Goal: Task Accomplishment & Management: Manage account settings

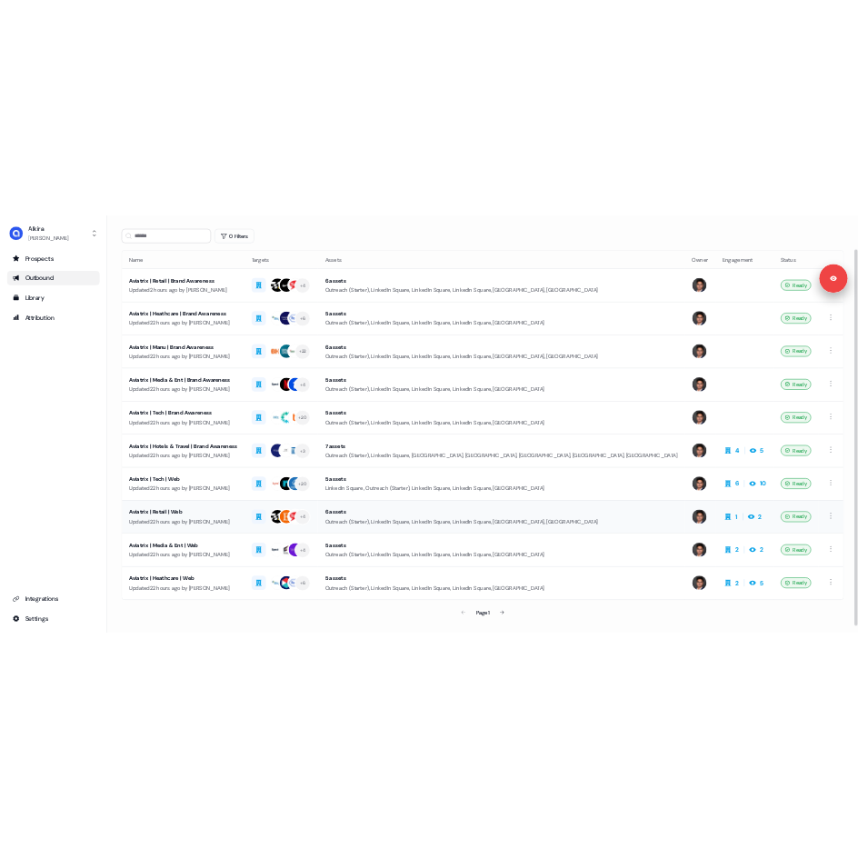
scroll to position [91, 0]
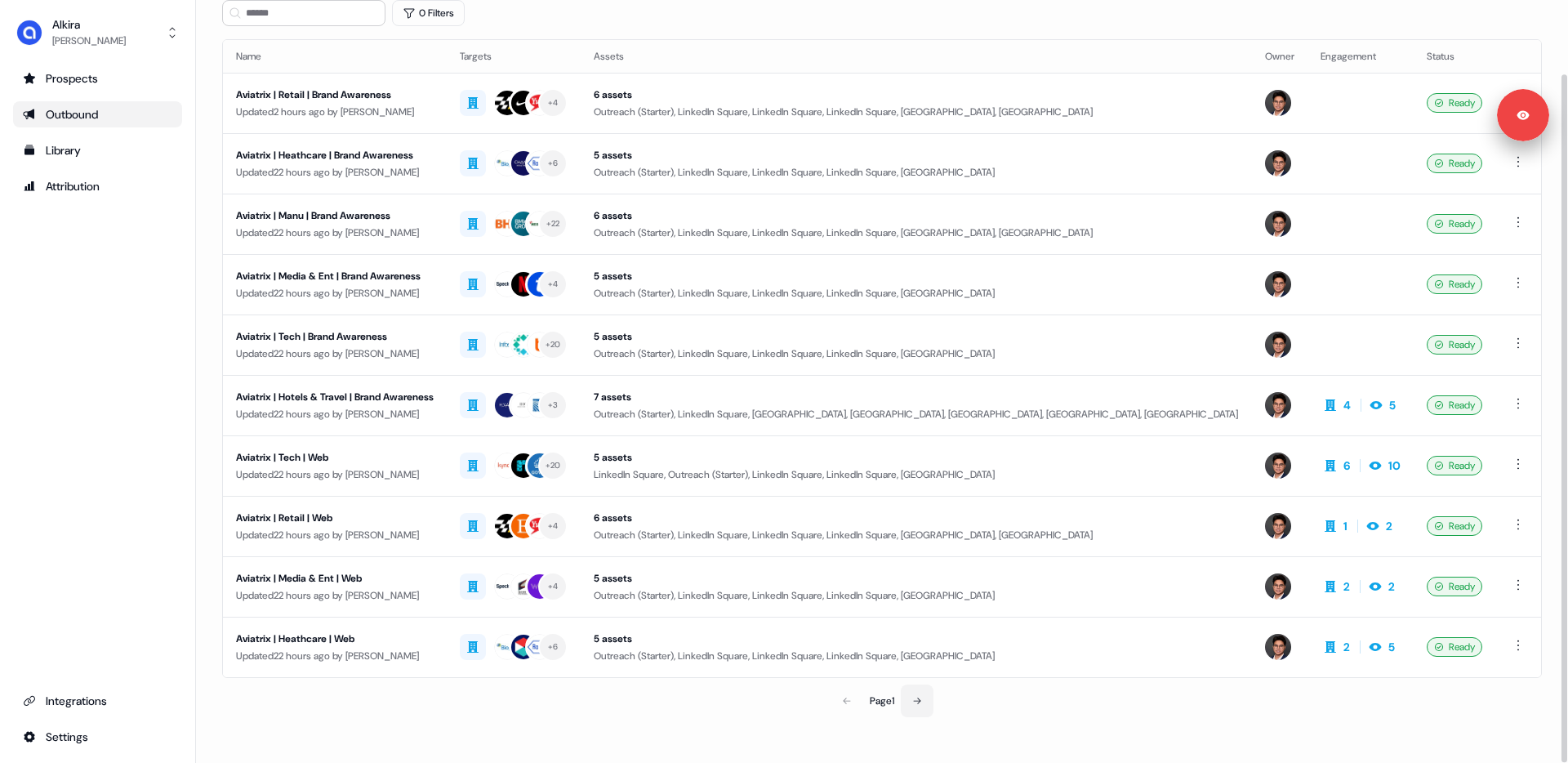
click at [796, 700] on icon at bounding box center [917, 700] width 10 height 10
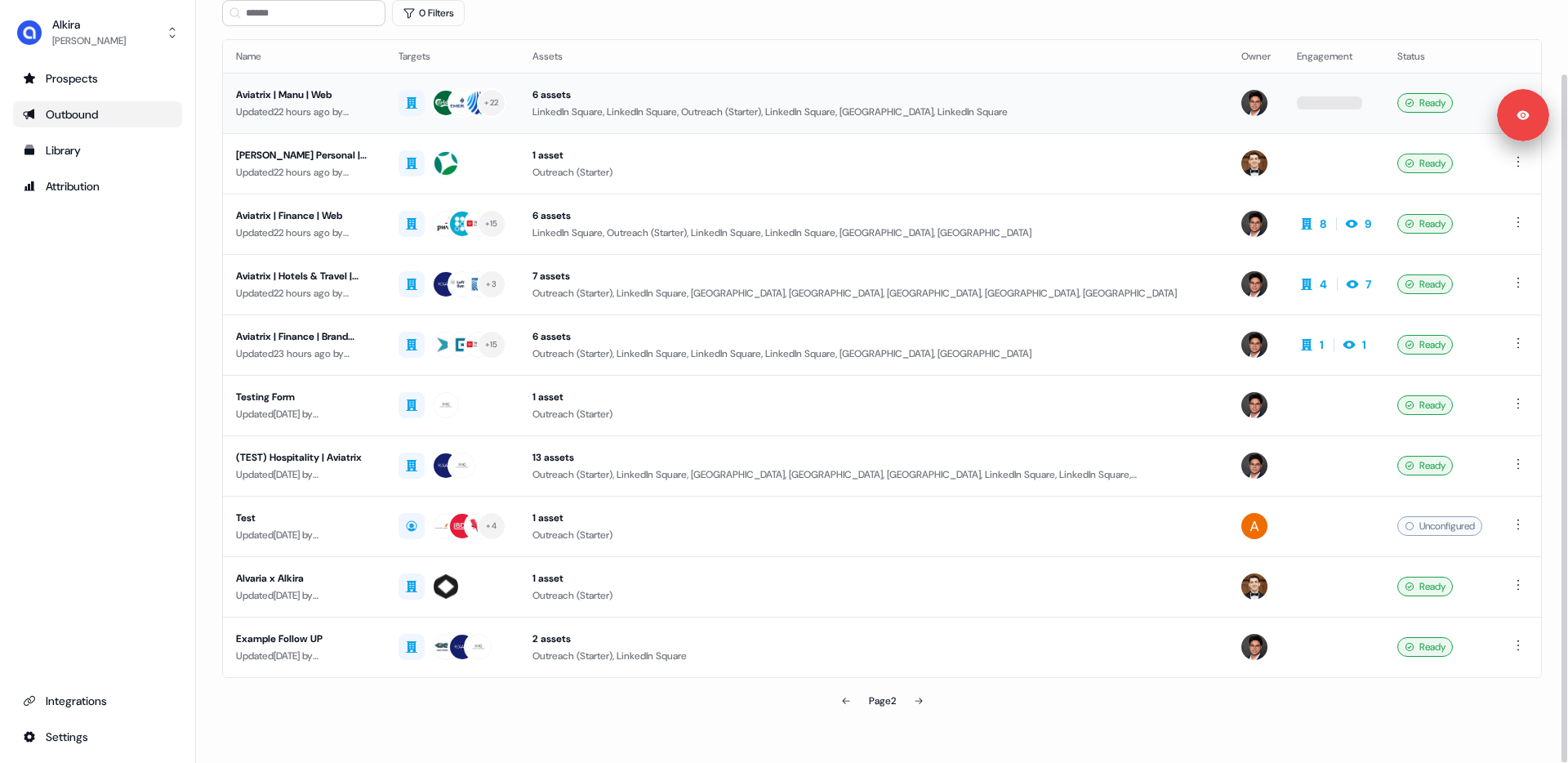
click at [325, 109] on div "Updated 22 hours ago by Hugh Le" at bounding box center [305, 111] width 137 height 16
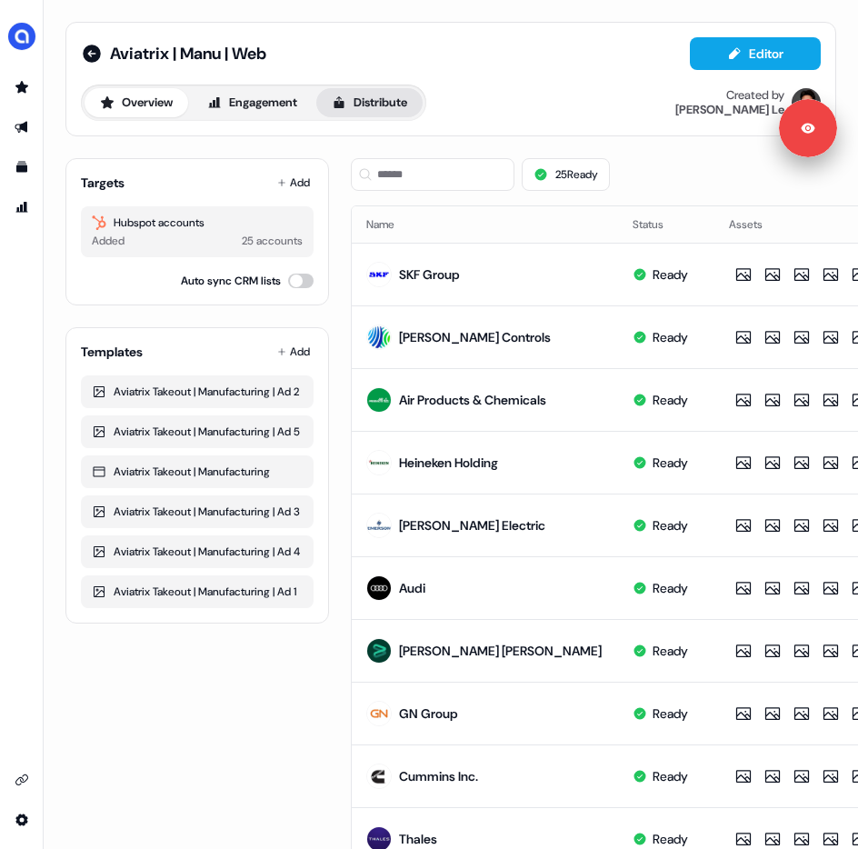
click at [401, 96] on button "Distribute" at bounding box center [369, 102] width 106 height 29
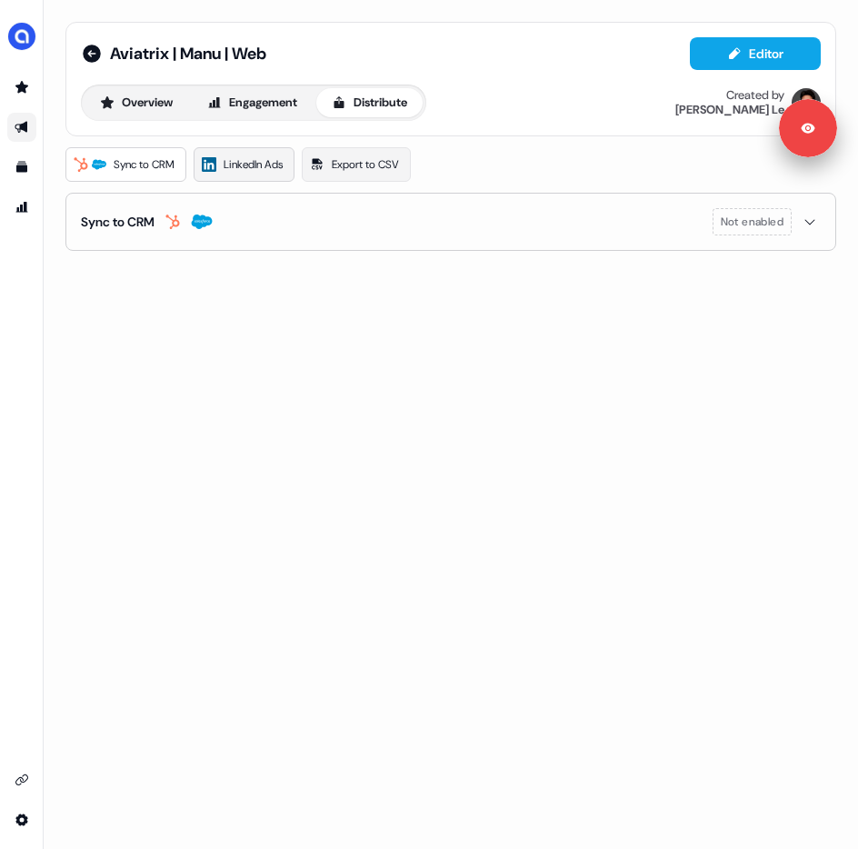
click at [265, 157] on span "LinkedIn Ads" at bounding box center [253, 164] width 59 height 18
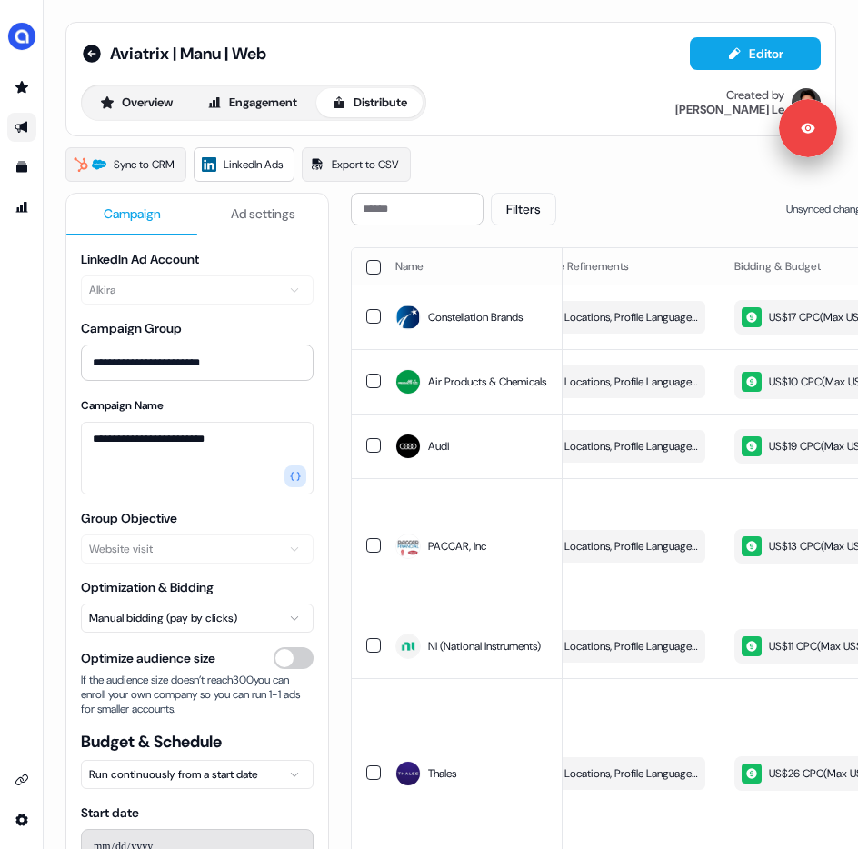
scroll to position [0, 357]
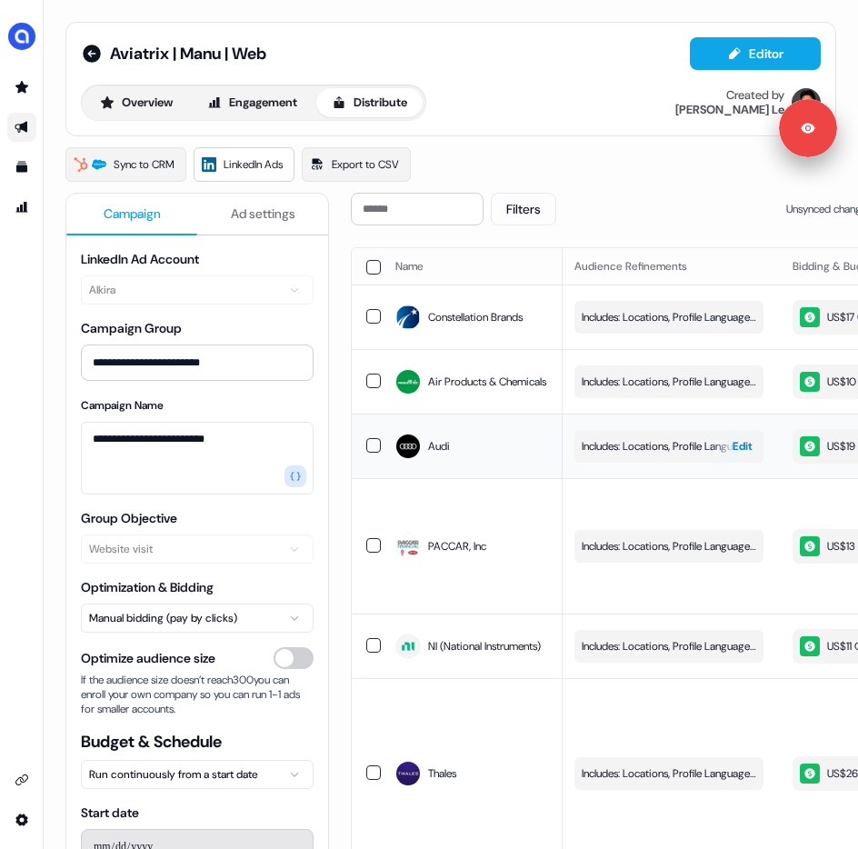
click at [643, 444] on span "Includes: Locations, Profile Language, Years of Experience, Job Functions, Memb…" at bounding box center [669, 446] width 174 height 18
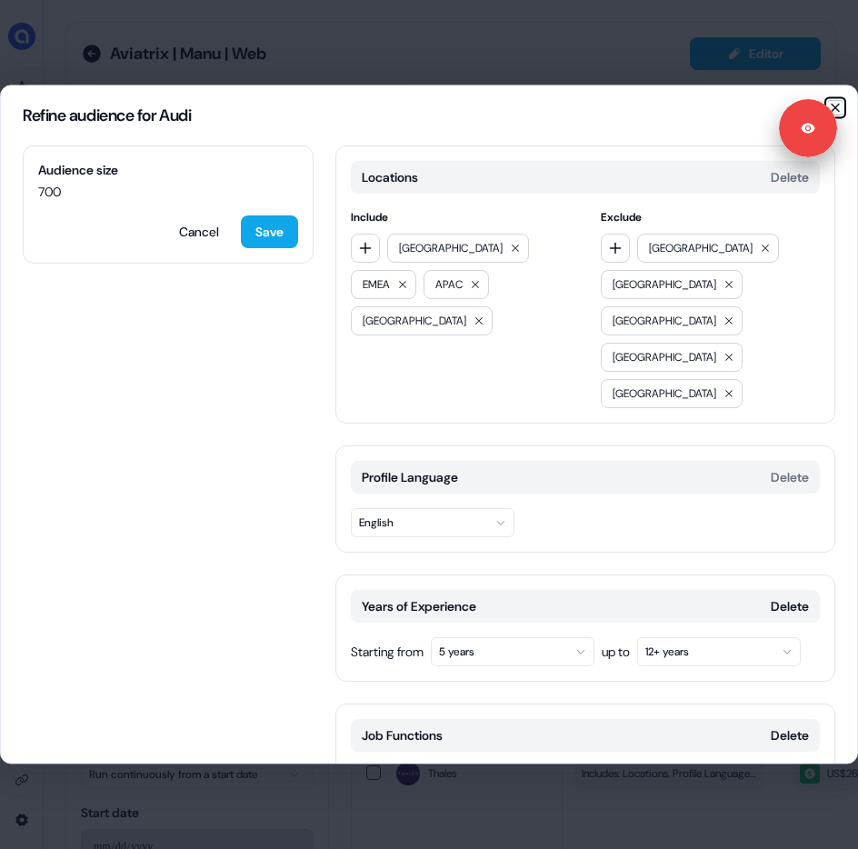
click at [839, 105] on icon "button" at bounding box center [835, 107] width 15 height 15
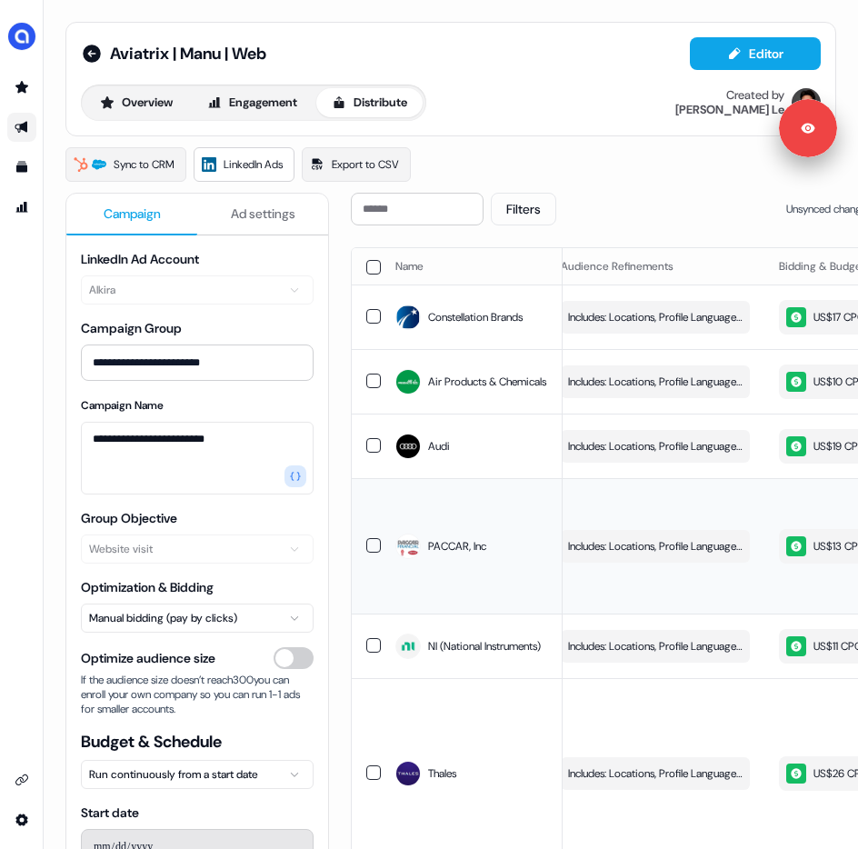
scroll to position [0, 393]
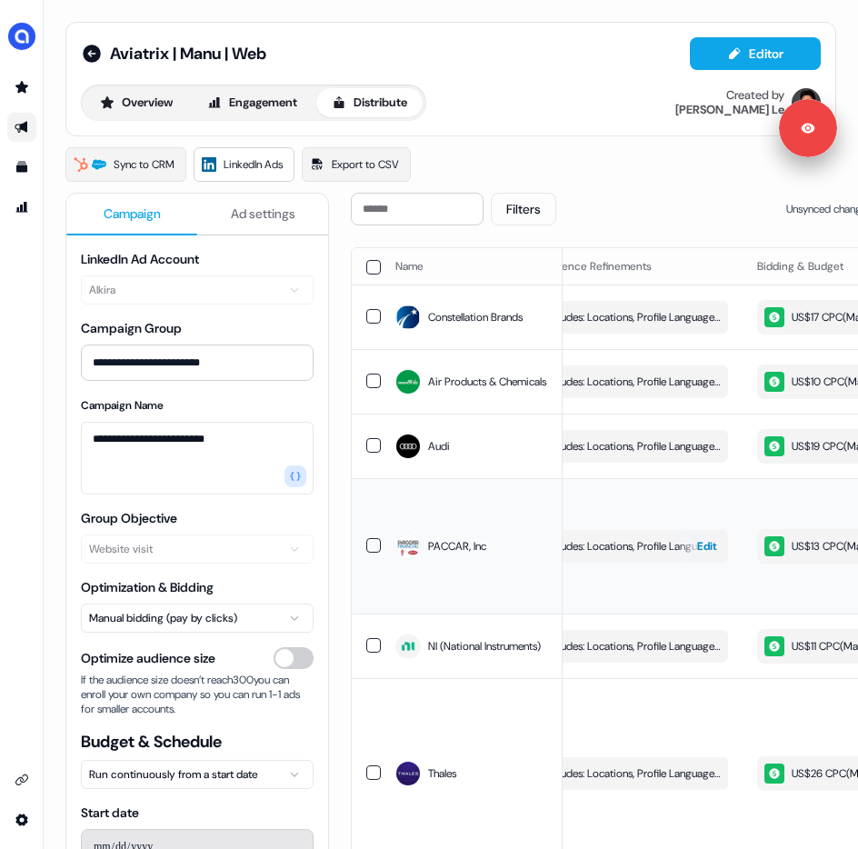
click at [687, 558] on div "button" at bounding box center [688, 546] width 26 height 33
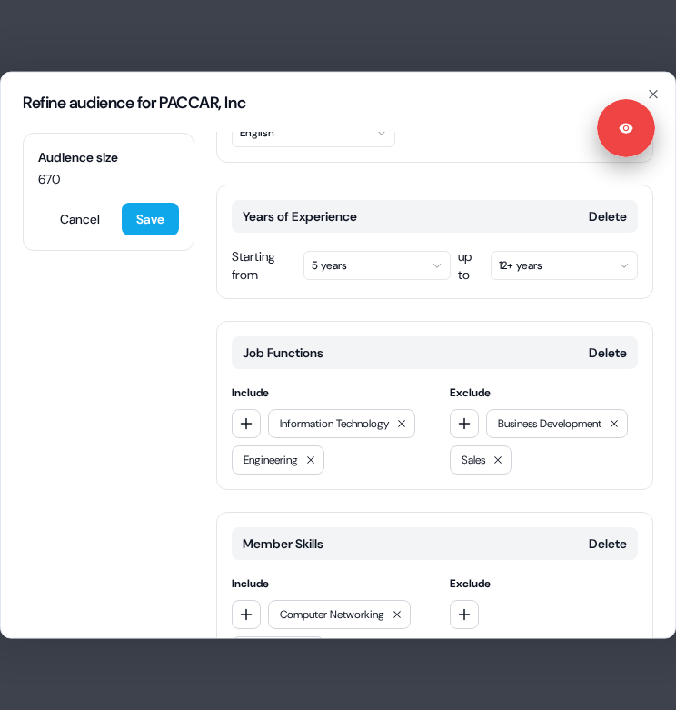
scroll to position [377, 0]
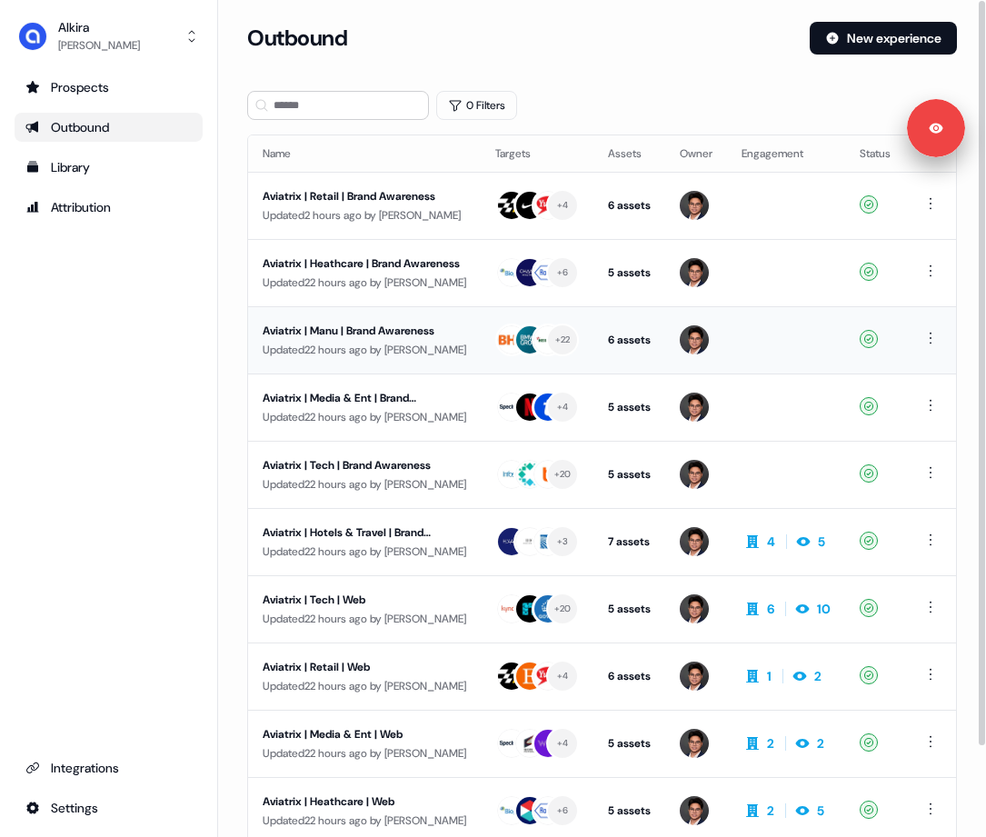
click at [360, 334] on div "Aviatrix | Manu | Brand Awareness" at bounding box center [365, 331] width 204 height 18
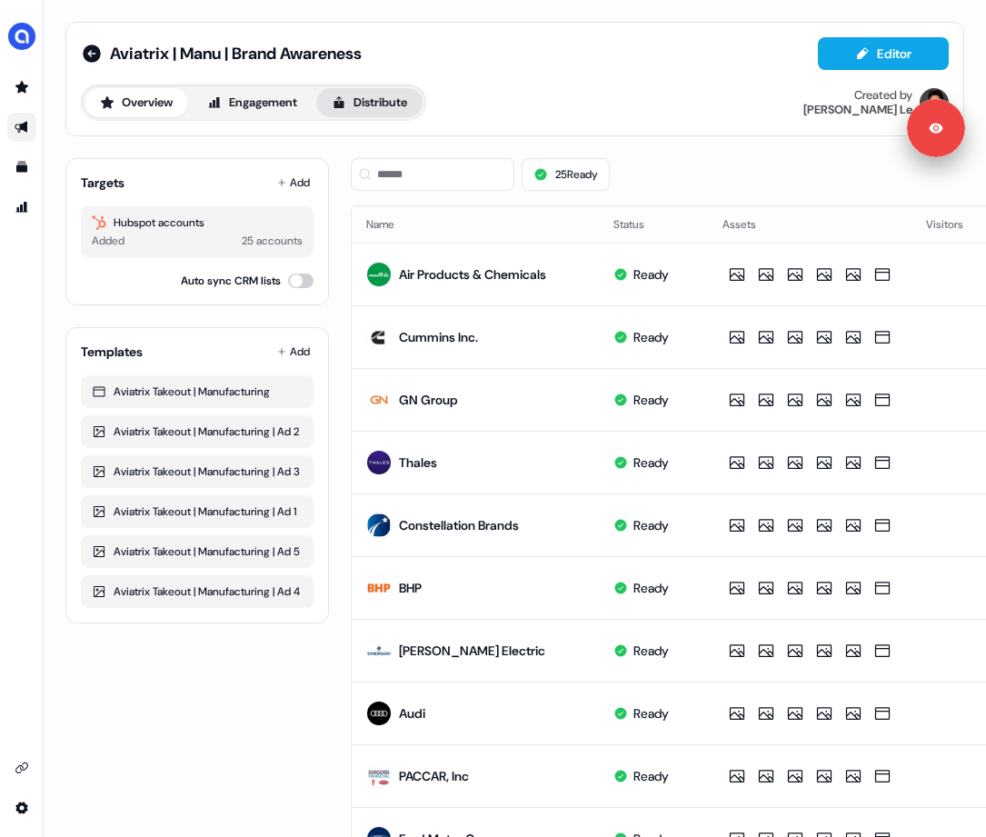
click at [387, 101] on button "Distribute" at bounding box center [369, 102] width 106 height 29
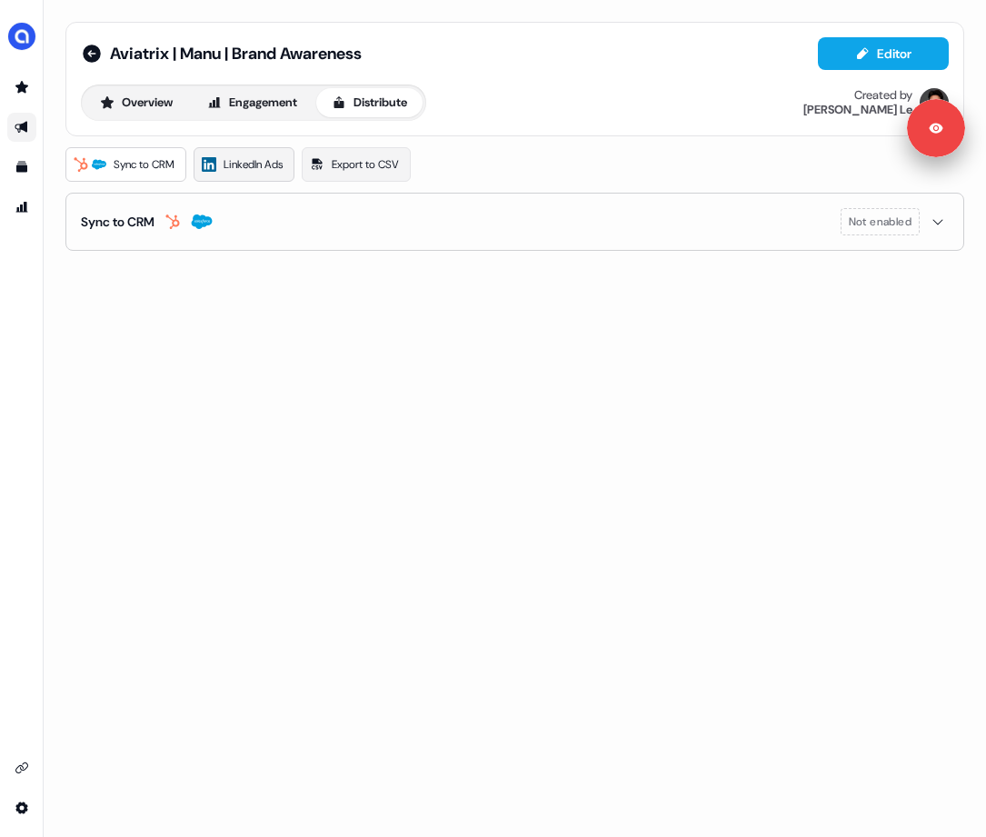
click at [269, 164] on span "LinkedIn Ads" at bounding box center [253, 164] width 59 height 18
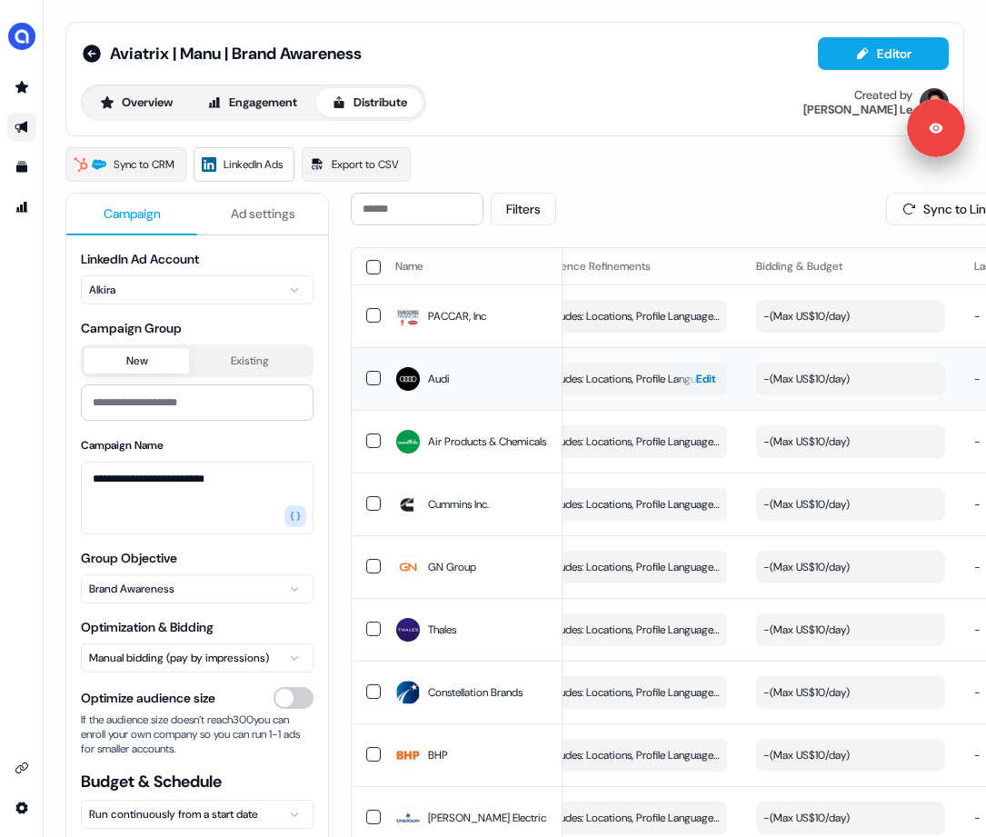
scroll to position [0, 232]
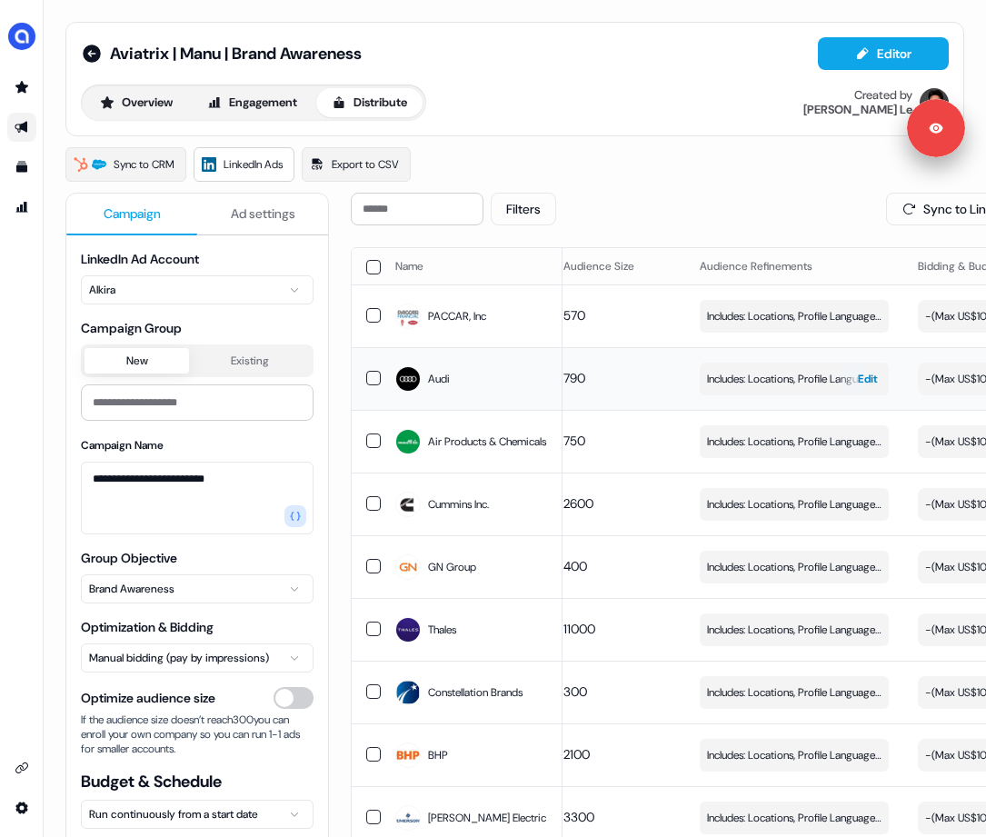
click at [823, 373] on span "Includes: Locations, Profile Language, Job Functions, Member Skills / Excludes:…" at bounding box center [794, 379] width 174 height 18
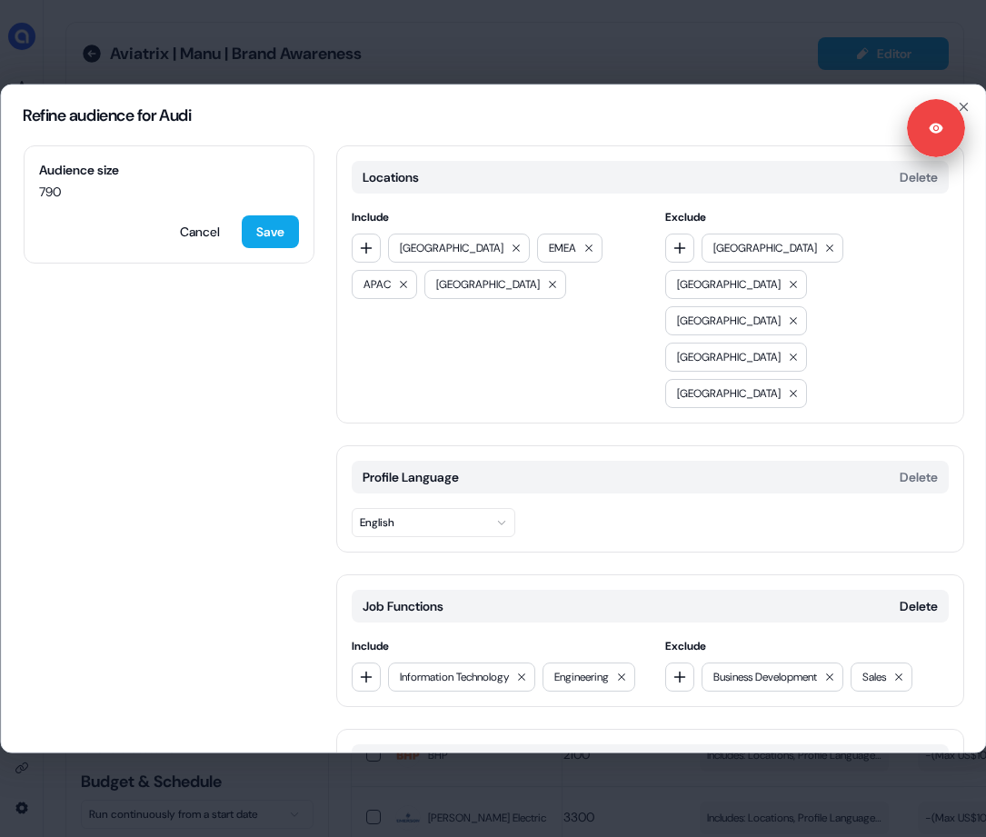
scroll to position [184, 0]
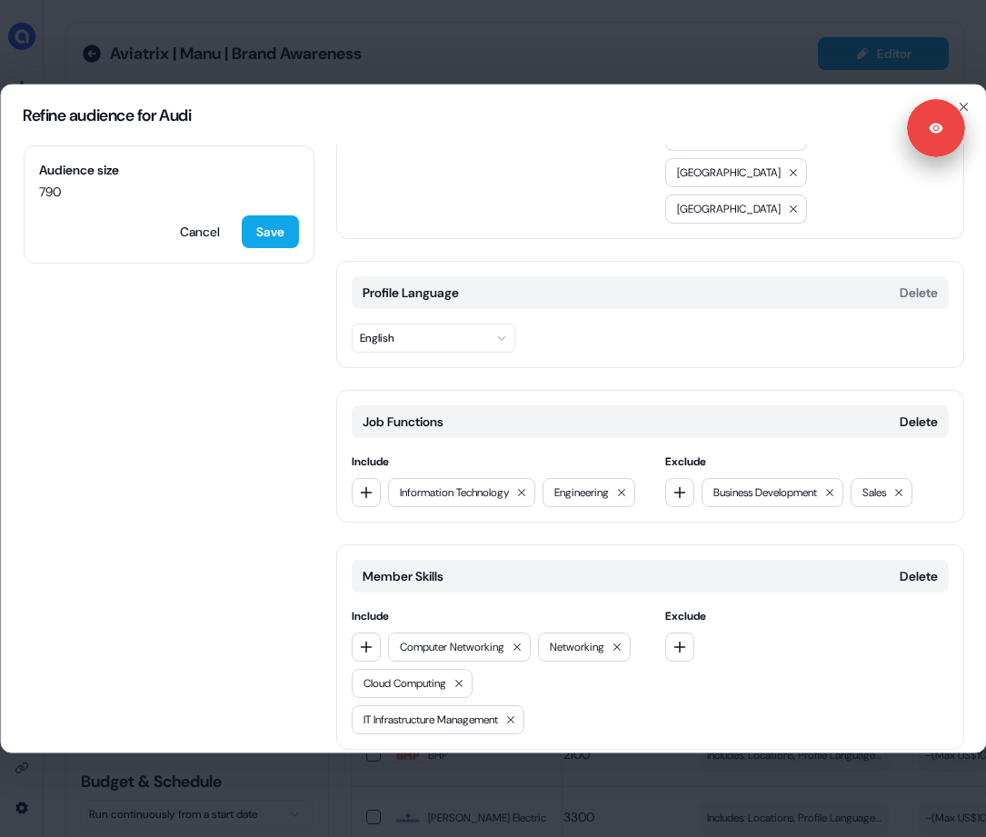
click at [434, 771] on button "Add category" at bounding box center [400, 787] width 130 height 33
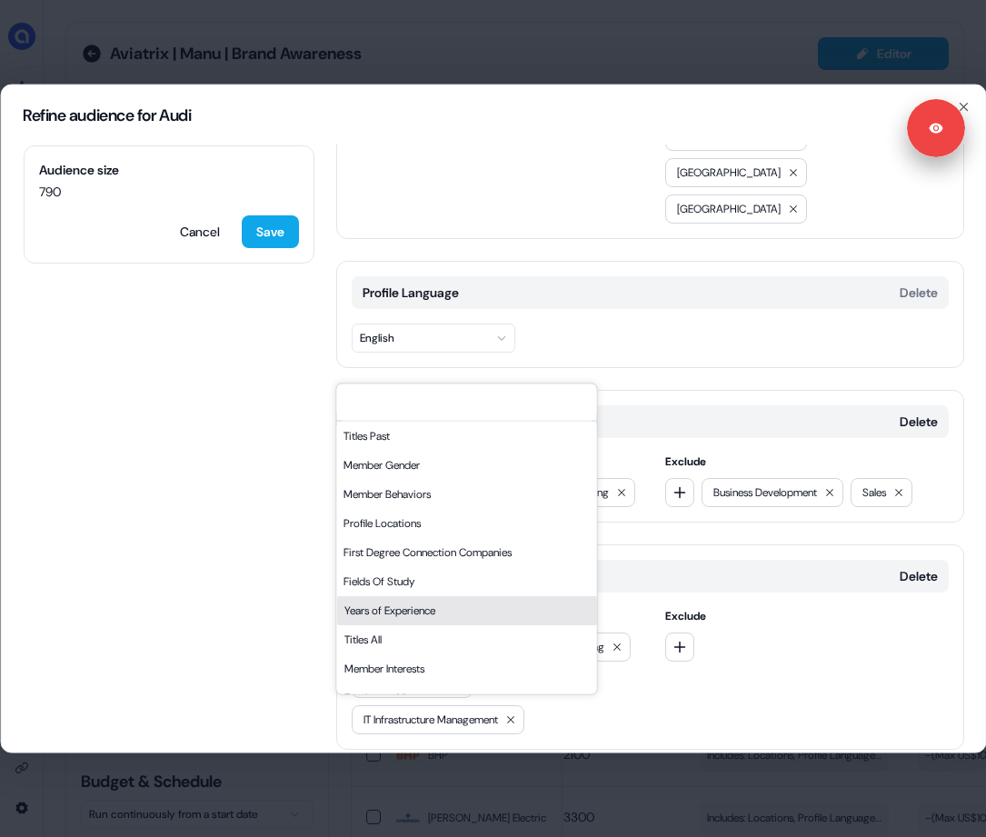
click at [401, 606] on div "Years of Experience" at bounding box center [466, 609] width 260 height 29
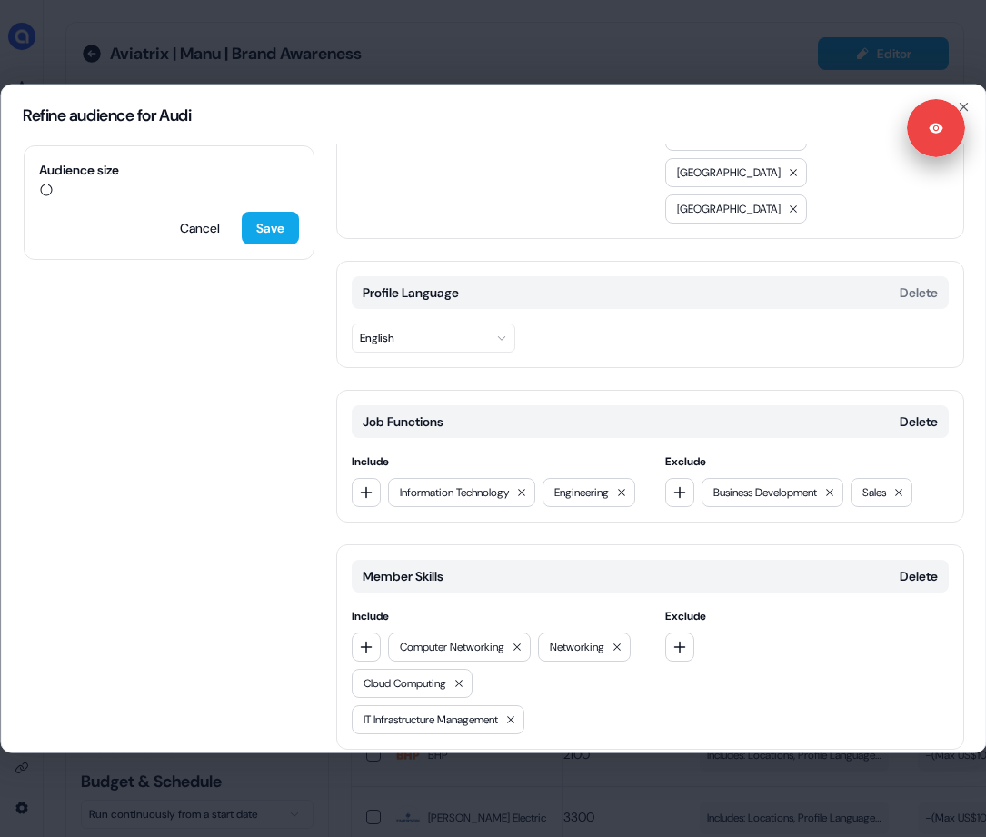
scroll to position [314, 0]
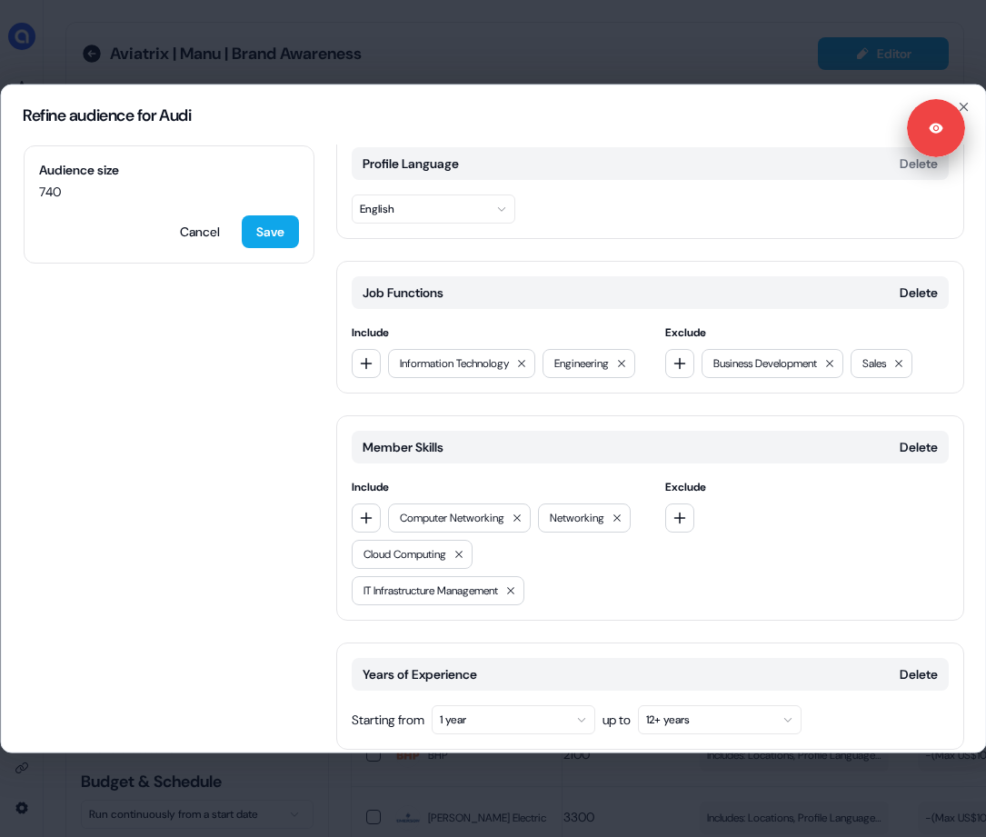
click at [469, 704] on button "1 year" at bounding box center [513, 718] width 164 height 29
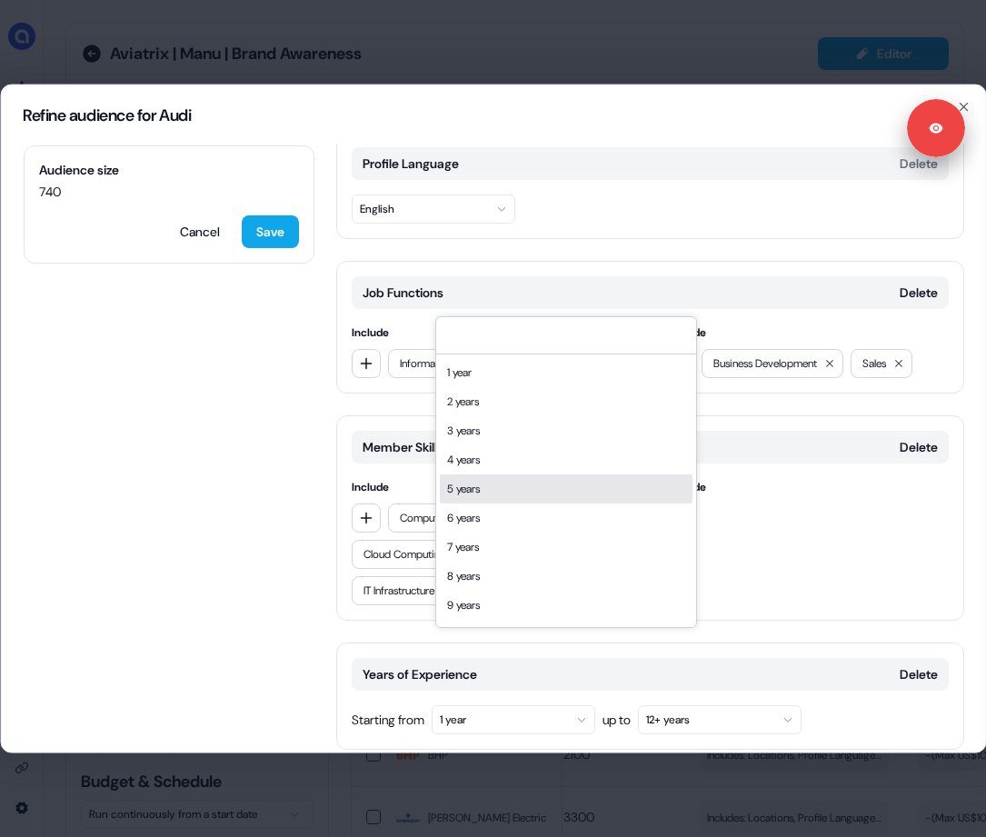
click at [496, 494] on div "5 years" at bounding box center [566, 488] width 253 height 29
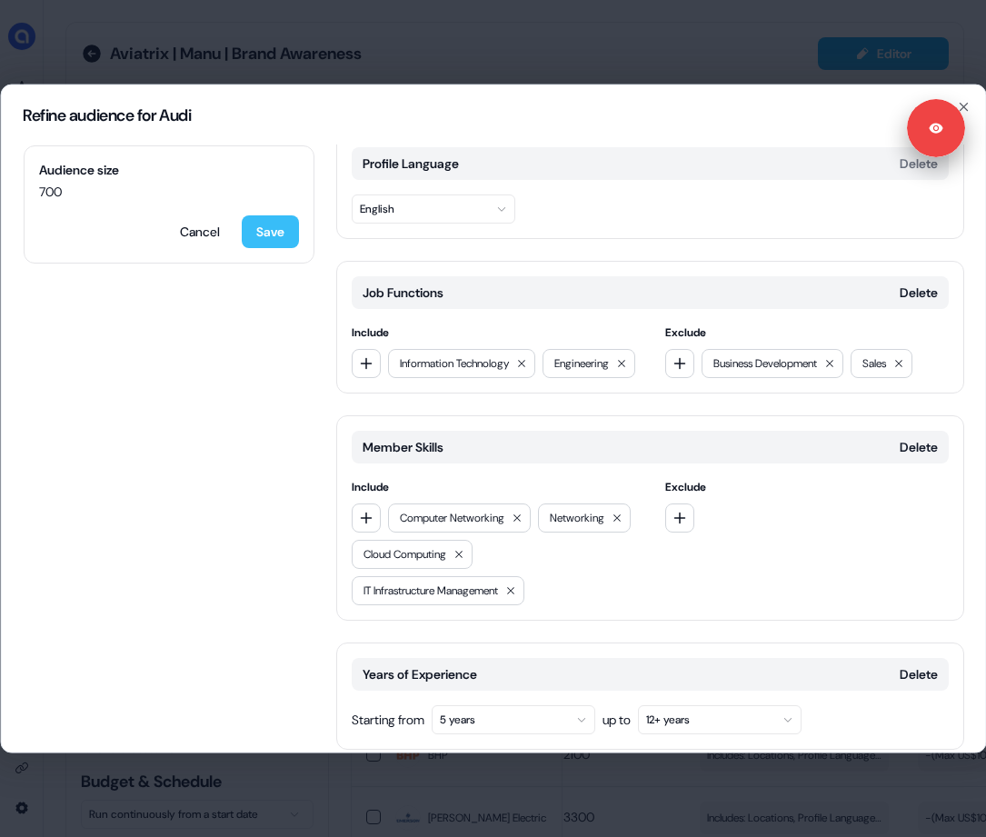
click at [294, 231] on button "Save" at bounding box center [269, 230] width 57 height 33
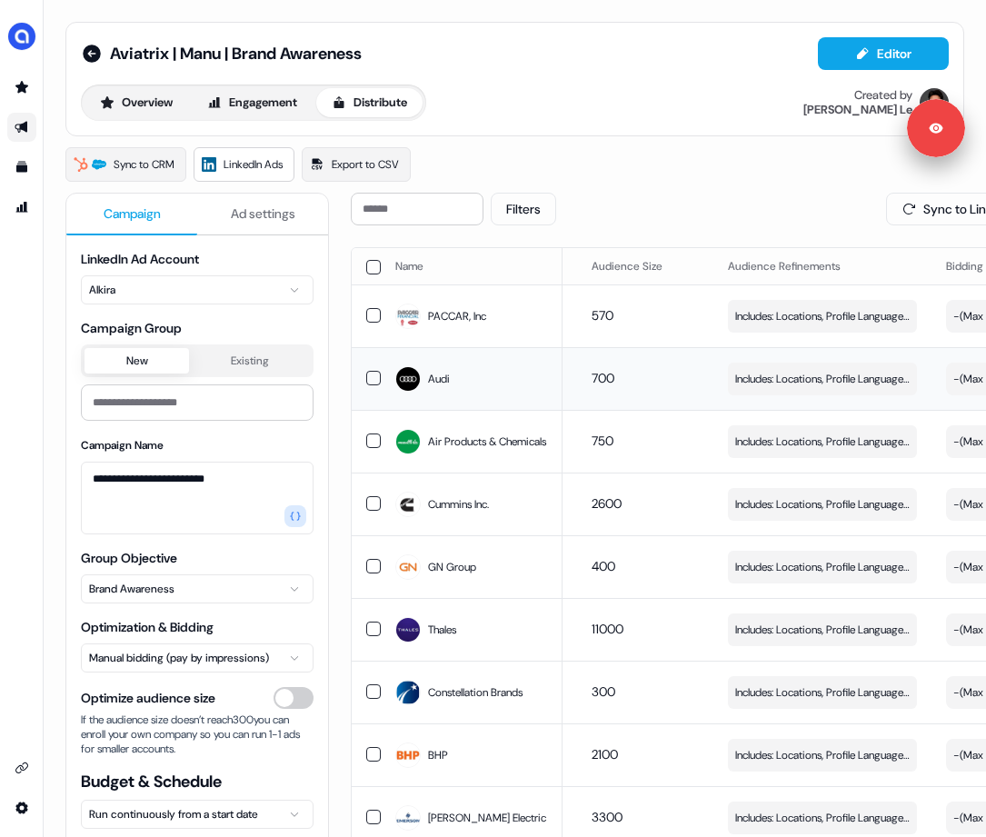
scroll to position [0, 194]
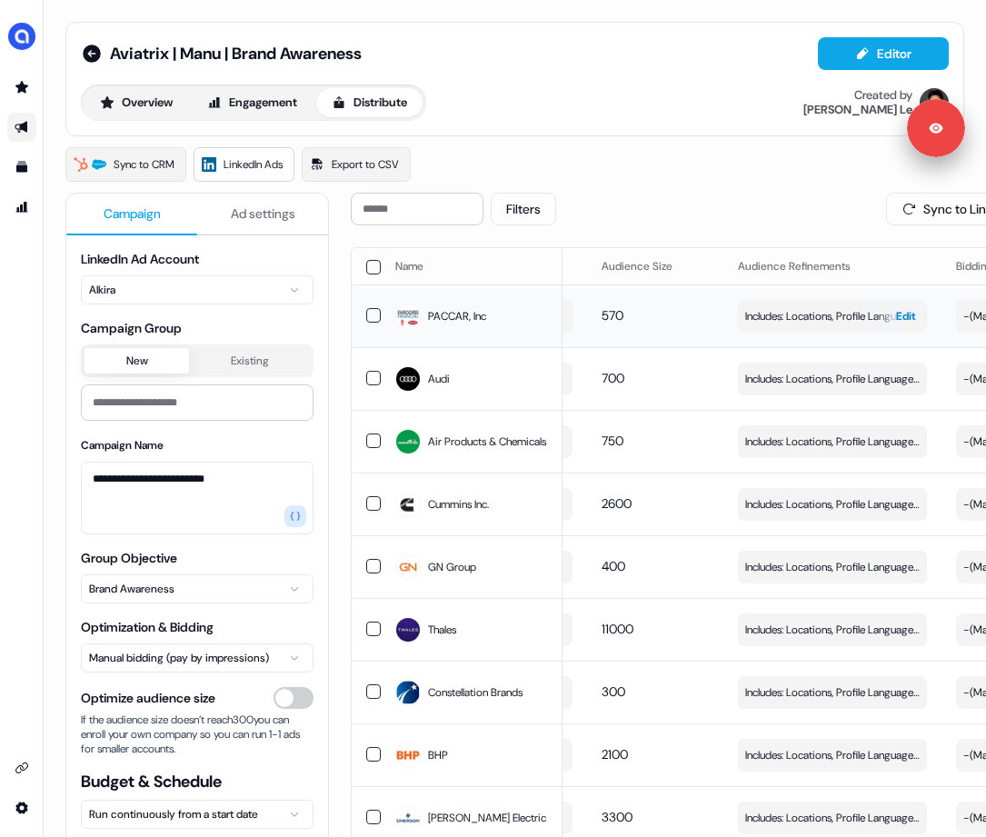
click at [886, 316] on span "Edit" at bounding box center [906, 316] width 20 height 18
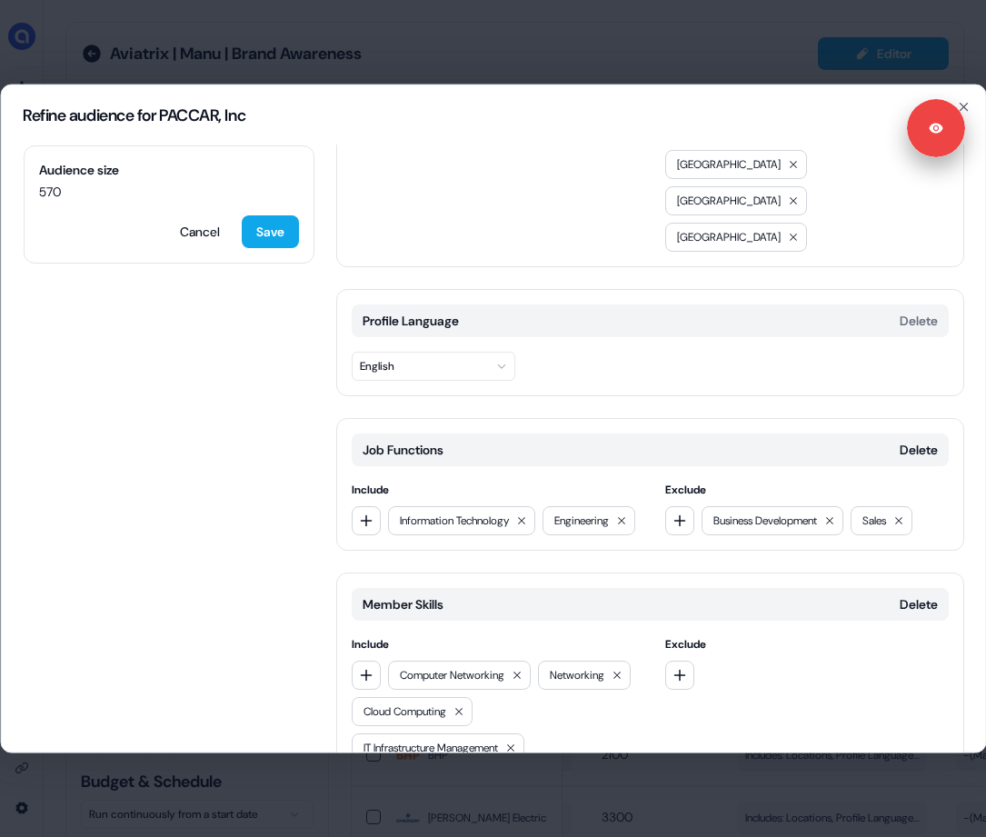
scroll to position [184, 0]
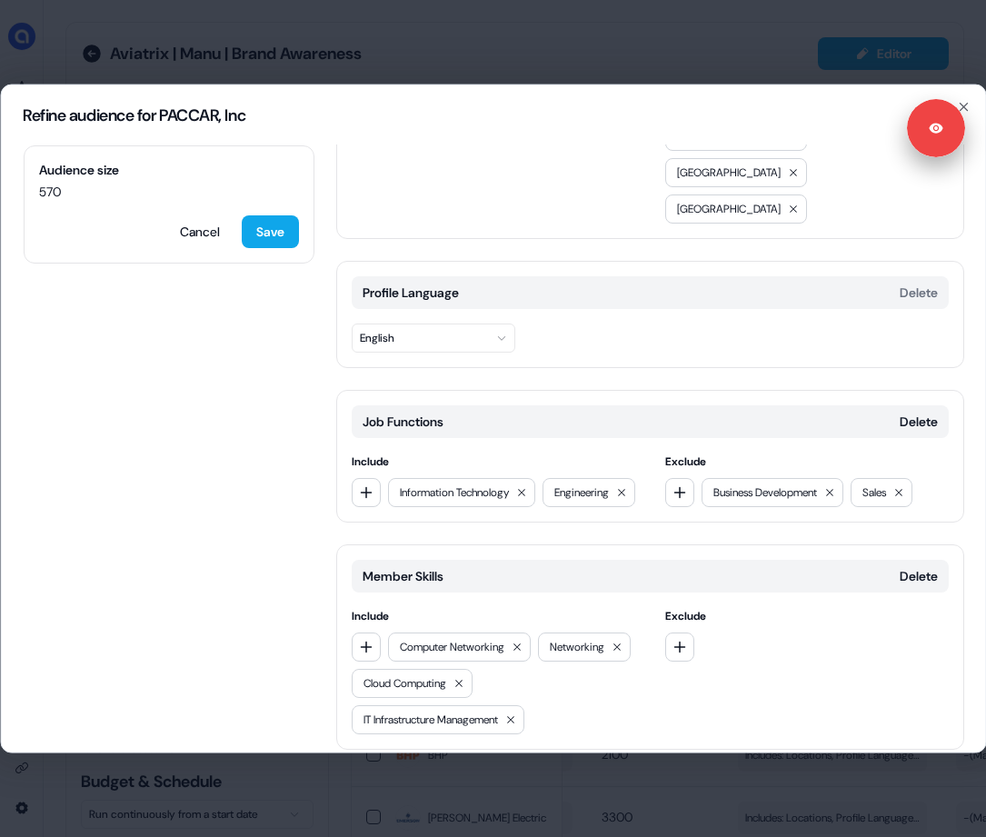
click at [434, 771] on button "Add category" at bounding box center [400, 787] width 130 height 33
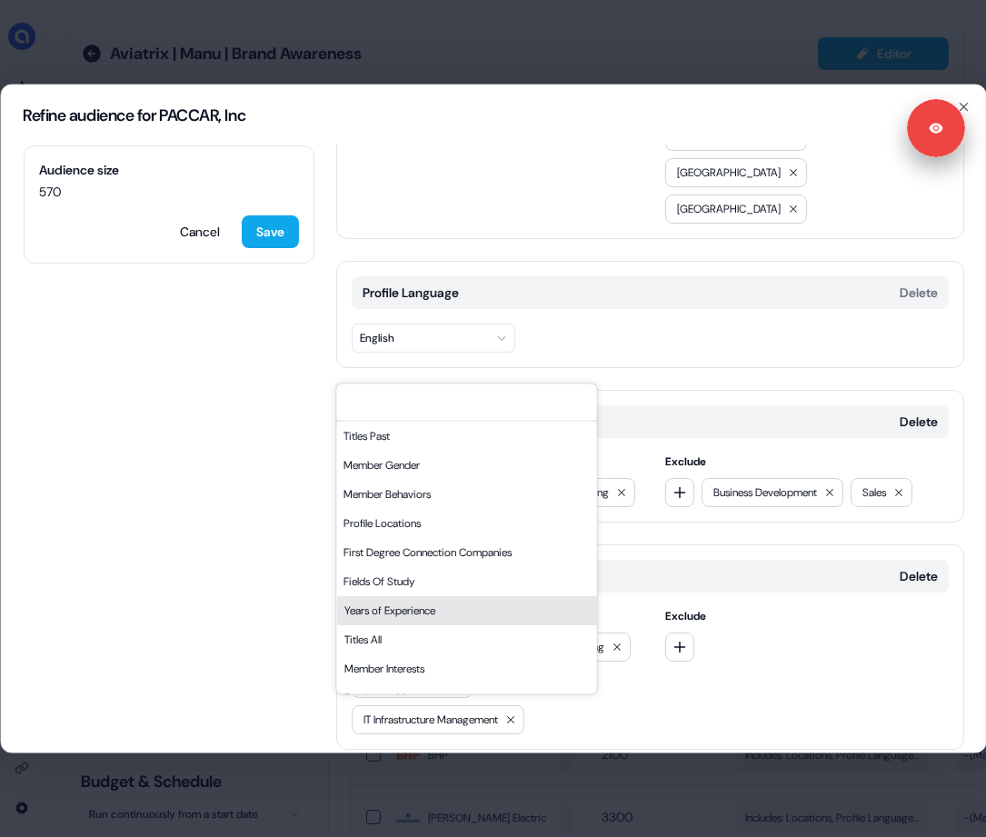
click at [478, 600] on div "Years of Experience" at bounding box center [466, 609] width 260 height 29
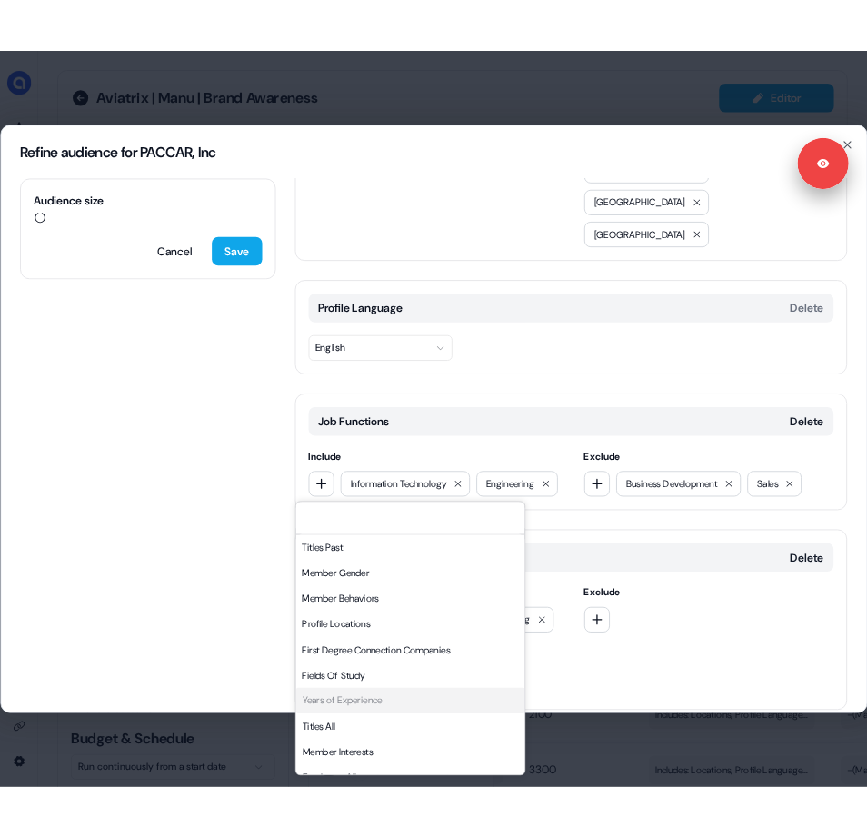
scroll to position [314, 0]
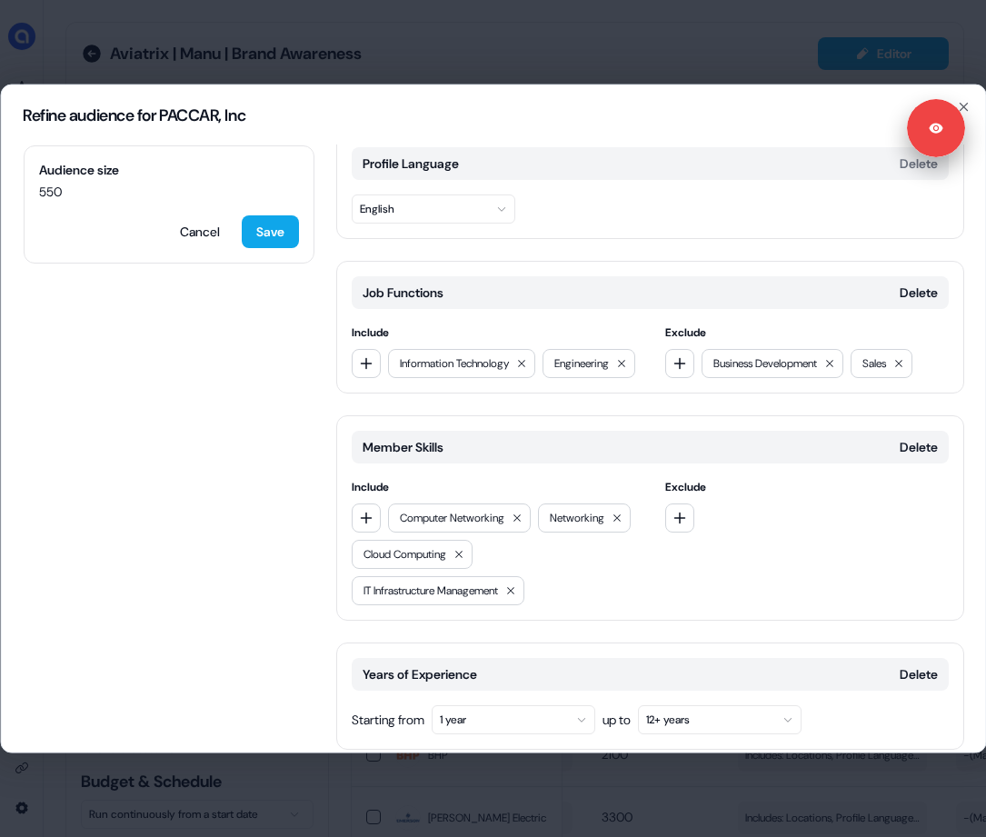
click at [504, 704] on button "1 year" at bounding box center [513, 718] width 164 height 29
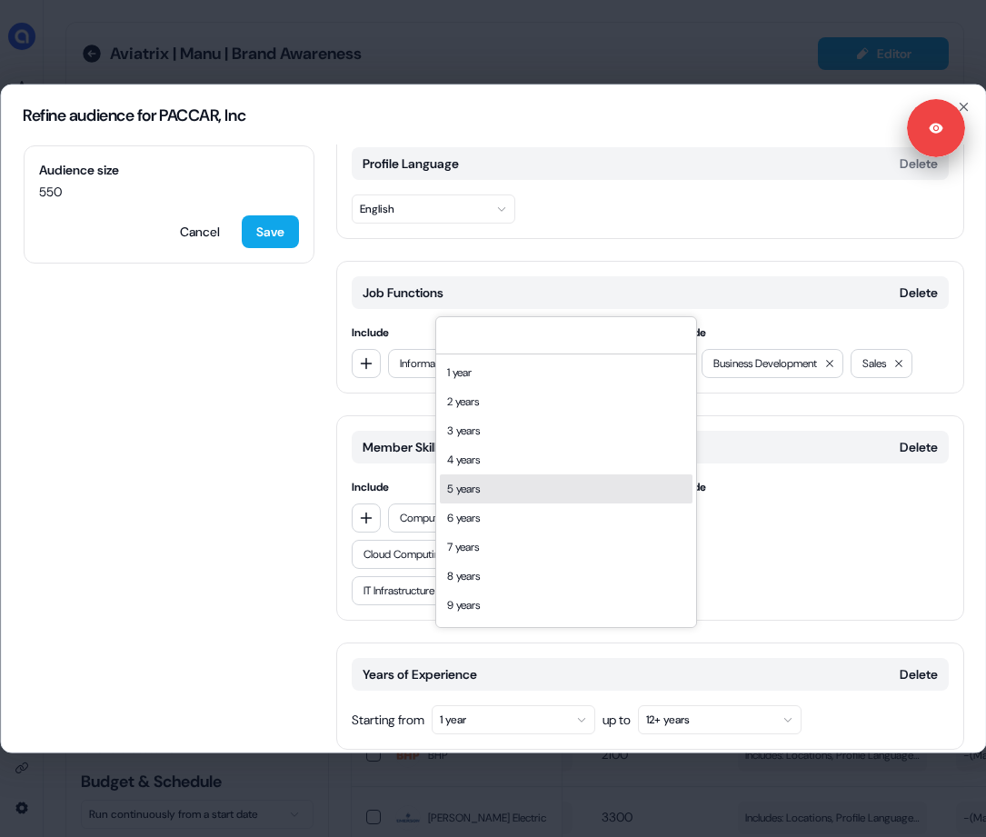
click at [521, 493] on div "5 years" at bounding box center [566, 488] width 253 height 29
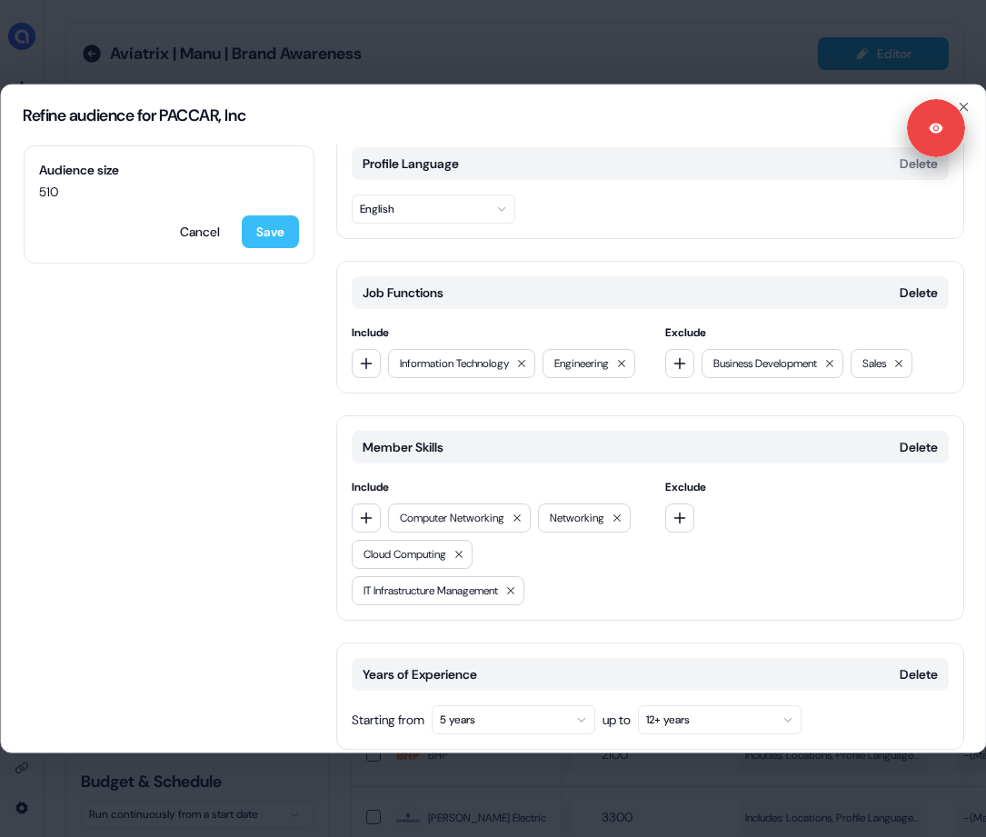
click at [283, 234] on button "Save" at bounding box center [269, 230] width 57 height 33
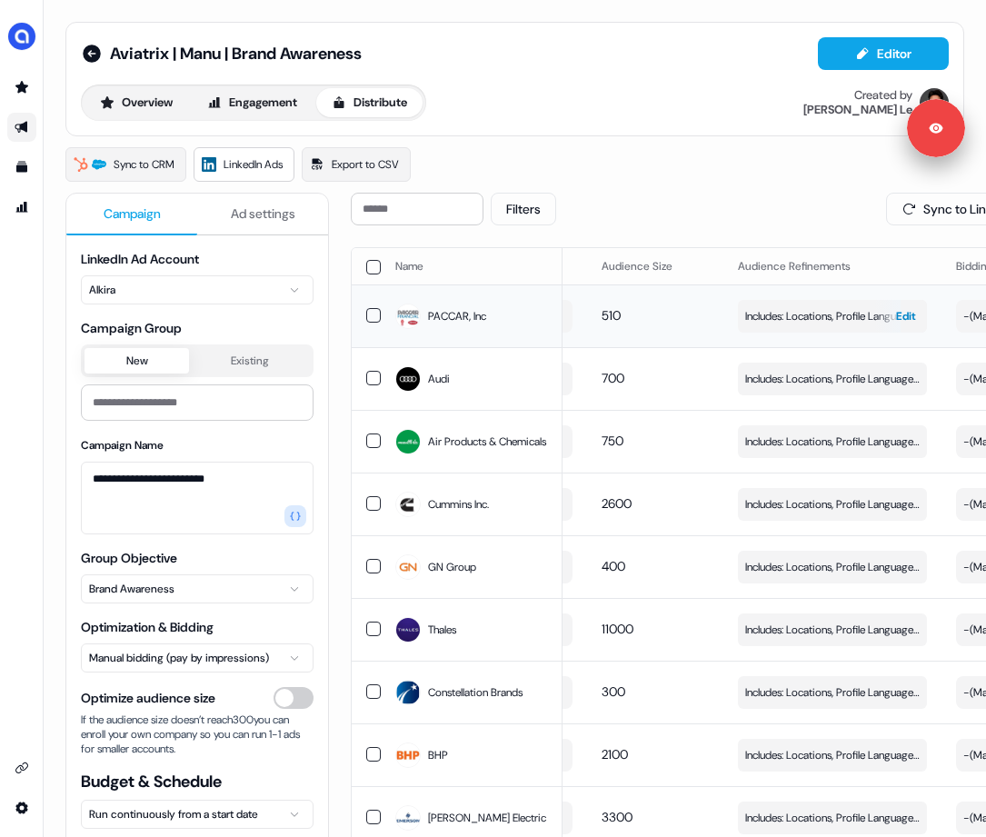
click at [801, 316] on span "Includes: Locations, Profile Language, Job Functions, Member Skills, Years of E…" at bounding box center [832, 316] width 174 height 18
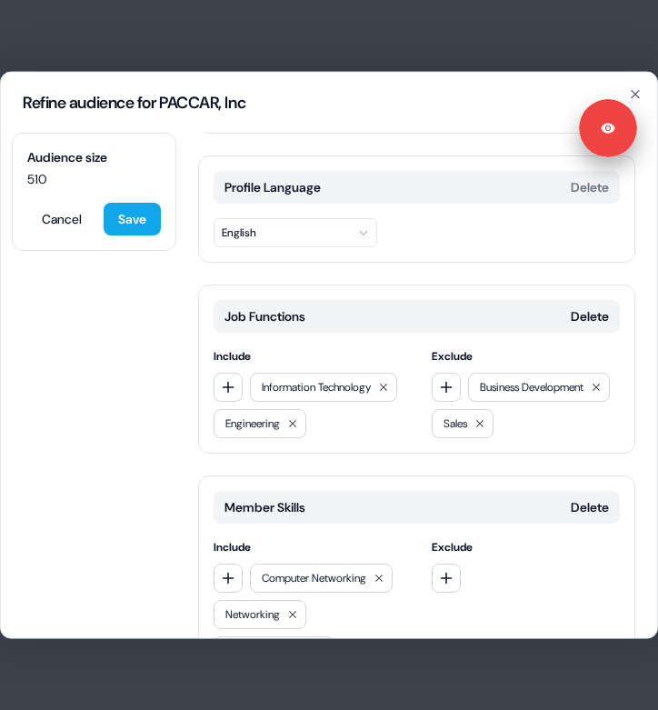
scroll to position [277, 0]
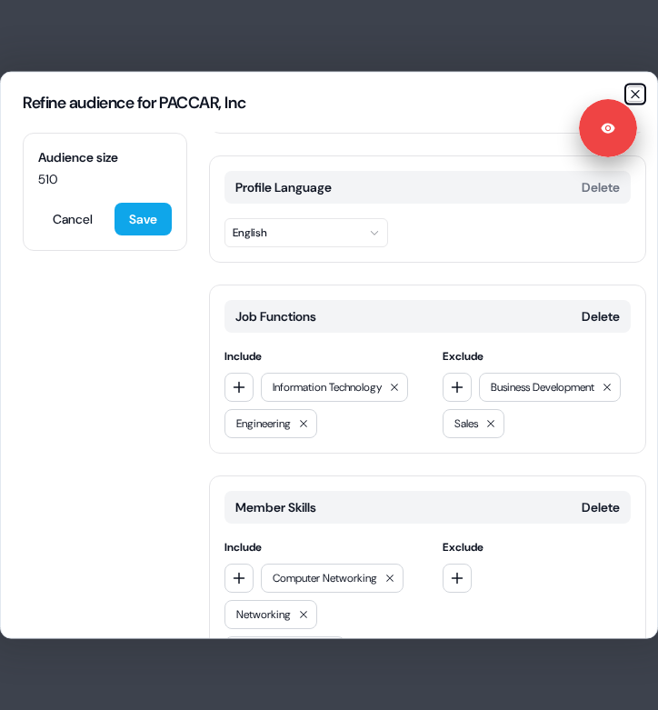
click at [639, 94] on icon "button" at bounding box center [635, 93] width 15 height 15
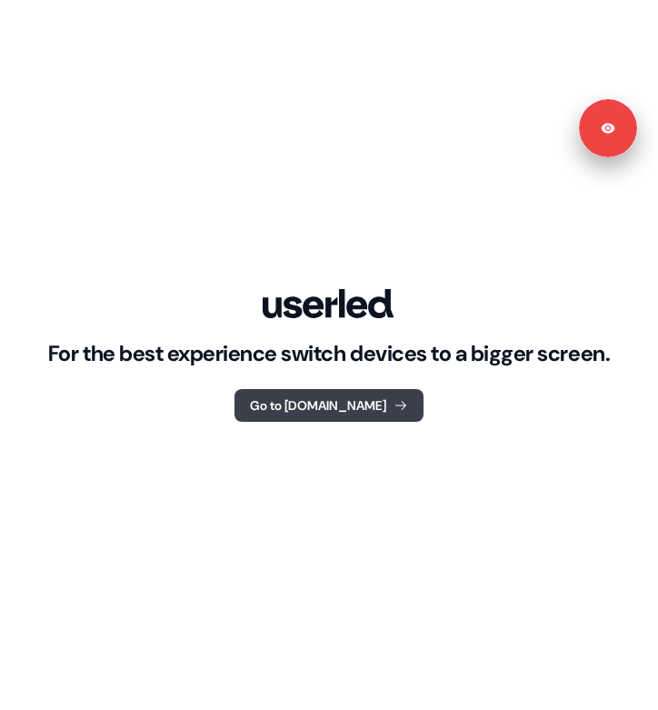
click at [292, 414] on button "Go to [DOMAIN_NAME]" at bounding box center [328, 405] width 189 height 33
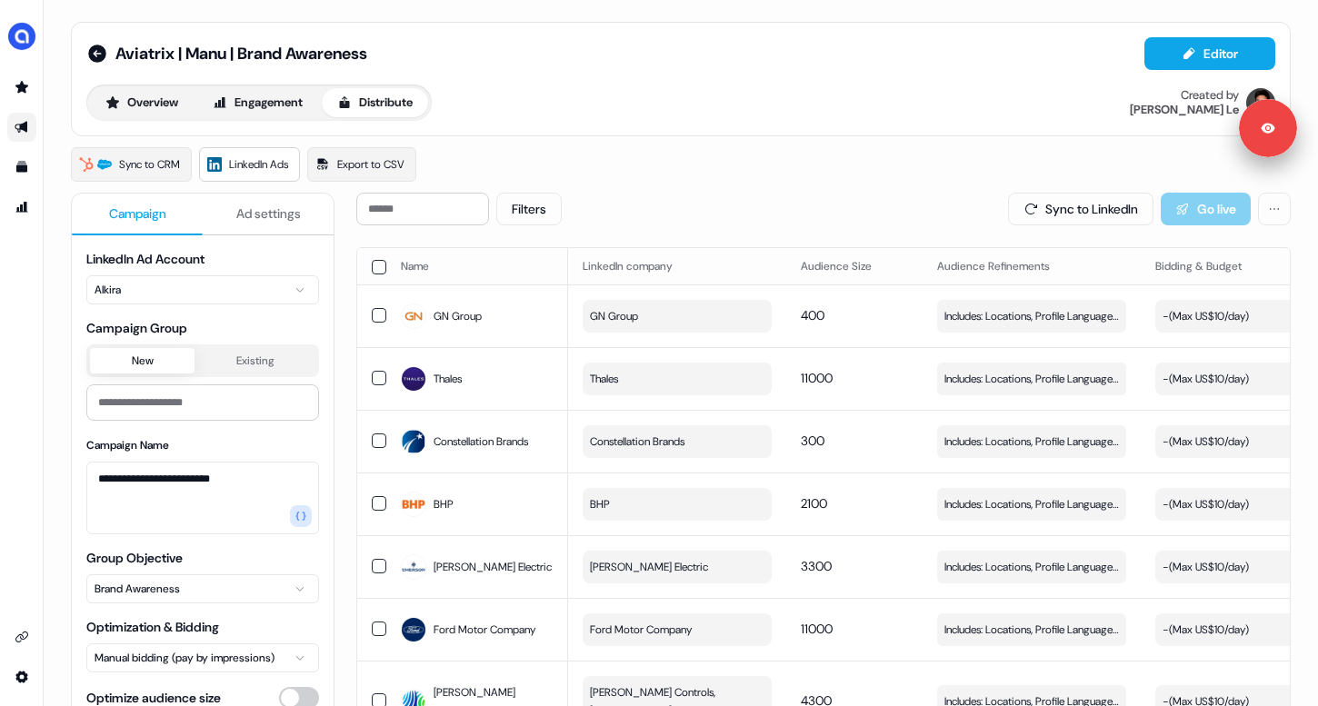
click at [29, 129] on link "Go to outbound experience" at bounding box center [21, 127] width 29 height 29
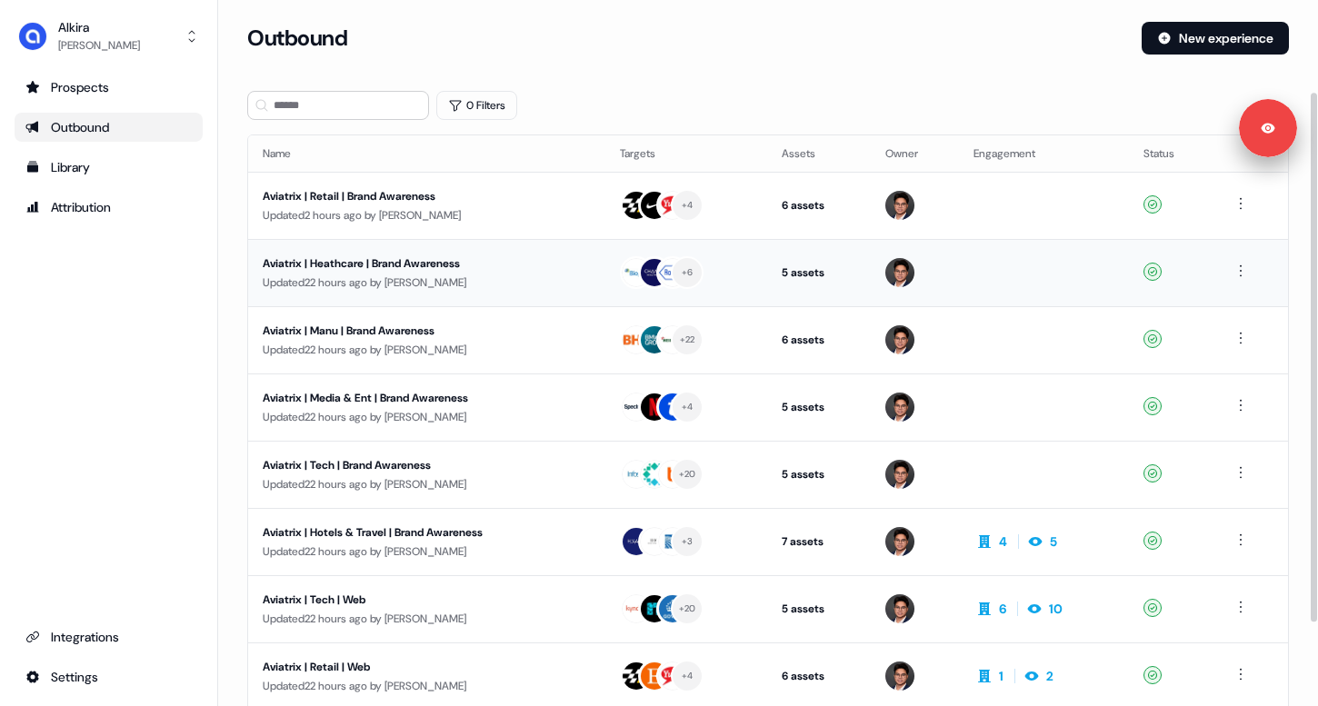
scroll to position [233, 0]
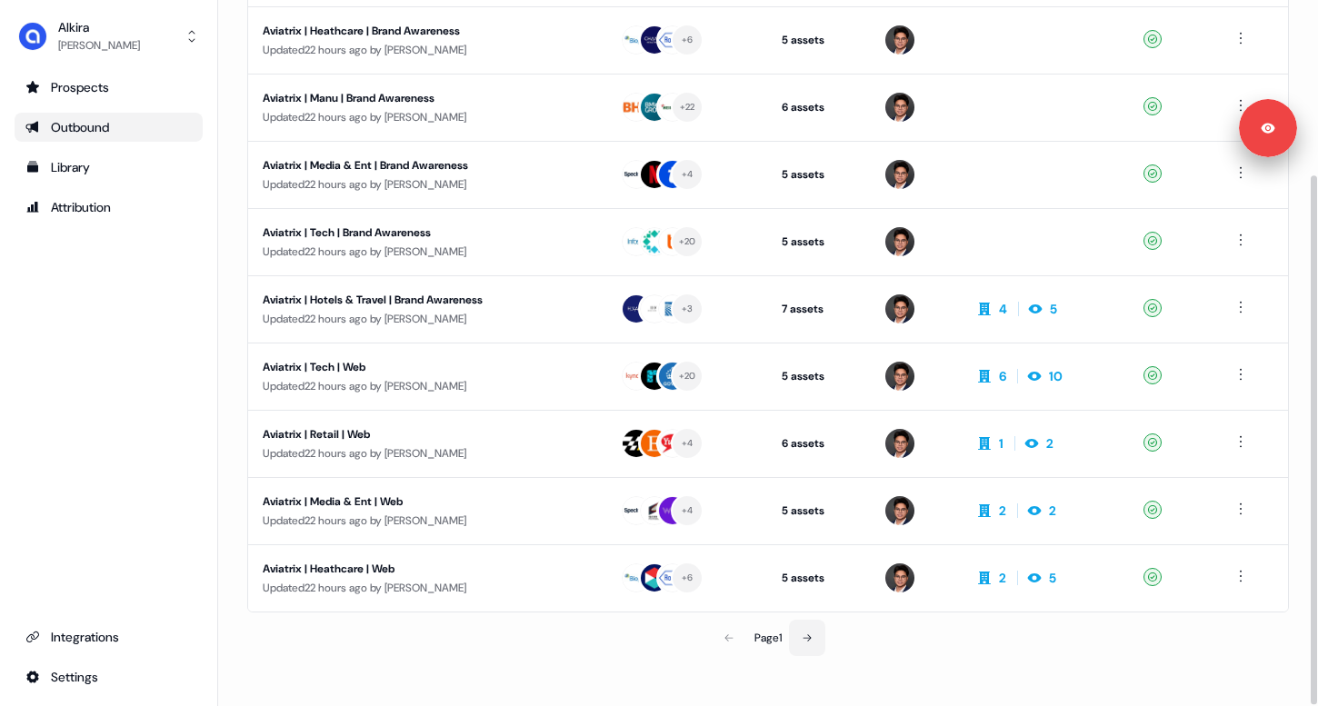
click at [657, 635] on icon at bounding box center [807, 638] width 11 height 11
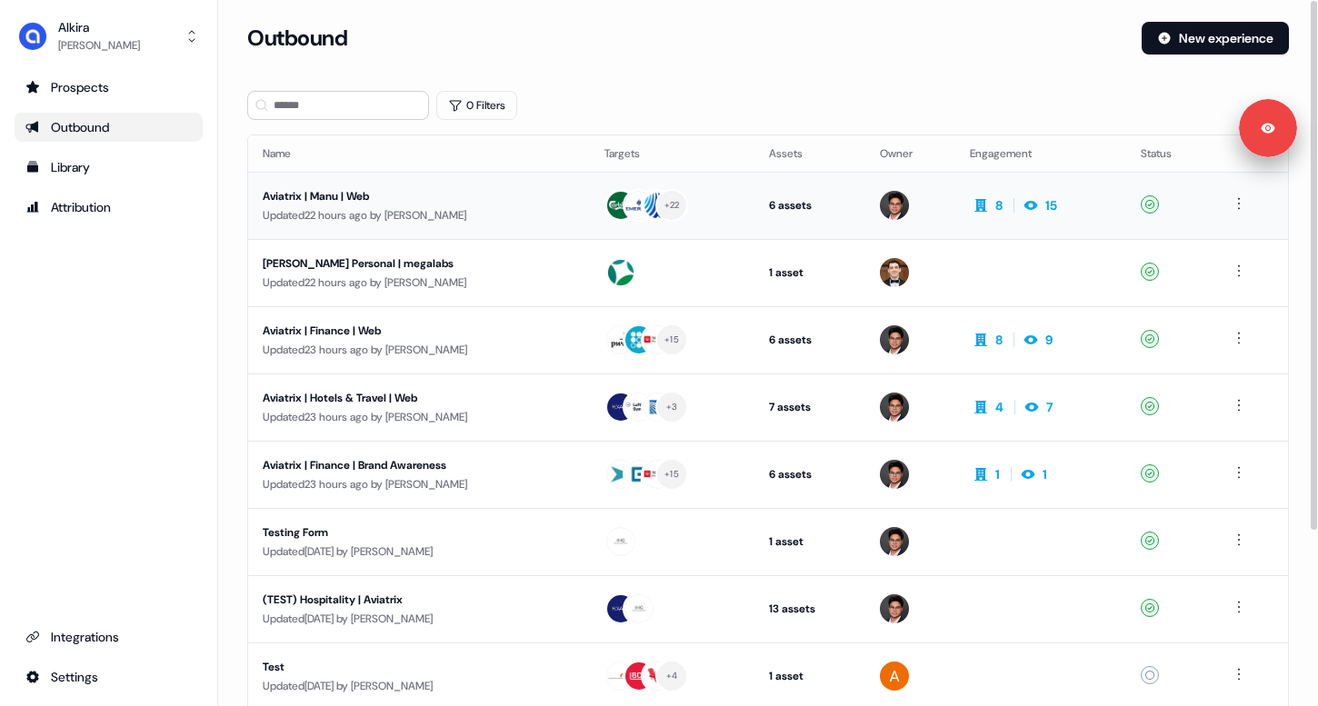
click at [363, 206] on div "Updated 22 hours ago by Hugh Le" at bounding box center [419, 215] width 313 height 18
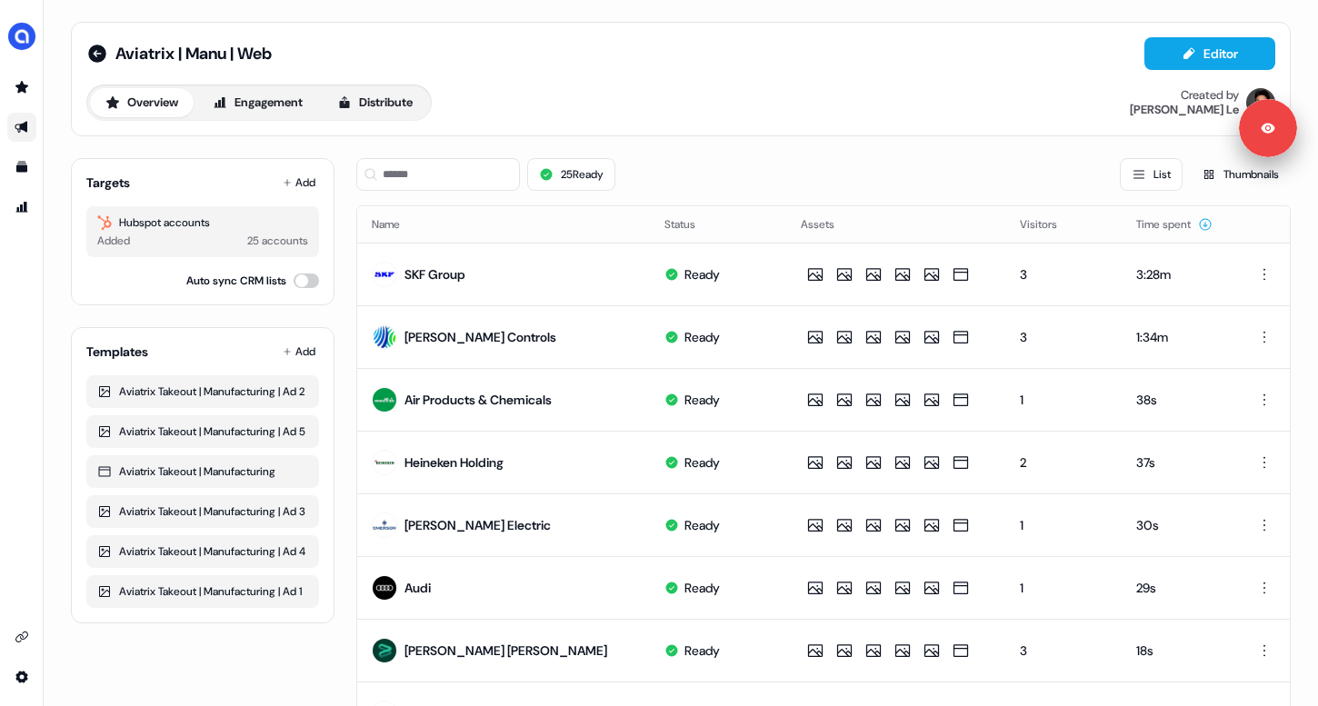
click at [31, 125] on link "Go to outbound experience" at bounding box center [21, 127] width 29 height 29
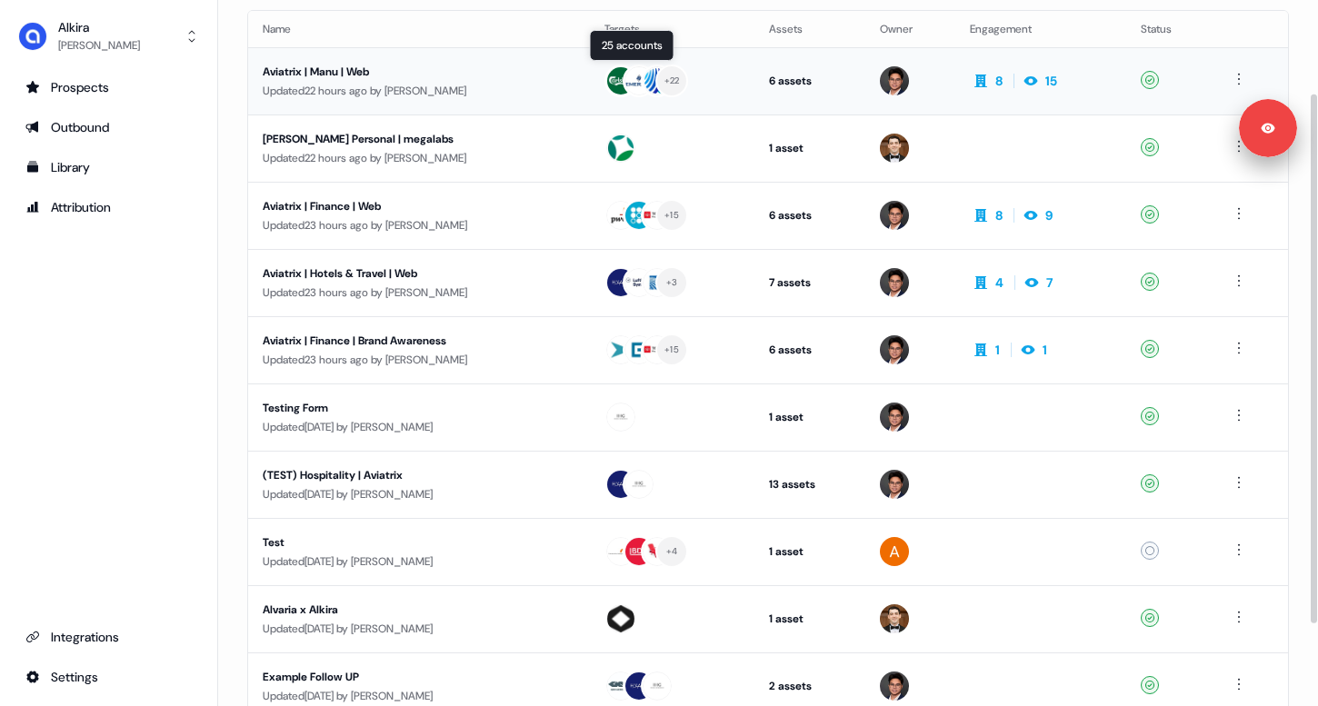
scroll to position [233, 0]
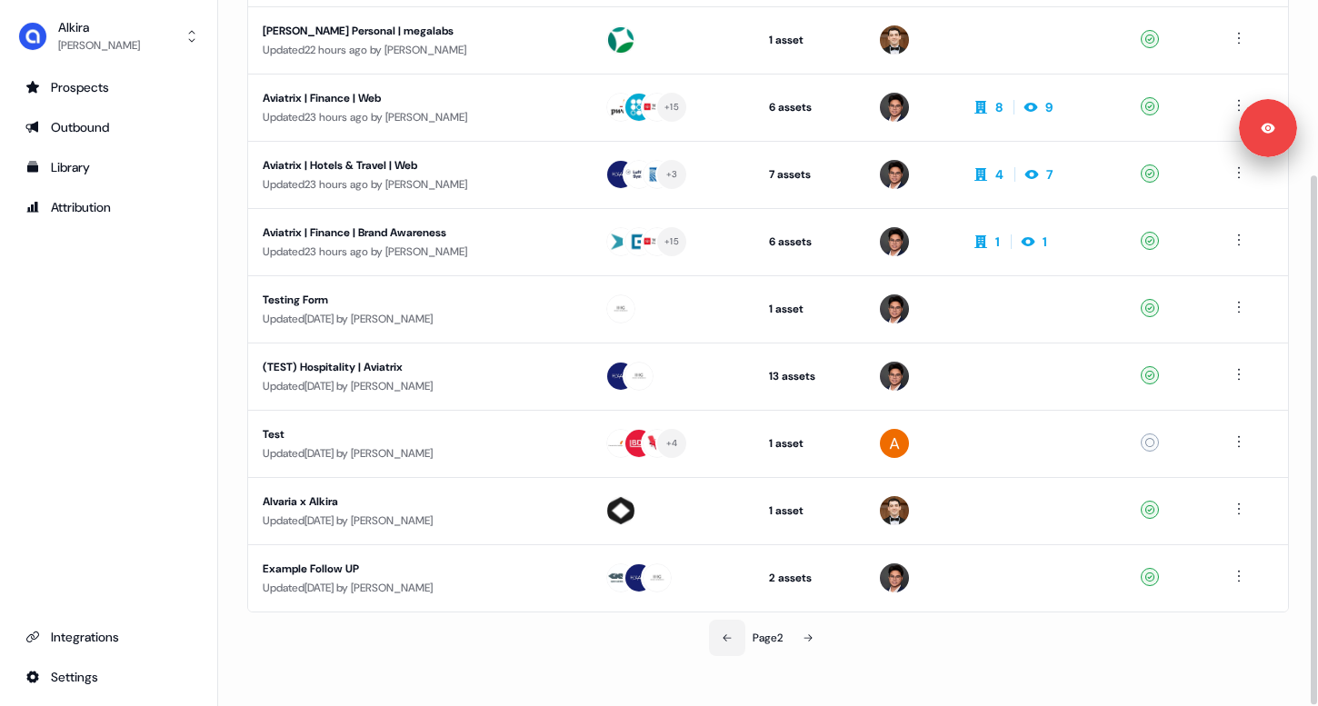
click at [657, 642] on icon at bounding box center [727, 638] width 11 height 11
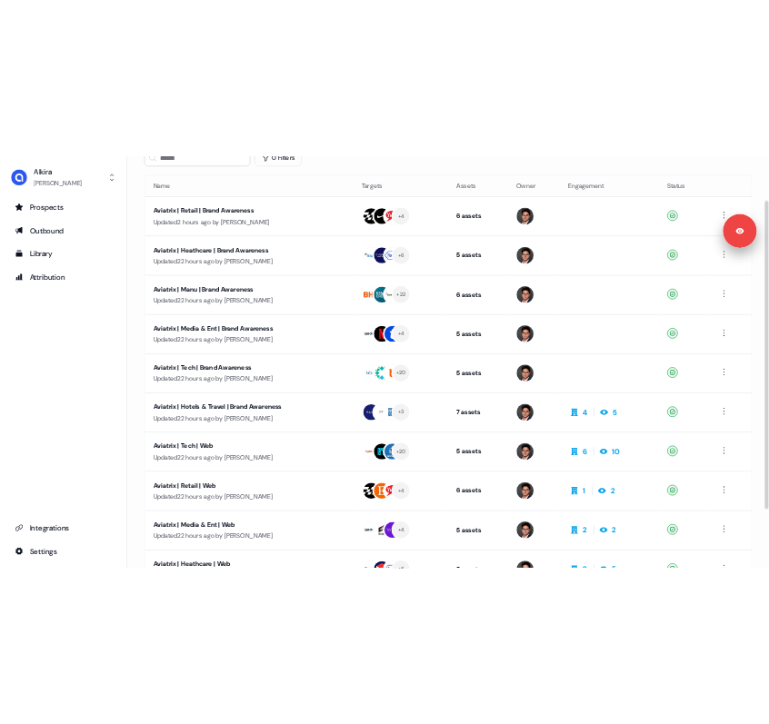
scroll to position [100, 0]
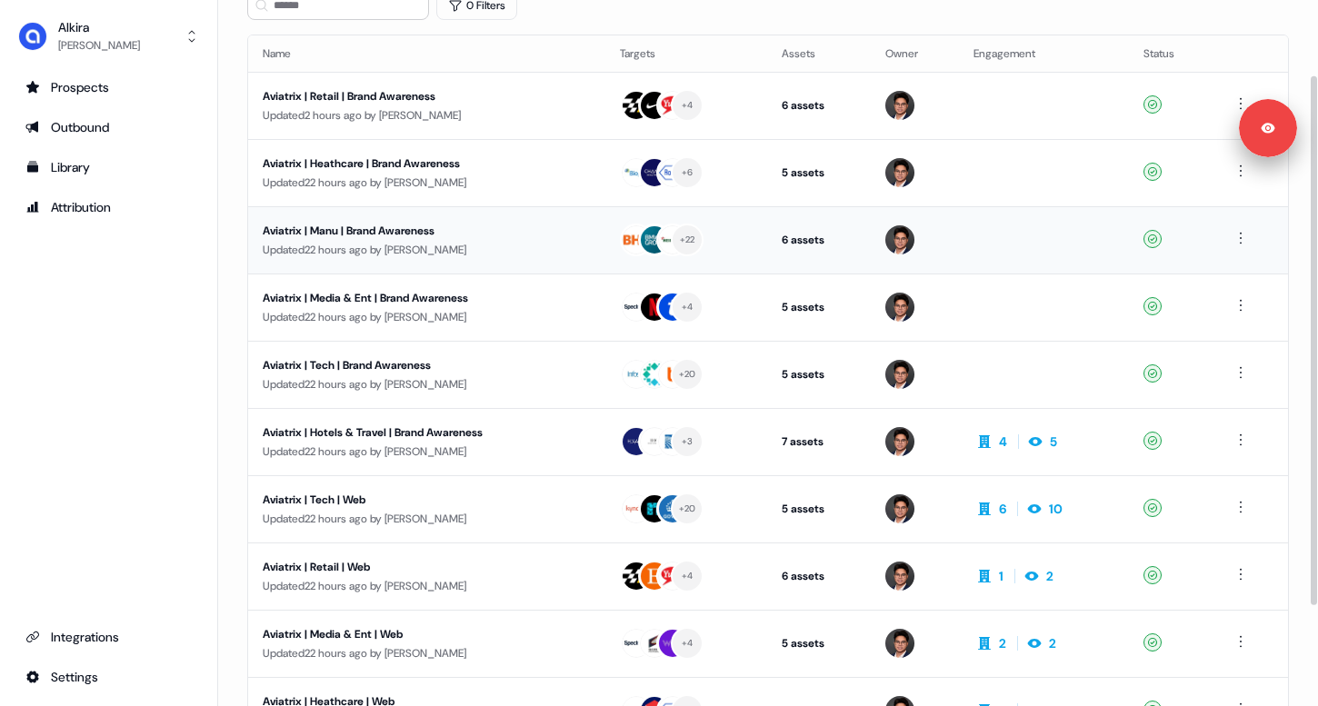
click at [408, 243] on div "Updated 22 hours ago by Hugh Le" at bounding box center [427, 250] width 328 height 18
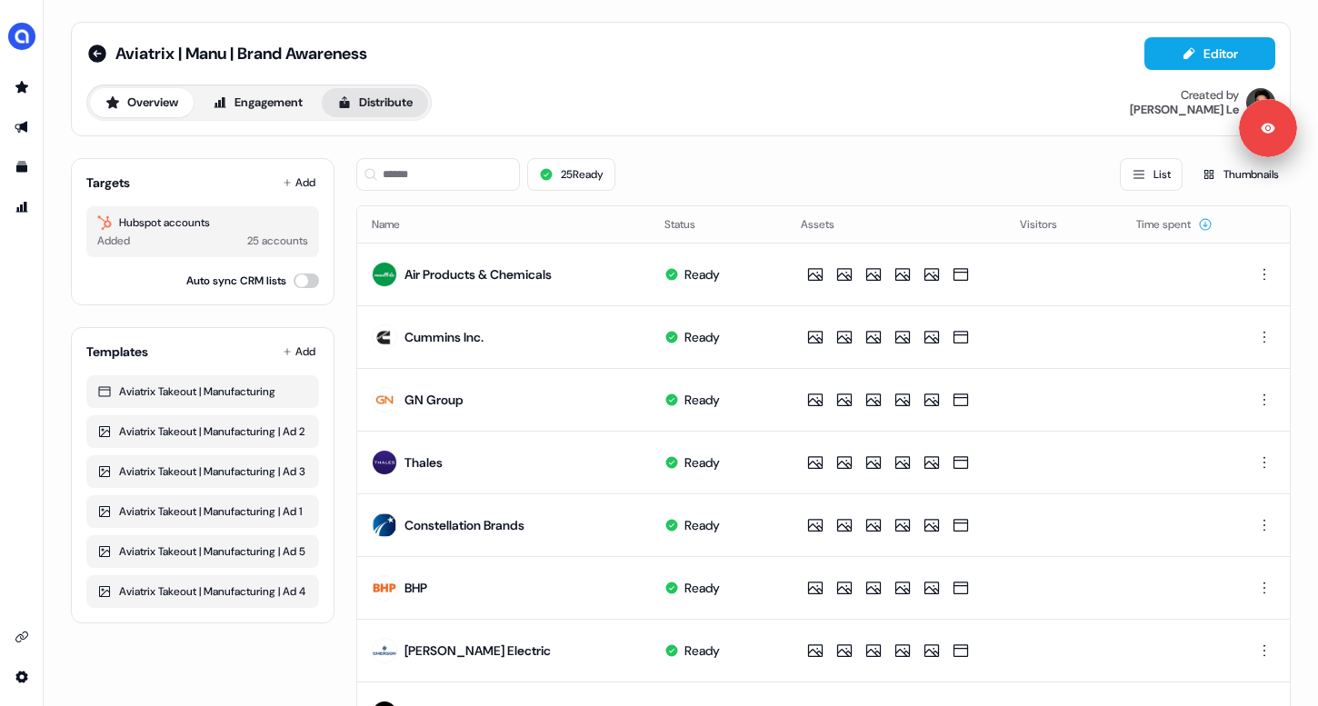
click at [407, 109] on button "Distribute" at bounding box center [375, 102] width 106 height 29
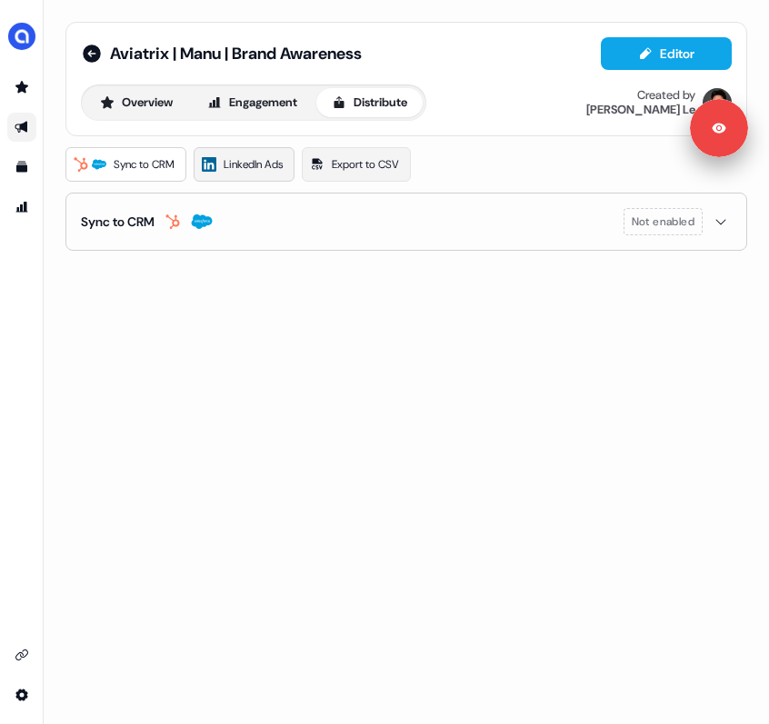
click at [283, 160] on span "LinkedIn Ads" at bounding box center [253, 164] width 59 height 18
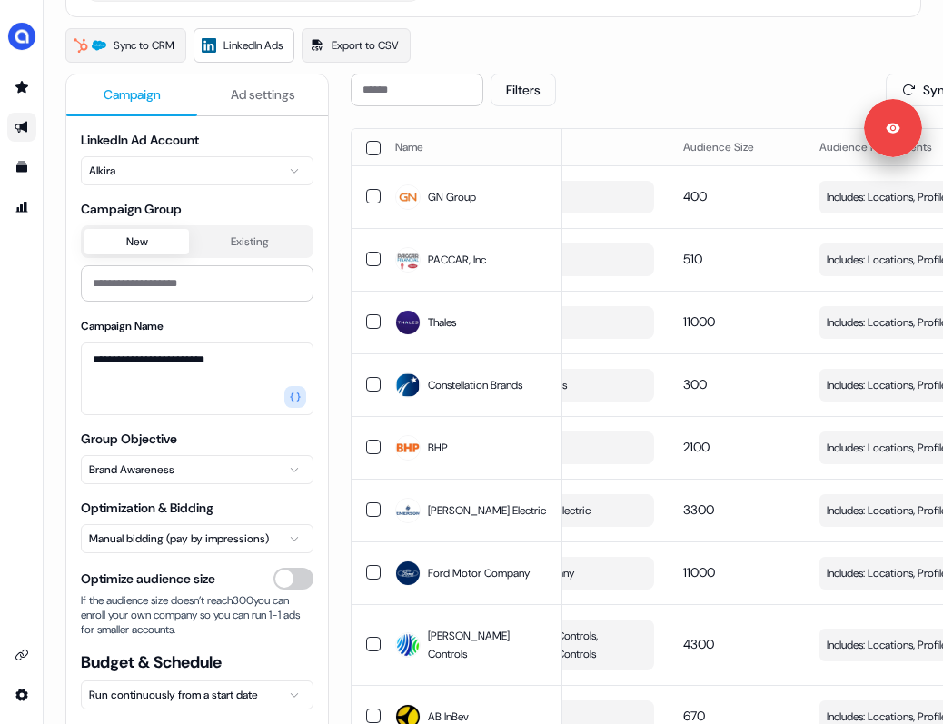
scroll to position [180, 0]
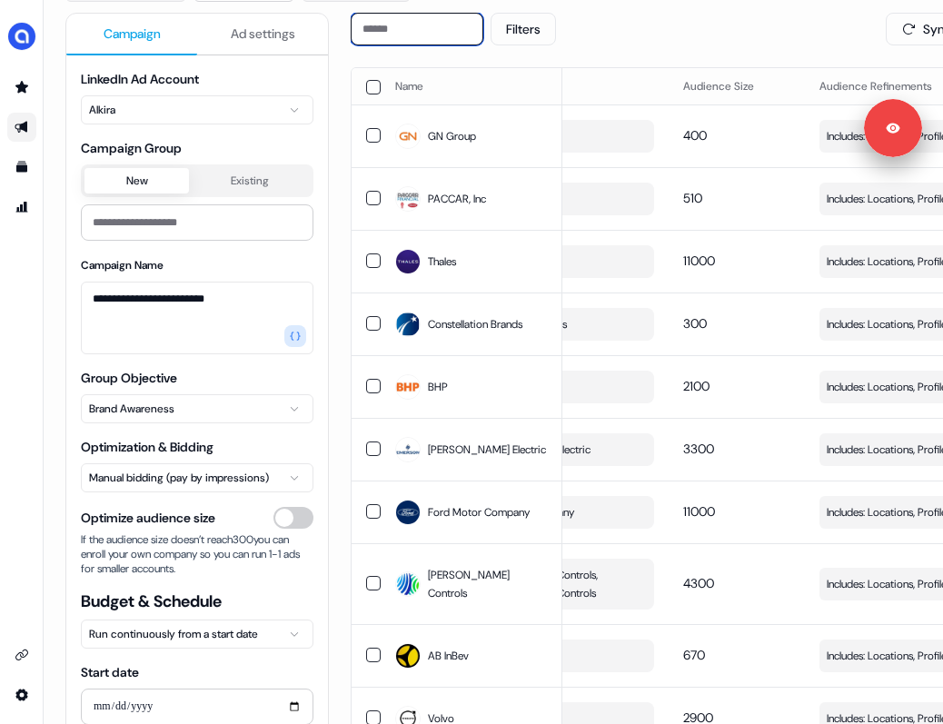
click at [424, 31] on input at bounding box center [417, 29] width 133 height 33
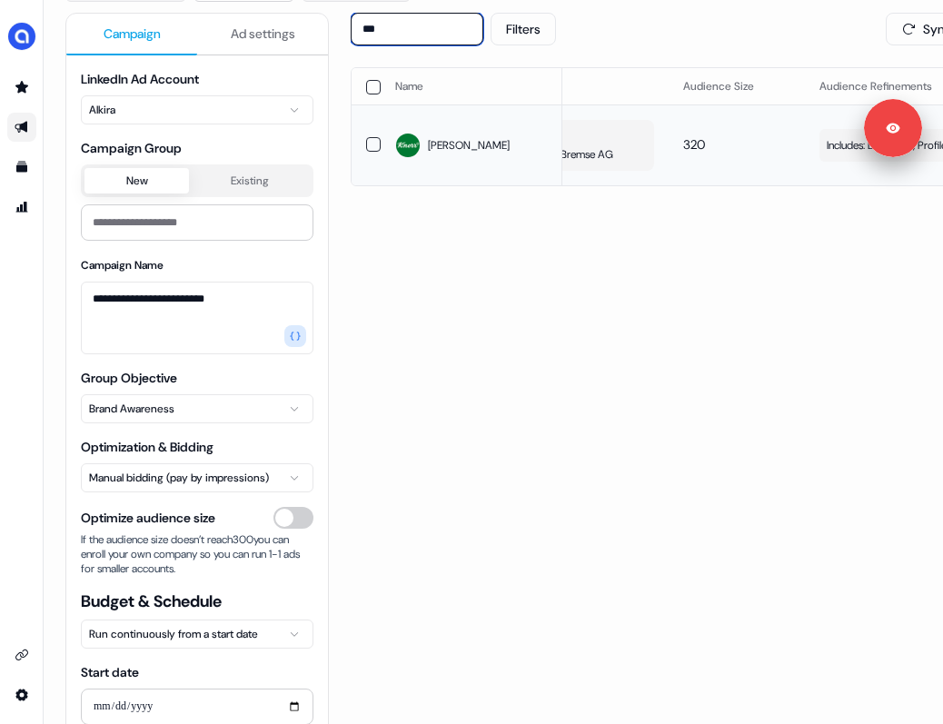
type input "***"
click at [657, 138] on span "Includes: Locations, Profile Language, Job Functions, Member Skills / Excludes:…" at bounding box center [914, 145] width 174 height 18
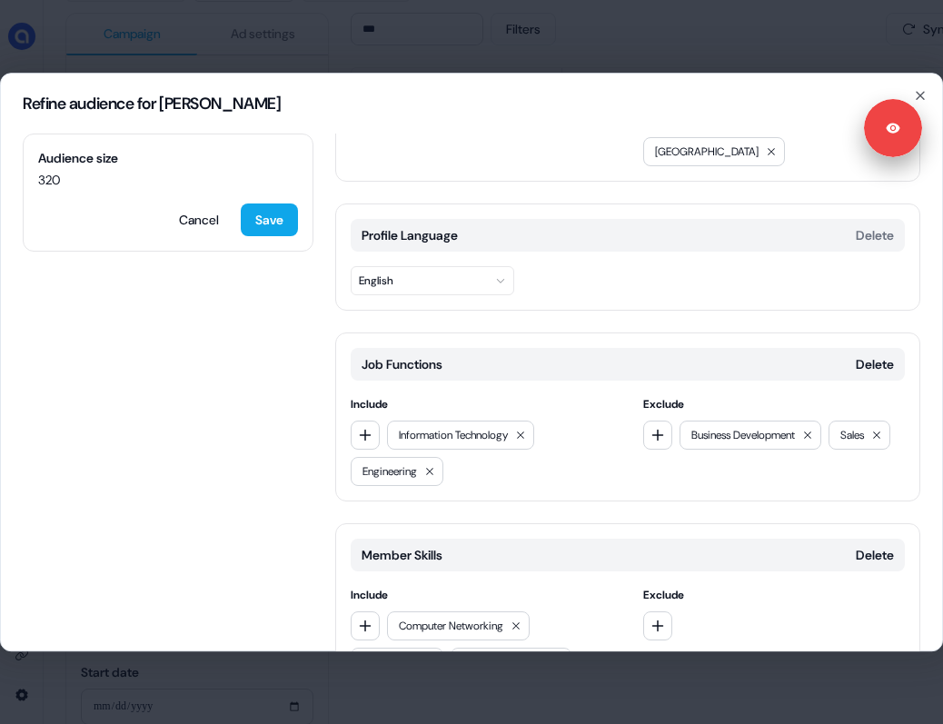
scroll to position [311, 0]
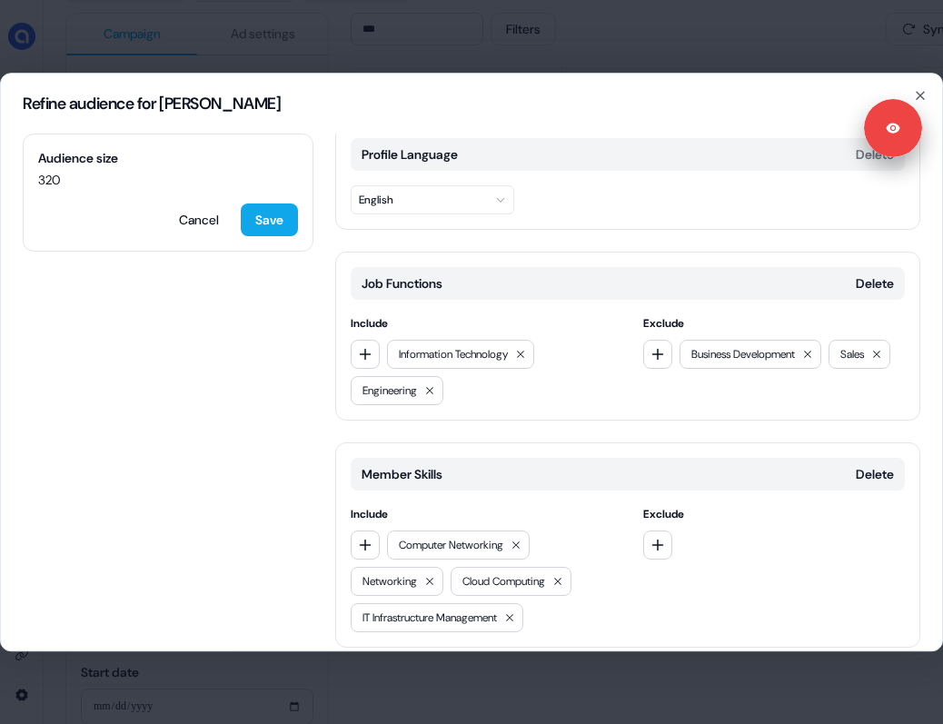
click at [442, 670] on button "Add category" at bounding box center [400, 686] width 130 height 33
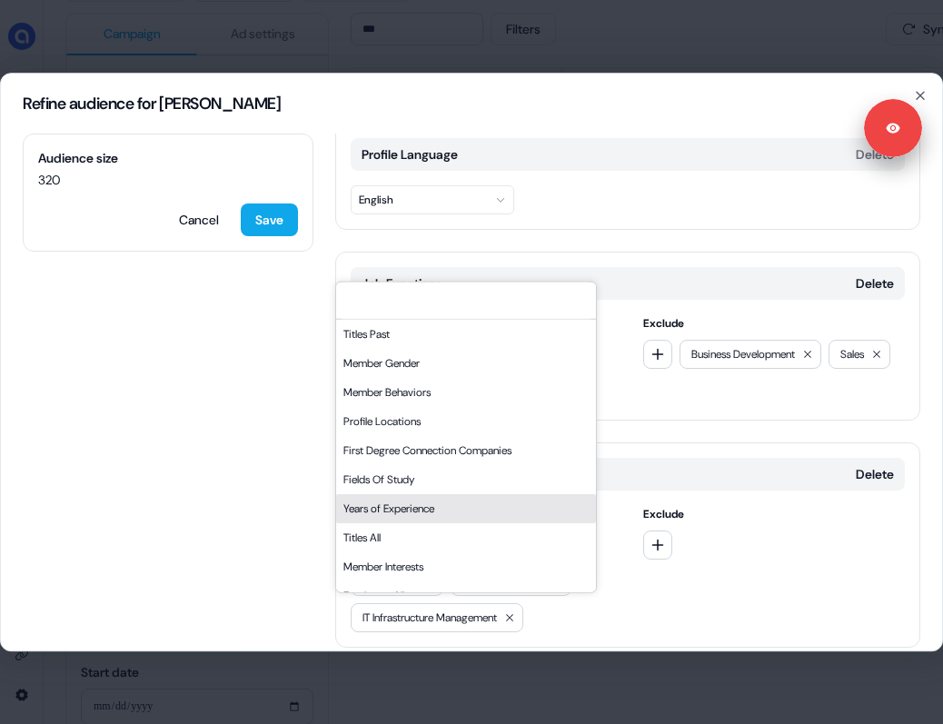
click at [397, 501] on div "Years of Experience" at bounding box center [466, 507] width 260 height 29
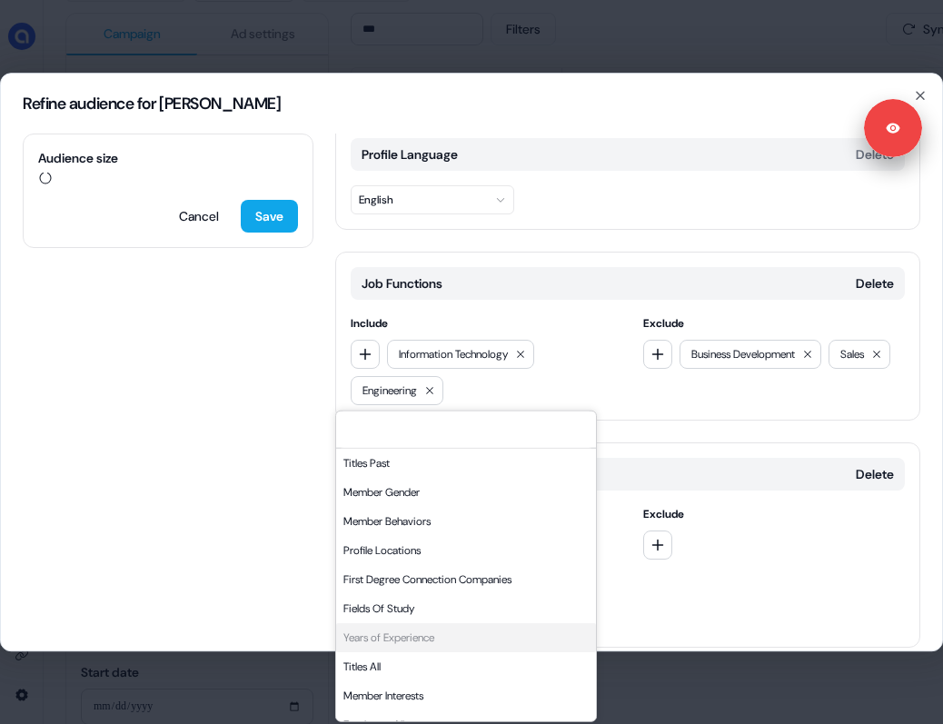
scroll to position [440, 0]
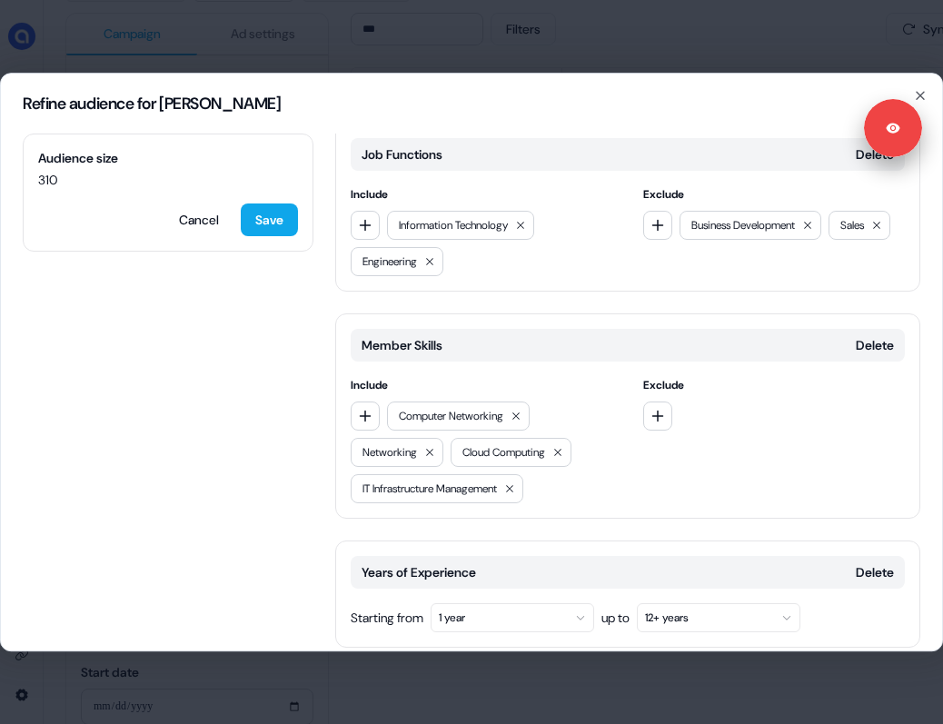
click at [515, 563] on div "Years of Experience Delete Starting from 1 year up to 12+ years" at bounding box center [627, 594] width 585 height 107
click at [524, 603] on button "1 year" at bounding box center [513, 617] width 164 height 29
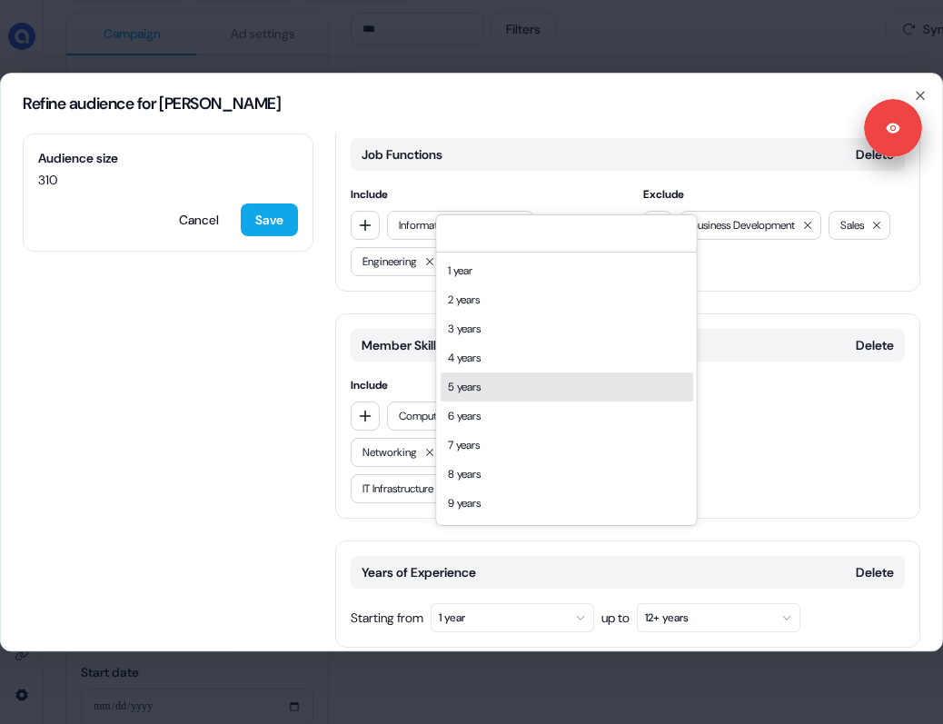
click at [493, 380] on div "5 years" at bounding box center [567, 387] width 253 height 29
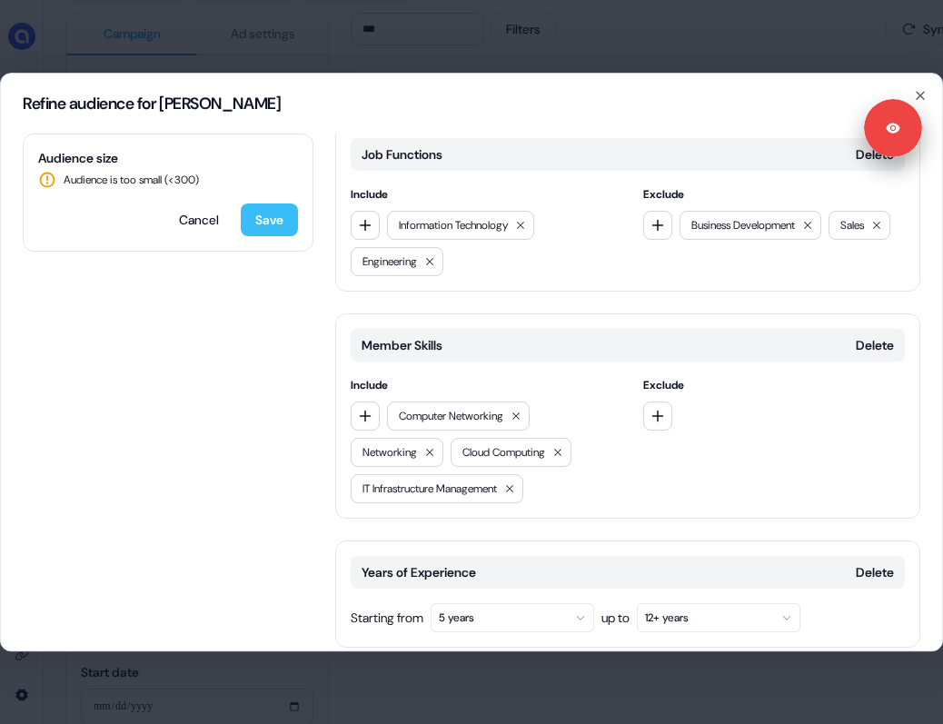
click at [274, 216] on button "Save" at bounding box center [269, 220] width 57 height 33
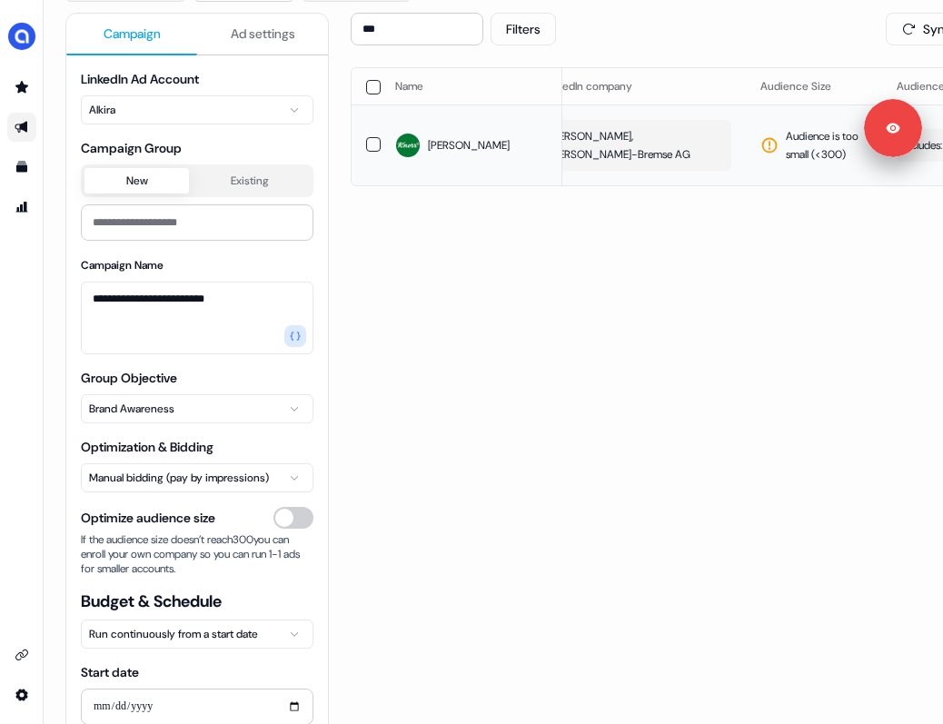
scroll to position [0, 0]
click at [657, 135] on span "Knorr, Knorr-Bremse AG" at bounding box center [669, 145] width 171 height 36
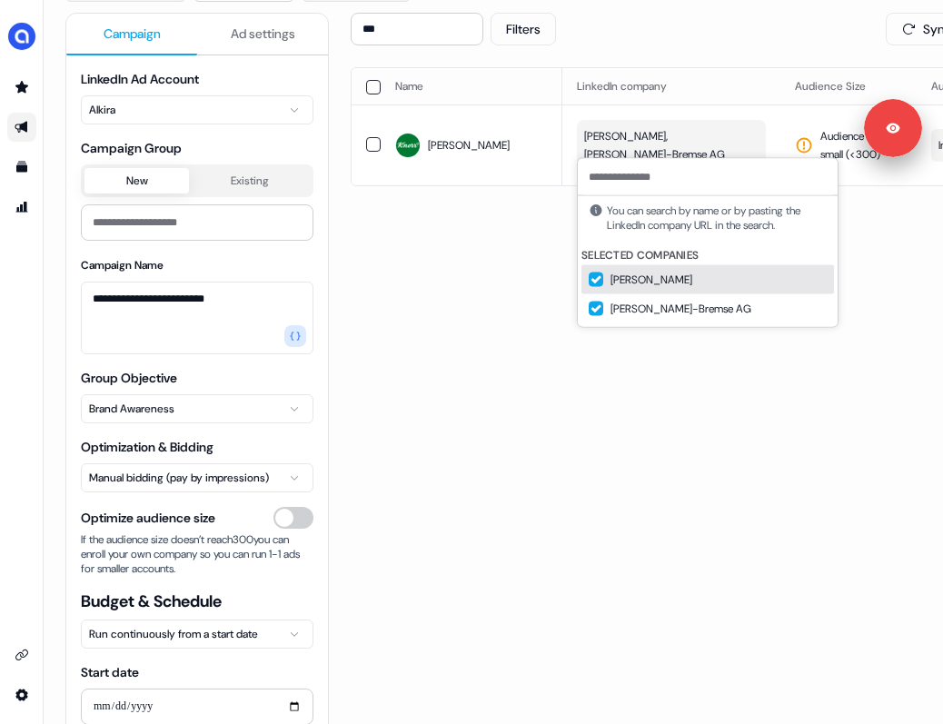
click at [597, 280] on button "Suggestions" at bounding box center [596, 280] width 15 height 15
click at [657, 123] on td "Audience is too small (< 300 )" at bounding box center [849, 145] width 136 height 81
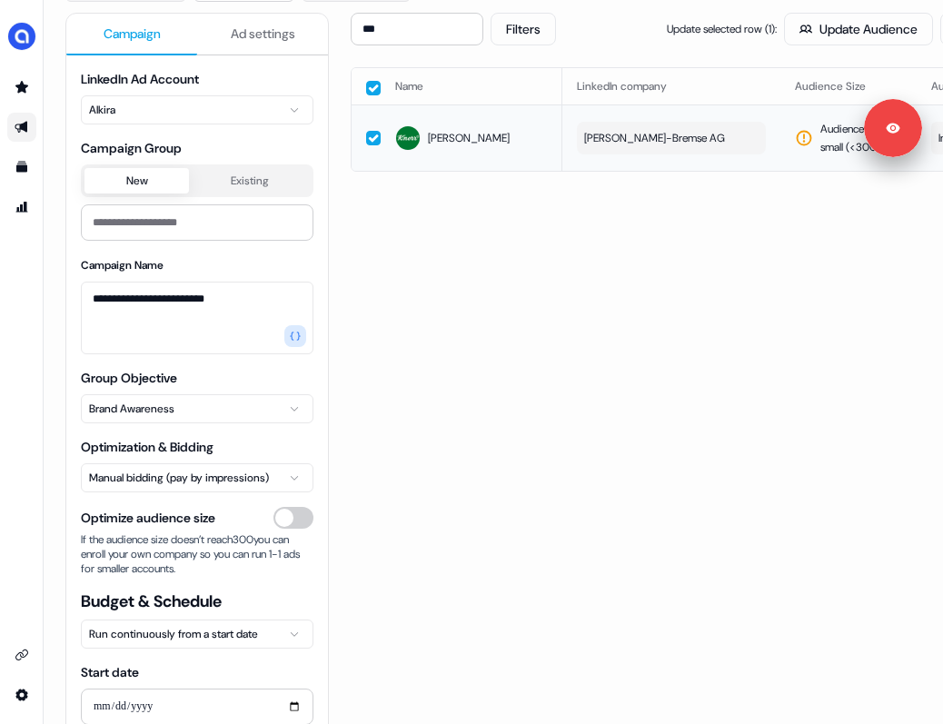
click at [657, 145] on button "Knorr-Bremse AG" at bounding box center [671, 138] width 189 height 33
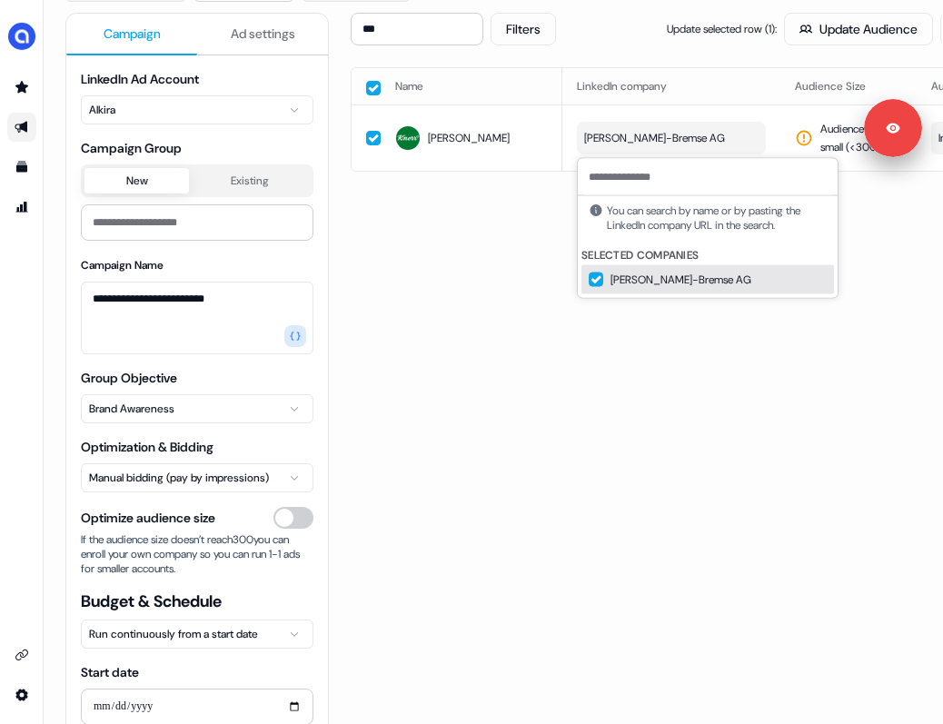
click at [599, 280] on button "Suggestions" at bounding box center [596, 280] width 15 height 15
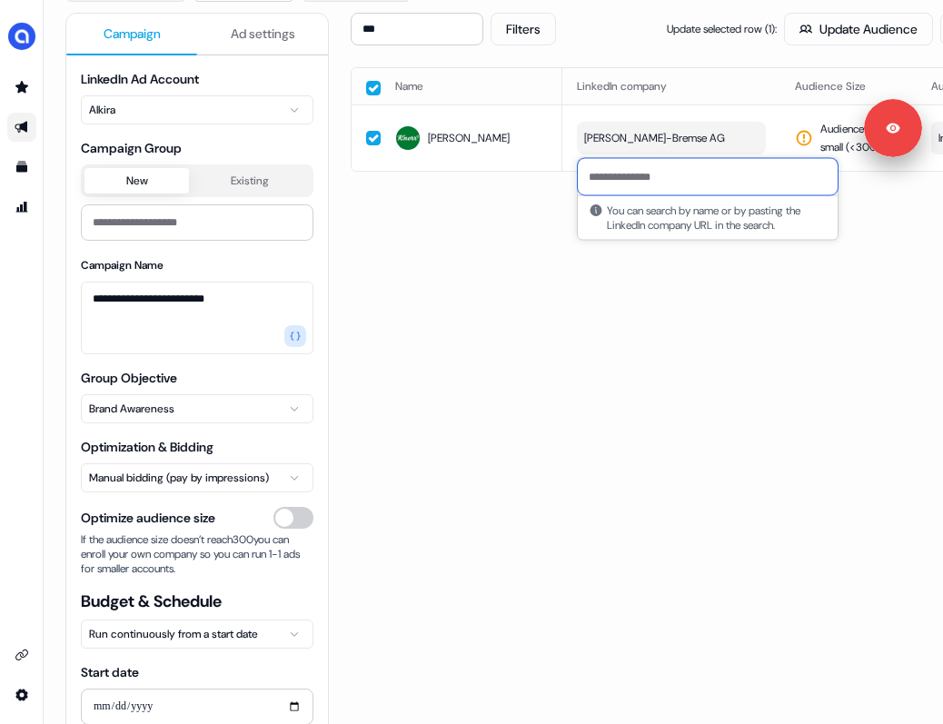
click at [643, 172] on input at bounding box center [708, 177] width 260 height 36
paste input "**********"
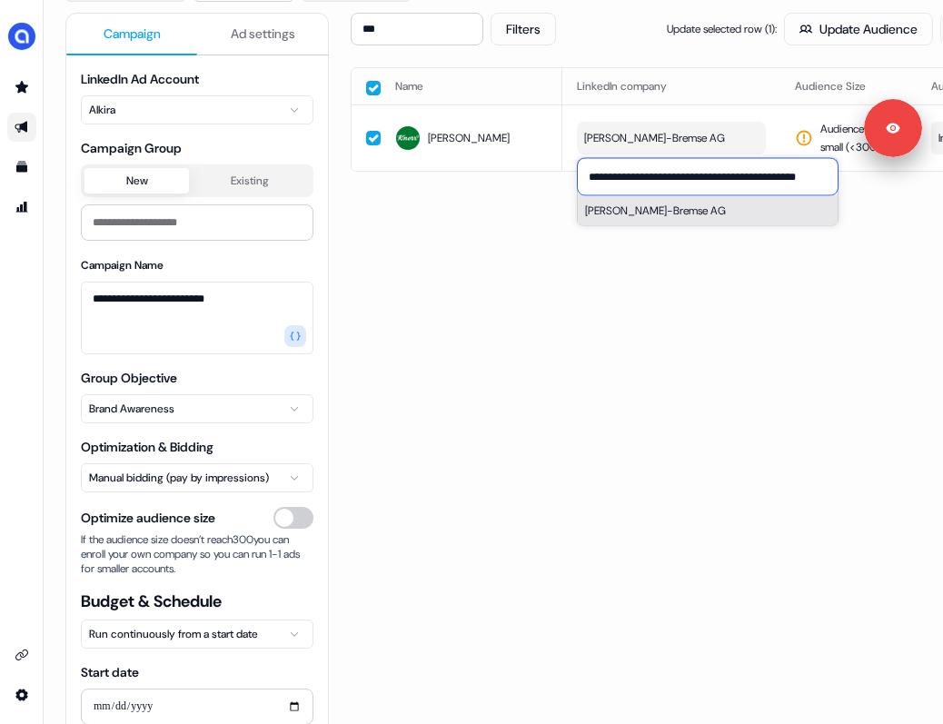
type input "**********"
click at [657, 210] on button "Knorr-Bremse AG" at bounding box center [708, 210] width 260 height 29
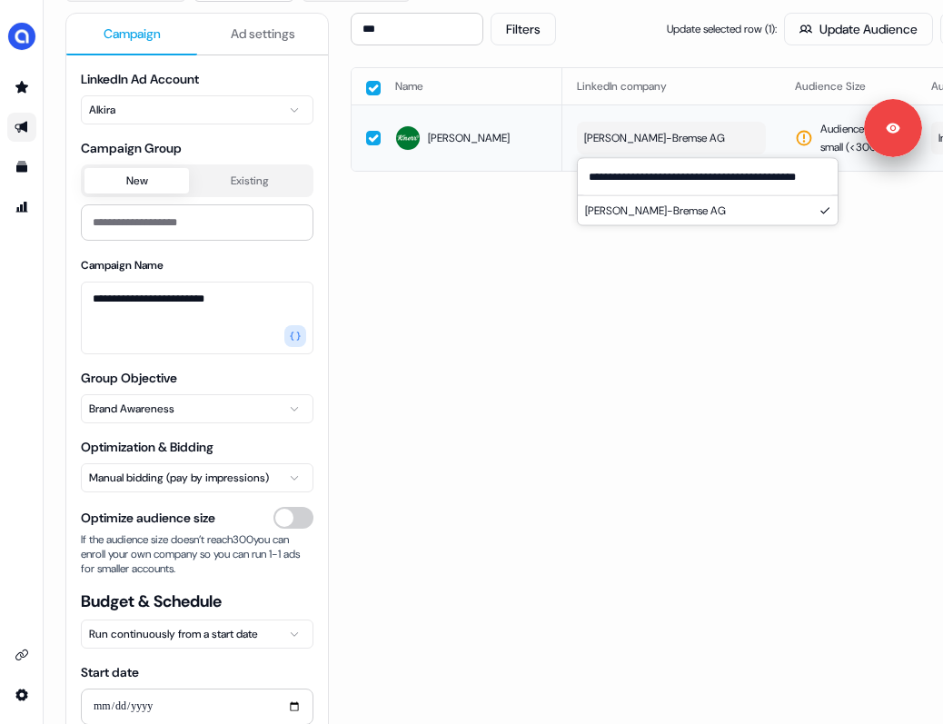
click at [657, 123] on td "Audience is too small (< 300 )" at bounding box center [849, 138] width 136 height 66
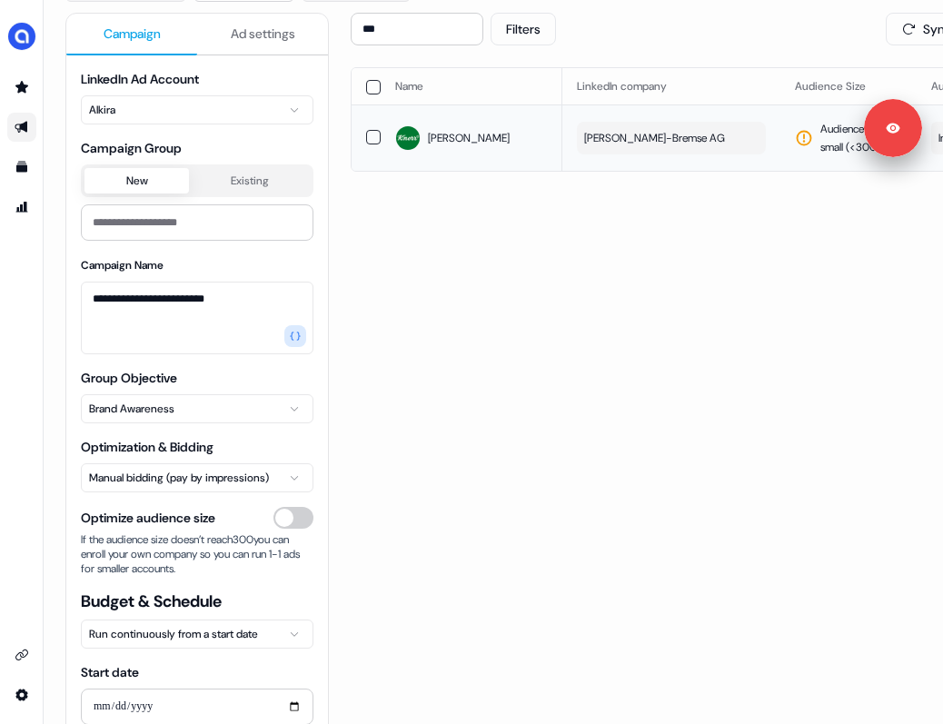
click at [657, 142] on button "Knorr-Bremse AG" at bounding box center [671, 138] width 189 height 33
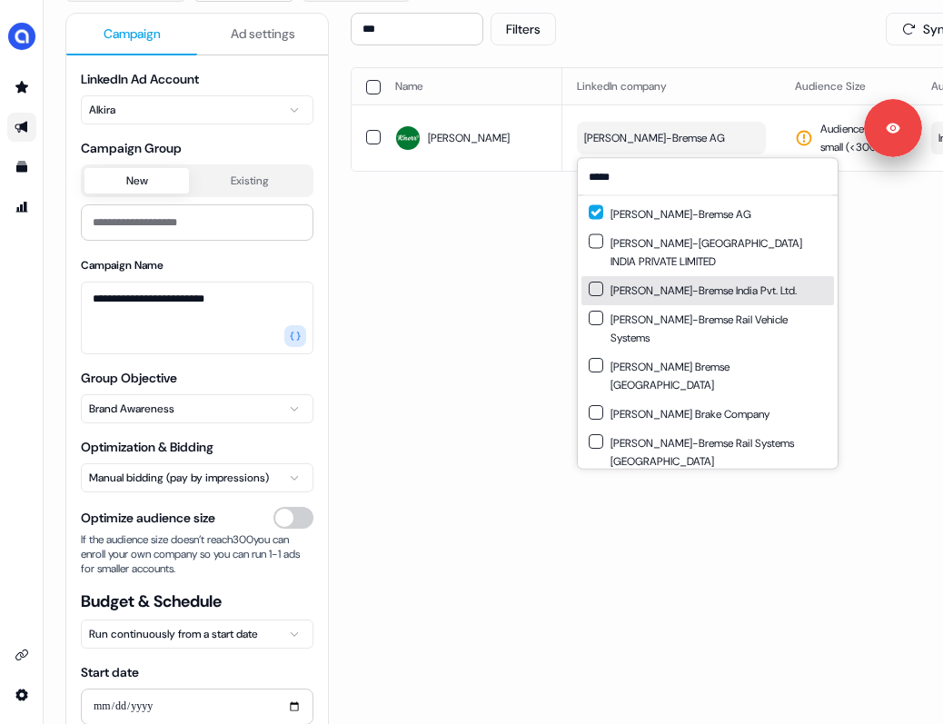
type input "*****"
click at [599, 282] on button "Suggestions" at bounding box center [596, 289] width 15 height 15
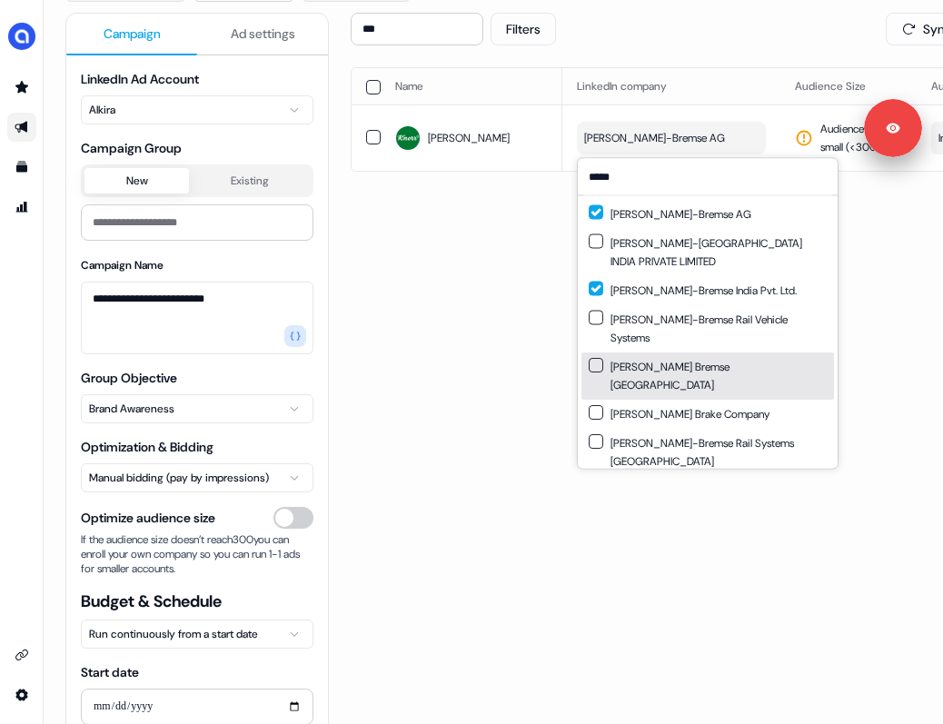
click at [597, 358] on button "Suggestions" at bounding box center [596, 365] width 15 height 15
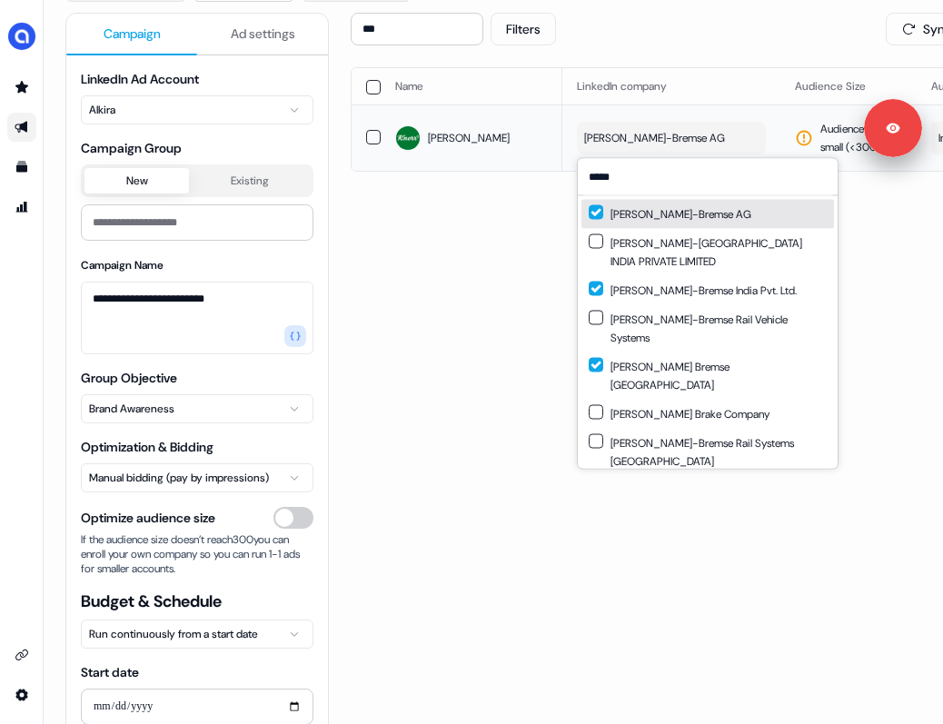
click at [657, 114] on td "Audience is too small (< 300 )" at bounding box center [849, 138] width 136 height 66
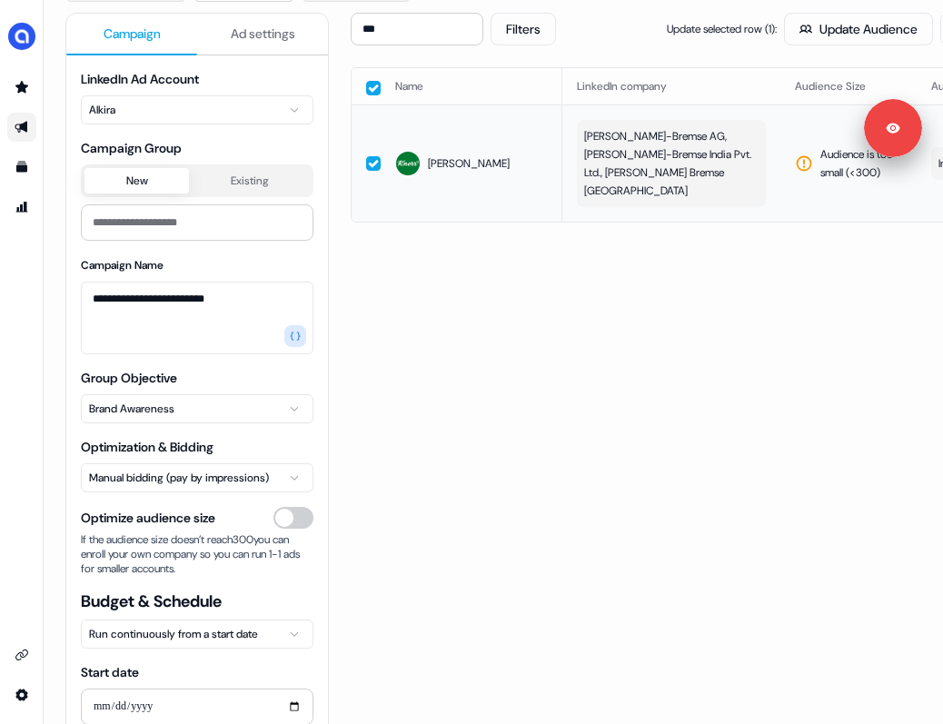
click at [657, 137] on span "Knorr-Bremse AG, Knorr-Bremse India Pvt. Ltd., Knorr Bremse India" at bounding box center [669, 163] width 171 height 73
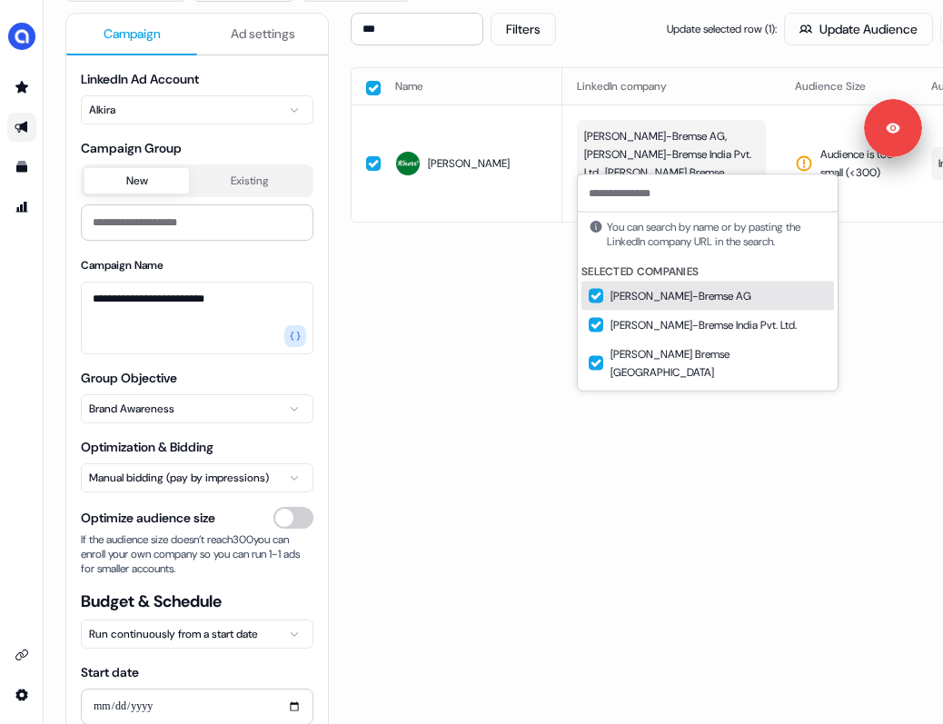
click at [657, 193] on input at bounding box center [708, 193] width 260 height 36
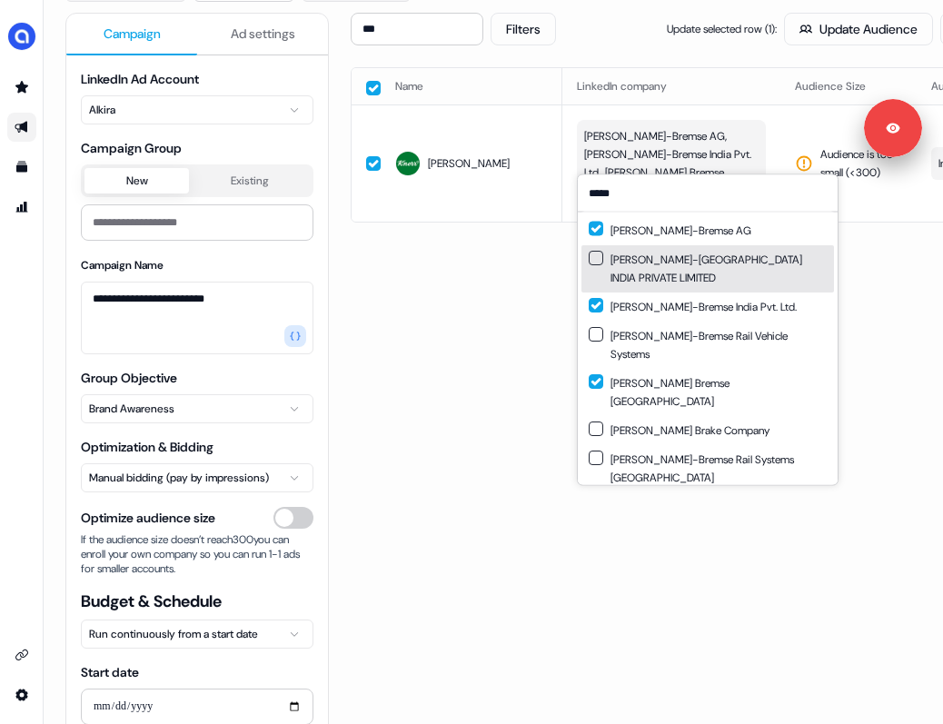
type input "*****"
click at [657, 271] on div "KNORR-BREMSE TECHNOLOGY CENTER INDIA PRIVATE LIMITED" at bounding box center [708, 269] width 238 height 36
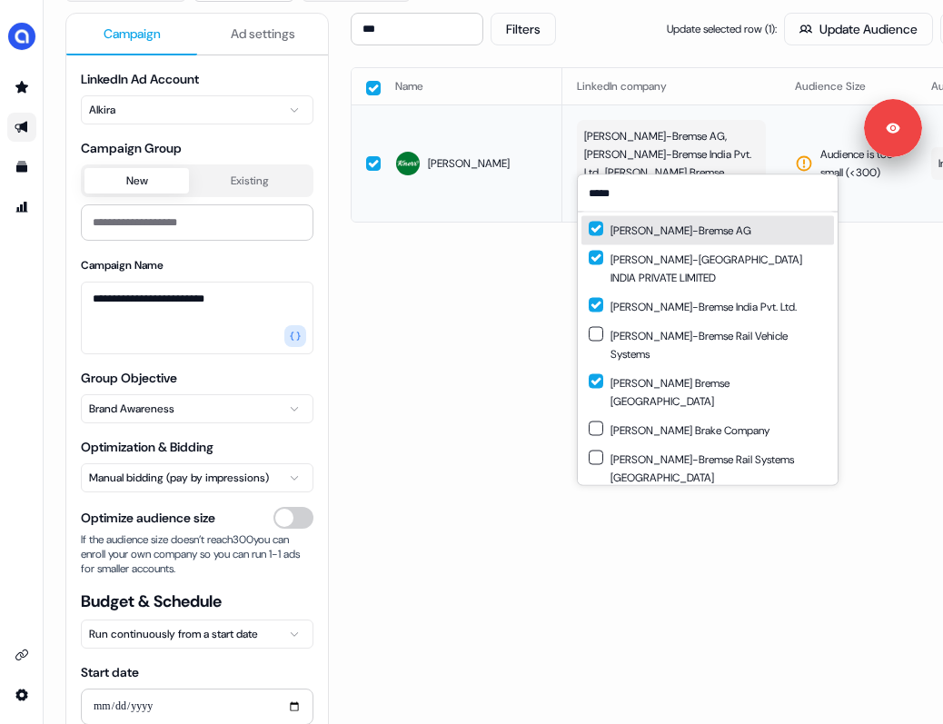
click at [657, 124] on td "Knorr-Bremse AG, Knorr-Bremse India Pvt. Ltd., Knorr Bremse India" at bounding box center [672, 163] width 218 height 117
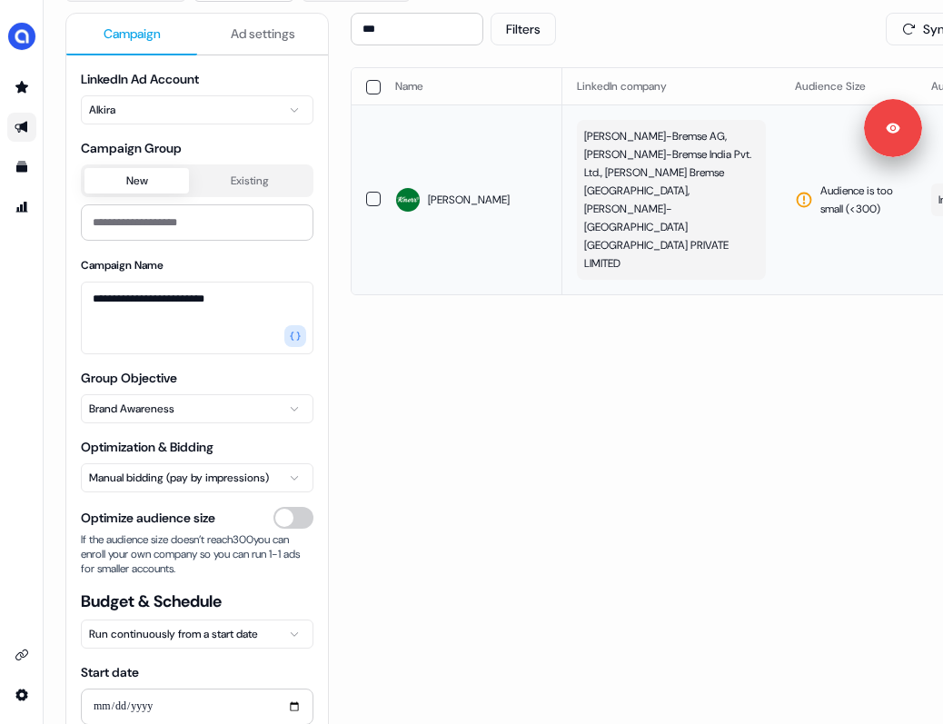
click at [657, 148] on span "Knorr-Bremse AG, Knorr-Bremse India Pvt. Ltd., Knorr Bremse India, KNORR-BREMSE…" at bounding box center [669, 199] width 171 height 145
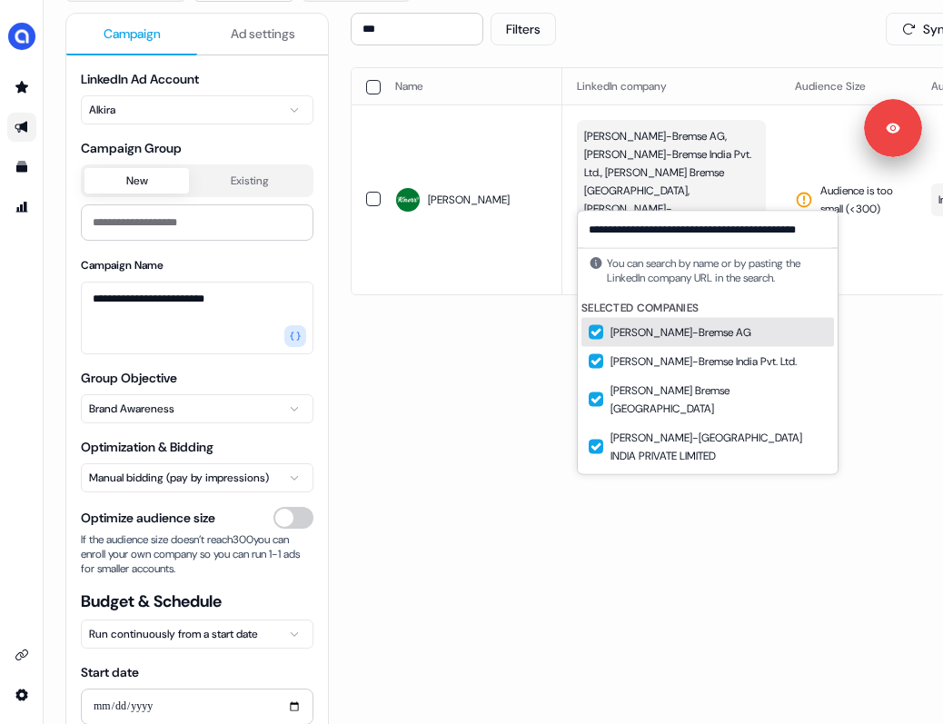
scroll to position [0, 25]
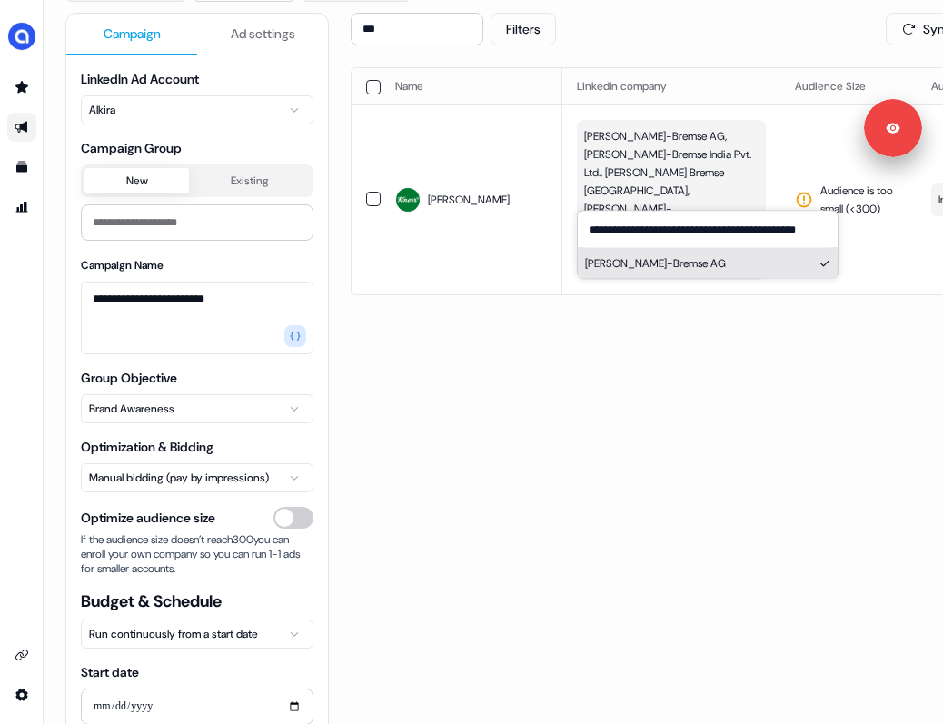
type input "**********"
click at [657, 260] on button "Knorr-Bremse AG" at bounding box center [708, 263] width 260 height 29
click at [657, 125] on td "Knorr-Bremse AG, Knorr-Bremse India Pvt. Ltd., Knorr Bremse India, KNORR-BREMSE…" at bounding box center [672, 200] width 218 height 190
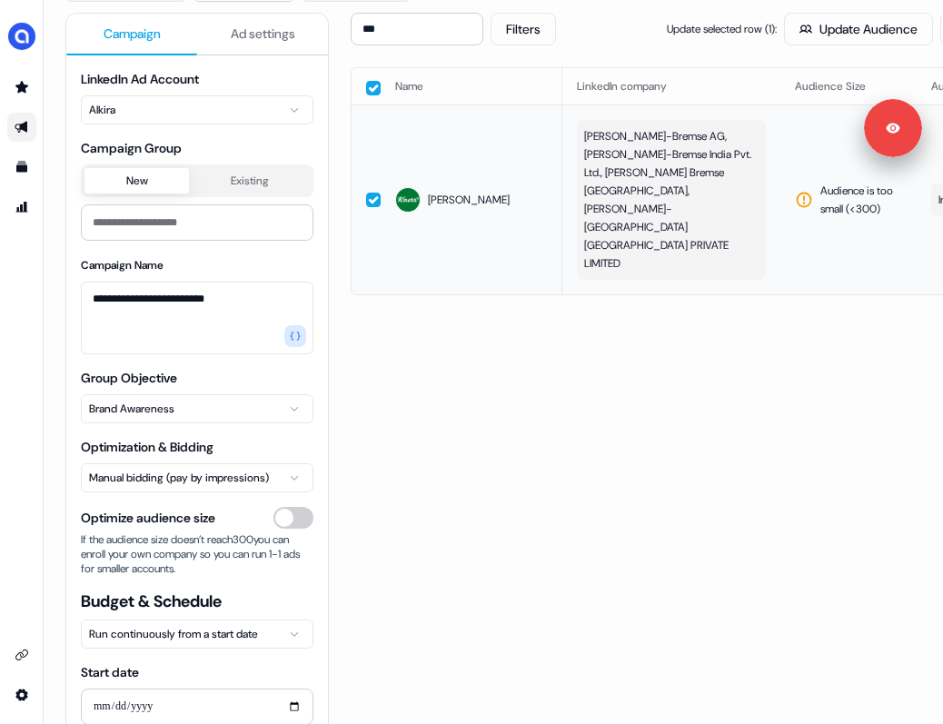
click at [657, 128] on td "Audience is too small (< 300 )" at bounding box center [849, 200] width 136 height 190
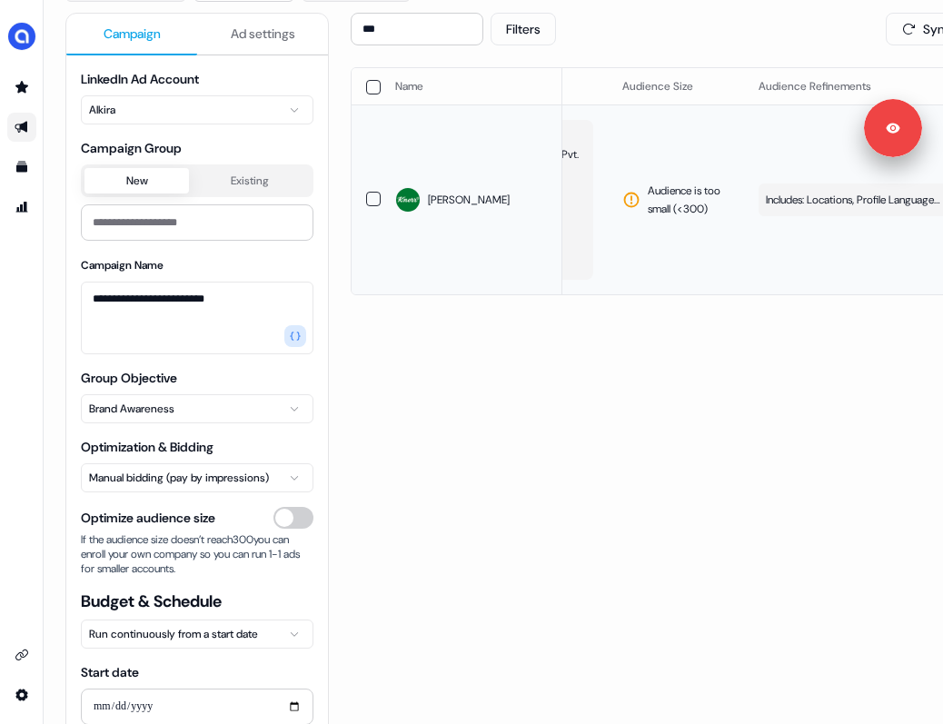
scroll to position [0, 174]
click at [657, 191] on span "Includes: Locations, Profile Language, Job Functions, Member Skills, Years of E…" at bounding box center [852, 200] width 174 height 18
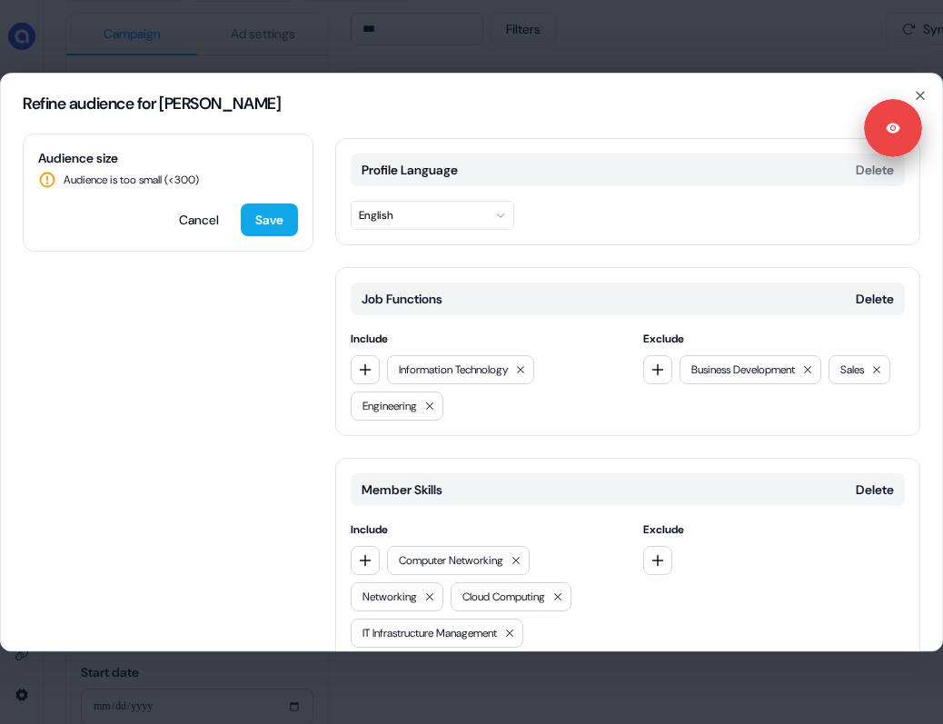
scroll to position [440, 0]
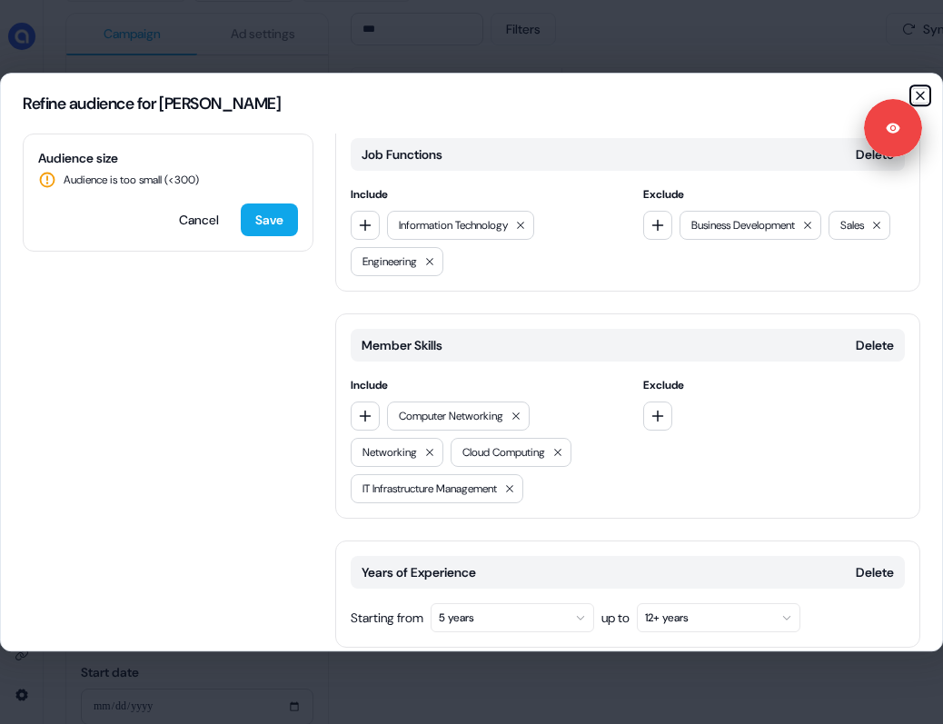
click at [657, 96] on icon "button" at bounding box center [920, 95] width 15 height 15
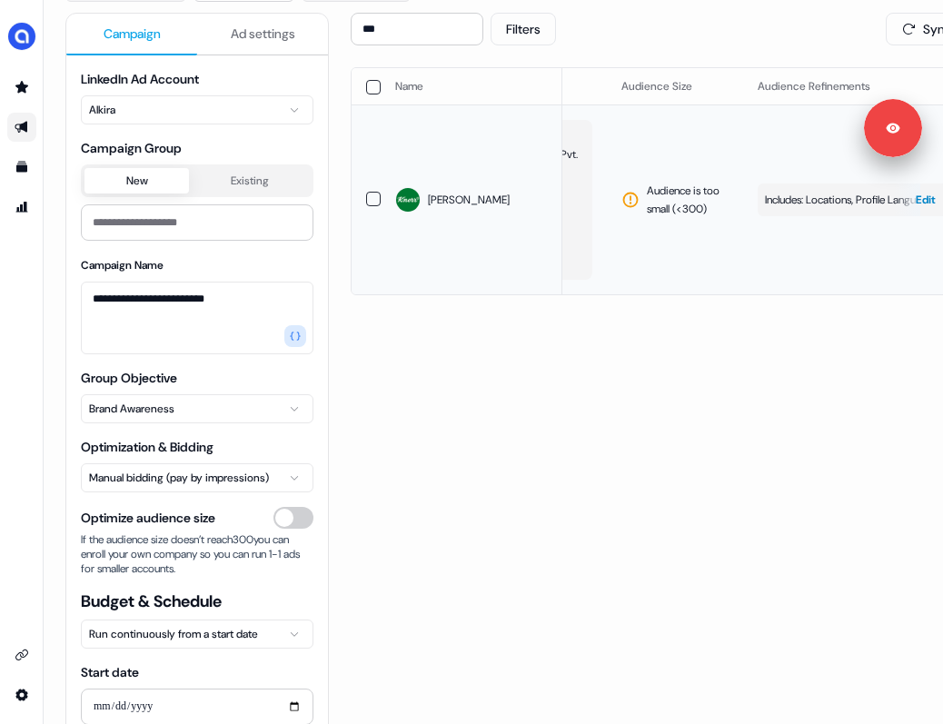
click at [657, 191] on span "Includes: Locations, Profile Language, Job Functions, Member Skills, Years of E…" at bounding box center [852, 200] width 174 height 18
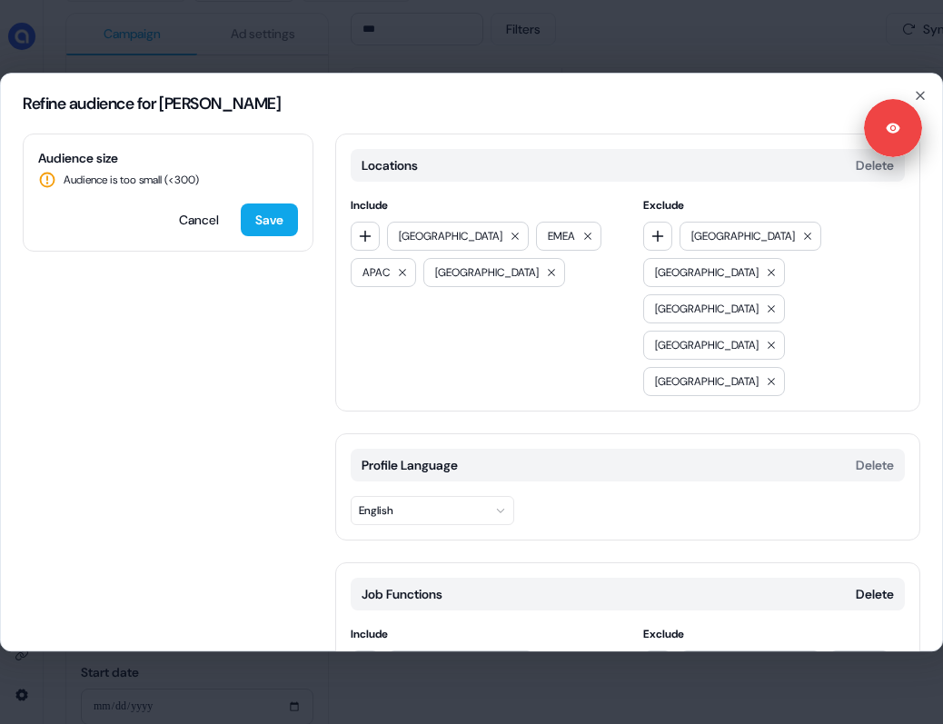
click at [657, 94] on div "Refine audience for Knorr" at bounding box center [472, 104] width 942 height 60
click at [657, 94] on icon "button" at bounding box center [920, 95] width 15 height 15
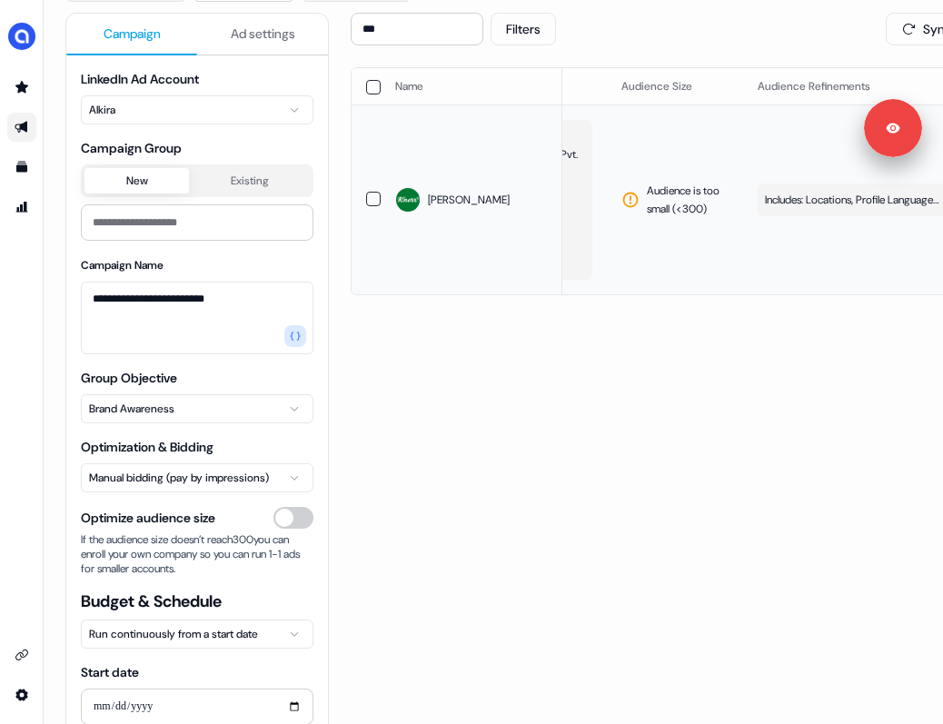
click at [588, 167] on button "Knorr-Bremse AG, Knorr-Bremse India Pvt. Ltd., Knorr Bremse India, KNORR-BREMSE…" at bounding box center [498, 200] width 189 height 160
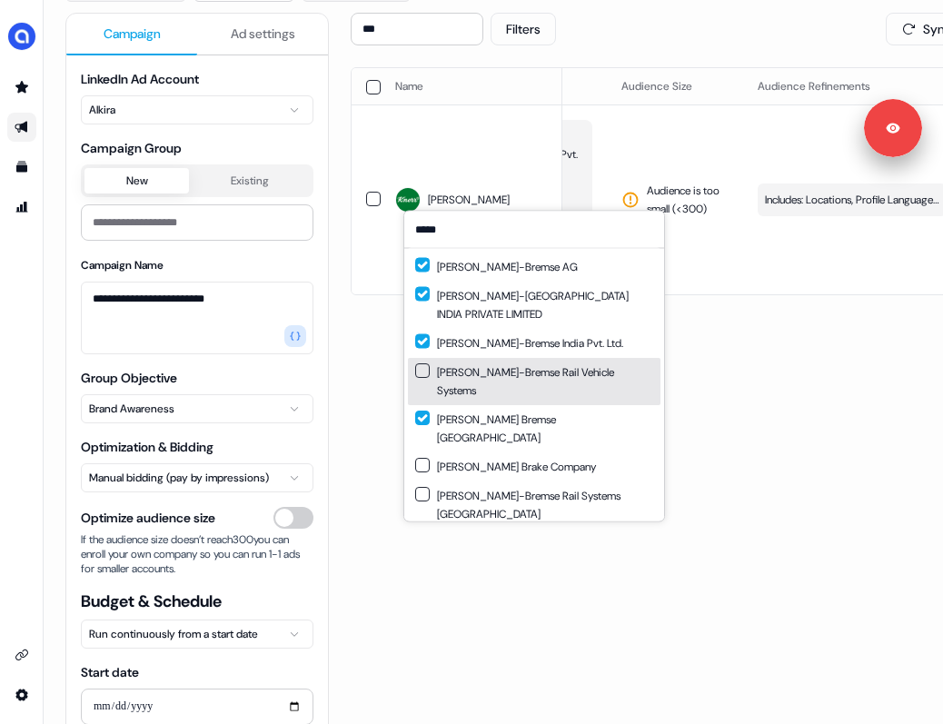
type input "*****"
click at [492, 374] on div "Knorr-Bremse Rail Vehicle Systems" at bounding box center [534, 382] width 238 height 36
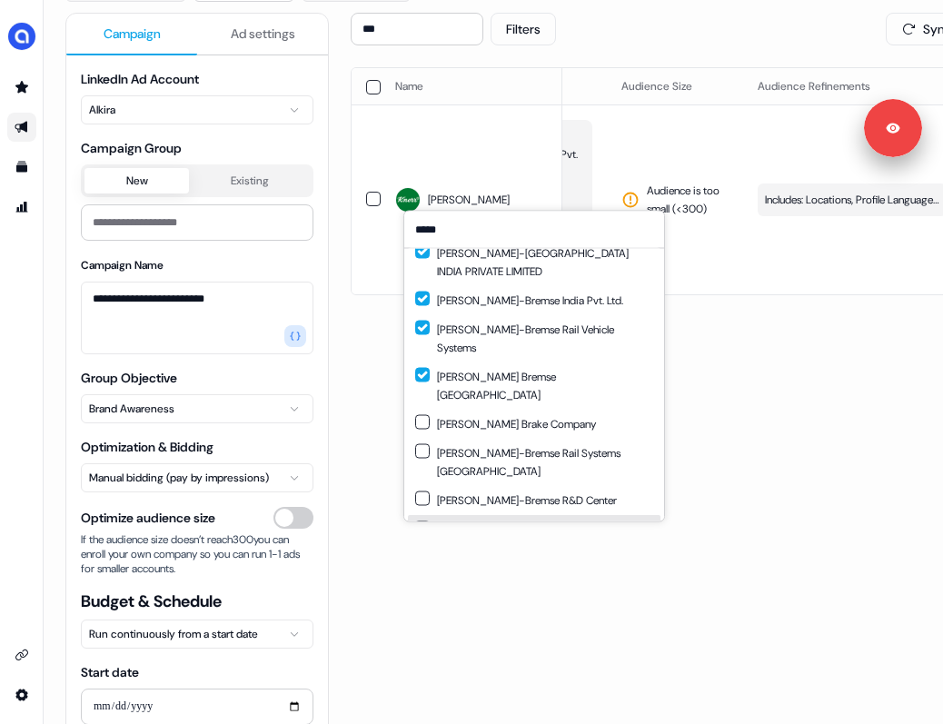
scroll to position [62, 0]
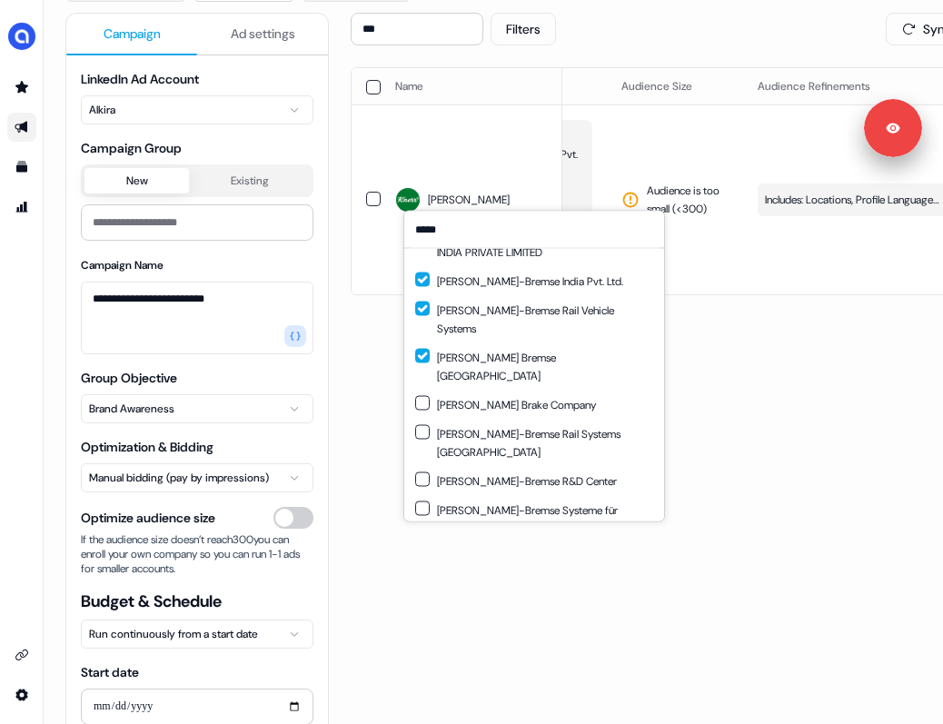
click at [422, 549] on button "Suggestions" at bounding box center [422, 556] width 15 height 15
click at [424, 502] on button "Suggestions" at bounding box center [422, 509] width 15 height 15
click at [423, 473] on button "Suggestions" at bounding box center [422, 480] width 15 height 15
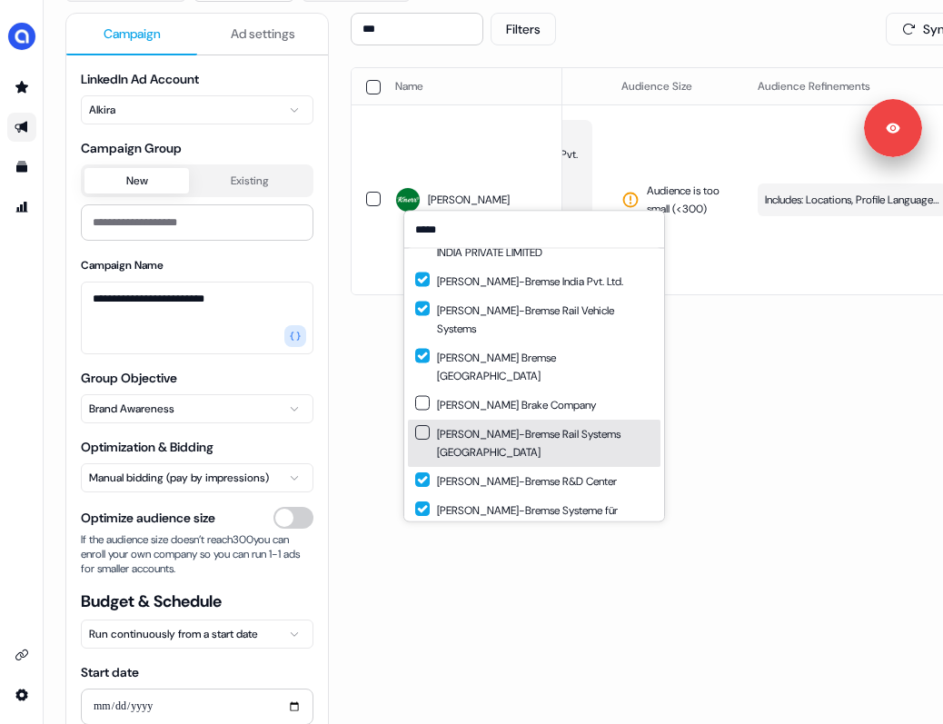
click at [426, 425] on button "Suggestions" at bounding box center [422, 432] width 15 height 15
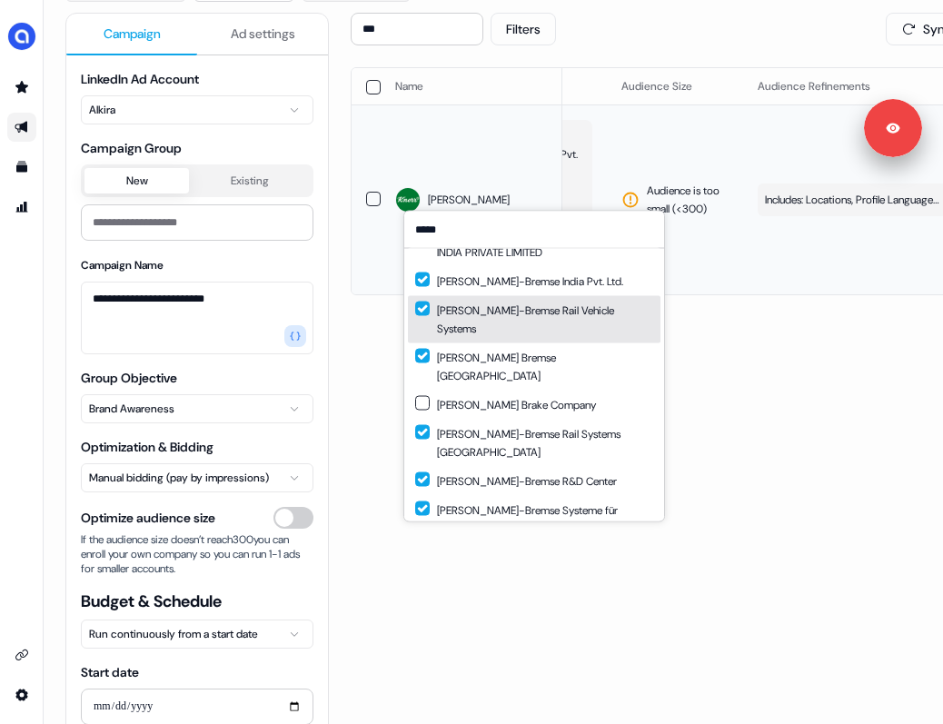
click at [623, 130] on td "Audience is too small (< 300 )" at bounding box center [675, 200] width 136 height 190
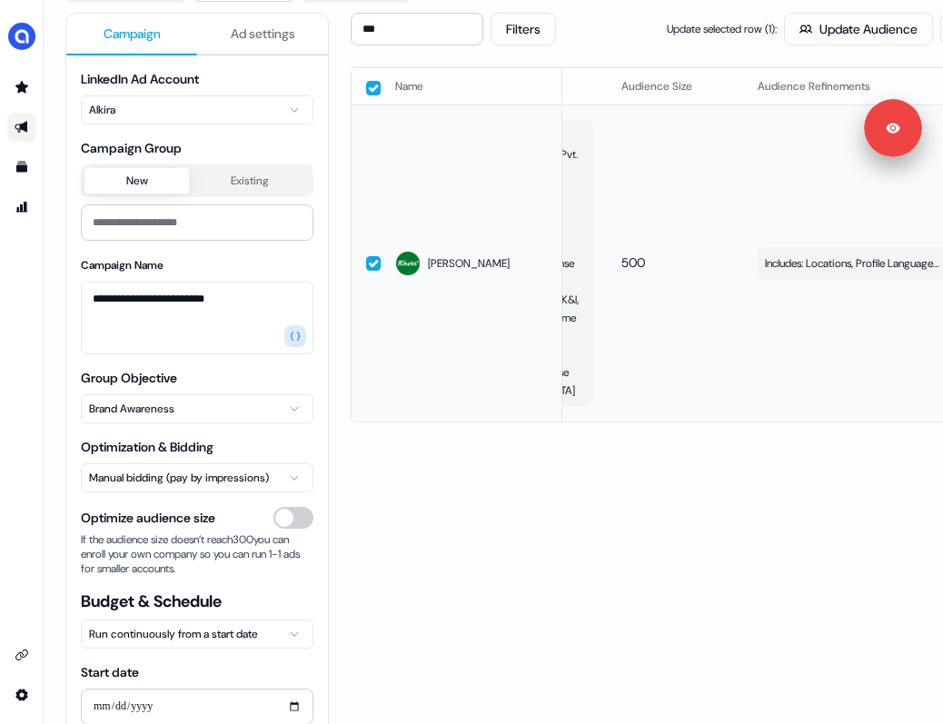
click at [373, 256] on button "button" at bounding box center [373, 263] width 15 height 15
click at [583, 214] on button "Knorr-Bremse AG, Knorr-Bremse India Pvt. Ltd., Knorr Bremse India, KNORR-BREMSE…" at bounding box center [498, 263] width 189 height 287
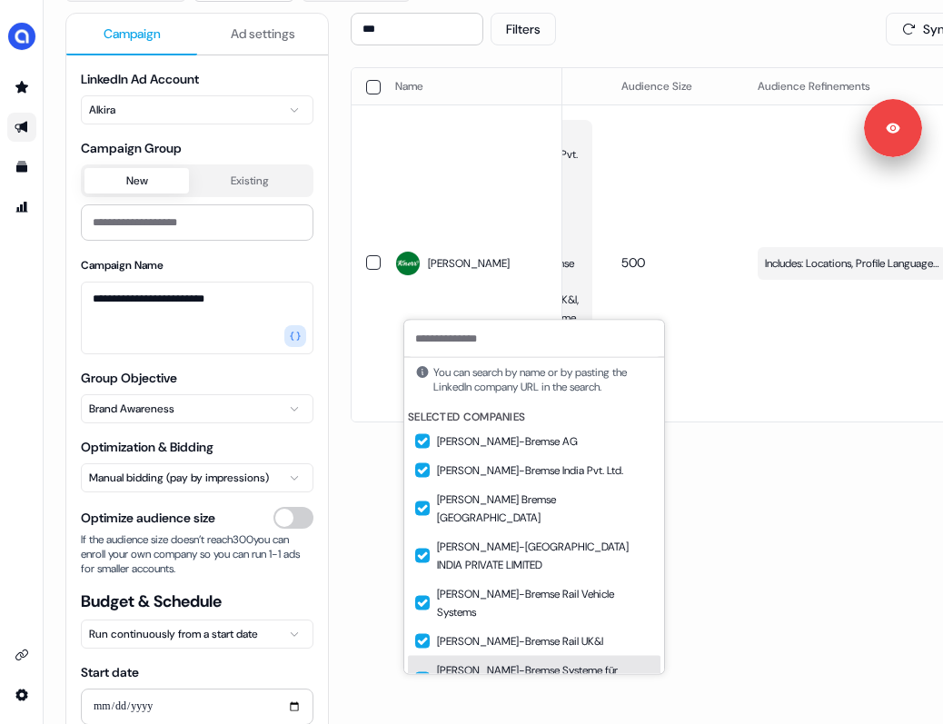
scroll to position [55, 0]
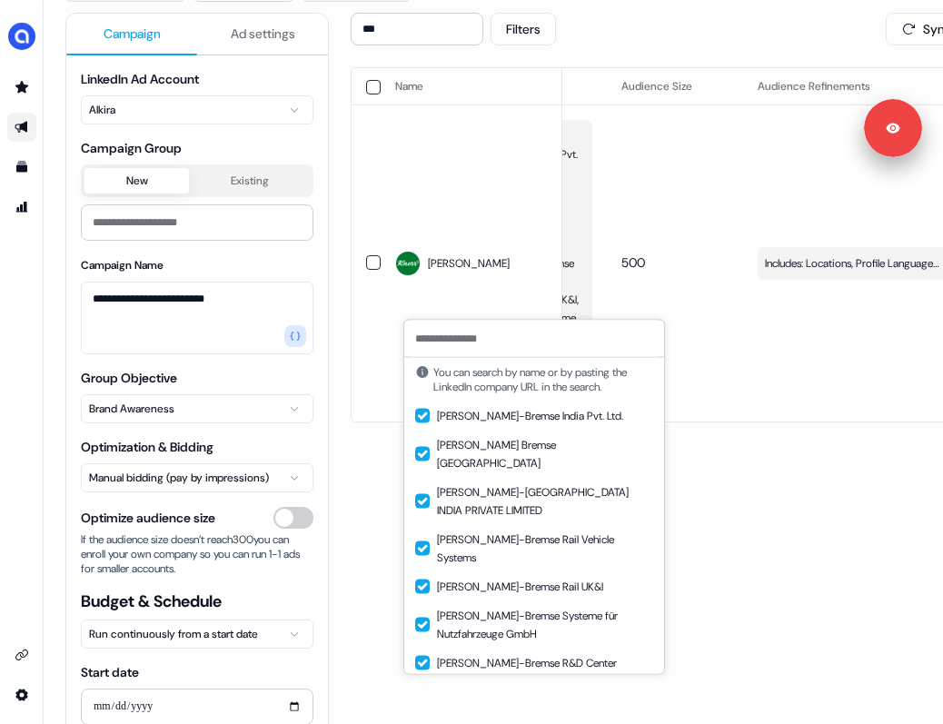
click at [423, 694] on button "Suggestions" at bounding box center [422, 701] width 15 height 15
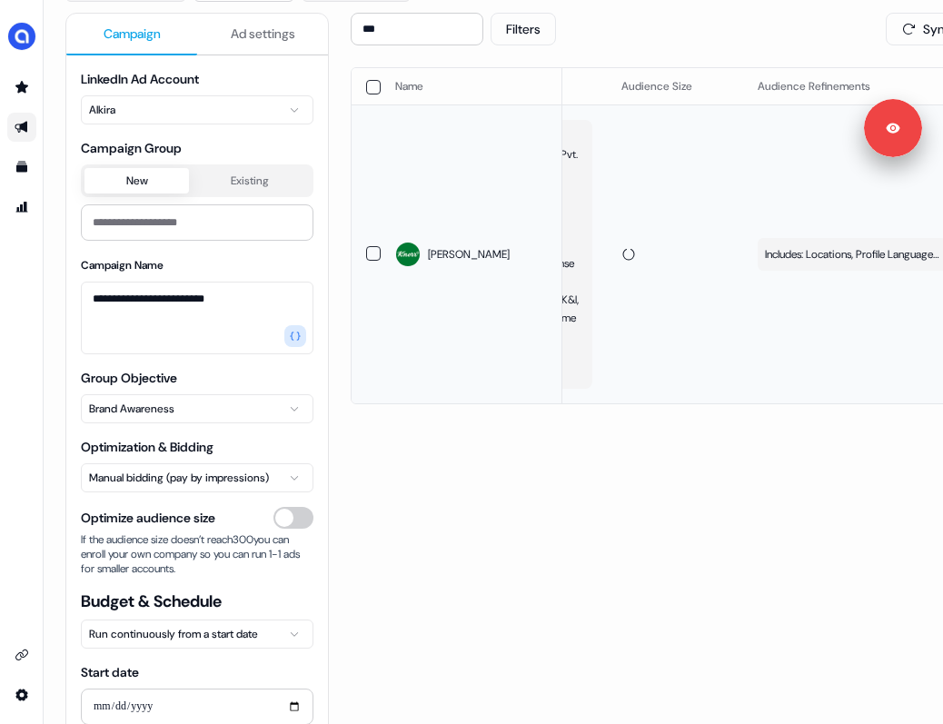
click at [636, 253] on td at bounding box center [675, 254] width 136 height 299
click at [589, 229] on button "Knorr-Bremse AG, Knorr-Bremse India Pvt. Ltd., Knorr Bremse India, KNORR-BREMSE…" at bounding box center [498, 254] width 189 height 269
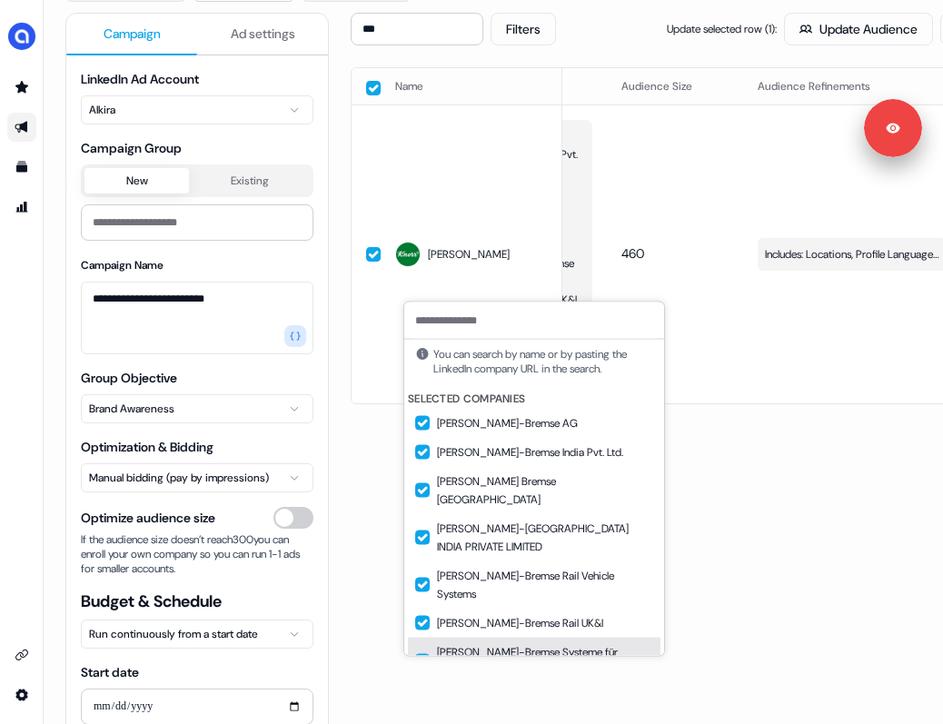
click at [424, 654] on button "Suggestions" at bounding box center [422, 661] width 15 height 15
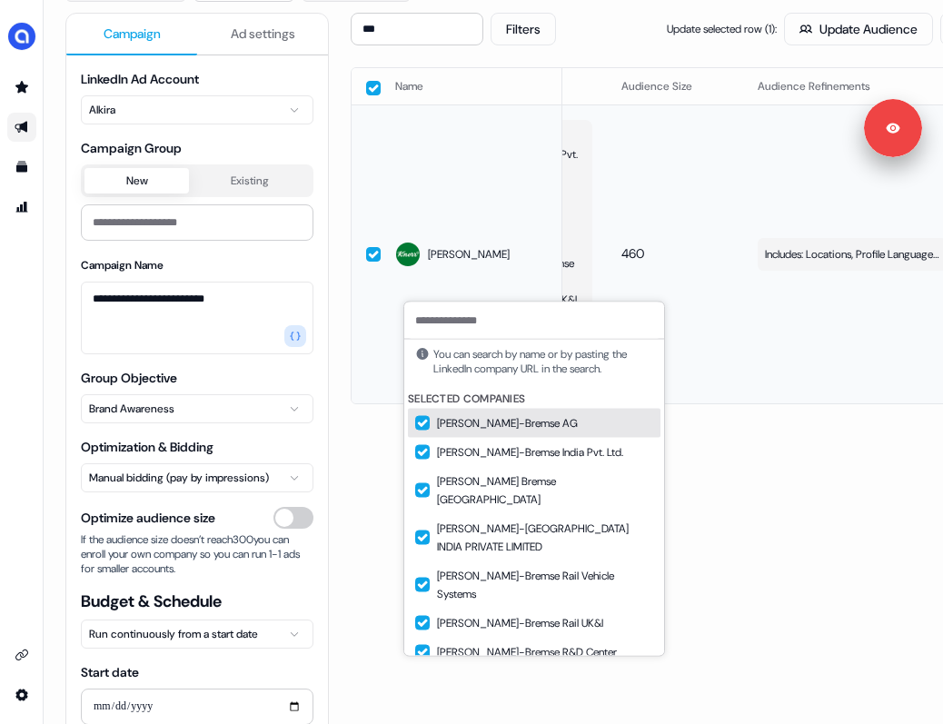
click at [657, 264] on td "460" at bounding box center [675, 254] width 136 height 299
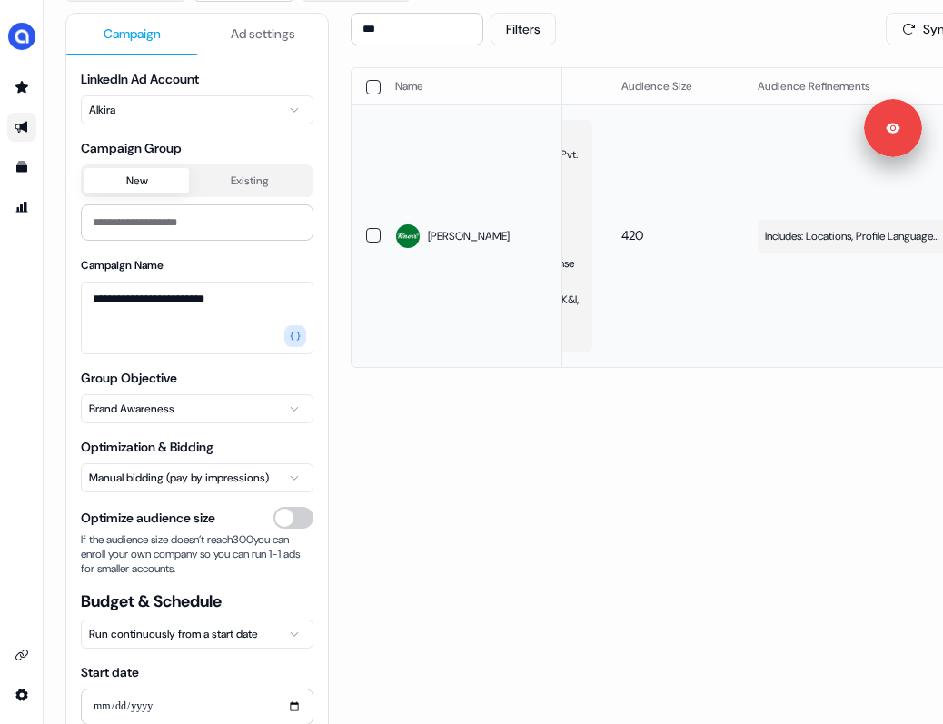
click at [587, 226] on button "Knorr-Bremse AG, Knorr-Bremse India Pvt. Ltd., Knorr Bremse India, KNORR-BREMSE…" at bounding box center [498, 236] width 189 height 233
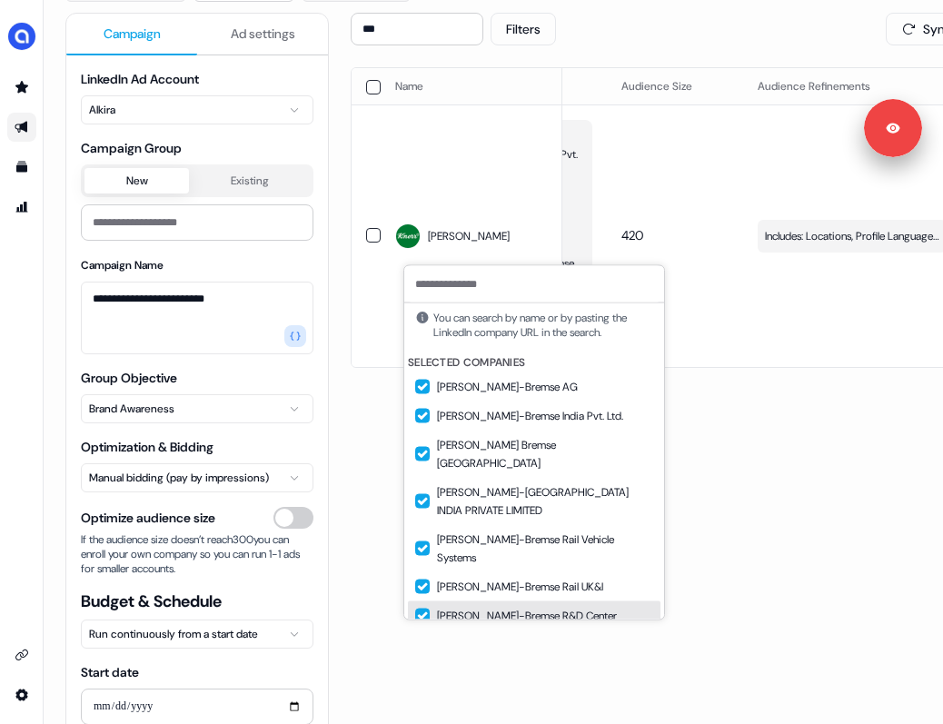
click at [424, 609] on button "Suggestions" at bounding box center [422, 616] width 15 height 15
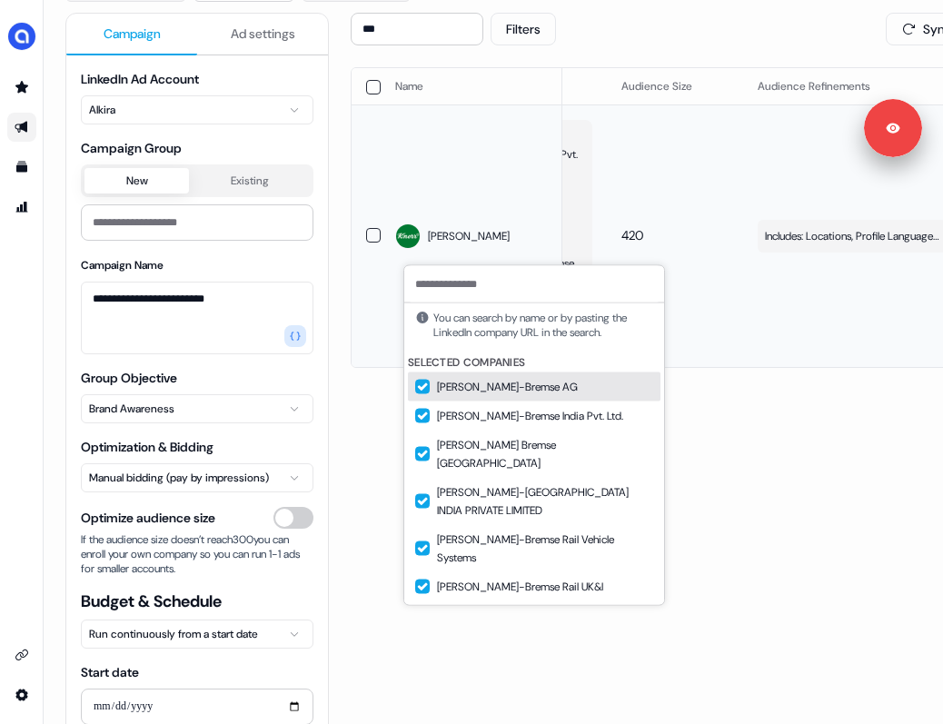
click at [655, 238] on td "420" at bounding box center [675, 236] width 136 height 263
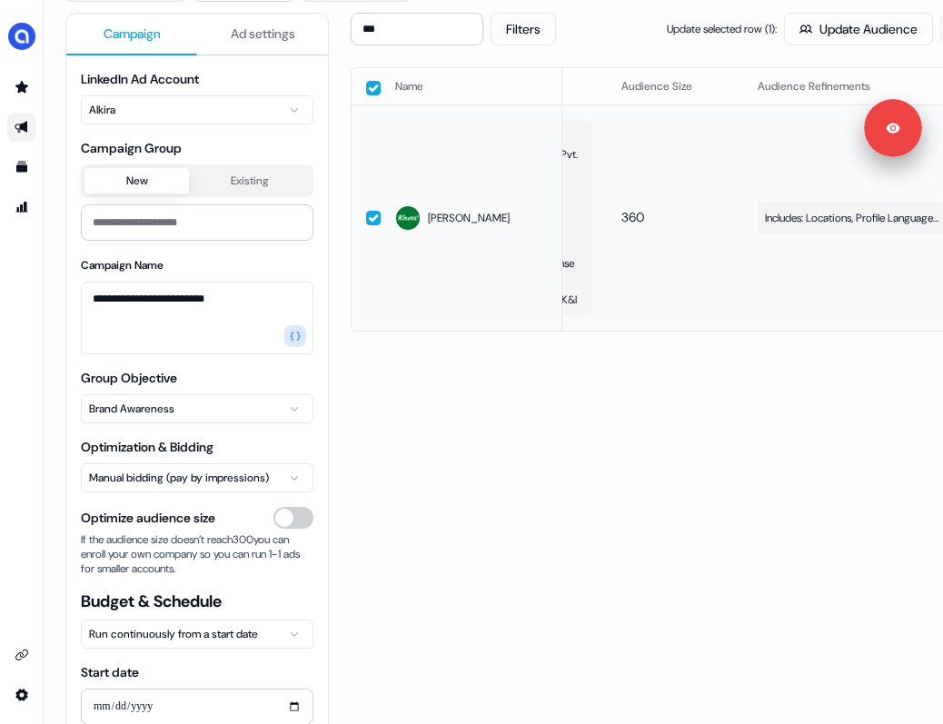
click at [585, 212] on button "Knorr-Bremse AG, Knorr-Bremse India Pvt. Ltd., Knorr Bremse India, KNORR-BREMSE…" at bounding box center [498, 218] width 189 height 196
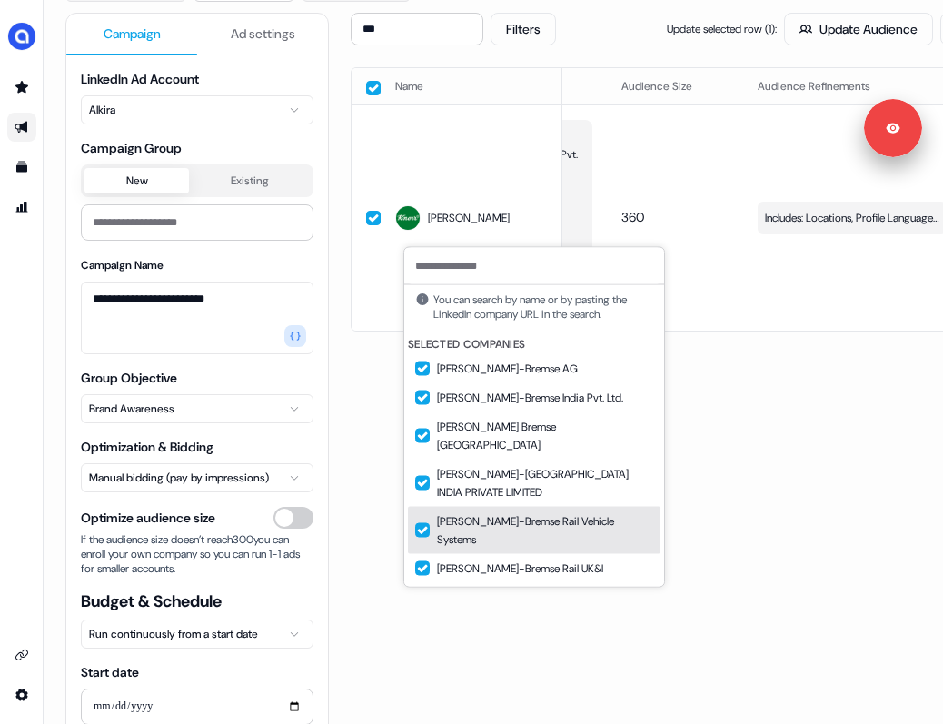
click at [425, 523] on button "Suggestions" at bounding box center [422, 530] width 15 height 15
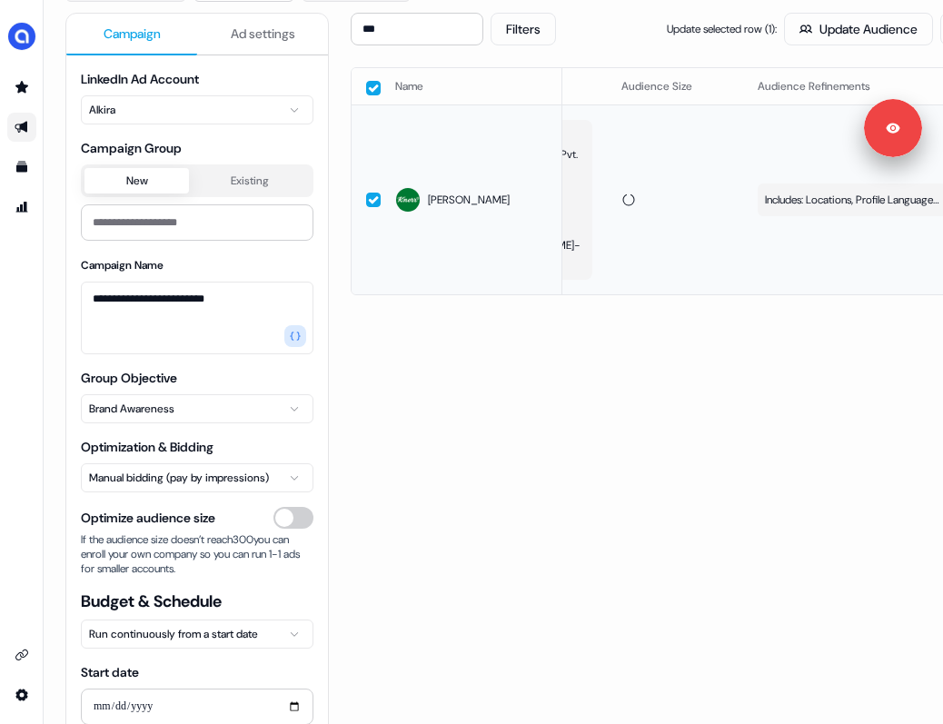
click at [657, 207] on td at bounding box center [675, 200] width 136 height 190
click at [584, 194] on button "Knorr-Bremse AG, Knorr-Bremse India Pvt. Ltd., Knorr Bremse India, KNORR-BREMSE…" at bounding box center [498, 200] width 189 height 160
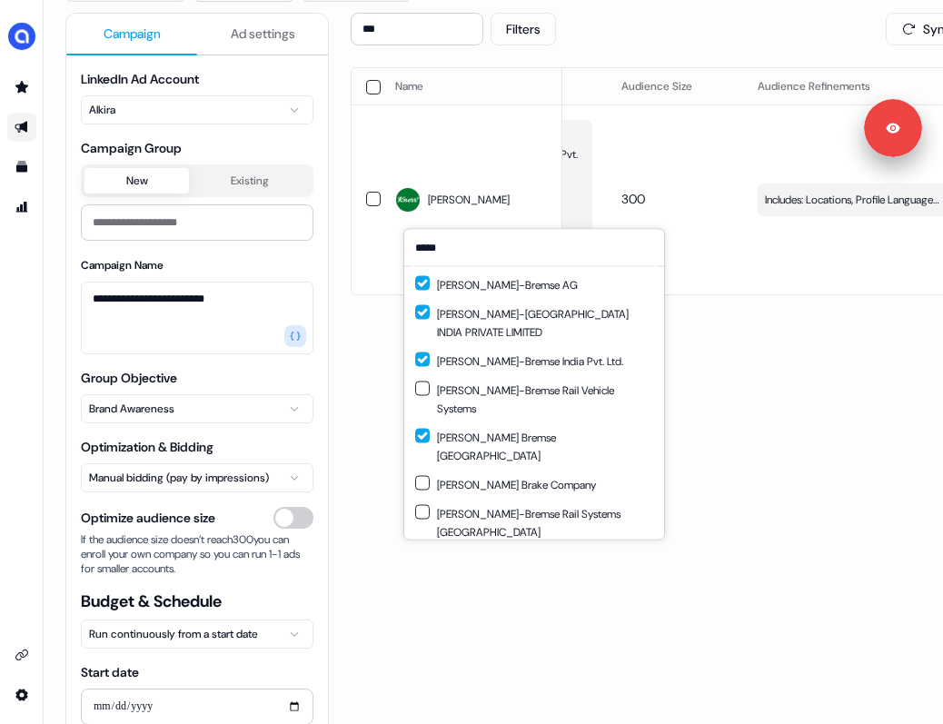
scroll to position [62, 0]
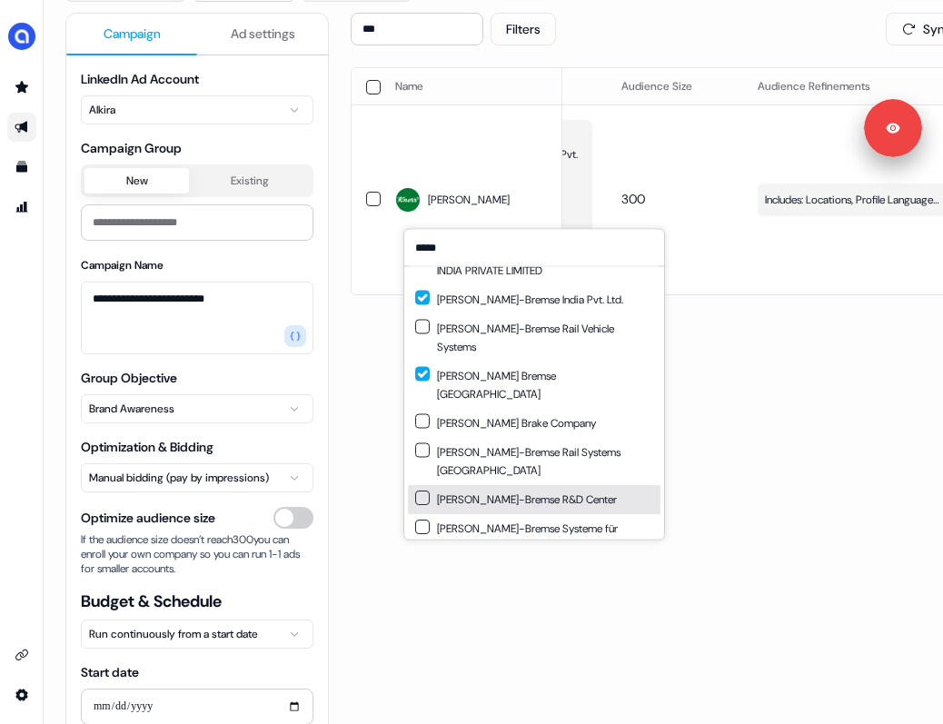
type input "*****"
click at [426, 491] on button "Suggestions" at bounding box center [422, 498] width 15 height 15
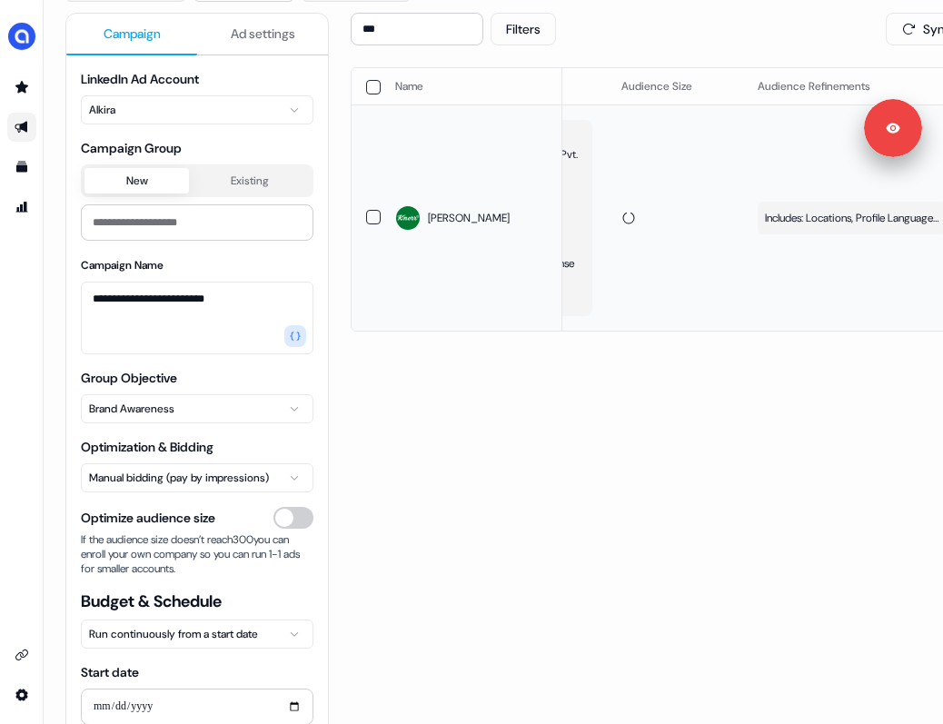
click at [657, 220] on td at bounding box center [675, 218] width 136 height 226
click at [394, 31] on input "***" at bounding box center [417, 29] width 133 height 33
click at [371, 86] on button "button" at bounding box center [373, 88] width 15 height 15
click at [398, 25] on input "***" at bounding box center [417, 29] width 133 height 33
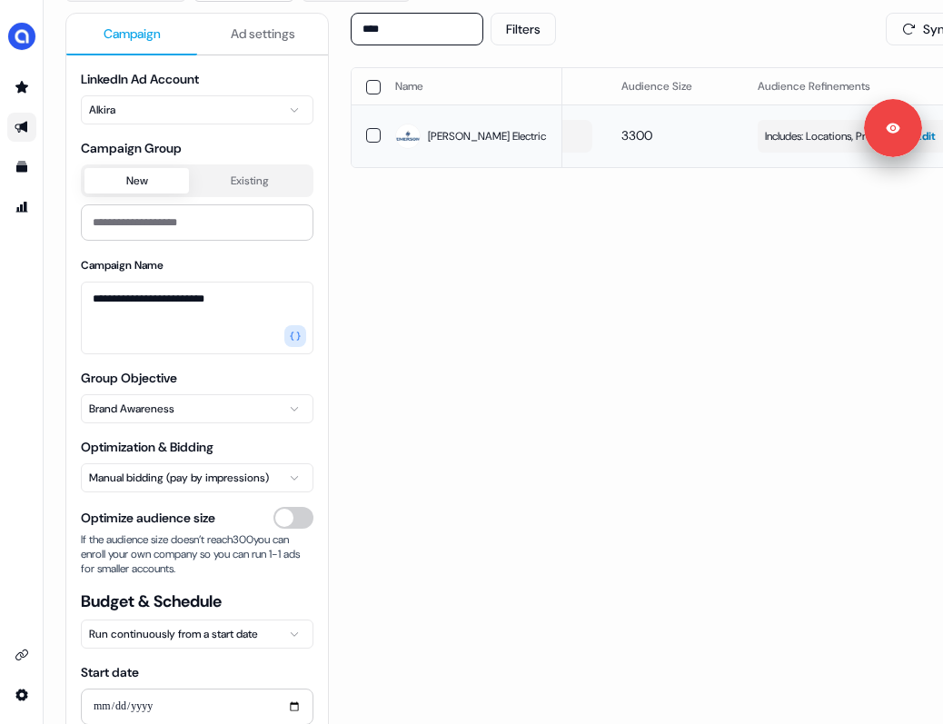
click at [657, 131] on span "Includes: Locations, Profile Language, Job Functions, Member Skills / Excludes:…" at bounding box center [852, 136] width 174 height 18
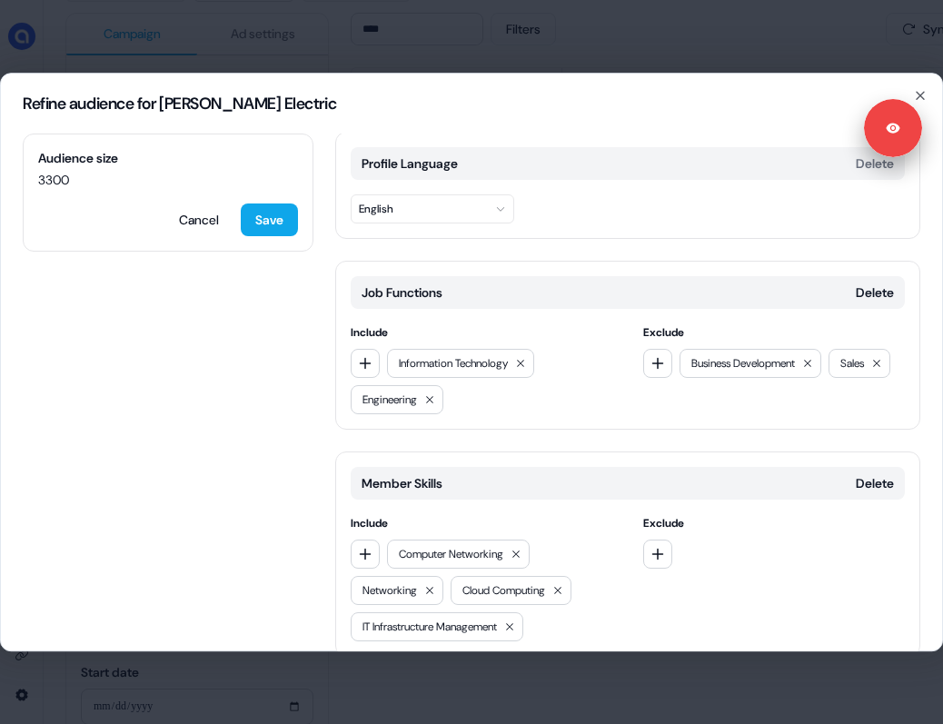
scroll to position [311, 0]
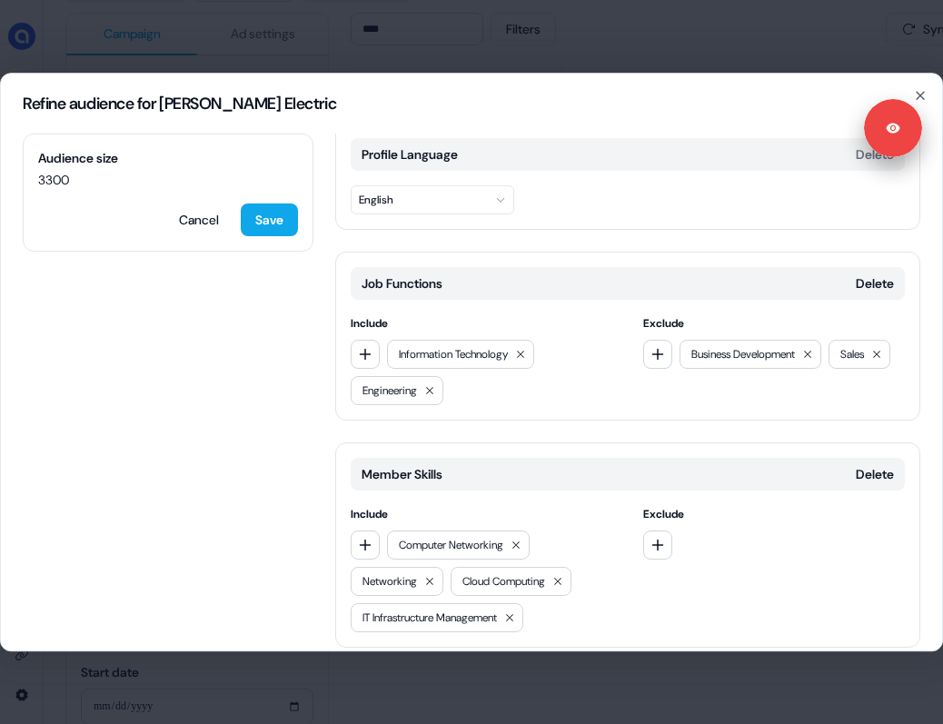
click at [421, 670] on button "Add category" at bounding box center [400, 686] width 130 height 33
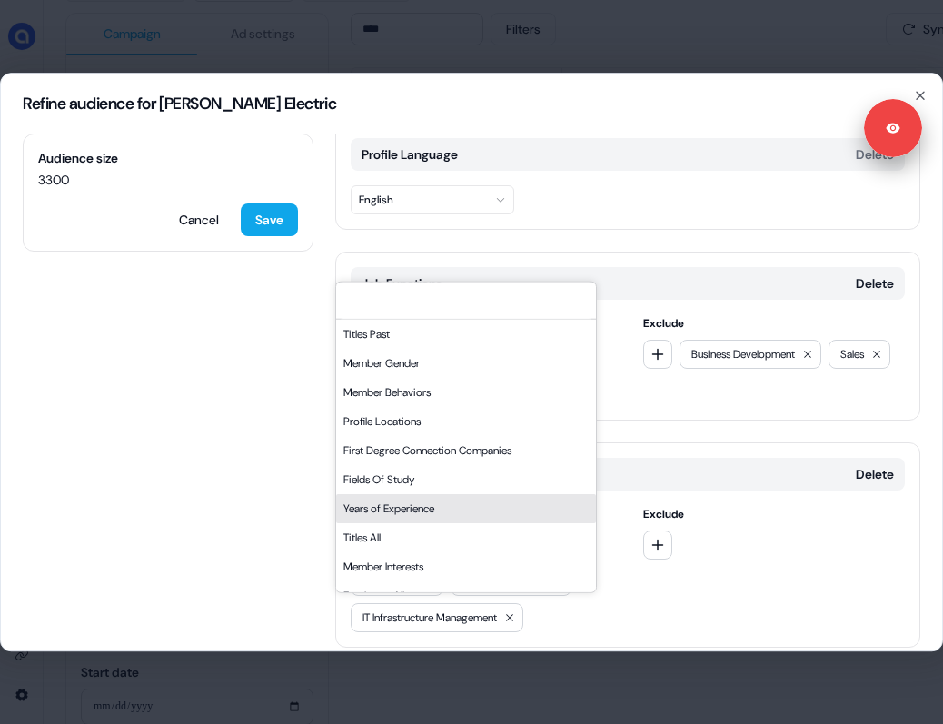
click at [408, 500] on div "Years of Experience" at bounding box center [466, 507] width 260 height 29
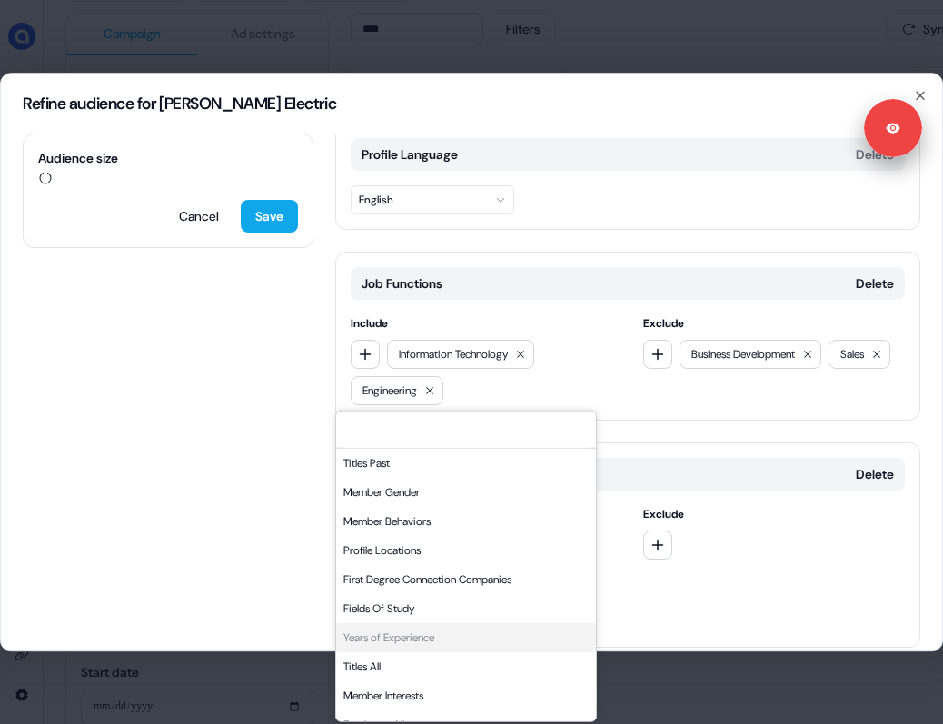
scroll to position [440, 0]
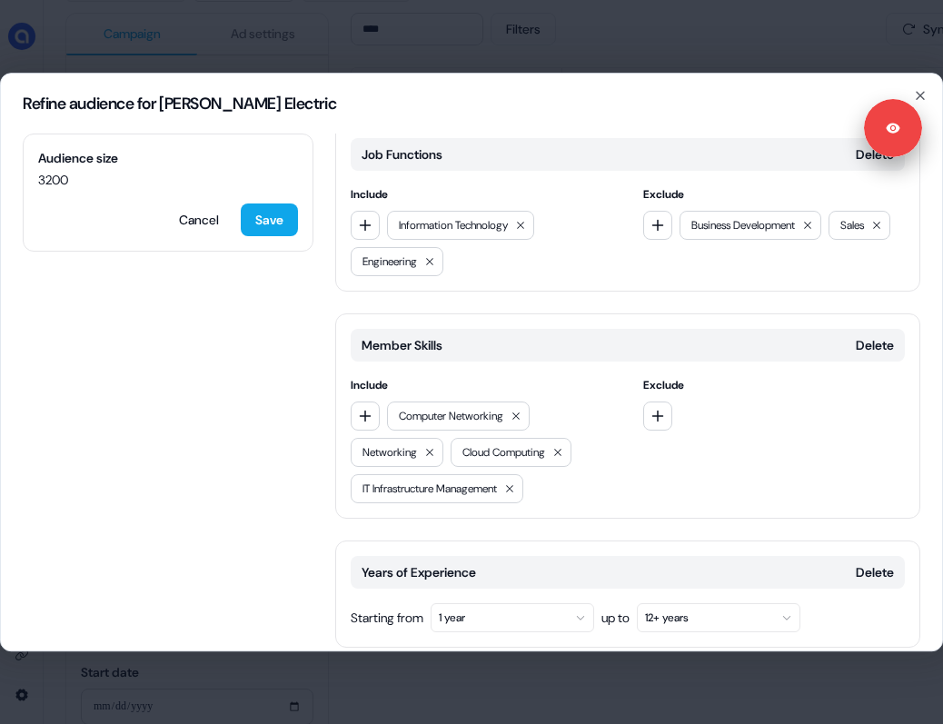
click at [490, 603] on button "1 year" at bounding box center [513, 617] width 164 height 29
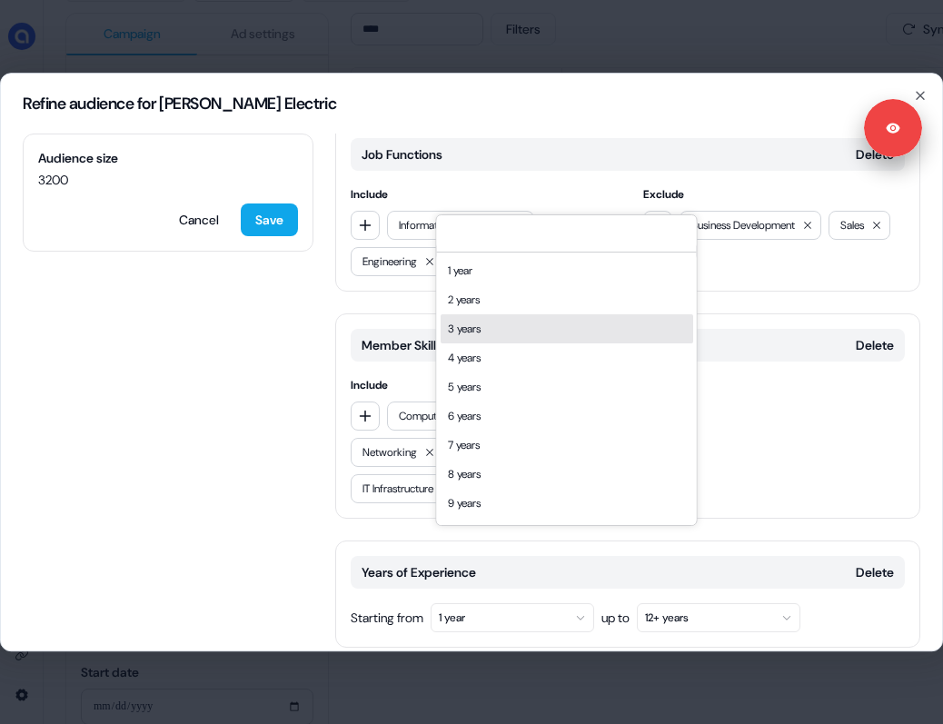
scroll to position [42, 0]
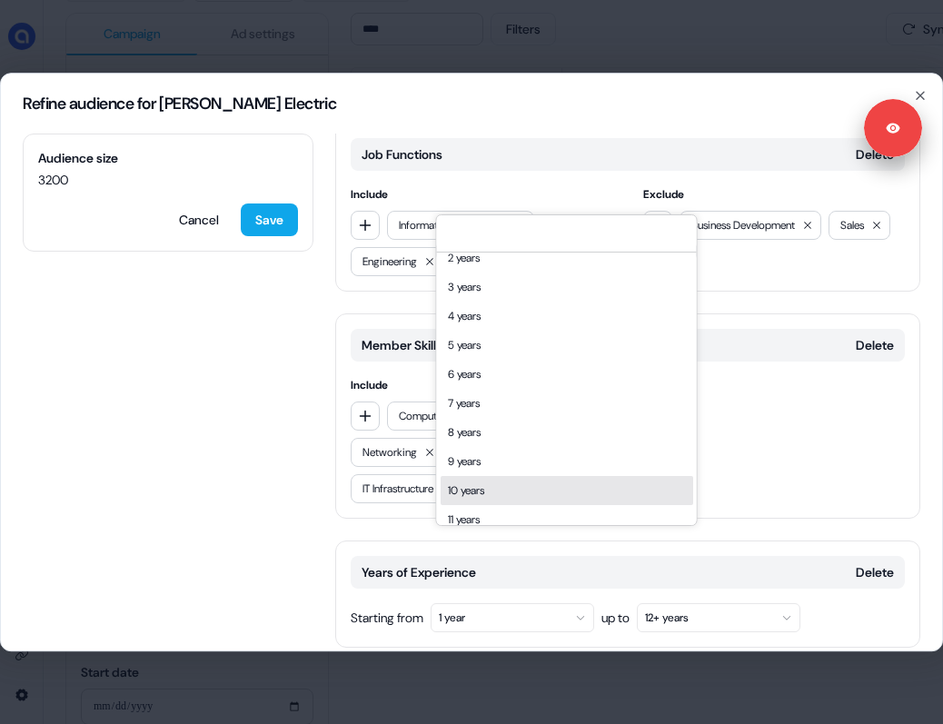
click at [480, 493] on div "10 years" at bounding box center [567, 490] width 253 height 29
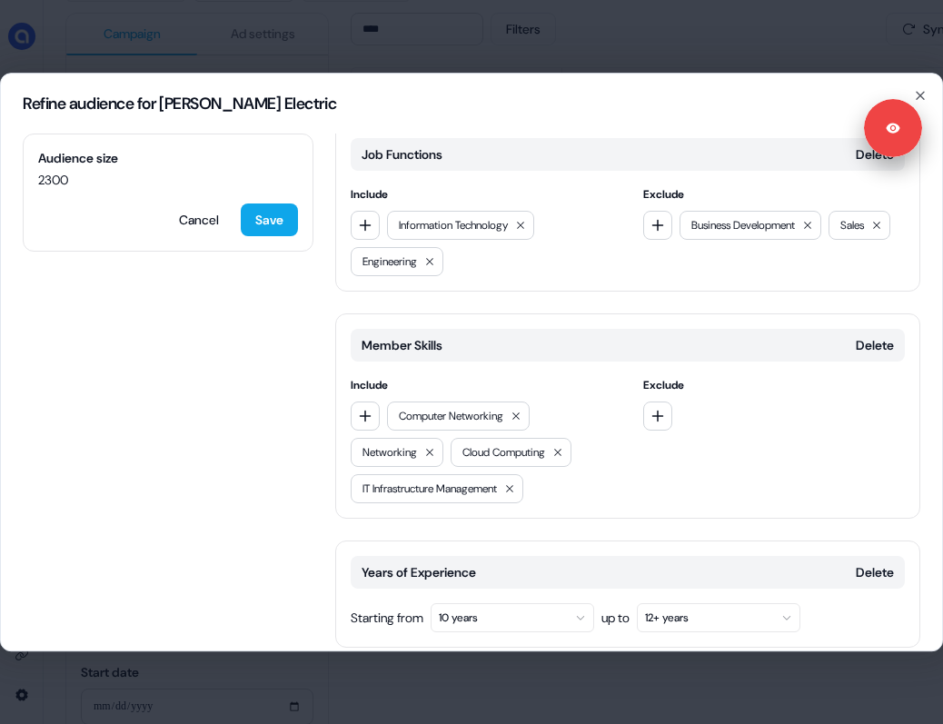
click at [449, 670] on button "Add category" at bounding box center [400, 686] width 130 height 33
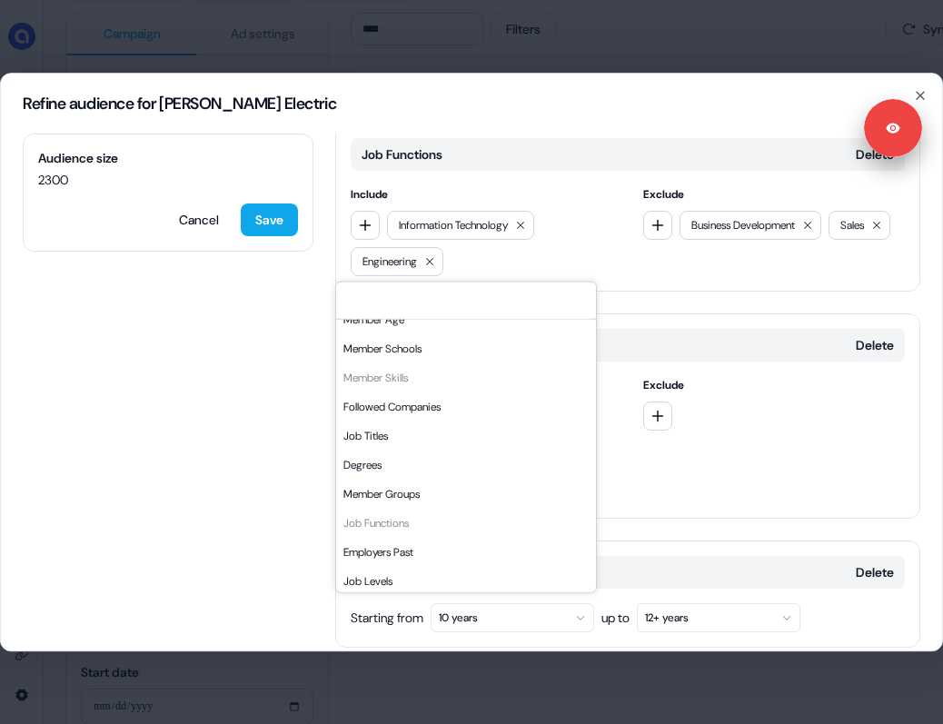
scroll to position [309, 0]
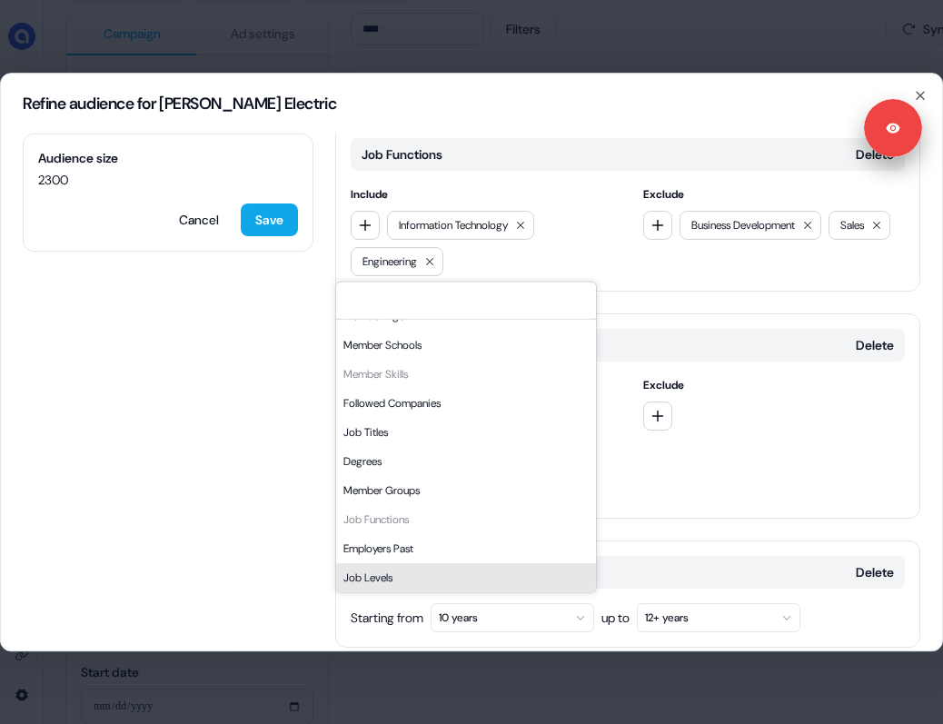
click at [412, 573] on div "Job Levels" at bounding box center [466, 577] width 260 height 29
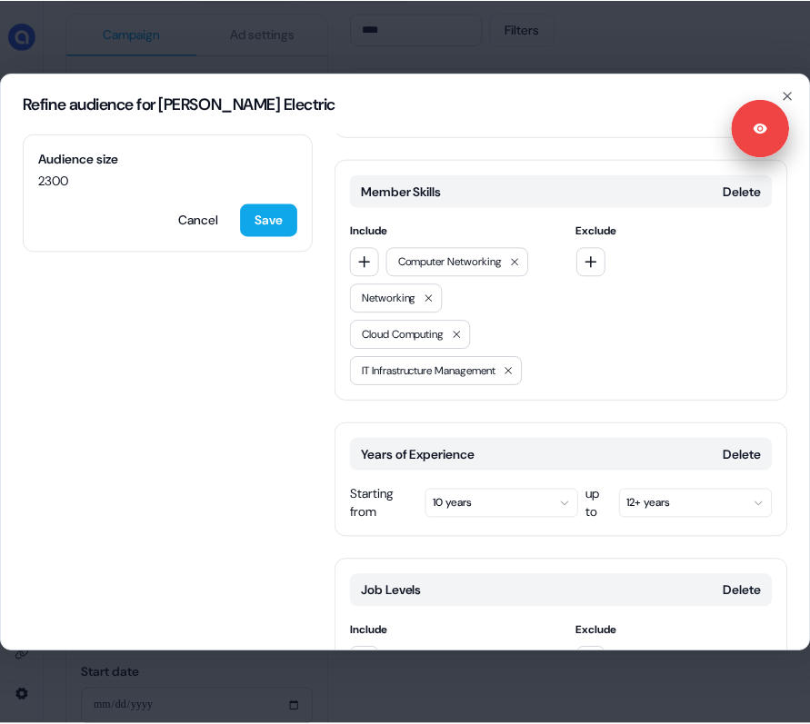
scroll to position [631, 0]
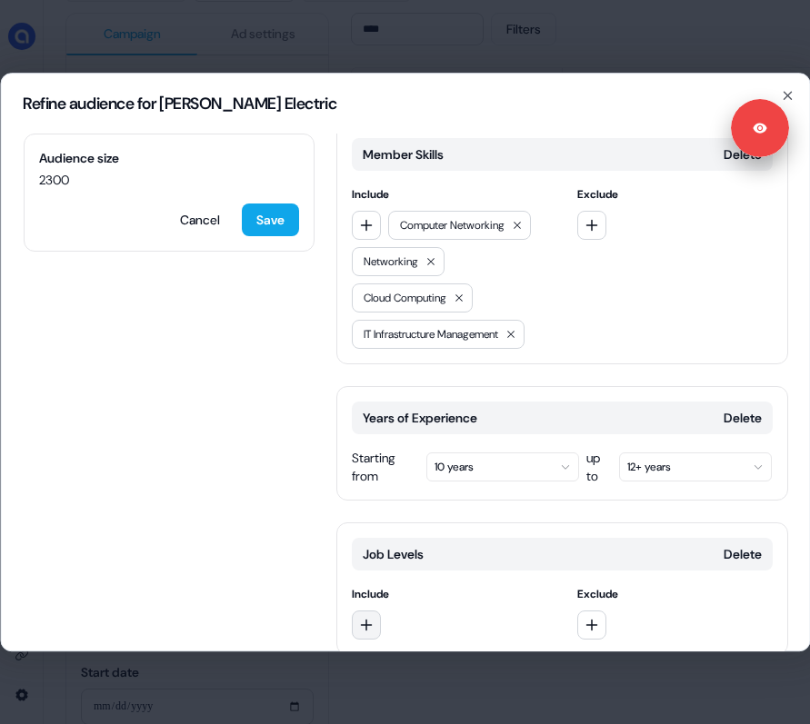
click at [372, 618] on icon "button" at bounding box center [365, 625] width 15 height 15
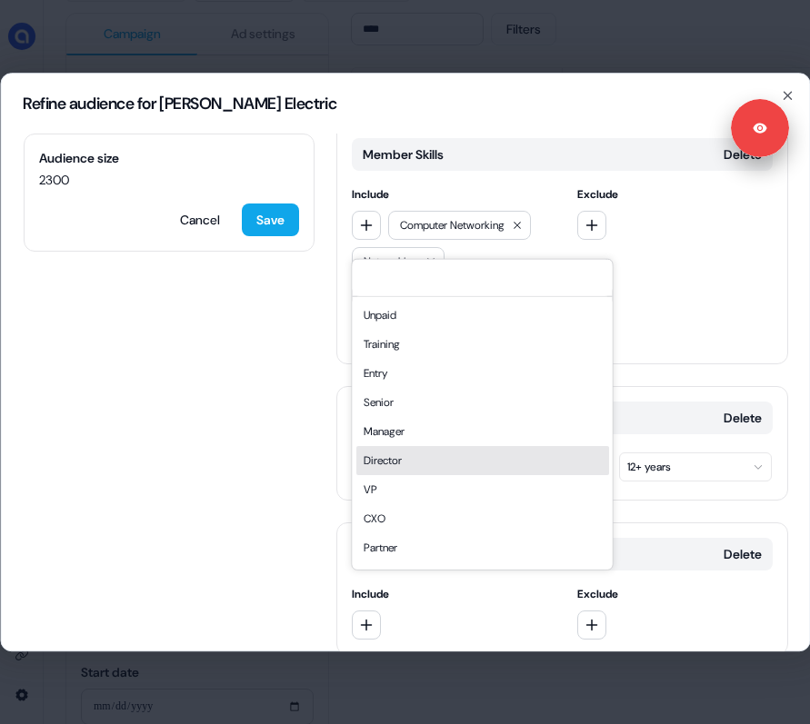
click at [423, 459] on div "Director" at bounding box center [481, 459] width 253 height 29
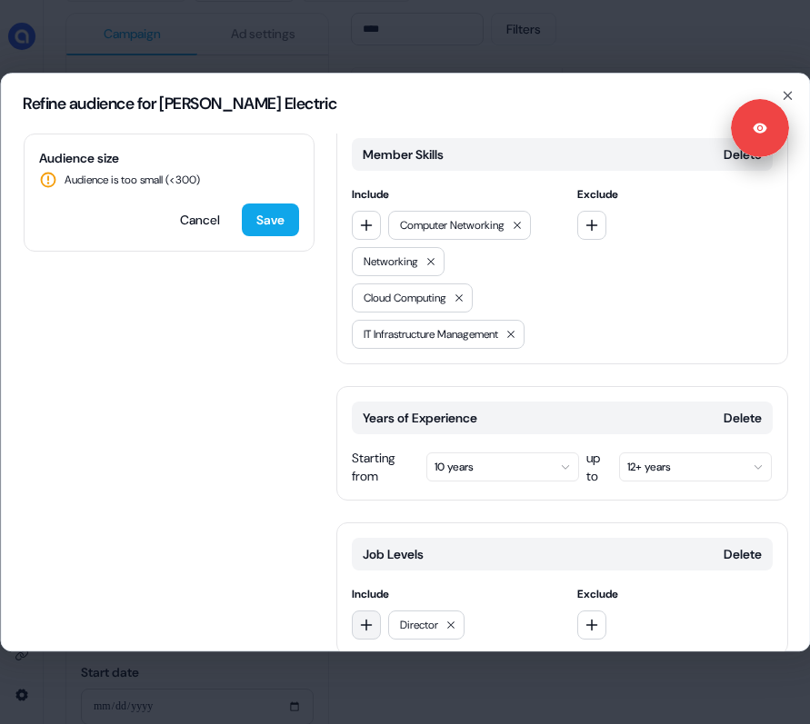
click at [373, 611] on button "button" at bounding box center [365, 625] width 29 height 29
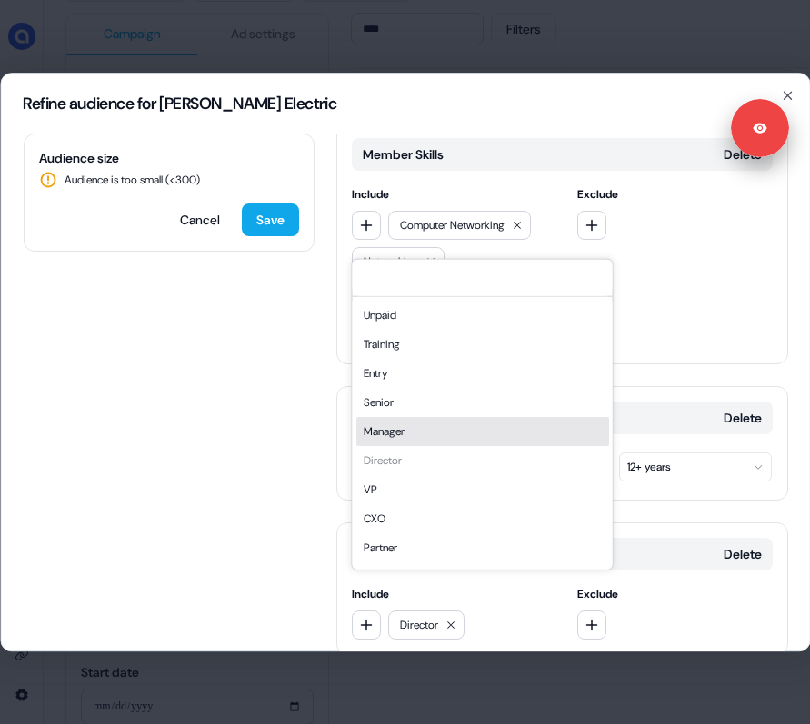
click at [434, 417] on div "Manager" at bounding box center [481, 430] width 253 height 29
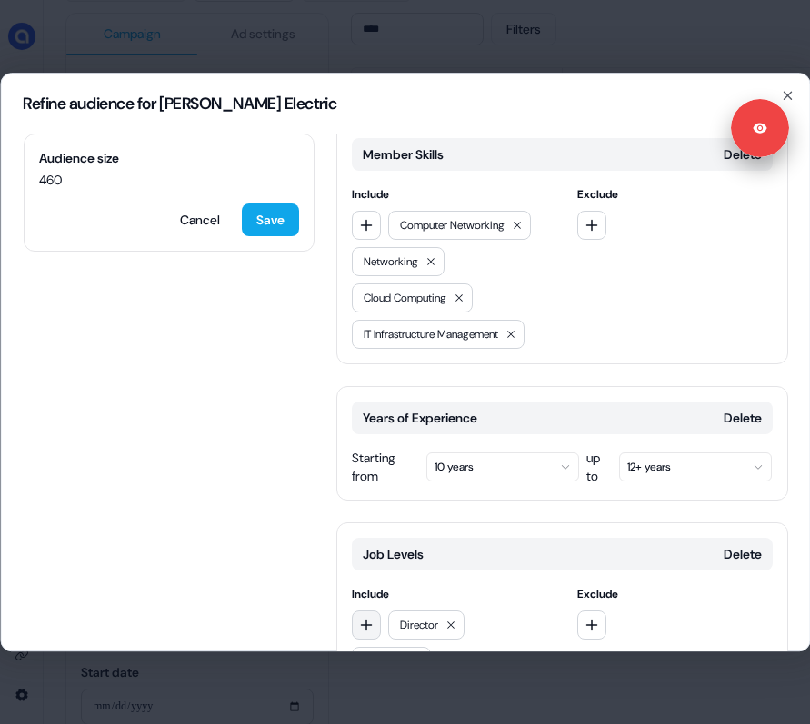
click at [365, 619] on icon "button" at bounding box center [366, 625] width 12 height 12
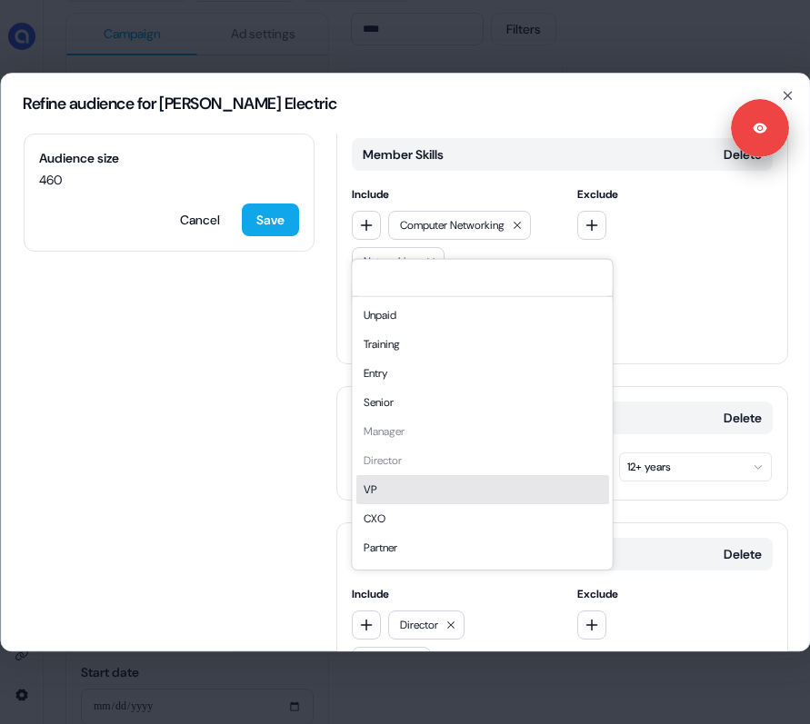
click at [401, 490] on div "VP" at bounding box center [481, 488] width 253 height 29
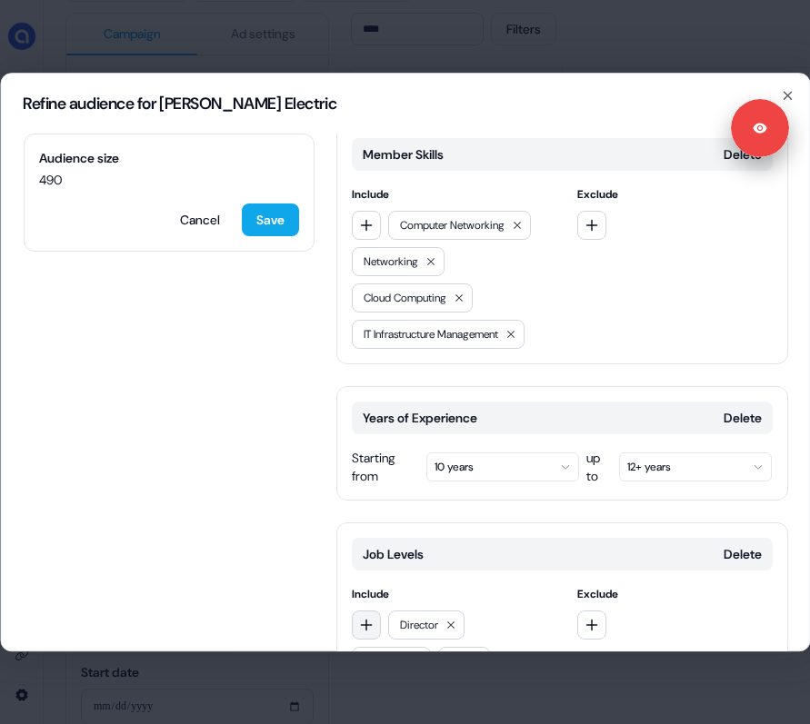
click at [368, 618] on icon "button" at bounding box center [365, 625] width 15 height 15
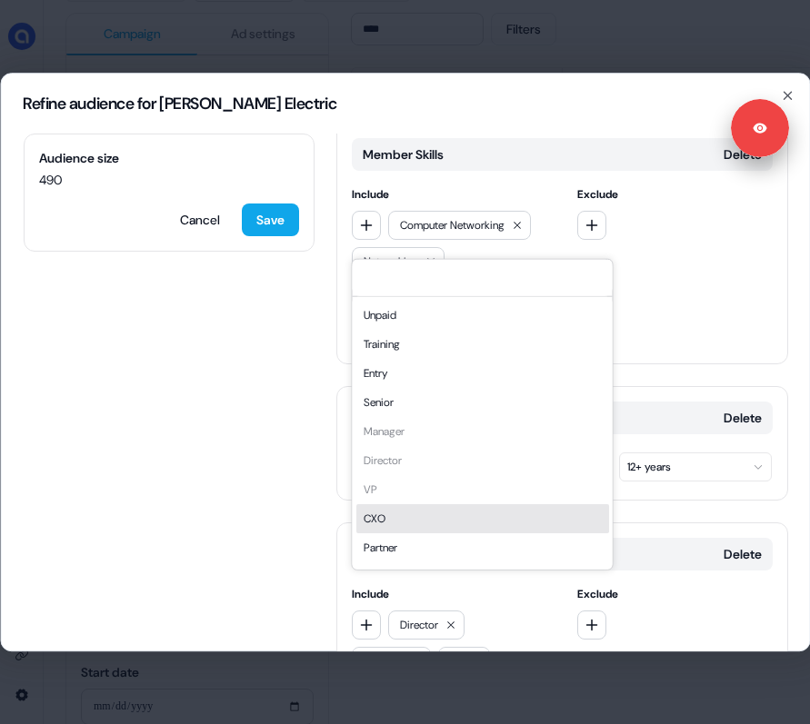
click at [405, 512] on div "CXO" at bounding box center [481, 517] width 253 height 29
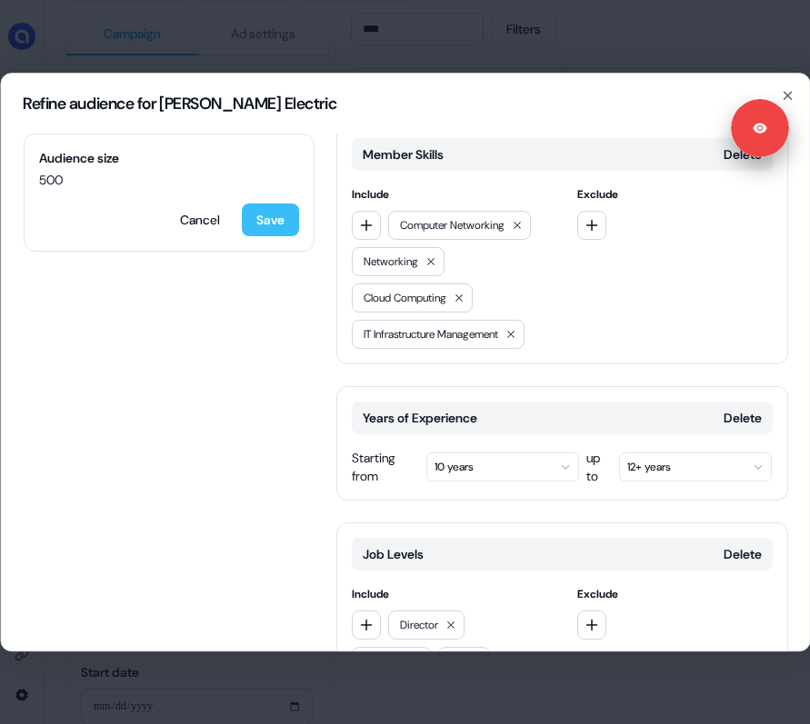
click at [283, 222] on button "Save" at bounding box center [269, 220] width 57 height 33
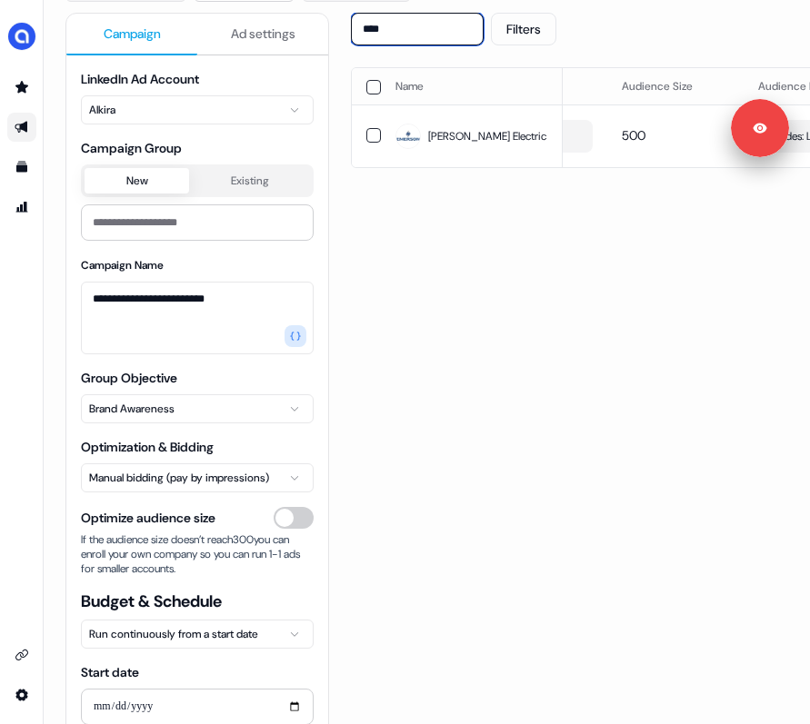
click at [399, 34] on input "****" at bounding box center [417, 29] width 133 height 33
type input "*****"
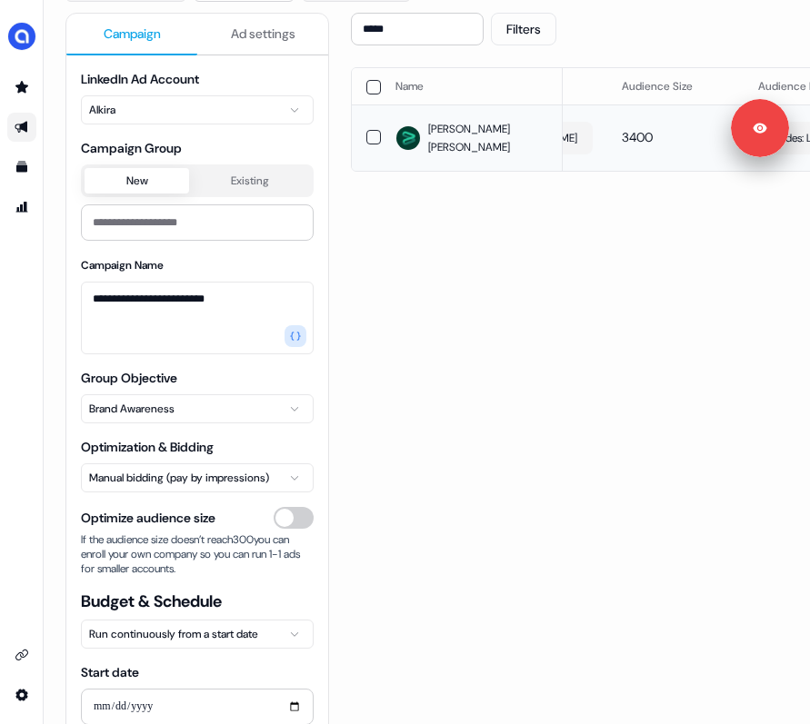
click at [447, 134] on span "[PERSON_NAME] [PERSON_NAME]" at bounding box center [488, 138] width 120 height 36
click at [372, 136] on button "button" at bounding box center [373, 138] width 15 height 15
click at [616, 133] on span "Includes: Locations, Profile Language, Job Functions, Member Skills / Excludes:…" at bounding box center [618, 138] width 174 height 18
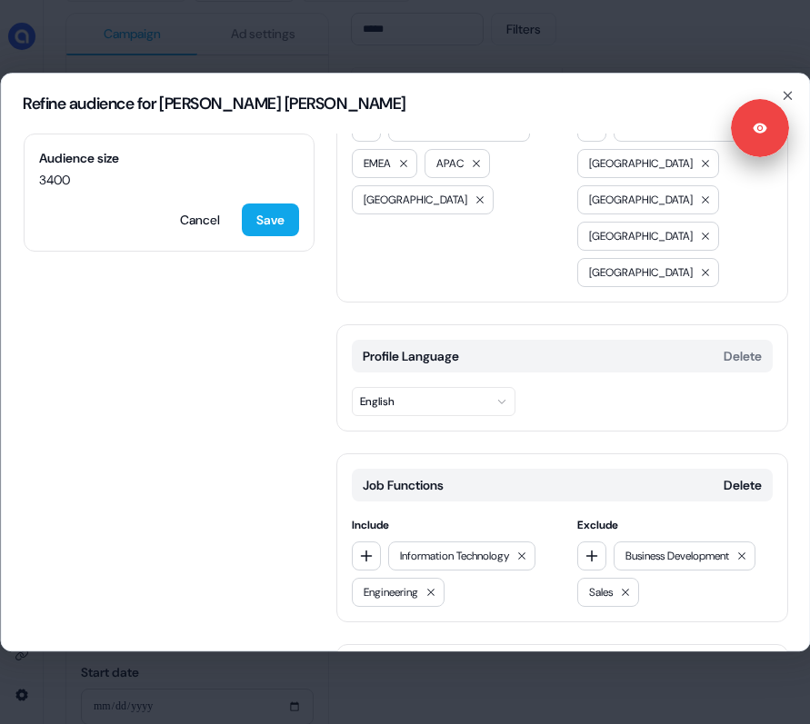
scroll to position [384, 0]
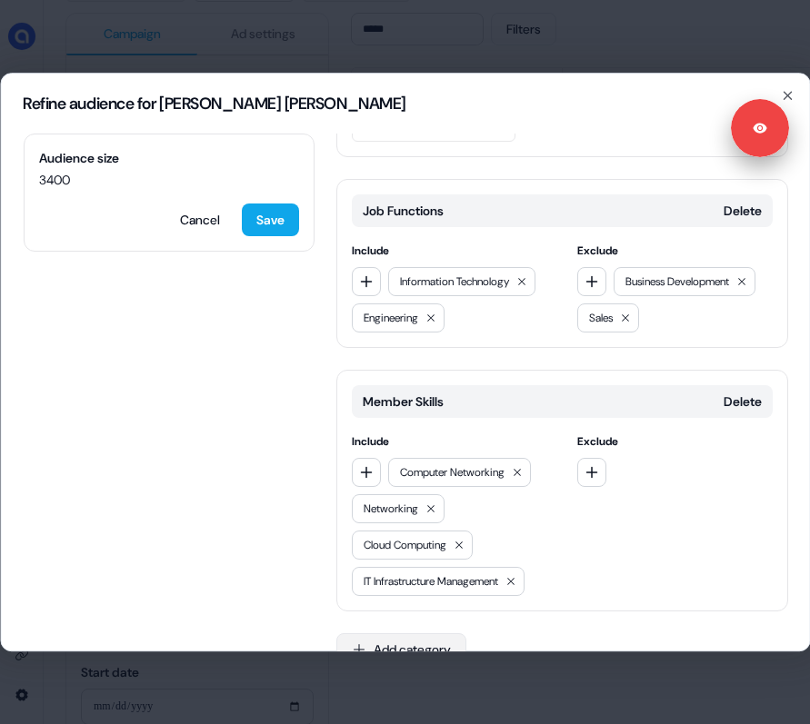
click at [427, 633] on button "Add category" at bounding box center [400, 649] width 130 height 33
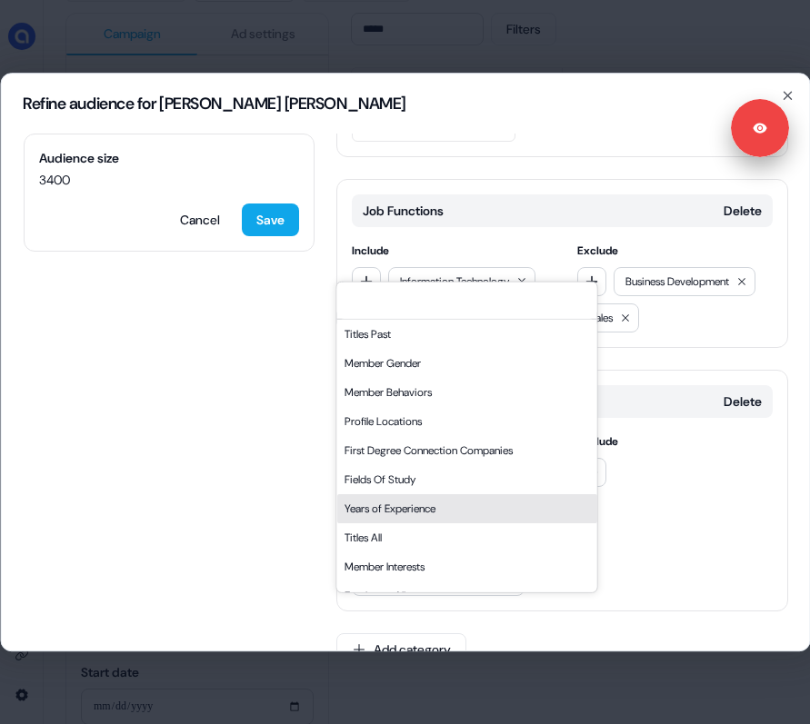
click at [407, 510] on div "Years of Experience" at bounding box center [466, 507] width 260 height 29
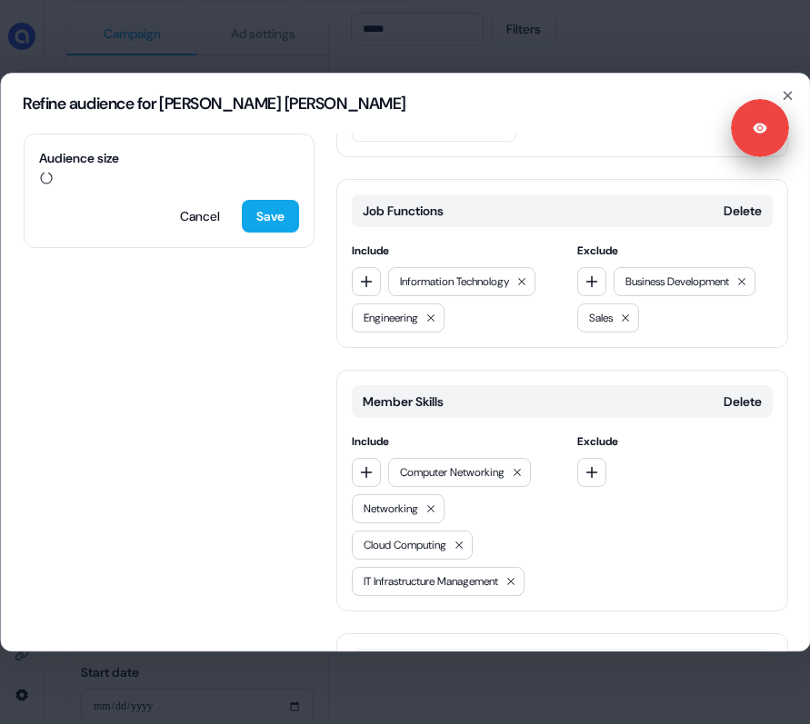
scroll to position [520, 0]
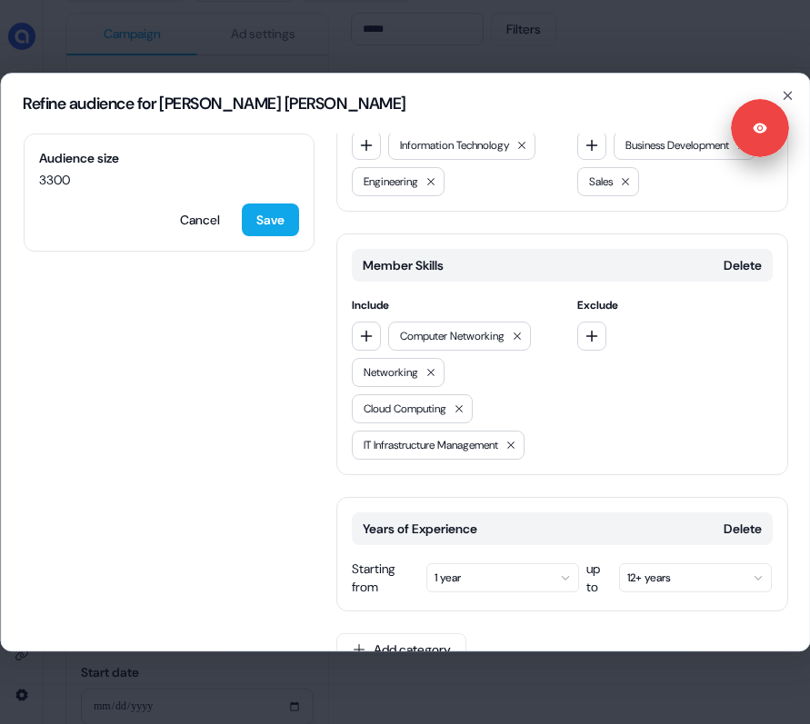
click at [456, 563] on button "1 year" at bounding box center [501, 577] width 153 height 29
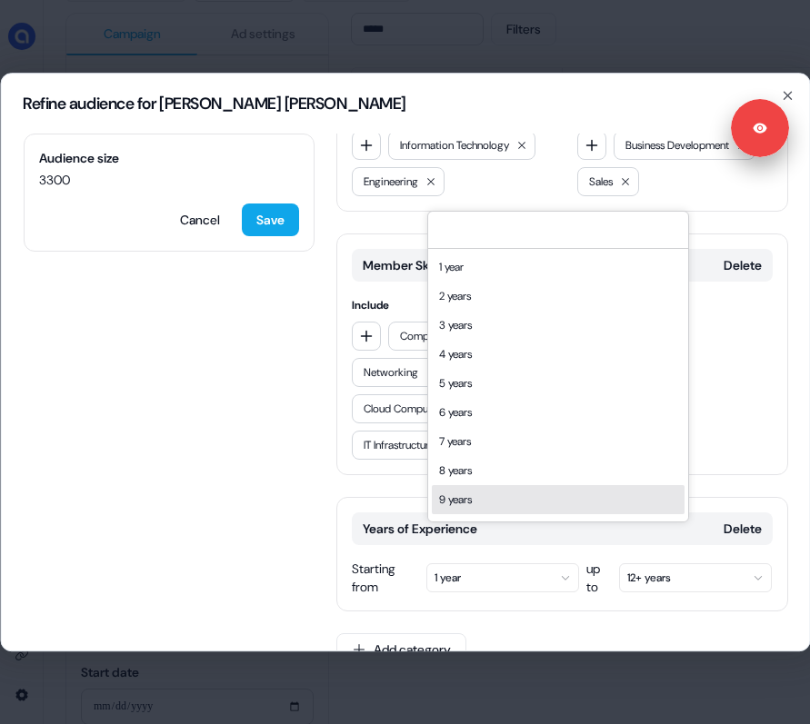
scroll to position [44, 0]
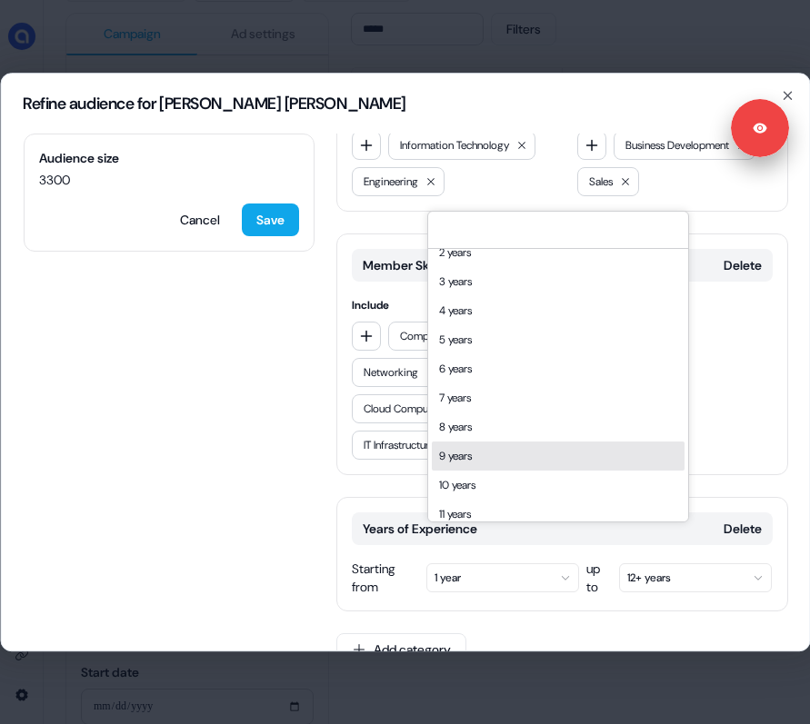
click at [493, 485] on div "10 years" at bounding box center [558, 485] width 253 height 29
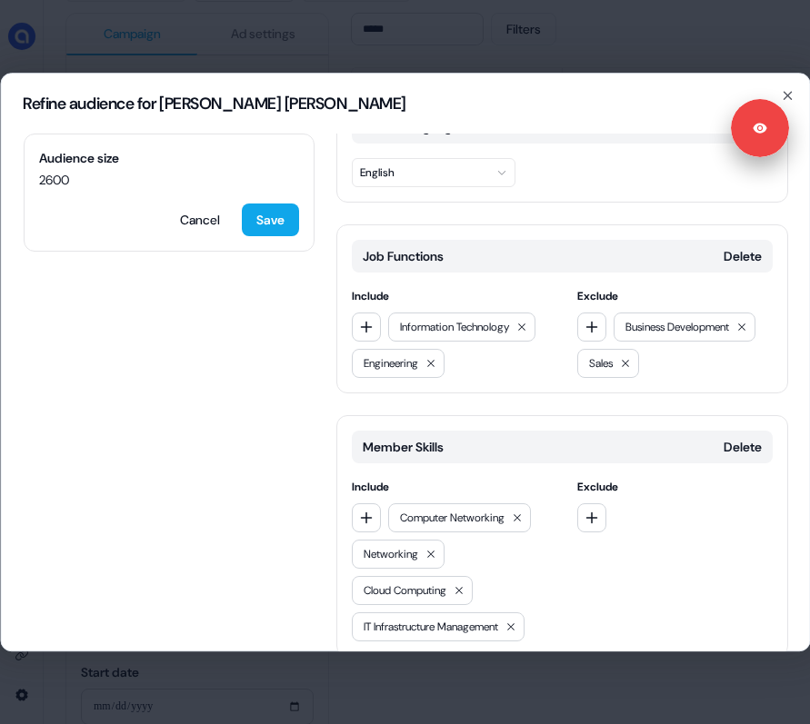
scroll to position [520, 0]
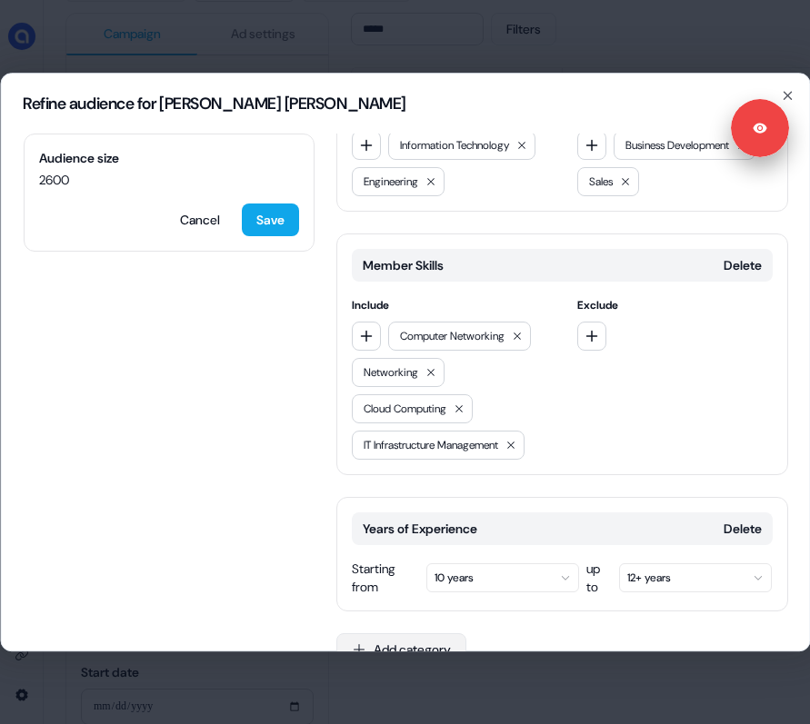
click at [426, 633] on button "Add category" at bounding box center [400, 649] width 130 height 33
type input "*****"
click at [417, 633] on button "Add category" at bounding box center [400, 649] width 130 height 33
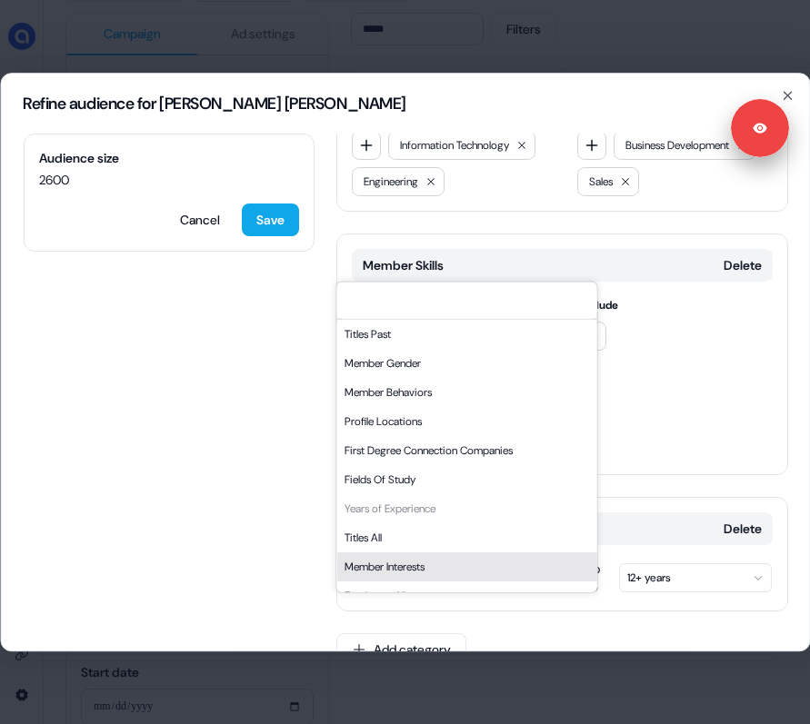
click at [421, 560] on div "Member Interests" at bounding box center [466, 566] width 260 height 29
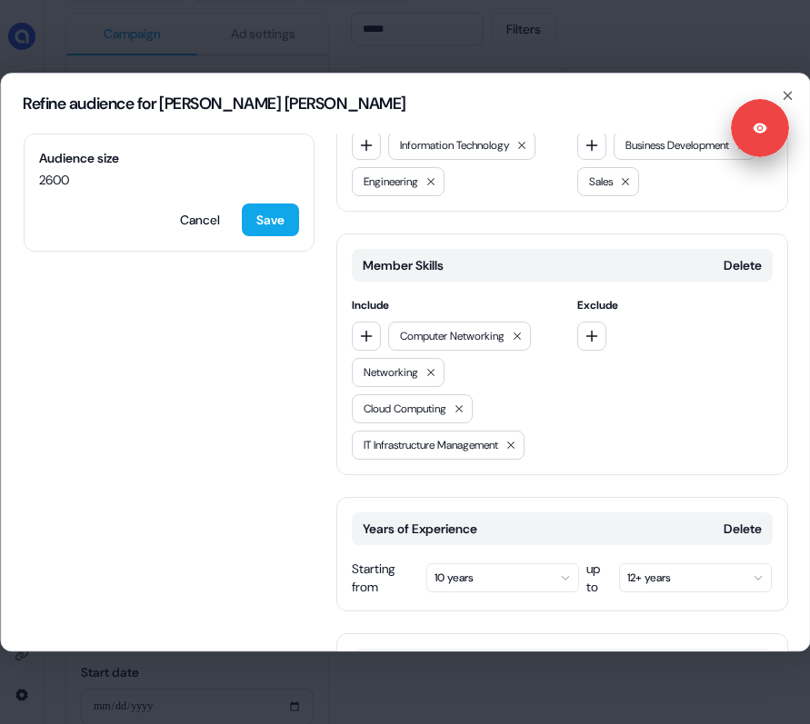
scroll to position [674, 0]
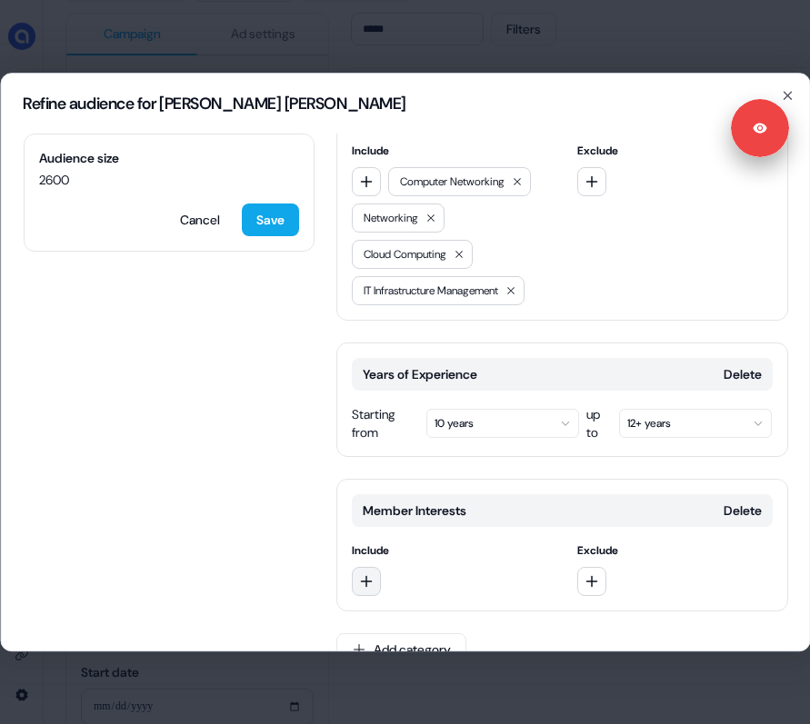
click at [367, 574] on icon "button" at bounding box center [365, 581] width 15 height 15
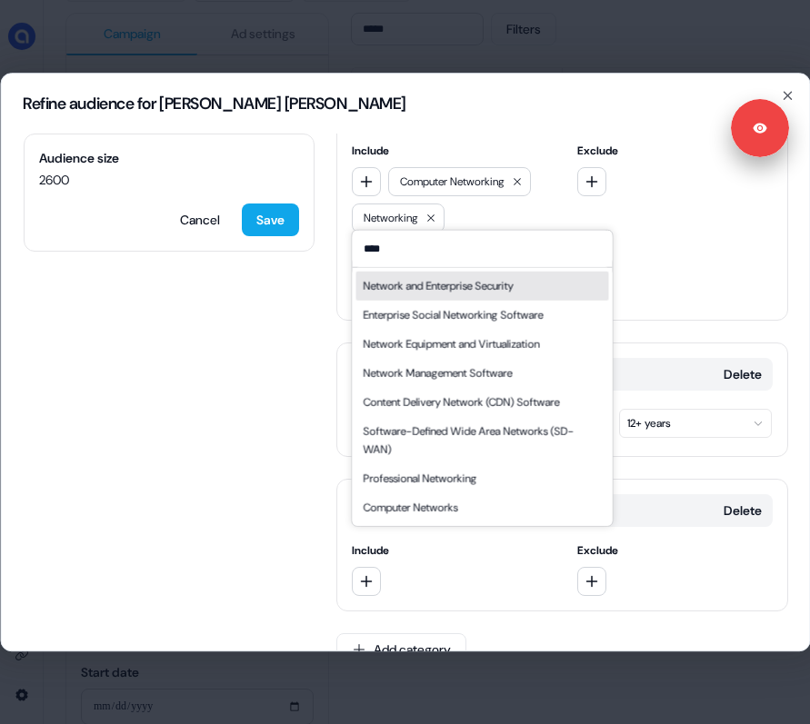
type input "****"
click at [487, 294] on div "Network and Enterprise Security" at bounding box center [438, 285] width 150 height 18
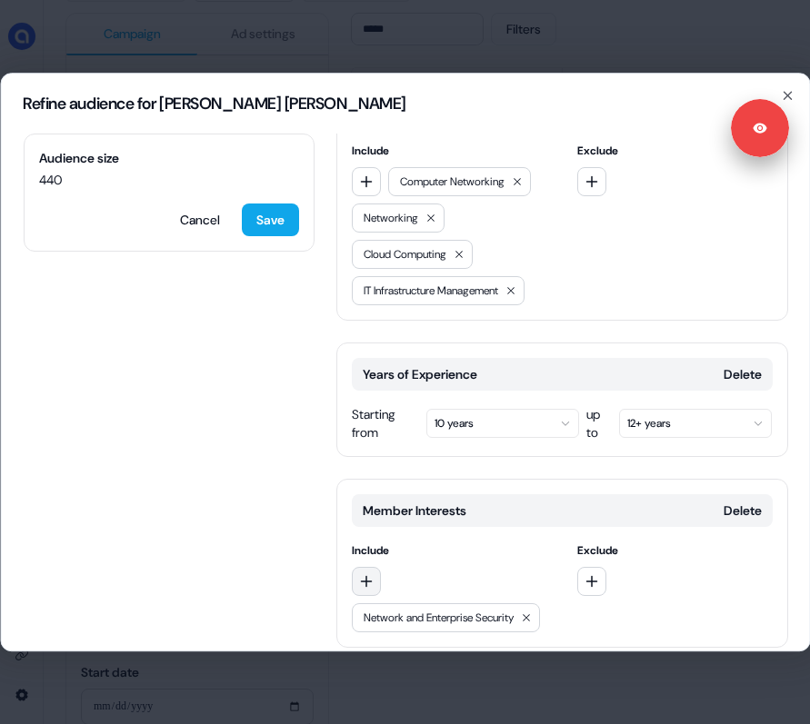
click at [373, 567] on button "button" at bounding box center [365, 581] width 29 height 29
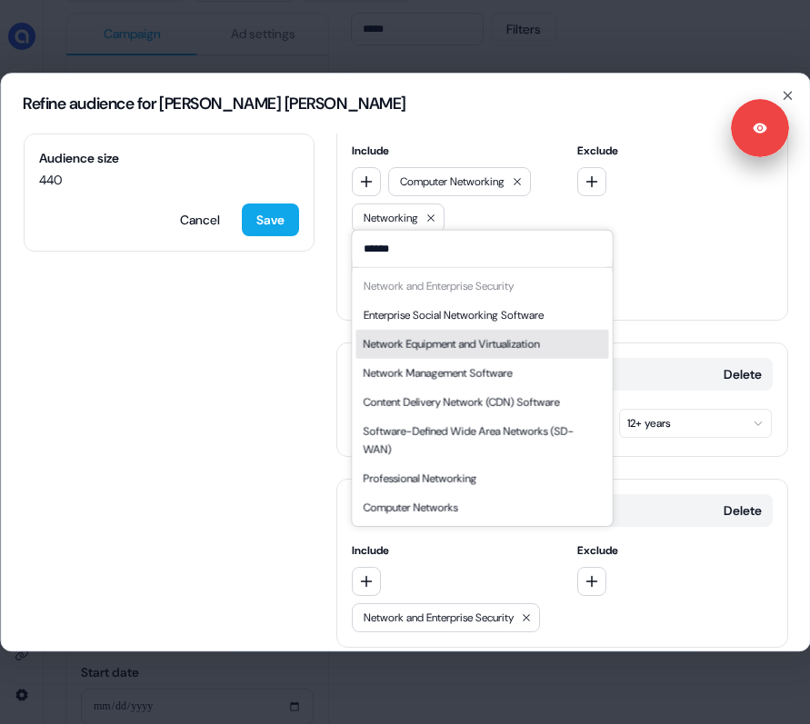
type input "******"
click at [480, 337] on div "Network Equipment and Virtualization" at bounding box center [451, 343] width 176 height 18
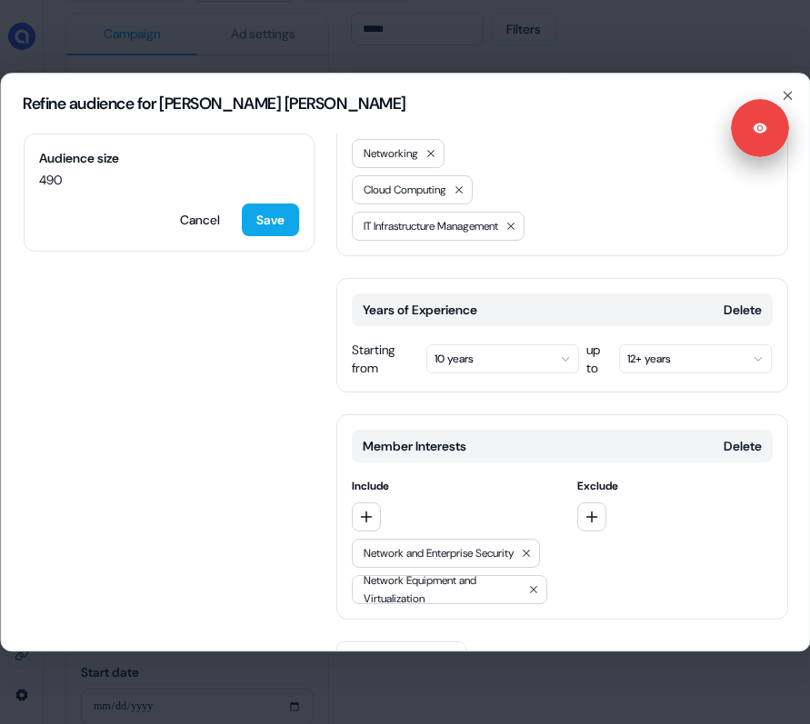
scroll to position [747, 0]
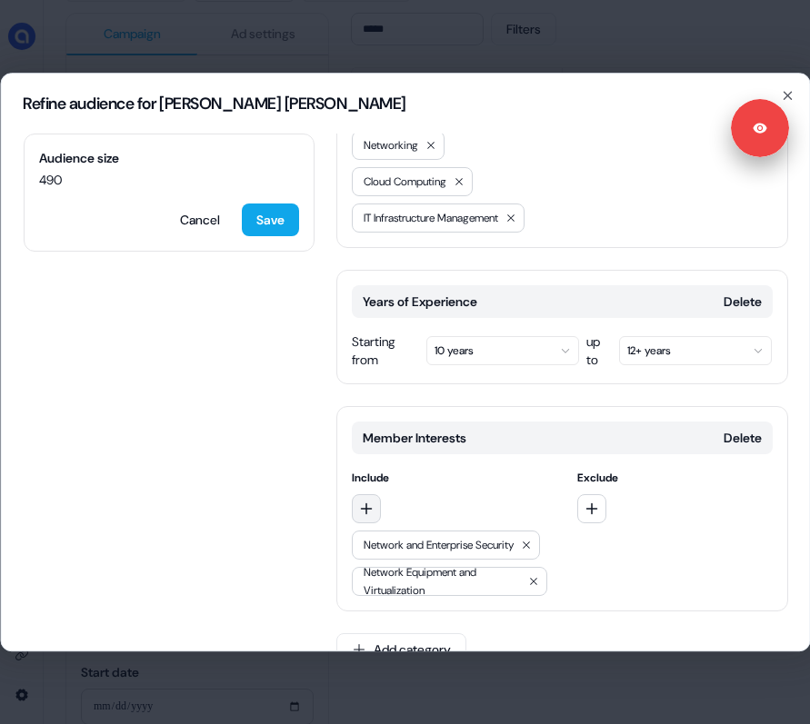
click at [369, 502] on icon "button" at bounding box center [365, 509] width 15 height 15
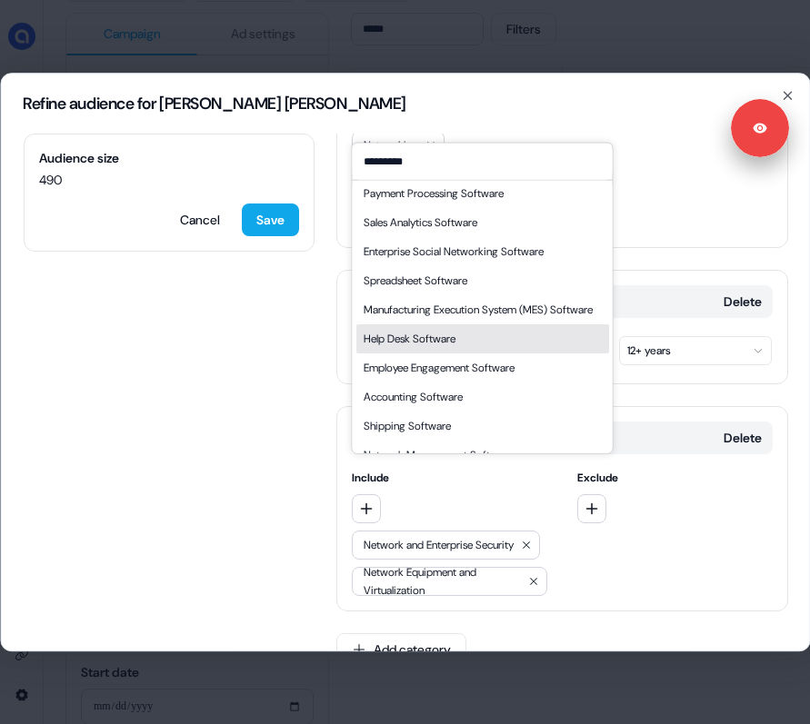
scroll to position [0, 0]
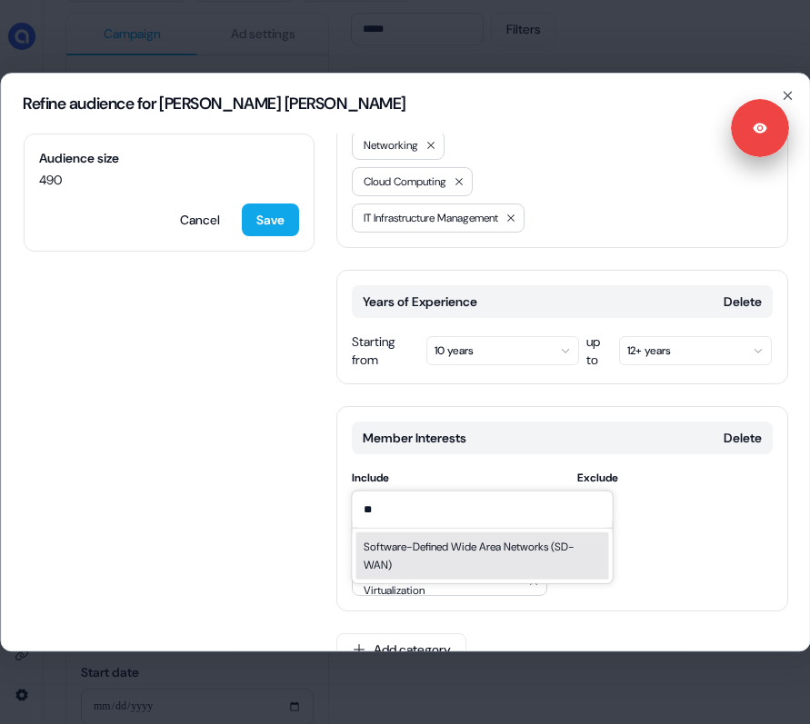
type input "**"
click at [521, 551] on div "Software-Defined Wide Area Networks (SD-WAN)" at bounding box center [482, 555] width 238 height 36
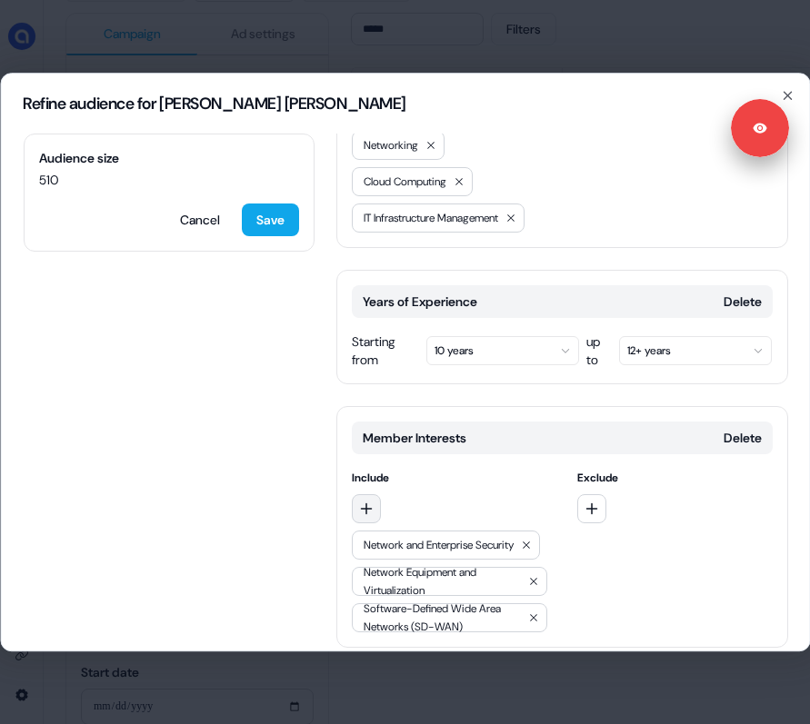
click at [374, 494] on button "button" at bounding box center [365, 508] width 29 height 29
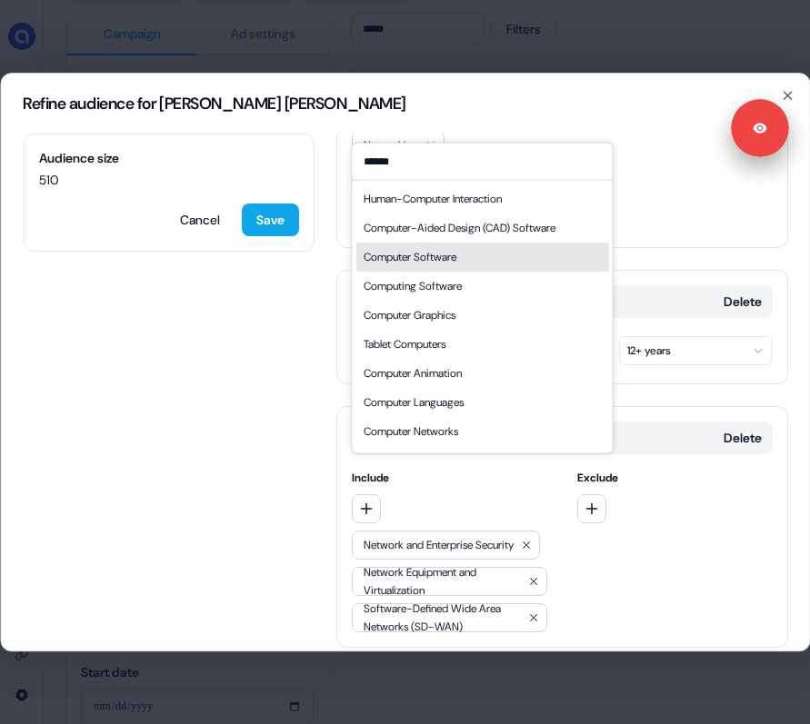
scroll to position [142, 0]
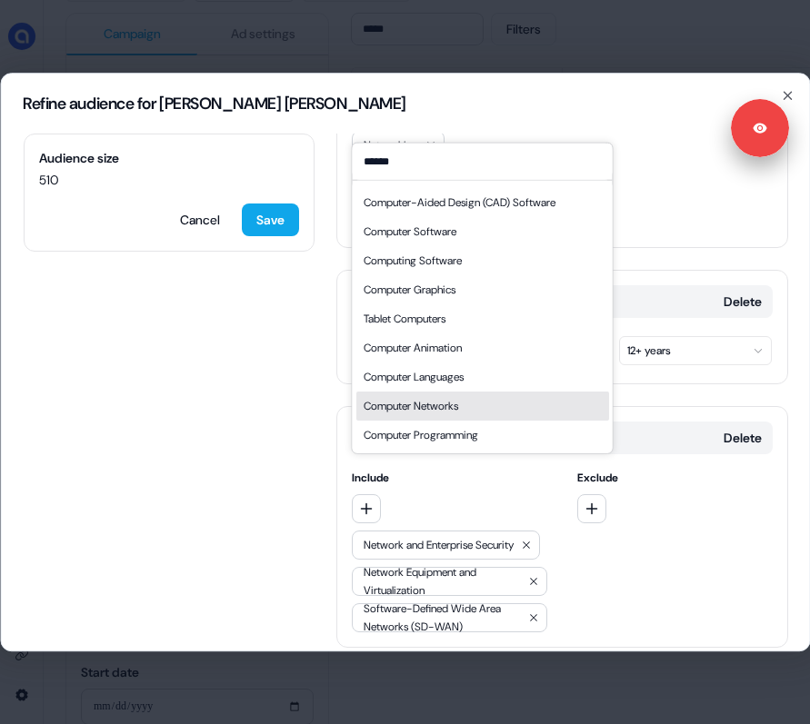
type input "******"
click at [454, 404] on div "Computer Networks" at bounding box center [410, 405] width 95 height 18
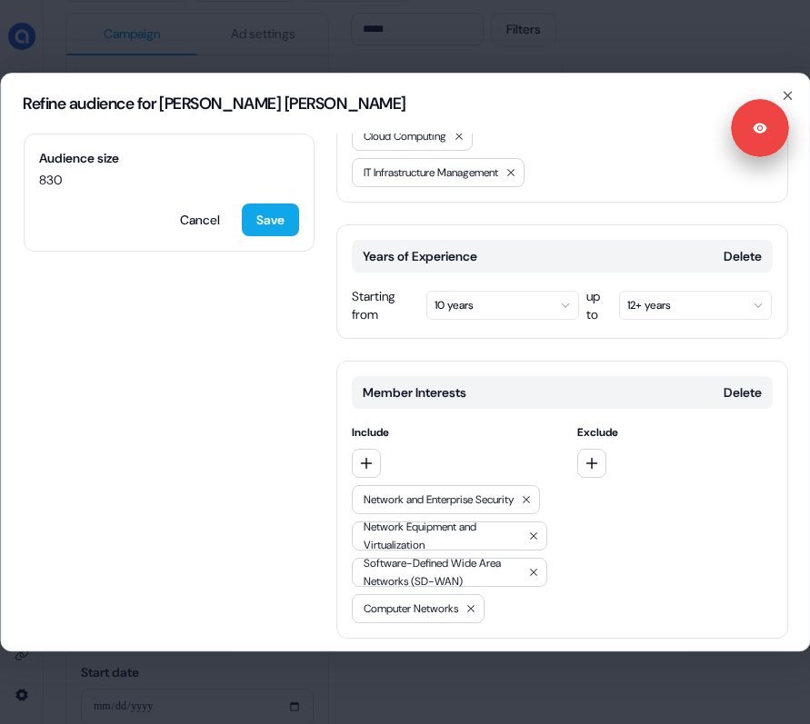
scroll to position [820, 0]
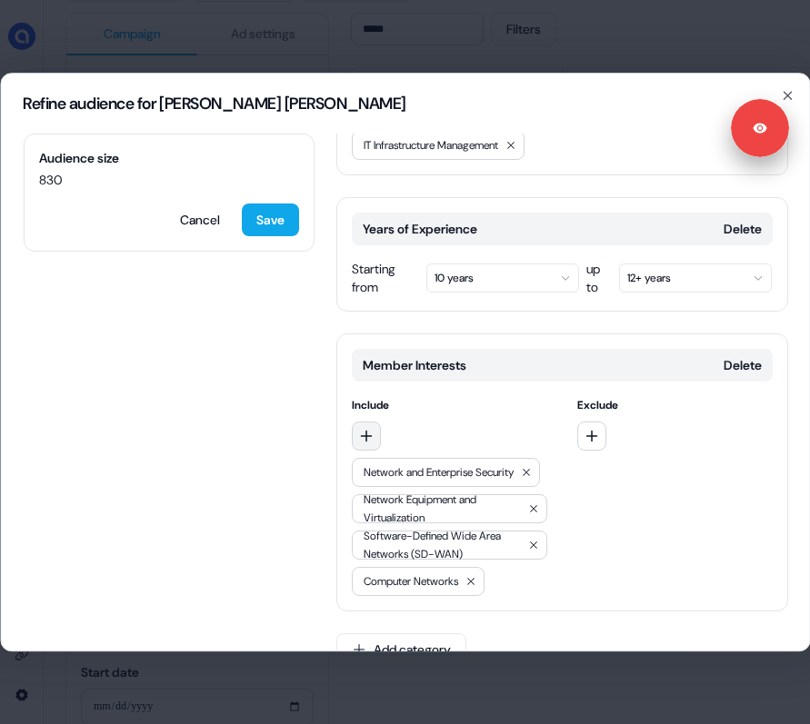
click at [369, 429] on icon "button" at bounding box center [365, 436] width 15 height 15
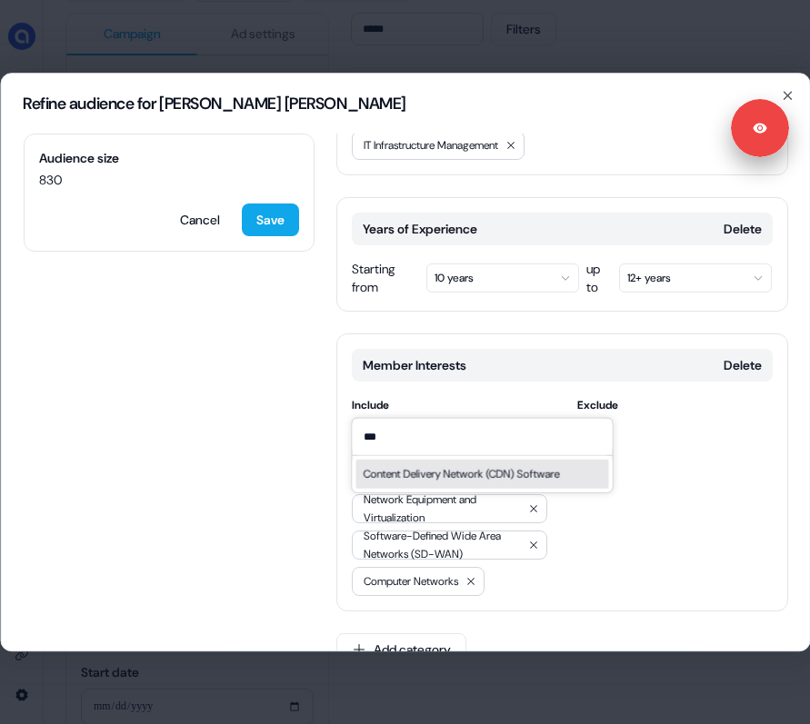
type input "***"
click at [559, 473] on div "Content Delivery Network (CDN) Software" at bounding box center [461, 473] width 196 height 18
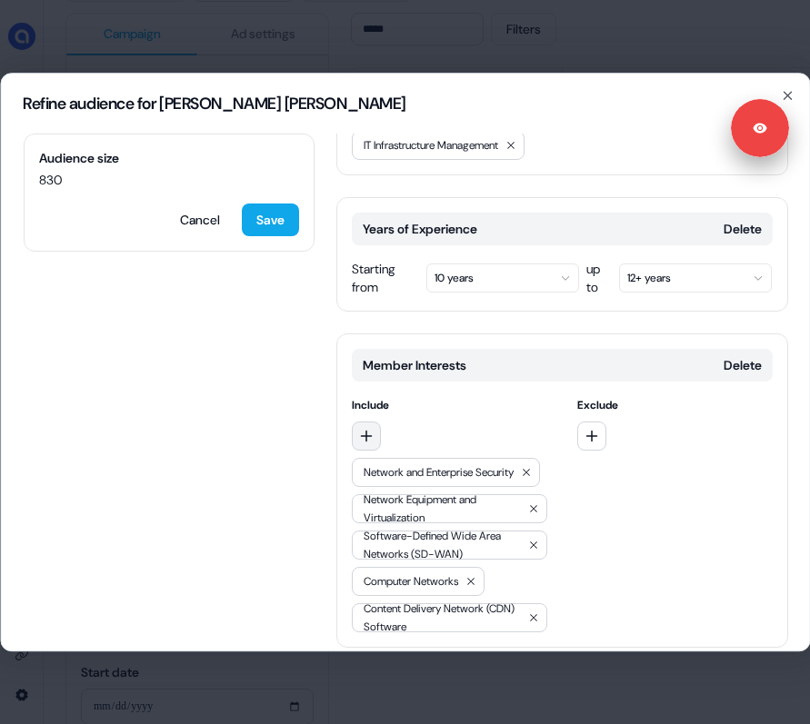
click at [373, 422] on button "button" at bounding box center [365, 436] width 29 height 29
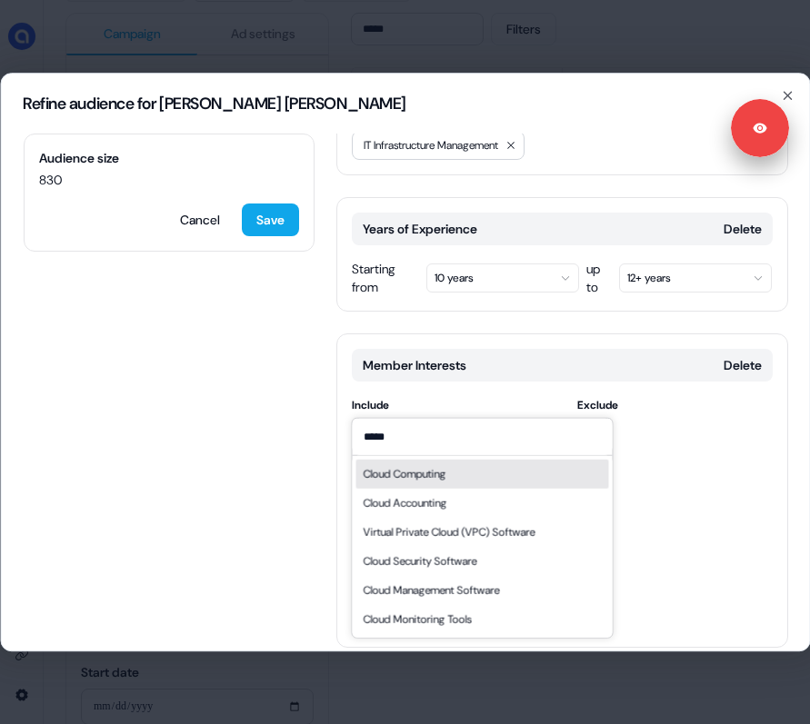
type input "*****"
click at [411, 471] on div "Cloud Computing" at bounding box center [404, 473] width 83 height 18
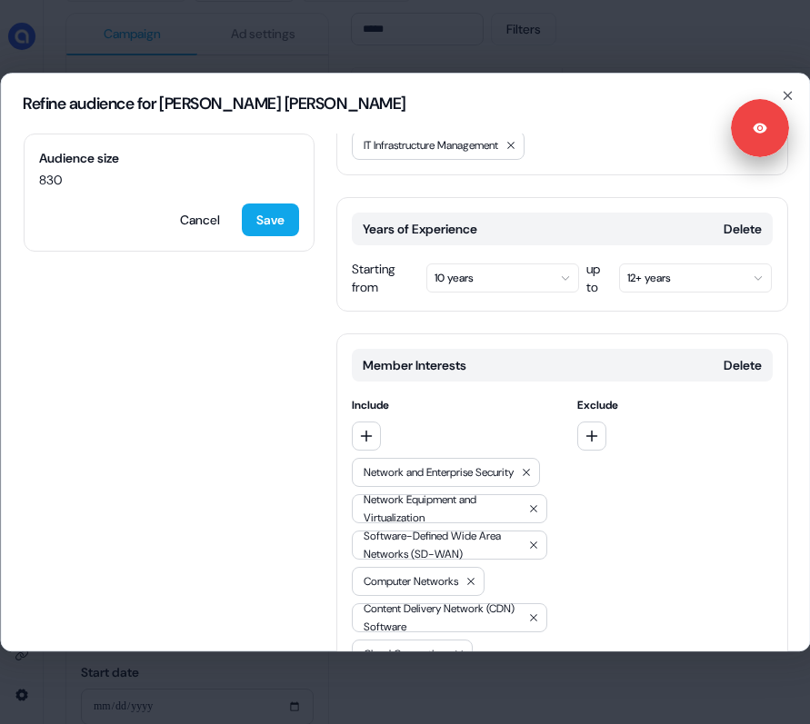
scroll to position [892, 0]
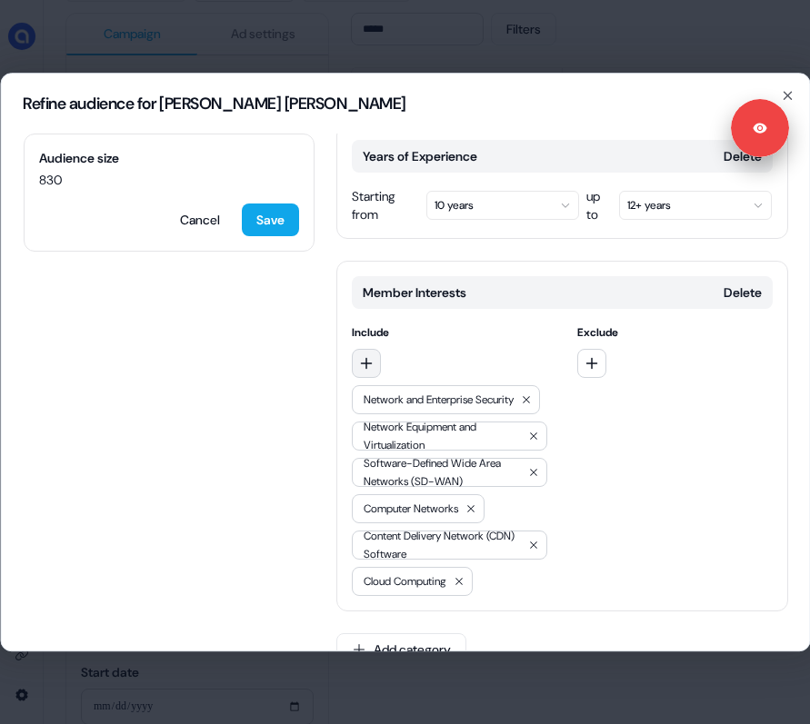
click at [368, 356] on icon "button" at bounding box center [365, 363] width 15 height 15
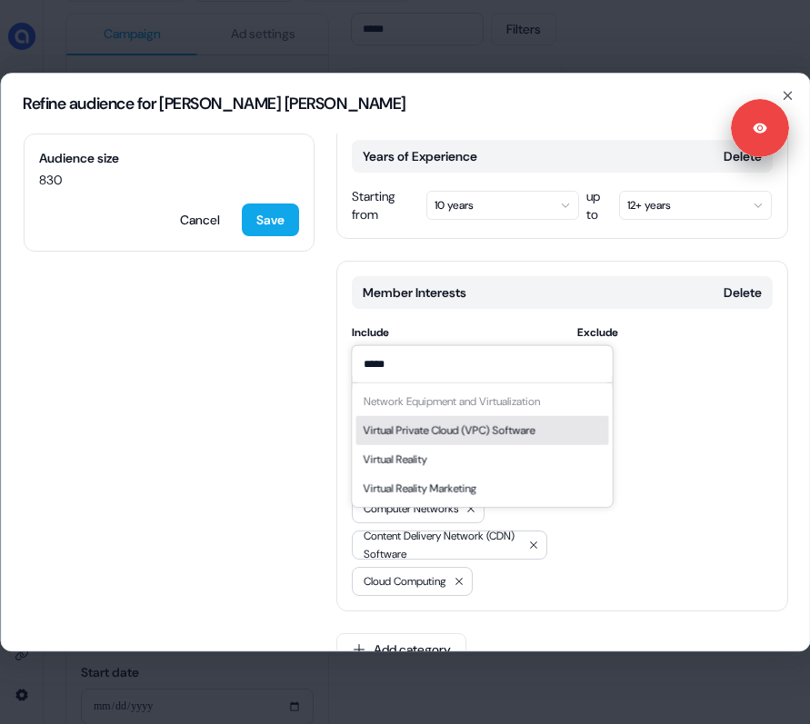
type input "*****"
click at [485, 428] on div "Virtual Private Cloud (VPC) Software" at bounding box center [449, 430] width 172 height 18
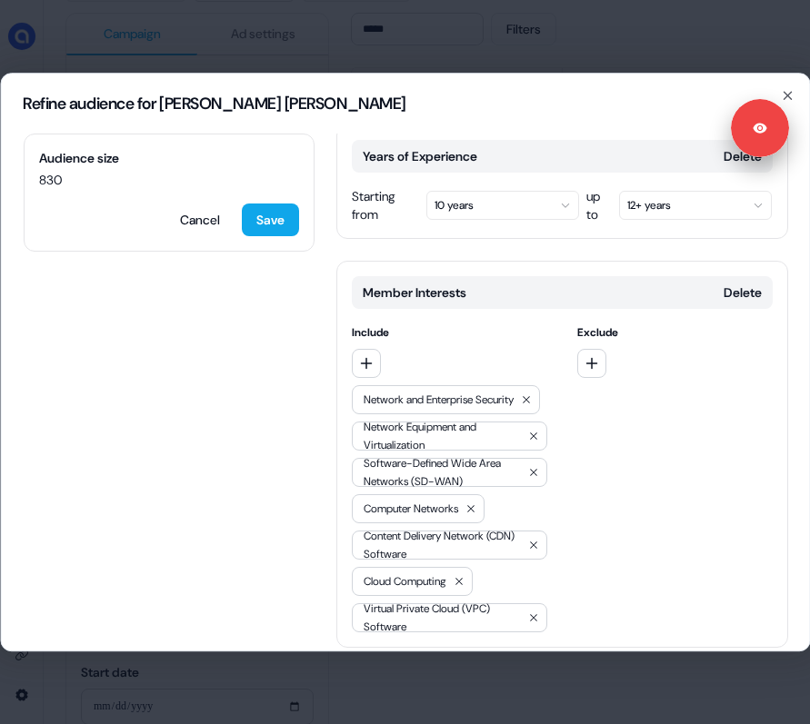
scroll to position [929, 0]
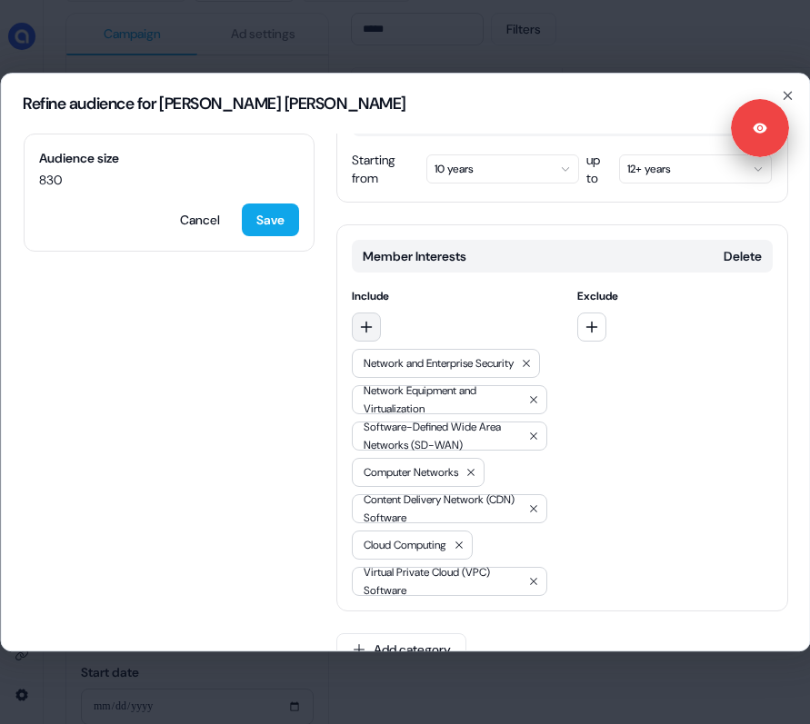
click at [367, 321] on icon "button" at bounding box center [366, 327] width 12 height 12
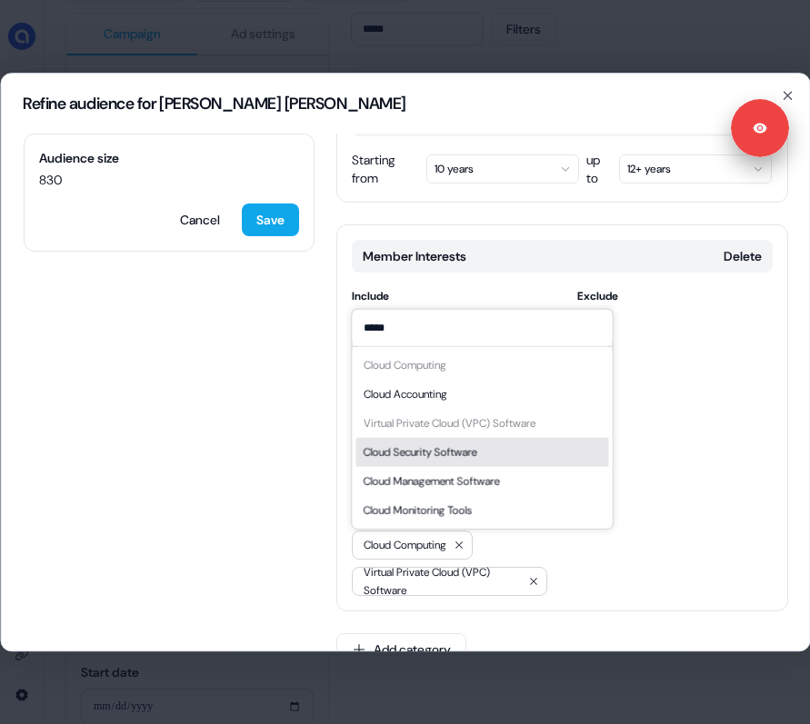
type input "*****"
click at [449, 445] on div "Cloud Security Software" at bounding box center [420, 452] width 114 height 18
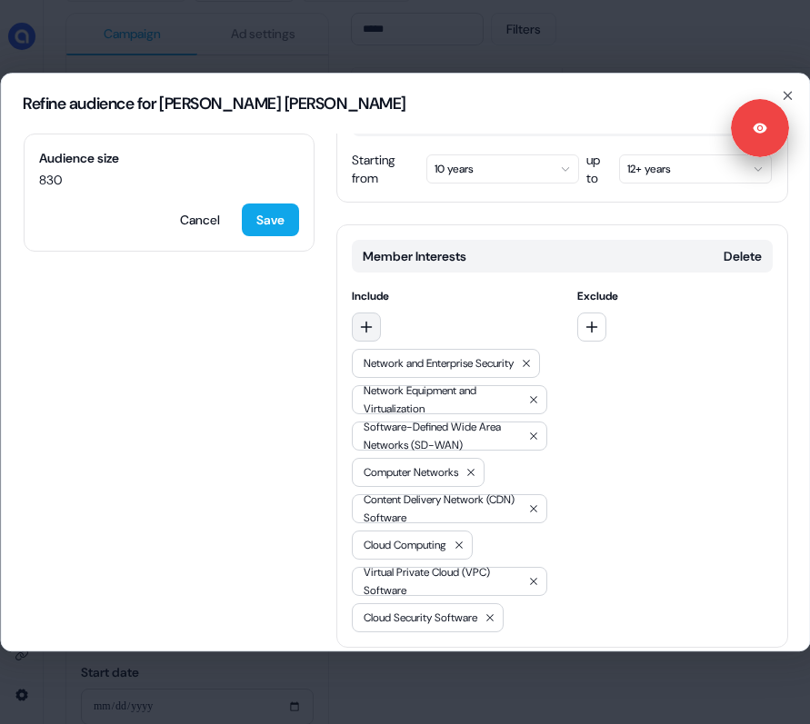
click at [365, 321] on icon "button" at bounding box center [366, 327] width 12 height 12
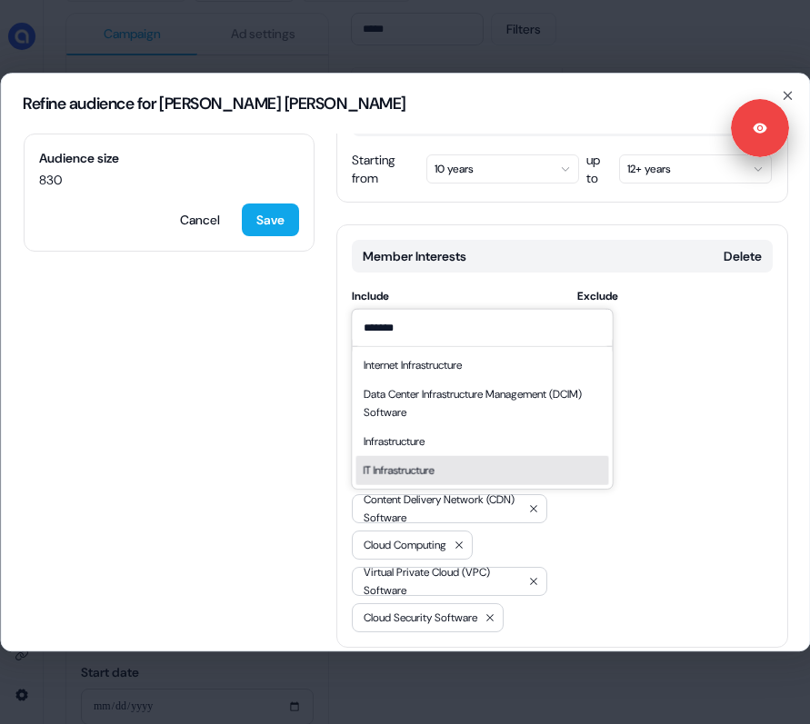
type input "*******"
click at [434, 473] on div "IT Infrastructure" at bounding box center [398, 470] width 71 height 18
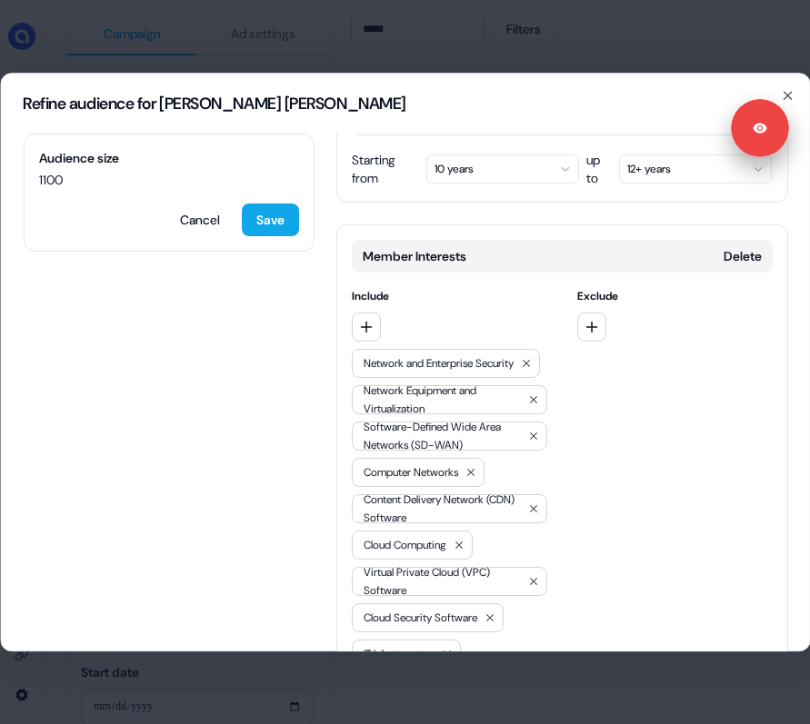
scroll to position [1002, 0]
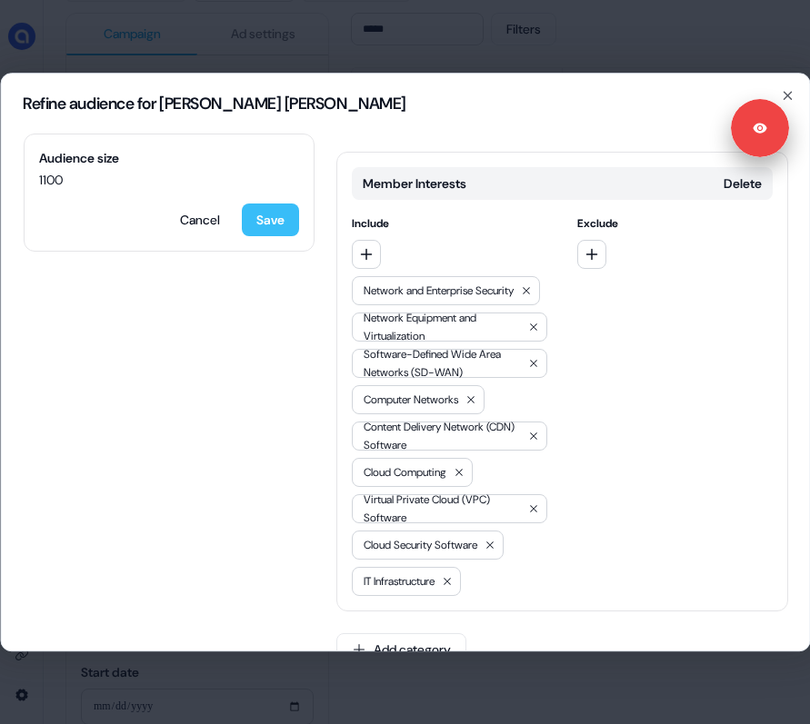
click at [274, 224] on button "Save" at bounding box center [269, 220] width 57 height 33
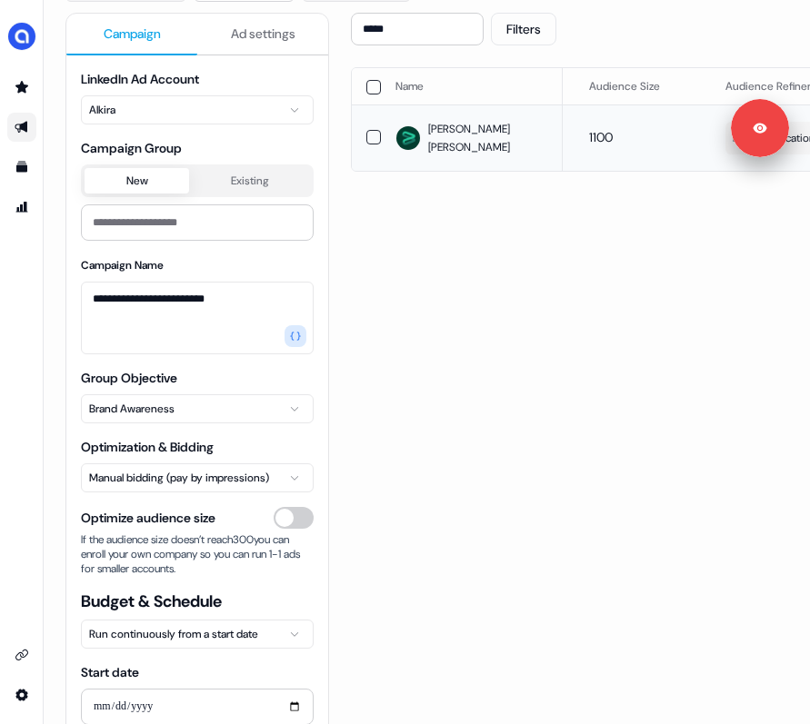
scroll to position [0, 0]
click at [389, 26] on input "*****" at bounding box center [417, 29] width 133 height 33
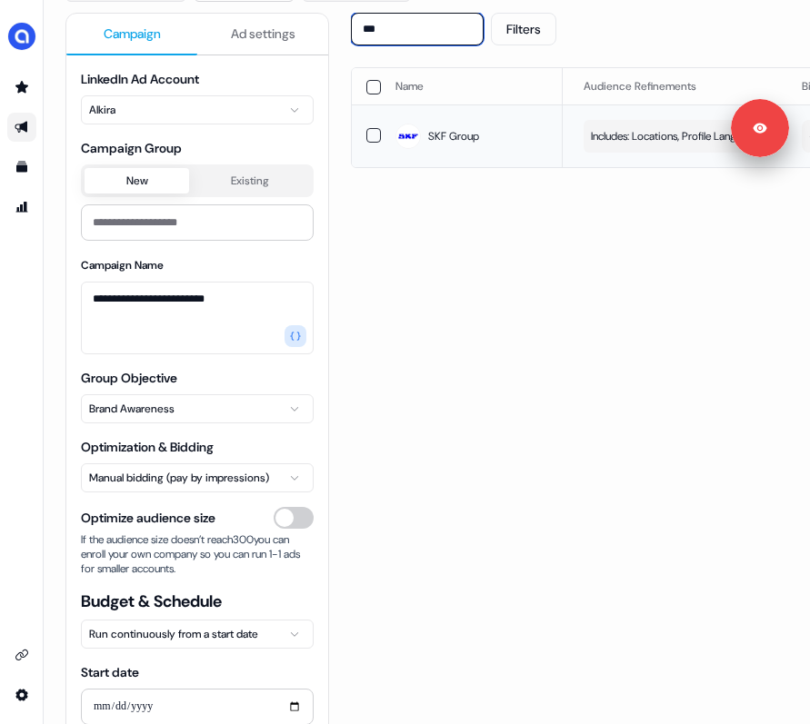
scroll to position [0, 403]
type input "***"
click at [0, 0] on div "button" at bounding box center [0, 0] width 0 height 0
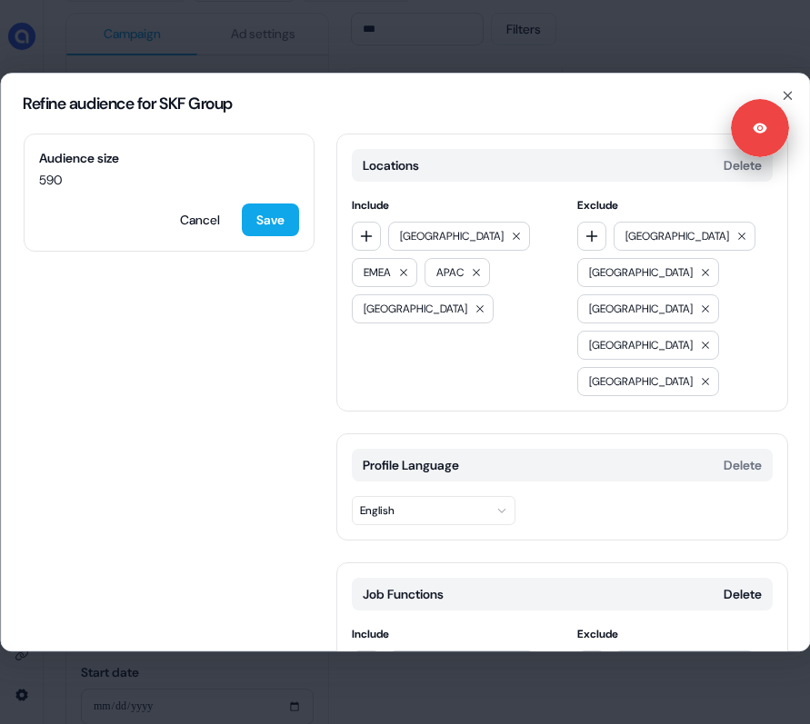
scroll to position [384, 0]
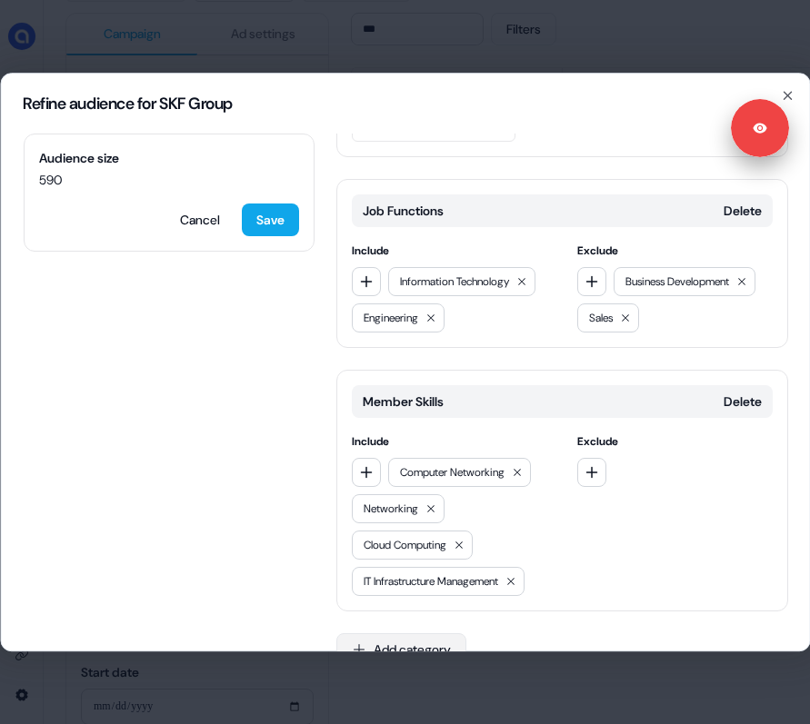
click at [400, 633] on button "Add category" at bounding box center [400, 649] width 130 height 33
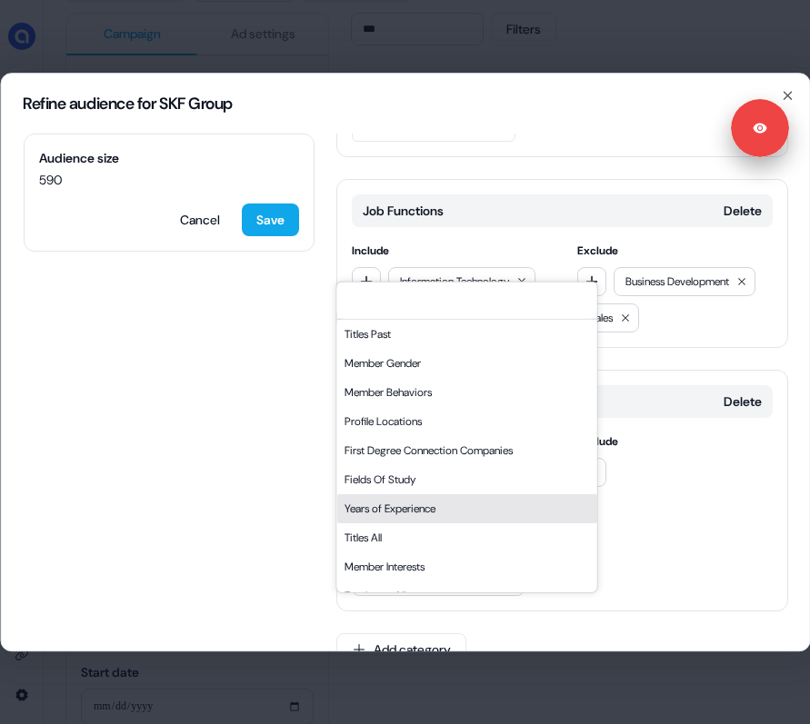
click at [397, 502] on div "Years of Experience" at bounding box center [466, 507] width 260 height 29
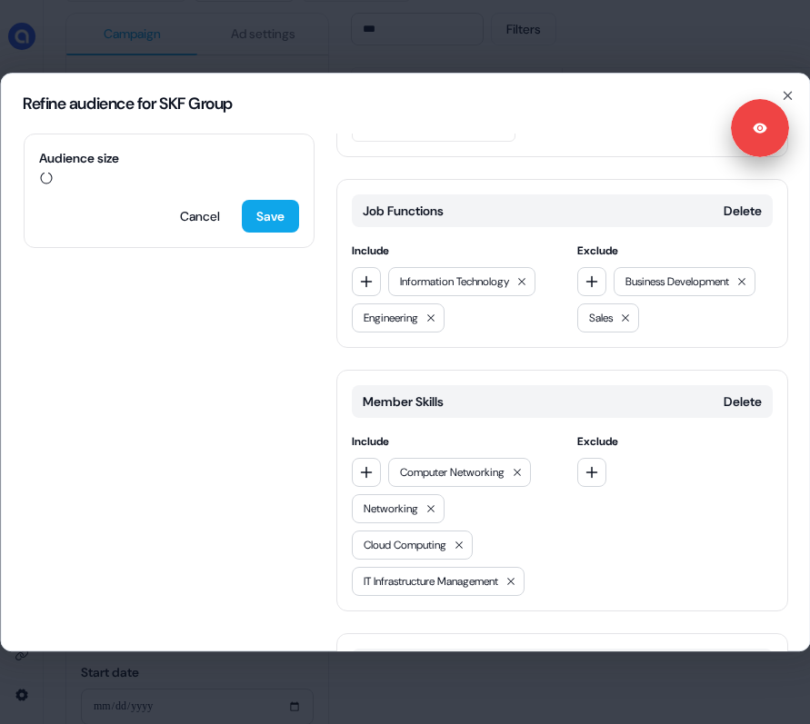
scroll to position [520, 0]
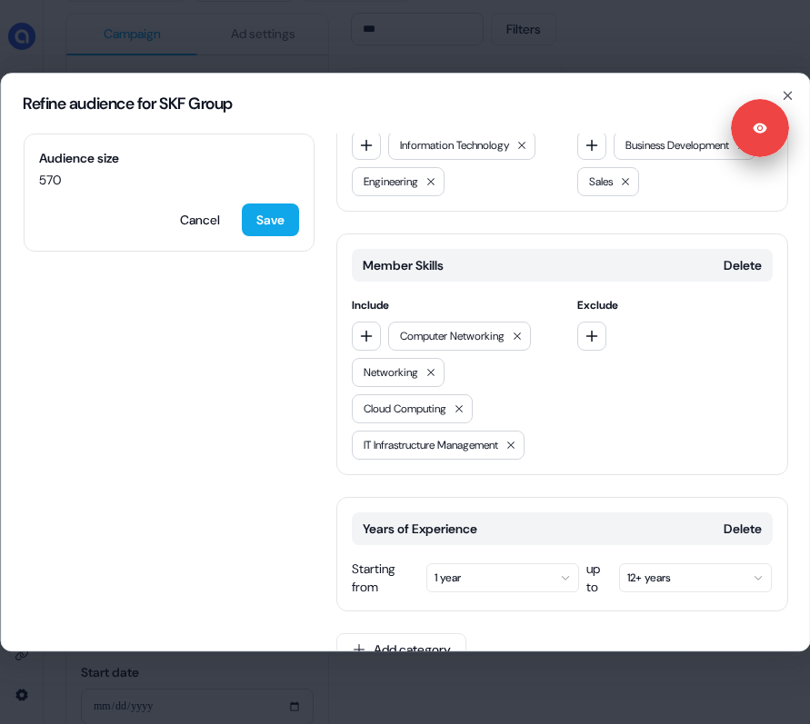
click at [459, 563] on button "1 year" at bounding box center [501, 577] width 153 height 29
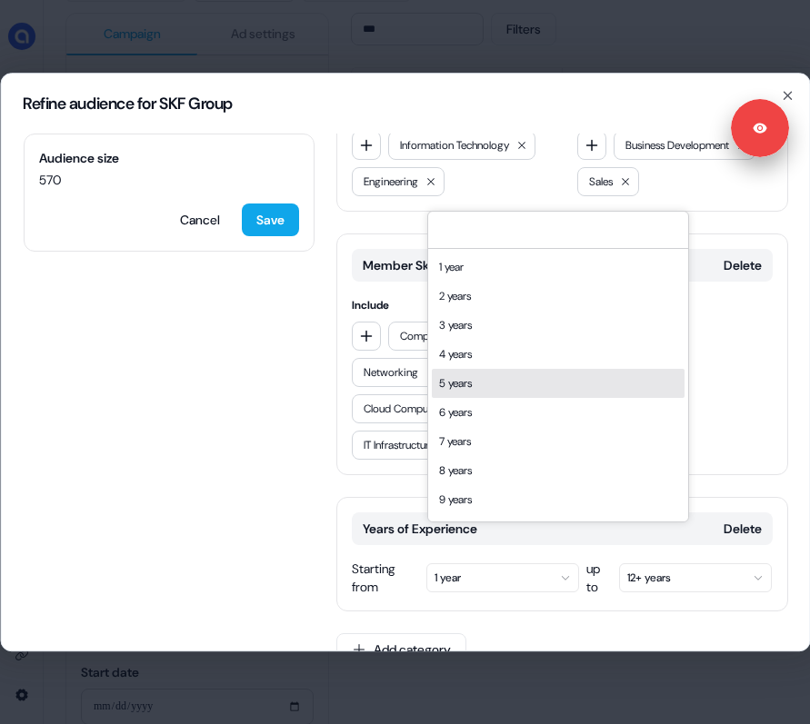
click at [486, 391] on div "5 years" at bounding box center [558, 383] width 253 height 29
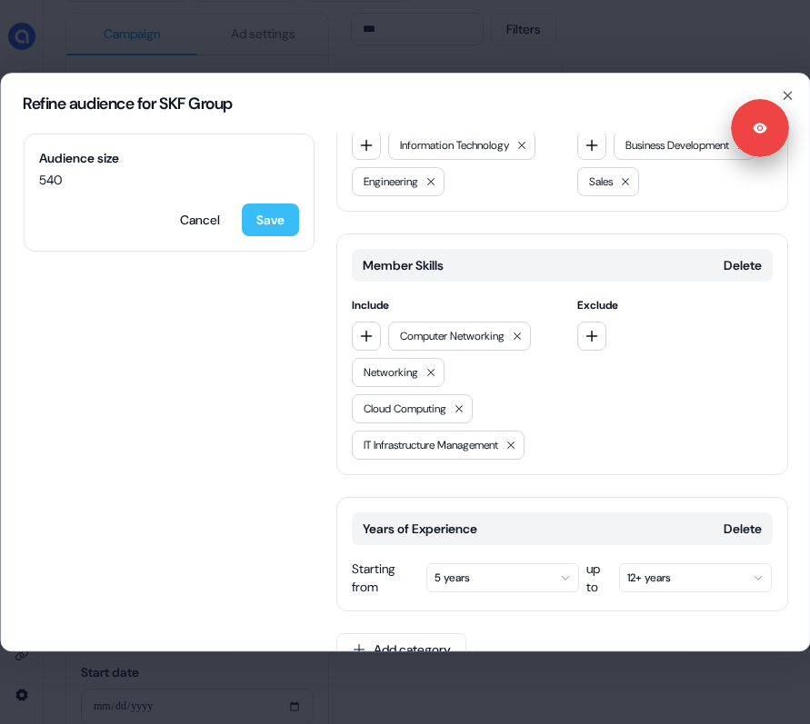
click at [269, 230] on button "Save" at bounding box center [269, 220] width 57 height 33
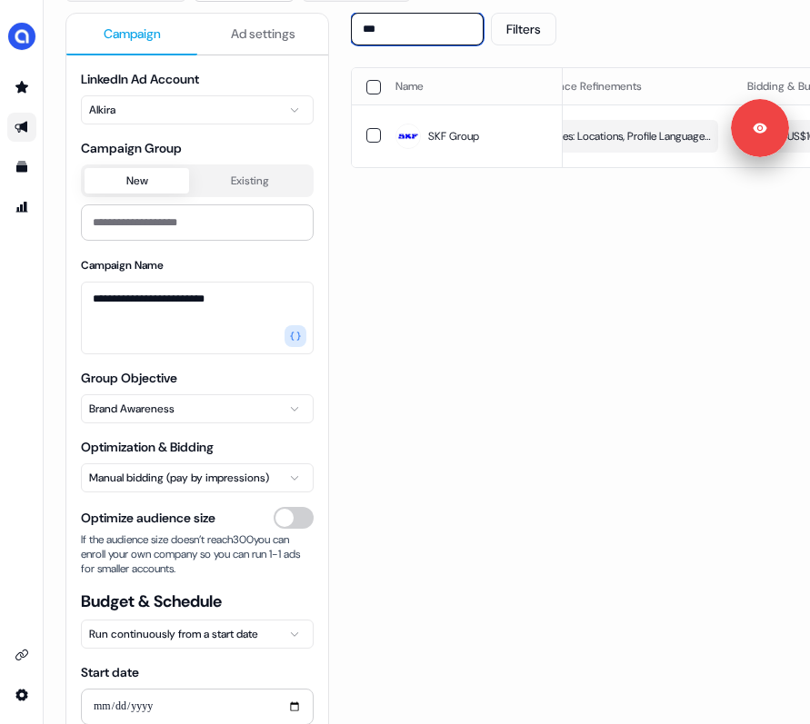
click at [395, 27] on input "***" at bounding box center [417, 29] width 133 height 33
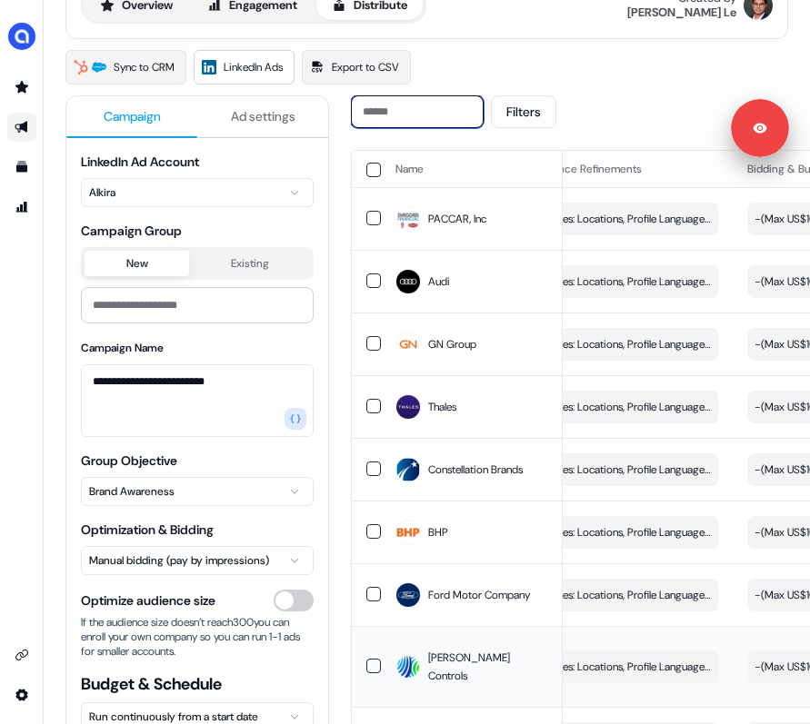
scroll to position [0, 0]
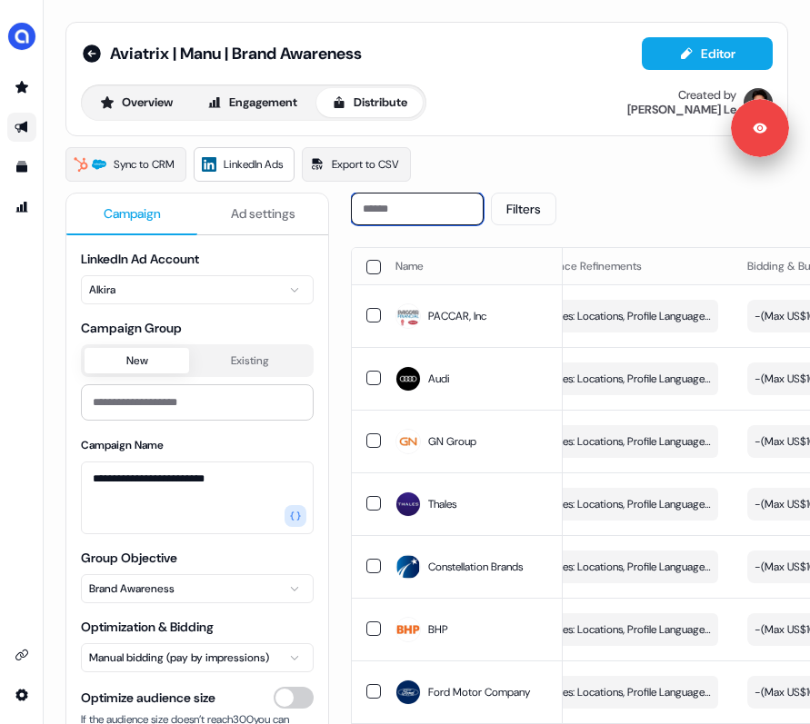
click at [398, 207] on input at bounding box center [417, 209] width 133 height 33
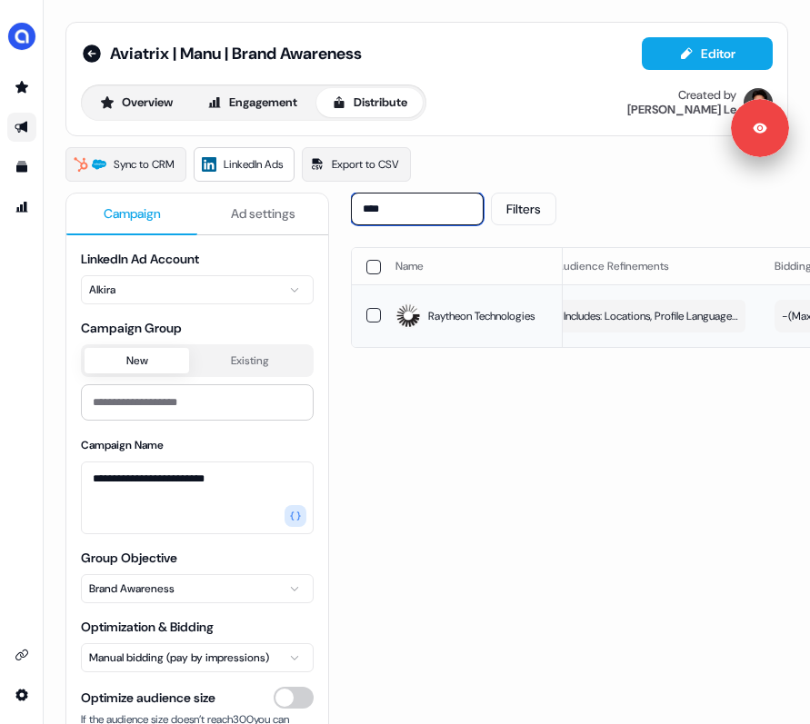
scroll to position [0, 414]
type input "****"
click at [657, 317] on span "Edit" at bounding box center [685, 316] width 20 height 18
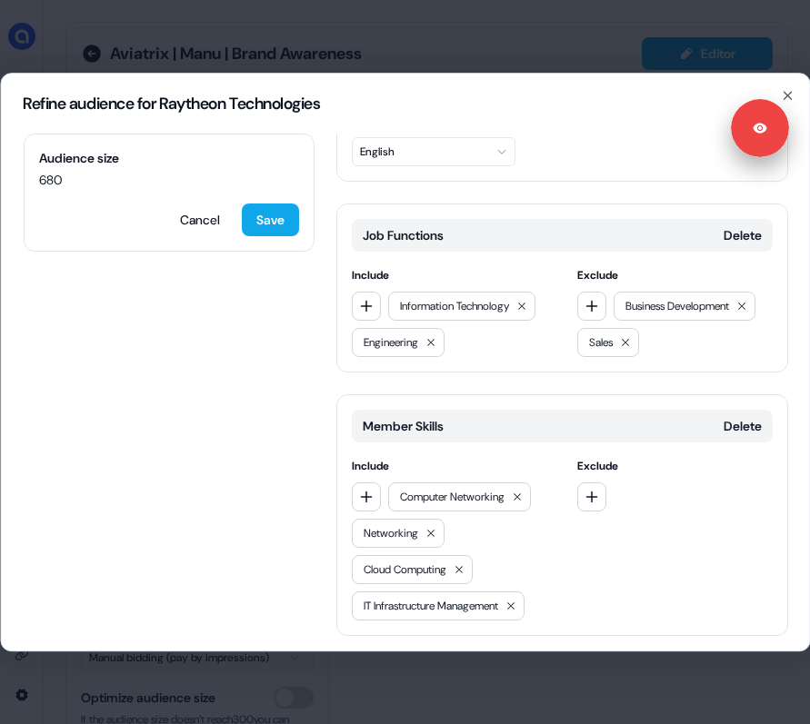
scroll to position [384, 0]
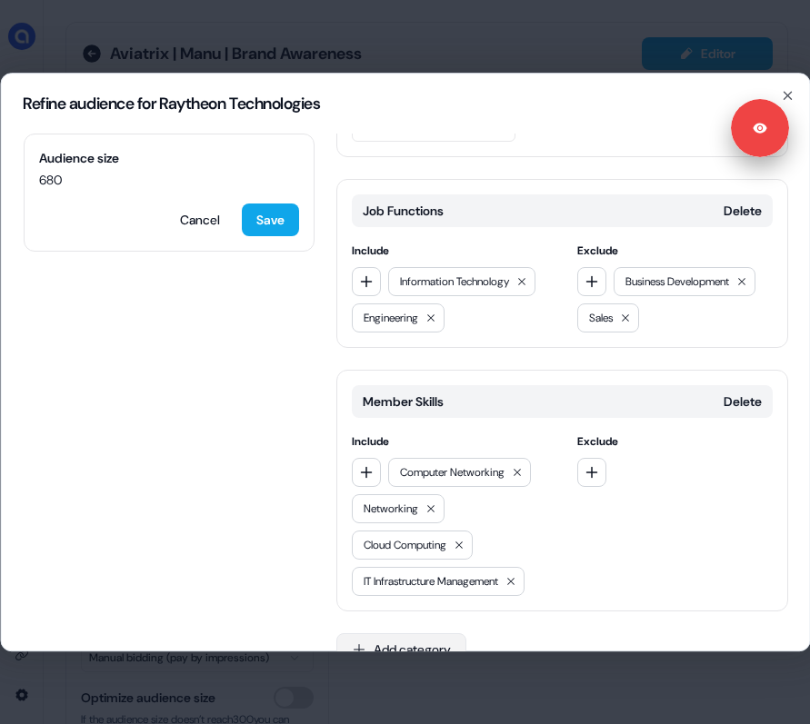
click at [384, 633] on button "Add category" at bounding box center [400, 649] width 130 height 33
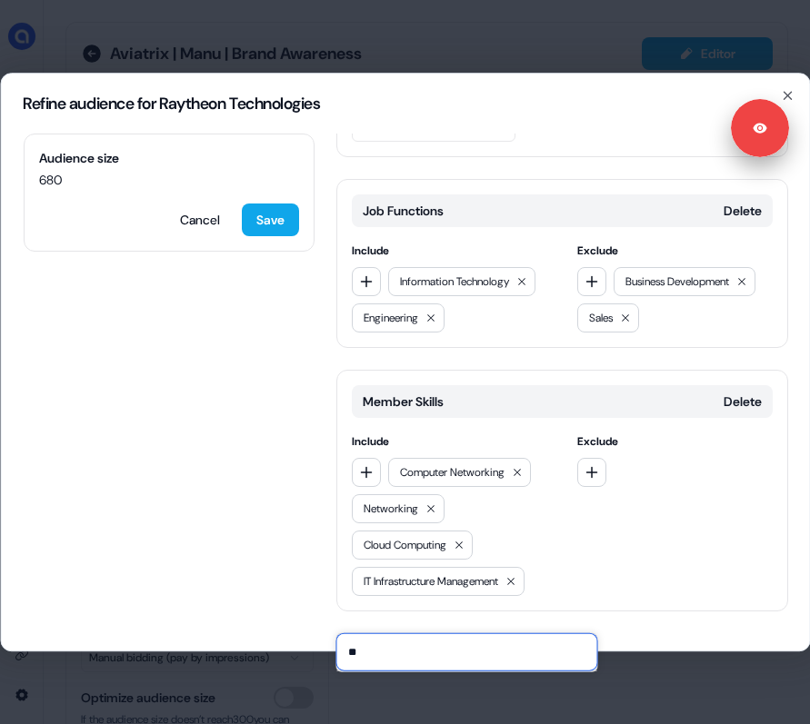
type input "*"
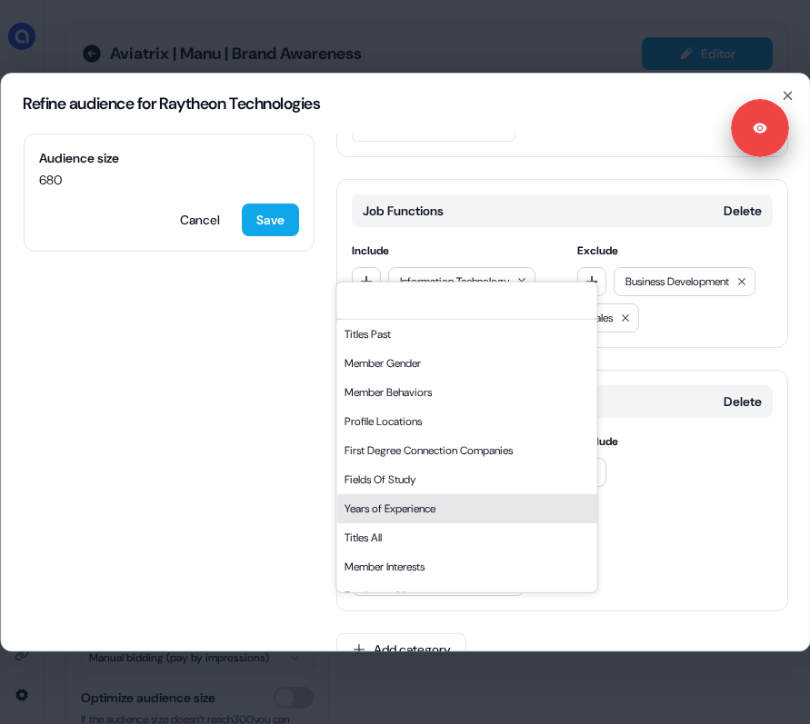
click at [388, 507] on div "Years of Experience" at bounding box center [466, 507] width 260 height 29
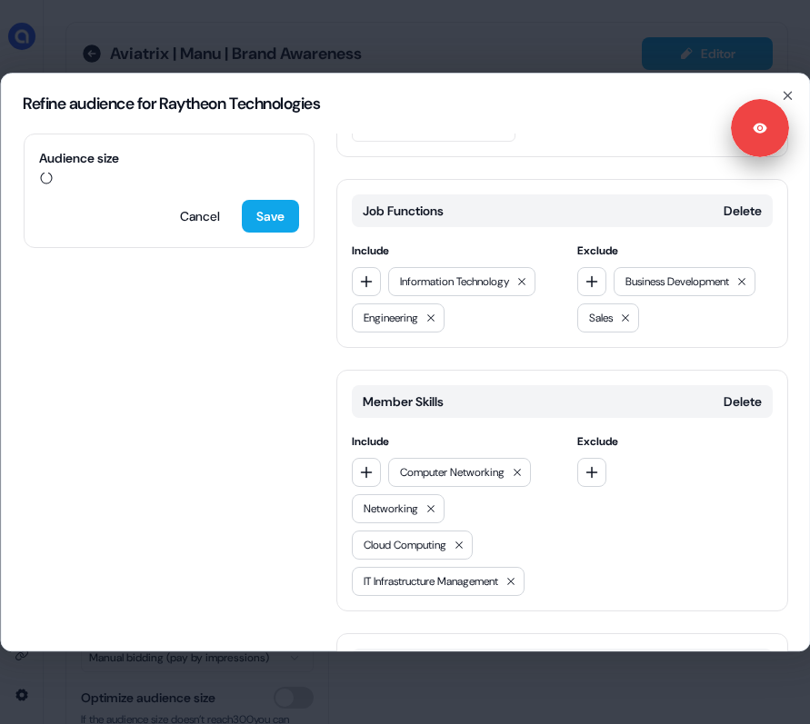
scroll to position [520, 0]
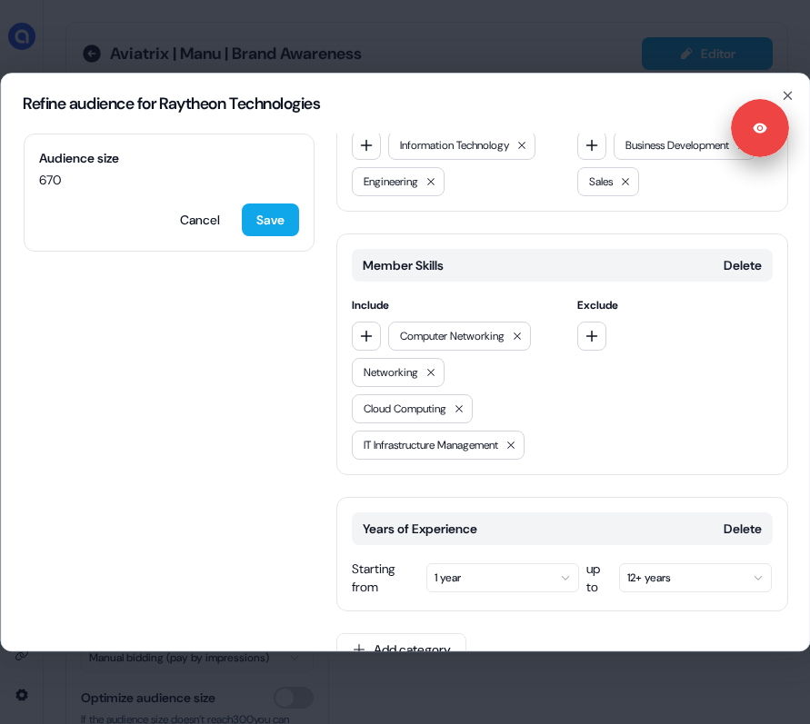
click at [463, 563] on button "1 year" at bounding box center [501, 577] width 153 height 29
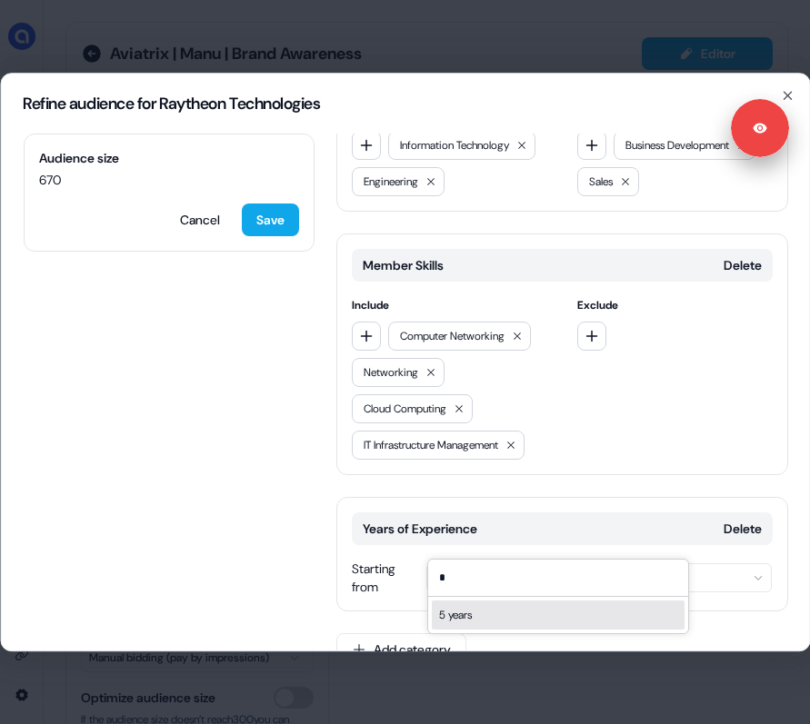
type input "*"
click at [473, 612] on div "5 years" at bounding box center [558, 615] width 253 height 29
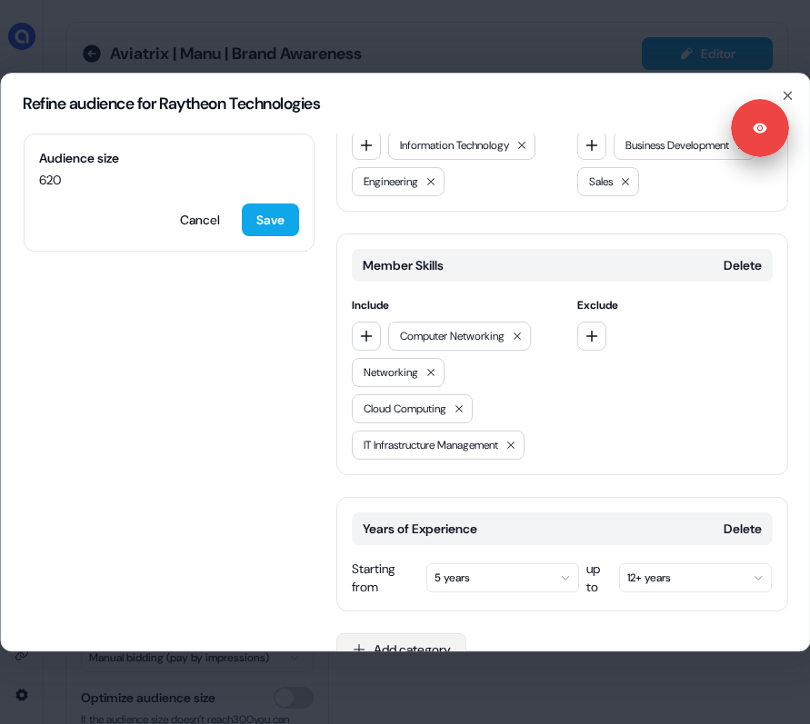
click at [434, 633] on button "Add category" at bounding box center [400, 649] width 130 height 33
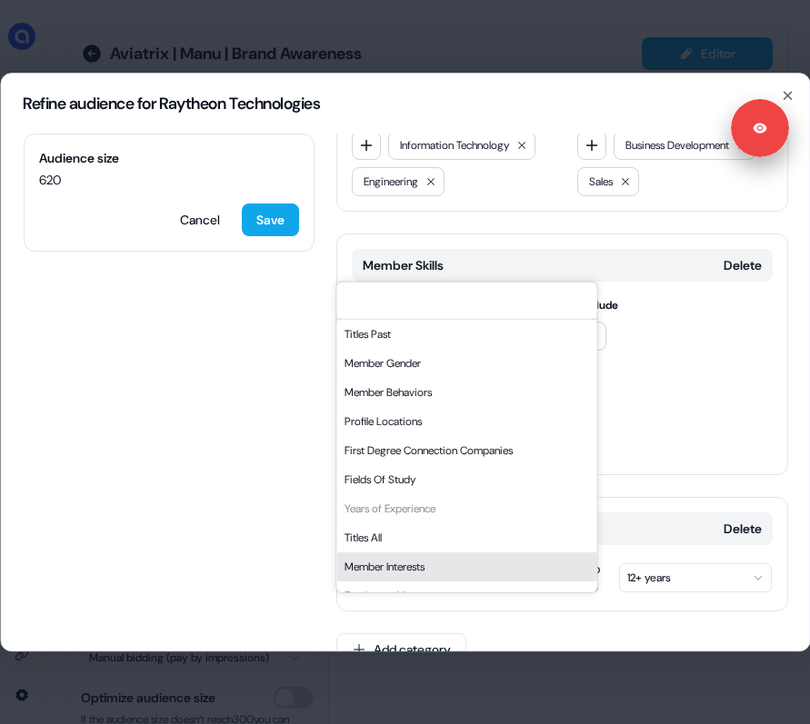
click at [411, 565] on div "Member Interests" at bounding box center [466, 566] width 260 height 29
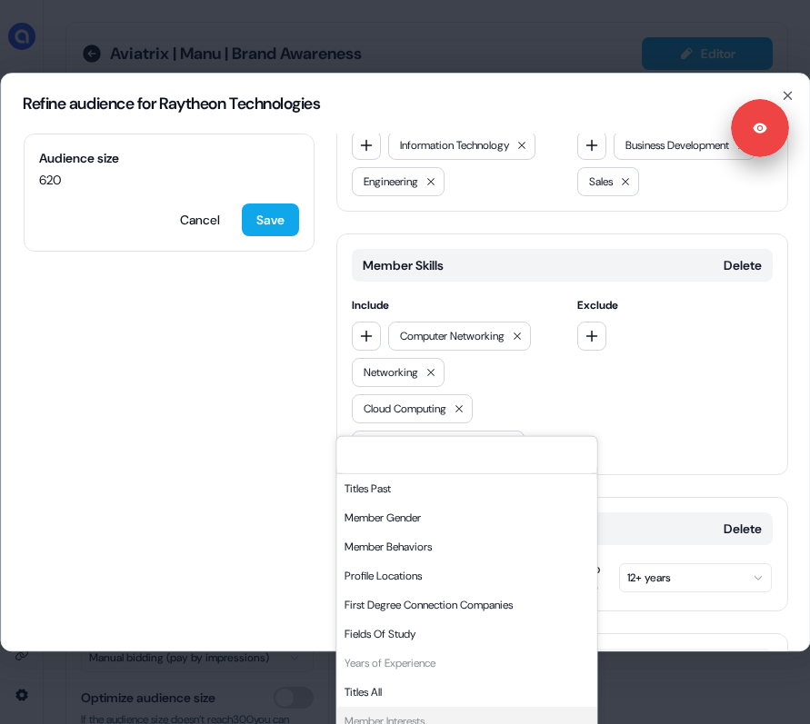
scroll to position [674, 0]
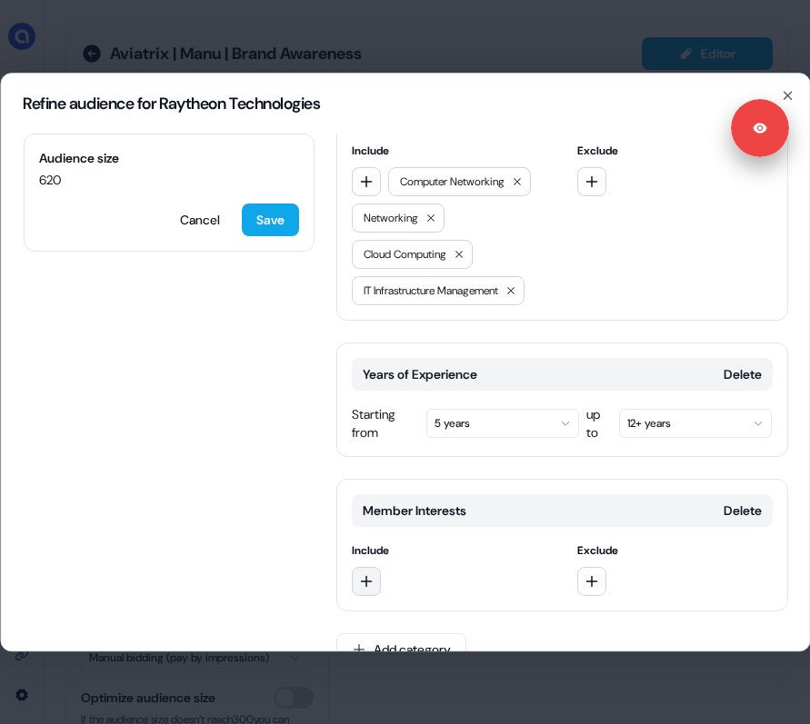
click at [364, 567] on button "button" at bounding box center [365, 581] width 29 height 29
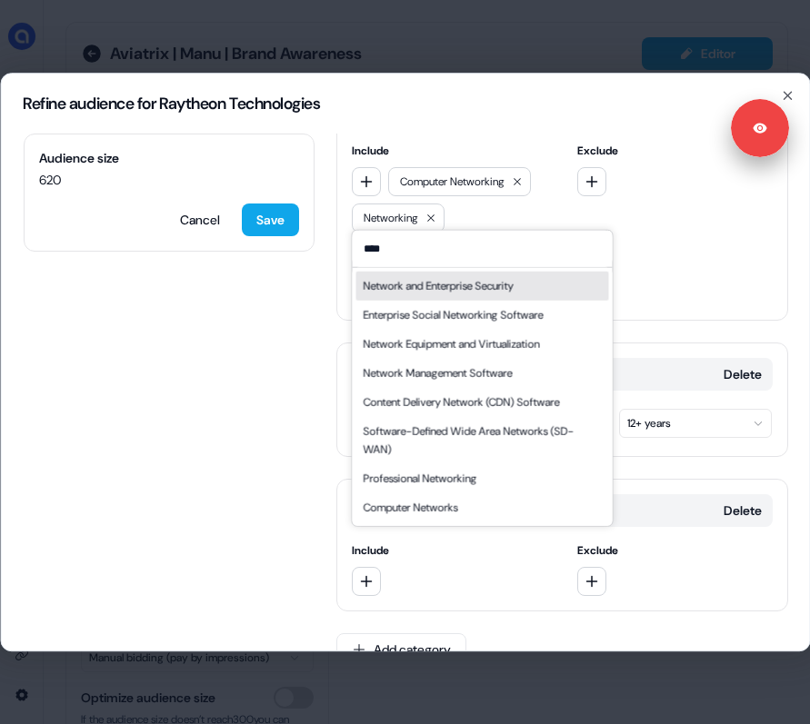
type input "****"
click at [393, 288] on div "Network and Enterprise Security" at bounding box center [438, 285] width 150 height 18
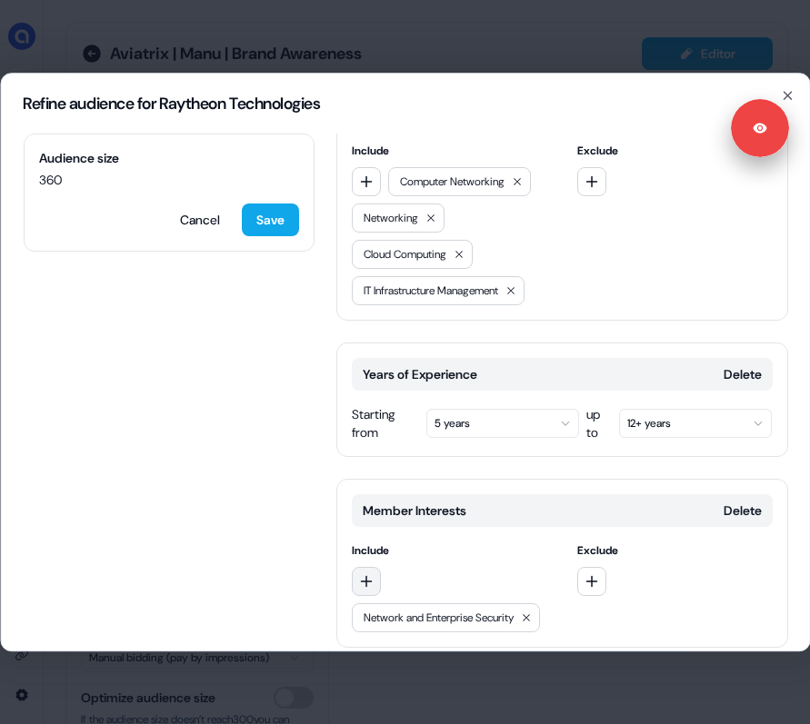
click at [370, 574] on icon "button" at bounding box center [365, 581] width 15 height 15
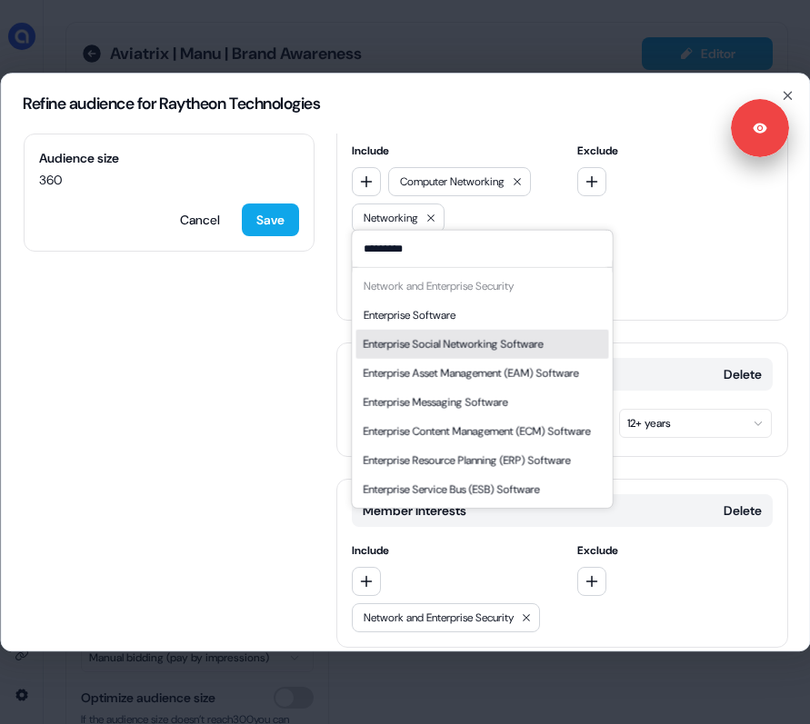
type input "*********"
click at [414, 340] on div "Enterprise Social Networking Software" at bounding box center [453, 343] width 180 height 18
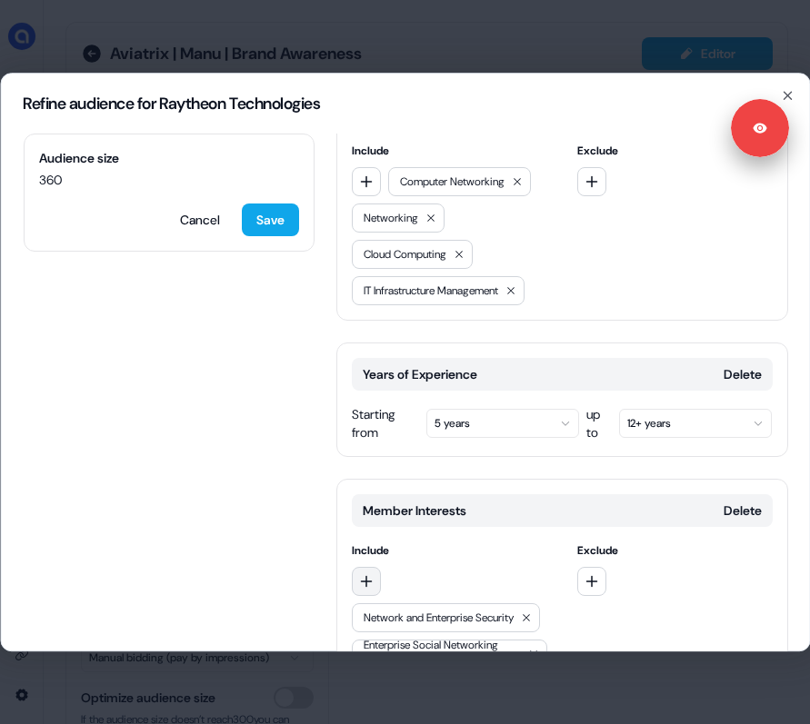
click at [371, 574] on icon "button" at bounding box center [365, 581] width 15 height 15
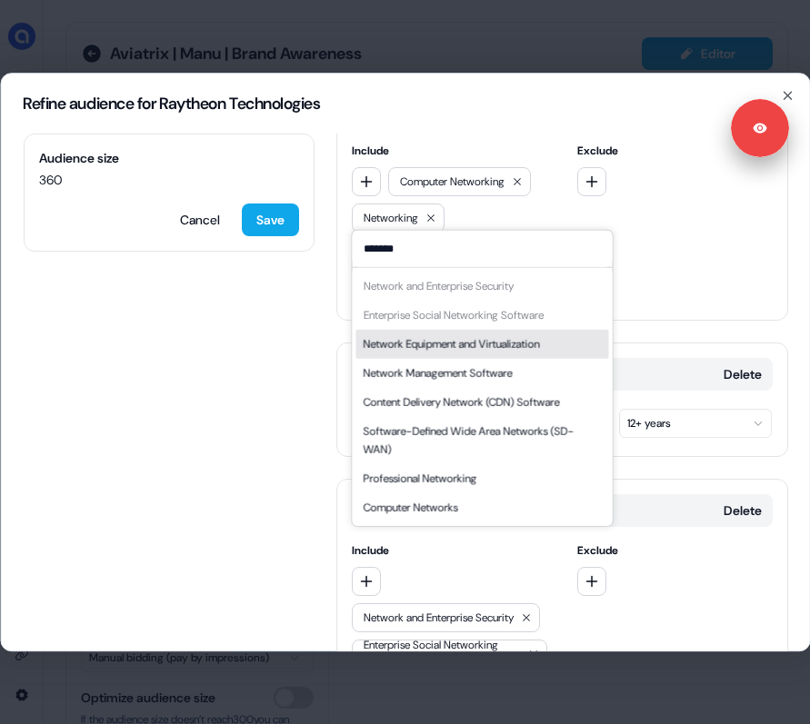
type input "*******"
click at [456, 337] on div "Network Equipment and Virtualization" at bounding box center [451, 343] width 176 height 18
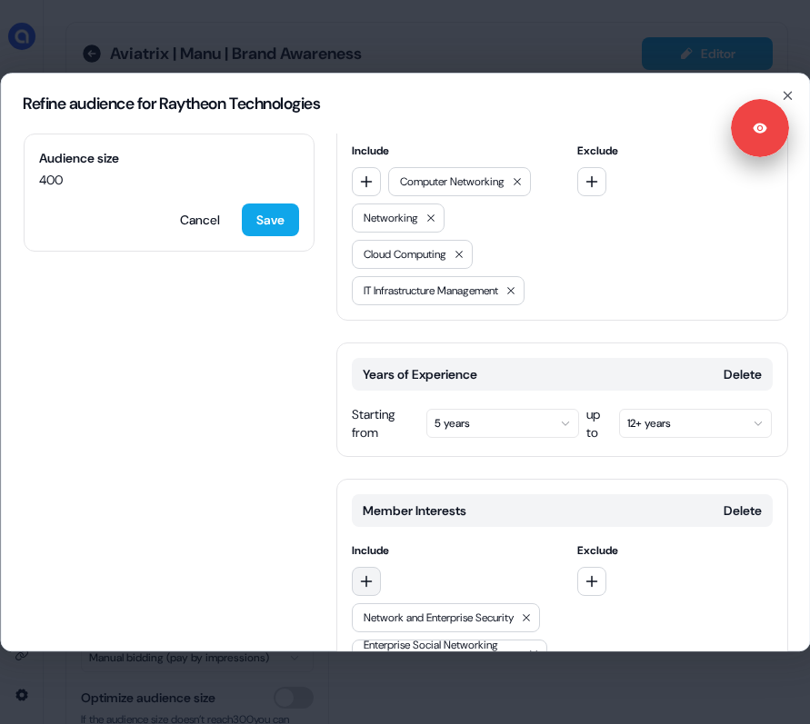
click at [369, 567] on button "button" at bounding box center [365, 581] width 29 height 29
type input "*"
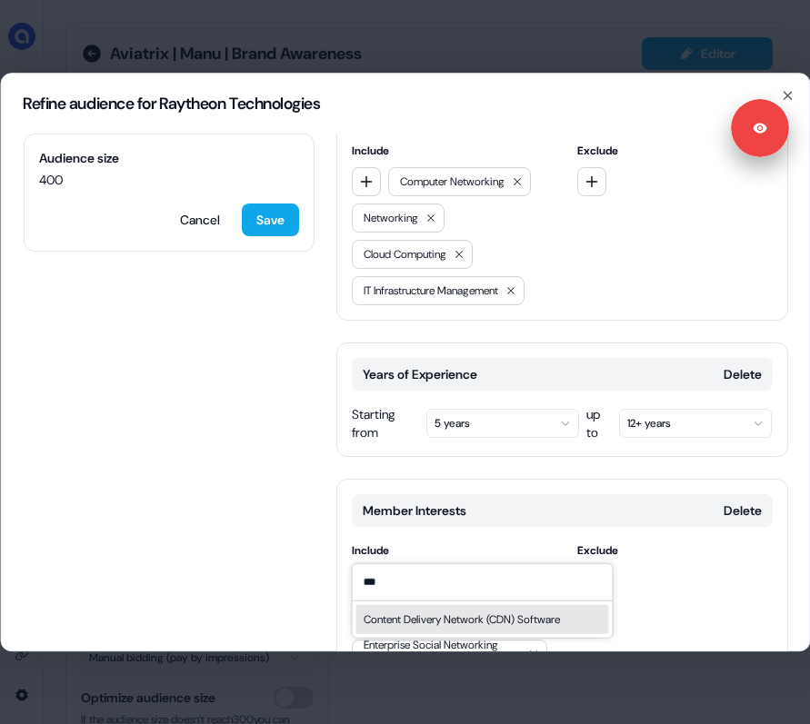
type input "***"
click at [416, 621] on div "Content Delivery Network (CDN) Software" at bounding box center [461, 619] width 196 height 18
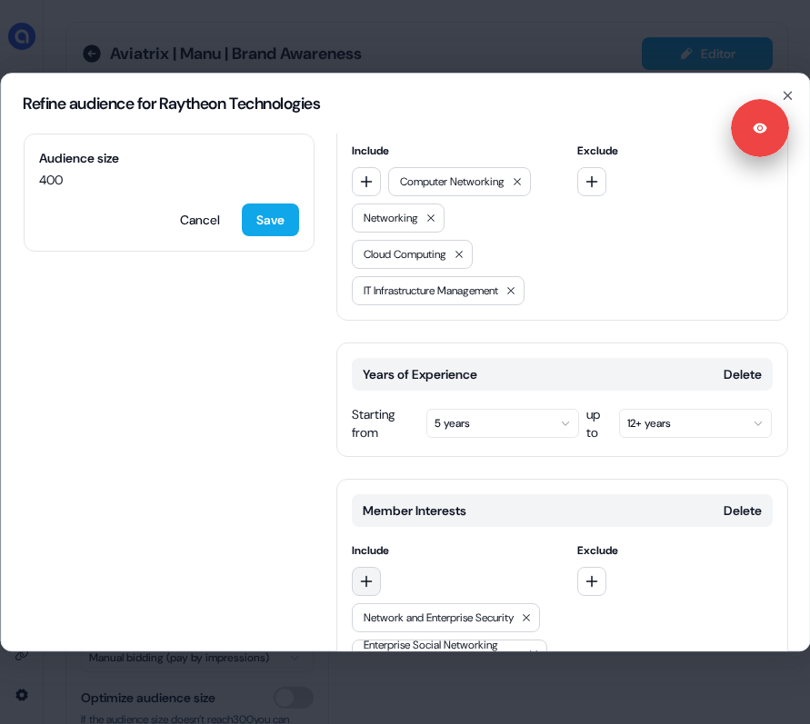
click at [358, 574] on icon "button" at bounding box center [365, 581] width 15 height 15
type input "*"
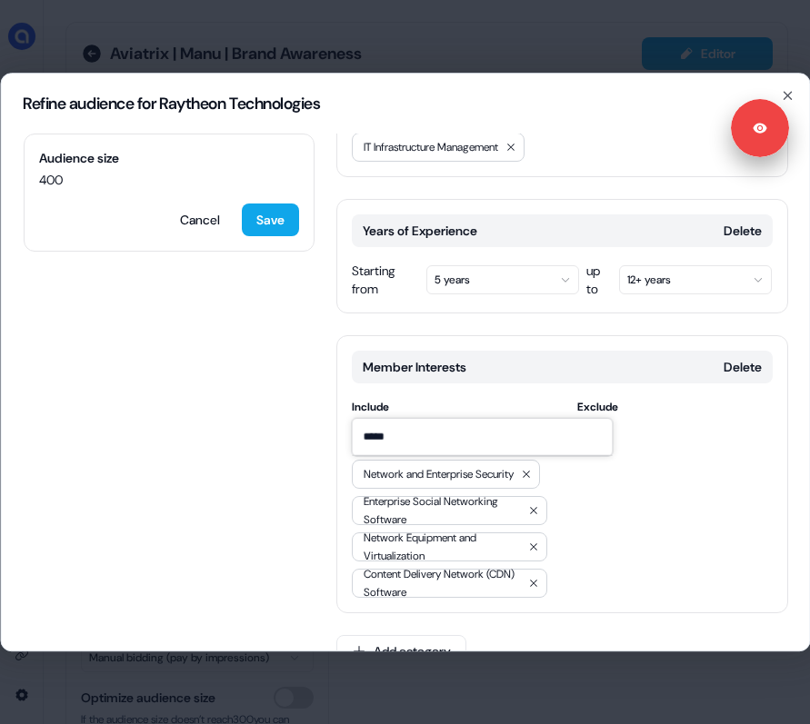
scroll to position [820, 0]
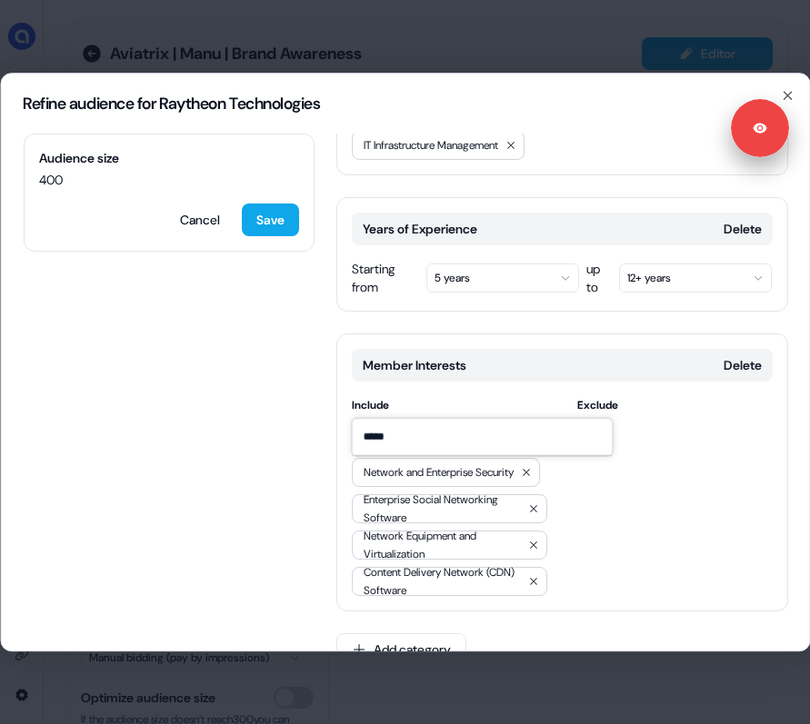
click at [373, 437] on input "*****" at bounding box center [482, 436] width 260 height 36
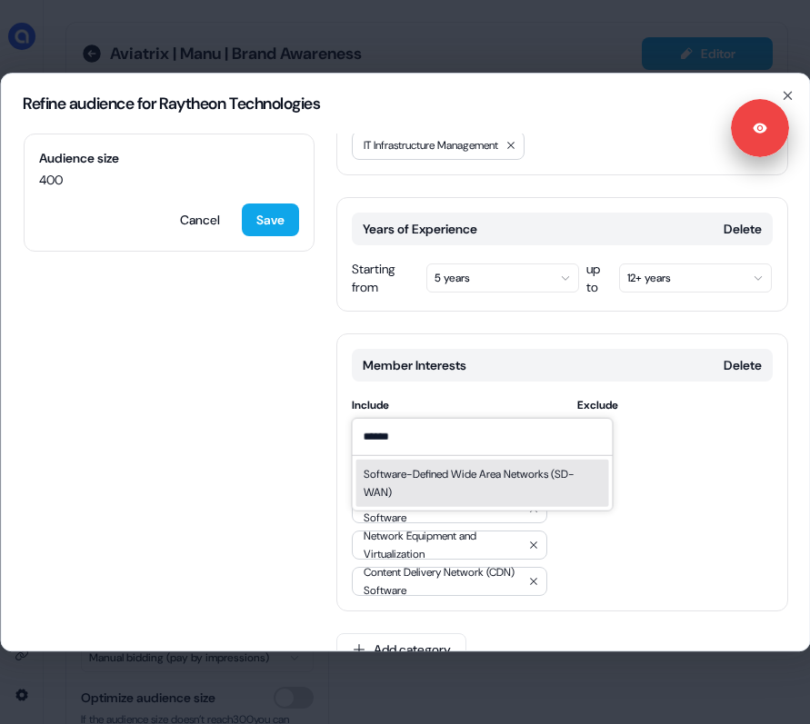
type input "******"
click at [385, 480] on div "Software-Defined Wide Area Networks (SD-WAN)" at bounding box center [482, 482] width 238 height 36
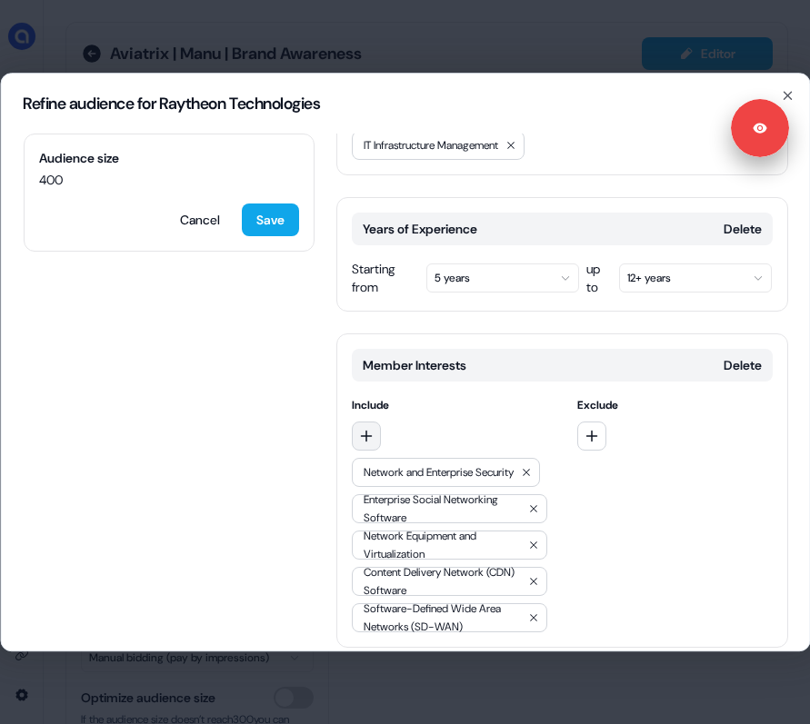
click at [369, 429] on icon "button" at bounding box center [365, 436] width 15 height 15
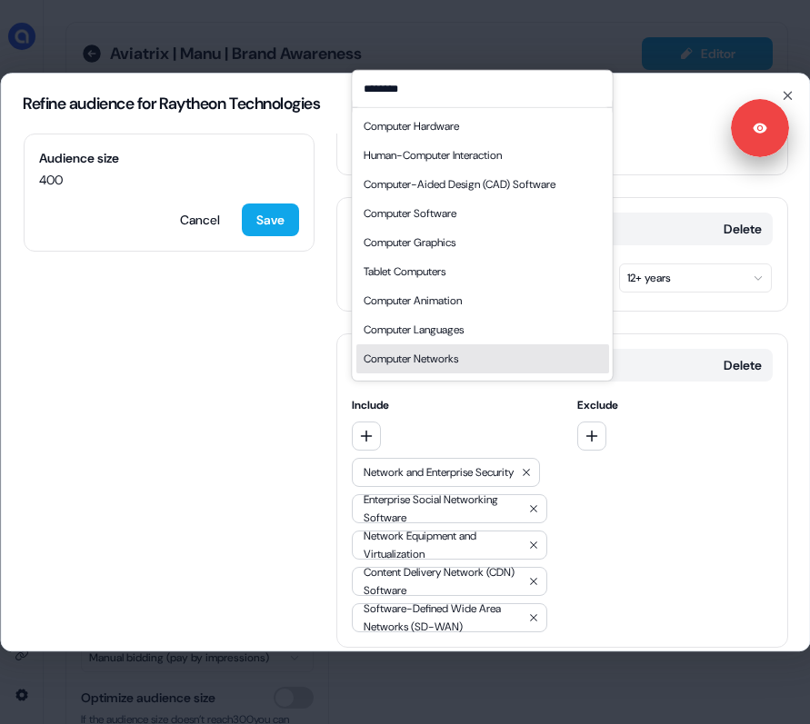
type input "********"
click at [423, 354] on div "Computer Networks" at bounding box center [410, 358] width 95 height 18
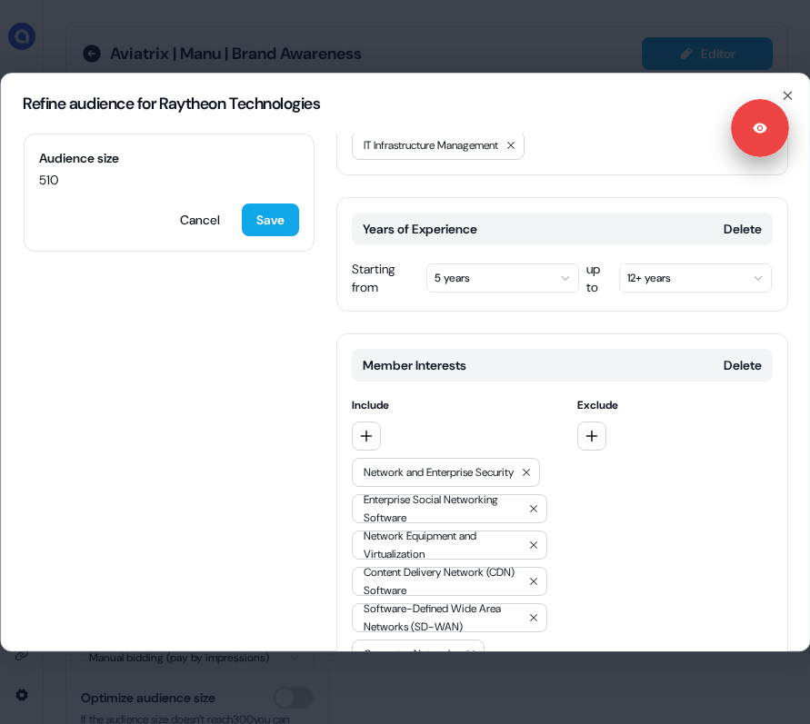
click at [370, 396] on div "Include Network and Enterprise Security Enterprise Social Networking Software N…" at bounding box center [448, 532] width 195 height 273
click at [370, 422] on button "button" at bounding box center [365, 436] width 29 height 29
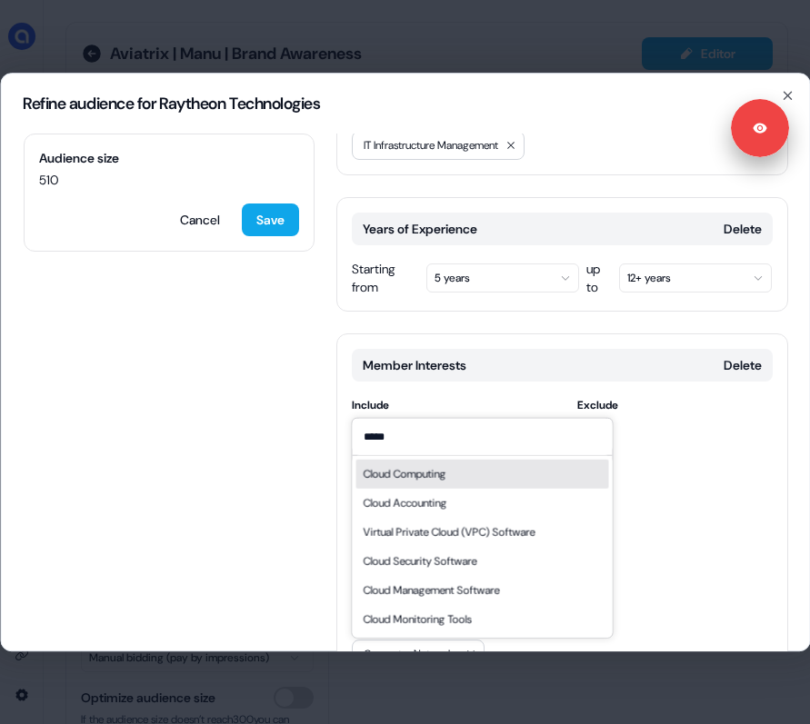
type input "*****"
click at [406, 474] on div "Cloud Computing" at bounding box center [404, 473] width 83 height 18
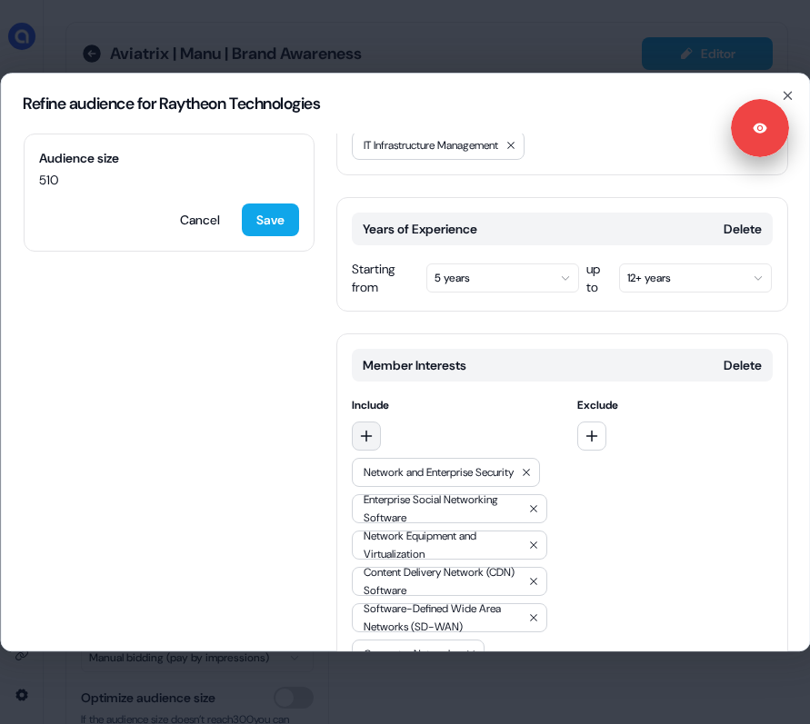
click at [368, 430] on icon "button" at bounding box center [366, 436] width 12 height 12
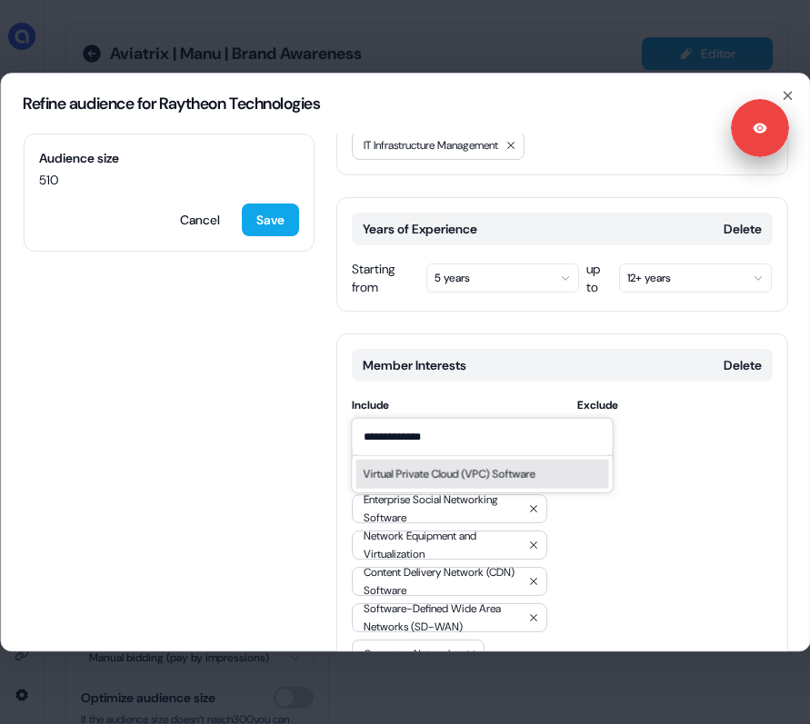
type input "**********"
click at [412, 473] on div "Virtual Private Cloud (VPC) Software" at bounding box center [449, 473] width 172 height 18
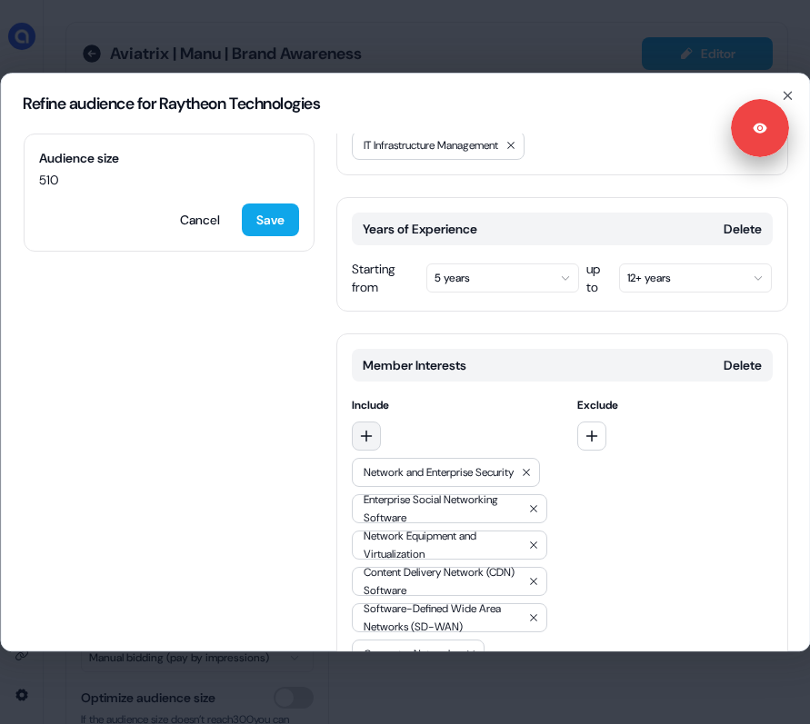
click at [368, 429] on icon "button" at bounding box center [365, 436] width 15 height 15
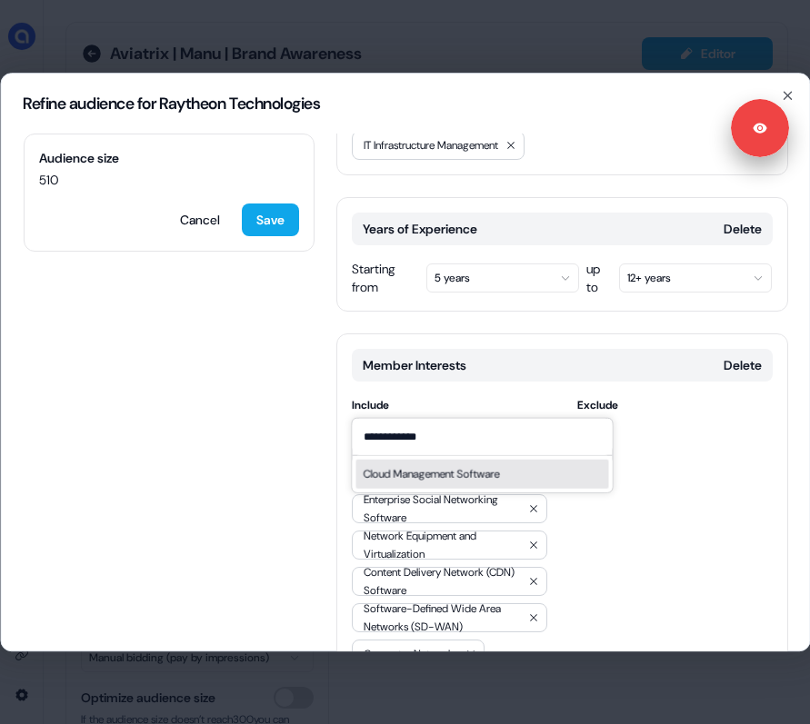
type input "**********"
click at [421, 476] on div "Cloud Management Software" at bounding box center [431, 473] width 136 height 18
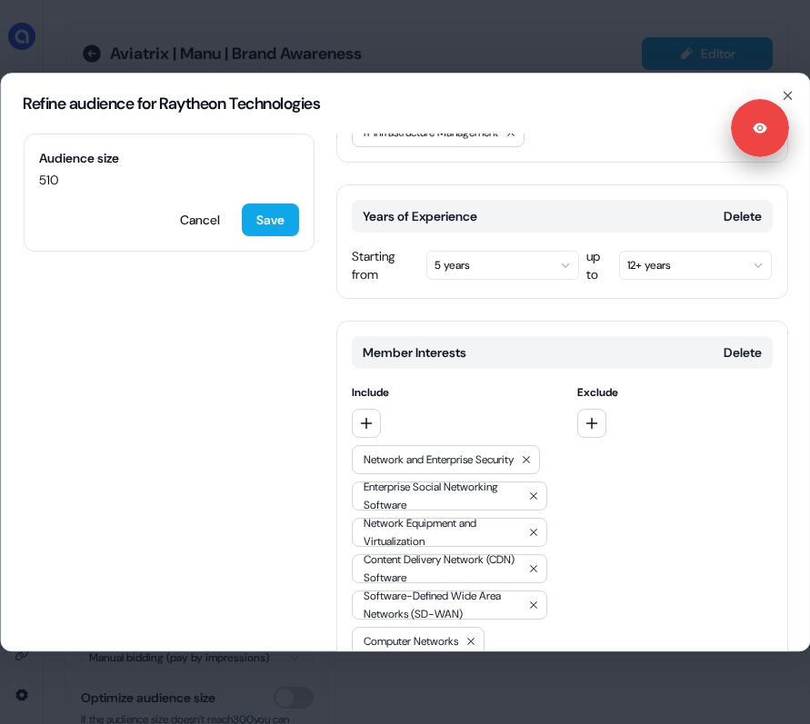
scroll to position [1002, 0]
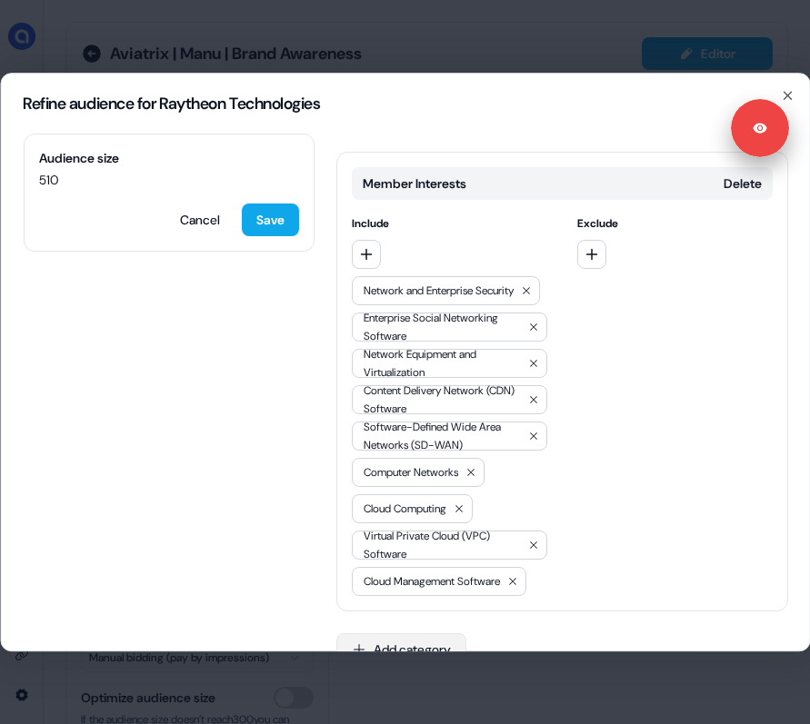
click at [360, 643] on icon "button" at bounding box center [358, 650] width 15 height 15
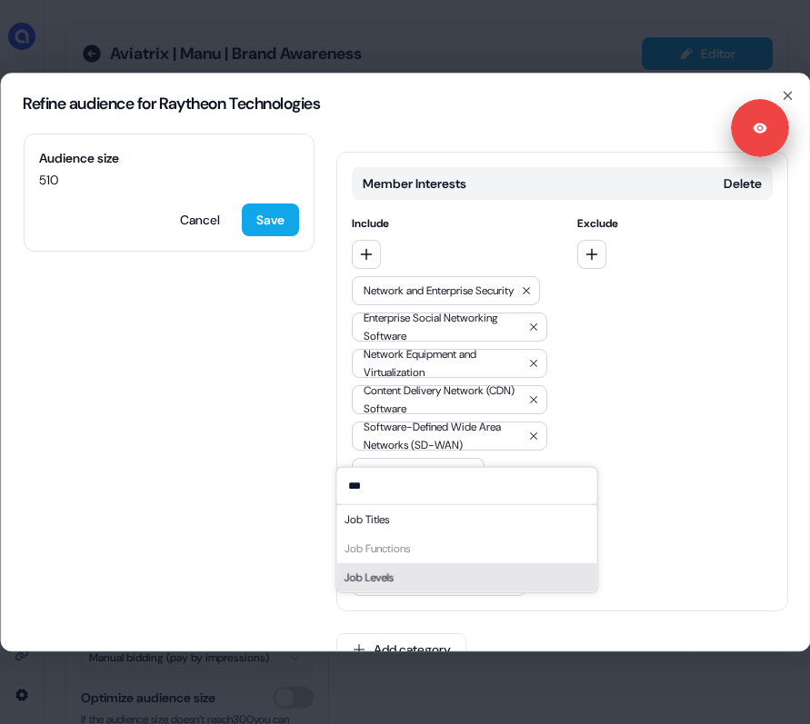
type input "***"
click at [487, 577] on div "Job Levels" at bounding box center [466, 577] width 260 height 29
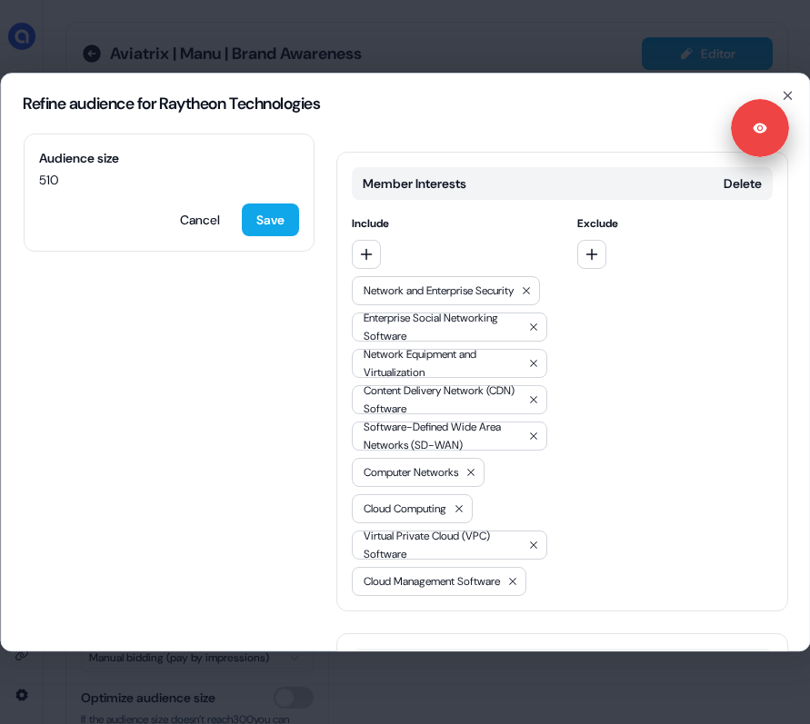
scroll to position [1156, 0]
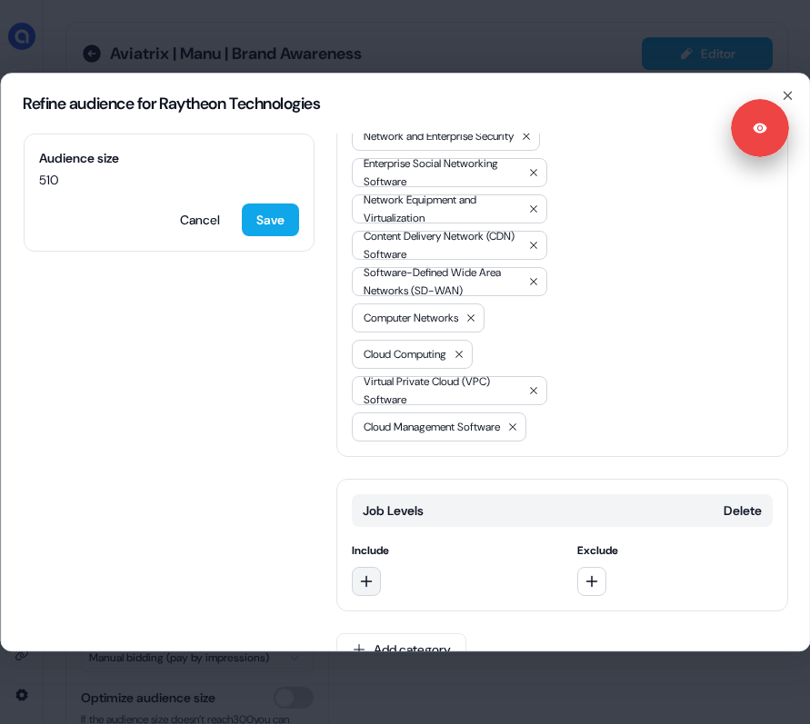
click at [374, 567] on button "button" at bounding box center [365, 581] width 29 height 29
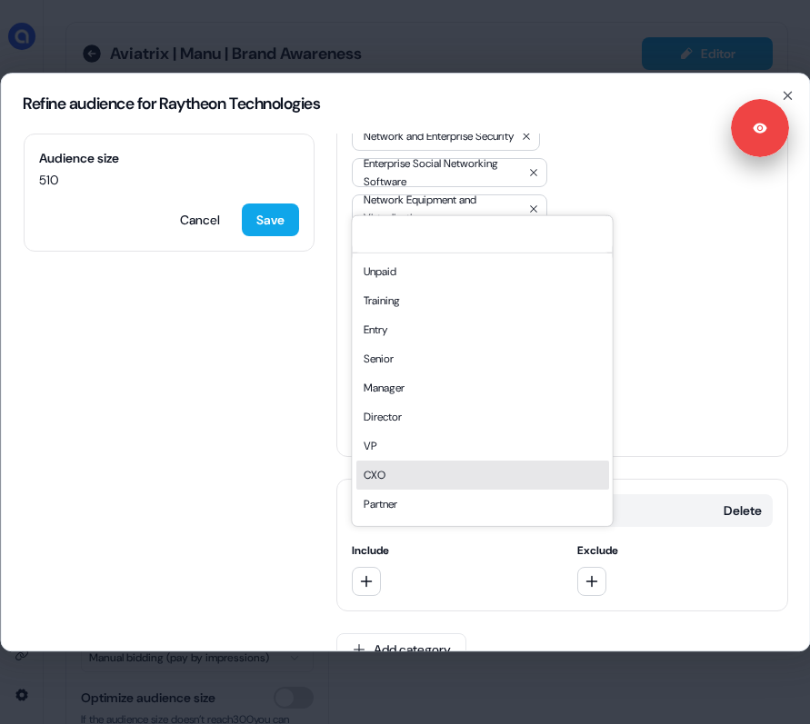
click at [371, 472] on div "CXO" at bounding box center [481, 474] width 253 height 29
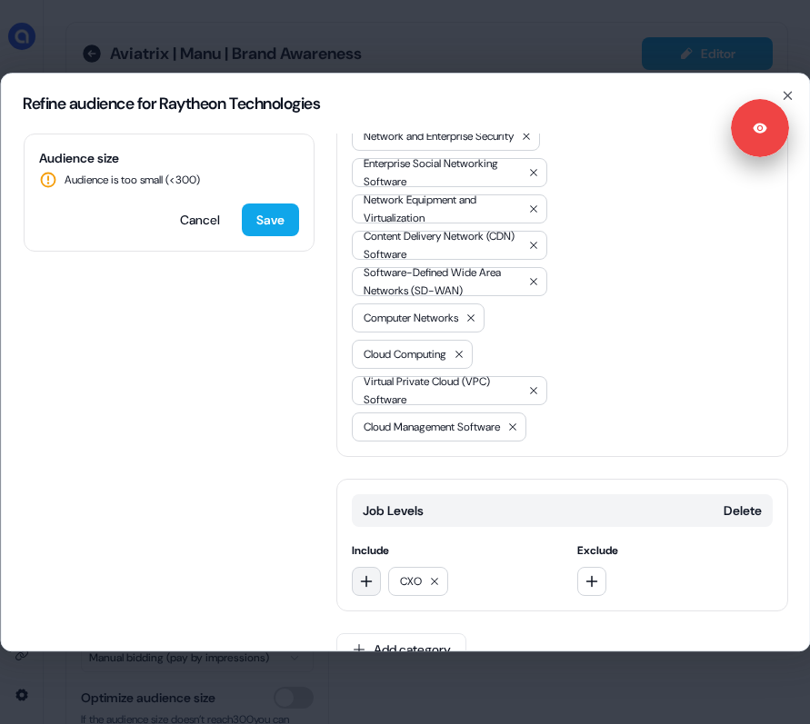
click at [369, 574] on icon "button" at bounding box center [365, 581] width 15 height 15
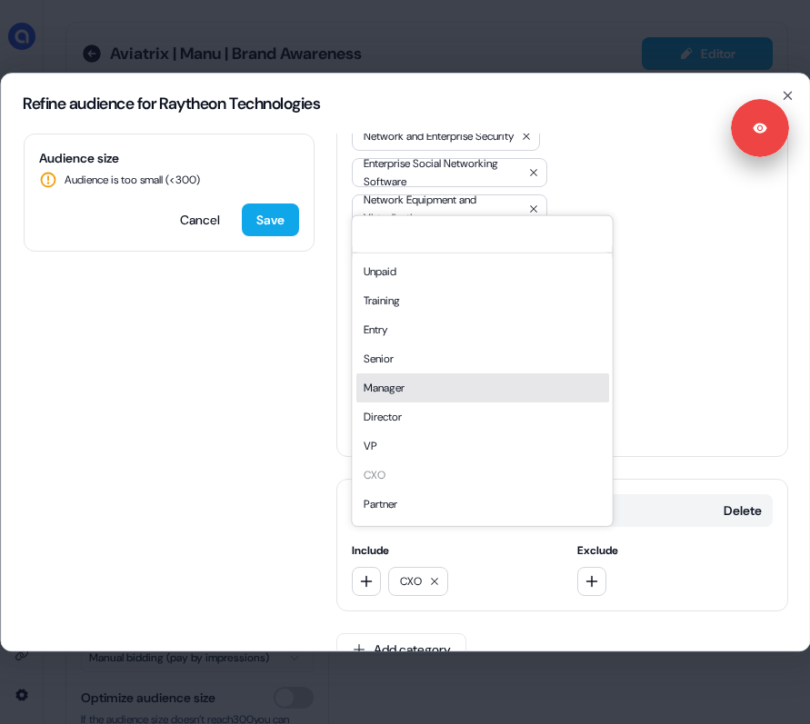
click at [396, 395] on div "Manager" at bounding box center [481, 387] width 253 height 29
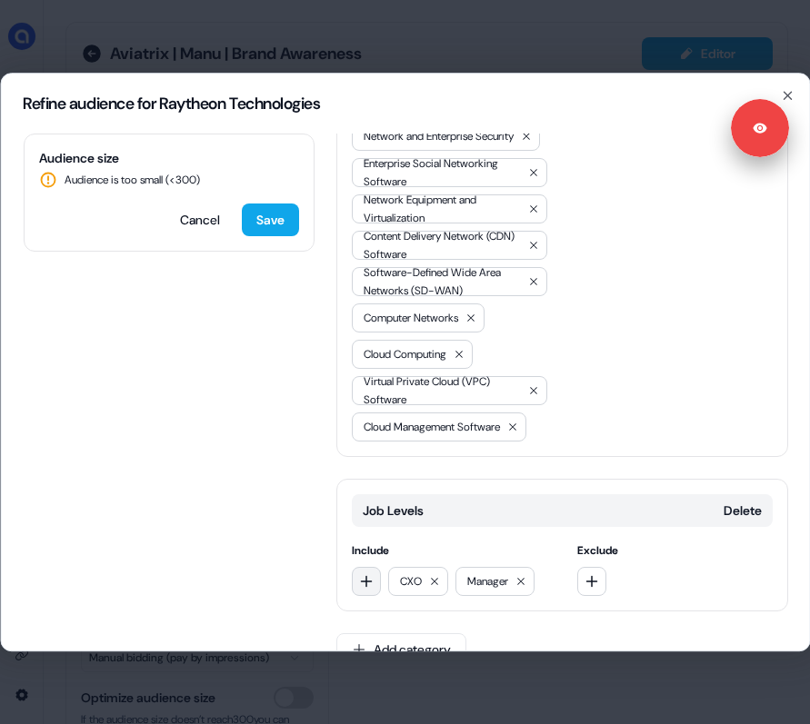
click at [367, 574] on icon "button" at bounding box center [365, 581] width 15 height 15
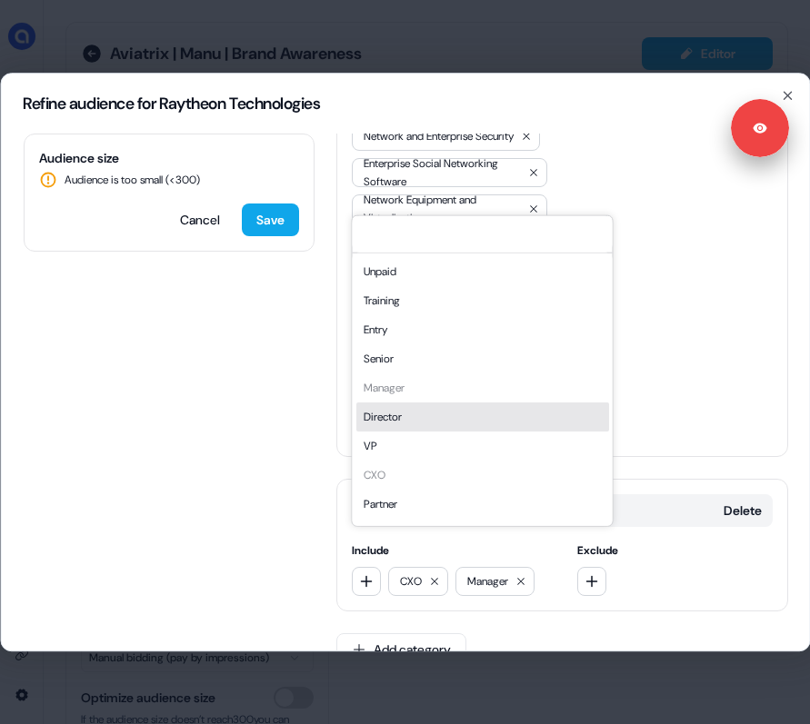
click at [408, 414] on div "Director" at bounding box center [481, 416] width 253 height 29
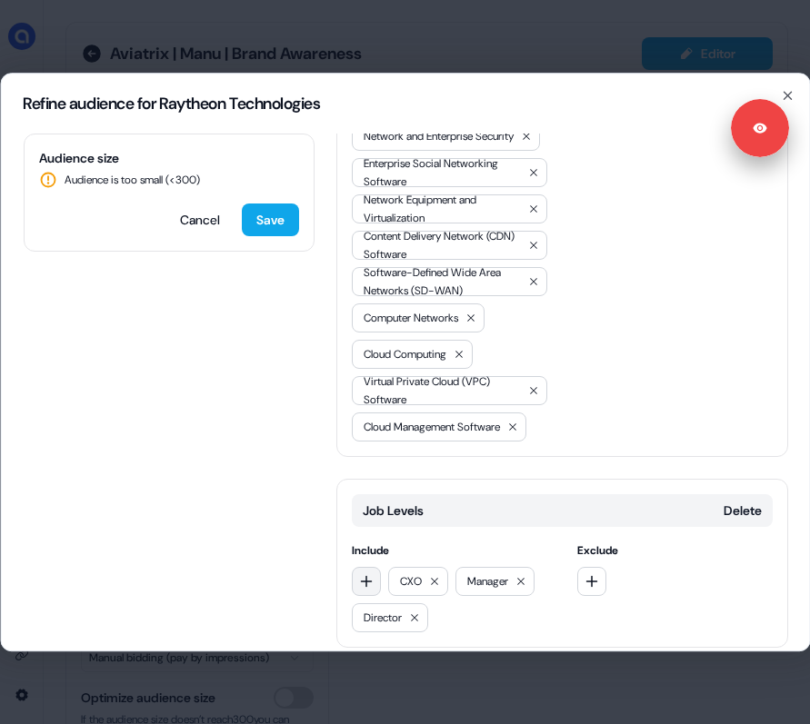
click at [368, 574] on icon "button" at bounding box center [365, 581] width 15 height 15
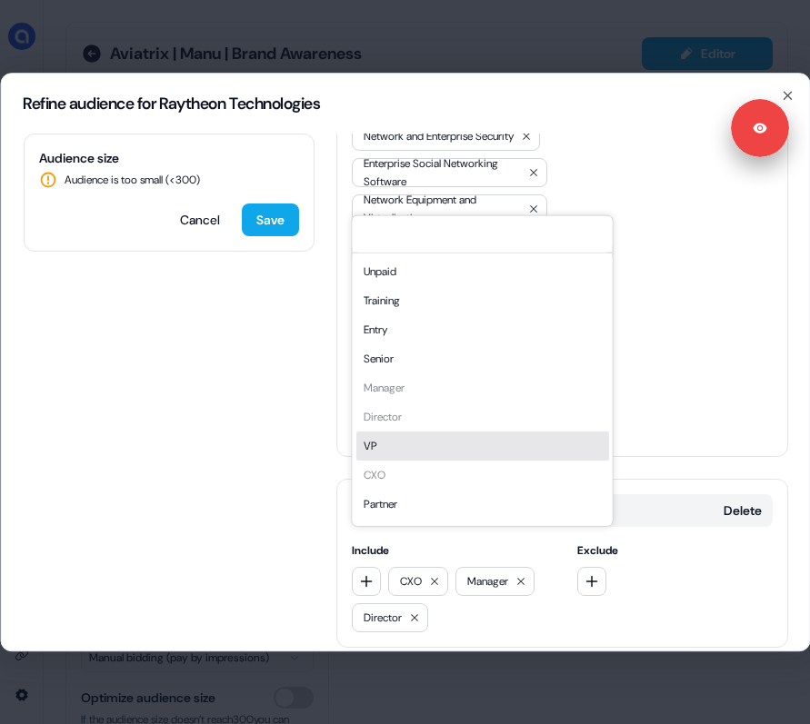
click at [426, 434] on div "VP" at bounding box center [481, 445] width 253 height 29
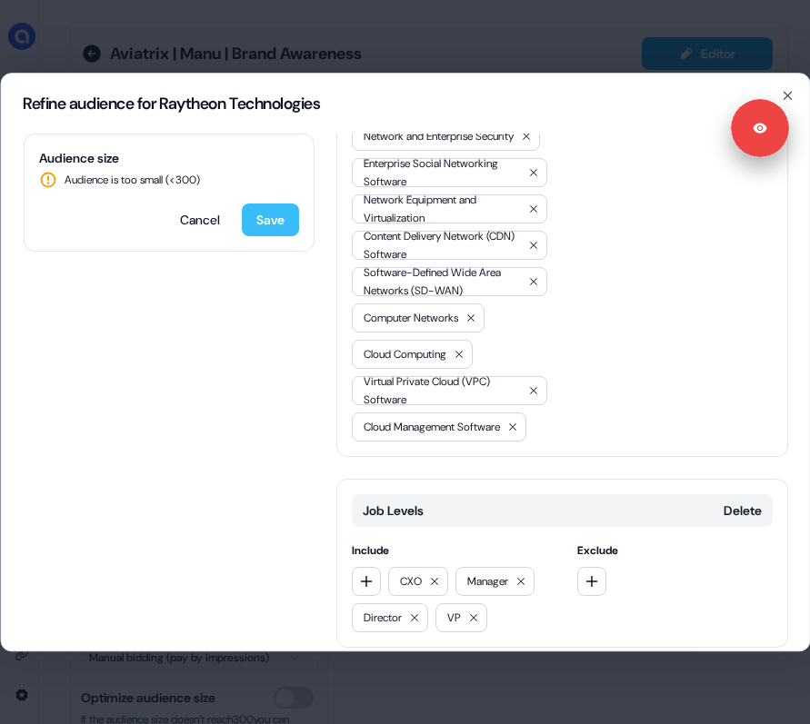
click at [275, 225] on button "Save" at bounding box center [269, 220] width 57 height 33
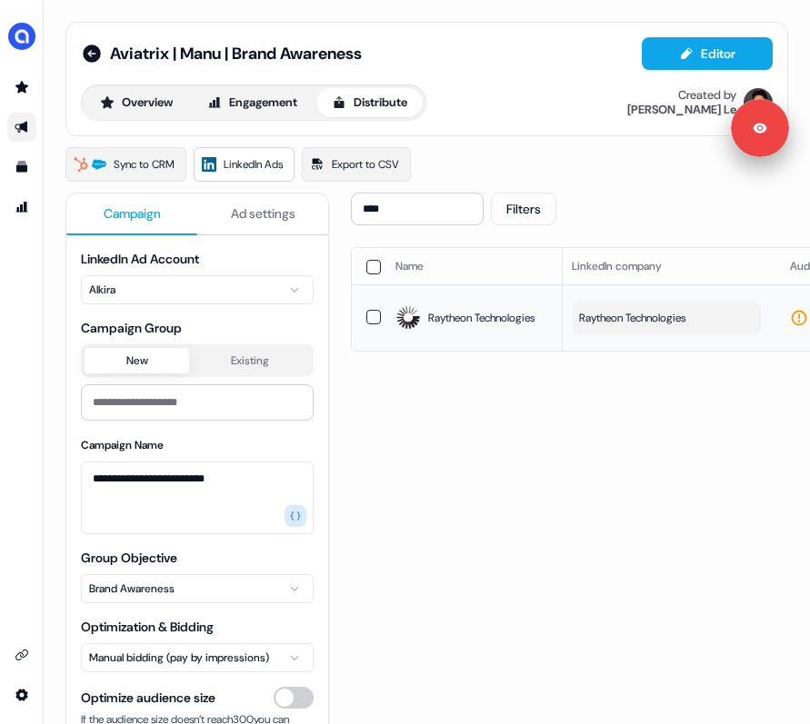
scroll to position [0, 0]
click at [649, 320] on span "Raytheon Technologies" at bounding box center [637, 318] width 106 height 18
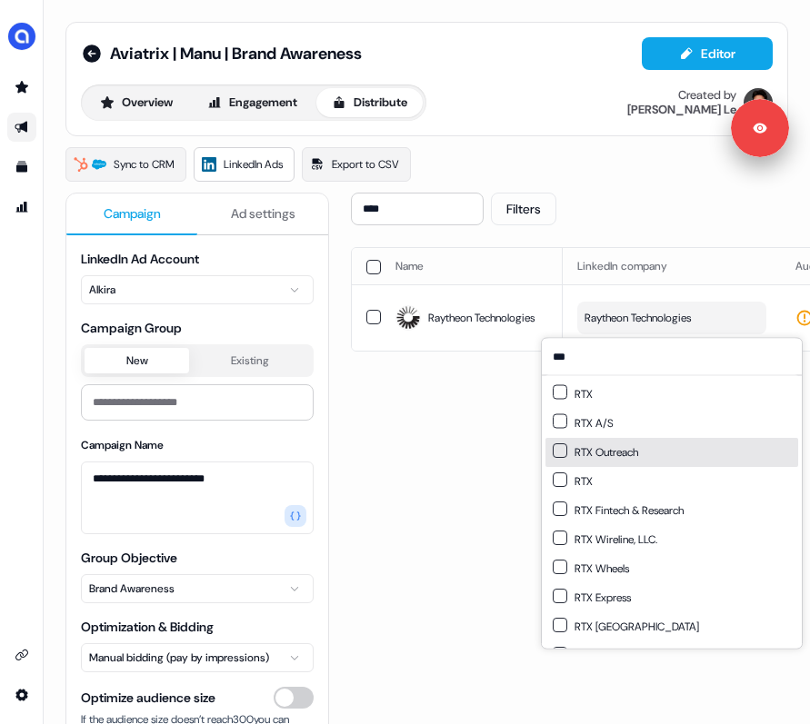
scroll to position [25, 0]
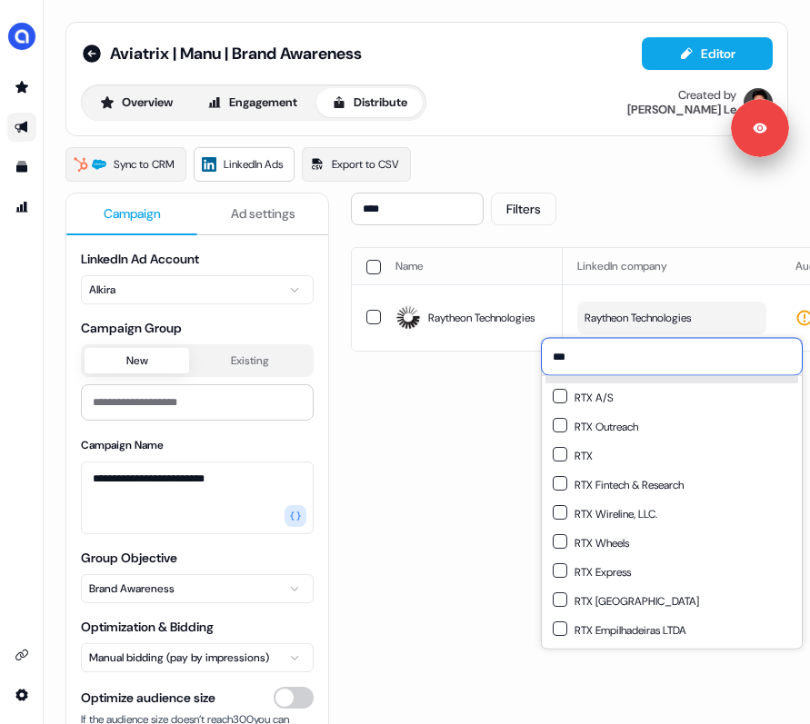
click at [595, 353] on input "***" at bounding box center [672, 357] width 260 height 36
paste input "**********"
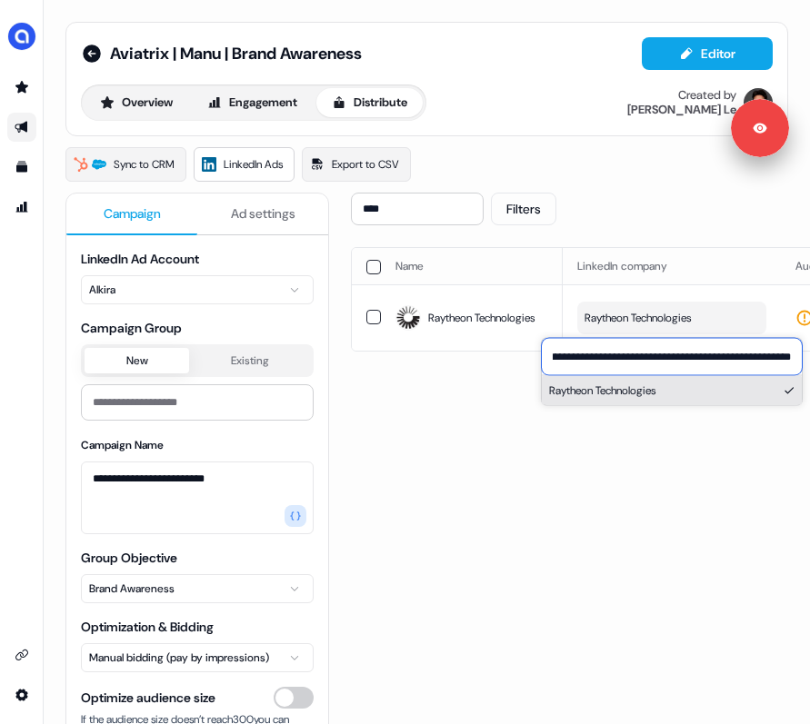
type input "**********"
click at [604, 388] on button "Raytheon Technologies" at bounding box center [672, 390] width 260 height 29
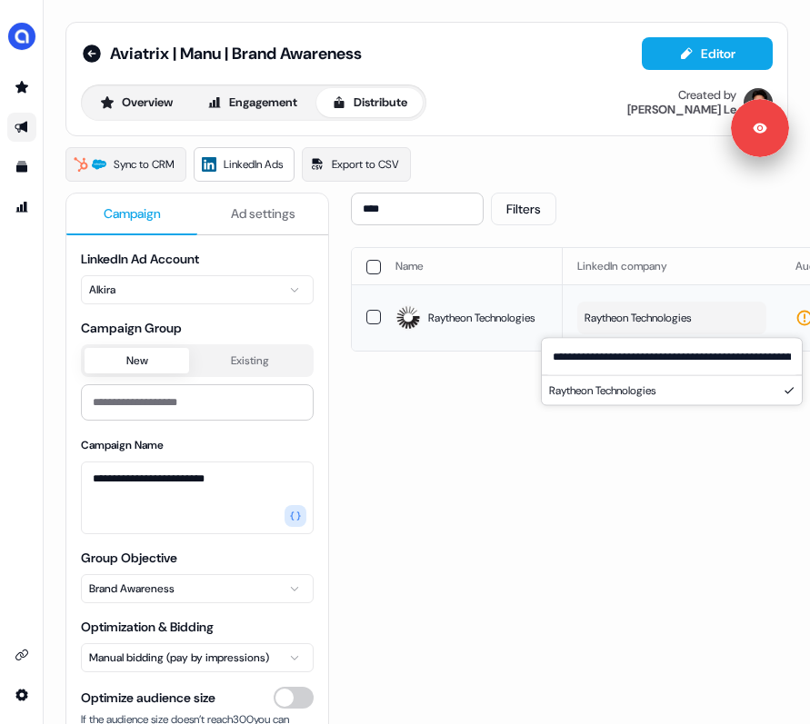
click at [657, 325] on span "Raytheon Technologies" at bounding box center [637, 318] width 106 height 18
click at [657, 324] on button "Raytheon Technologies" at bounding box center [671, 318] width 189 height 33
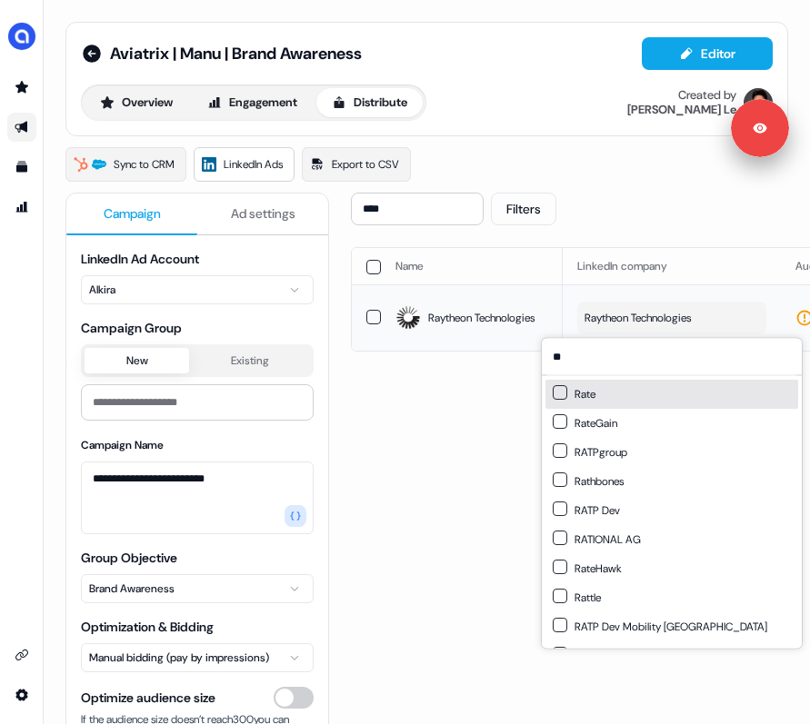
type input "*"
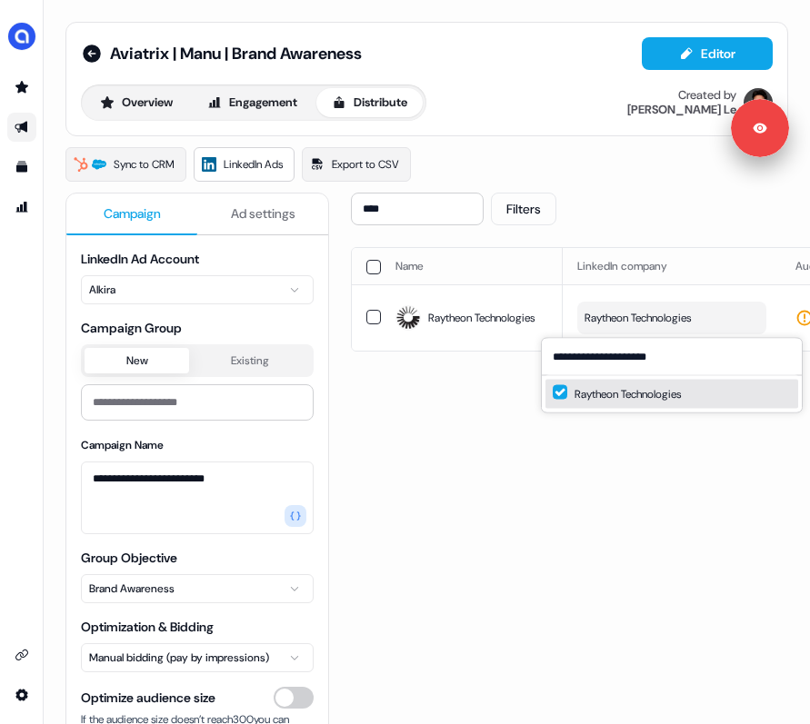
type input "**********"
click at [646, 479] on div "**** Filters Sync to LinkedIn Go live Name LinkedIn company Audience Size Audie…" at bounding box center [760, 539] width 818 height 692
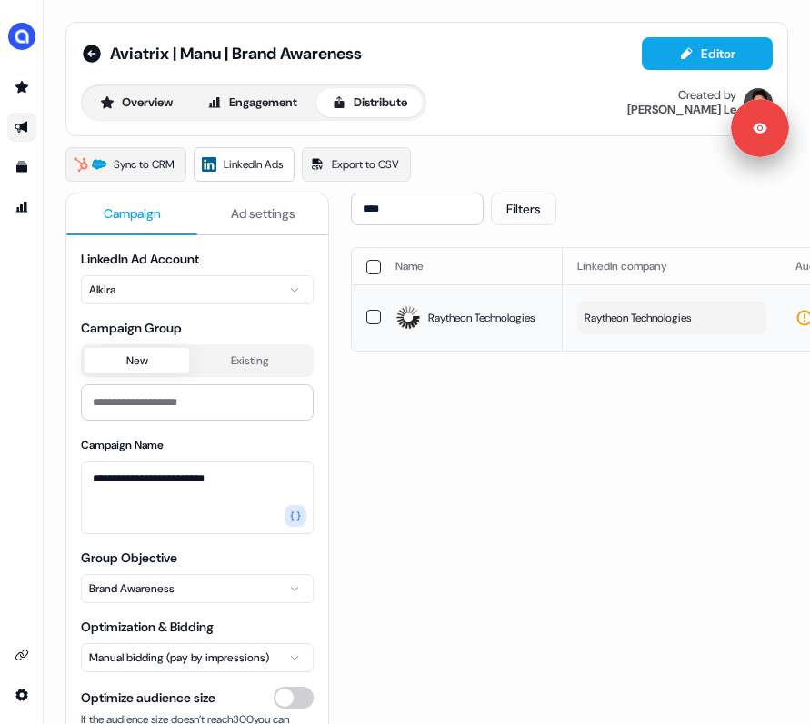
click at [657, 312] on span "Raytheon Technologies" at bounding box center [637, 318] width 106 height 18
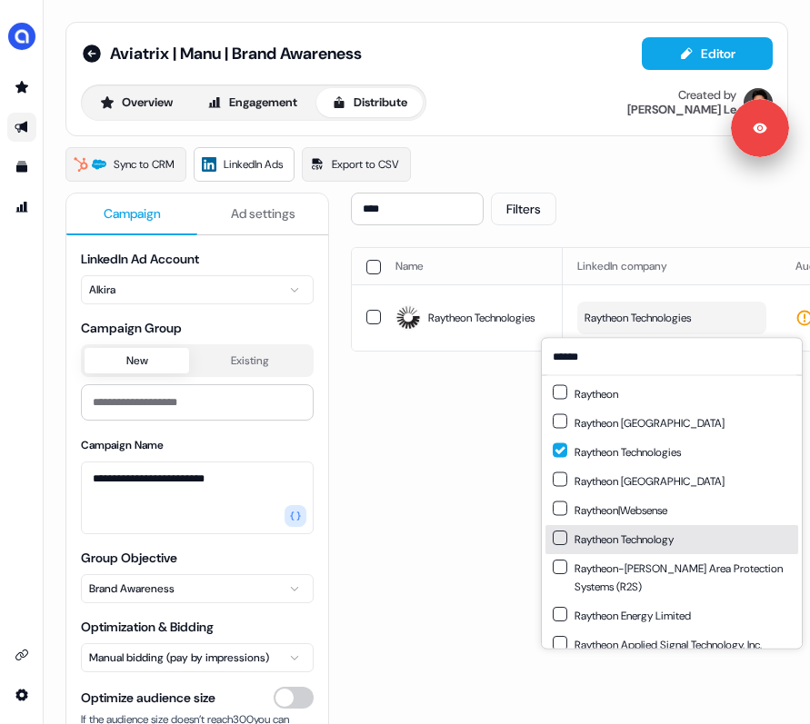
type input "******"
click at [646, 546] on div "Raytheon Technology" at bounding box center [613, 540] width 121 height 18
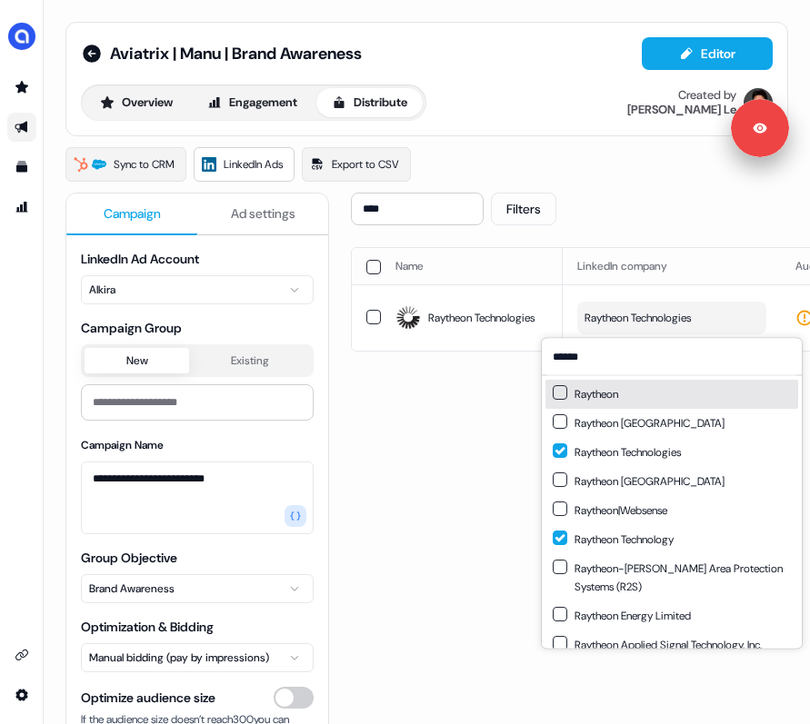
click at [629, 396] on div "Raytheon" at bounding box center [671, 394] width 253 height 29
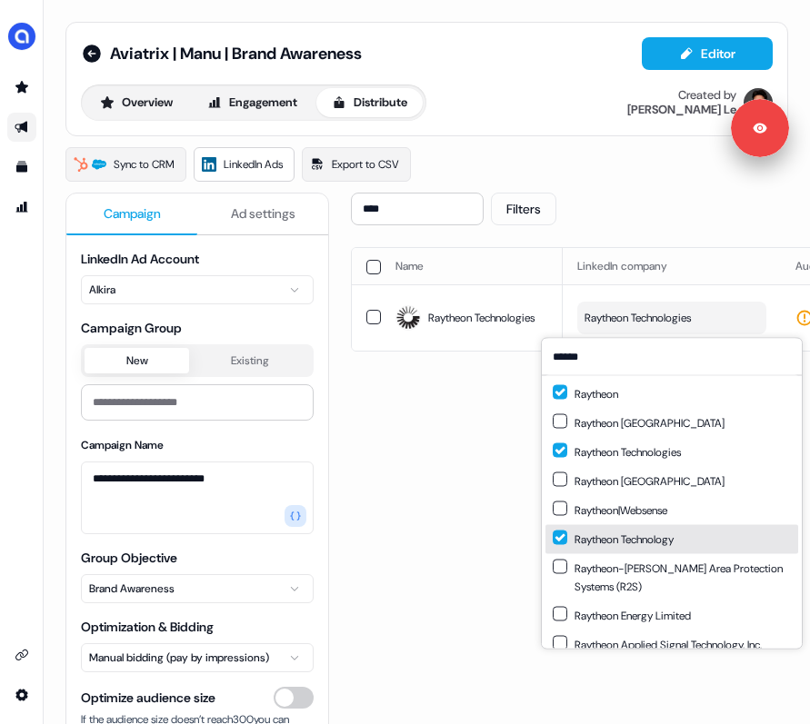
click at [562, 538] on button "Suggestions" at bounding box center [560, 538] width 15 height 15
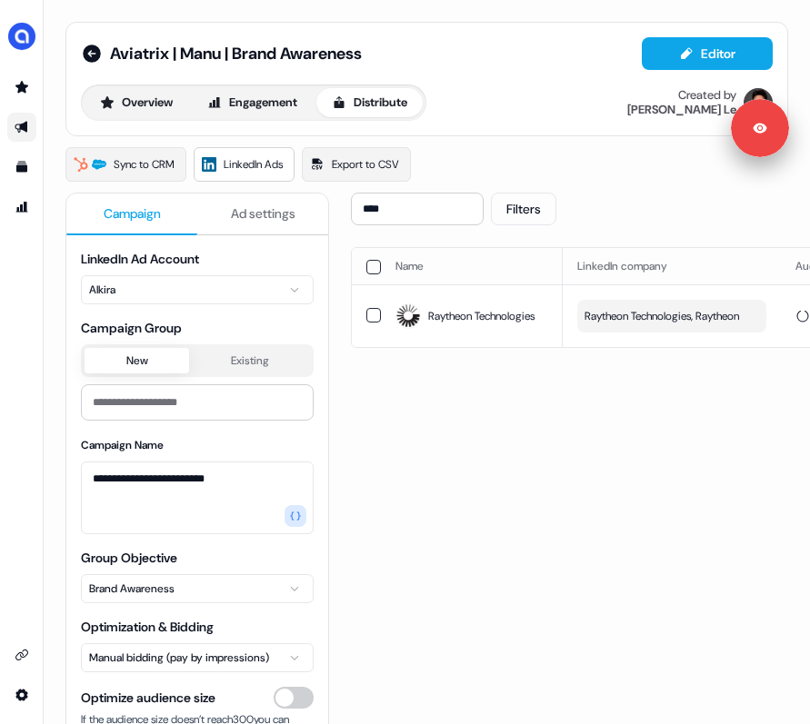
click at [517, 420] on div "**** Filters Sync to LinkedIn Go live Name LinkedIn company Audience Size Audie…" at bounding box center [760, 539] width 818 height 692
click at [657, 311] on td "1000" at bounding box center [734, 315] width 136 height 63
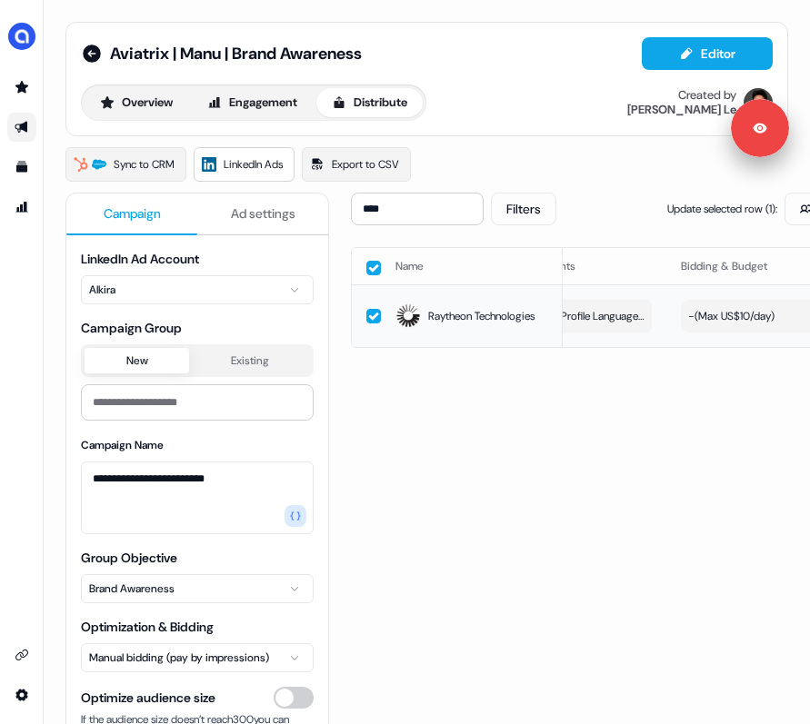
scroll to position [0, 306]
click at [657, 310] on span "Includes: Locations, Profile Language, Job Functions, Member Skills, Years of E…" at bounding box center [720, 316] width 174 height 18
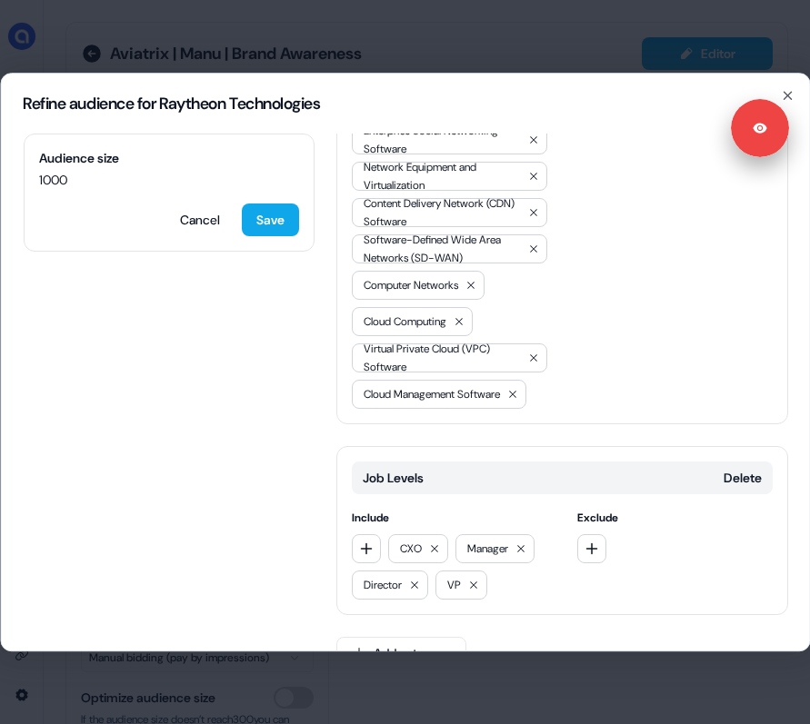
scroll to position [1192, 0]
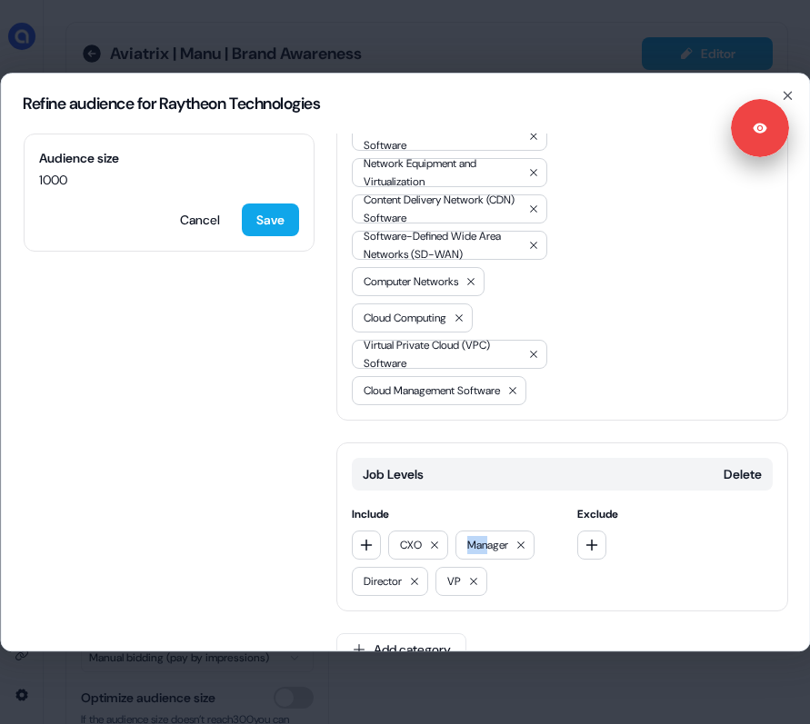
drag, startPoint x: 488, startPoint y: 512, endPoint x: 467, endPoint y: 512, distance: 20.9
click at [467, 536] on span "Manager" at bounding box center [486, 545] width 41 height 18
click at [501, 543] on div "CXO Manager Director VP" at bounding box center [448, 563] width 195 height 65
click at [258, 208] on button "Save" at bounding box center [269, 220] width 57 height 33
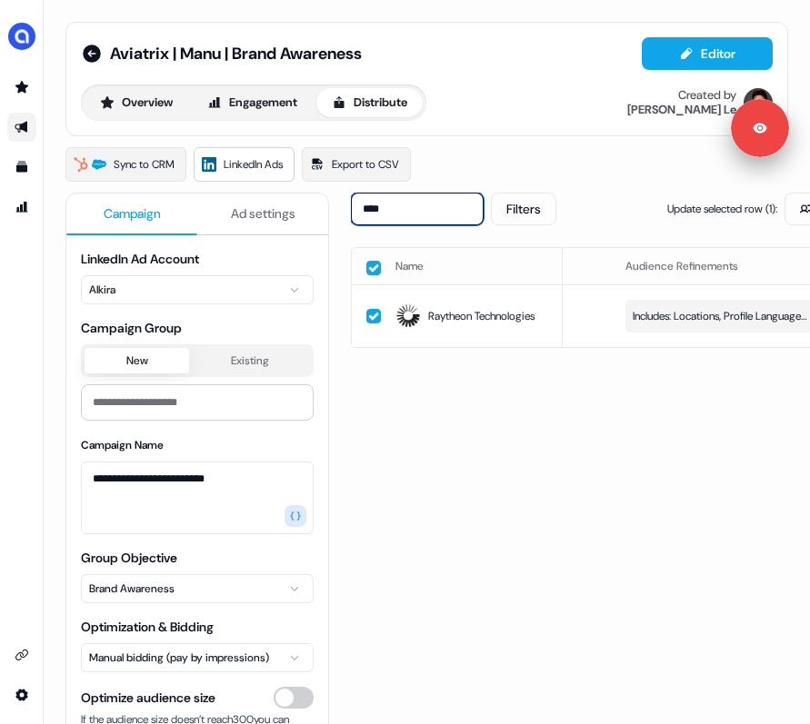
click at [390, 207] on input "****" at bounding box center [417, 209] width 133 height 33
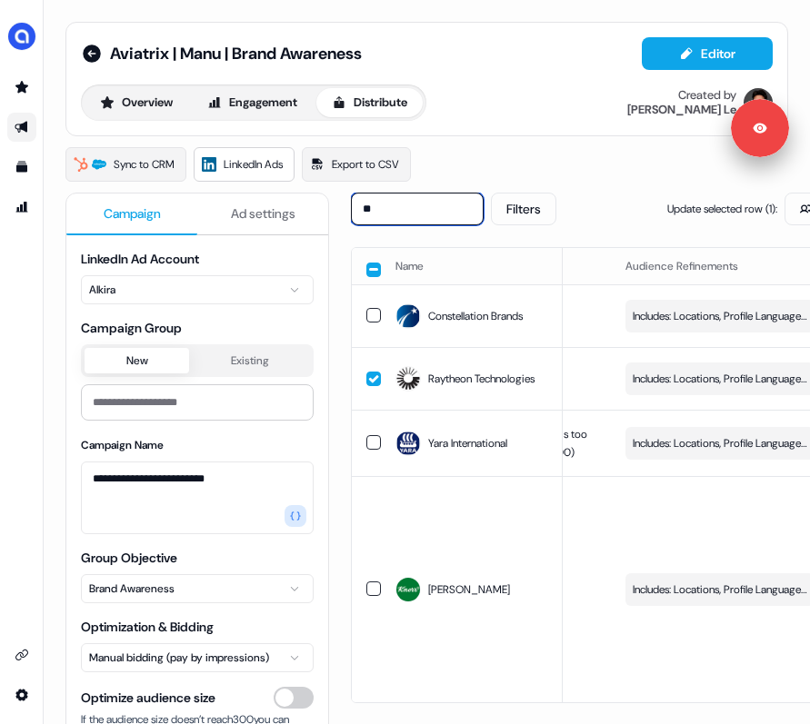
type input "*"
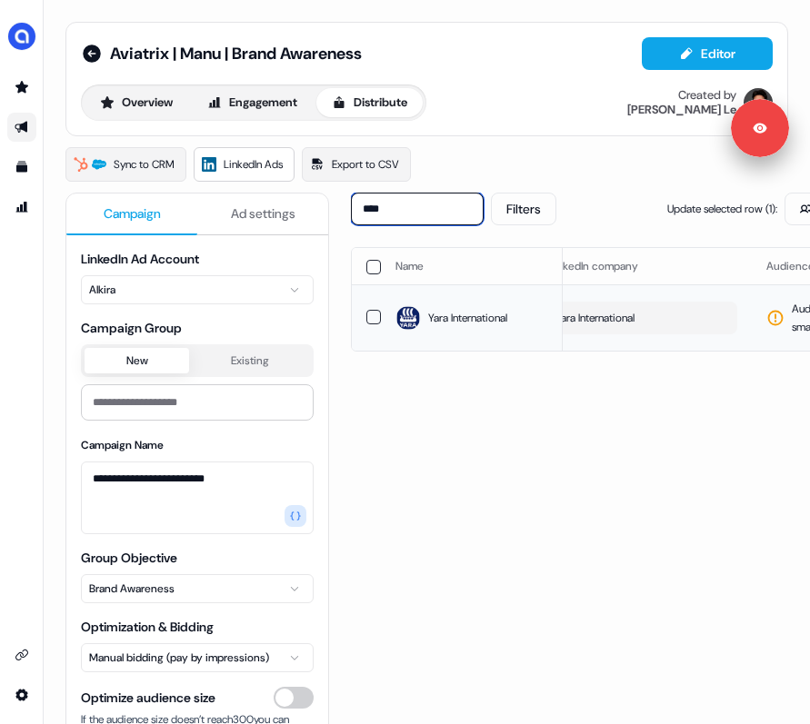
scroll to position [0, 0]
type input "****"
click at [621, 314] on span "Yara International" at bounding box center [623, 318] width 79 height 18
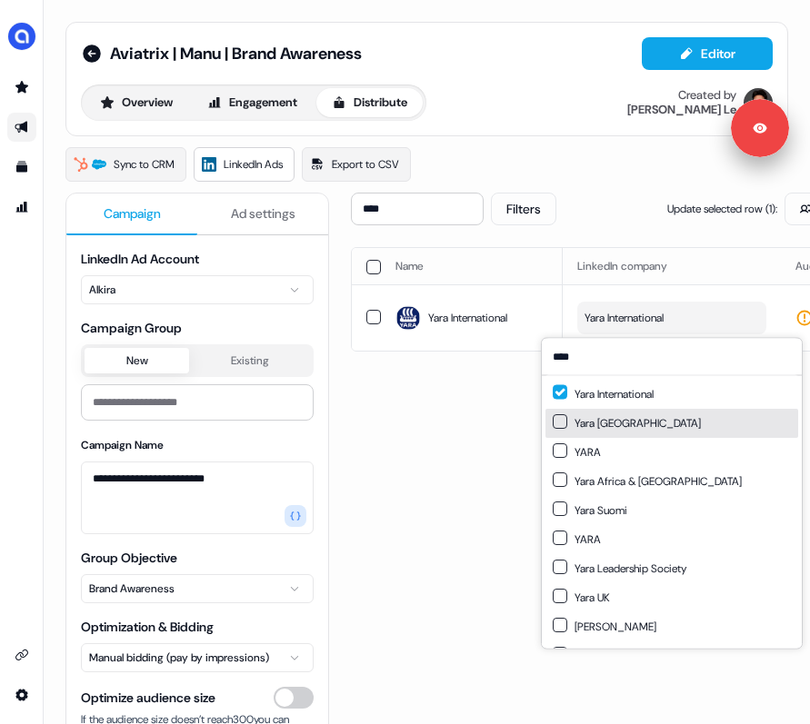
type input "****"
click at [587, 355] on input "****" at bounding box center [672, 357] width 260 height 36
paste input "**********"
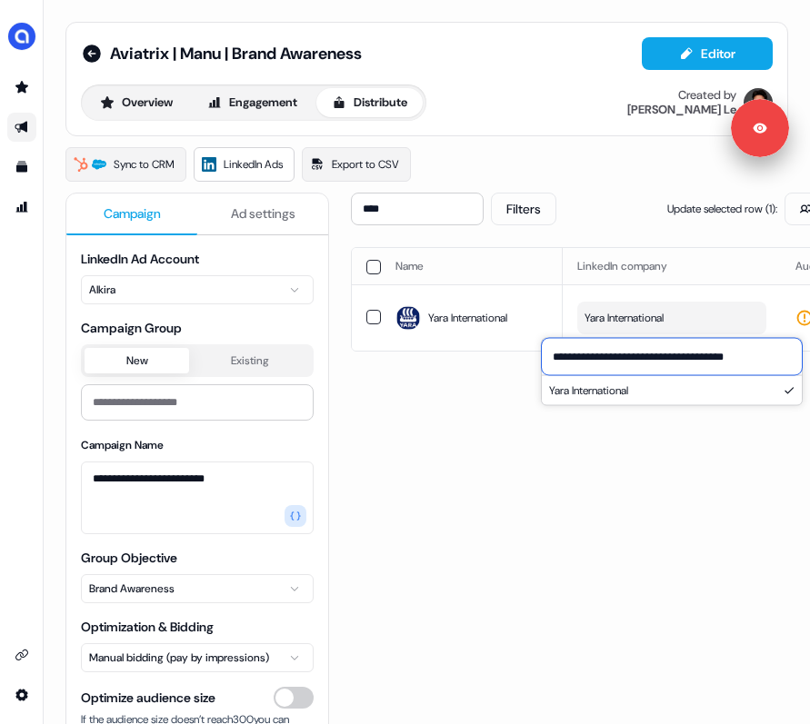
click at [657, 359] on input "**********" at bounding box center [672, 357] width 260 height 36
type input "**********"
click at [657, 324] on button "Yara International" at bounding box center [671, 318] width 189 height 33
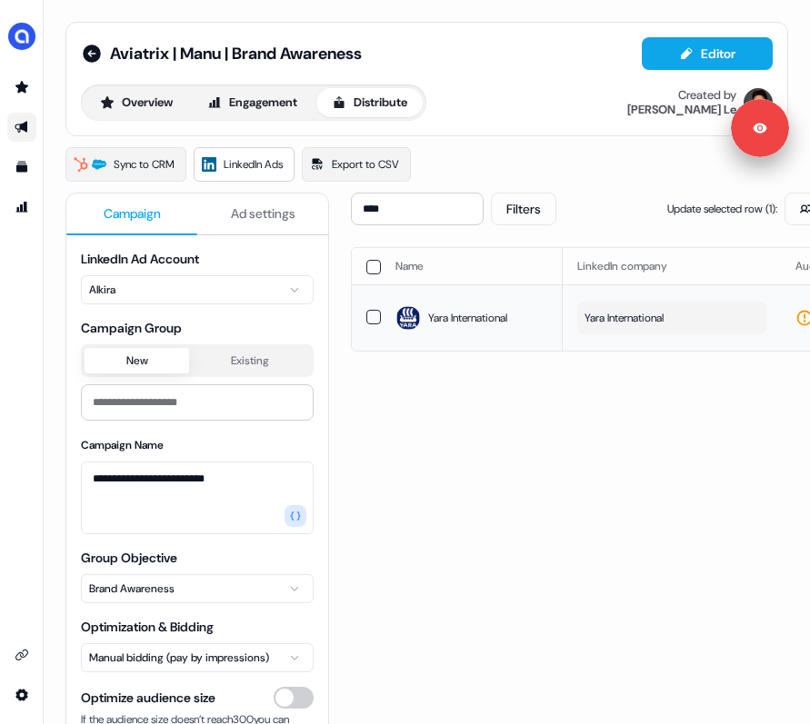
click at [657, 324] on button "Yara International" at bounding box center [671, 318] width 189 height 33
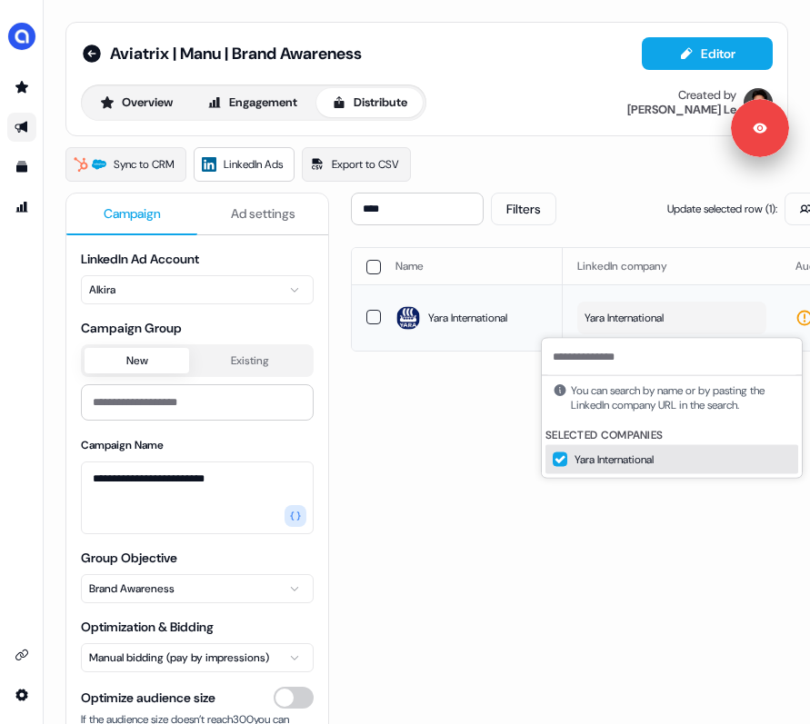
type input "*"
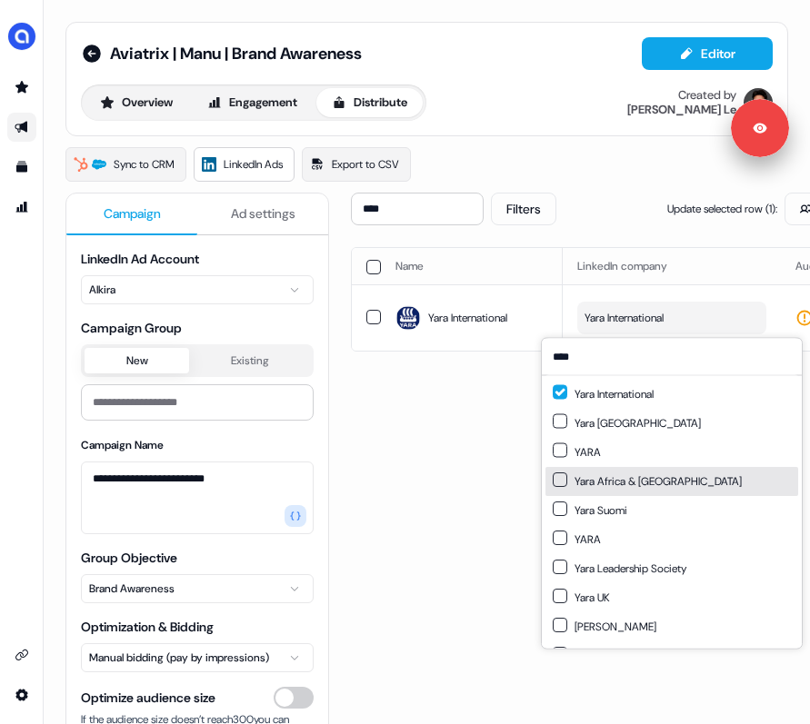
type input "****"
click at [657, 473] on div "Yara Africa & Asia" at bounding box center [671, 481] width 253 height 29
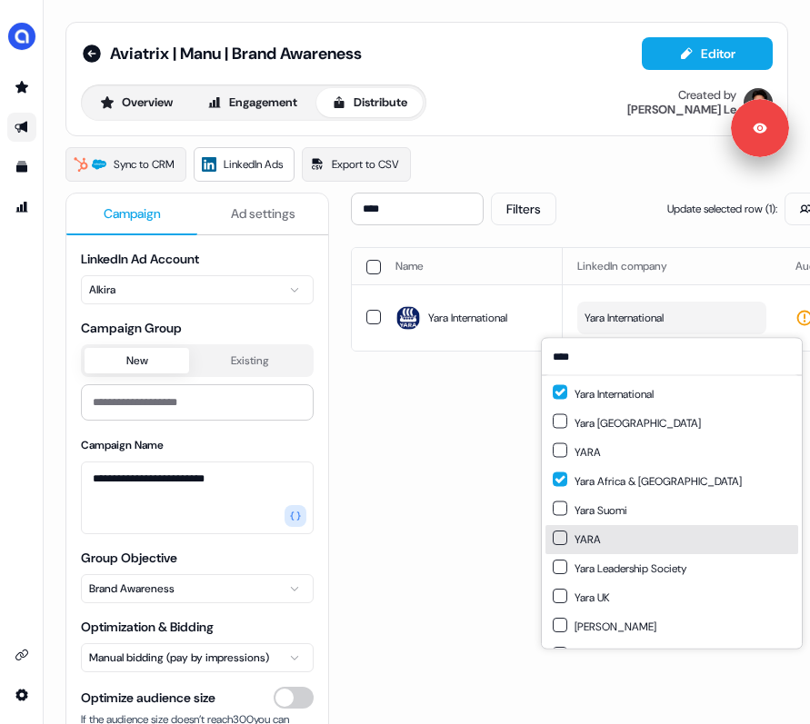
scroll to position [25, 0]
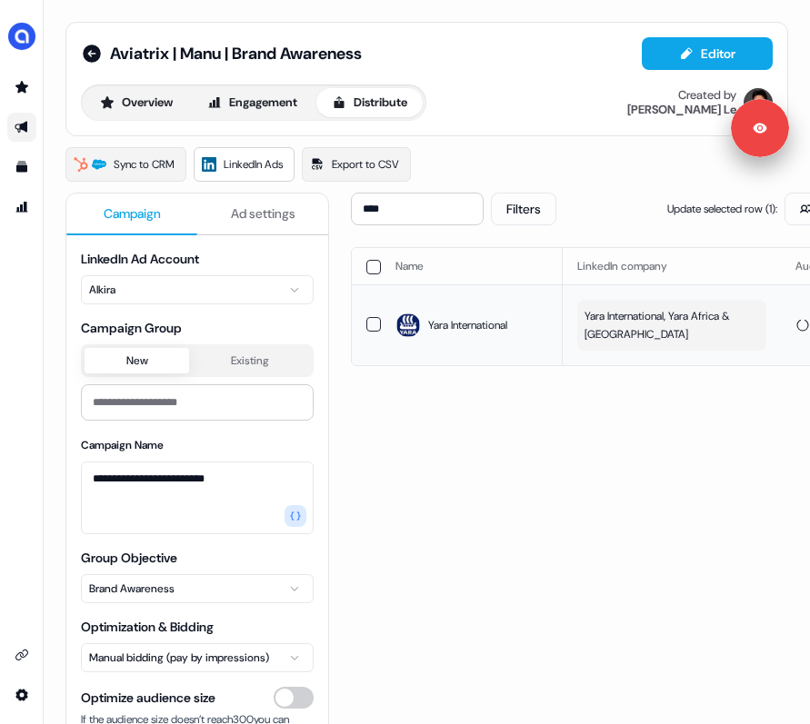
click at [657, 296] on td "Yara International, Yara Africa & Asia" at bounding box center [672, 324] width 218 height 81
click at [657, 319] on span "Yara International, Yara Africa & Asia" at bounding box center [669, 325] width 171 height 36
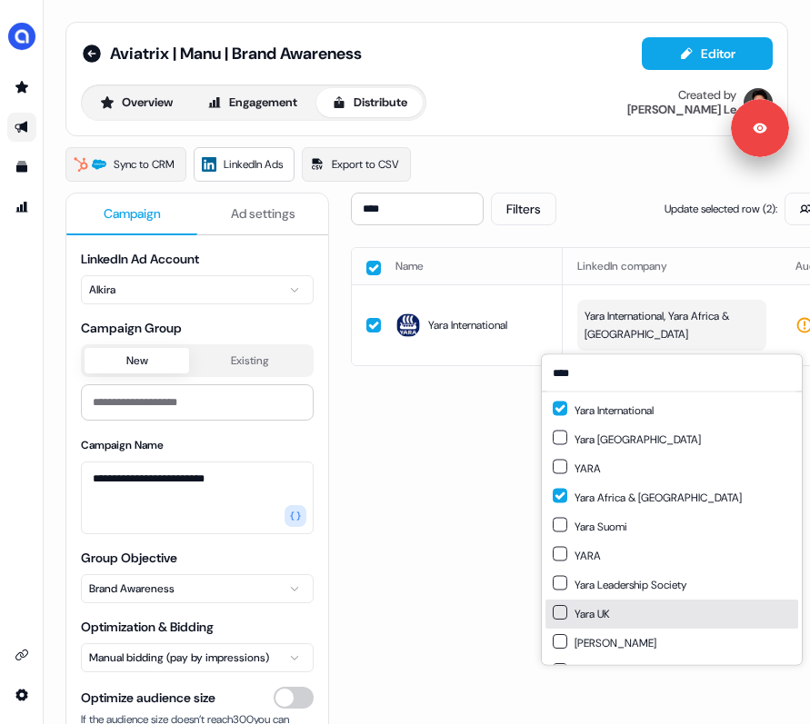
type input "****"
click at [563, 605] on button "Suggestions" at bounding box center [560, 612] width 15 height 15
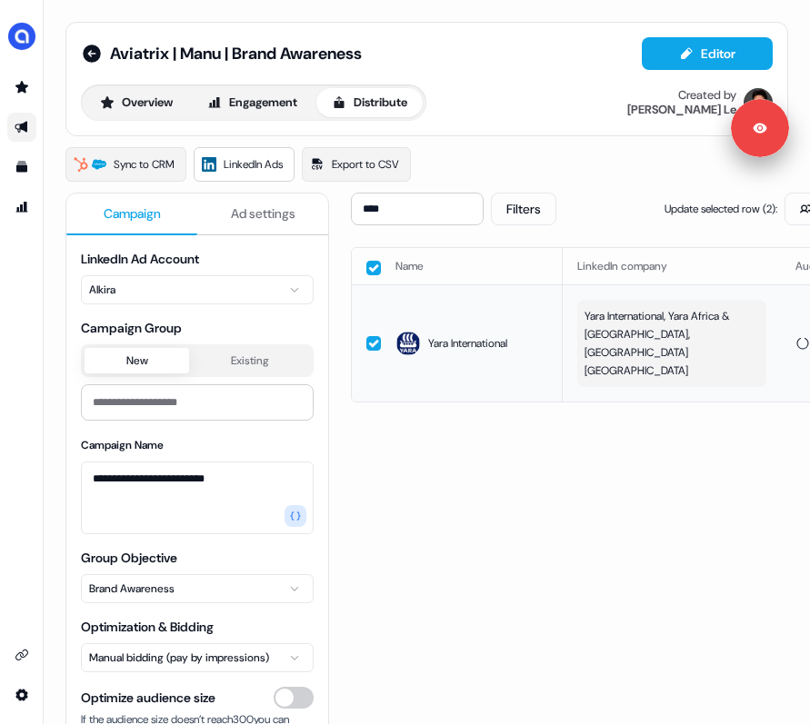
click at [657, 294] on td "Yara International, Yara Africa & [GEOGRAPHIC_DATA], [GEOGRAPHIC_DATA] [GEOGRAP…" at bounding box center [672, 342] width 218 height 117
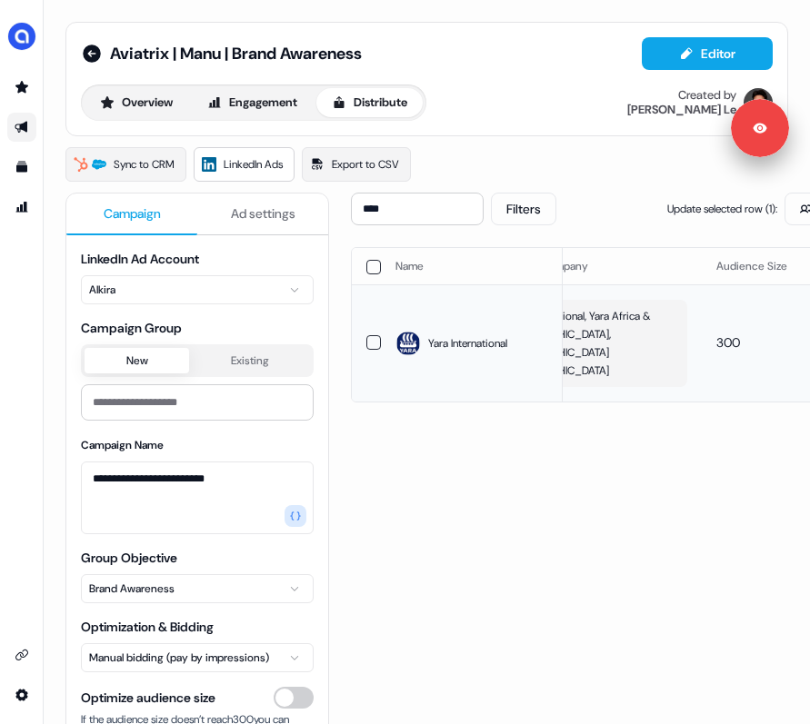
scroll to position [0, 89]
click at [656, 333] on span "Yara International, Yara Africa & [GEOGRAPHIC_DATA], [GEOGRAPHIC_DATA] [GEOGRAP…" at bounding box center [580, 343] width 171 height 73
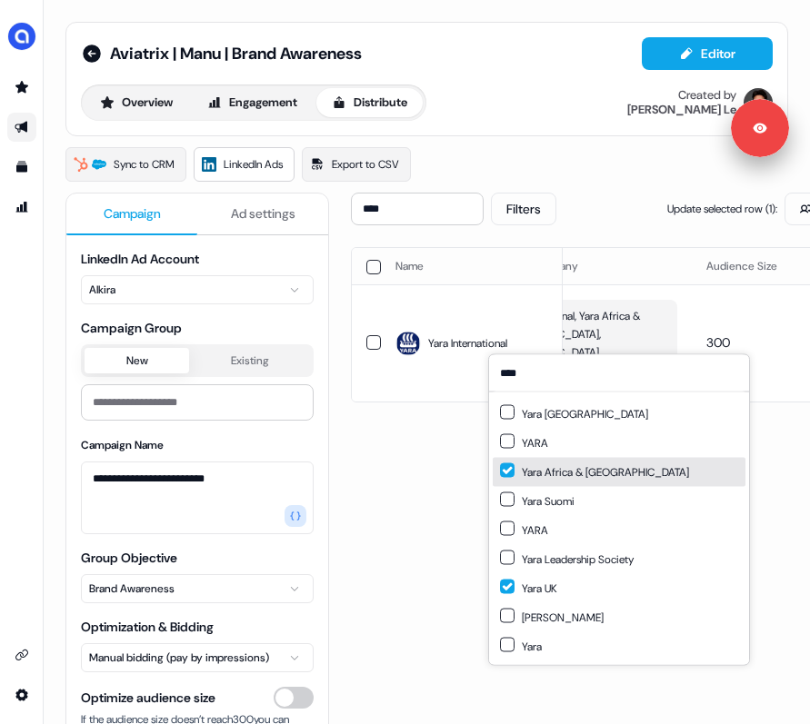
scroll to position [0, 0]
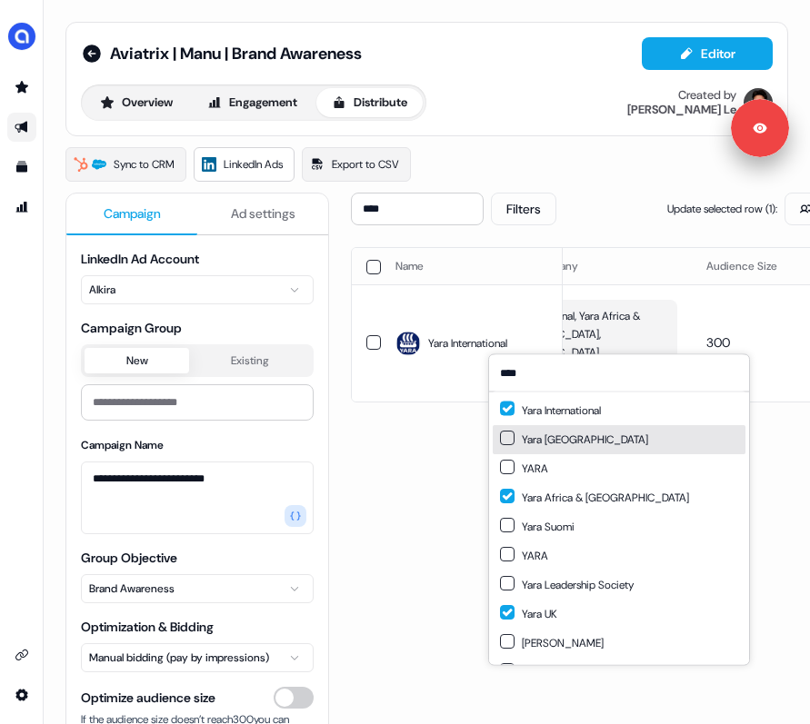
type input "****"
click at [509, 437] on button "Suggestions" at bounding box center [507, 438] width 15 height 15
click at [468, 443] on div "**** Filters Update selected row ( 1 ): Update Audience Update Bidding & Budget…" at bounding box center [760, 539] width 818 height 692
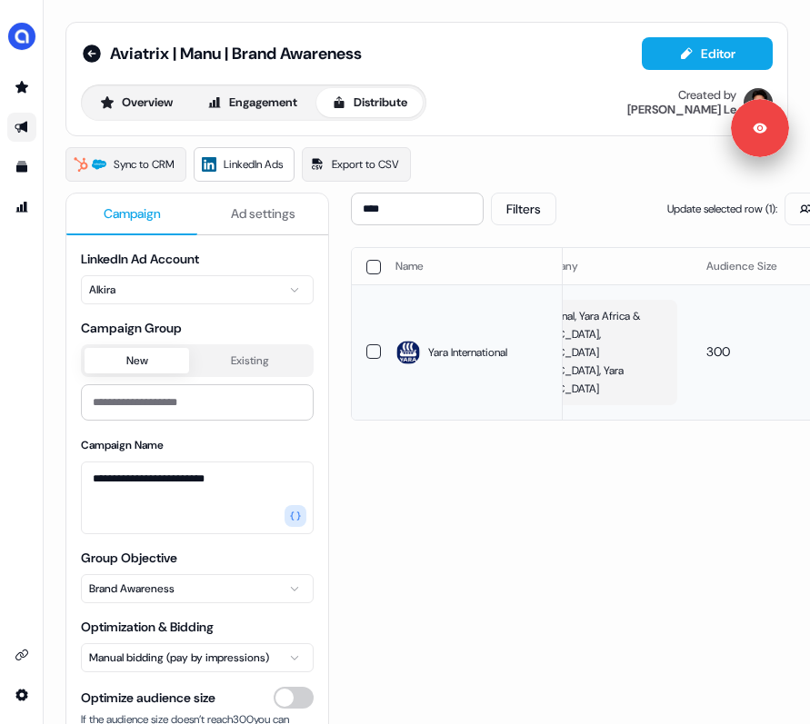
click at [656, 327] on span "Yara International, Yara Africa & Asia, Yara UK, Yara Brasil" at bounding box center [580, 352] width 171 height 91
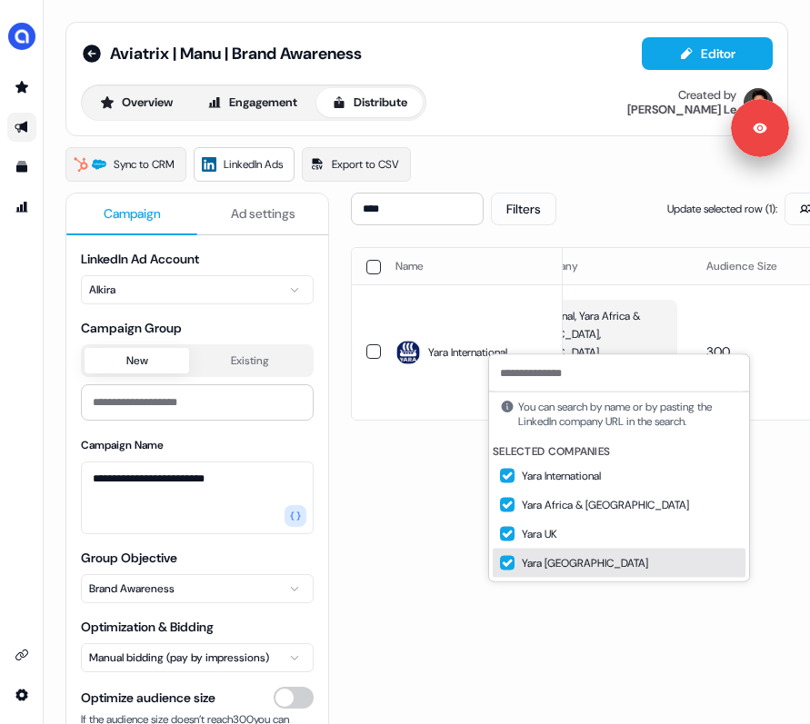
click at [506, 567] on button "Suggestions" at bounding box center [507, 563] width 15 height 15
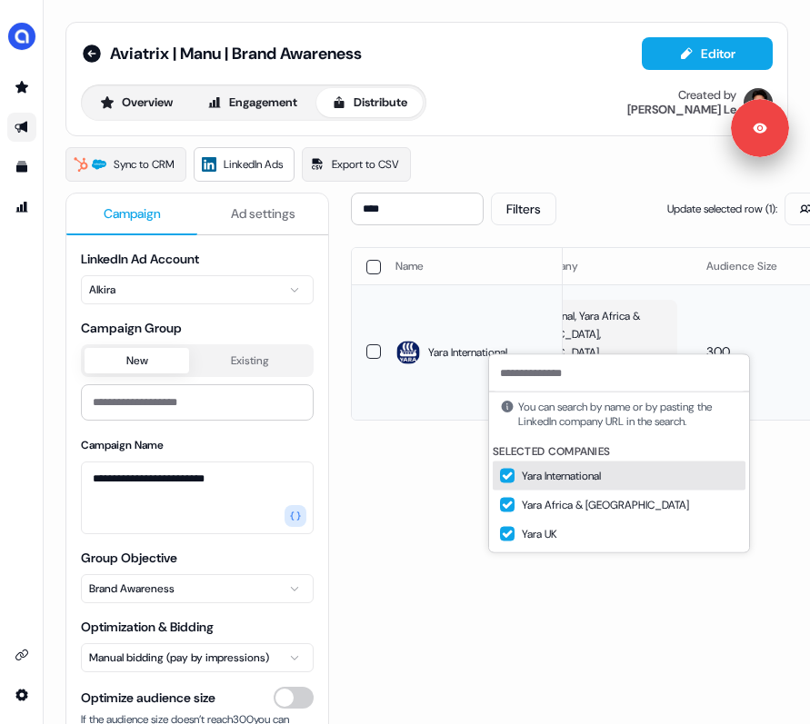
click at [649, 320] on span "Yara International, Yara Africa & Asia, Yara UK, Yara Brasil" at bounding box center [580, 352] width 171 height 91
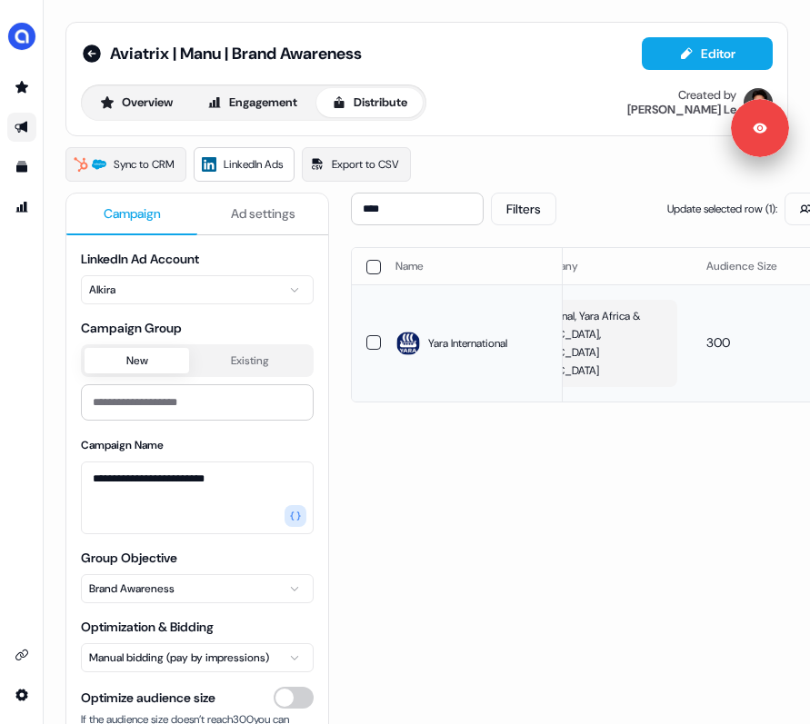
click at [649, 320] on span "Yara International, Yara Africa & [GEOGRAPHIC_DATA], [GEOGRAPHIC_DATA] [GEOGRAP…" at bounding box center [580, 343] width 171 height 73
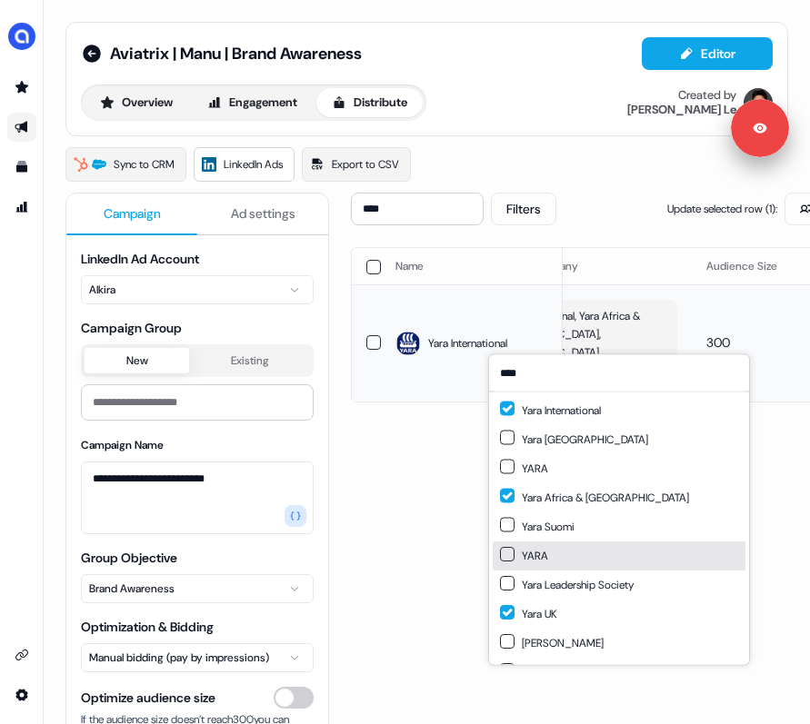
scroll to position [25, 0]
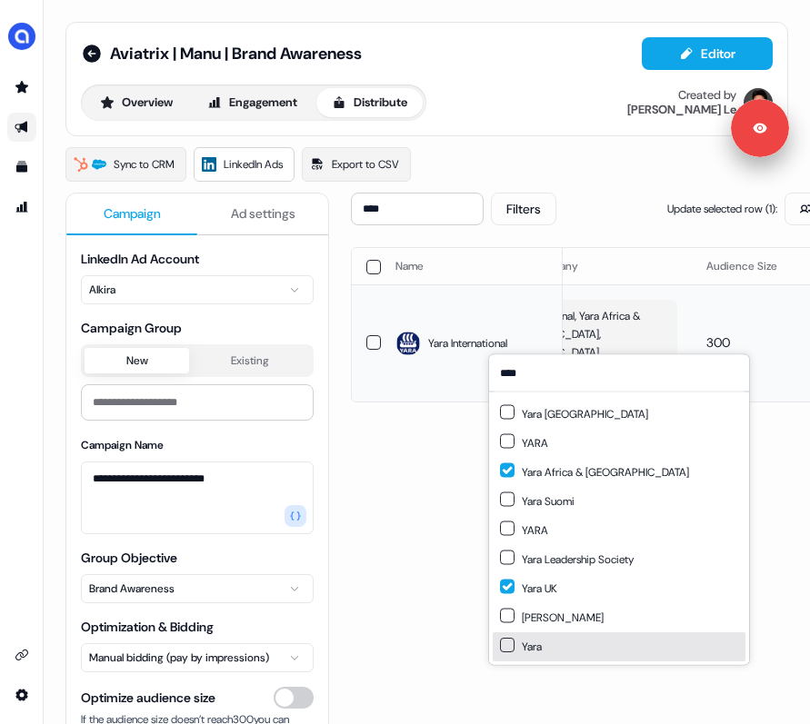
type input "****"
click at [613, 675] on div "**** Filters Update selected row ( 1 ): Update Audience Update Bidding & Budget…" at bounding box center [760, 539] width 818 height 692
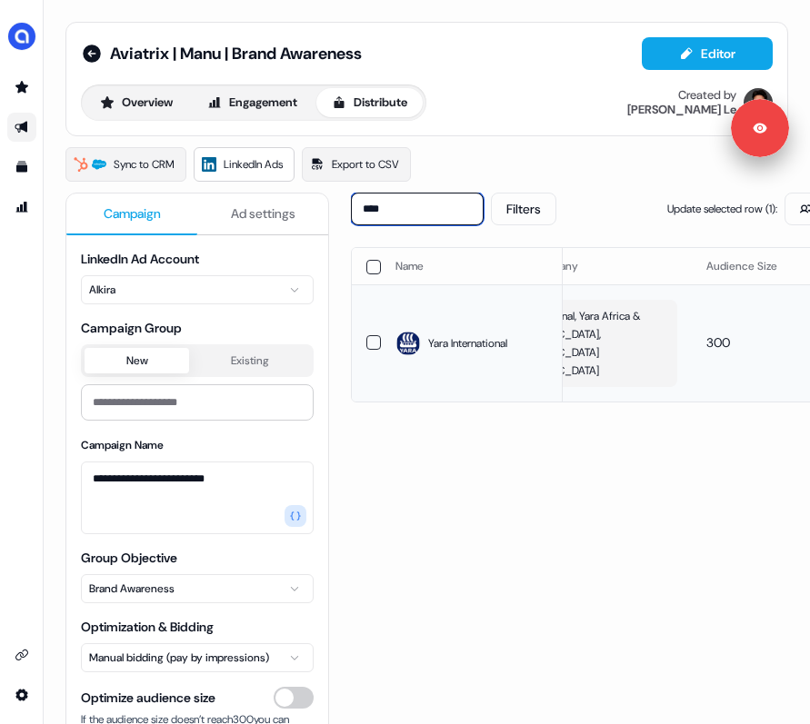
click at [397, 206] on input "****" at bounding box center [417, 209] width 133 height 33
click at [394, 206] on input "****" at bounding box center [417, 209] width 133 height 33
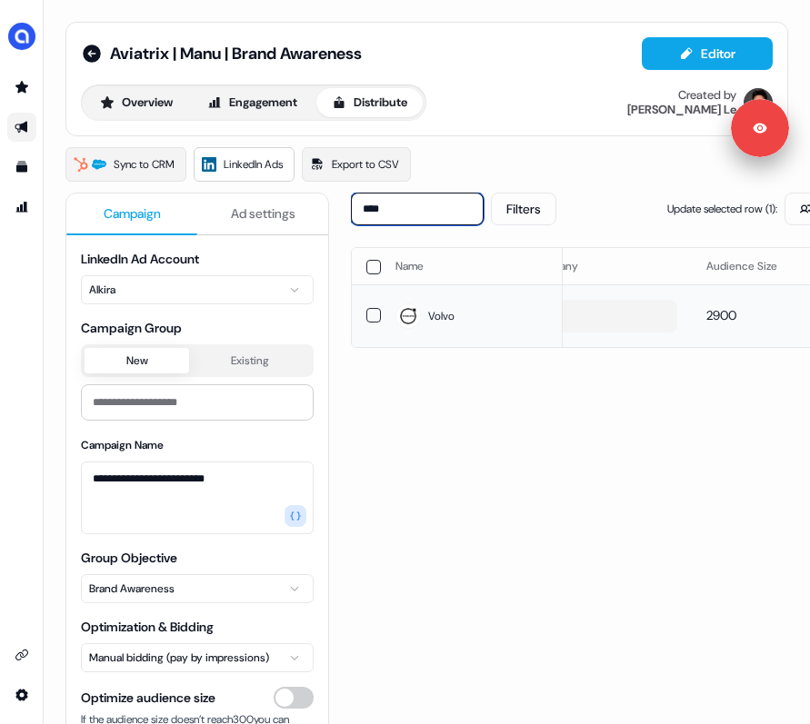
type input "****"
click at [435, 314] on span "Volvo" at bounding box center [441, 316] width 26 height 18
click at [376, 268] on button "button" at bounding box center [373, 268] width 15 height 15
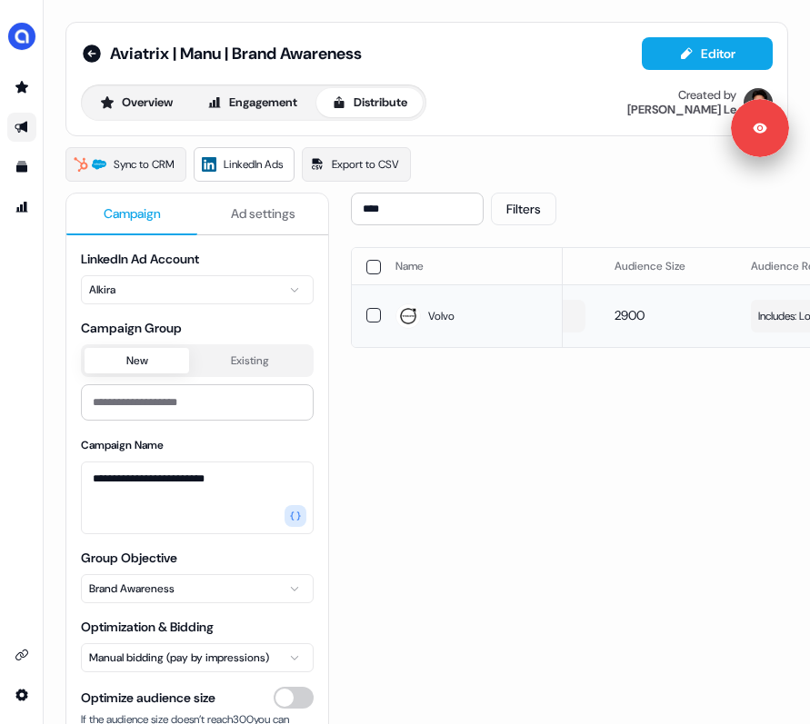
scroll to position [0, 232]
click at [657, 315] on span "Includes: Locations, Profile Language, Job Functions, Member Skills / Excludes:…" at bounding box center [794, 316] width 174 height 18
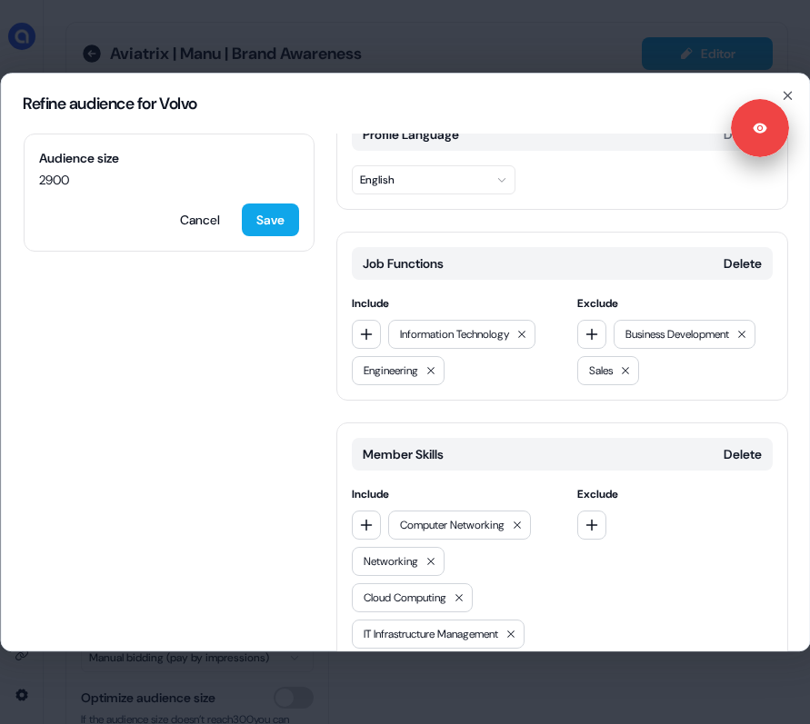
scroll to position [384, 0]
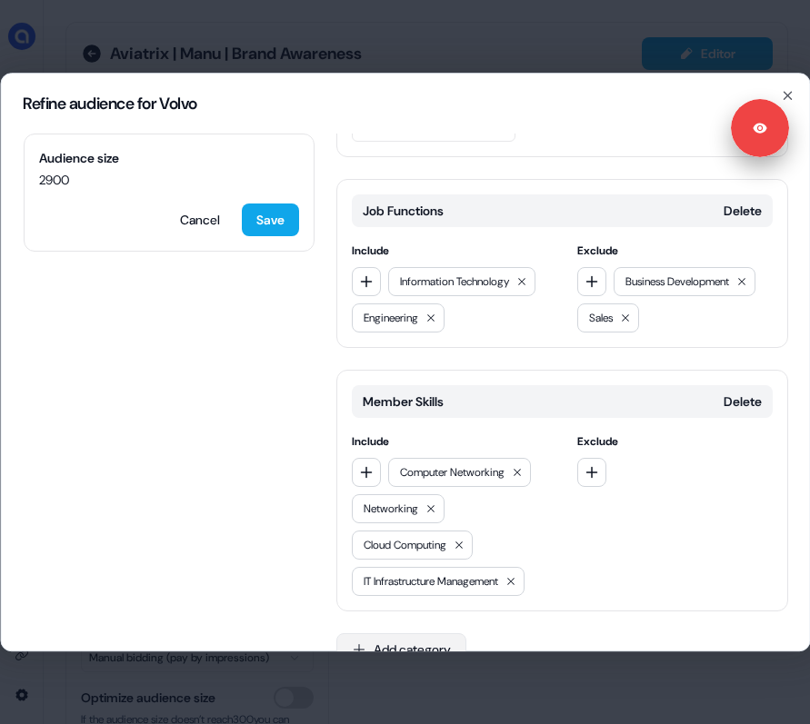
click at [426, 633] on button "Add category" at bounding box center [400, 649] width 130 height 33
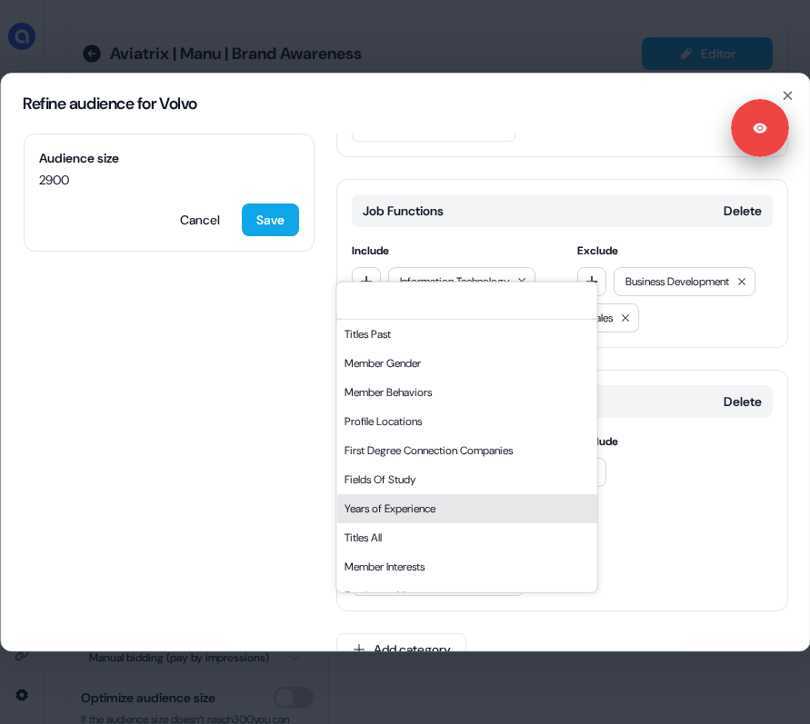
click at [406, 506] on div "Years of Experience" at bounding box center [466, 507] width 260 height 29
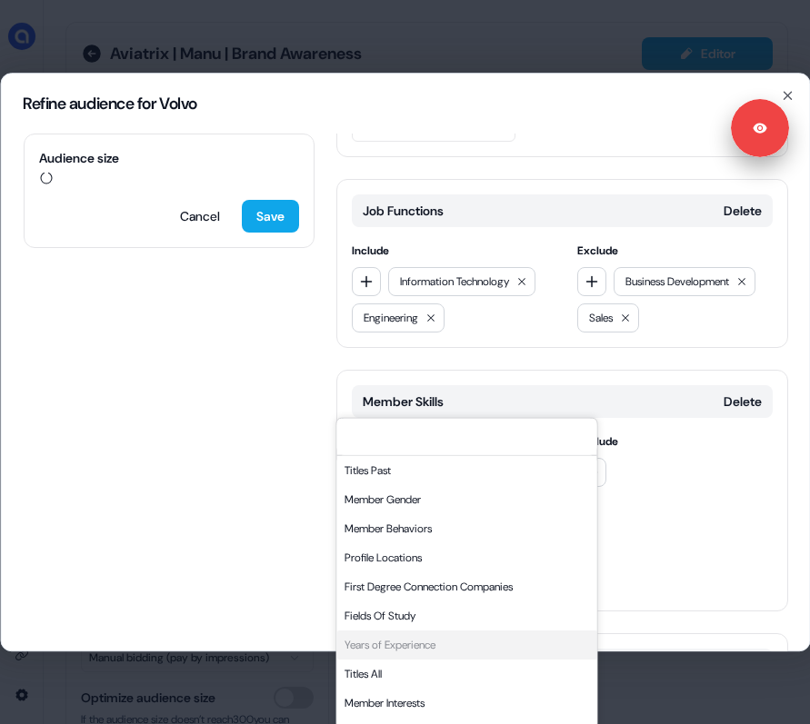
scroll to position [520, 0]
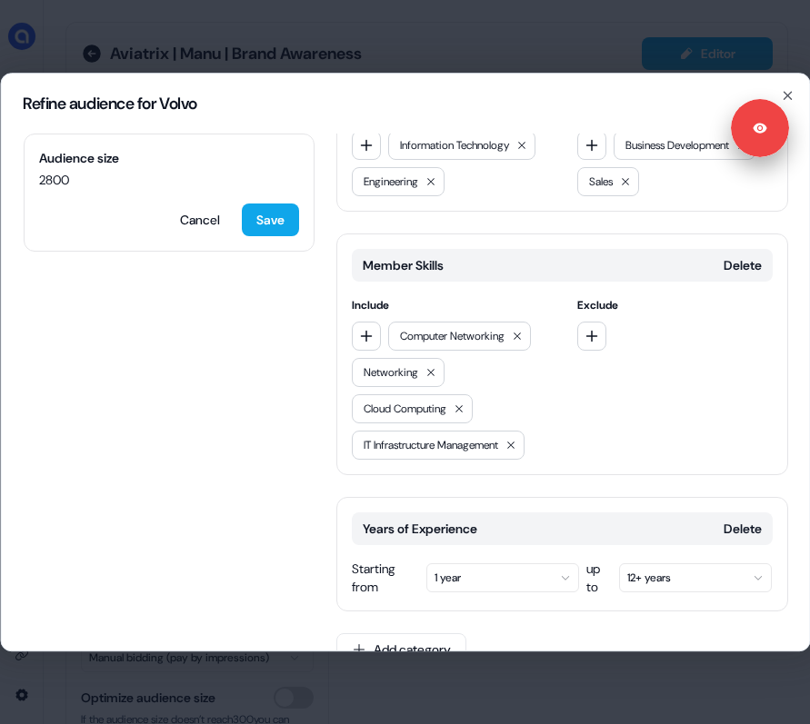
click at [473, 563] on button "1 year" at bounding box center [501, 577] width 153 height 29
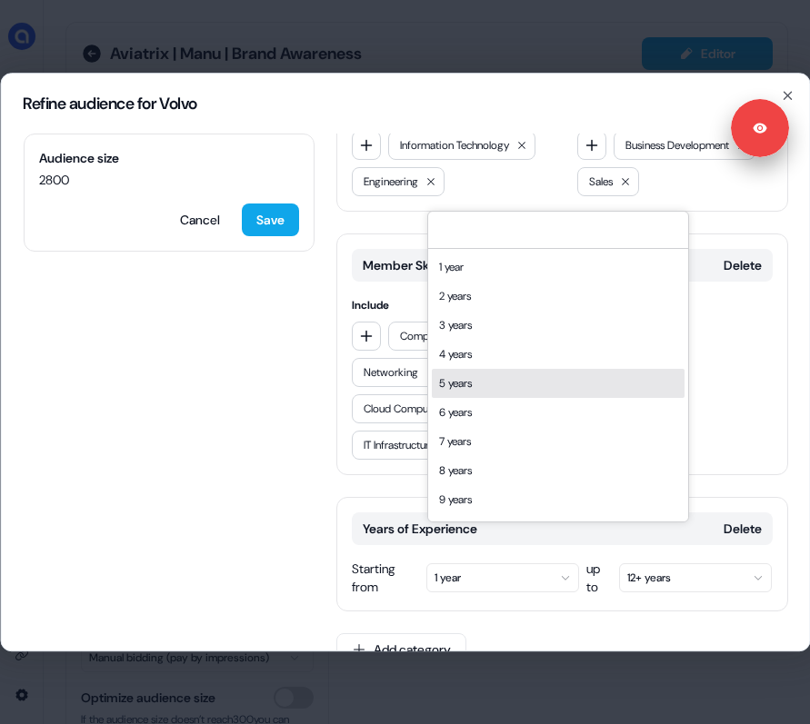
click at [491, 383] on div "5 years" at bounding box center [558, 383] width 253 height 29
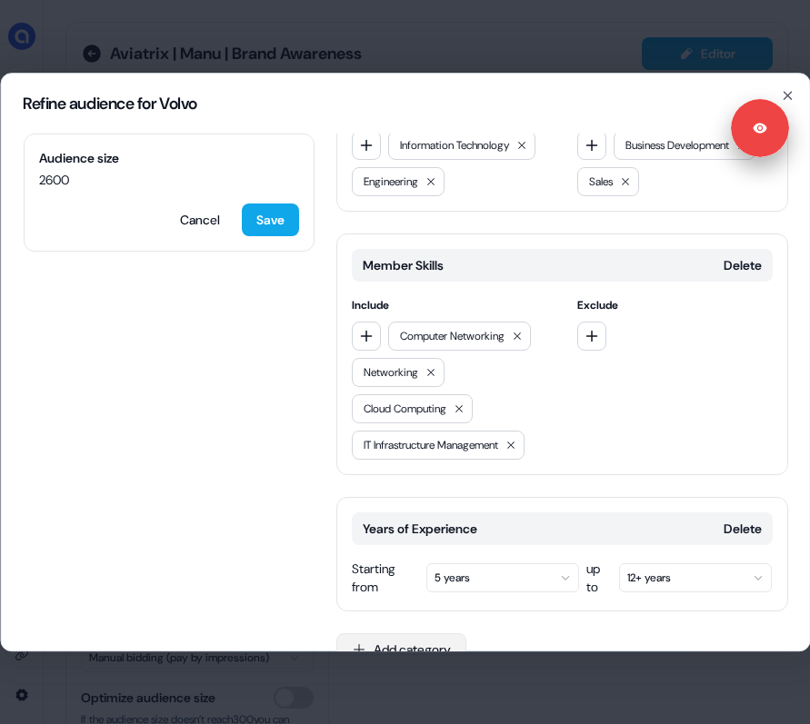
click at [383, 633] on button "Add category" at bounding box center [400, 649] width 130 height 33
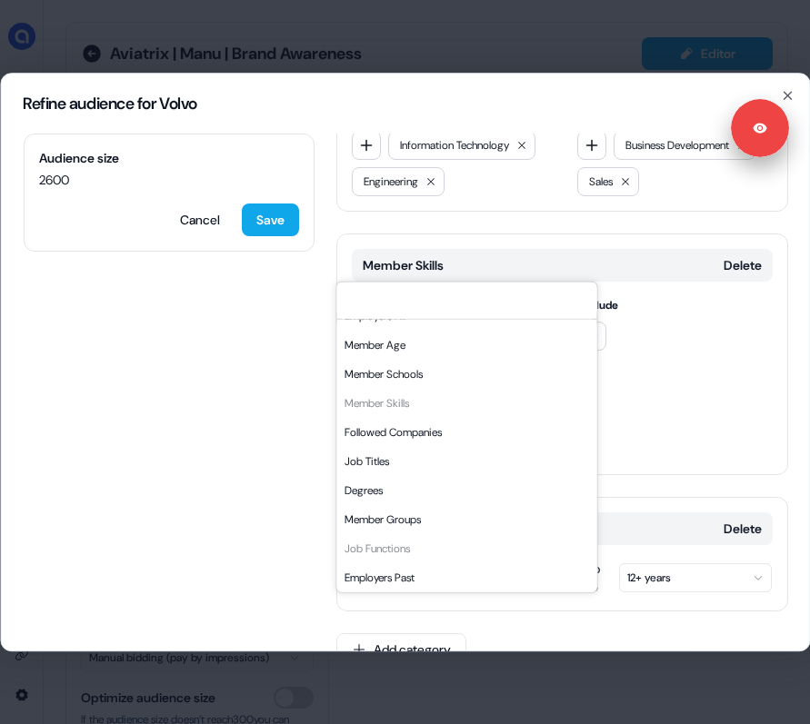
scroll to position [309, 0]
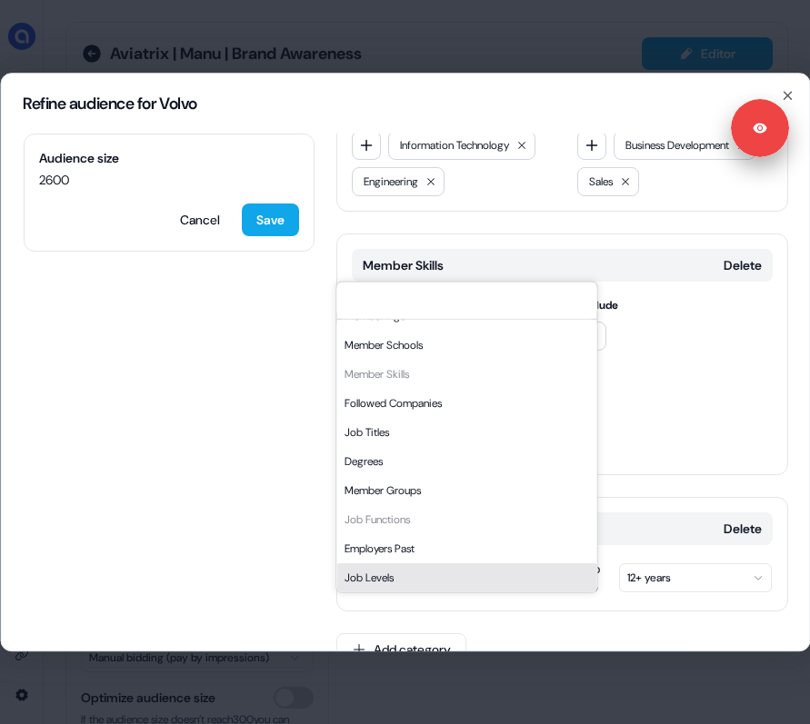
click at [415, 571] on div "Job Levels" at bounding box center [466, 577] width 260 height 29
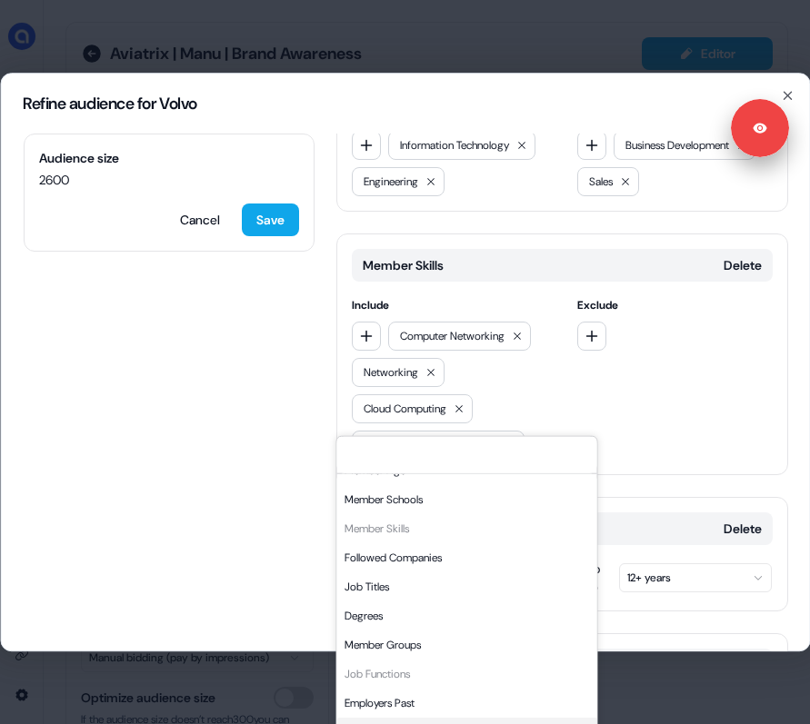
scroll to position [674, 0]
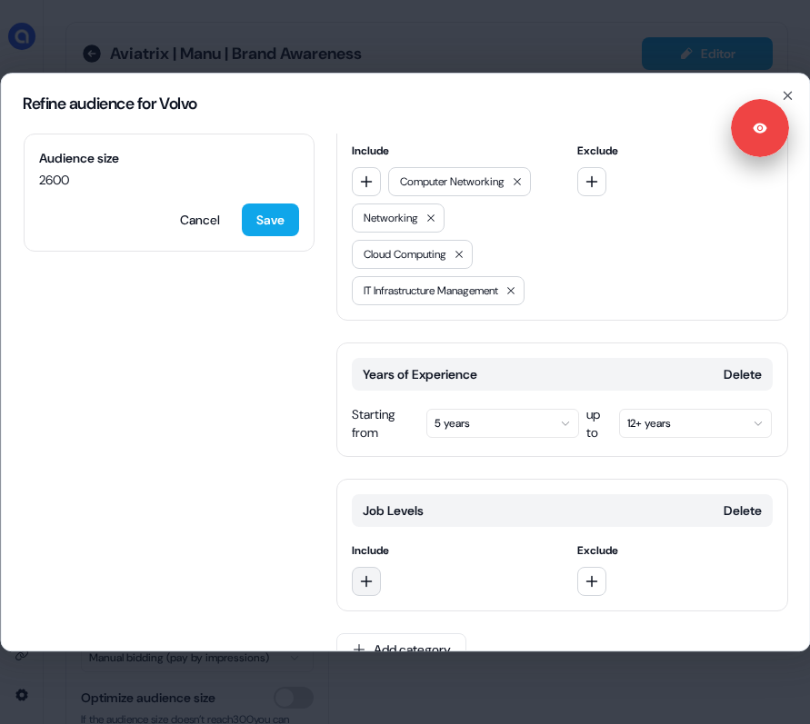
click at [368, 567] on button "button" at bounding box center [365, 581] width 29 height 29
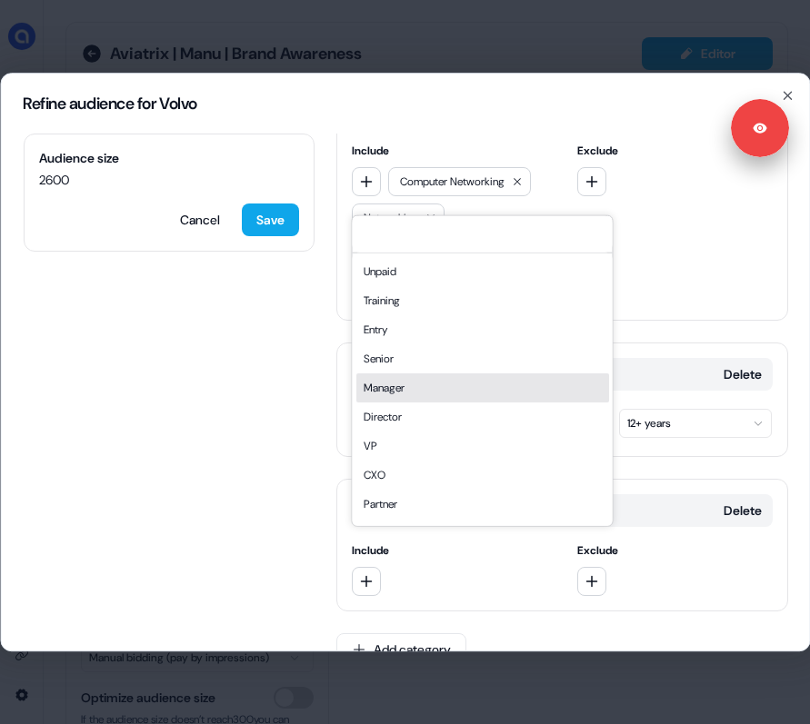
click at [417, 384] on div "Manager" at bounding box center [481, 387] width 253 height 29
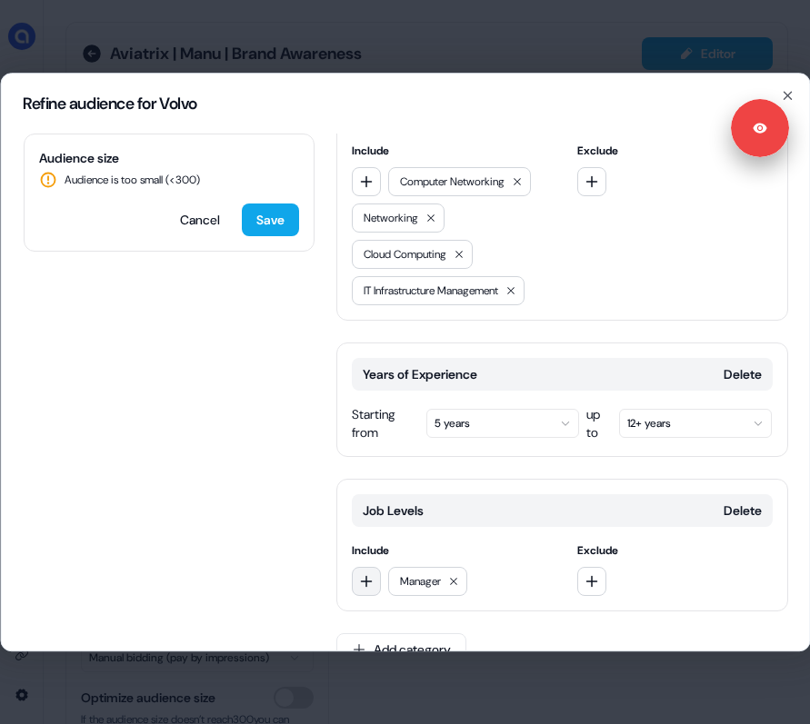
click at [364, 574] on icon "button" at bounding box center [365, 581] width 15 height 15
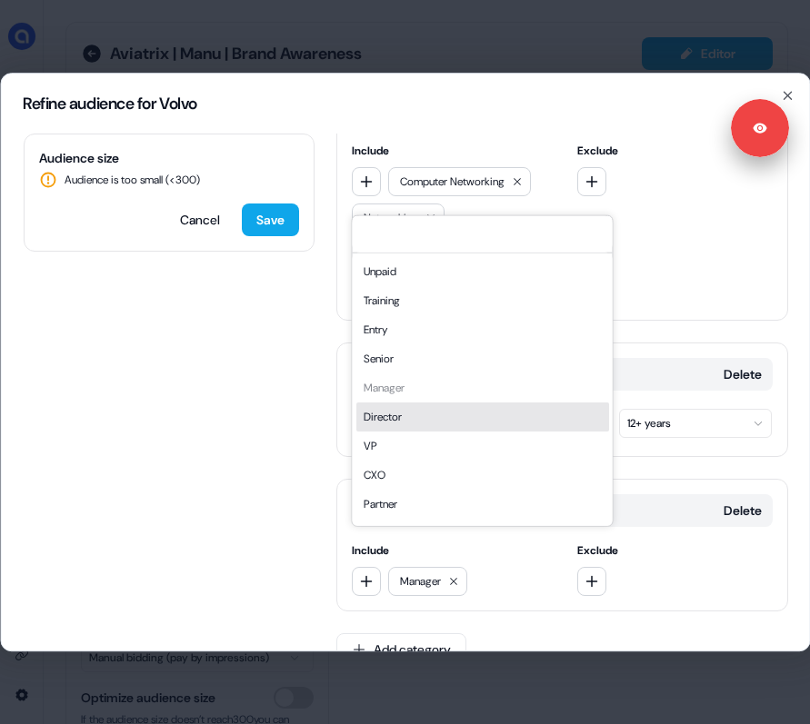
click at [416, 405] on div "Director" at bounding box center [481, 416] width 253 height 29
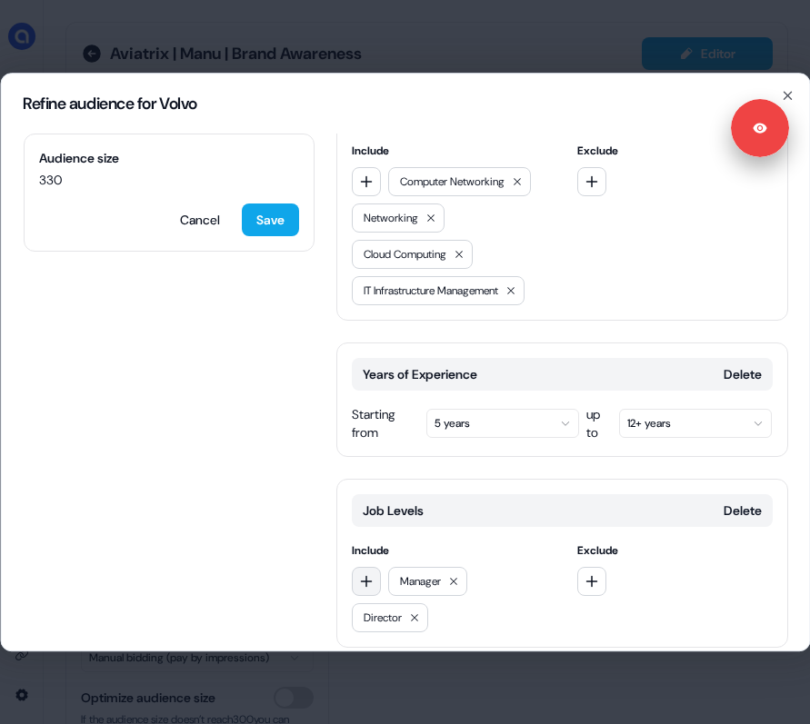
click at [365, 575] on icon "button" at bounding box center [366, 581] width 12 height 12
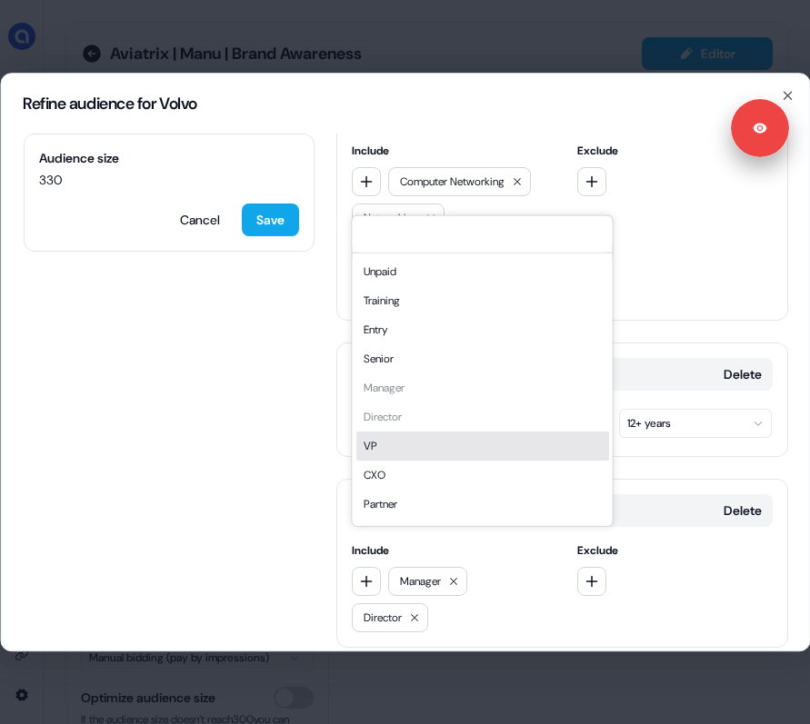
click at [420, 453] on div "VP" at bounding box center [481, 445] width 253 height 29
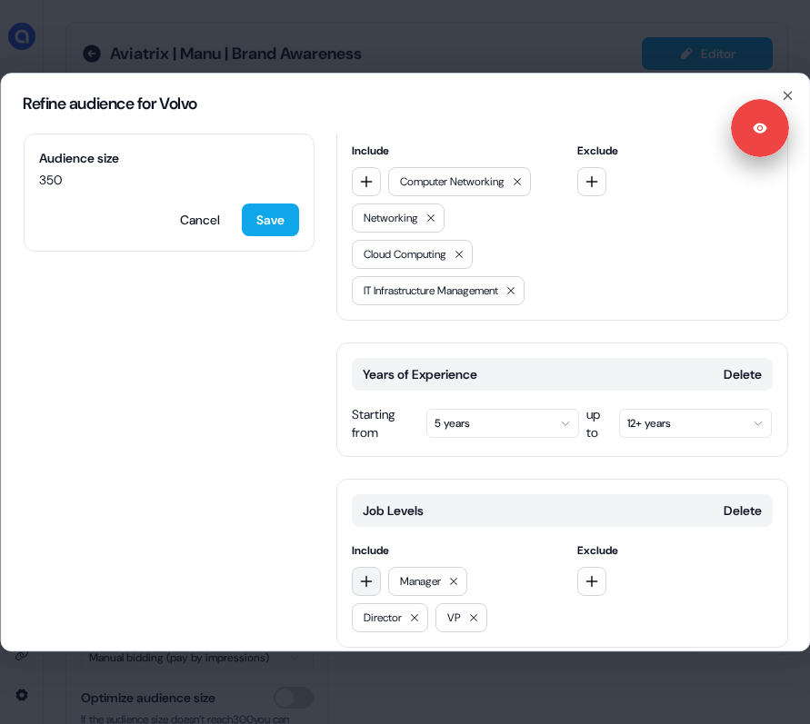
click at [370, 575] on icon "button" at bounding box center [366, 581] width 12 height 12
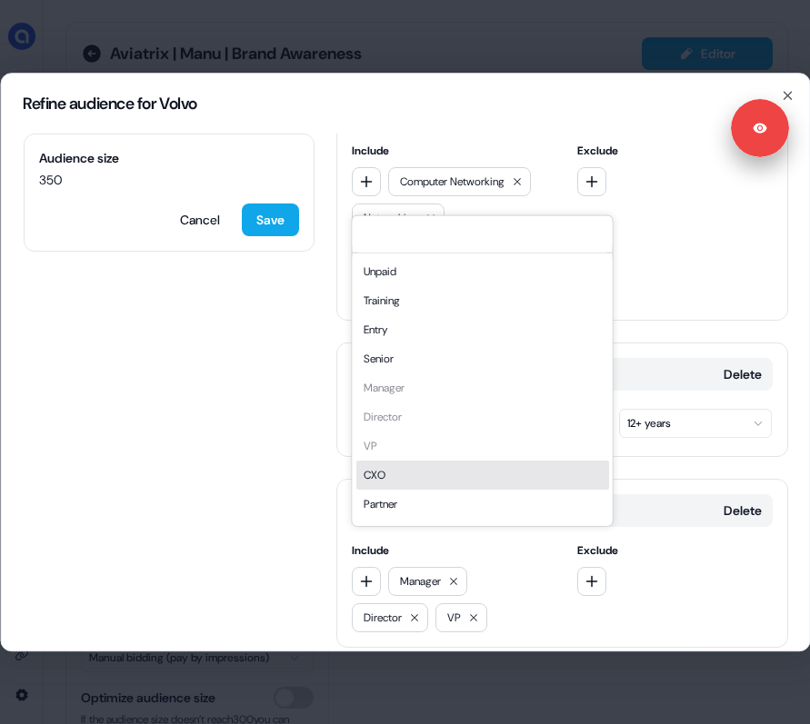
click at [424, 478] on div "CXO" at bounding box center [481, 474] width 253 height 29
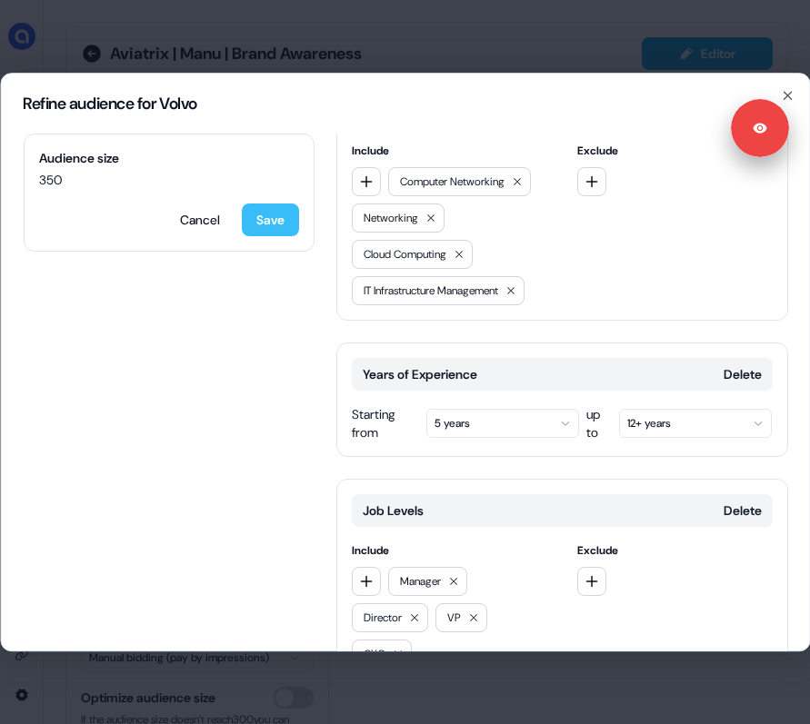
click at [282, 226] on button "Save" at bounding box center [269, 220] width 57 height 33
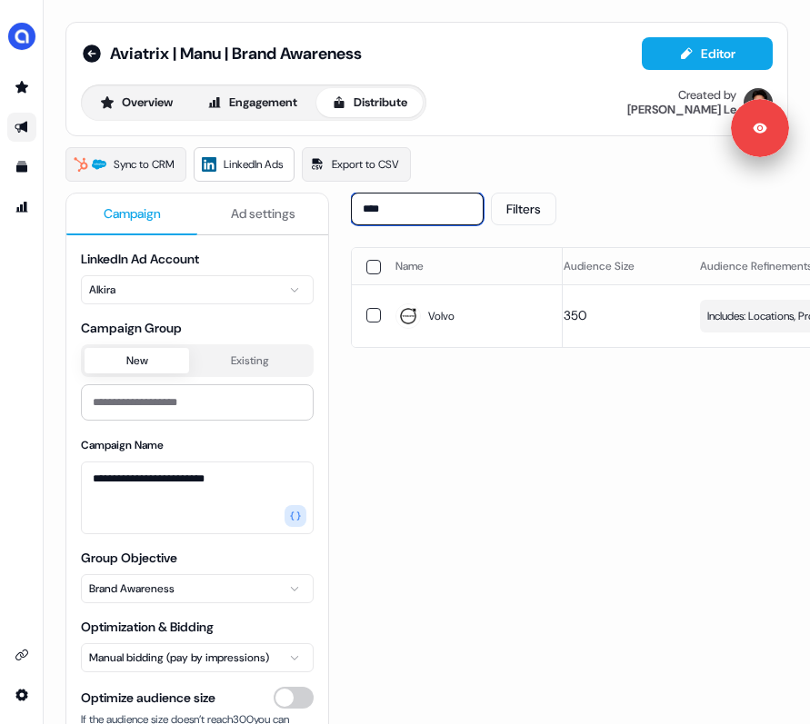
click at [446, 216] on input "****" at bounding box center [417, 209] width 133 height 33
type input "****"
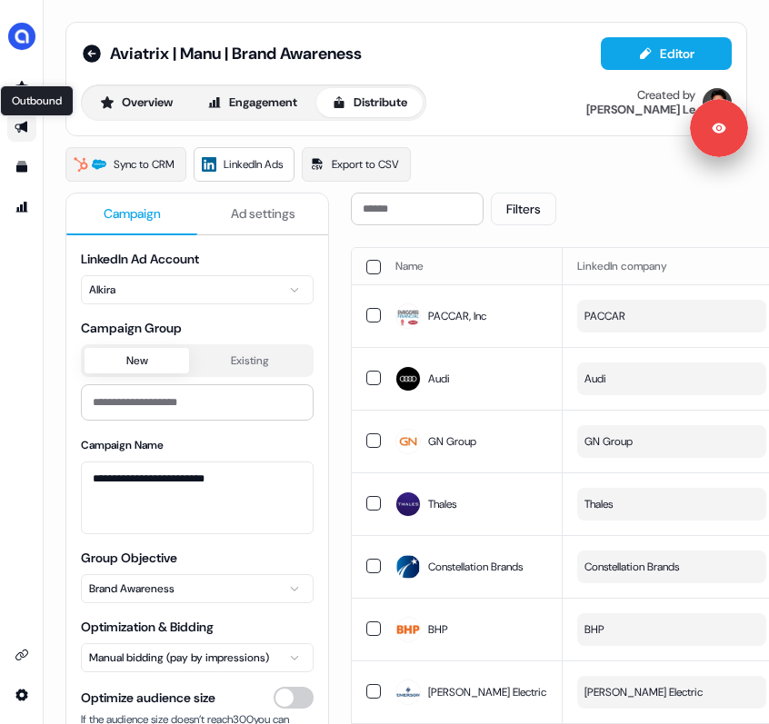
click at [28, 129] on icon "Go to outbound experience" at bounding box center [22, 127] width 15 height 15
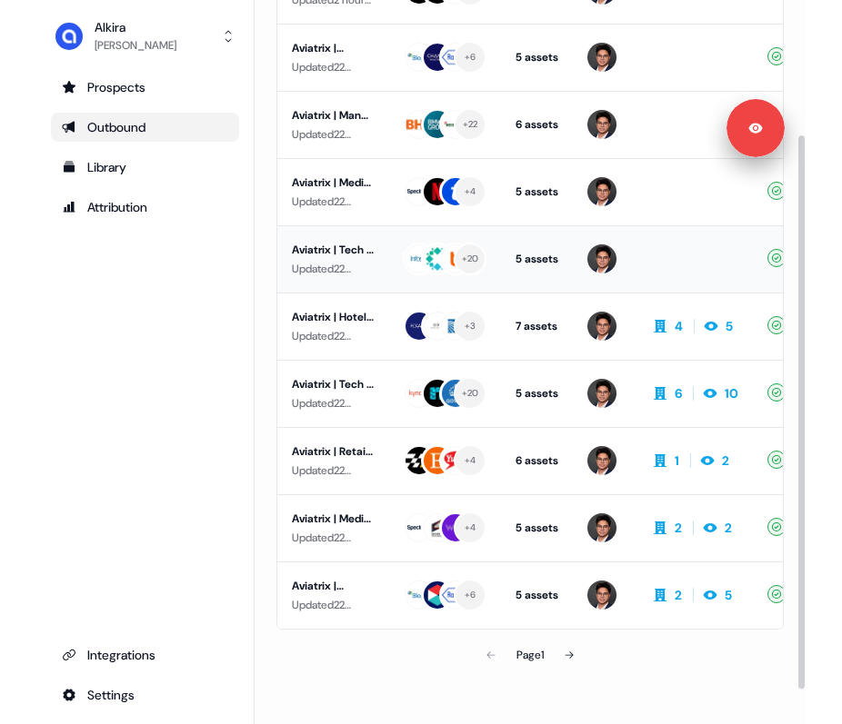
scroll to position [221, 0]
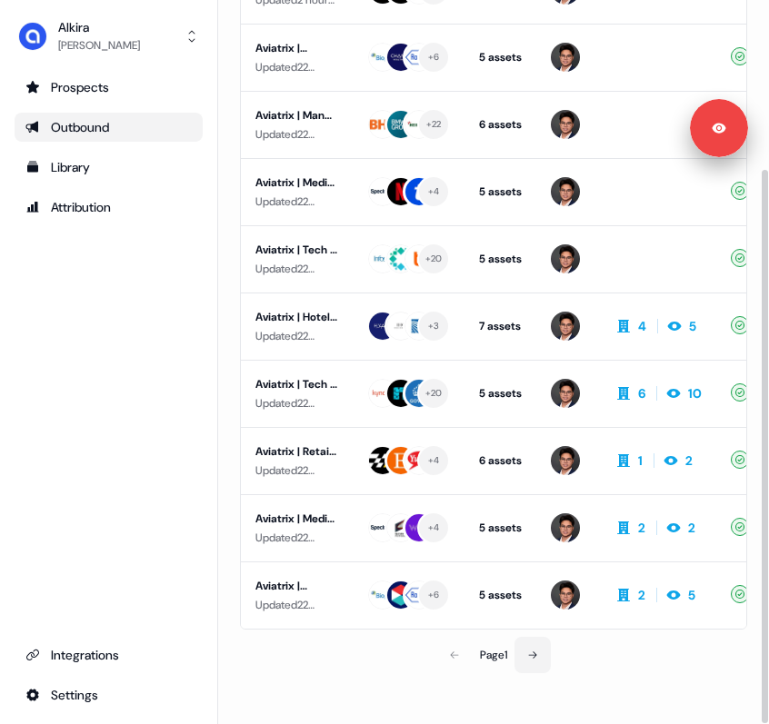
click at [536, 650] on icon at bounding box center [532, 655] width 11 height 11
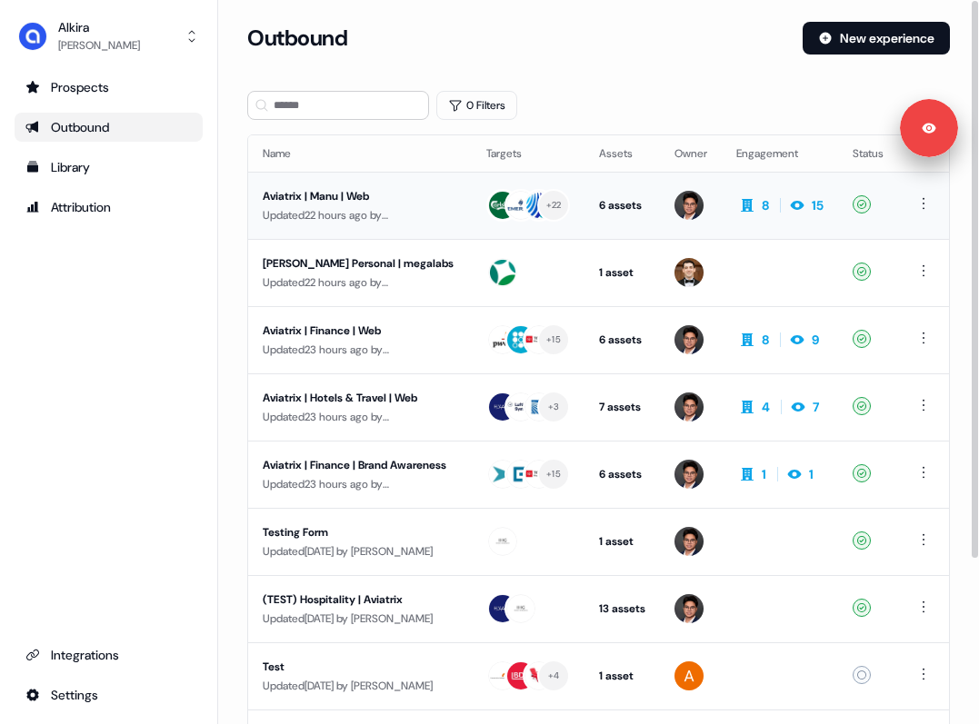
click at [384, 202] on div "Aviatrix | Manu | Web" at bounding box center [360, 196] width 194 height 18
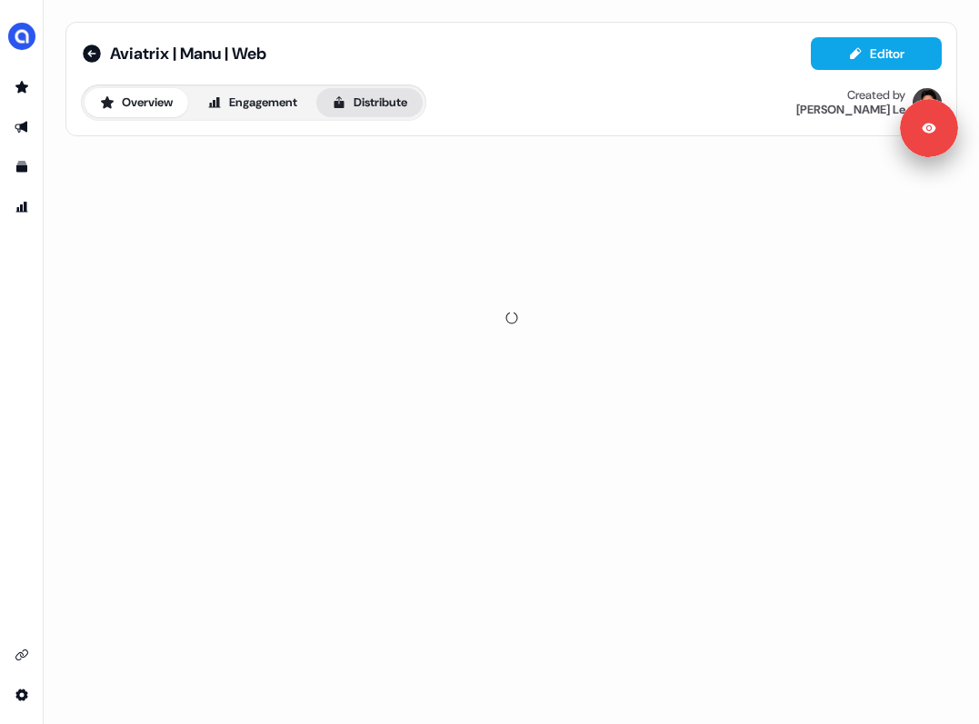
click at [394, 95] on button "Distribute" at bounding box center [369, 102] width 106 height 29
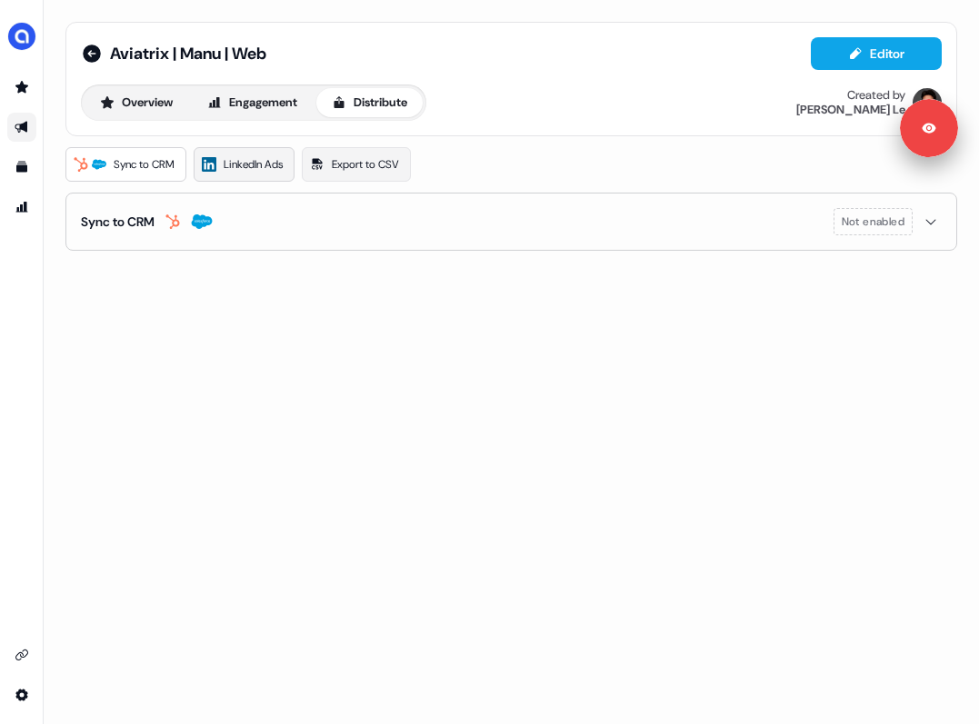
click at [227, 169] on span "LinkedIn Ads" at bounding box center [253, 164] width 59 height 18
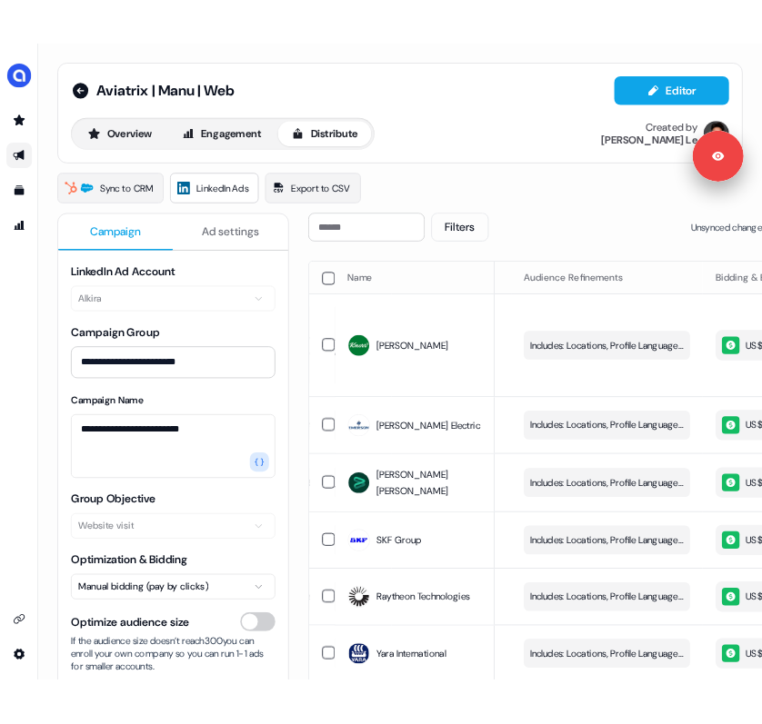
scroll to position [0, 343]
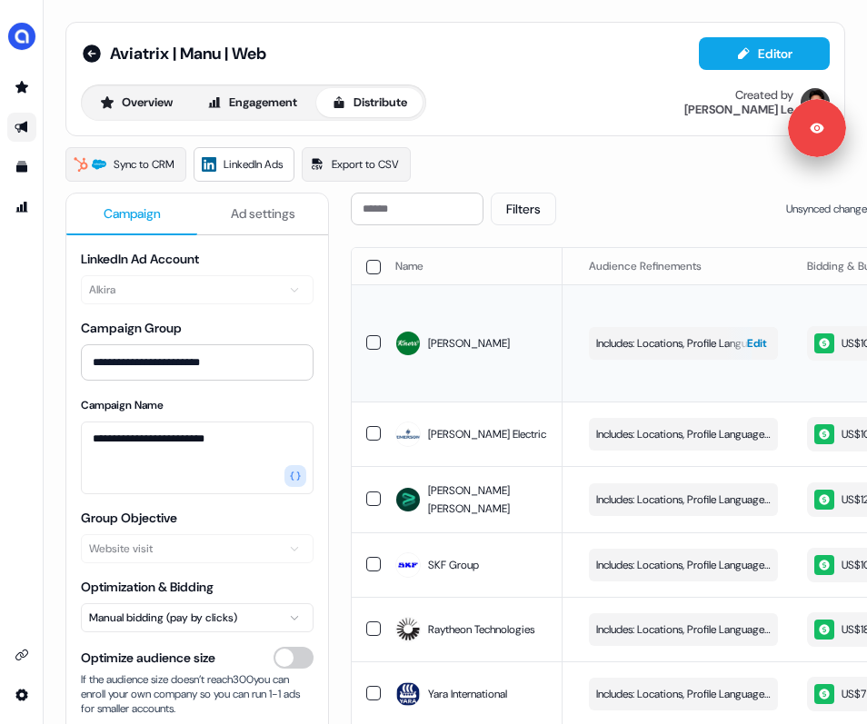
click at [689, 334] on span "Includes: Locations, Profile Language, Years of Experience, Job Functions, Memb…" at bounding box center [683, 343] width 174 height 18
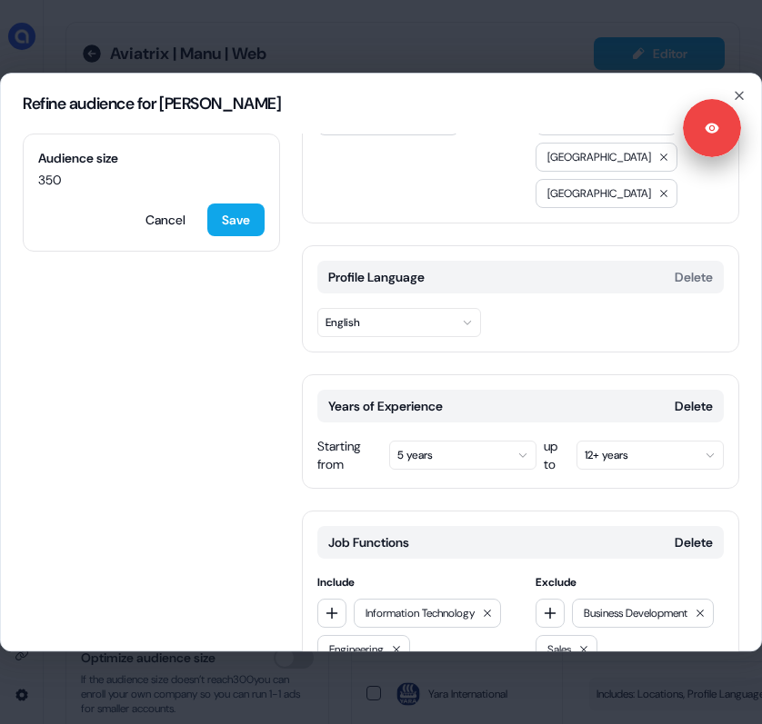
scroll to position [197, 0]
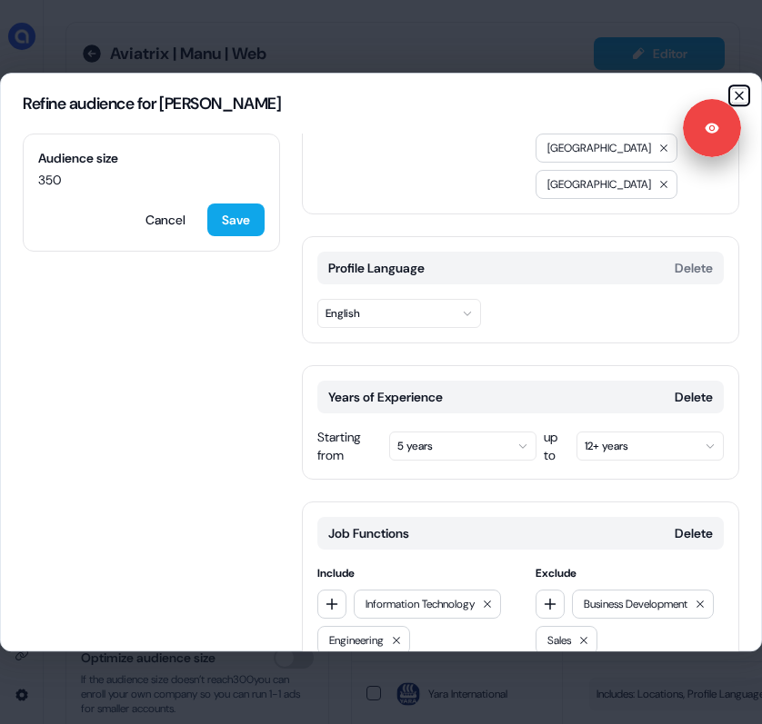
click at [737, 96] on icon "button" at bounding box center [738, 95] width 7 height 7
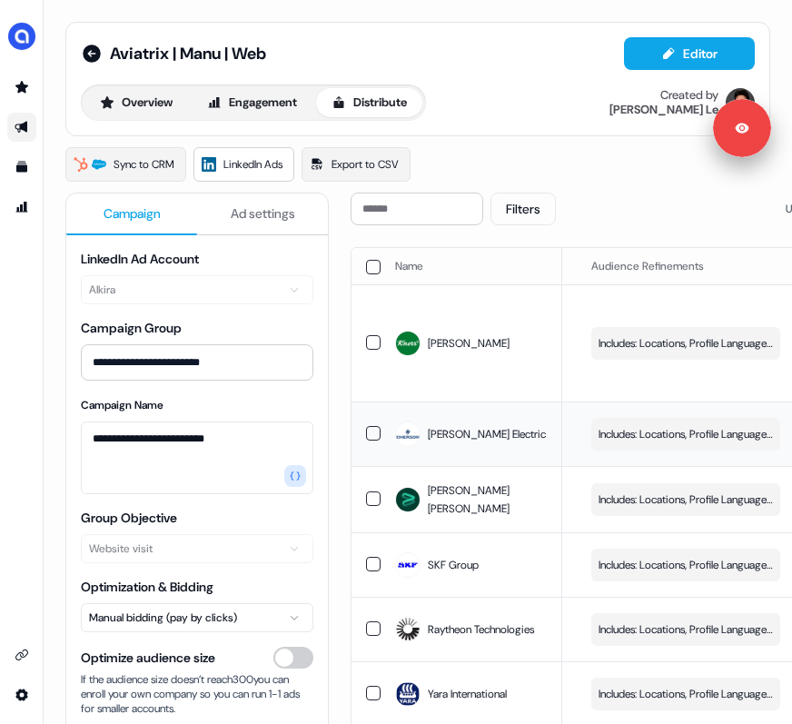
scroll to position [0, 382]
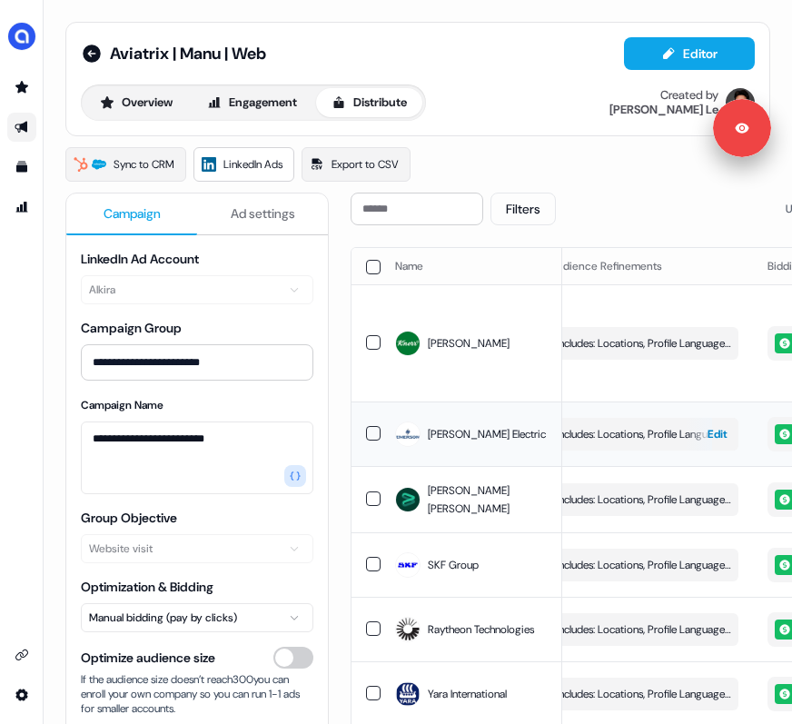
click at [638, 425] on span "Includes: Locations, Profile Language, Years of Experience, Job Functions, Memb…" at bounding box center [644, 434] width 174 height 18
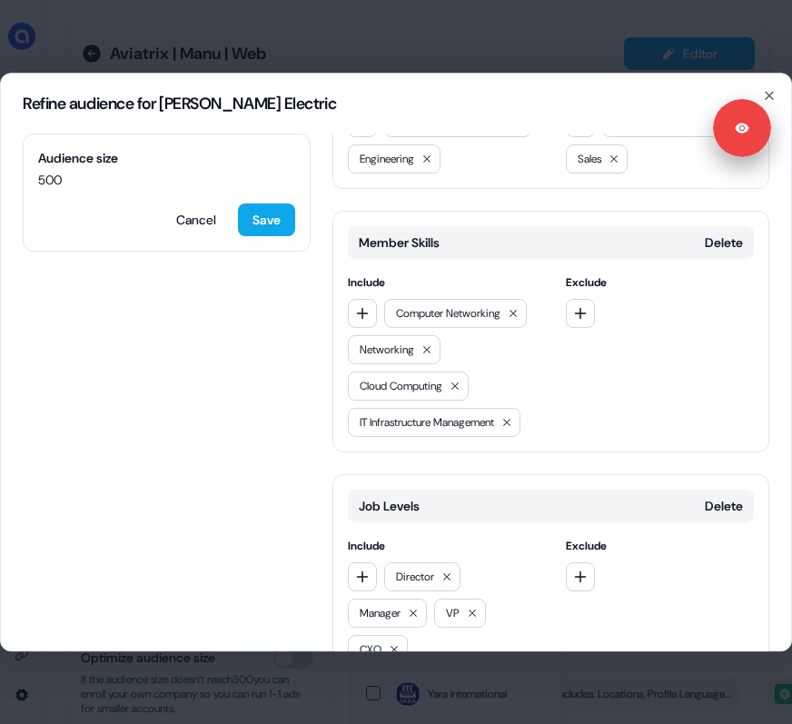
scroll to position [747, 0]
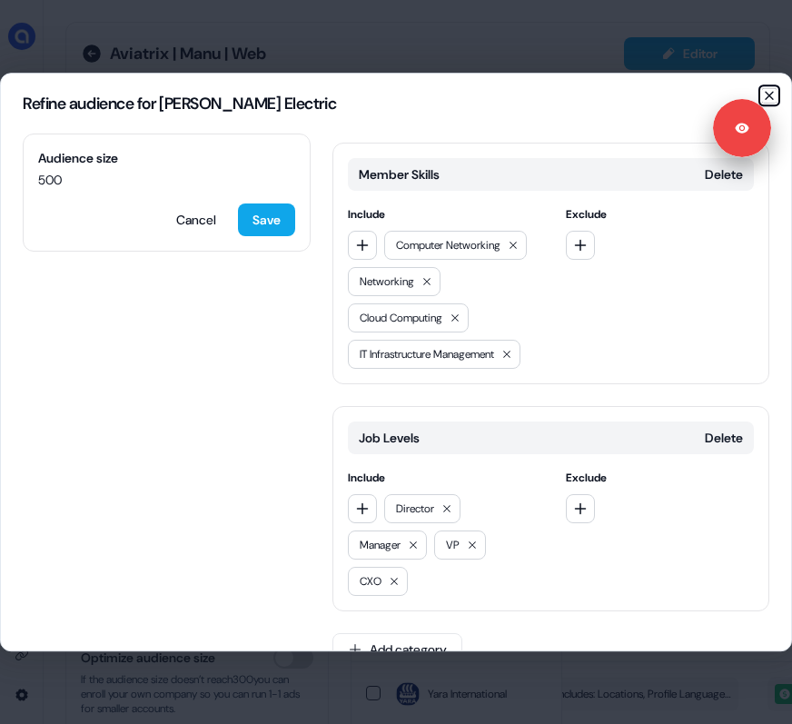
click at [768, 90] on icon "button" at bounding box center [770, 95] width 15 height 15
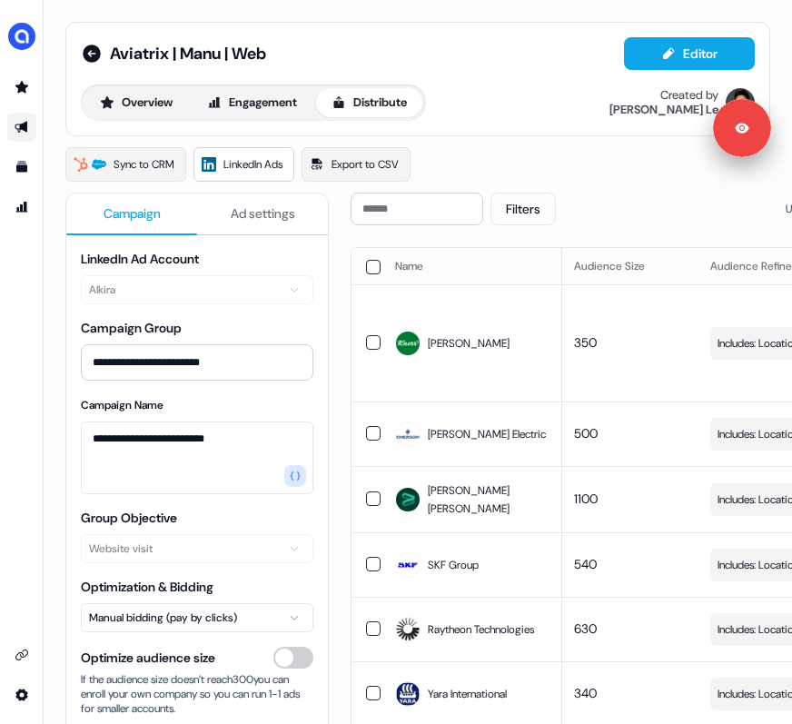
scroll to position [0, 223]
click at [747, 491] on span "Includes: Locations, Profile Language, Years of Experience, Job Functions, Memb…" at bounding box center [803, 500] width 174 height 18
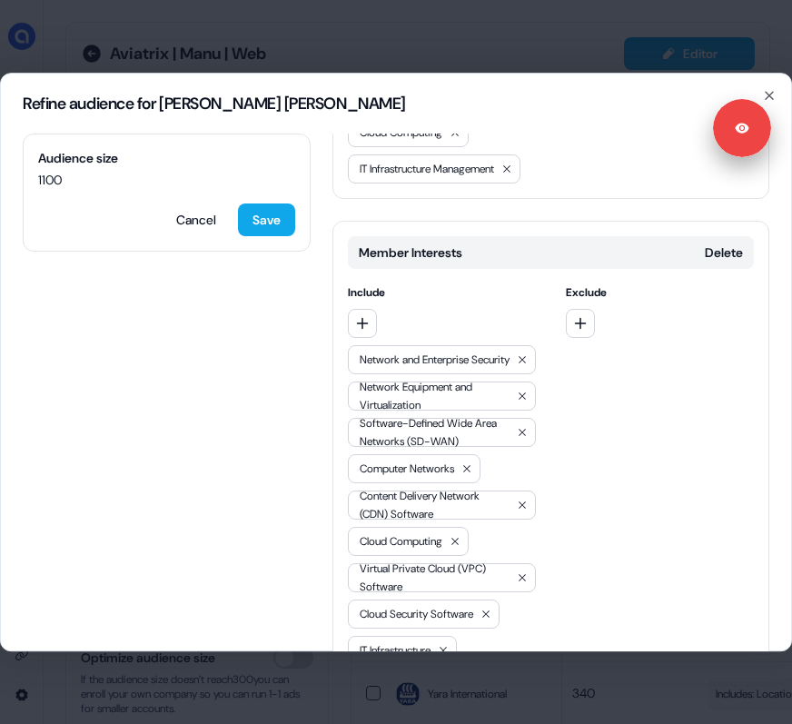
scroll to position [936, 0]
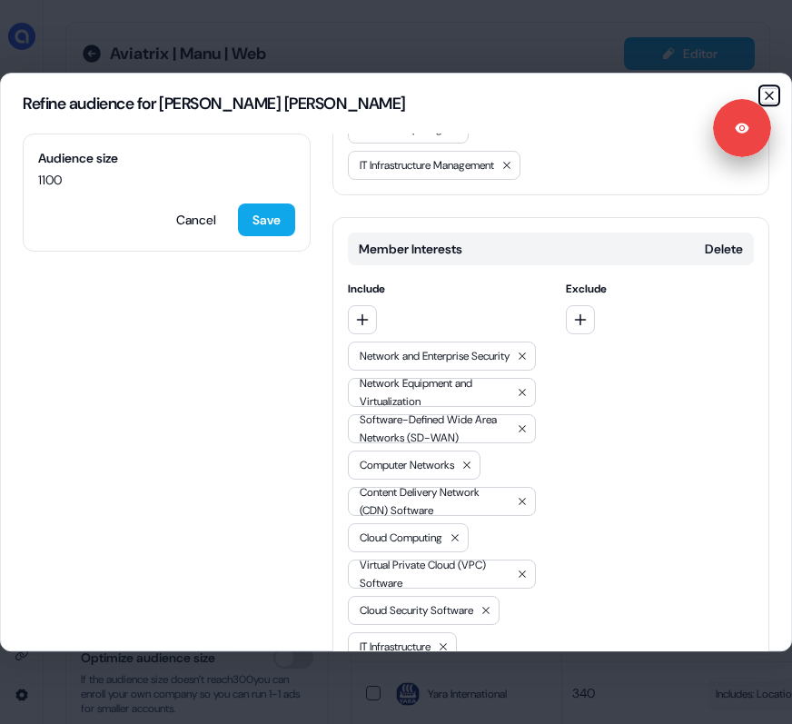
click at [768, 93] on icon "button" at bounding box center [770, 95] width 15 height 15
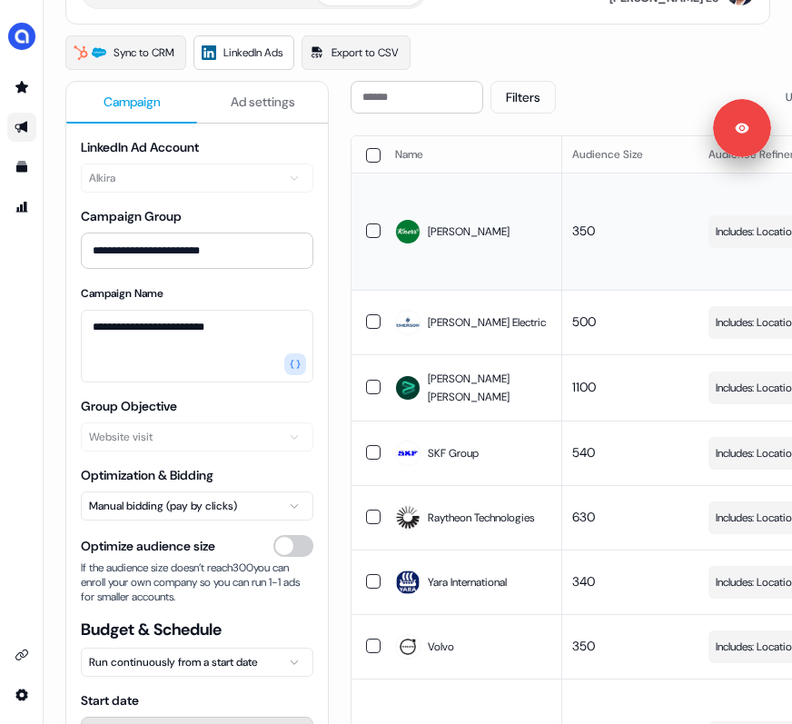
scroll to position [113, 0]
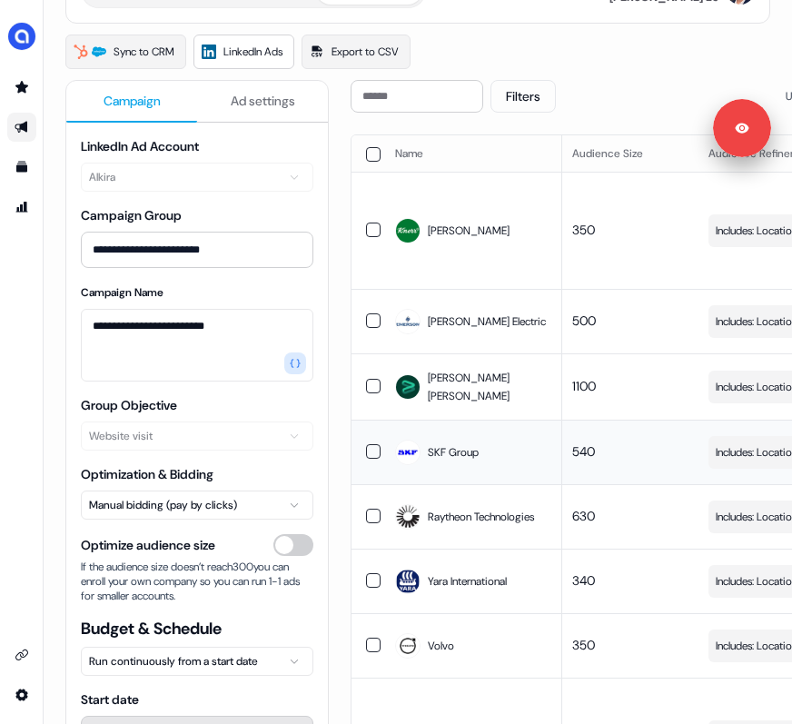
click at [738, 444] on span "Includes: Locations, Profile Language, Years of Experience, Job Functions, Memb…" at bounding box center [803, 453] width 174 height 18
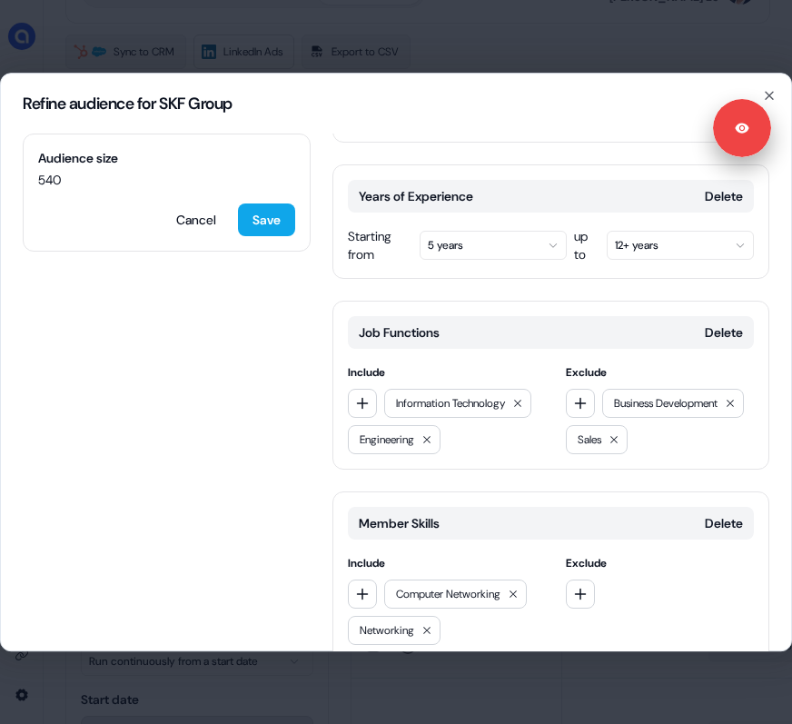
scroll to position [384, 0]
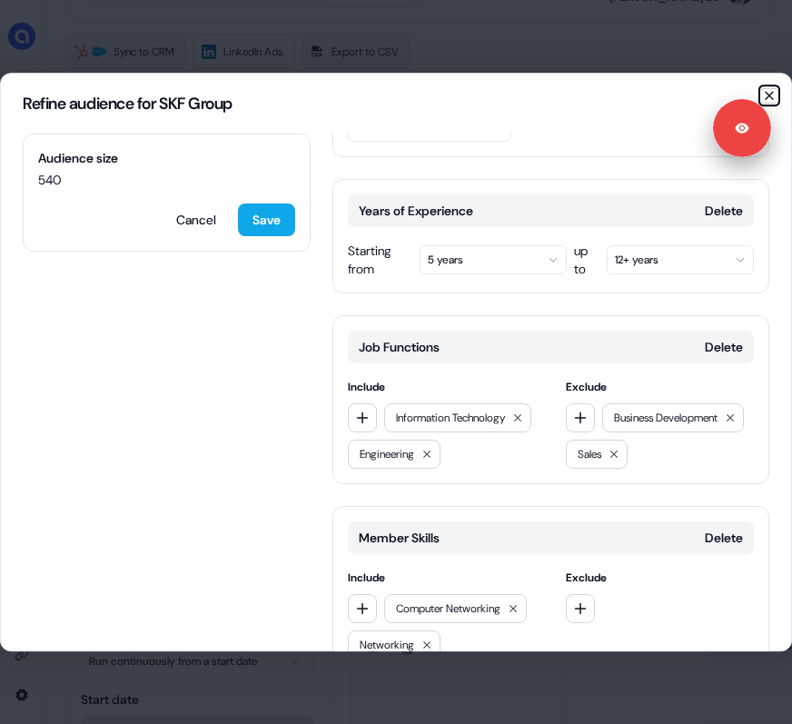
click at [768, 91] on icon "button" at bounding box center [770, 95] width 15 height 15
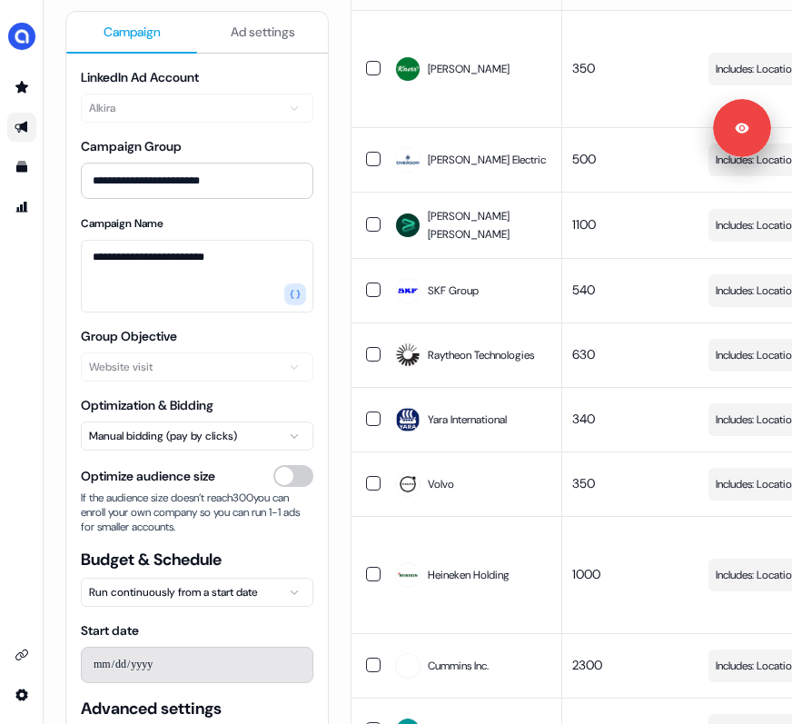
scroll to position [340, 0]
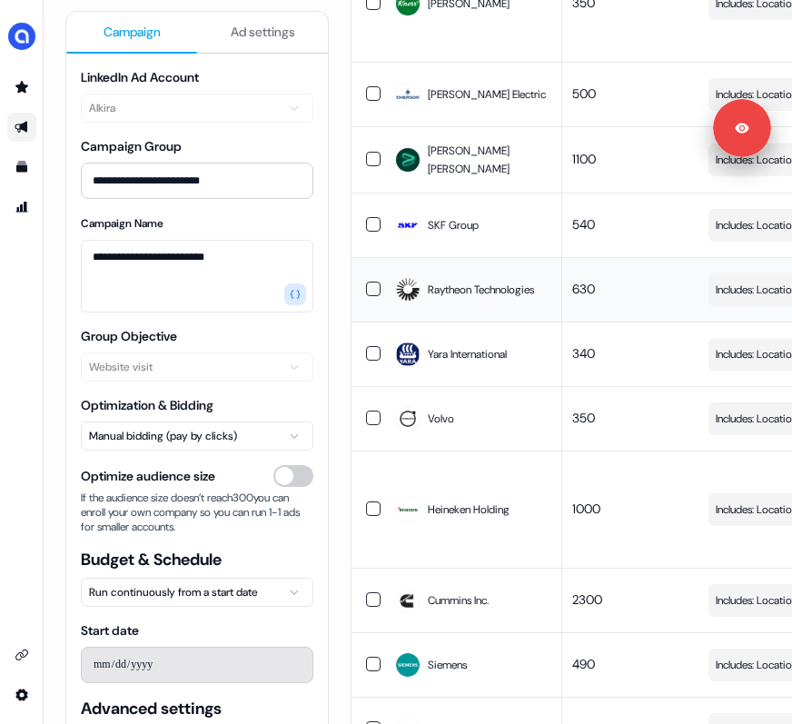
click at [747, 281] on span "Includes: Locations, Profile Language, Years of Experience, Job Functions, Memb…" at bounding box center [803, 290] width 174 height 18
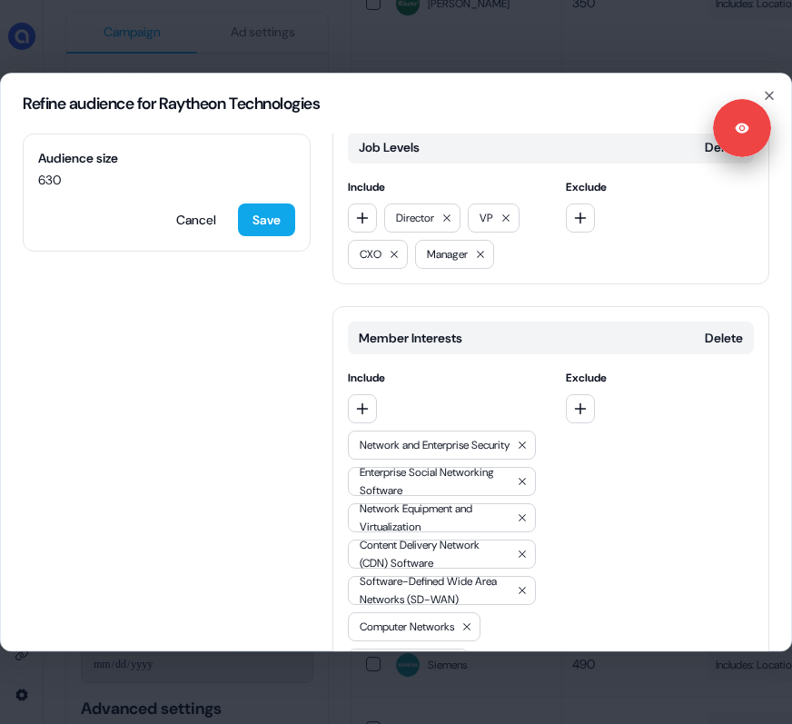
scroll to position [1006, 0]
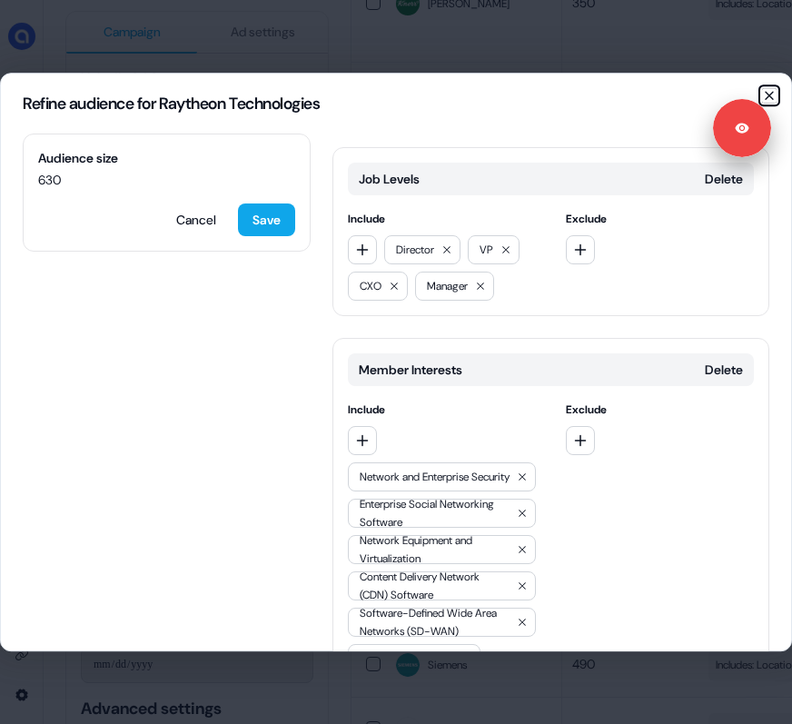
click at [768, 88] on icon "button" at bounding box center [770, 95] width 15 height 15
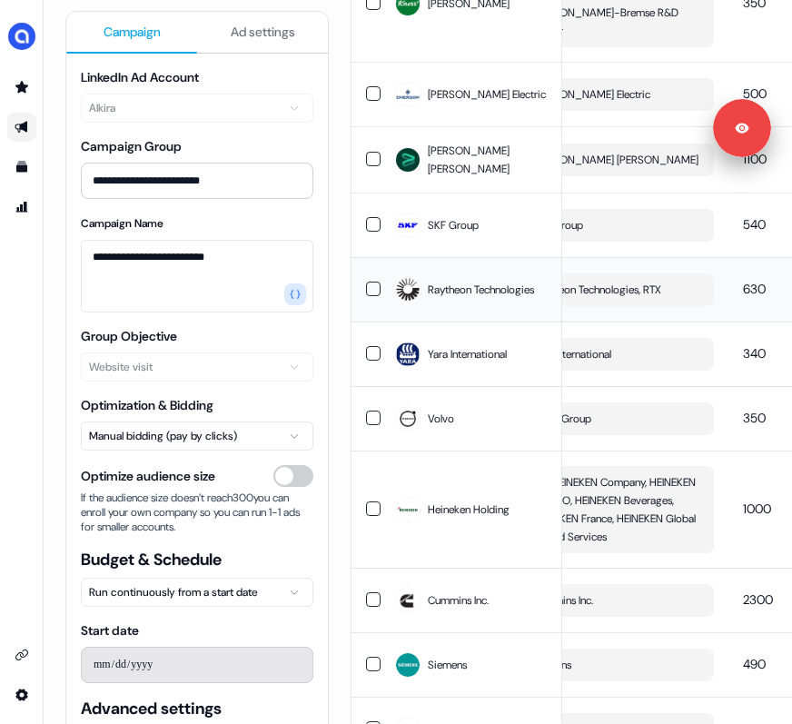
scroll to position [0, 0]
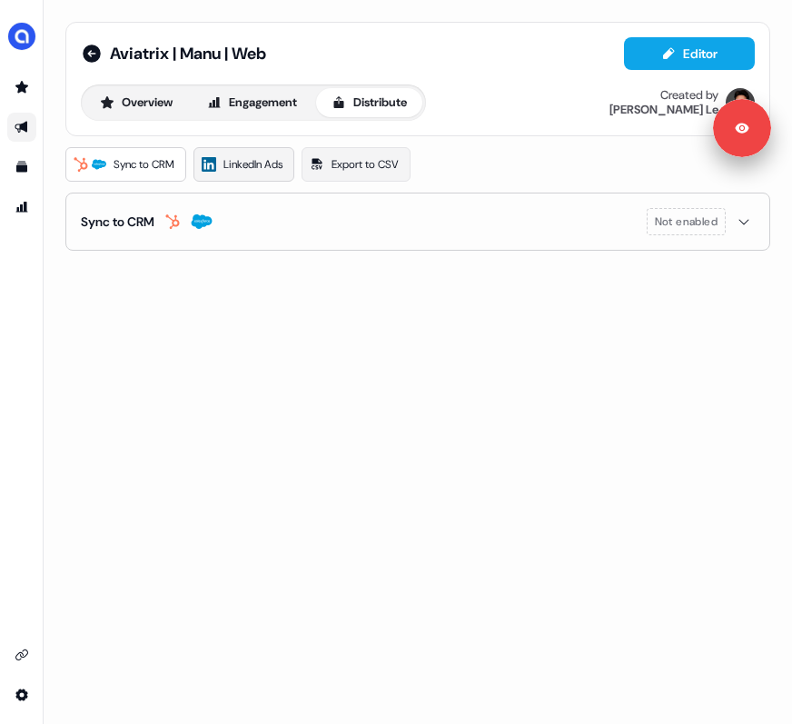
click at [210, 166] on icon at bounding box center [209, 164] width 15 height 15
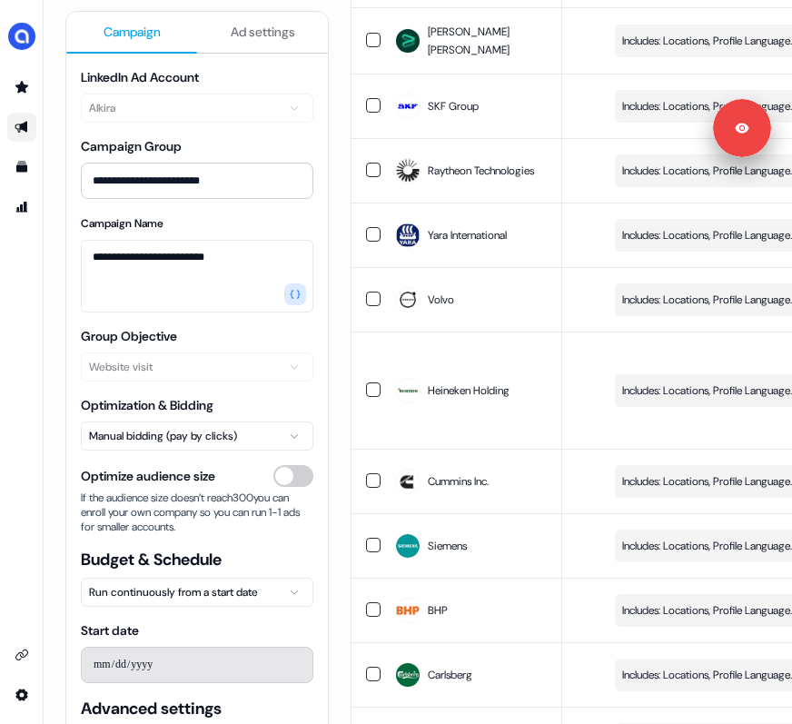
scroll to position [0, 317]
click at [751, 298] on div "button" at bounding box center [764, 300] width 26 height 33
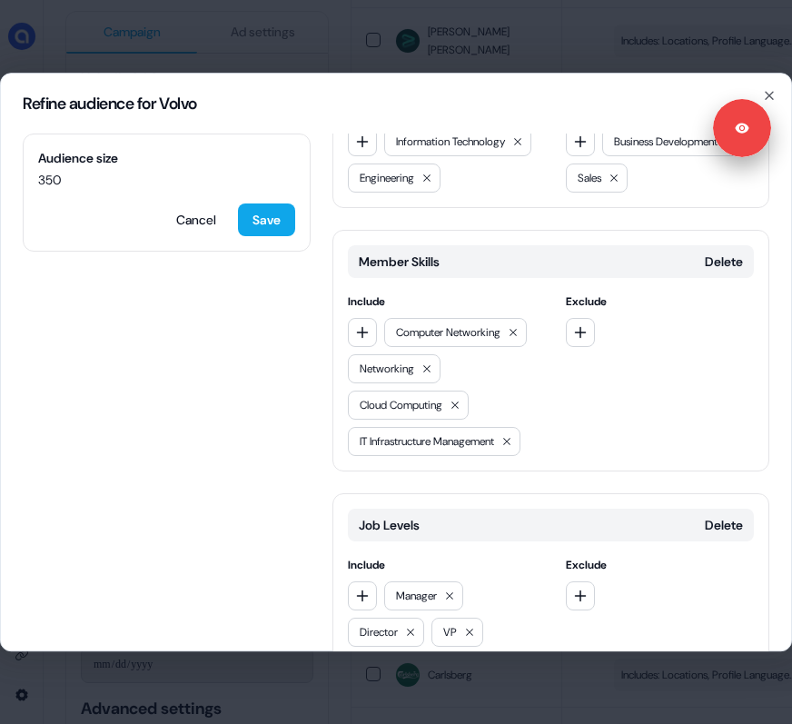
scroll to position [747, 0]
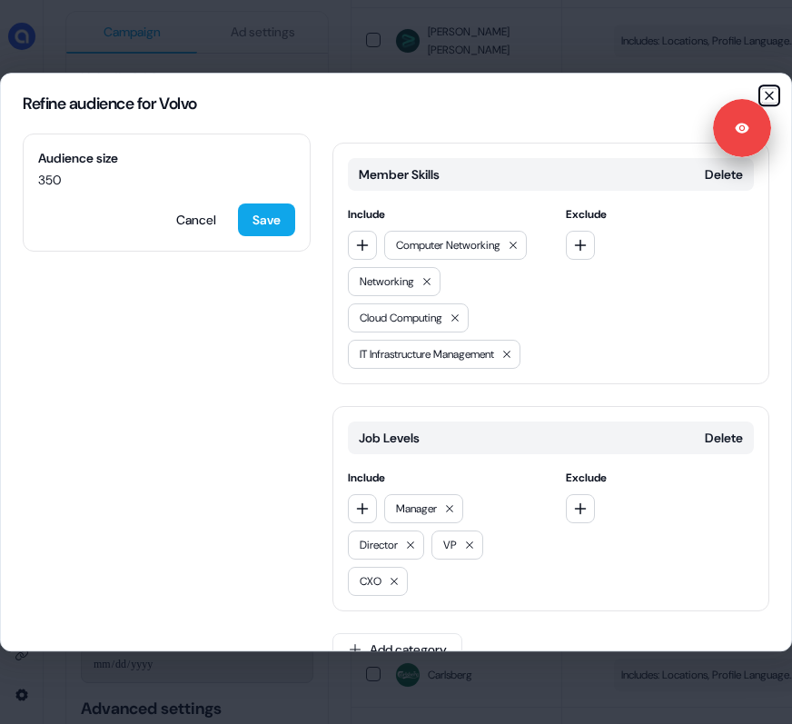
click at [768, 93] on icon "button" at bounding box center [770, 95] width 15 height 15
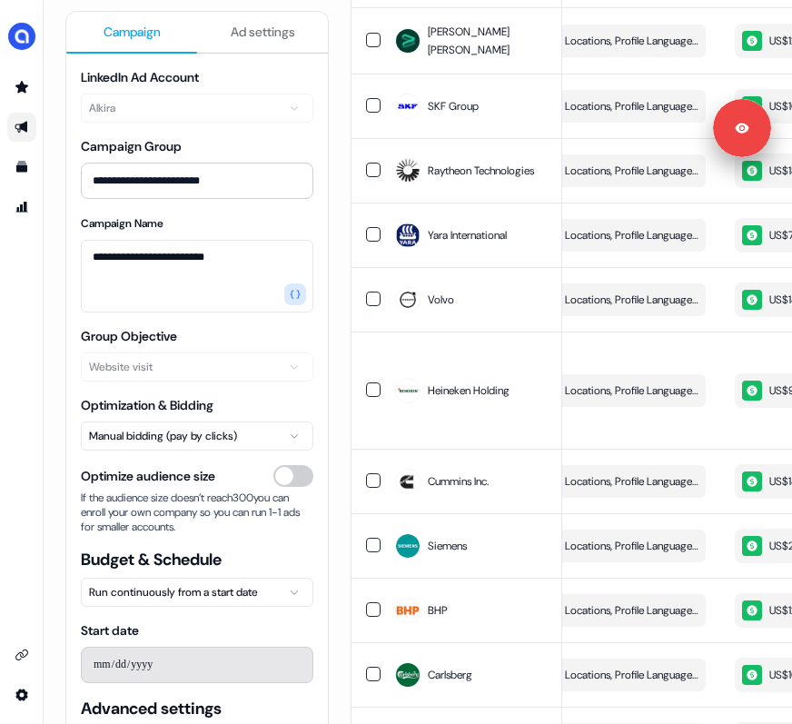
scroll to position [0, 0]
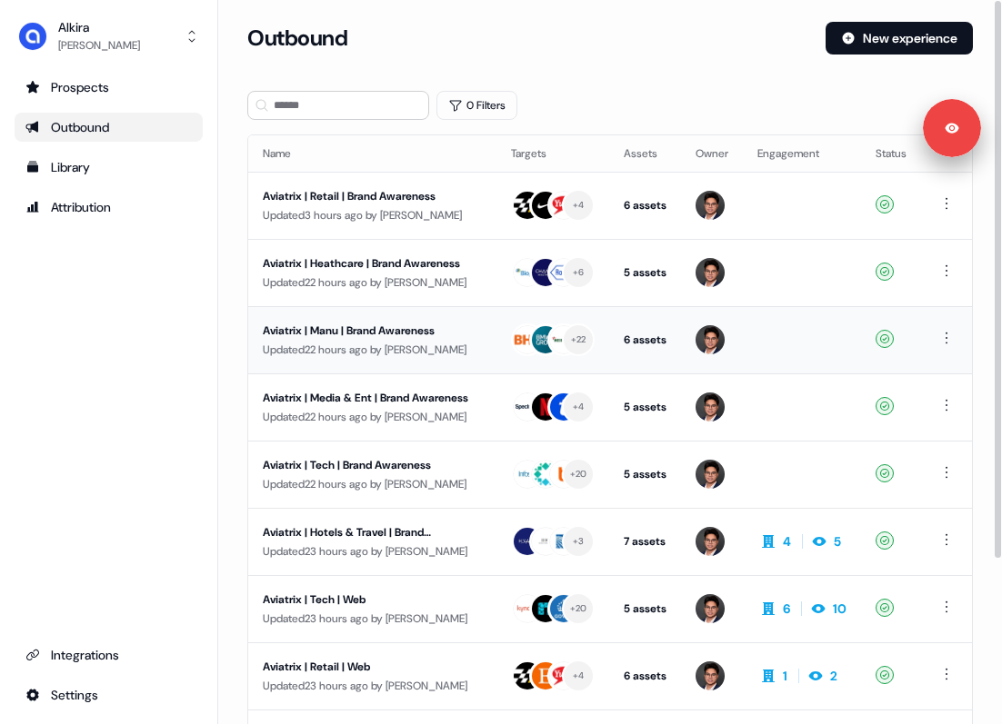
click at [373, 344] on div "Updated 22 hours ago by [PERSON_NAME]" at bounding box center [372, 350] width 219 height 18
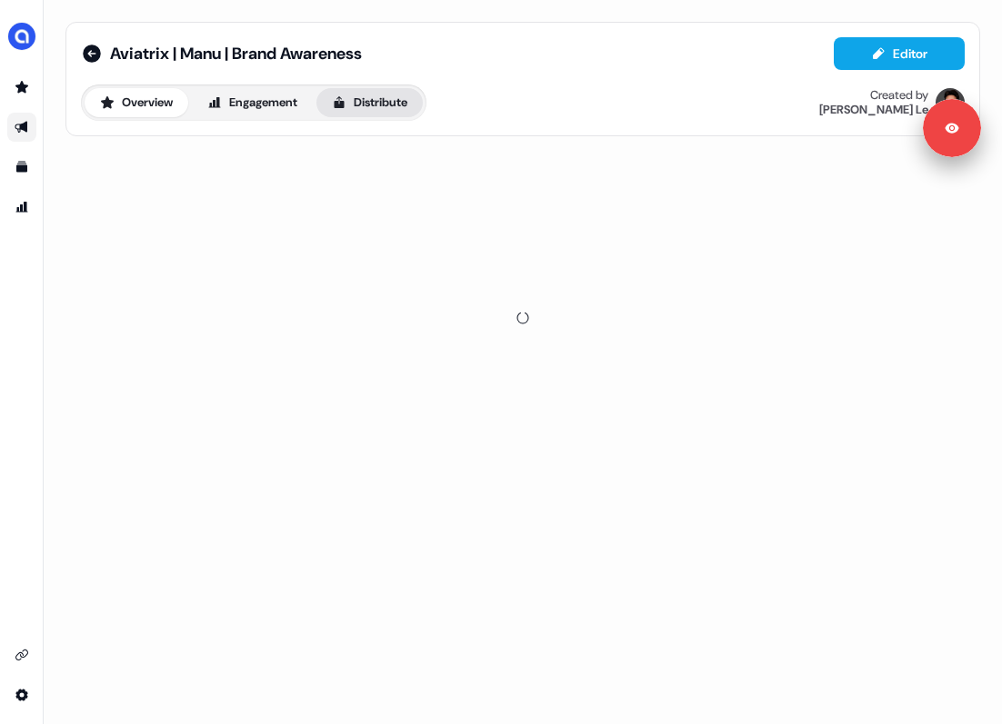
click at [375, 91] on button "Distribute" at bounding box center [369, 102] width 106 height 29
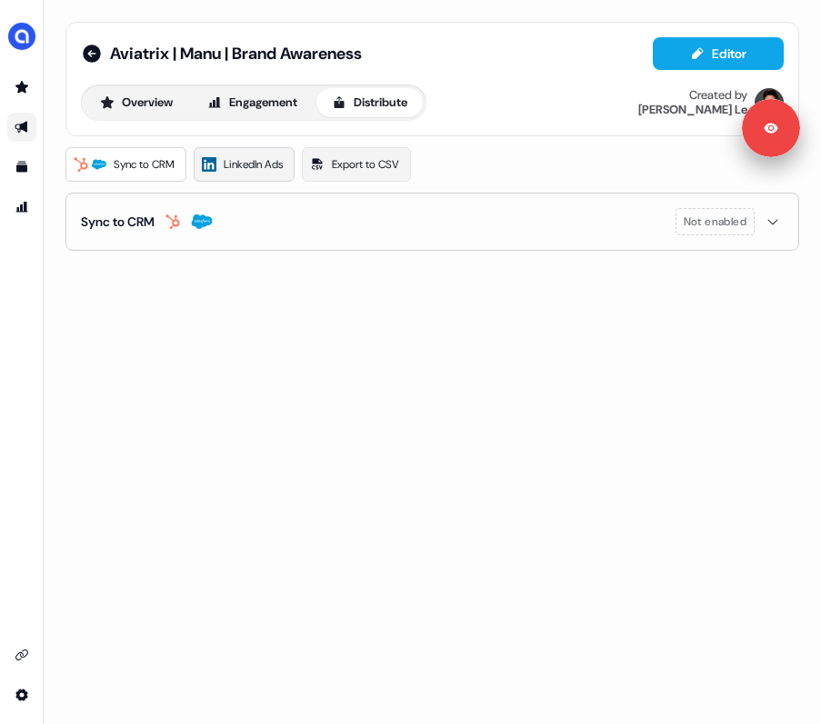
click at [239, 157] on span "LinkedIn Ads" at bounding box center [253, 164] width 59 height 18
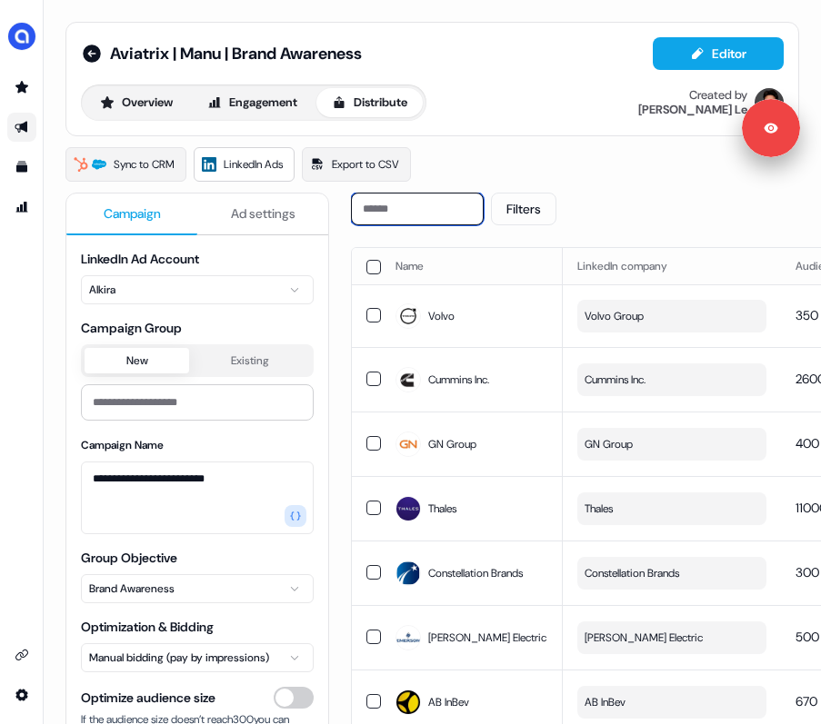
click at [451, 212] on input at bounding box center [417, 209] width 133 height 33
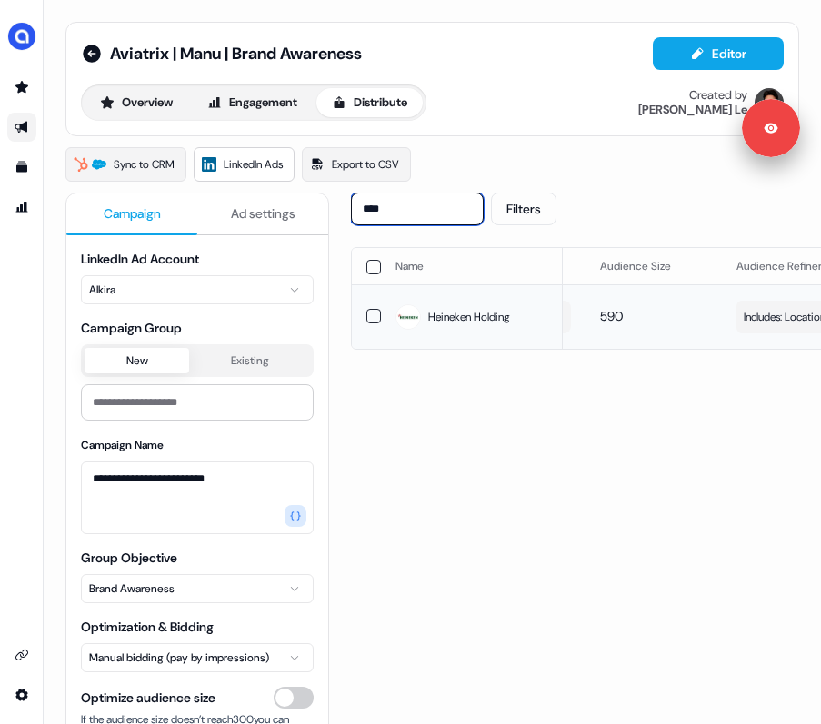
scroll to position [0, 310]
type input "****"
click at [776, 328] on div "button" at bounding box center [771, 317] width 26 height 33
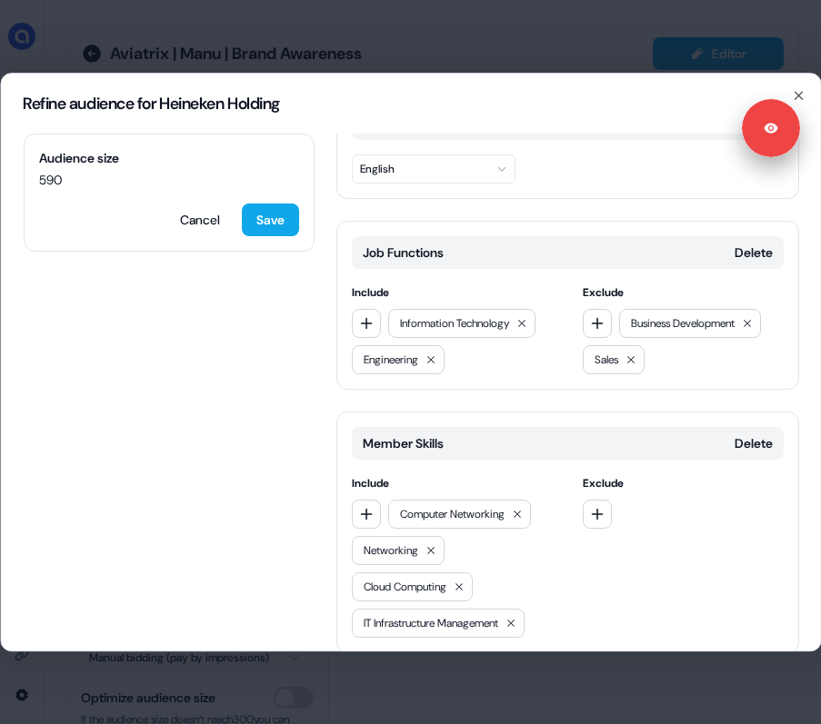
scroll to position [347, 0]
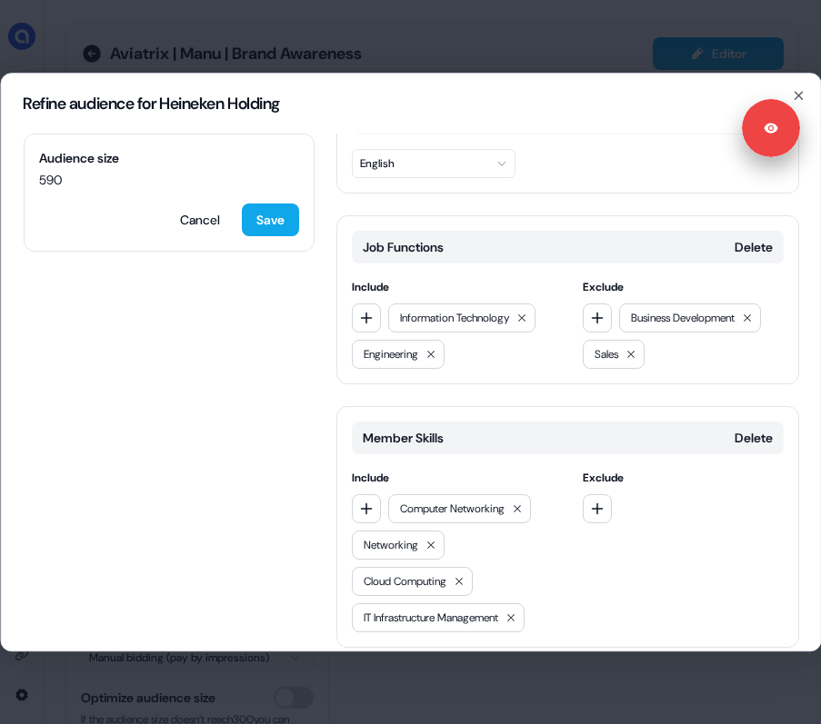
click at [409, 670] on button "Add category" at bounding box center [400, 686] width 130 height 33
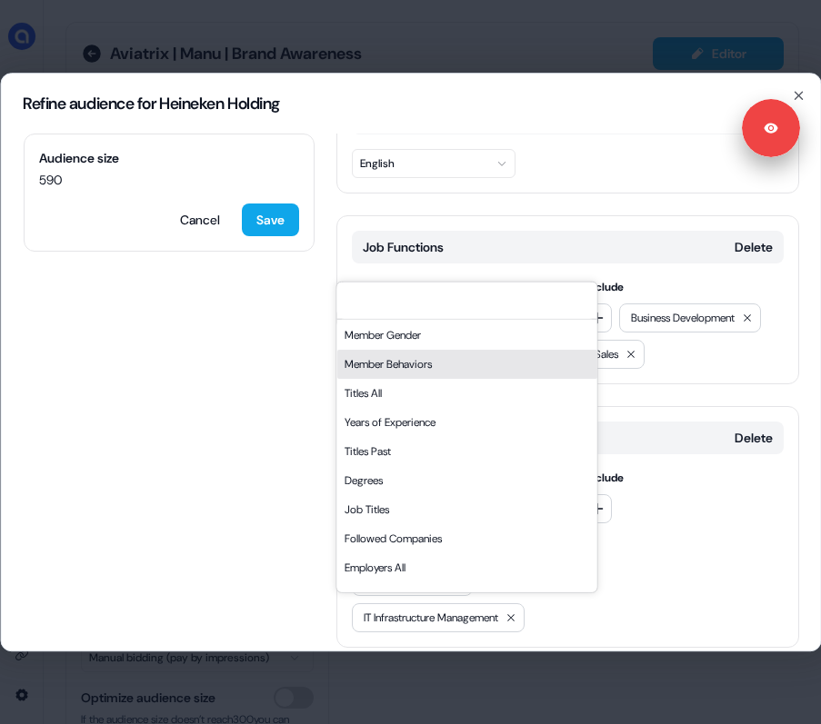
scroll to position [224, 0]
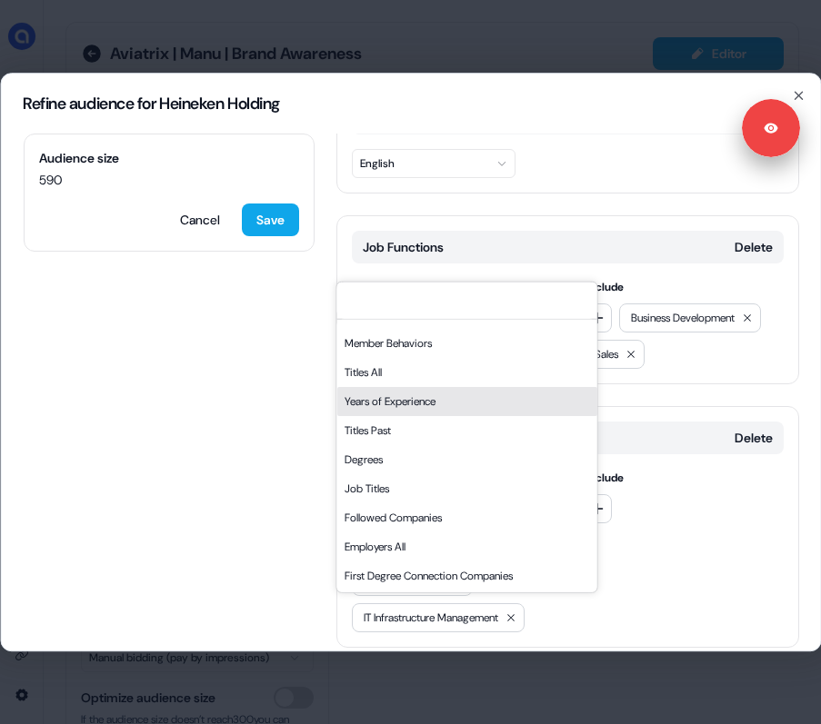
click at [402, 394] on div "Years of Experience" at bounding box center [466, 400] width 260 height 29
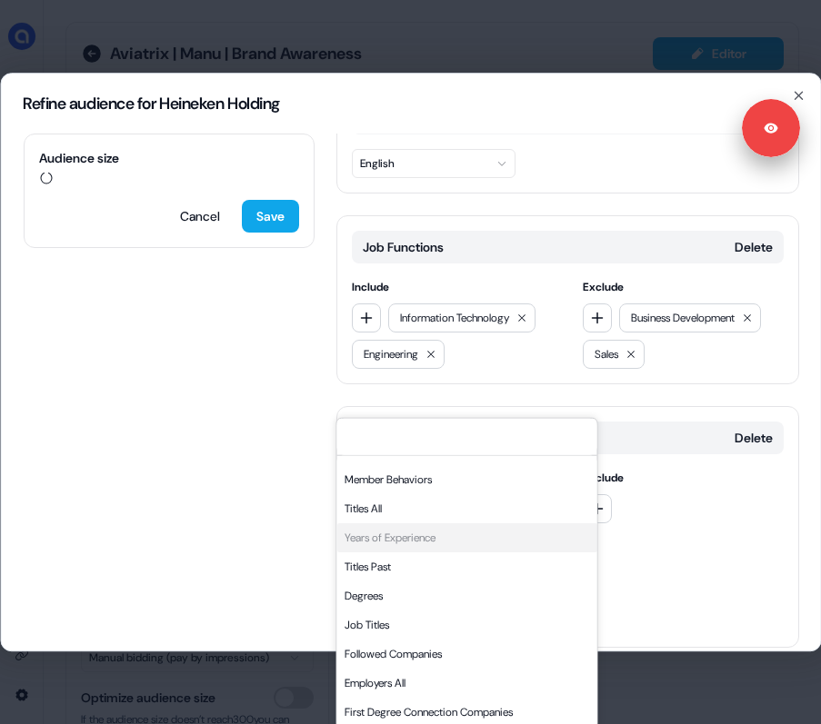
scroll to position [483, 0]
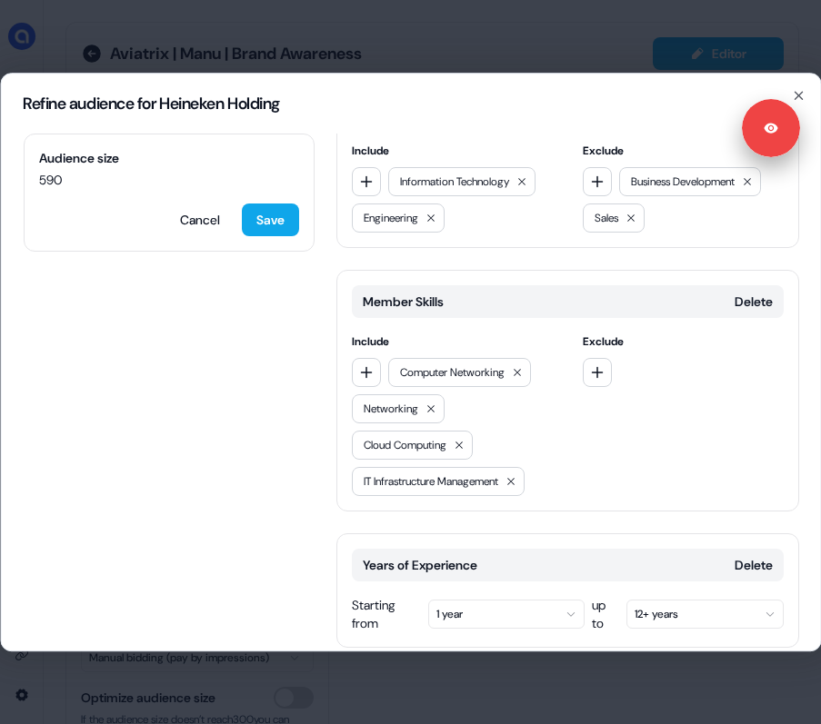
click at [501, 600] on button "1 year" at bounding box center [505, 614] width 157 height 29
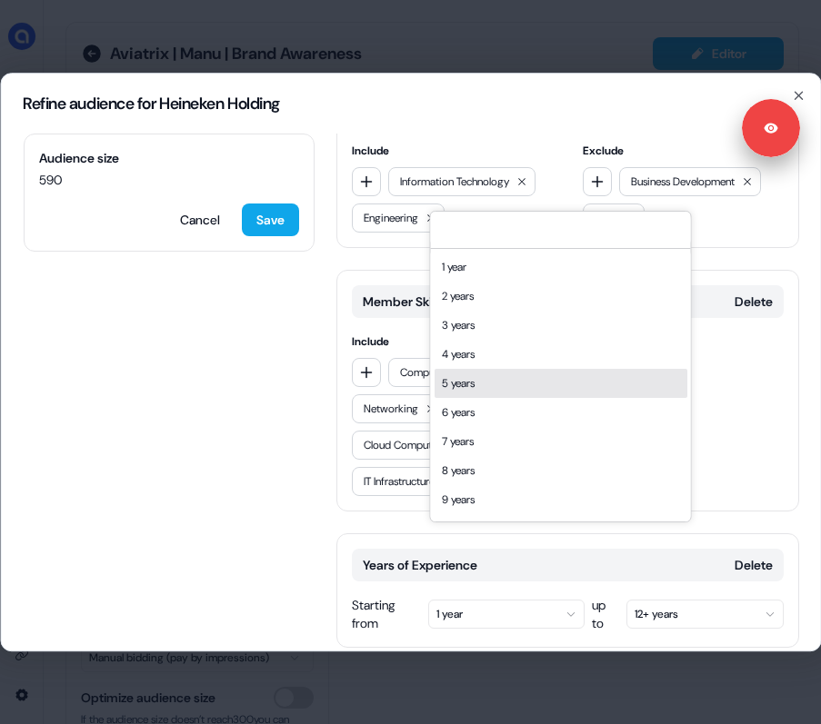
click at [452, 387] on div "5 years" at bounding box center [560, 383] width 253 height 29
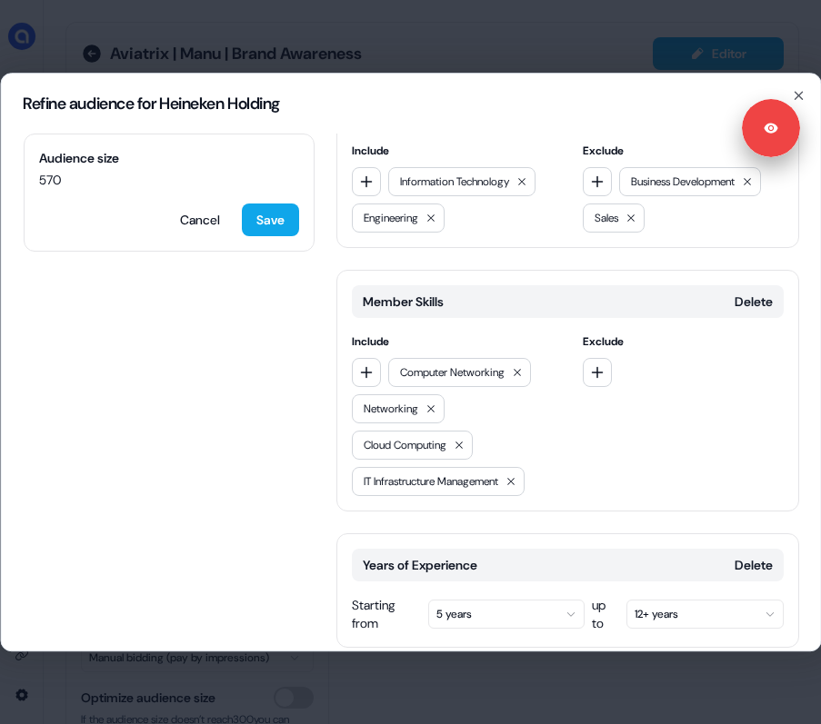
click at [613, 384] on div "Exclude" at bounding box center [682, 415] width 201 height 164
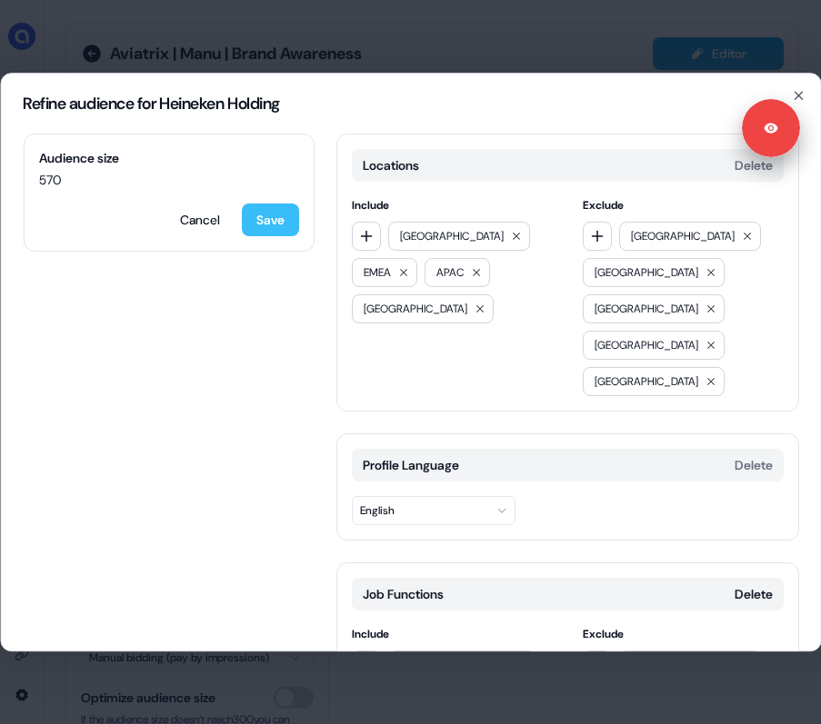
click at [264, 220] on button "Save" at bounding box center [269, 220] width 57 height 33
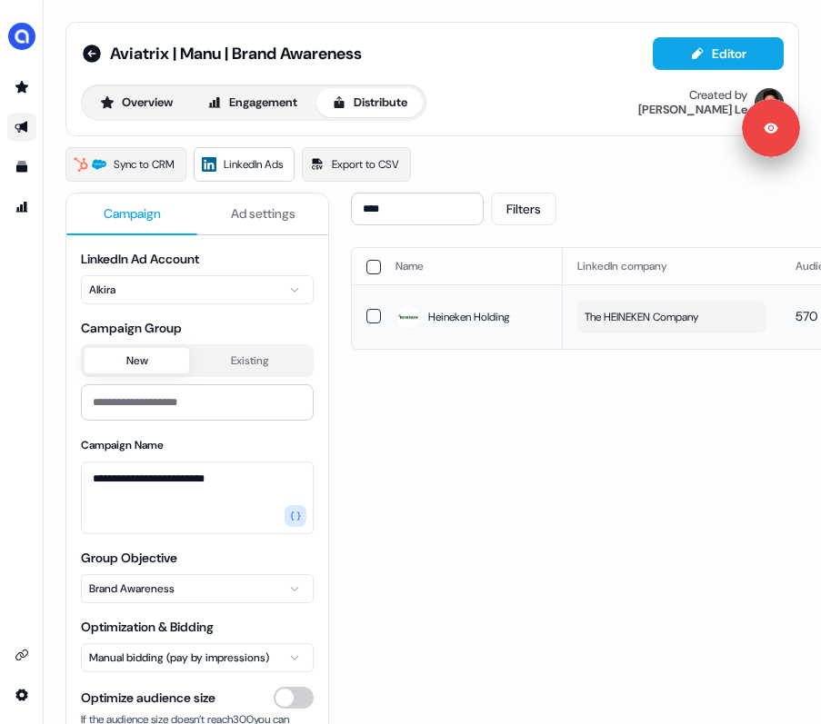
click at [684, 322] on span "The HEINEKEN Company" at bounding box center [641, 317] width 114 height 18
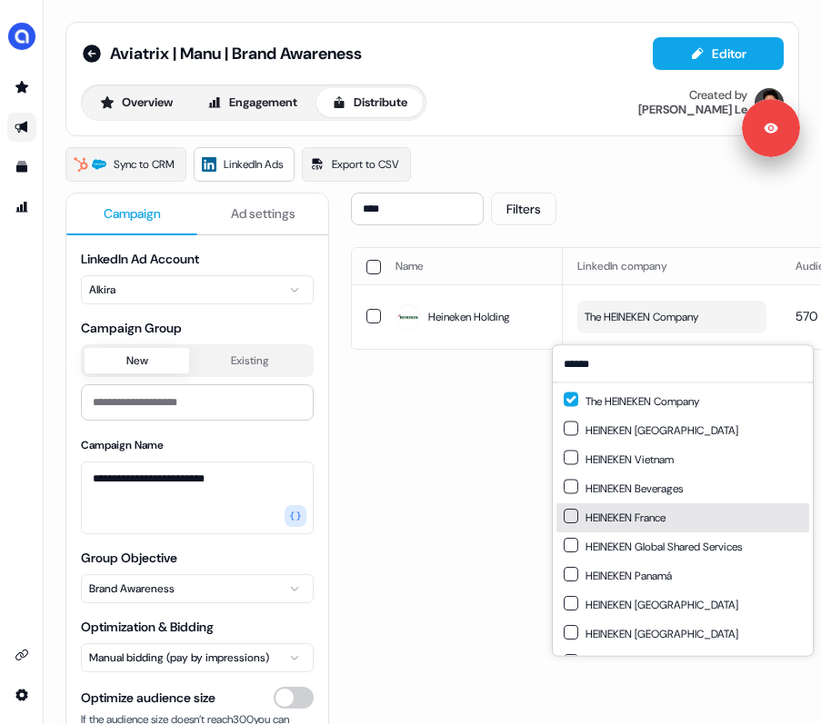
type input "******"
click at [570, 519] on button "Suggestions" at bounding box center [570, 516] width 15 height 15
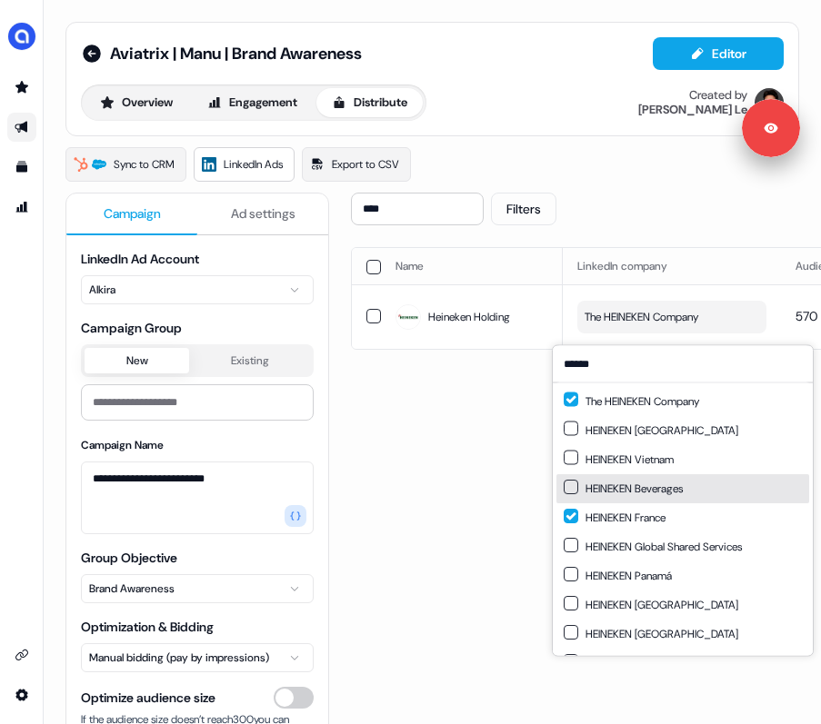
click at [573, 486] on button "Suggestions" at bounding box center [570, 487] width 15 height 15
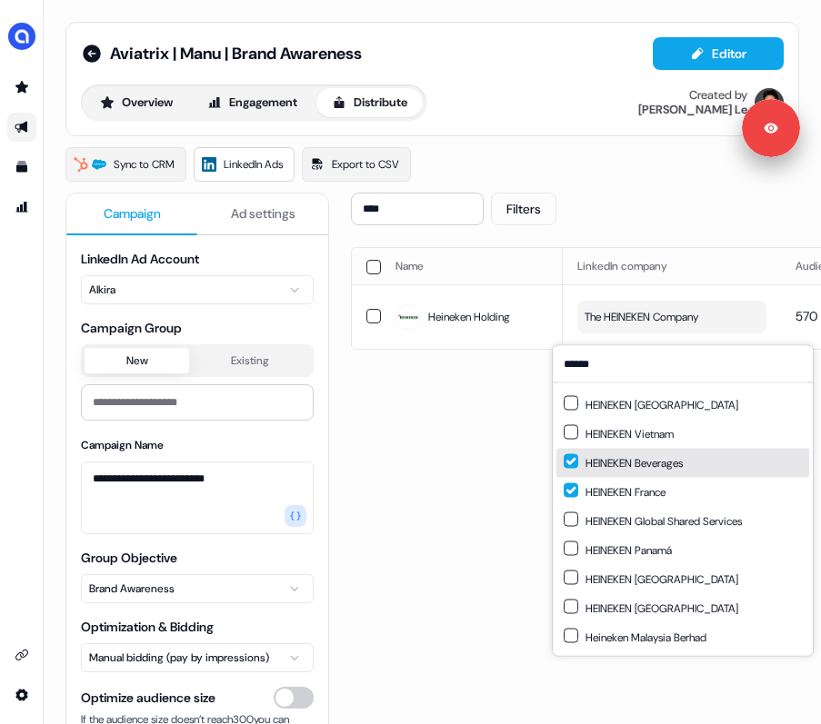
scroll to position [23, 0]
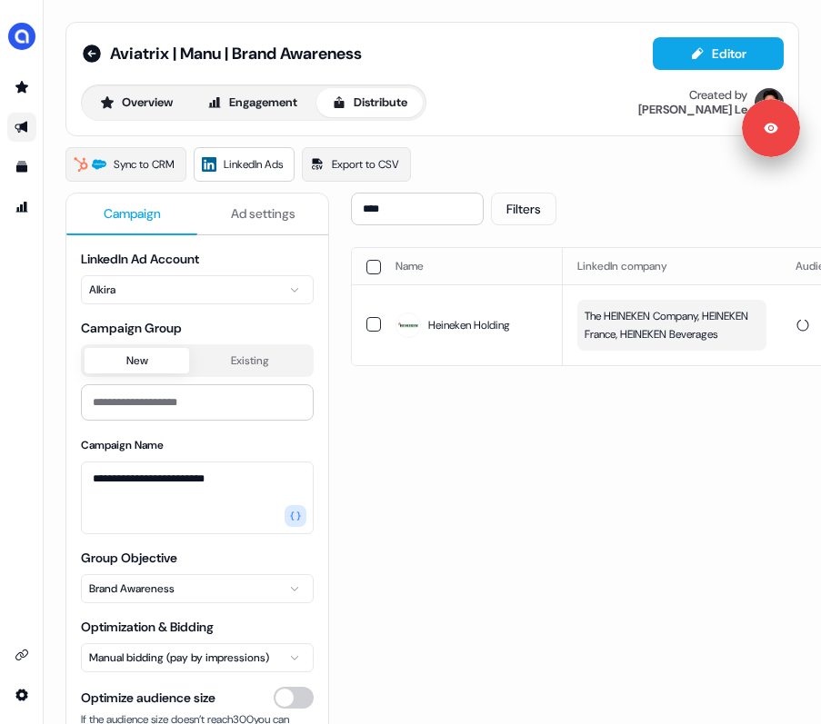
click at [507, 511] on div "**** Filters Sync to LinkedIn Go live Name LinkedIn company Audience Size Audie…" at bounding box center [760, 539] width 818 height 692
click at [728, 344] on span "The HEINEKEN Company, HEINEKEN France, HEINEKEN Beverages" at bounding box center [661, 325] width 171 height 36
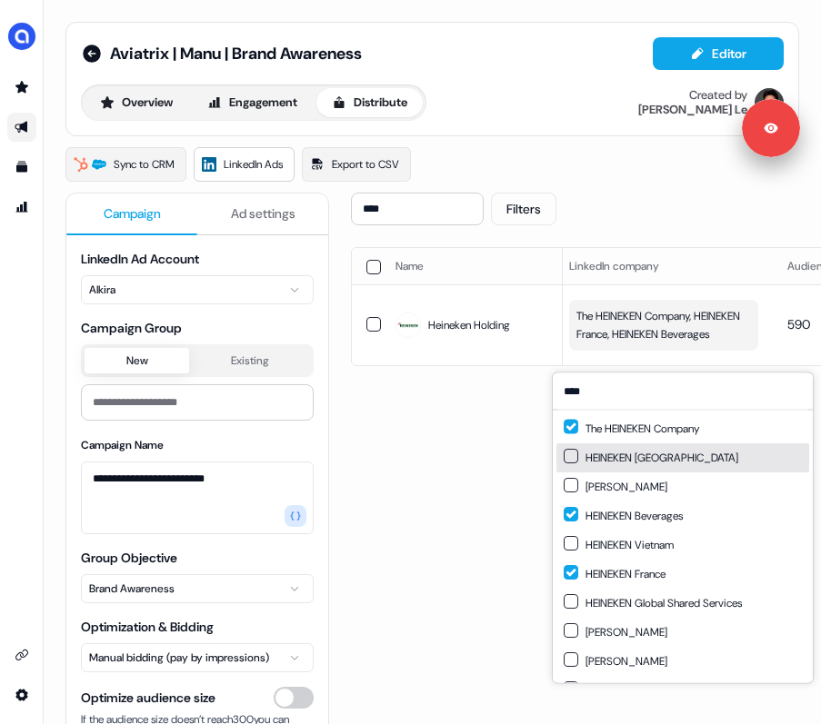
click at [573, 461] on button "Suggestions" at bounding box center [570, 456] width 15 height 15
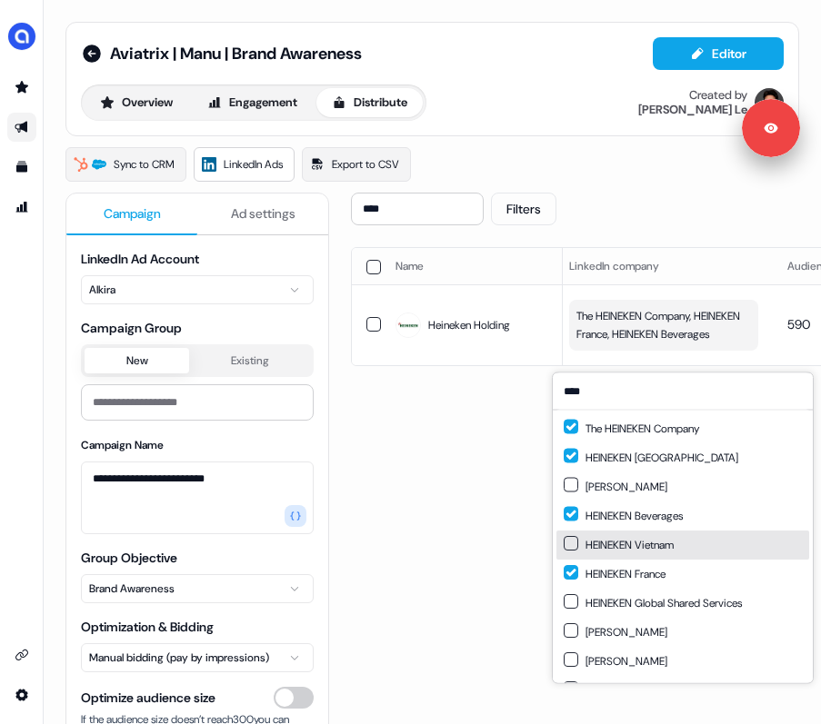
click at [570, 542] on button "Suggestions" at bounding box center [570, 543] width 15 height 15
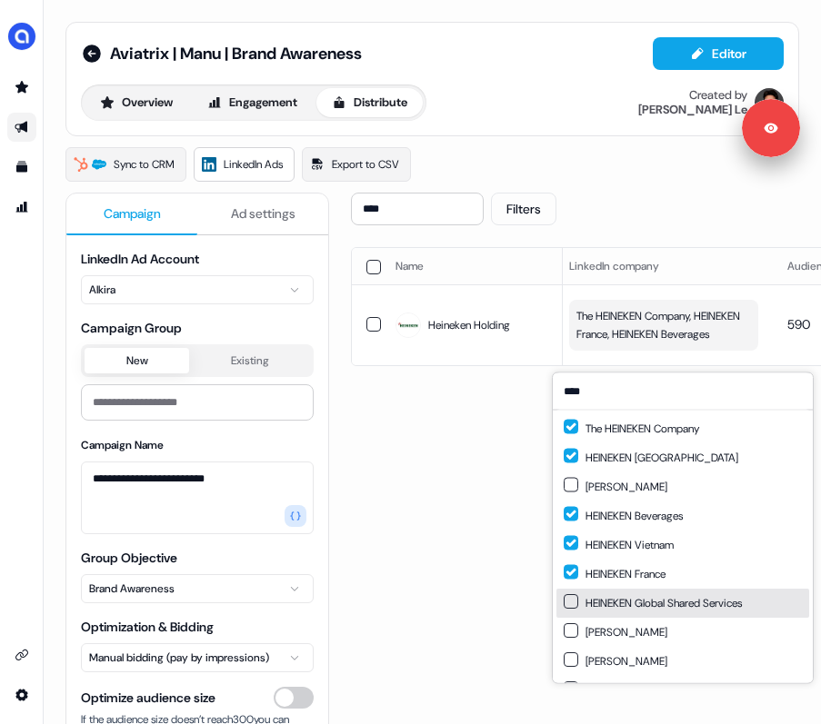
scroll to position [25, 0]
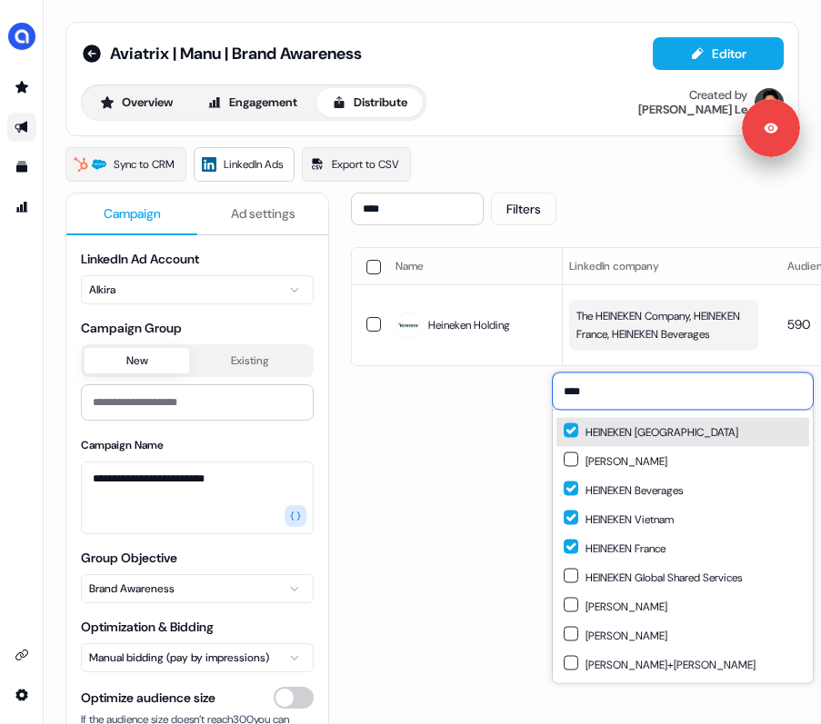
click at [633, 393] on input "****" at bounding box center [683, 392] width 260 height 36
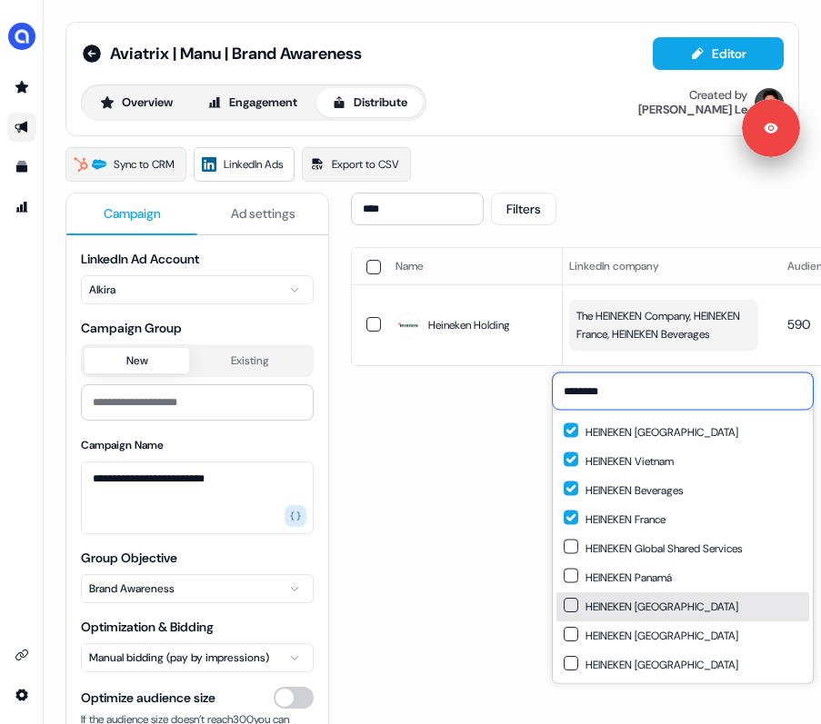
type input "********"
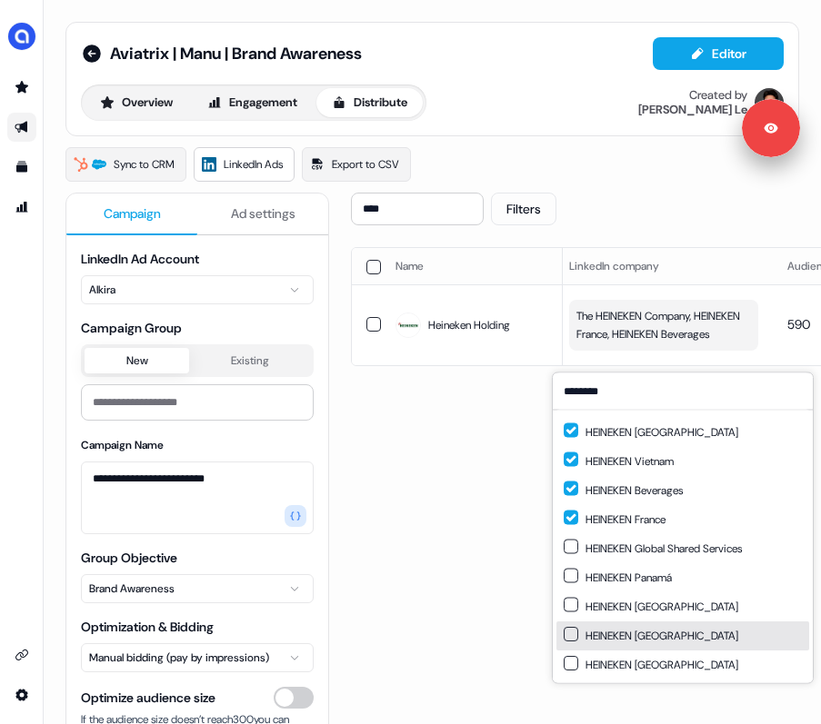
click at [568, 635] on button "Suggestions" at bounding box center [570, 634] width 15 height 15
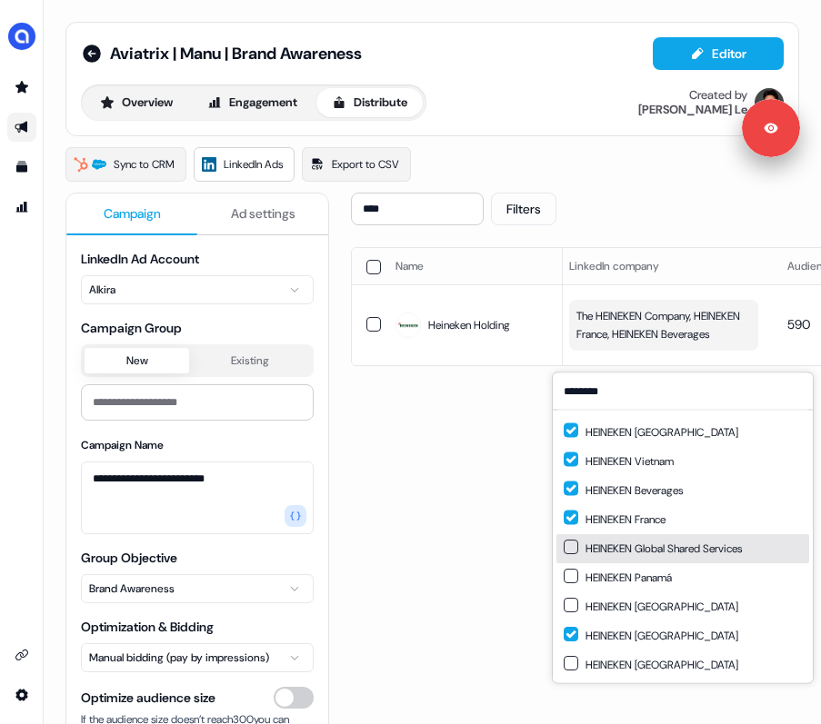
click at [568, 546] on button "Suggestions" at bounding box center [570, 547] width 15 height 15
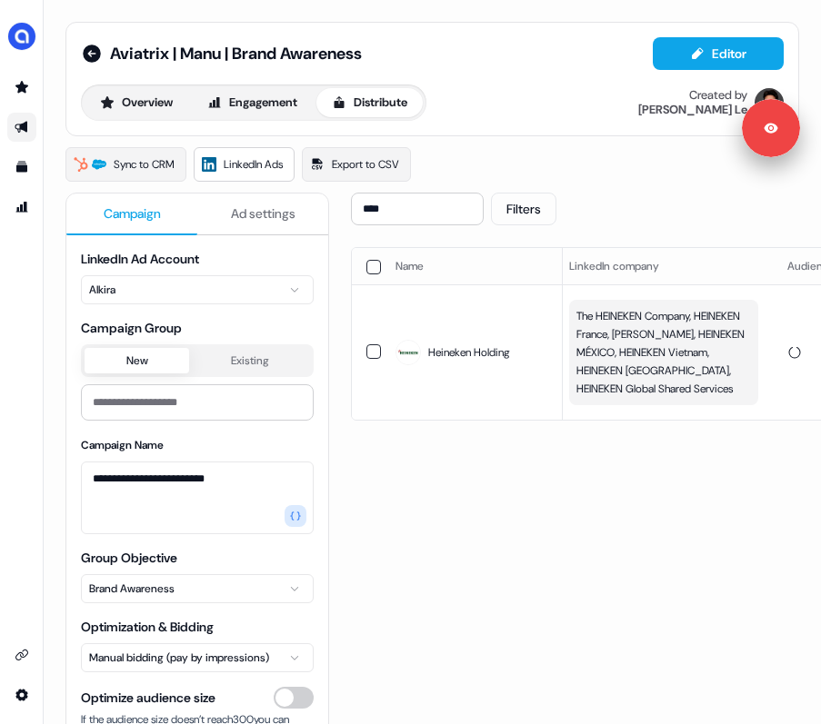
click at [513, 510] on div "**** Filters Sync to LinkedIn Go live Name LinkedIn company Audience Size Audie…" at bounding box center [760, 539] width 818 height 692
click at [405, 211] on input "****" at bounding box center [417, 209] width 133 height 33
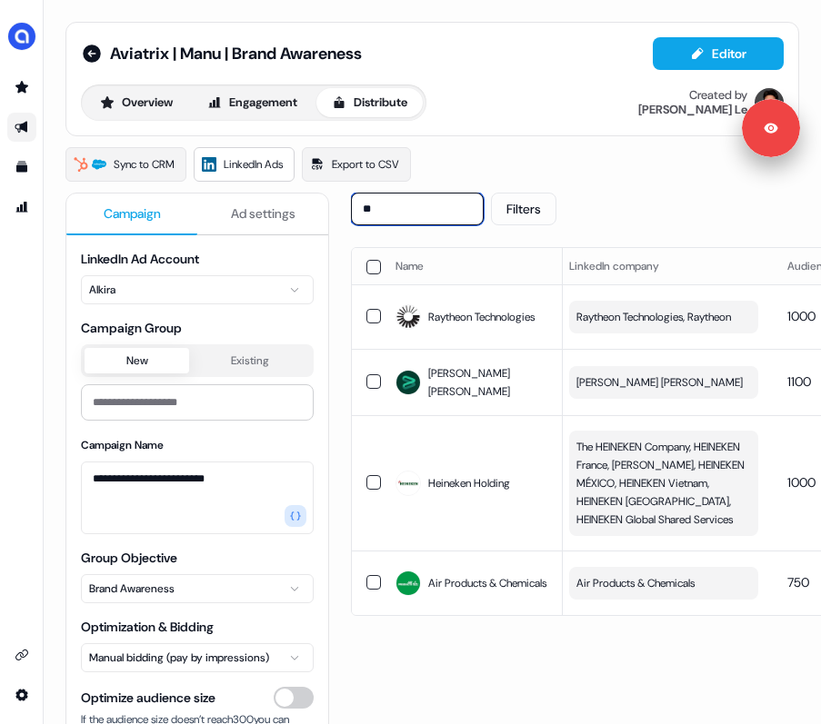
type input "*"
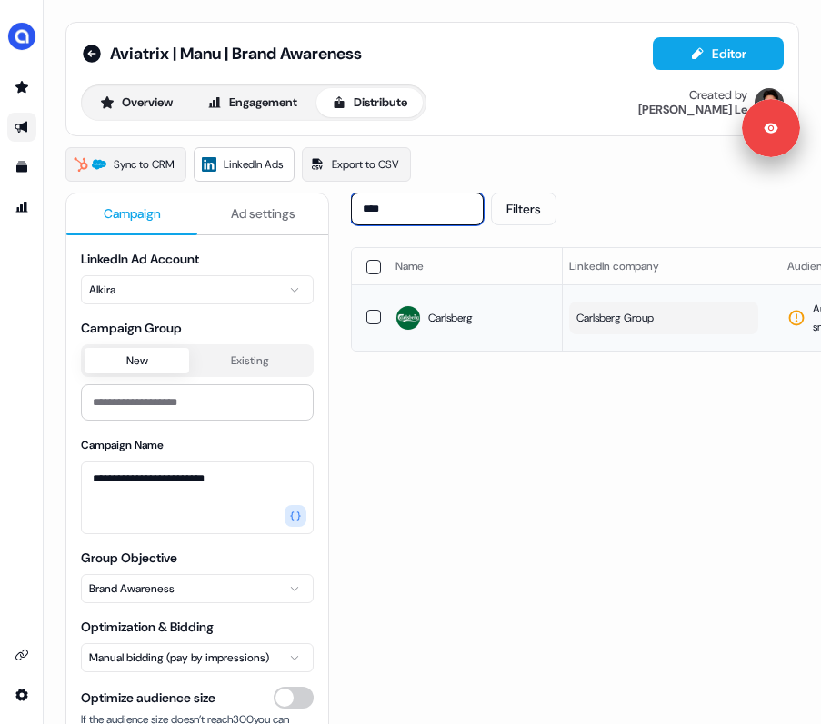
type input "****"
click at [690, 322] on button "Carlsberg Group" at bounding box center [663, 318] width 189 height 33
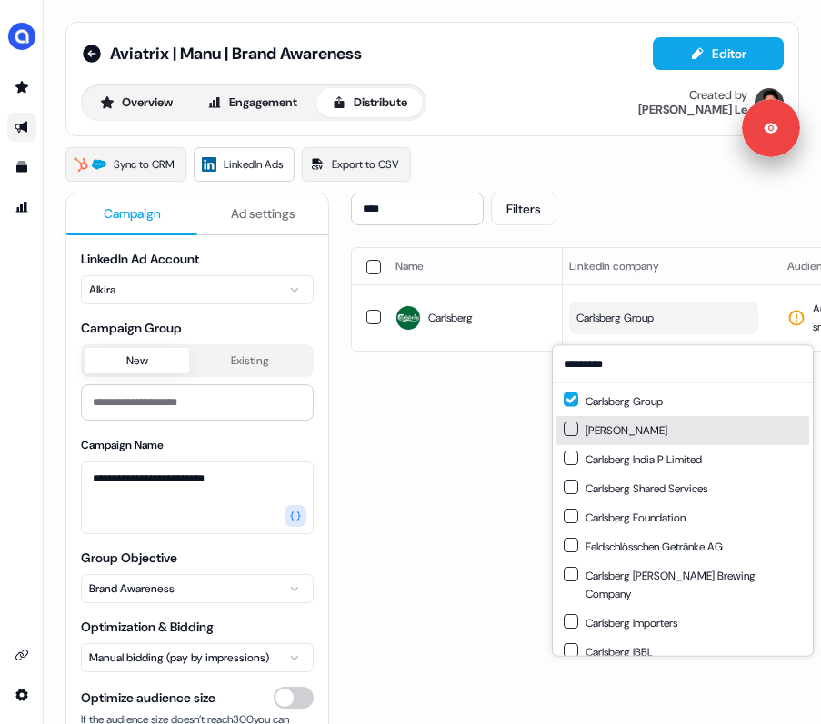
type input "*********"
click at [573, 428] on button "Suggestions" at bounding box center [570, 429] width 15 height 15
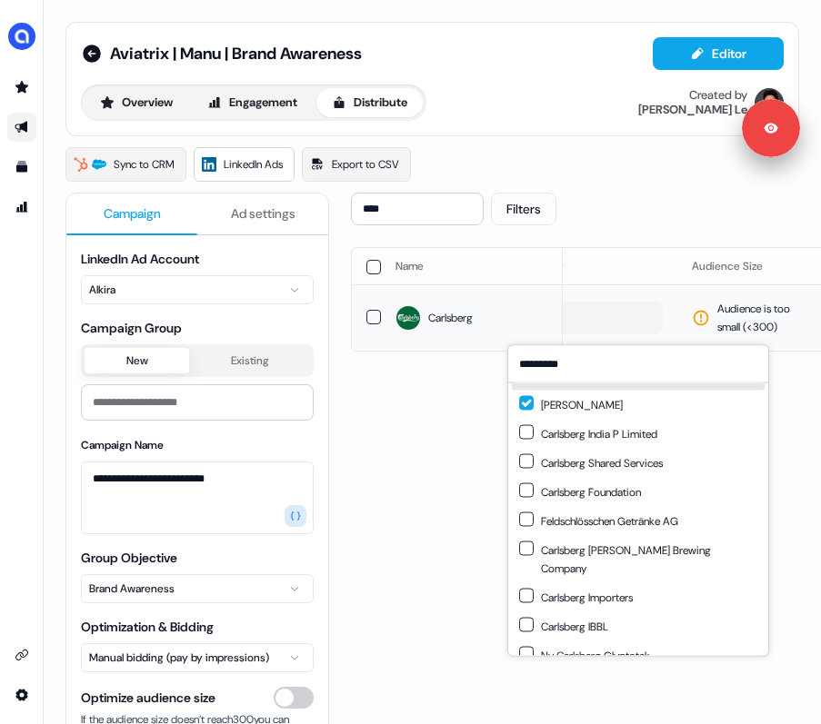
scroll to position [0, 46]
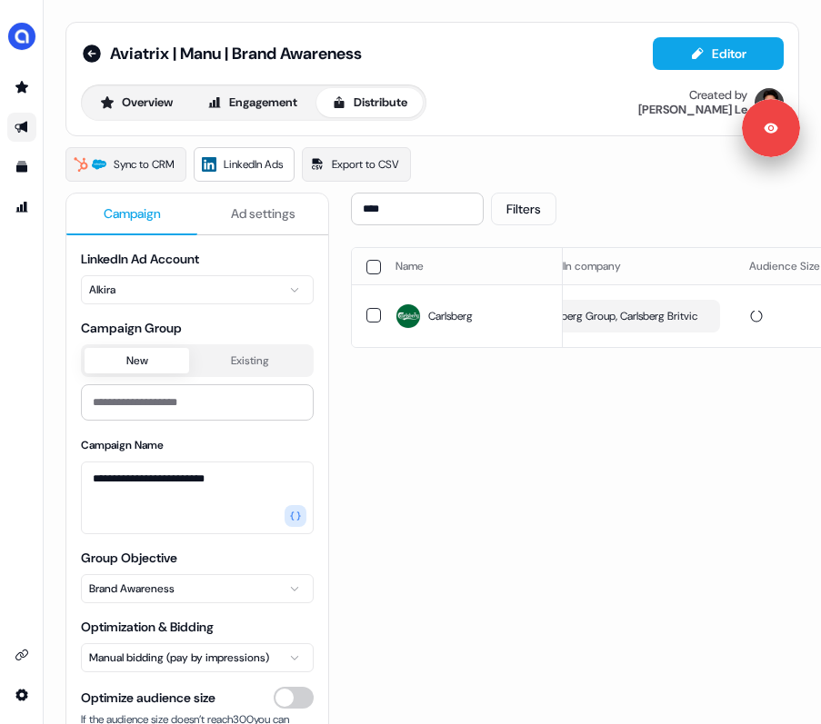
click at [471, 437] on div "**** Filters Sync to LinkedIn Go live Name LinkedIn company Audience Size Audie…" at bounding box center [760, 539] width 818 height 692
click at [651, 327] on span "Carlsberg Group, Carlsberg Britvic" at bounding box center [617, 318] width 159 height 18
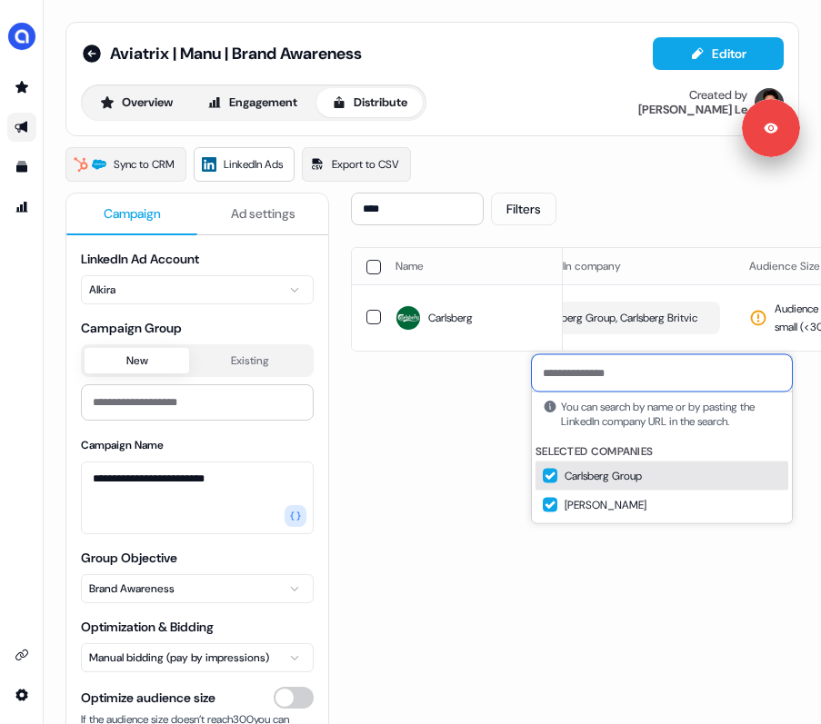
paste input "**********"
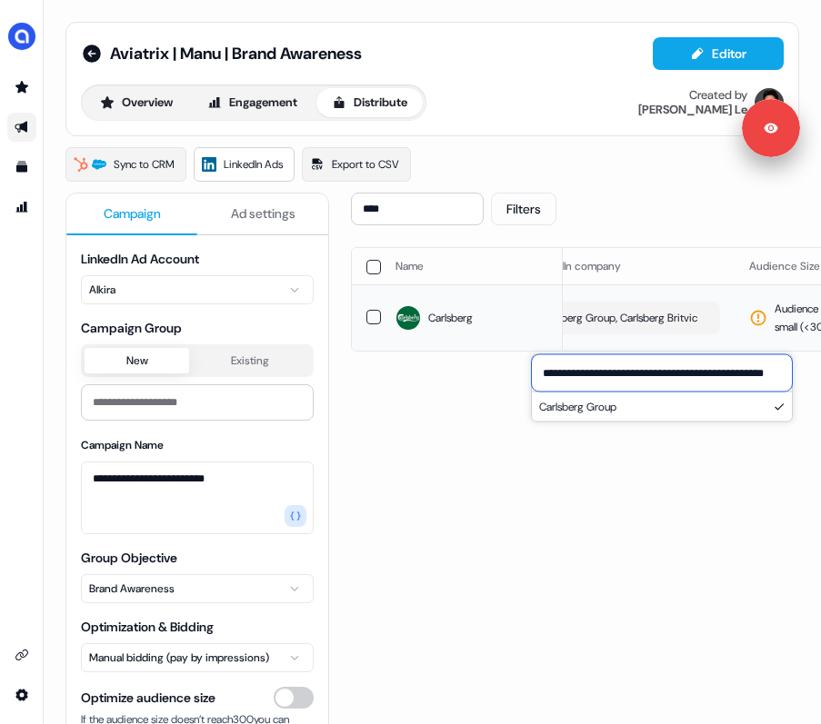
type input "**********"
click at [731, 339] on td "Carlsberg Group, Carlsberg Britvic" at bounding box center [625, 317] width 218 height 66
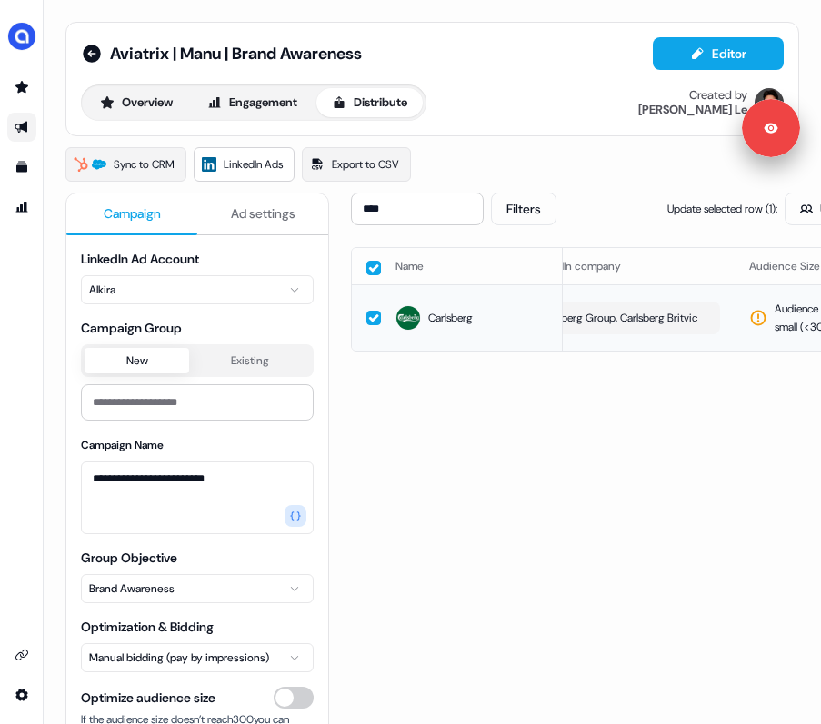
click at [667, 327] on span "Carlsberg Group, Carlsberg Britvic" at bounding box center [617, 318] width 159 height 18
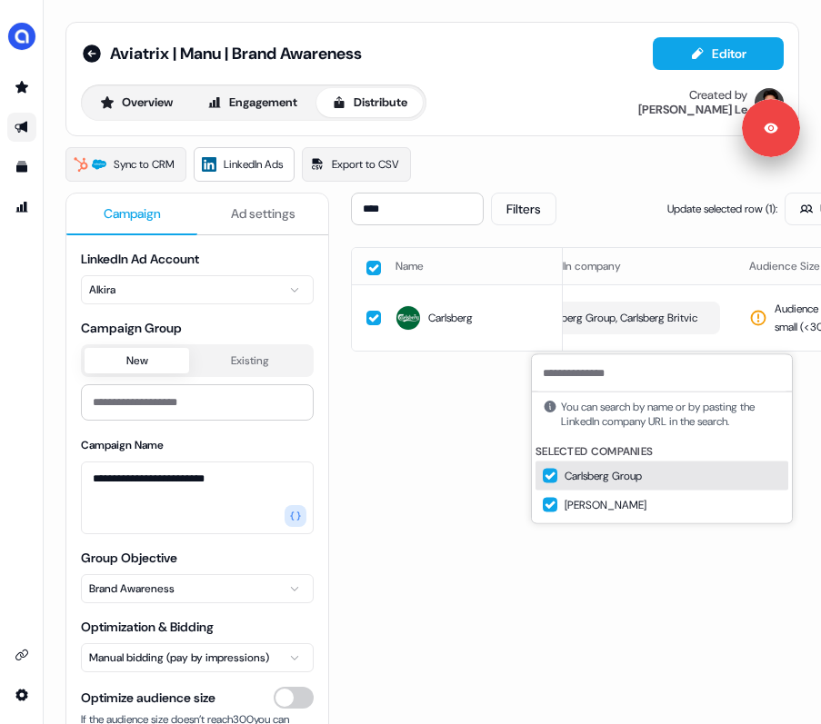
click at [378, 265] on button "button" at bounding box center [373, 268] width 15 height 15
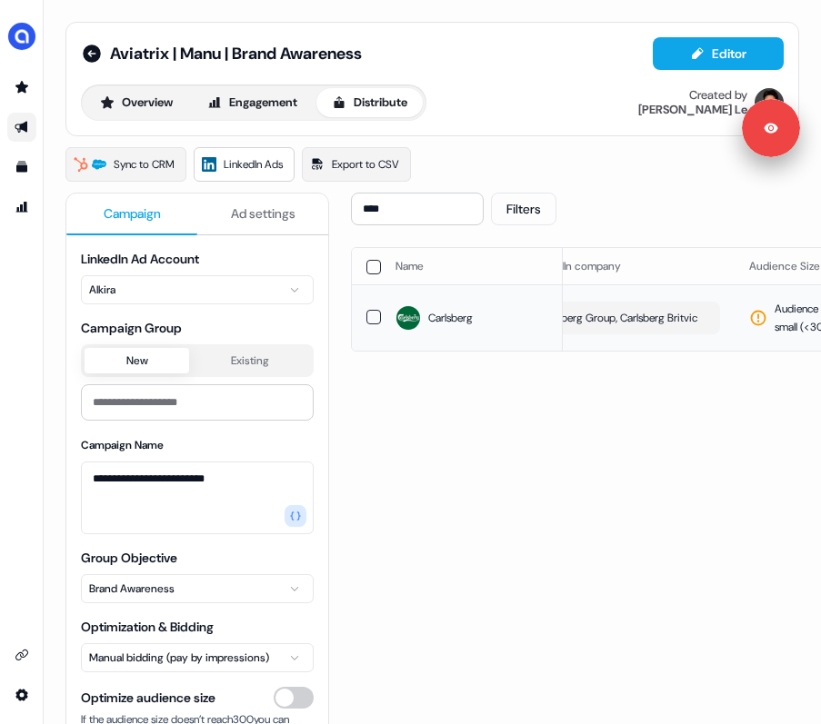
click at [643, 327] on span "Carlsberg Group, Carlsberg Britvic" at bounding box center [617, 318] width 159 height 18
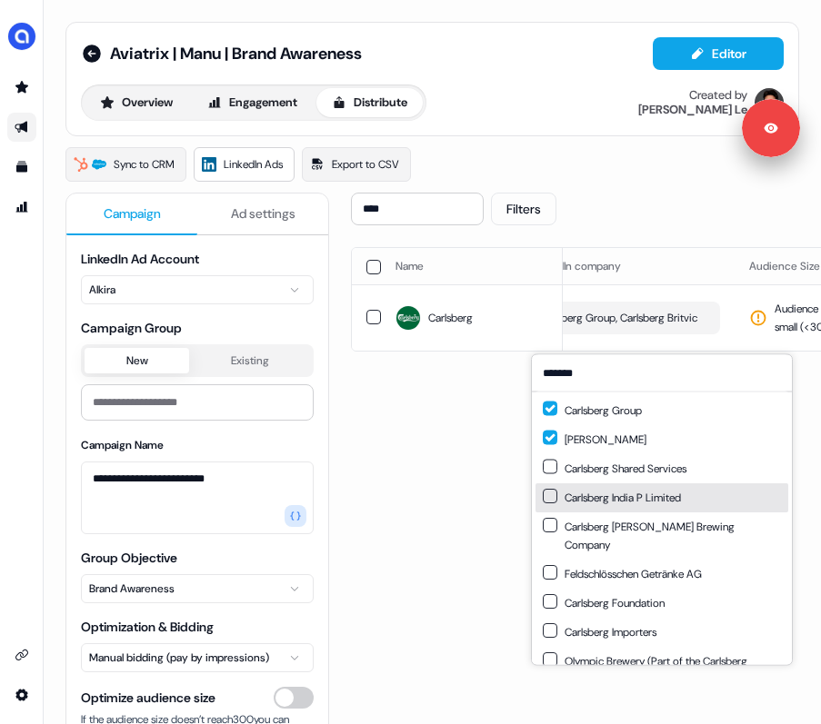
click at [553, 496] on button "Suggestions" at bounding box center [550, 496] width 15 height 15
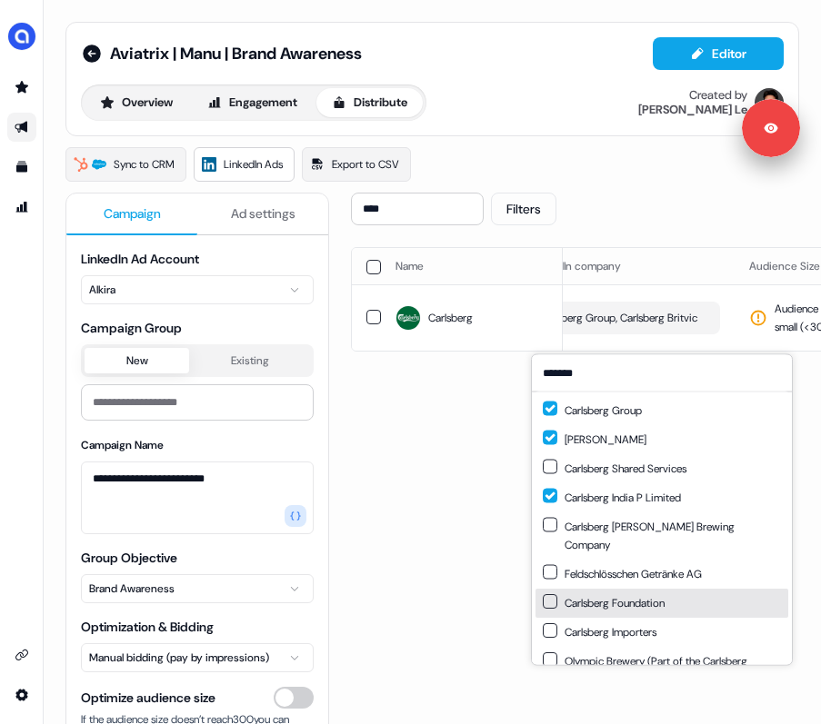
scroll to position [44, 0]
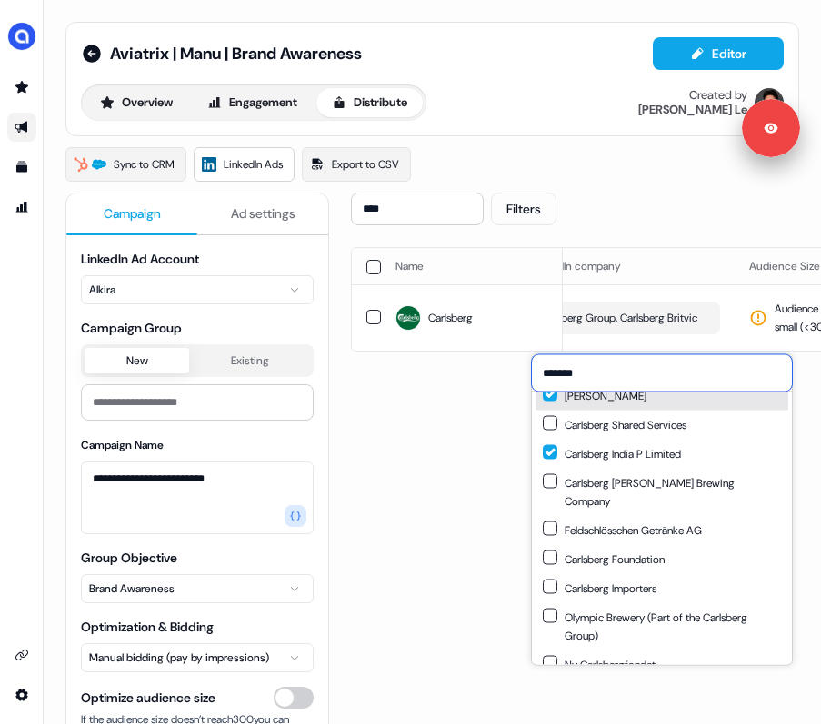
click at [602, 364] on input "*******" at bounding box center [662, 373] width 260 height 36
click at [598, 374] on input "*******" at bounding box center [662, 373] width 260 height 36
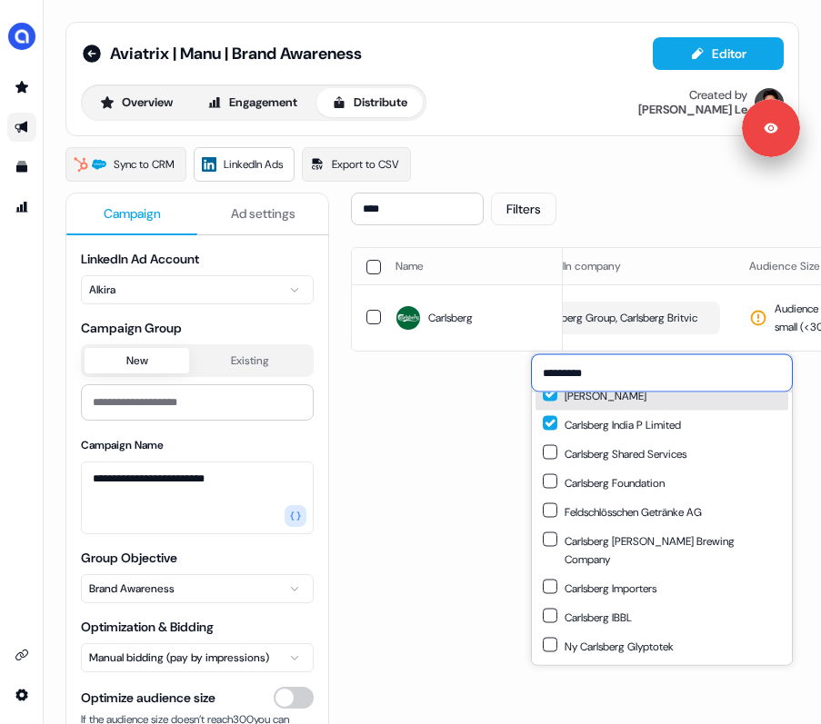
scroll to position [25, 0]
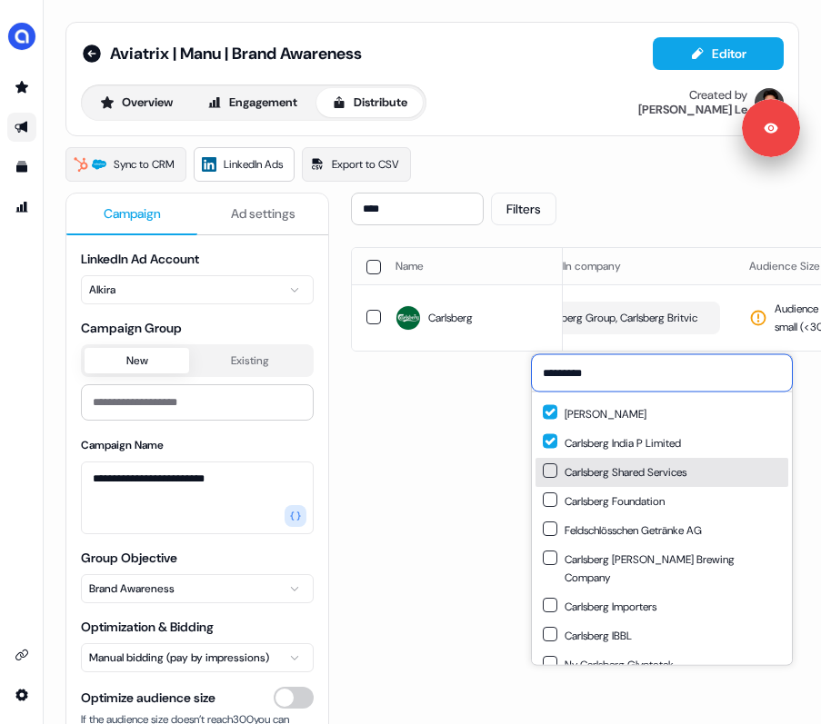
type input "*********"
click at [551, 466] on button "Suggestions" at bounding box center [550, 470] width 15 height 15
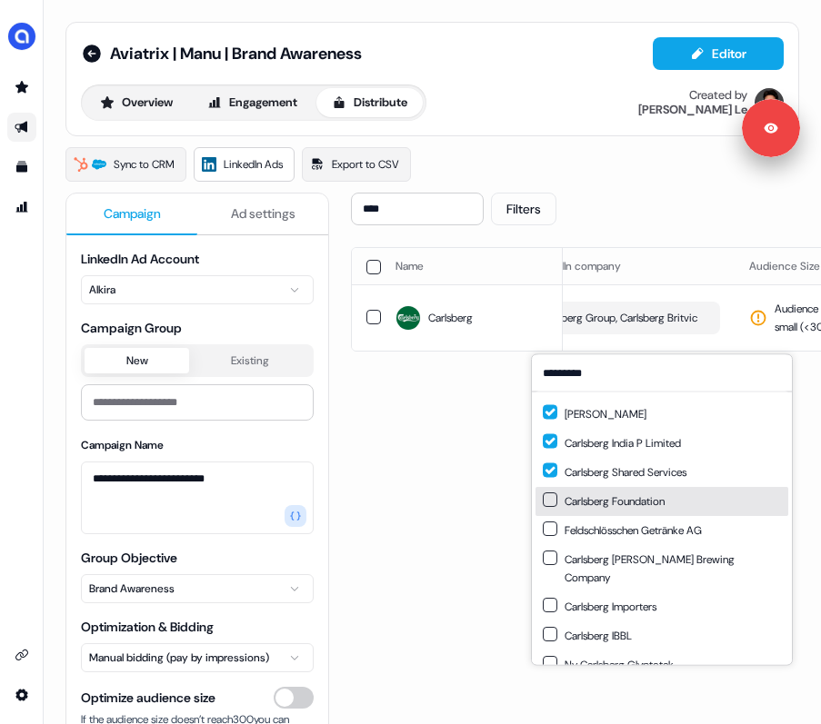
click at [553, 502] on button "Suggestions" at bounding box center [550, 500] width 15 height 15
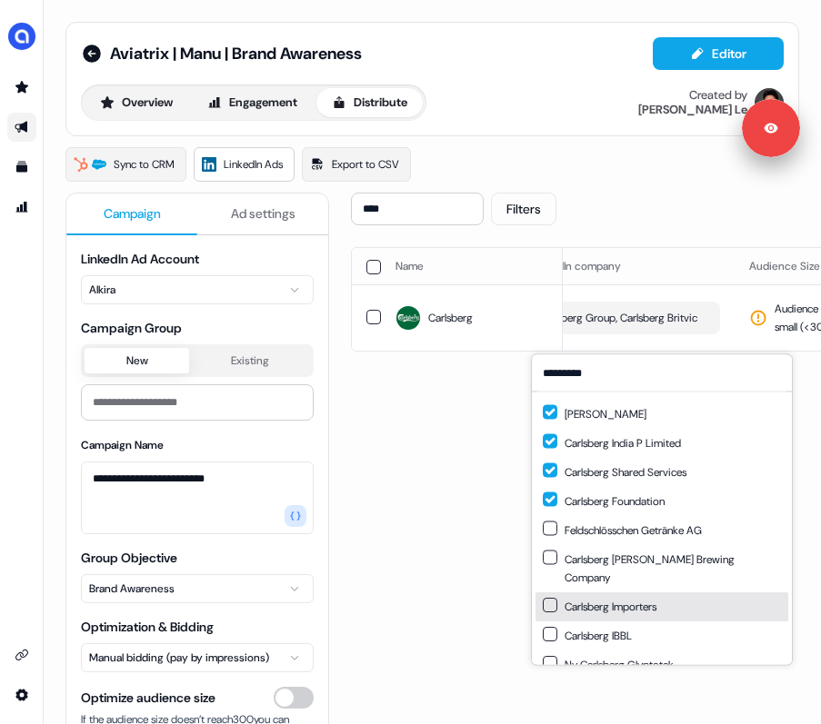
click at [548, 598] on button "Suggestions" at bounding box center [550, 605] width 15 height 15
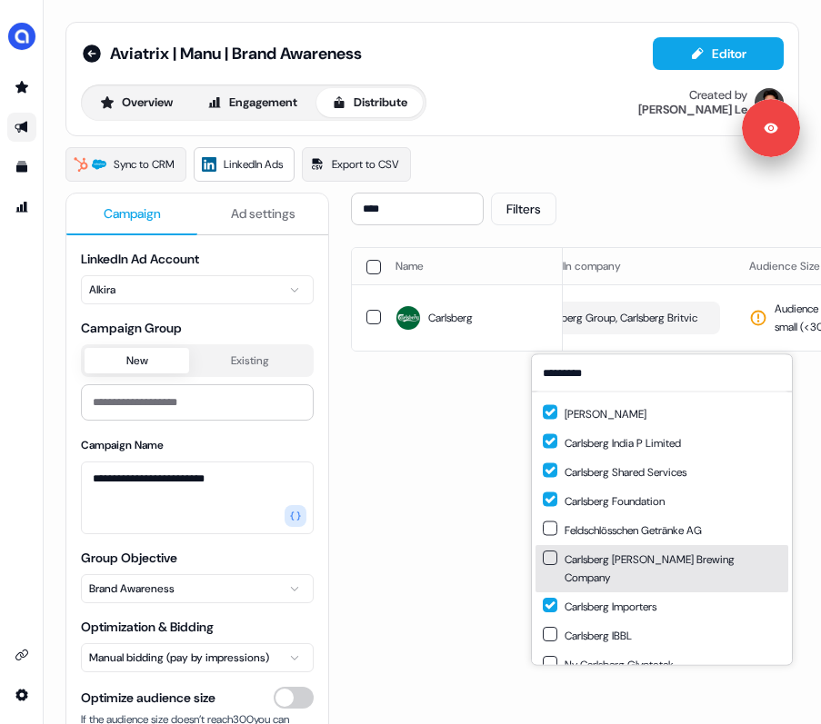
click at [553, 557] on button "Suggestions" at bounding box center [550, 558] width 15 height 15
click at [499, 489] on div "**** Filters Sync to LinkedIn Go live Name LinkedIn company Audience Size Audie…" at bounding box center [760, 539] width 818 height 692
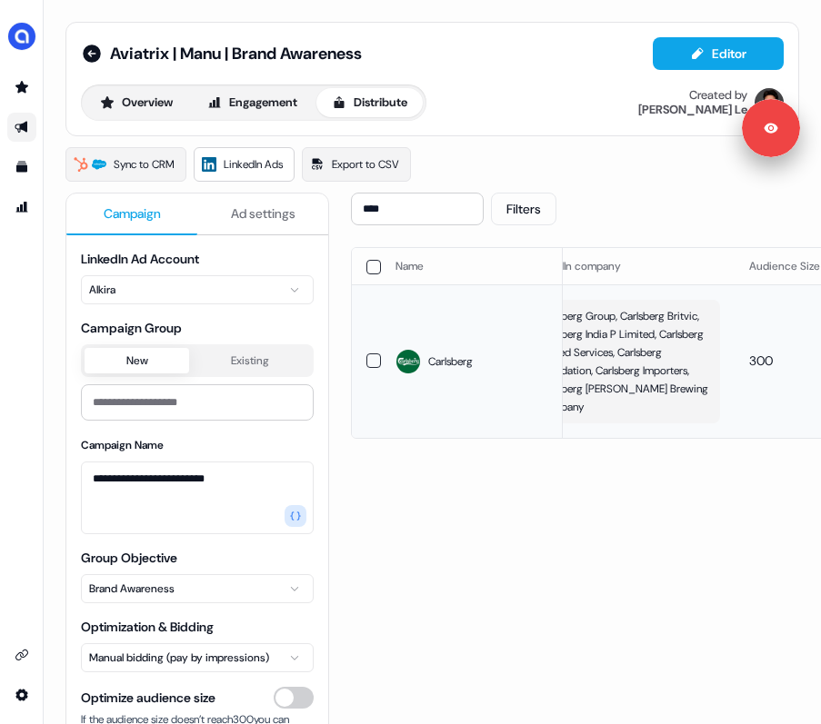
click at [631, 376] on span "Carlsberg Group, Carlsberg Britvic, Carlsberg India P Limited, Carlsberg Shared…" at bounding box center [623, 361] width 171 height 109
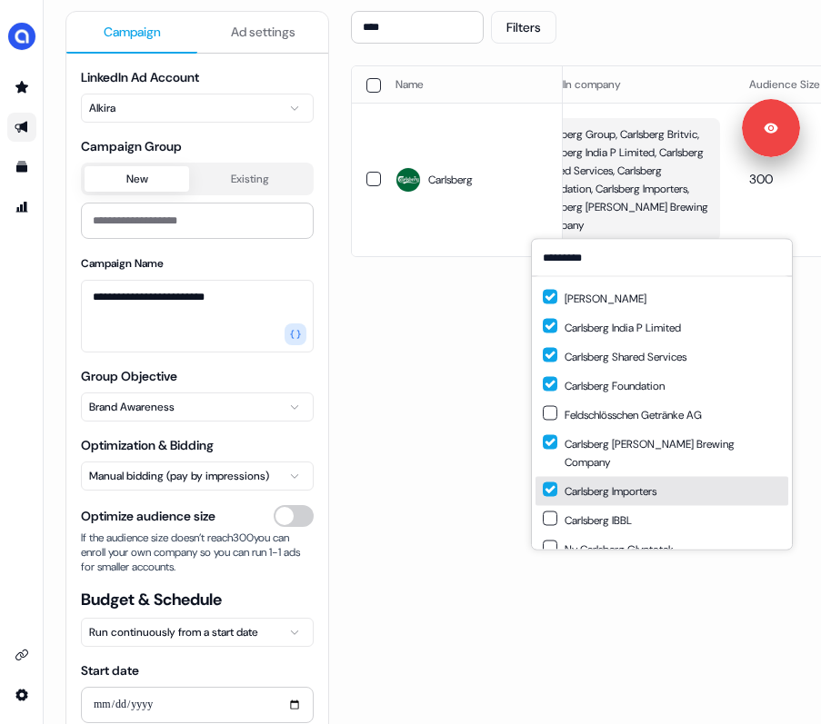
type input "*********"
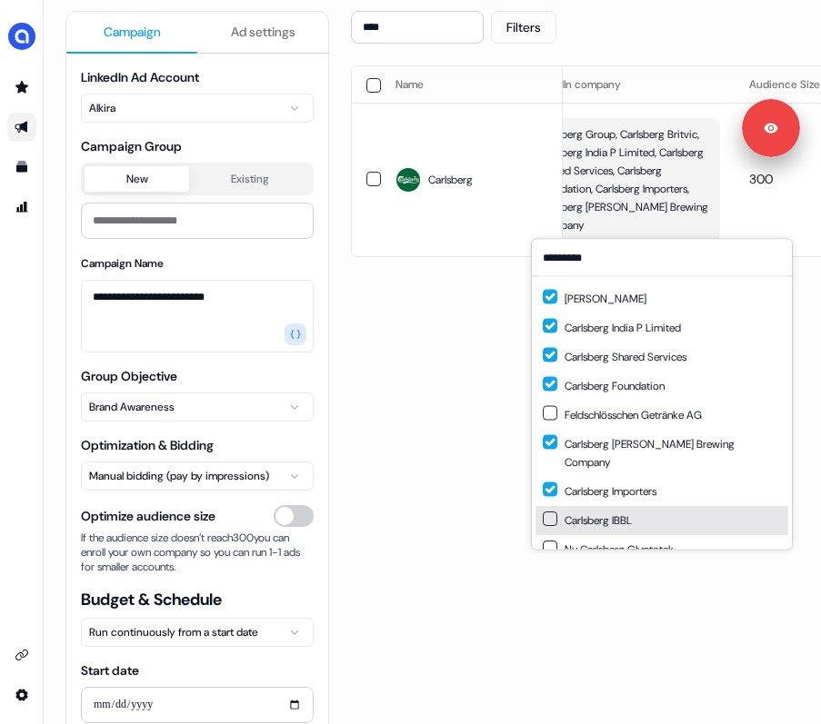
click at [554, 512] on button "Suggestions" at bounding box center [550, 519] width 15 height 15
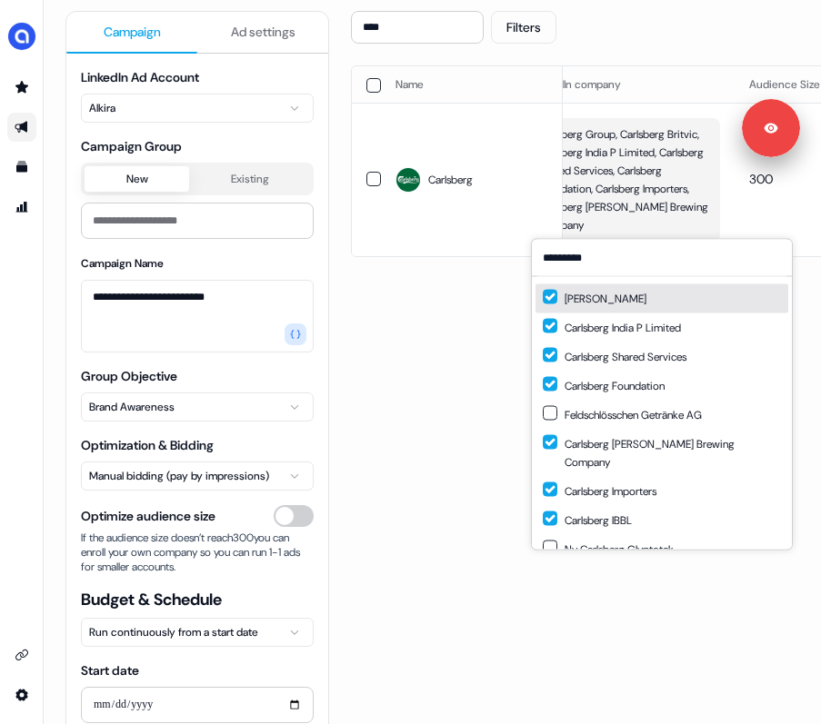
click at [477, 345] on div "**** Filters Sync to LinkedIn Go live Name LinkedIn company Audience Size Audie…" at bounding box center [760, 357] width 818 height 692
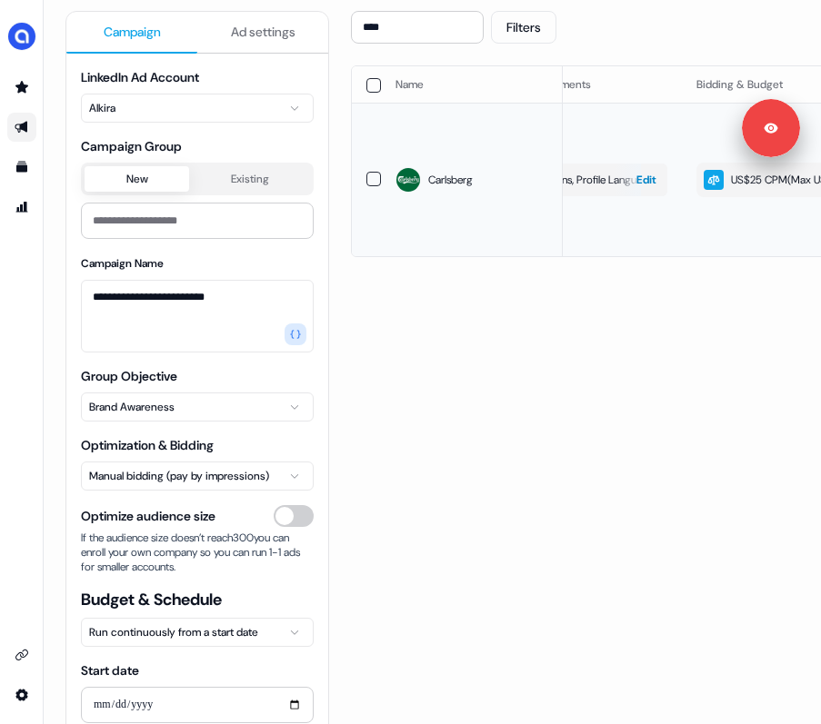
scroll to position [0, 476]
click at [616, 171] on span "Edit" at bounding box center [623, 180] width 20 height 18
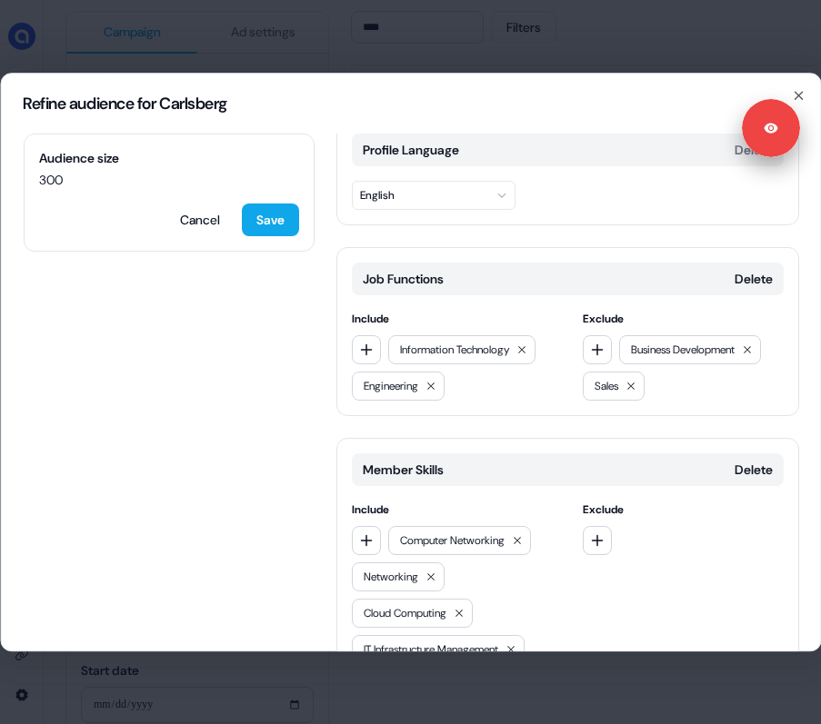
scroll to position [347, 0]
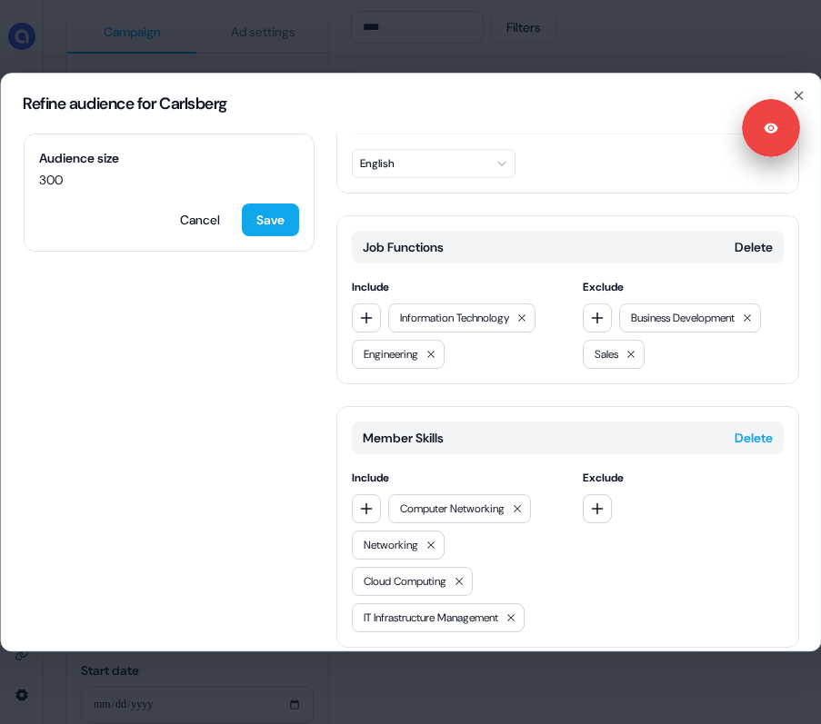
click at [734, 429] on button "Delete" at bounding box center [752, 438] width 38 height 18
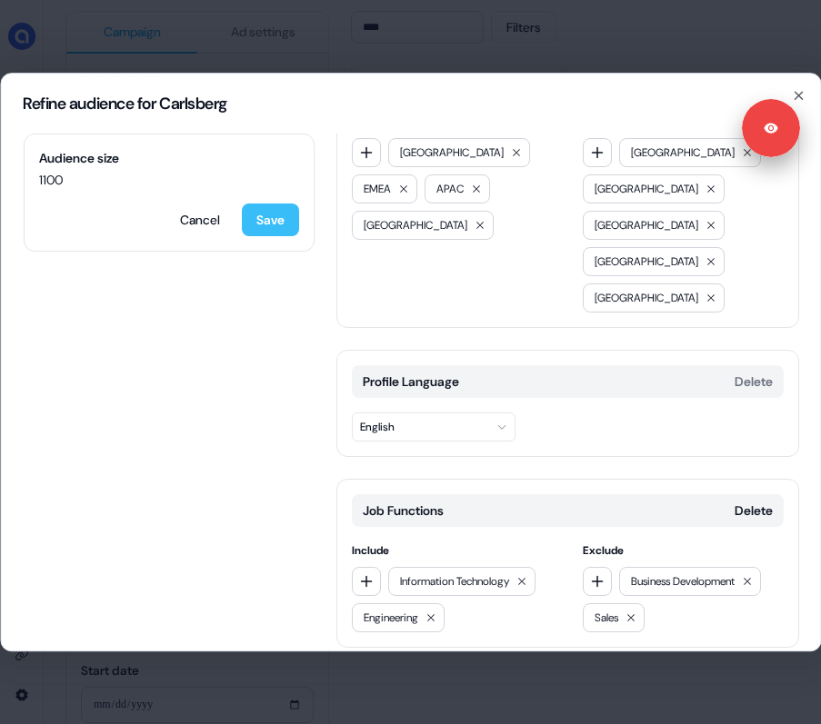
click at [273, 224] on button "Save" at bounding box center [269, 220] width 57 height 33
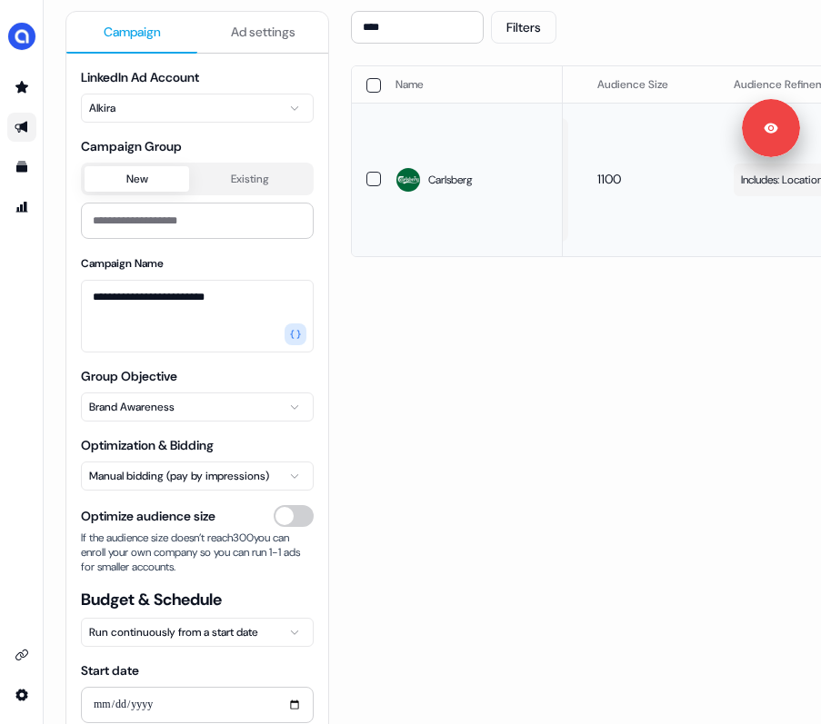
scroll to position [0, 0]
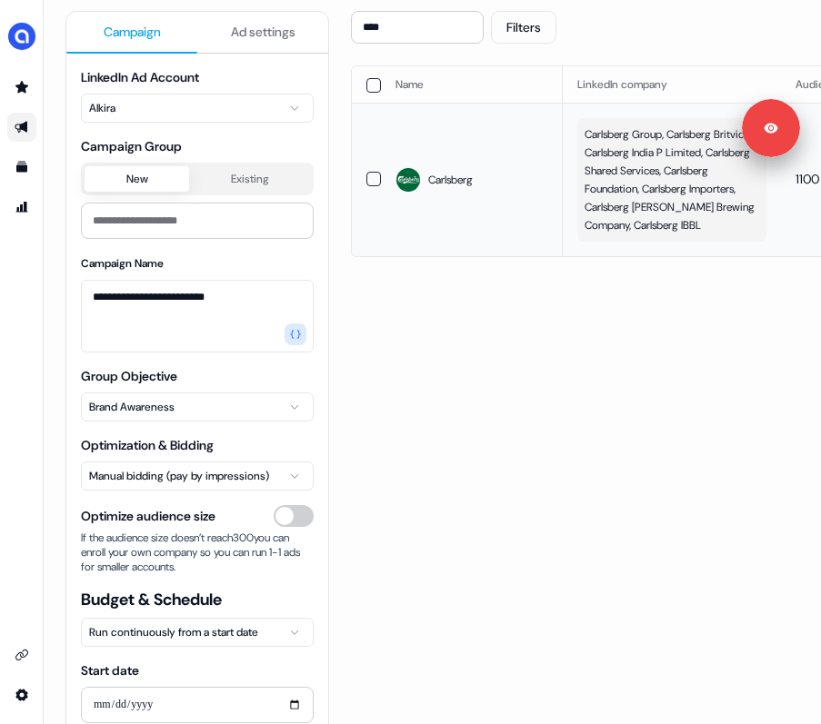
click at [680, 187] on span "Carlsberg Group, Carlsberg Britvic, Carlsberg India P Limited, Carlsberg Shared…" at bounding box center [669, 179] width 171 height 109
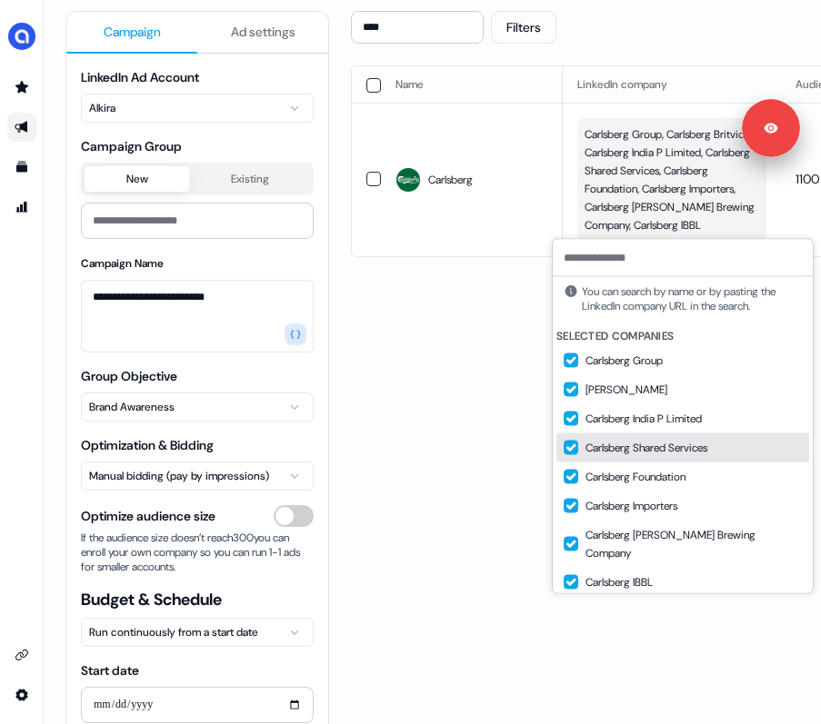
click at [572, 448] on button "Suggestions" at bounding box center [570, 448] width 15 height 15
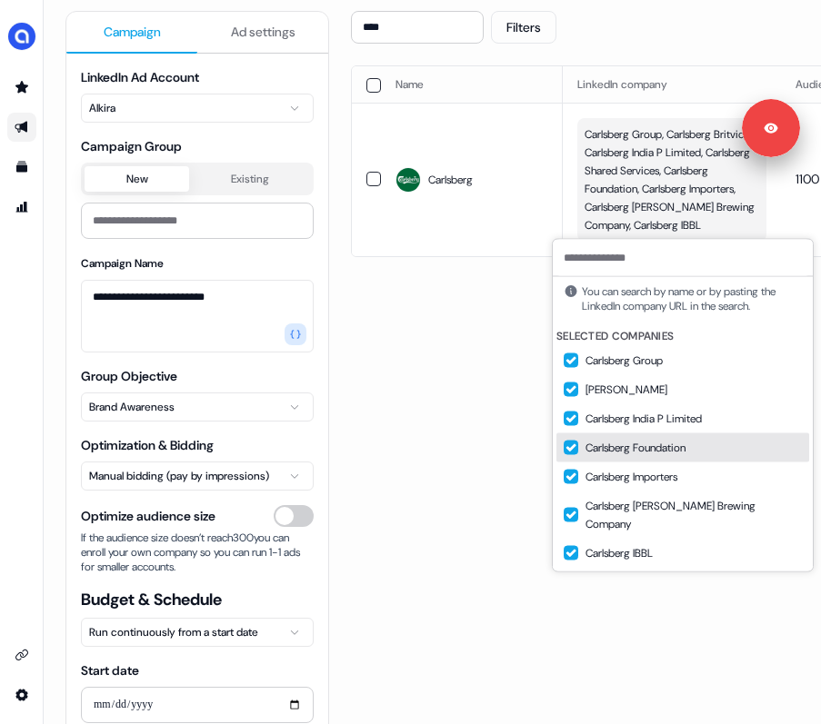
click at [573, 445] on button "Suggestions" at bounding box center [570, 448] width 15 height 15
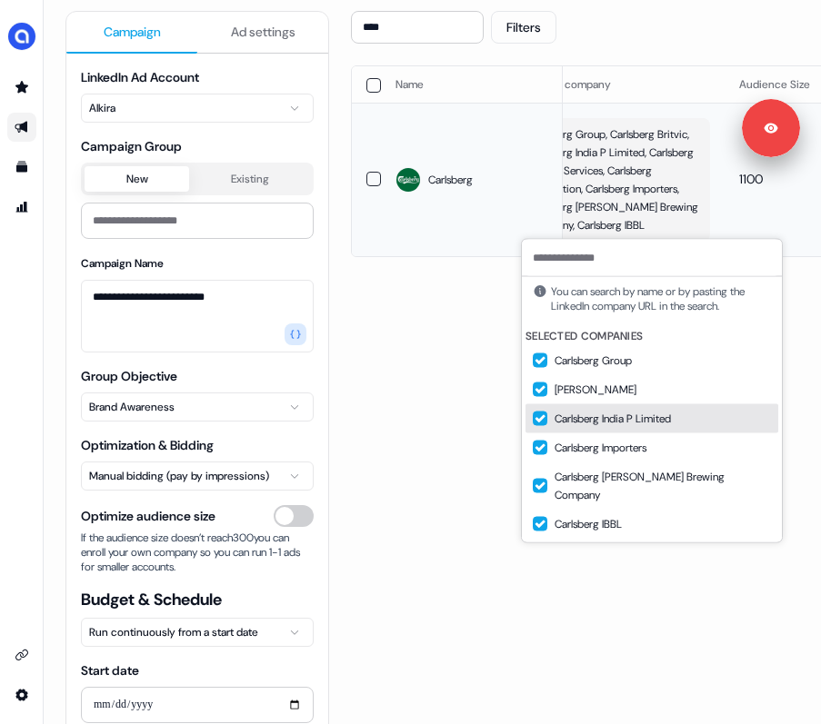
scroll to position [0, 60]
click at [506, 304] on div "**** Filters Sync to LinkedIn Go live Name LinkedIn company Audience Size Audie…" at bounding box center [760, 357] width 818 height 692
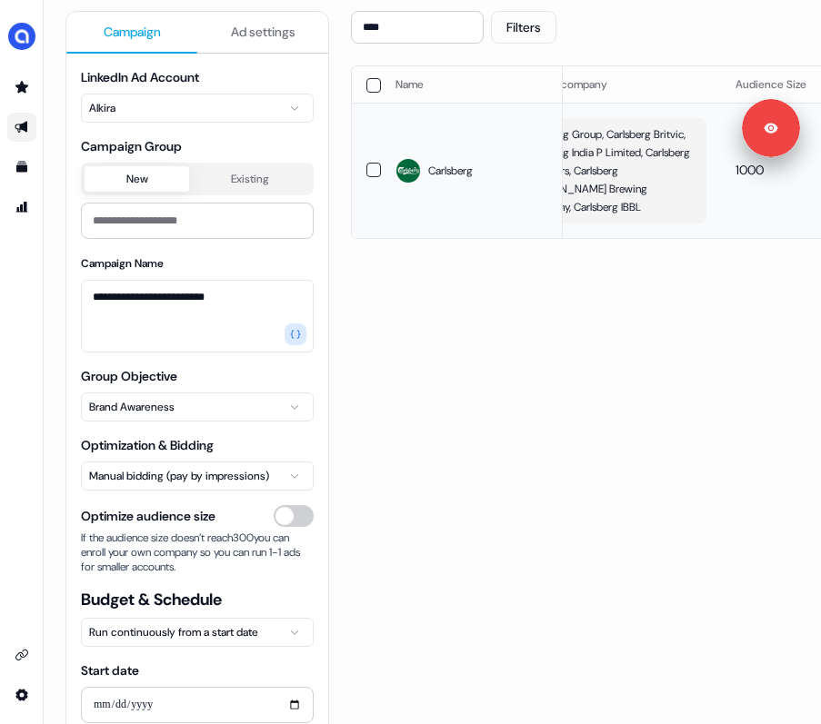
click at [597, 171] on span "Carlsberg Group, Carlsberg Britvic, Carlsberg India P Limited, Carlsberg Import…" at bounding box center [609, 170] width 171 height 91
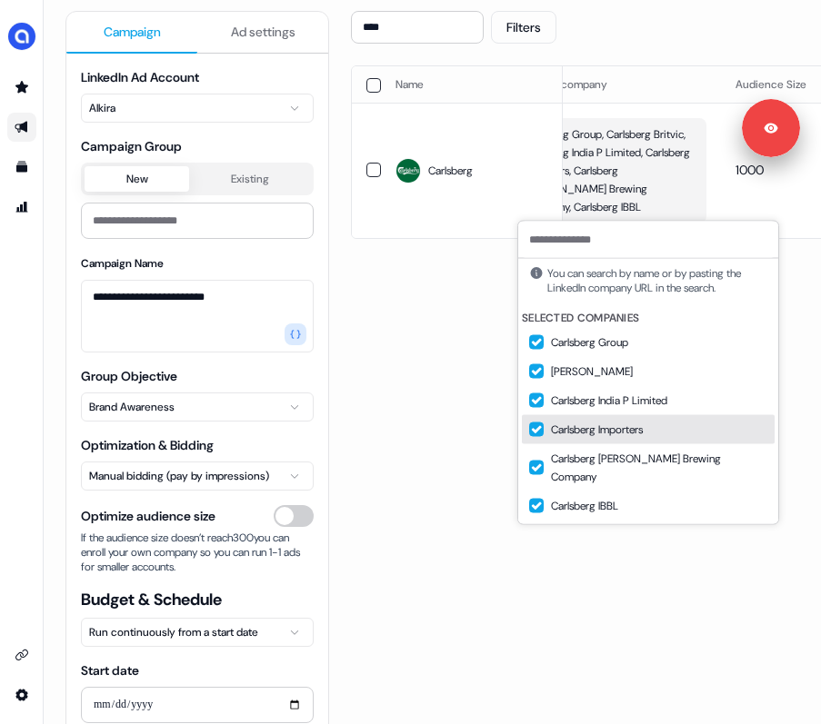
click at [536, 432] on button "Suggestions" at bounding box center [536, 430] width 15 height 15
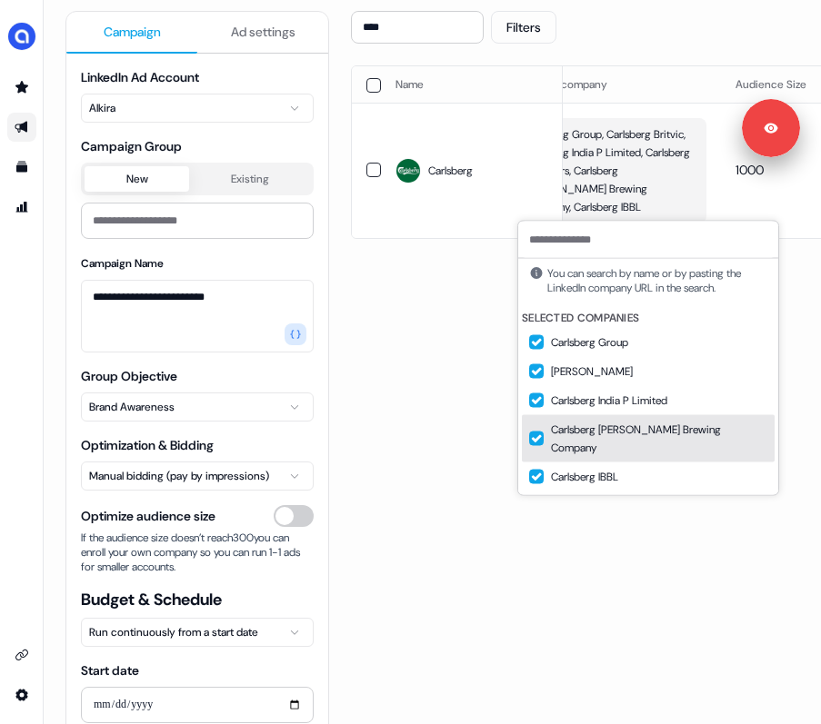
click at [463, 454] on div "**** Filters Sync to LinkedIn Go live Name LinkedIn company Audience Size Audie…" at bounding box center [760, 357] width 818 height 692
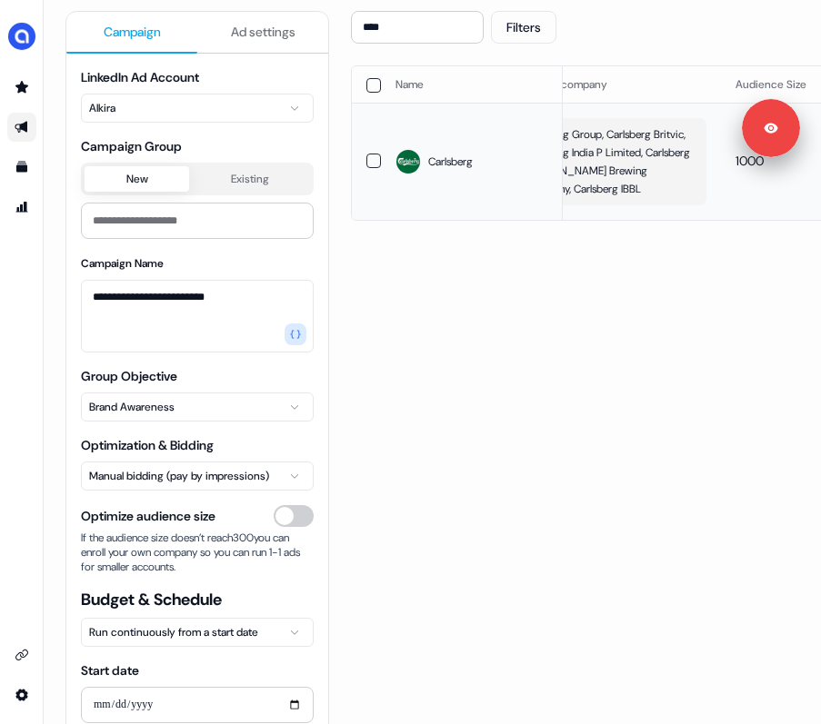
click at [645, 189] on span "Carlsberg Group, Carlsberg Britvic, Carlsberg India P Limited, Carlsberg Marsto…" at bounding box center [609, 161] width 171 height 73
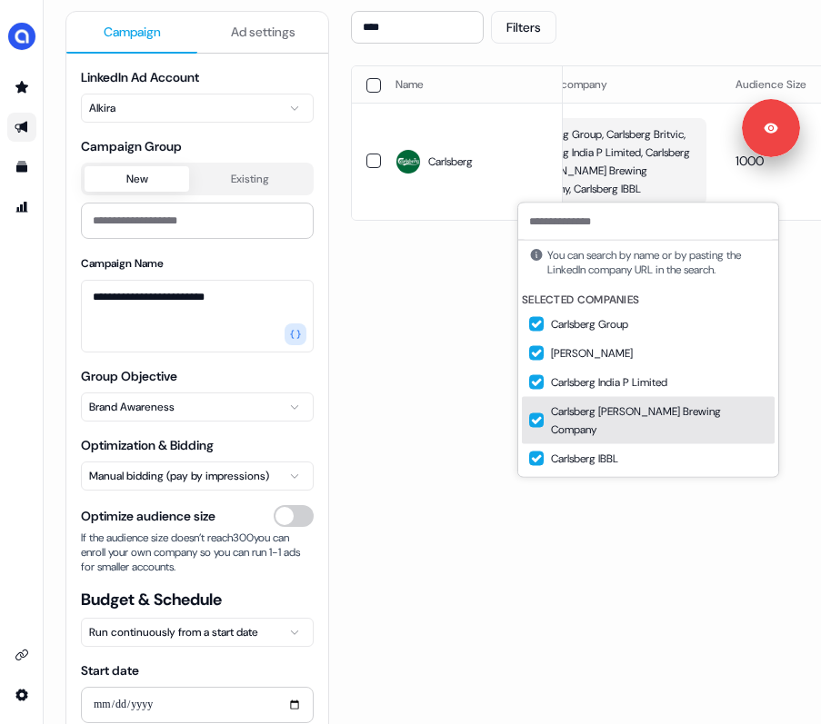
click at [535, 414] on button "Suggestions" at bounding box center [536, 421] width 15 height 15
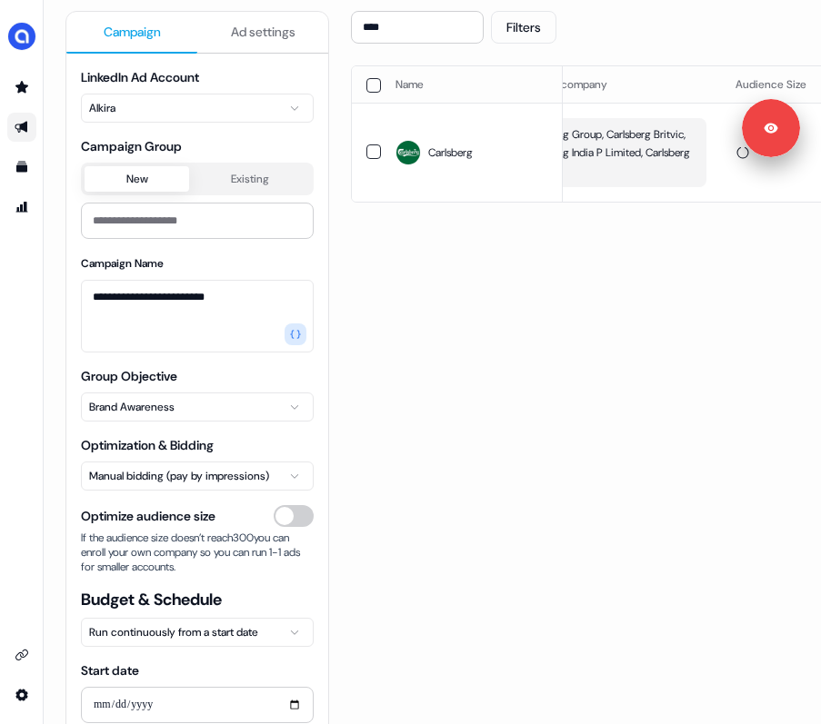
click at [492, 401] on div "**** Filters Sync to LinkedIn Go live Name LinkedIn company Audience Size Audie…" at bounding box center [760, 357] width 818 height 692
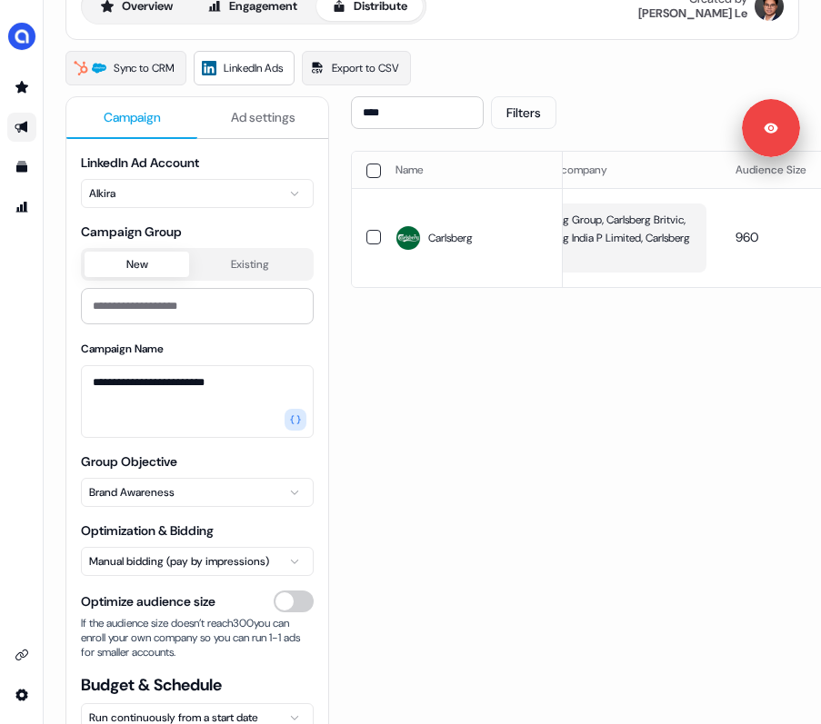
scroll to position [95, 0]
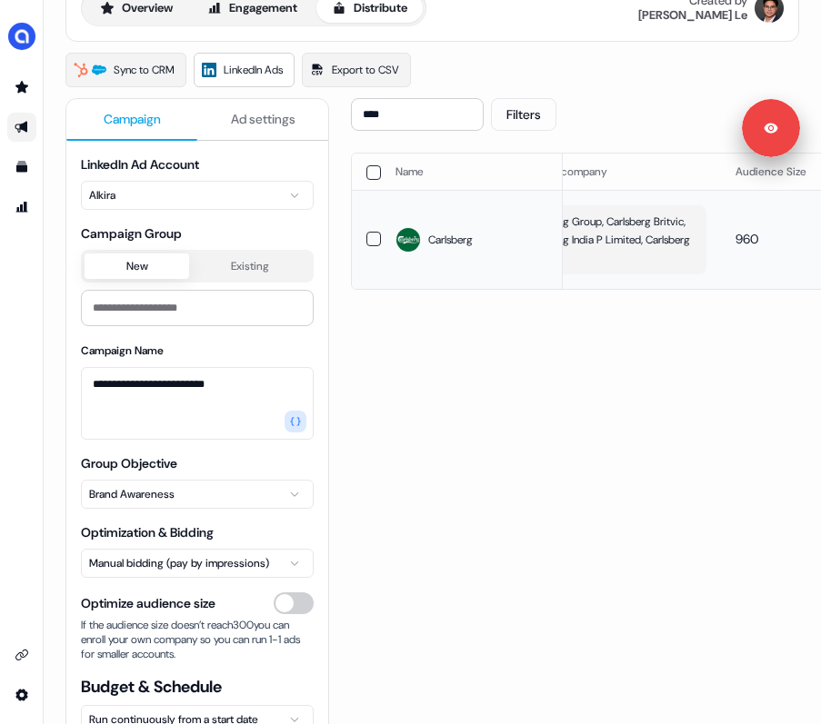
click at [641, 241] on span "Carlsberg Group, Carlsberg Britvic, Carlsberg India P Limited, Carlsberg IBBL" at bounding box center [609, 240] width 171 height 55
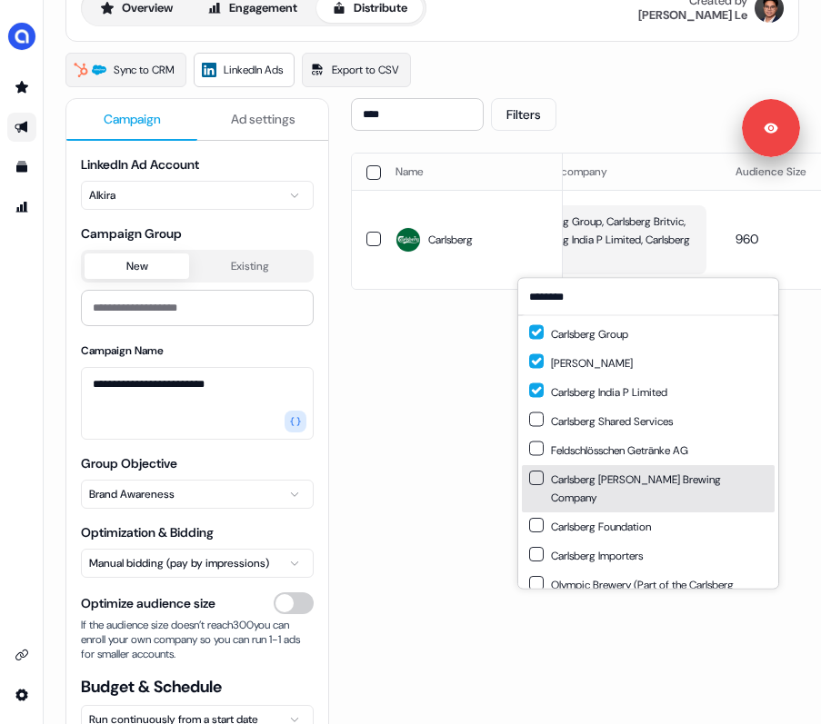
type input "********"
click at [536, 477] on button "Suggestions" at bounding box center [536, 478] width 15 height 15
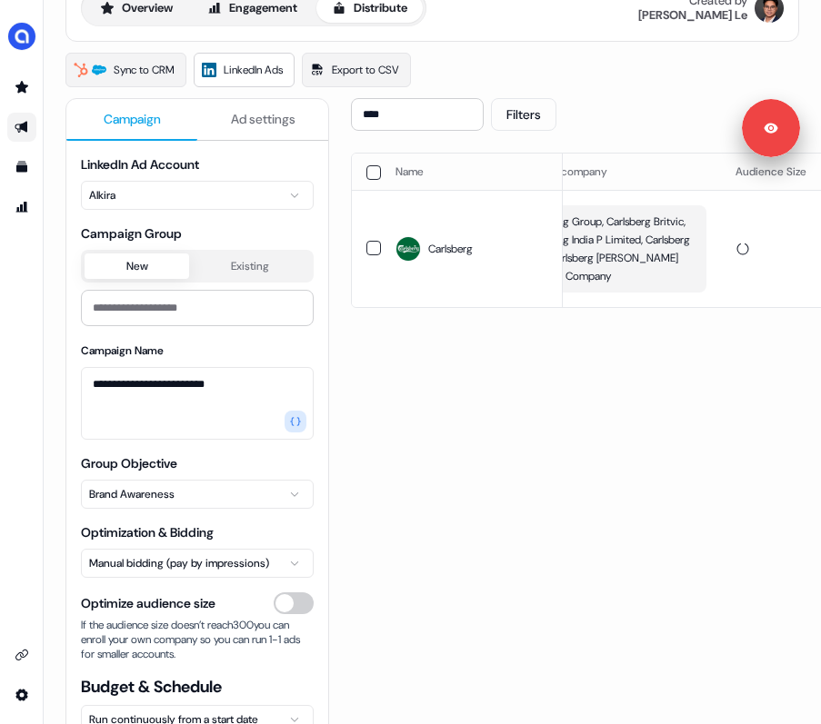
click at [489, 353] on div "**** Filters Sync to LinkedIn Go live Name LinkedIn company Audience Size Audie…" at bounding box center [760, 444] width 818 height 692
click at [660, 256] on span "Carlsberg Group, Carlsberg Britvic, Carlsberg India P Limited, Carlsberg IBBL, …" at bounding box center [609, 249] width 171 height 73
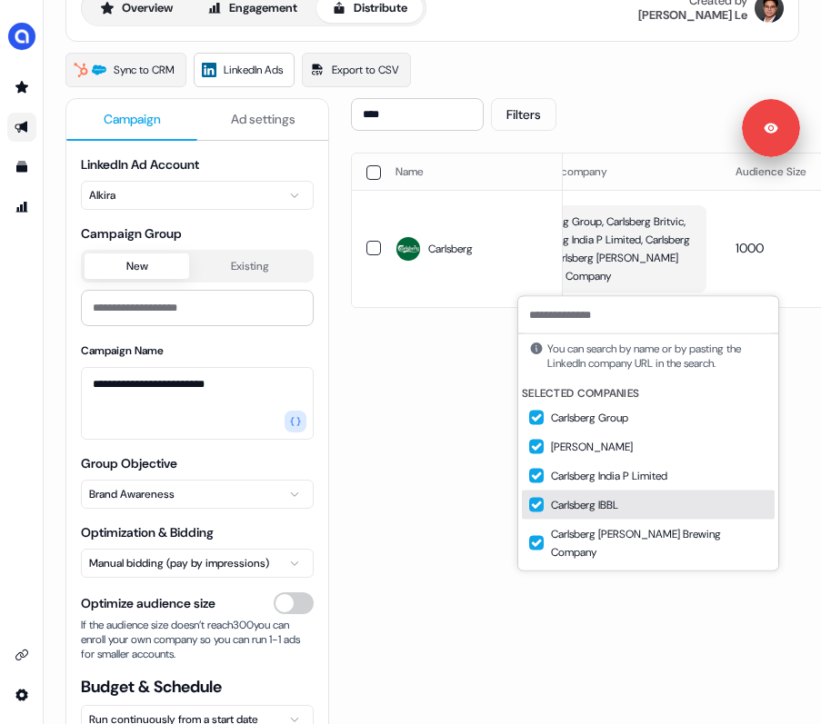
click at [533, 500] on button "Suggestions" at bounding box center [536, 505] width 15 height 15
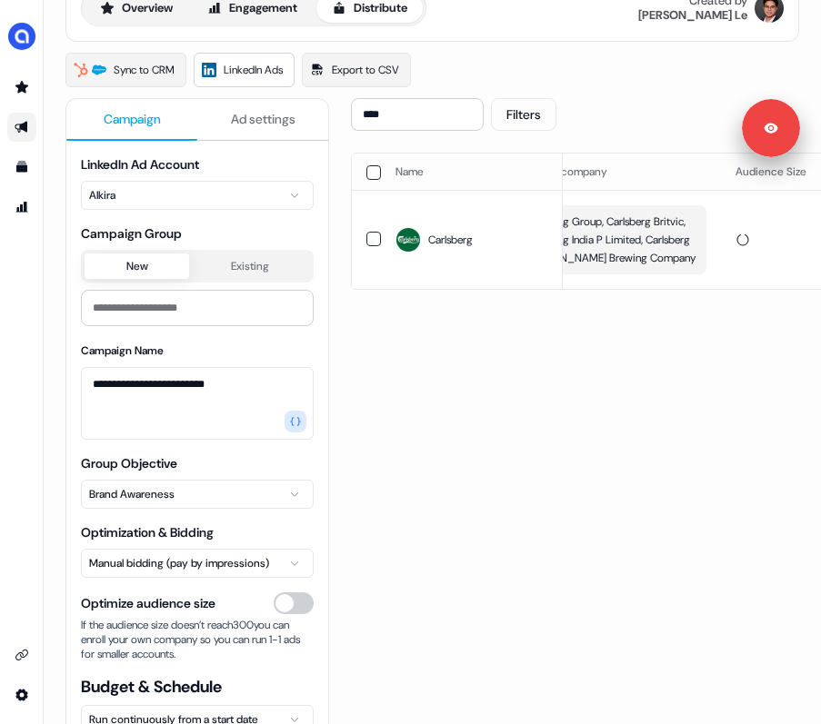
click at [478, 426] on div "**** Filters Sync to LinkedIn Go live Name LinkedIn company Audience Size Audie…" at bounding box center [760, 444] width 818 height 692
click at [613, 235] on span "Carlsberg Group, Carlsberg Britvic, Carlsberg India P Limited, Carlsberg Marsto…" at bounding box center [609, 240] width 171 height 55
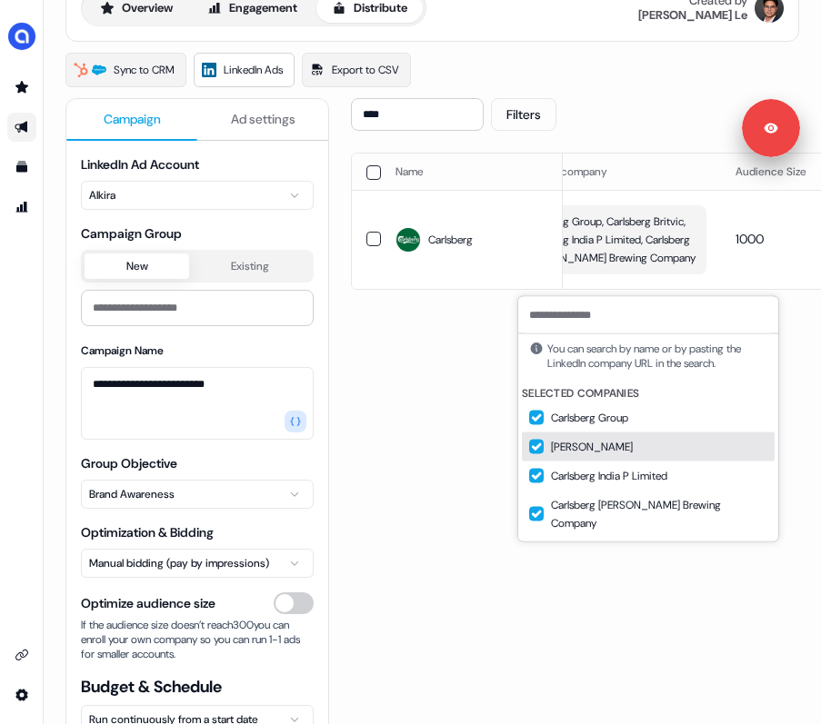
click at [535, 445] on button "Suggestions" at bounding box center [536, 447] width 15 height 15
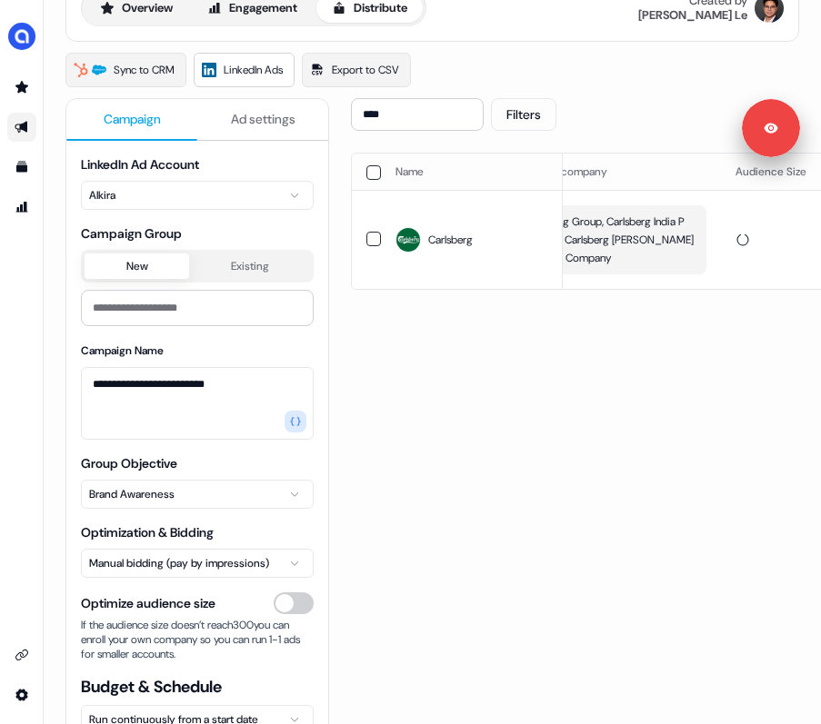
click at [481, 412] on div "**** Filters Sync to LinkedIn Go live Name LinkedIn company Audience Size Audie…" at bounding box center [760, 444] width 818 height 692
click at [650, 254] on span "Carlsberg Group, Carlsberg India P Limited, Carlsberg Marston's Brewing Company" at bounding box center [609, 240] width 171 height 55
click at [554, 304] on input "*********" at bounding box center [648, 297] width 260 height 36
click at [553, 298] on input "*********" at bounding box center [648, 297] width 260 height 36
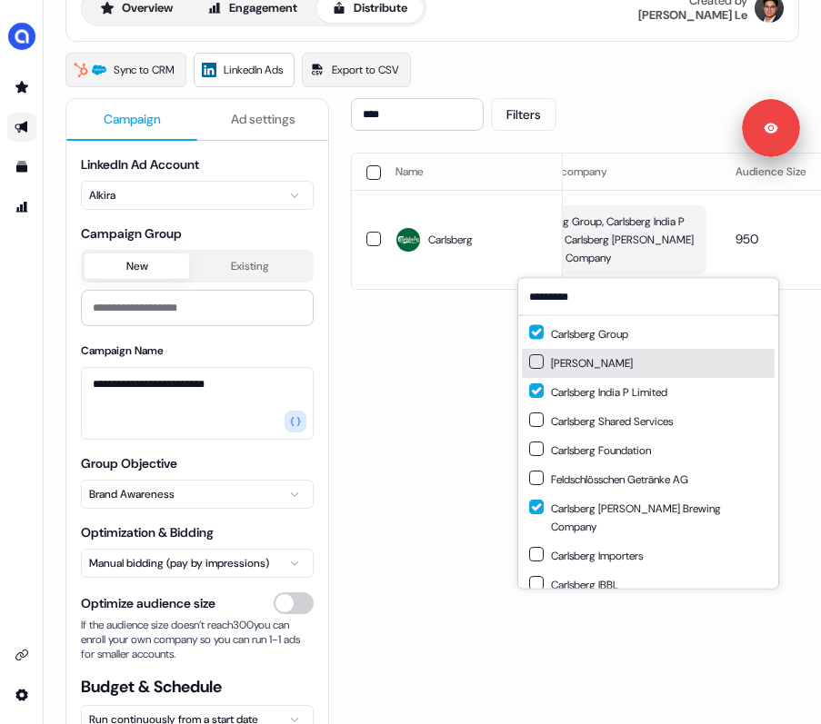
type input "*********"
click at [537, 358] on button "Suggestions" at bounding box center [536, 361] width 15 height 15
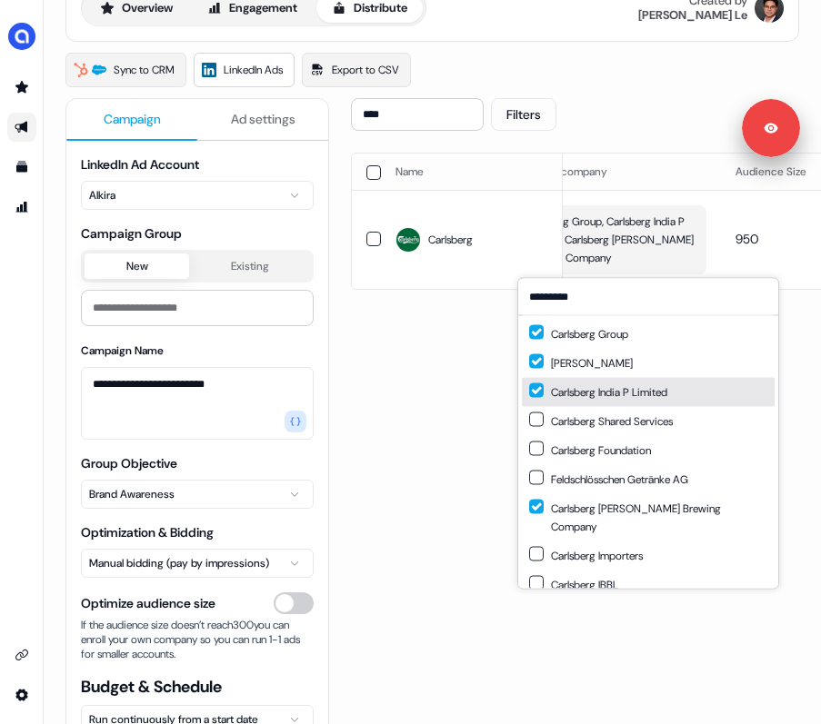
click at [533, 389] on button "Suggestions" at bounding box center [536, 391] width 15 height 15
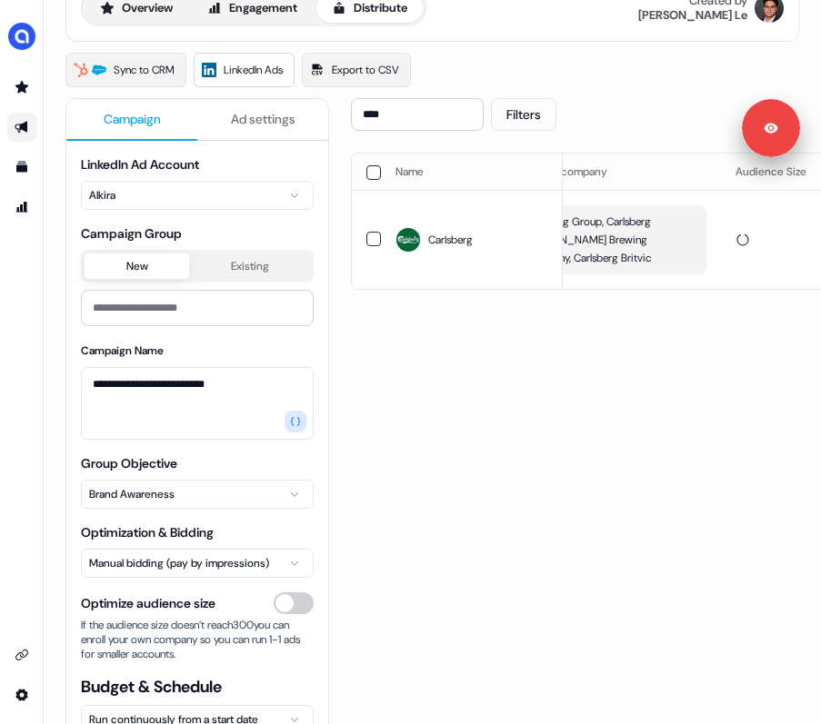
click at [458, 372] on div "**** Filters Sync to LinkedIn Go live Name LinkedIn company Audience Size Audie…" at bounding box center [760, 444] width 818 height 692
click at [628, 253] on span "Carlsberg Group, Carlsberg Marston's Brewing Company, Carlsberg Britvic" at bounding box center [609, 240] width 171 height 55
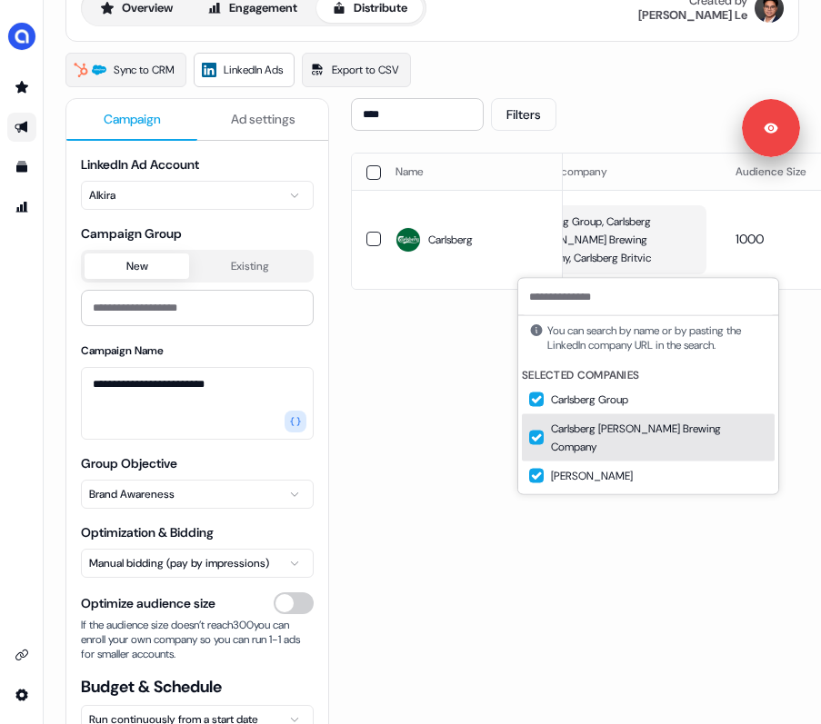
click at [638, 434] on div "Carlsberg Marston's Brewing Company" at bounding box center [648, 437] width 253 height 47
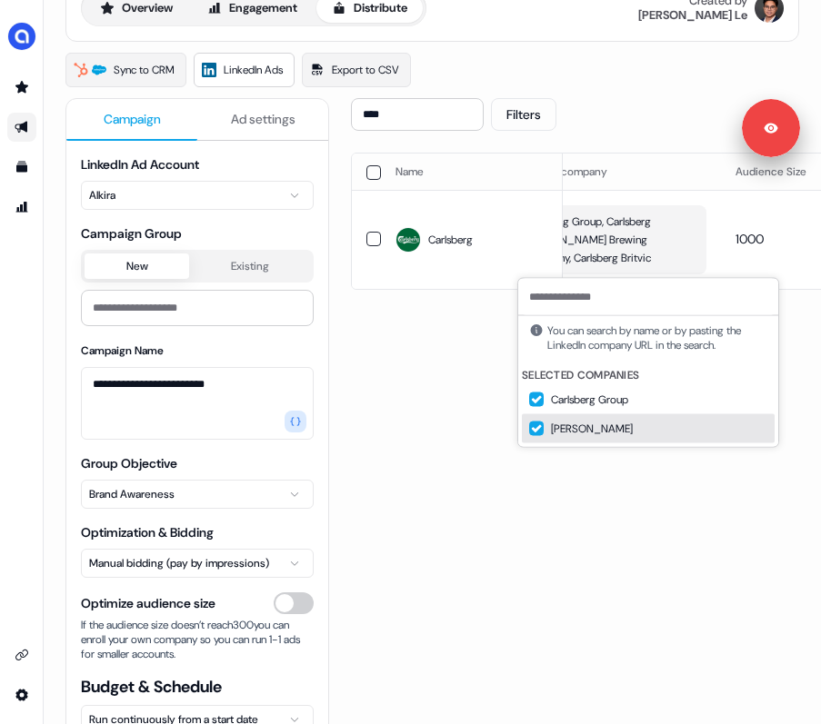
click at [638, 509] on div "**** Filters Sync to LinkedIn Go live Name LinkedIn company Audience Size Audie…" at bounding box center [760, 444] width 818 height 692
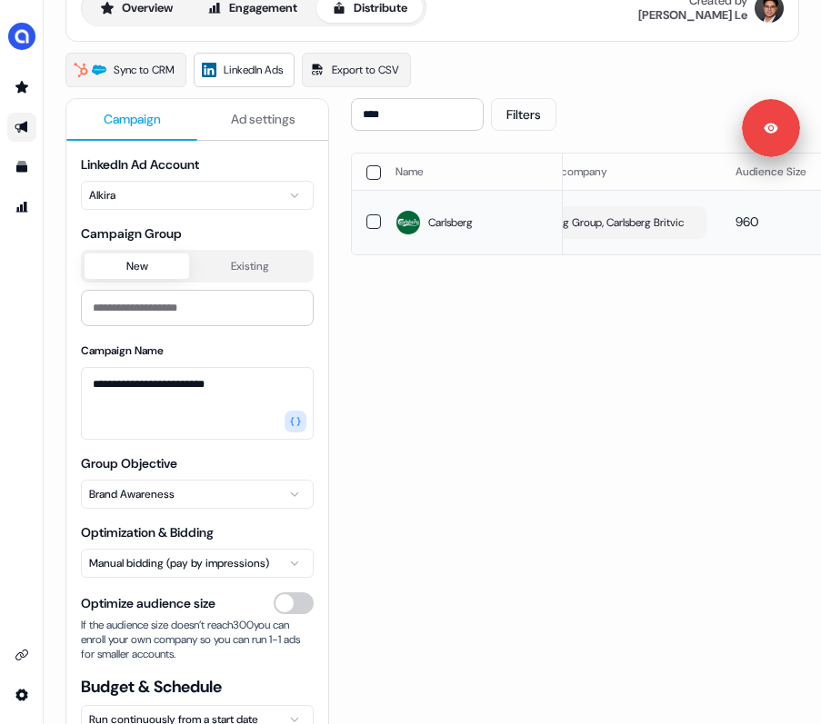
click at [637, 232] on span "Carlsberg Group, Carlsberg Britvic" at bounding box center [603, 223] width 159 height 18
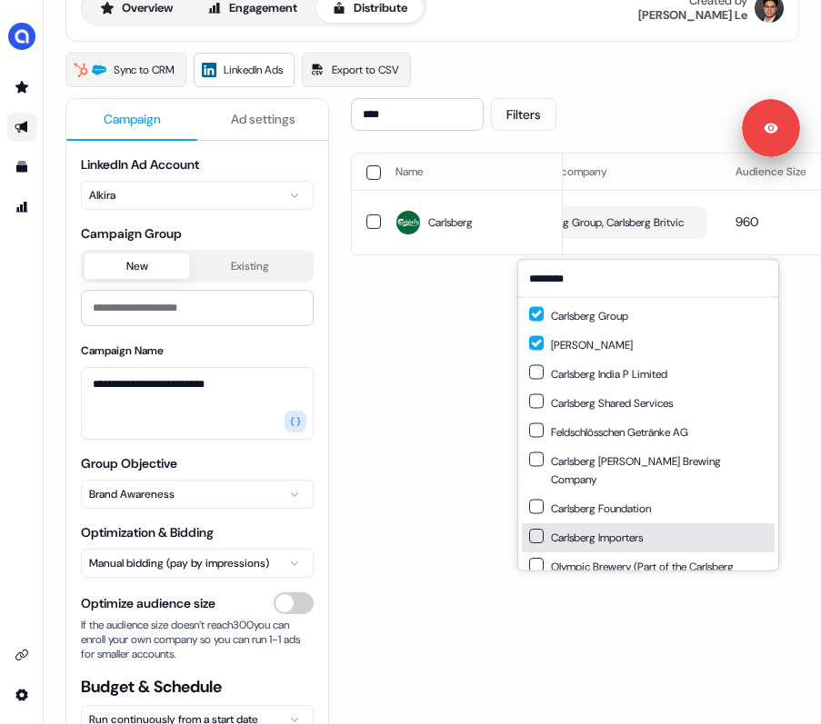
type input "********"
click at [536, 529] on button "Suggestions" at bounding box center [536, 536] width 15 height 15
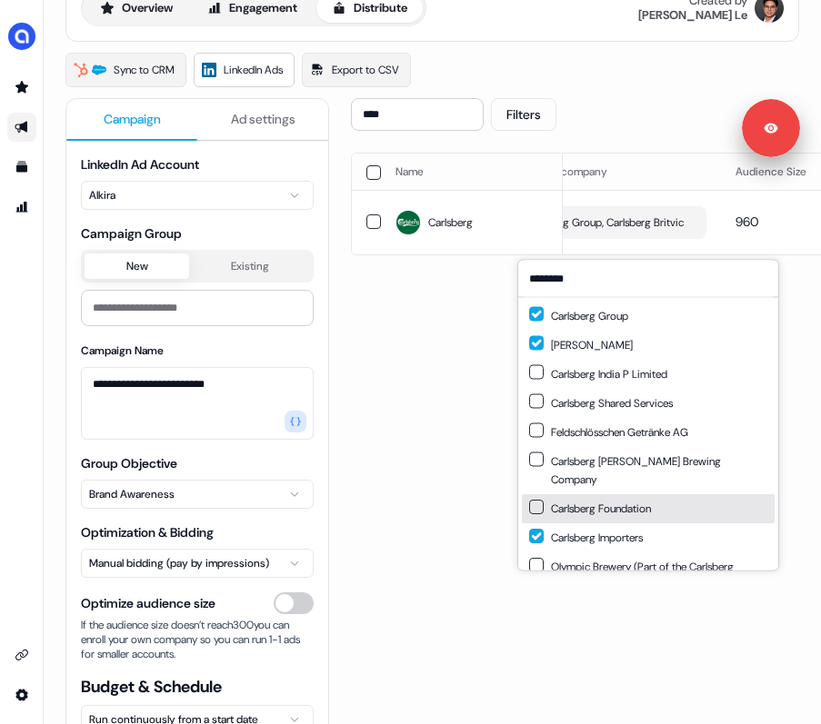
click at [483, 390] on div "**** Filters Sync to LinkedIn Go live Name LinkedIn company Audience Size Audie…" at bounding box center [760, 444] width 818 height 692
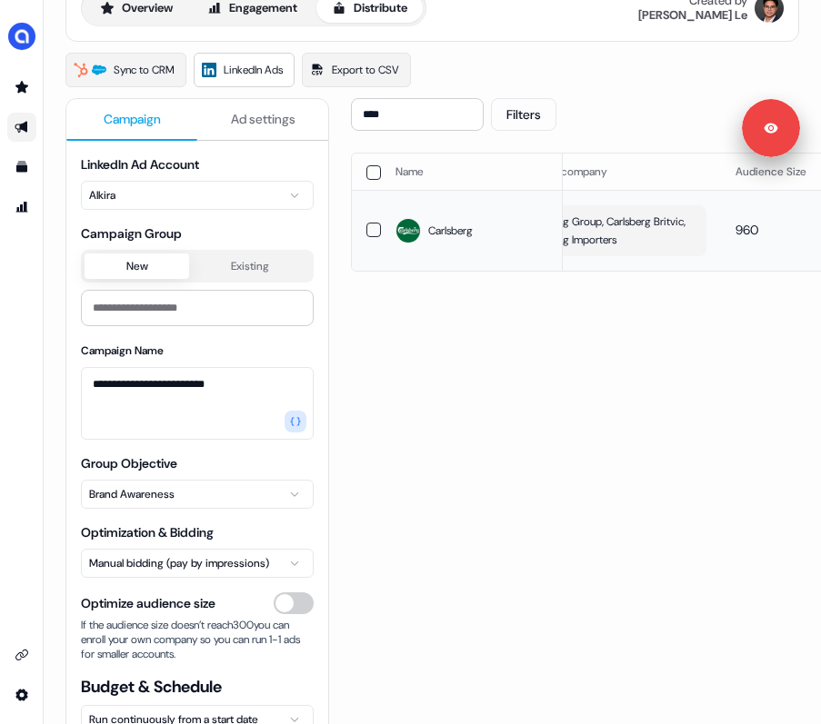
click at [627, 243] on span "Carlsberg Group, Carlsberg Britvic, Carlsberg Importers" at bounding box center [609, 231] width 171 height 36
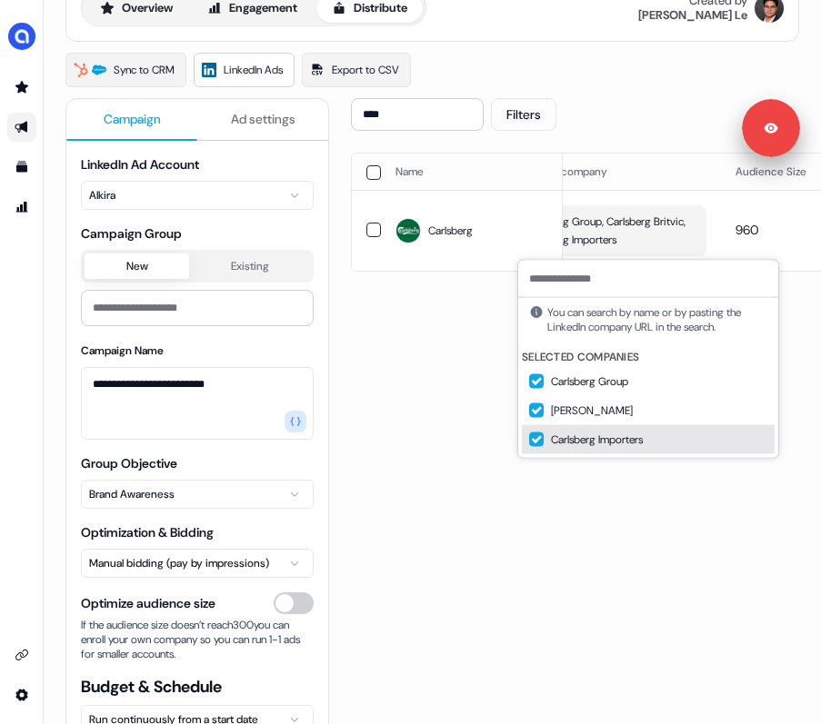
click at [537, 440] on button "Suggestions" at bounding box center [536, 440] width 15 height 15
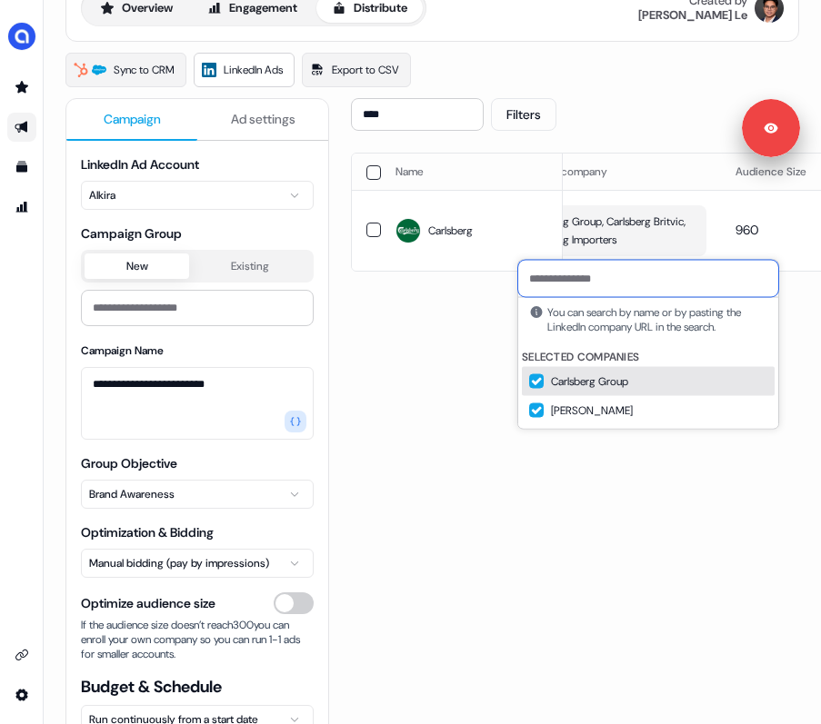
click at [563, 279] on input at bounding box center [648, 279] width 260 height 36
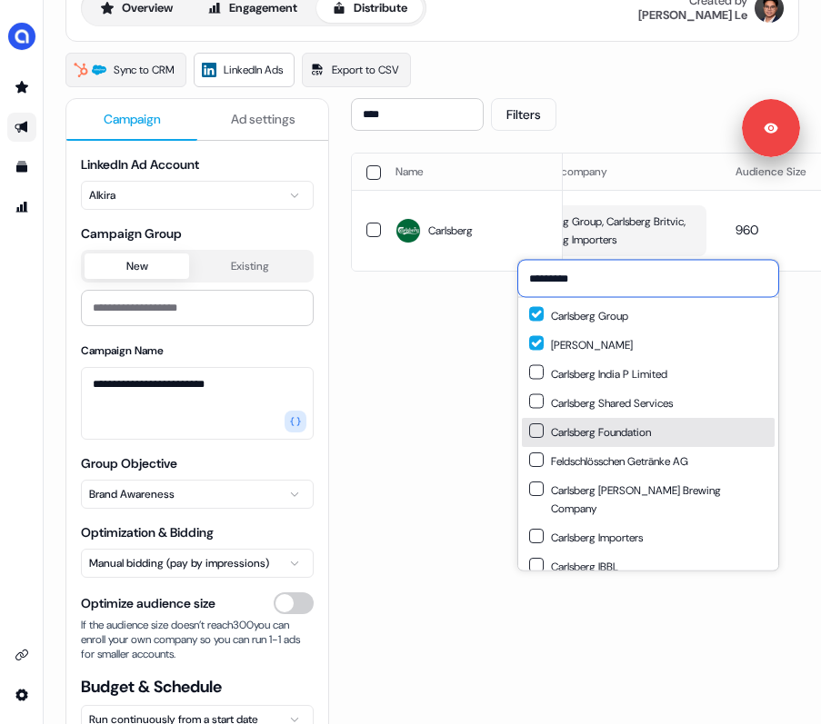
type input "*********"
click at [538, 430] on button "Suggestions" at bounding box center [536, 431] width 15 height 15
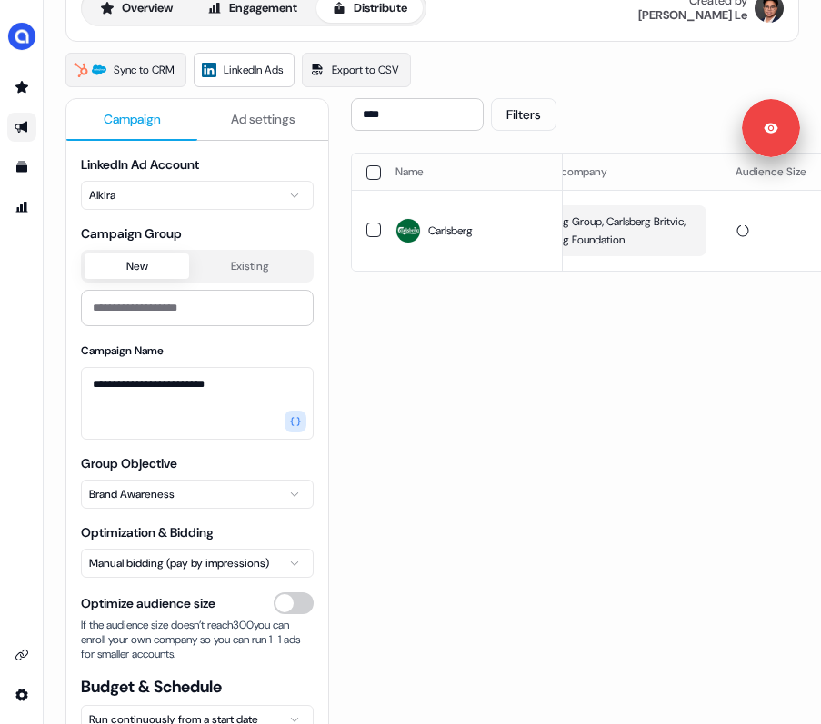
click at [468, 420] on div "**** Filters Sync to LinkedIn Go live Name LinkedIn company Audience Size Audie…" at bounding box center [760, 444] width 818 height 692
click at [661, 235] on span "Carlsberg Group, Carlsberg Britvic, Carlsberg Foundation" at bounding box center [609, 231] width 171 height 36
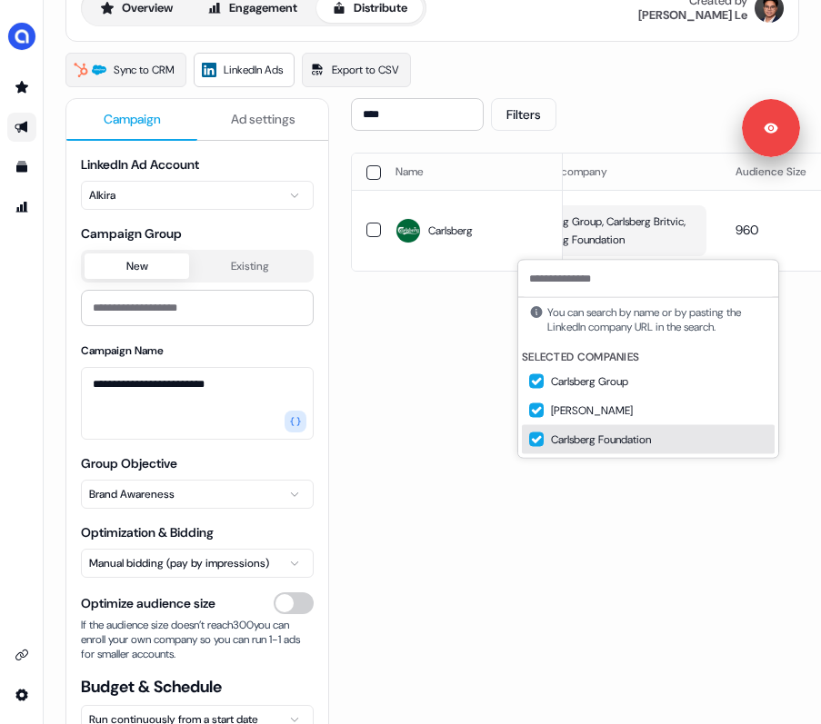
click at [539, 436] on button "Suggestions" at bounding box center [536, 440] width 15 height 15
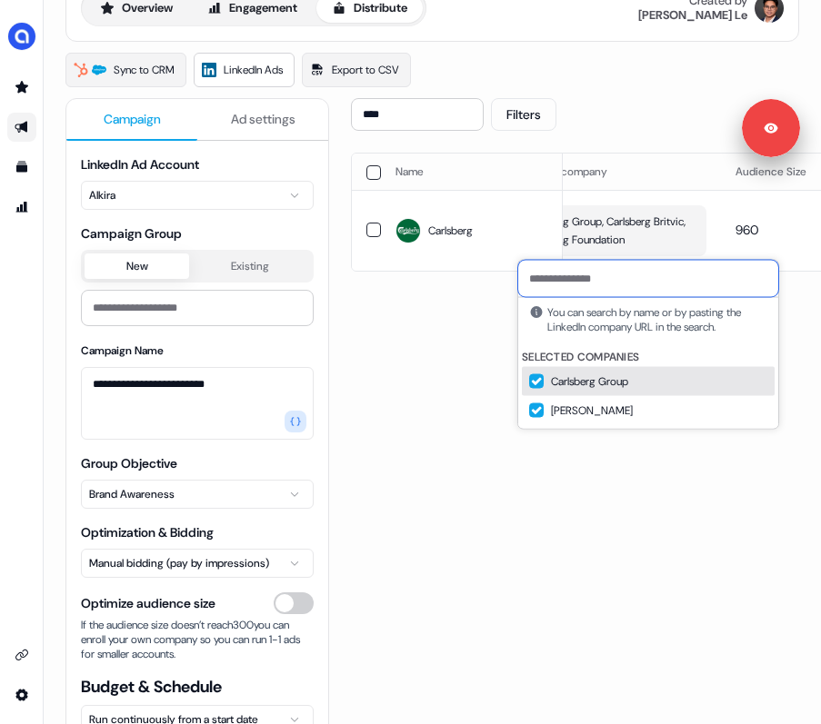
click at [589, 288] on input at bounding box center [648, 279] width 260 height 36
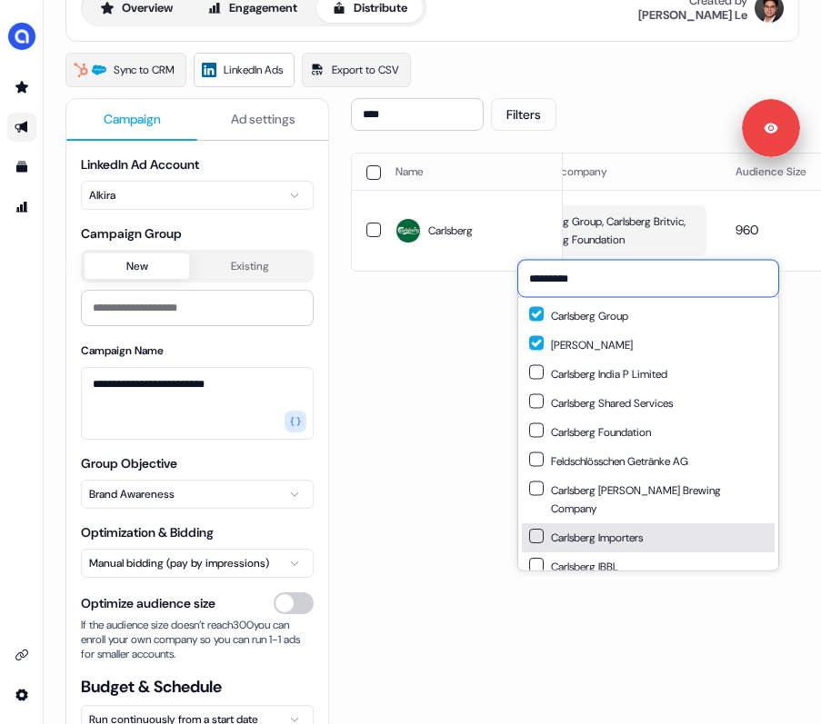
type input "*********"
click at [538, 529] on button "Suggestions" at bounding box center [536, 536] width 15 height 15
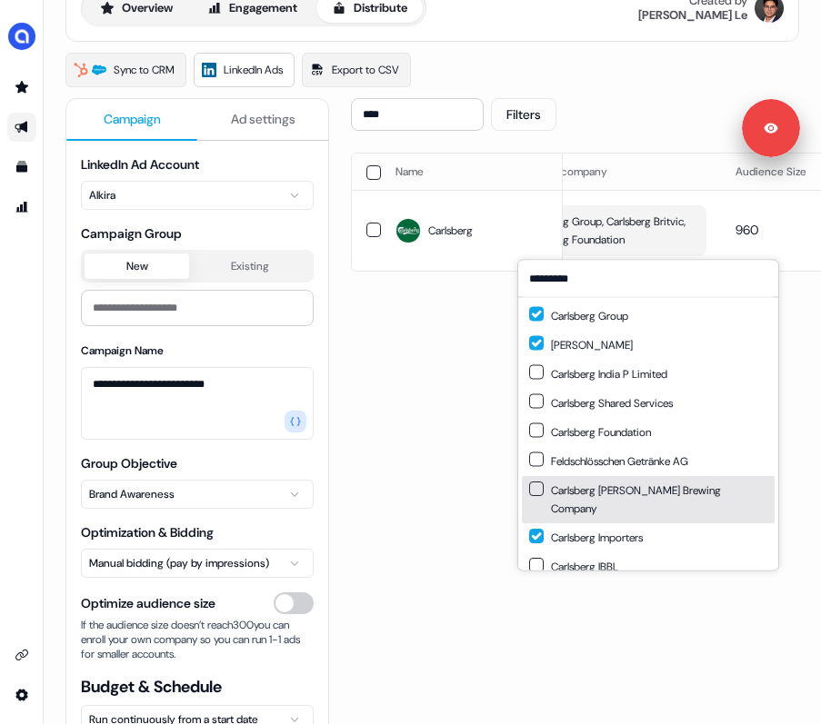
click at [493, 449] on div "**** Filters Sync to LinkedIn Go live Name LinkedIn company Audience Size Audie…" at bounding box center [760, 444] width 818 height 692
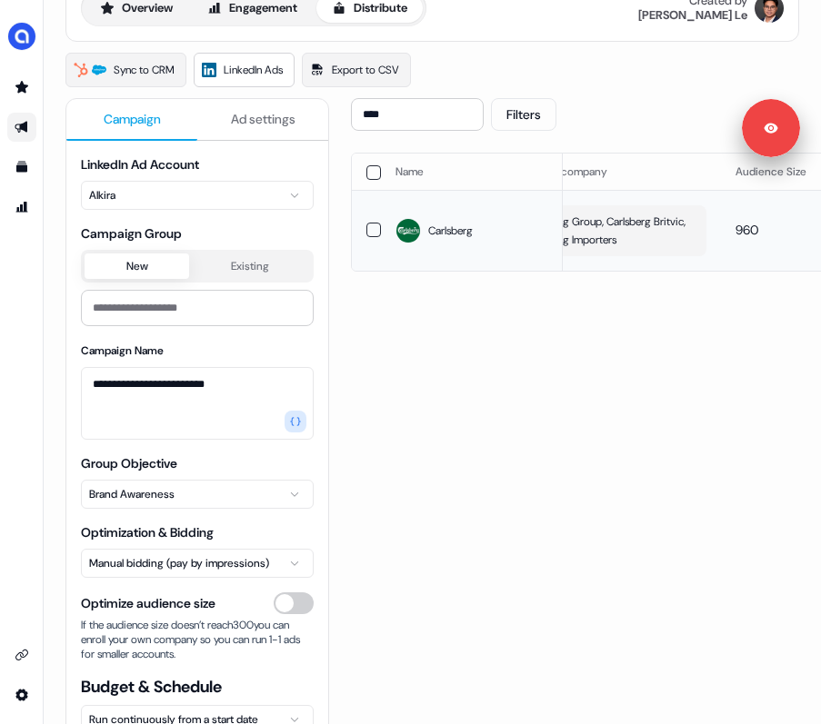
click at [637, 229] on span "Carlsberg Group, Carlsberg Britvic, Carlsberg Importers" at bounding box center [609, 231] width 171 height 36
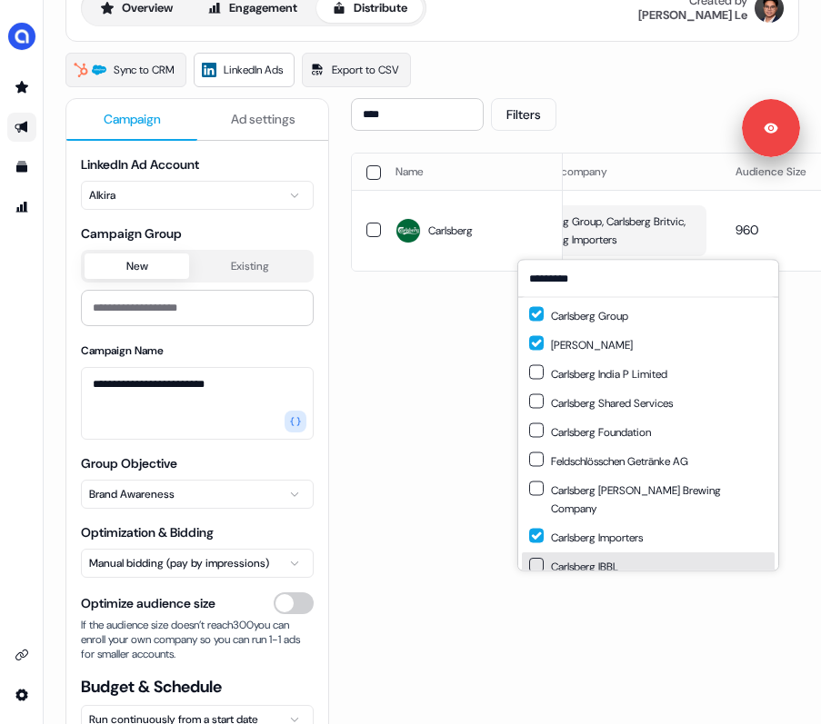
type input "*********"
click at [531, 558] on button "Suggestions" at bounding box center [536, 565] width 15 height 15
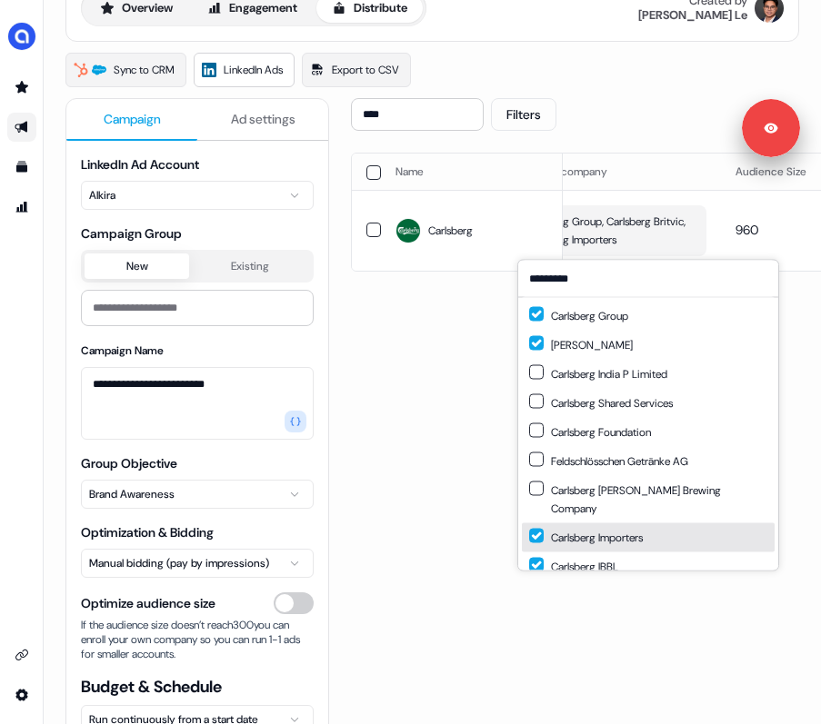
click at [481, 434] on div "**** Filters Sync to LinkedIn Go live Name LinkedIn company Audience Size Audie…" at bounding box center [760, 444] width 818 height 692
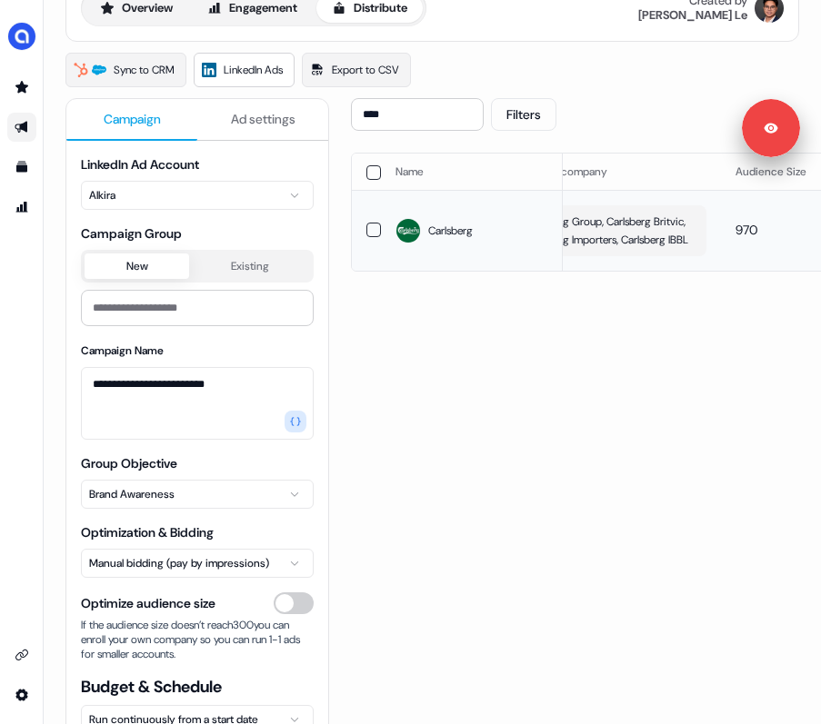
click at [652, 235] on span "Carlsberg Group, Carlsberg Britvic, Carlsberg Importers, Carlsberg IBBL" at bounding box center [609, 231] width 171 height 36
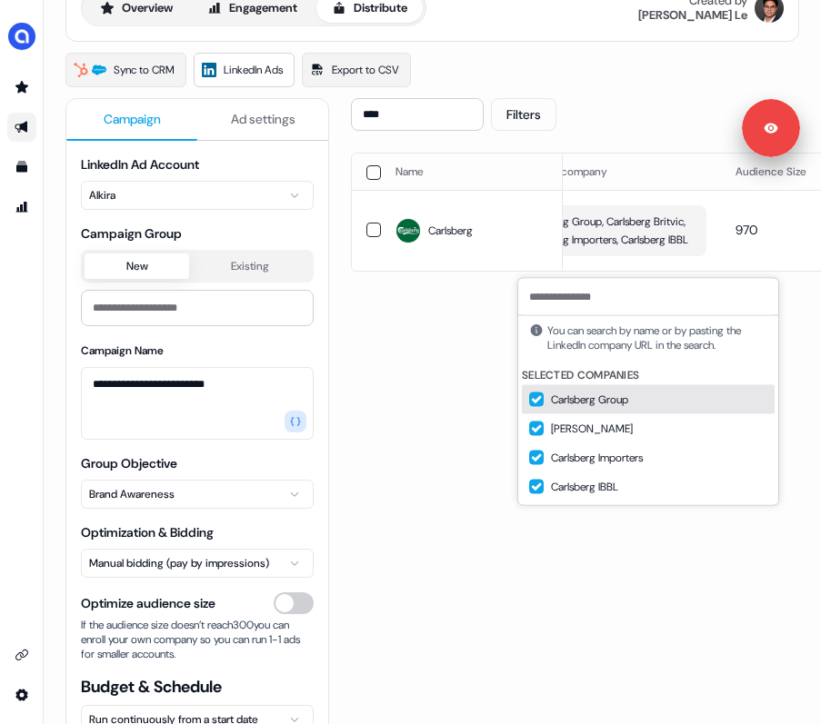
click at [577, 303] on input at bounding box center [648, 297] width 260 height 36
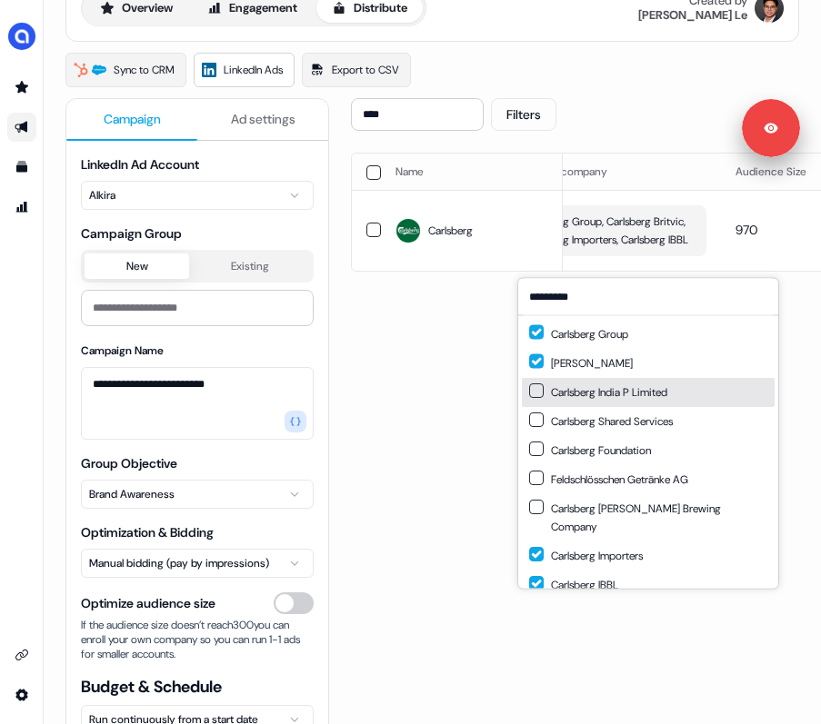
type input "*********"
click at [635, 394] on div "Carlsberg India P Limited" at bounding box center [598, 393] width 138 height 18
click at [478, 378] on div "**** Filters Sync to LinkedIn Go live Name LinkedIn company Audience Size Audie…" at bounding box center [760, 444] width 818 height 692
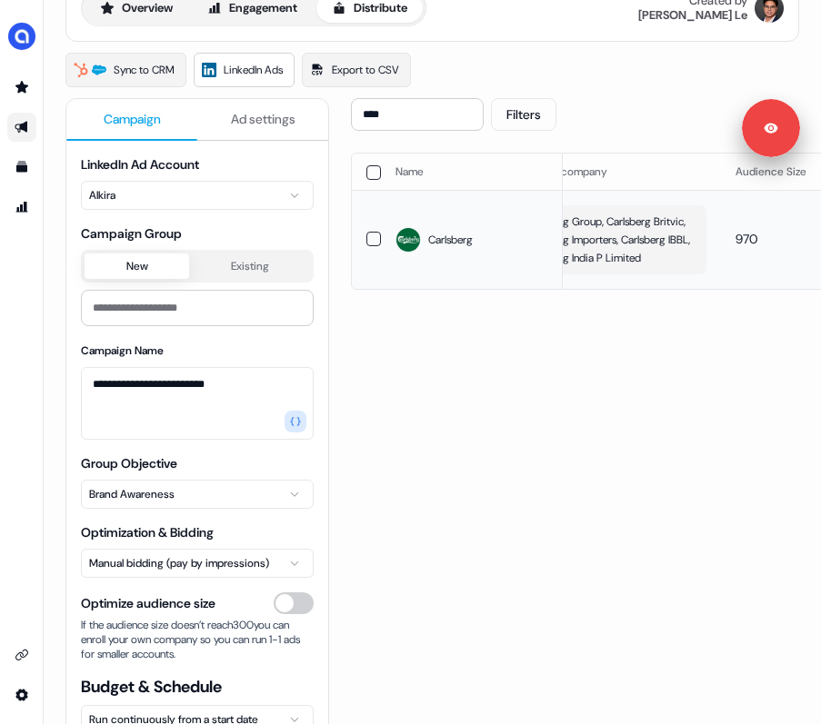
click at [616, 267] on span "Carlsberg Group, Carlsberg Britvic, Carlsberg Importers, Carlsberg IBBL, Carlsb…" at bounding box center [609, 240] width 171 height 55
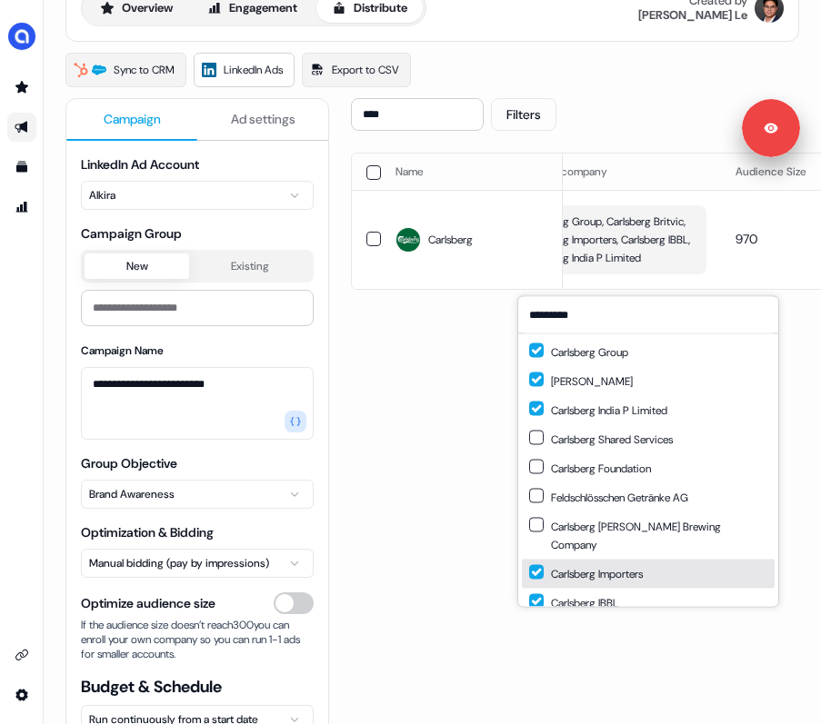
scroll to position [25, 0]
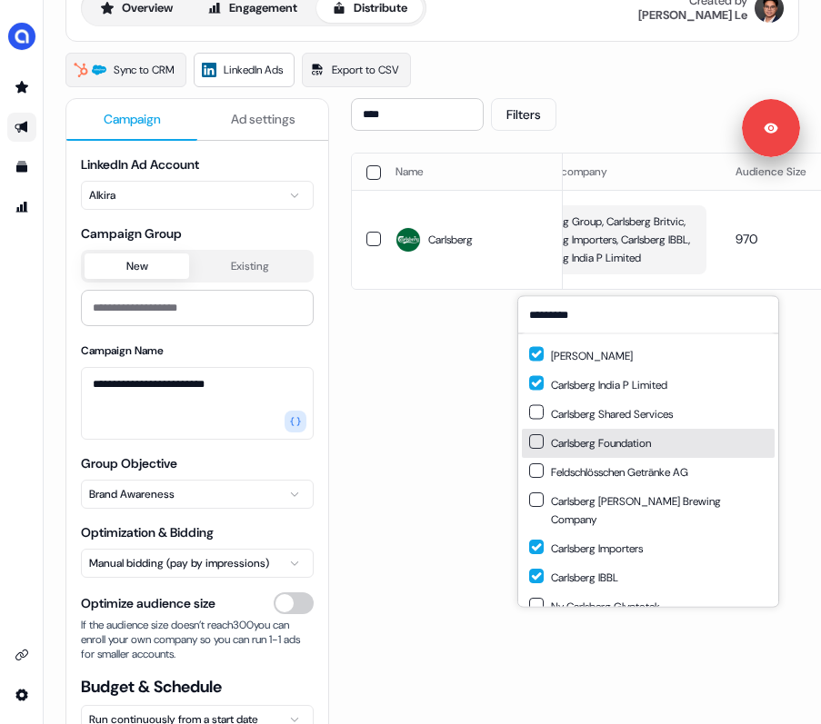
type input "*********"
click at [617, 448] on div "Carlsberg Foundation" at bounding box center [590, 443] width 122 height 18
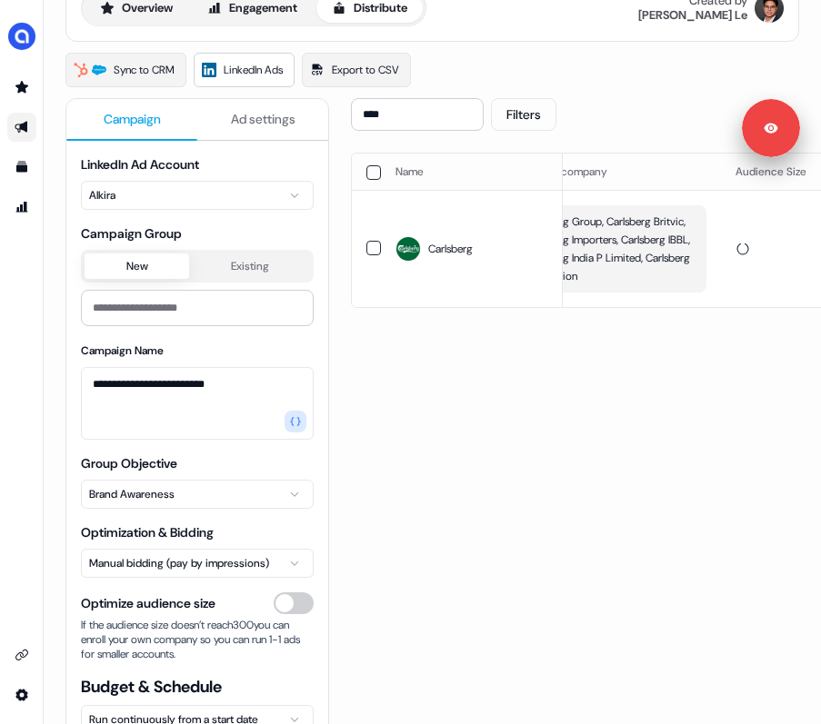
click at [494, 436] on div "**** Filters Sync to LinkedIn Go live Name LinkedIn company Audience Size Audie…" at bounding box center [760, 444] width 818 height 692
click at [643, 260] on span "Carlsberg Group, Carlsberg Britvic, Carlsberg Importers, Carlsberg IBBL, Carlsb…" at bounding box center [609, 249] width 171 height 73
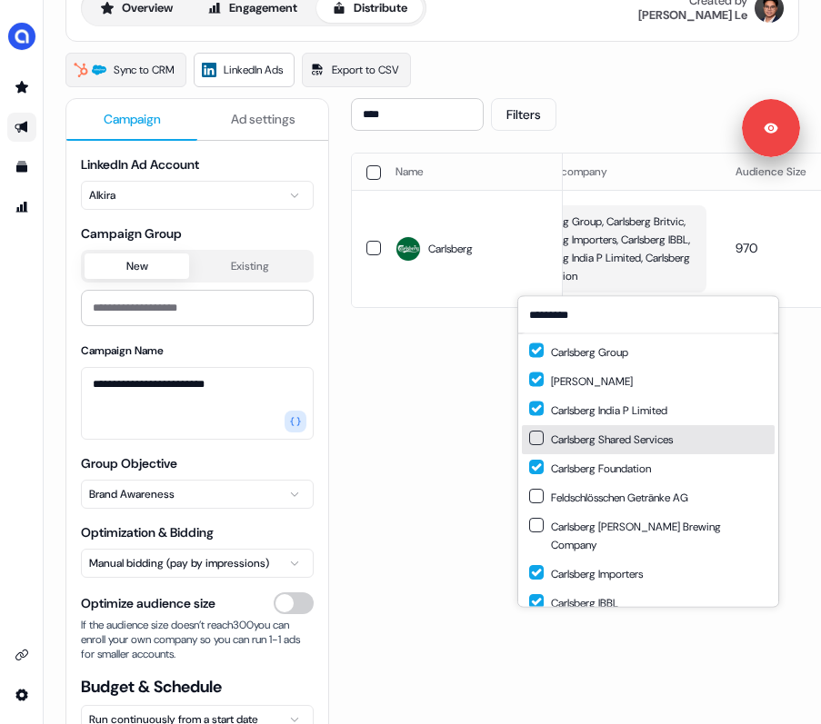
type input "*********"
click at [606, 433] on div "Carlsberg Shared Services" at bounding box center [601, 440] width 144 height 18
click at [474, 414] on div "**** Filters Sync to LinkedIn Go live Name LinkedIn company Audience Size Audie…" at bounding box center [760, 444] width 818 height 692
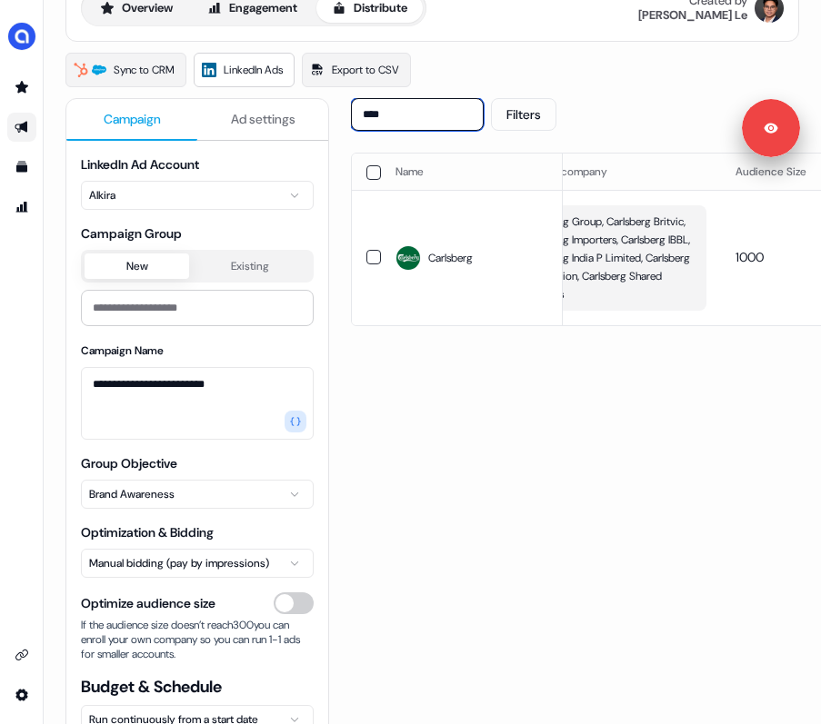
click at [412, 118] on input "****" at bounding box center [417, 114] width 133 height 33
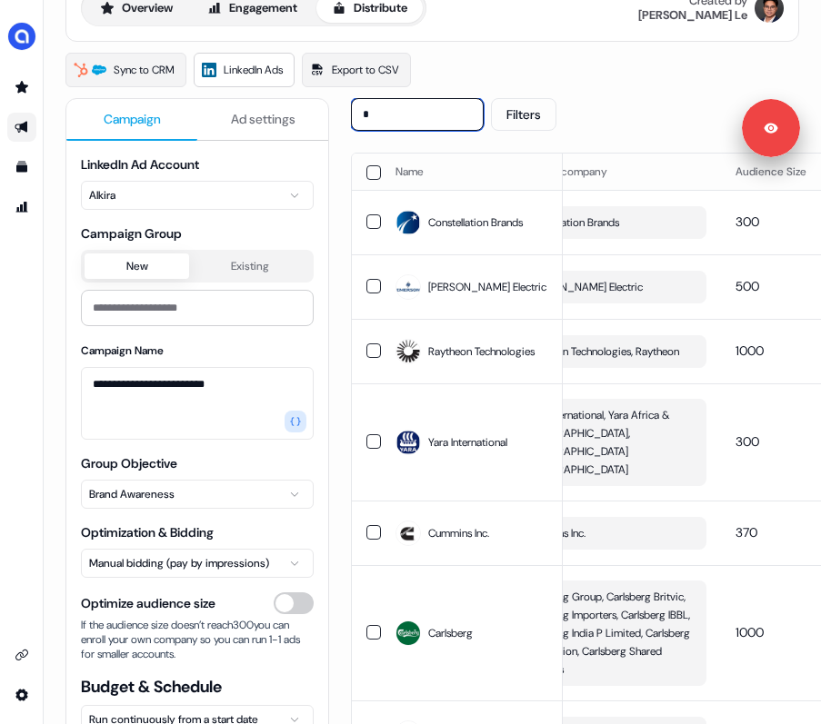
type input "*"
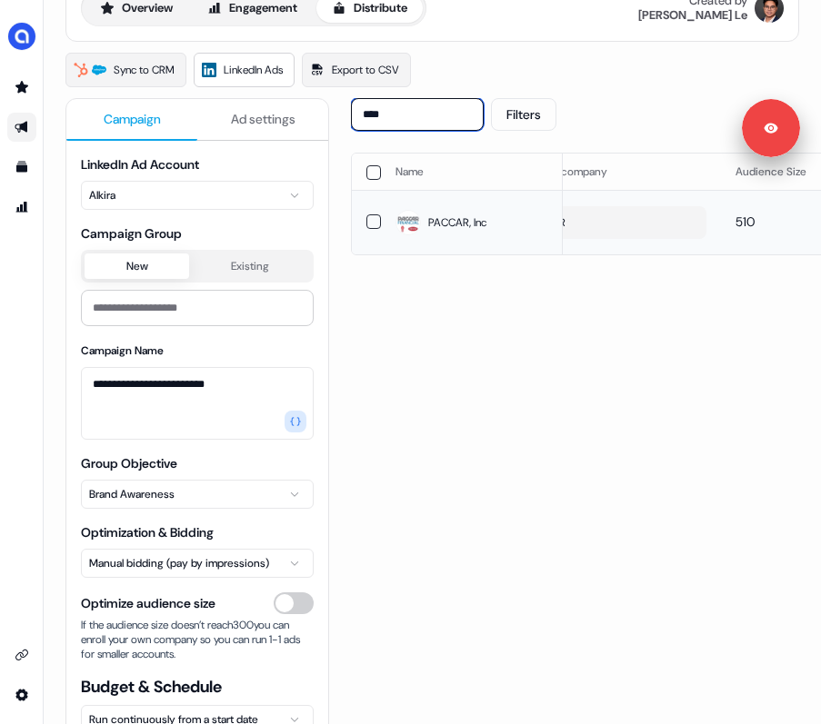
scroll to position [0, 0]
type input "****"
click at [628, 224] on button "PACCAR" at bounding box center [671, 222] width 189 height 33
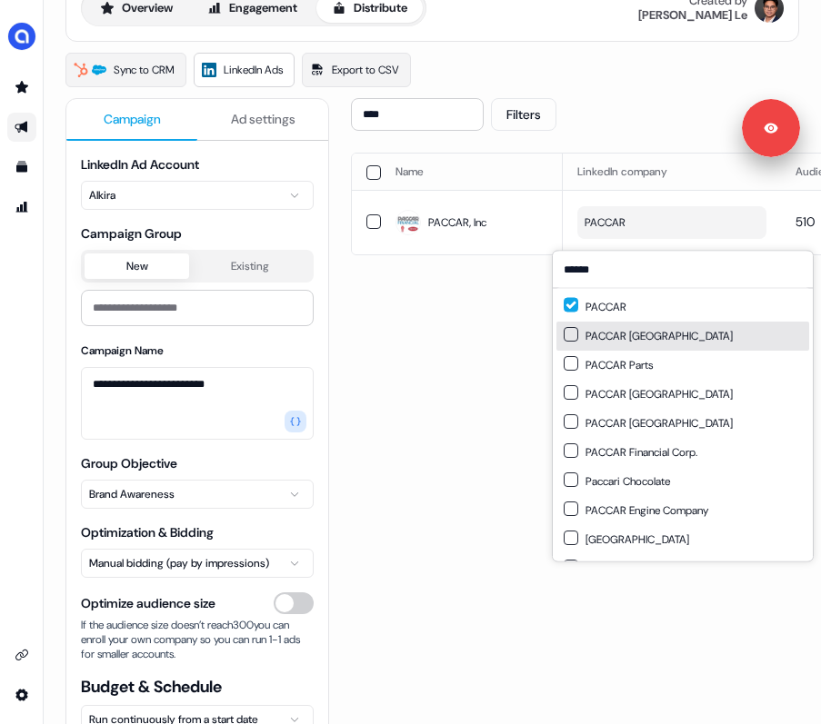
type input "******"
click at [573, 335] on button "Suggestions" at bounding box center [570, 334] width 15 height 15
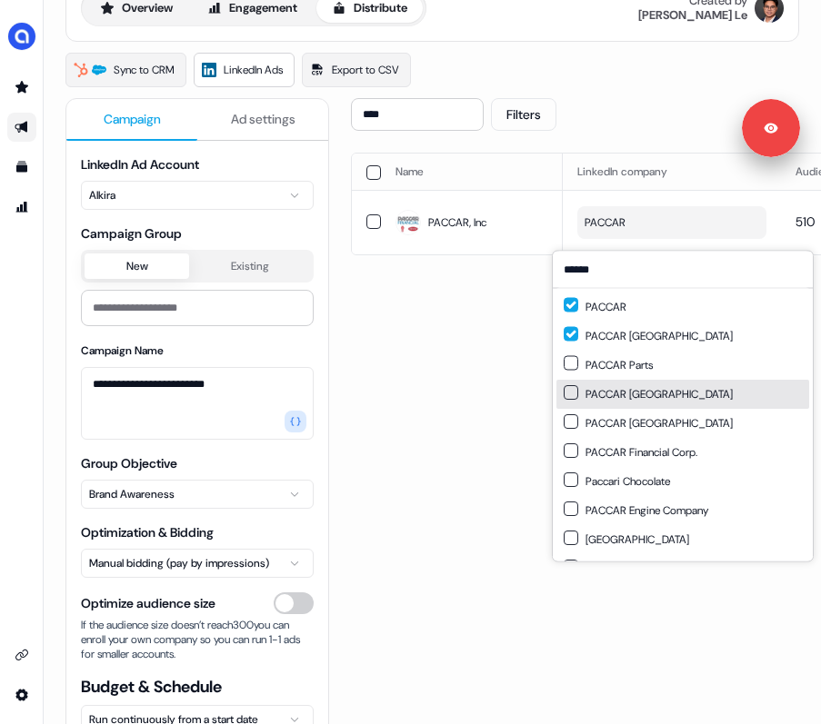
click at [572, 389] on button "Suggestions" at bounding box center [570, 392] width 15 height 15
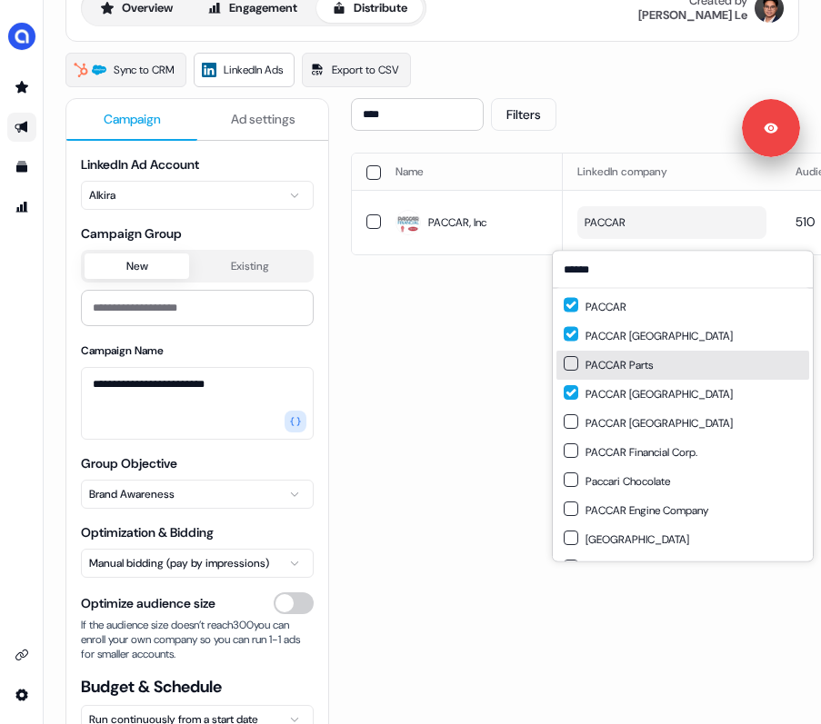
click at [572, 368] on button "Suggestions" at bounding box center [570, 363] width 15 height 15
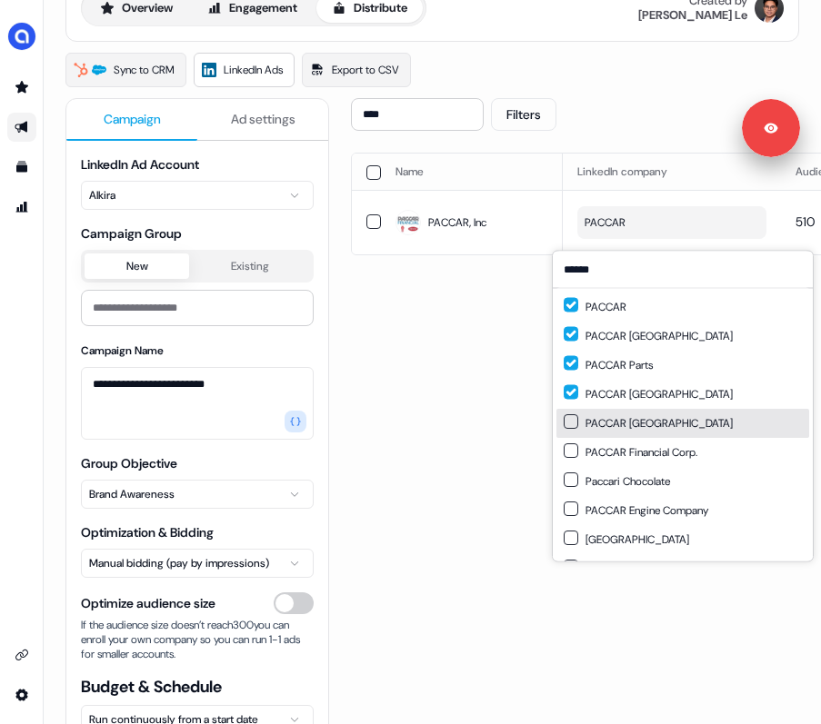
click at [572, 423] on button "Suggestions" at bounding box center [570, 421] width 15 height 15
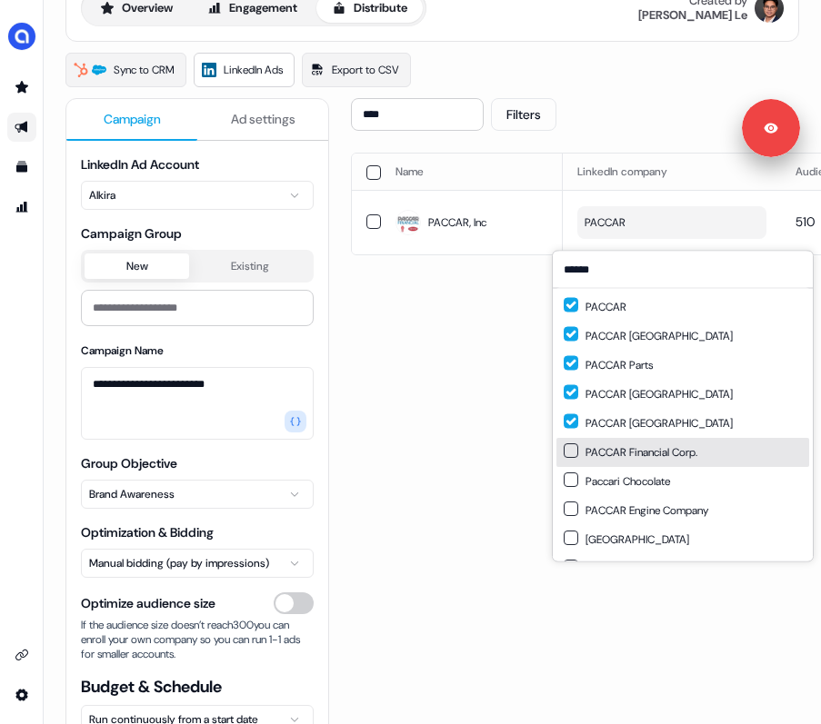
click at [572, 446] on button "Suggestions" at bounding box center [570, 451] width 15 height 15
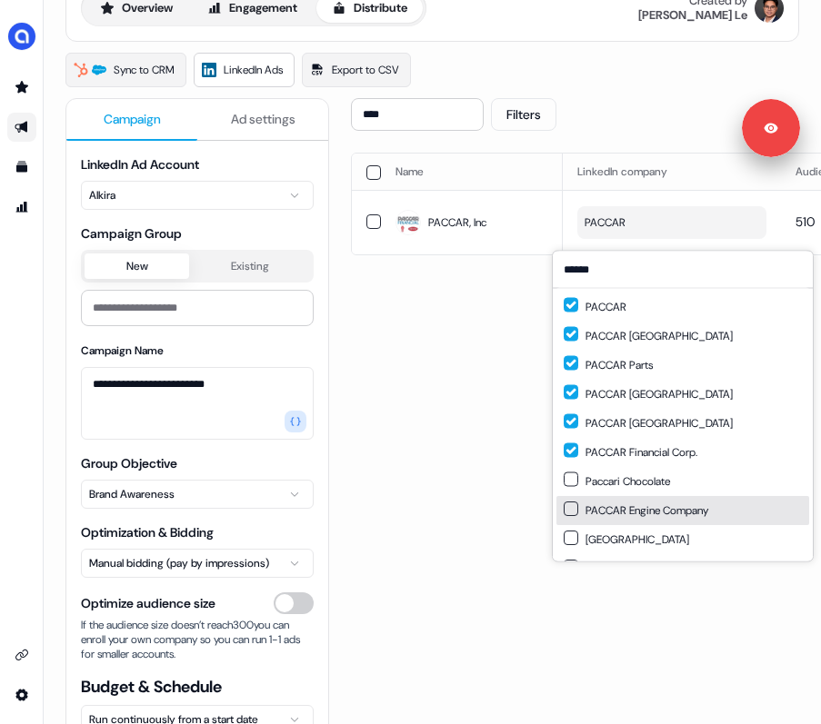
click at [579, 504] on div "PACCAR Engine Company" at bounding box center [635, 511] width 145 height 18
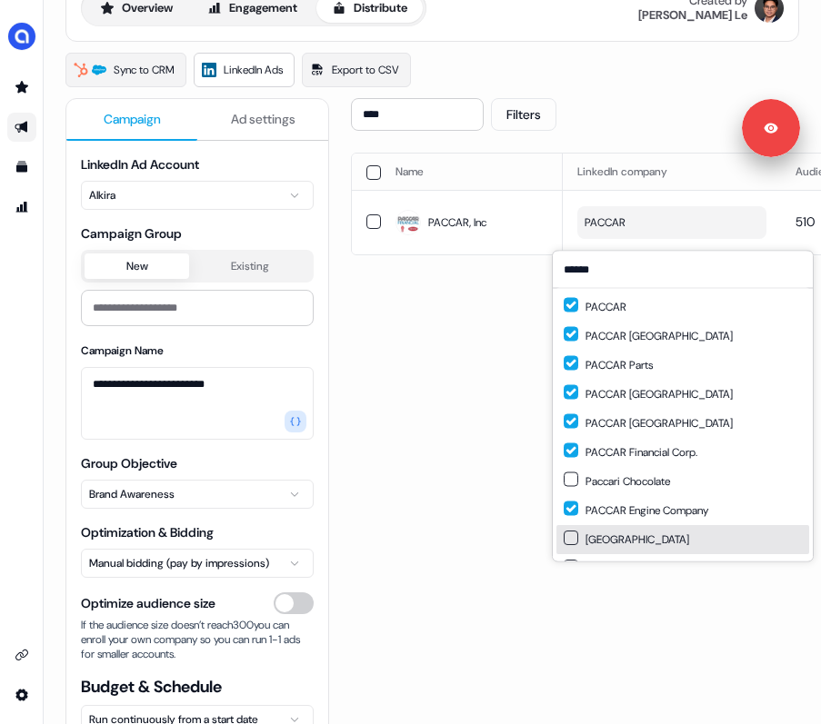
click at [571, 538] on button "Suggestions" at bounding box center [570, 538] width 15 height 15
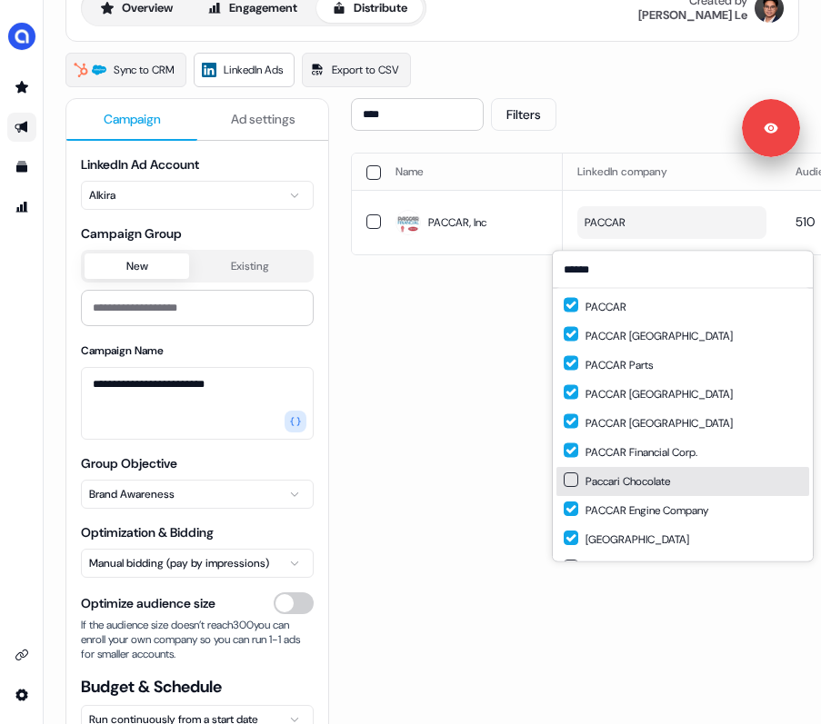
scroll to position [25, 0]
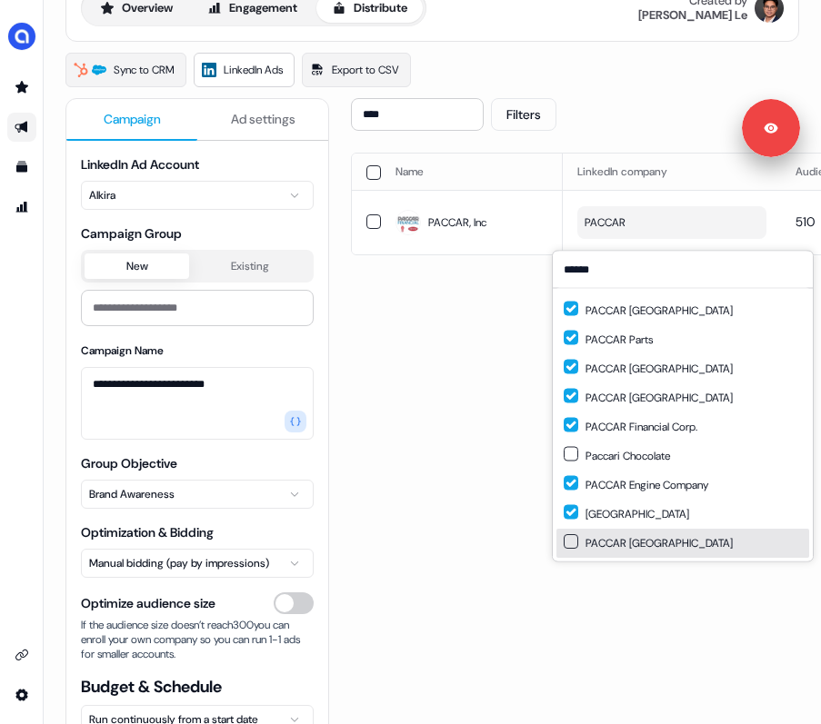
click at [570, 540] on button "Suggestions" at bounding box center [570, 541] width 15 height 15
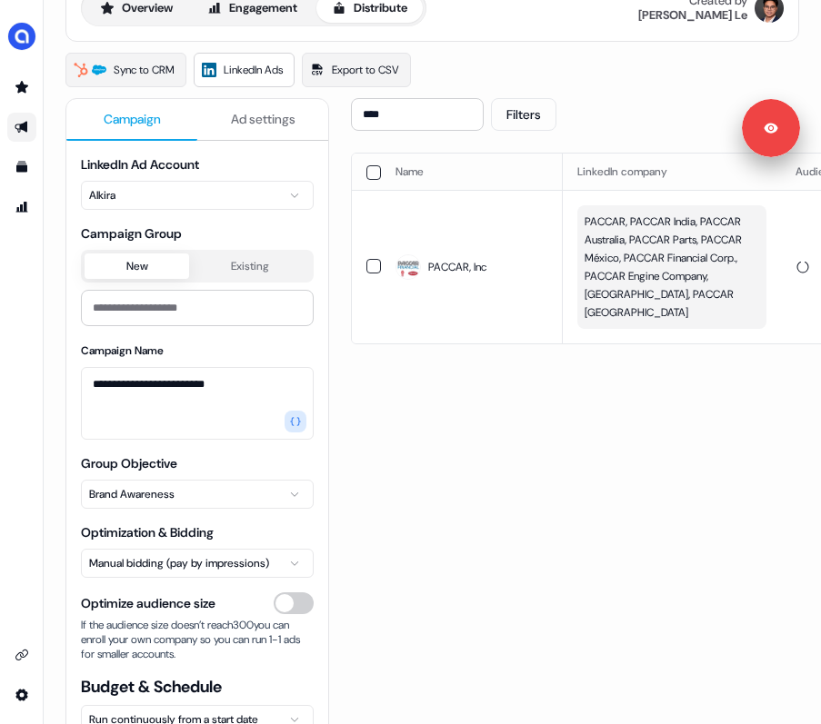
click at [510, 458] on div "**** Filters Sync to LinkedIn Go live Name LinkedIn company Audience Size Audie…" at bounding box center [760, 444] width 818 height 692
click at [483, 116] on input "****" at bounding box center [417, 114] width 133 height 33
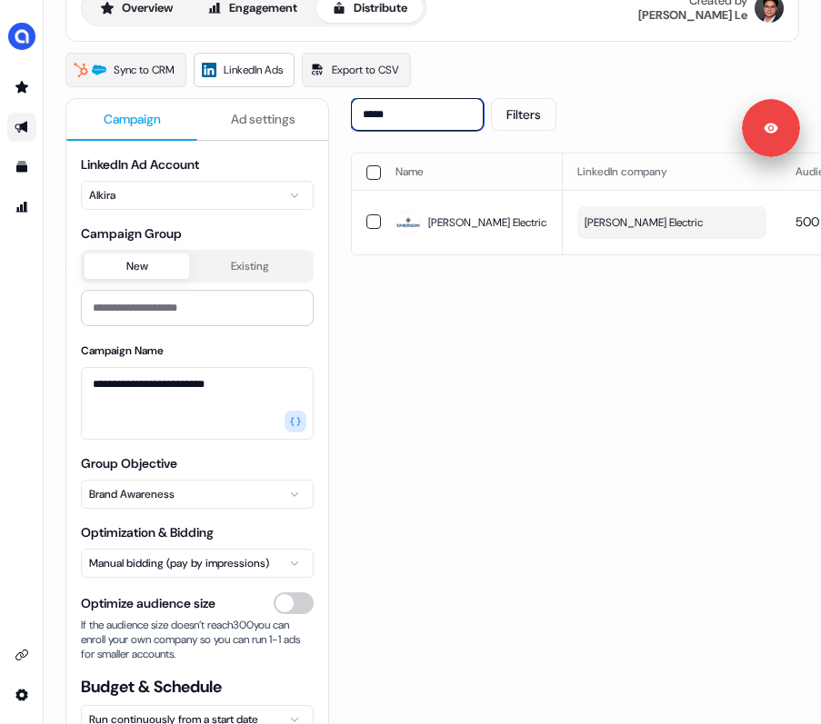
click at [414, 114] on input "*****" at bounding box center [417, 114] width 133 height 33
type input "****"
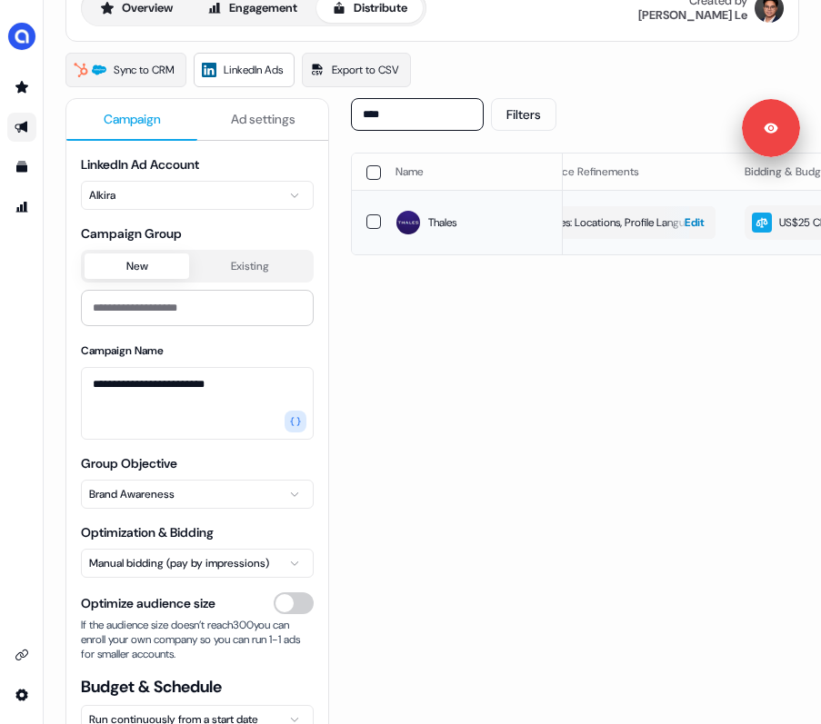
click at [693, 232] on span "Edit" at bounding box center [694, 223] width 20 height 18
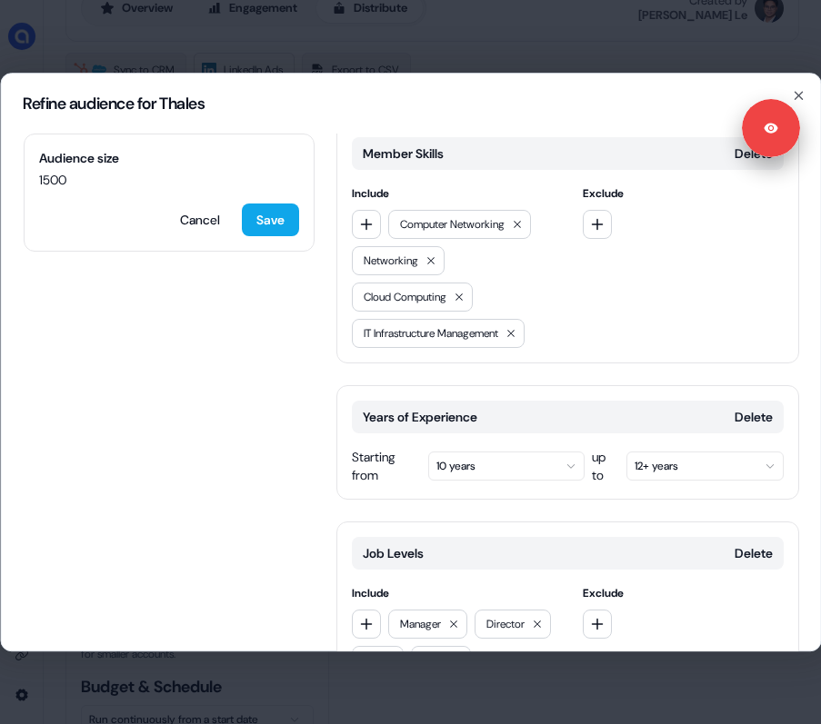
scroll to position [711, 0]
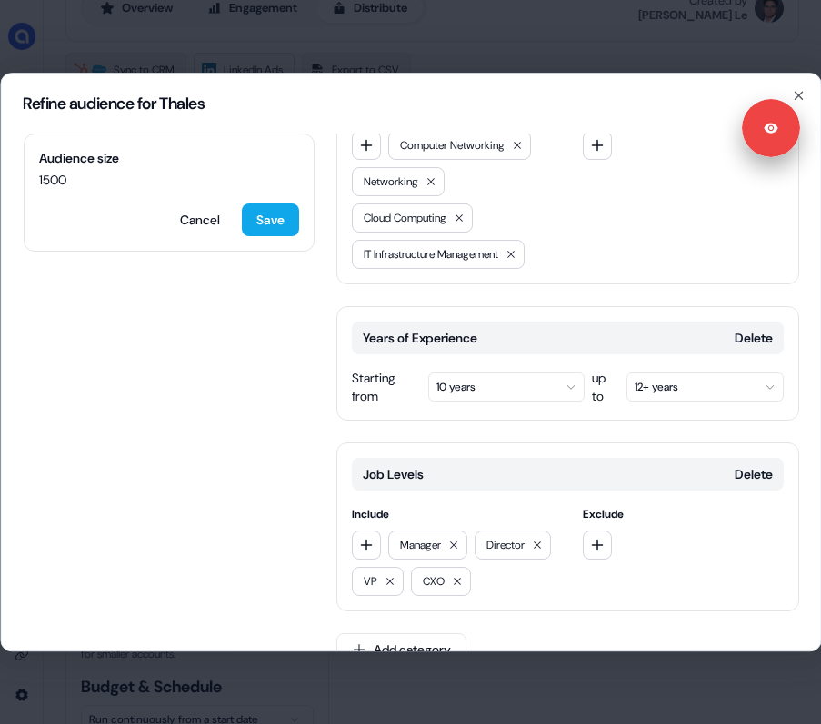
click at [497, 373] on button "10 years" at bounding box center [505, 387] width 157 height 29
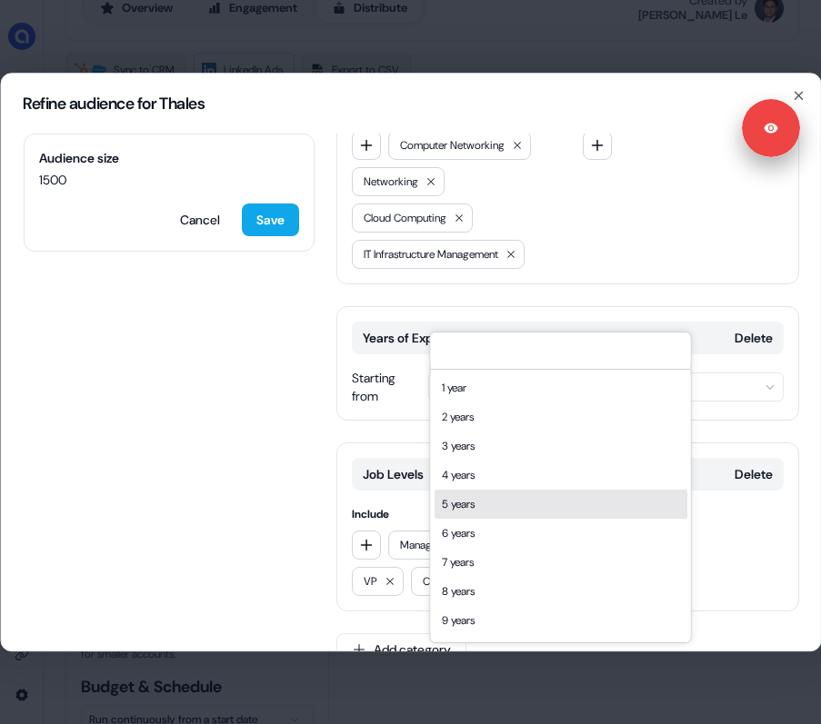
click at [468, 498] on div "5 years" at bounding box center [560, 504] width 253 height 29
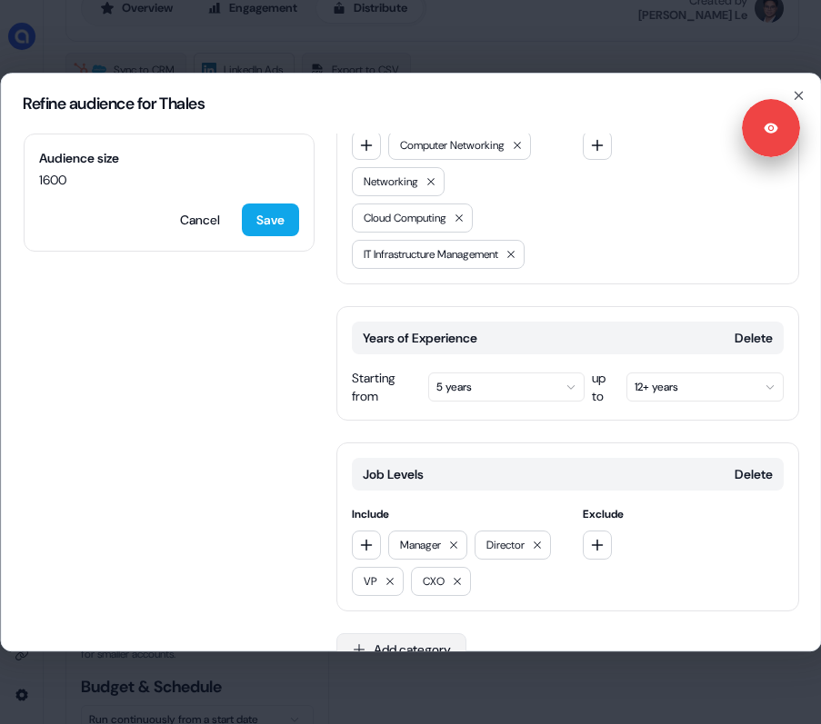
click at [395, 633] on button "Add category" at bounding box center [400, 649] width 130 height 33
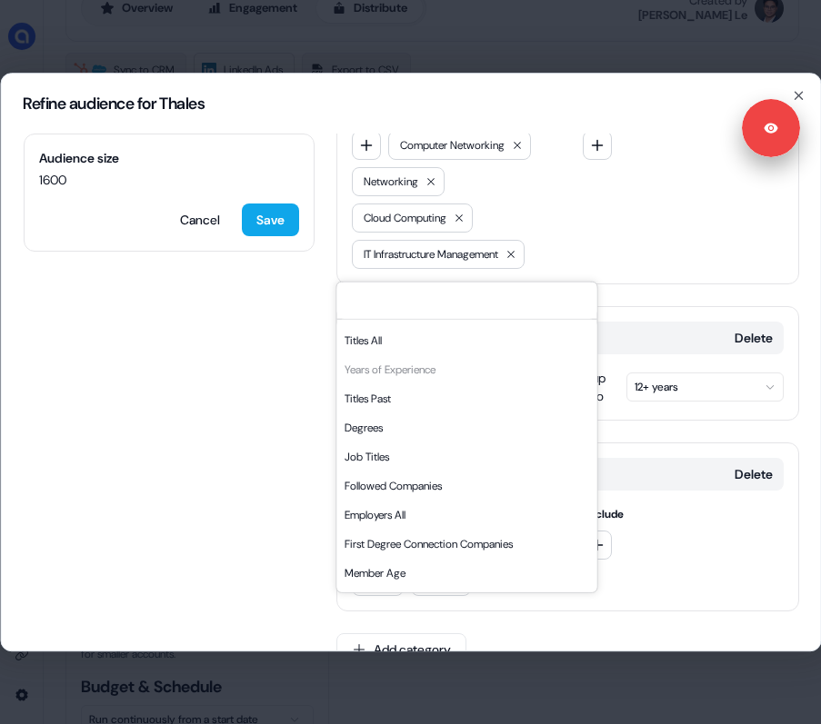
scroll to position [257, 0]
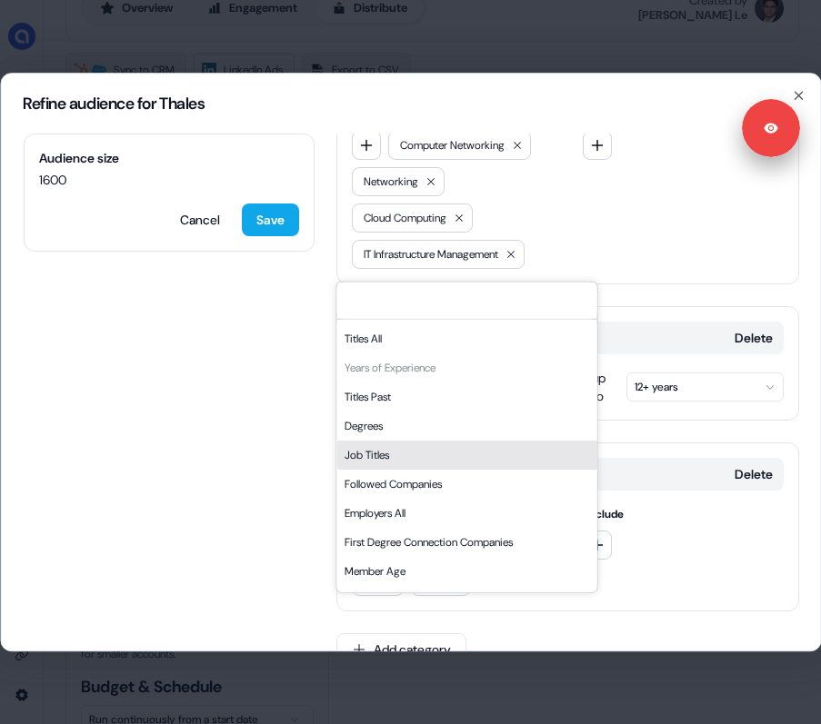
click at [387, 451] on div "Job Titles" at bounding box center [466, 454] width 260 height 29
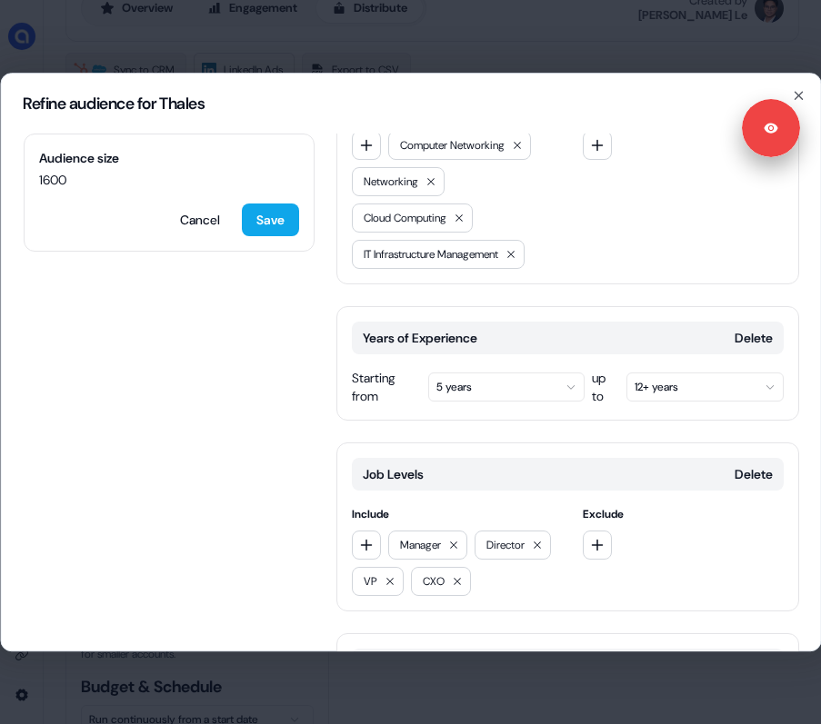
scroll to position [865, 0]
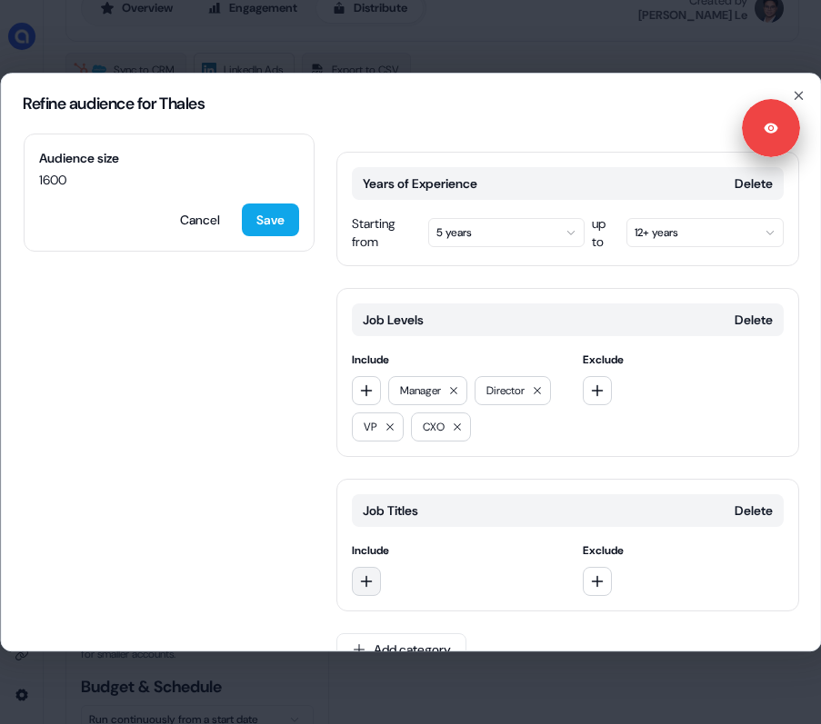
click at [372, 574] on icon "button" at bounding box center [365, 581] width 15 height 15
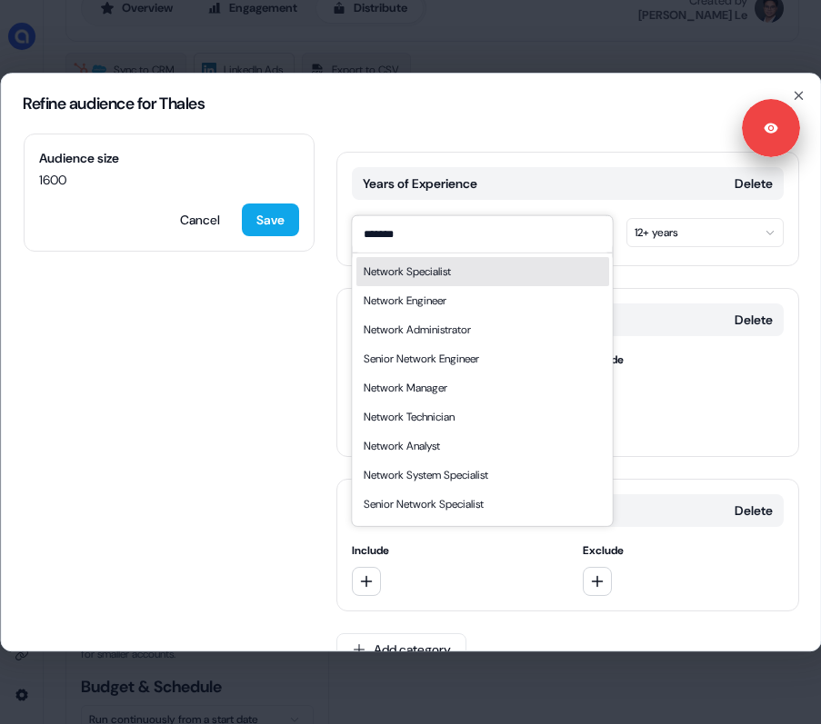
type input "*******"
click at [450, 278] on div "Network Specialist" at bounding box center [406, 271] width 87 height 18
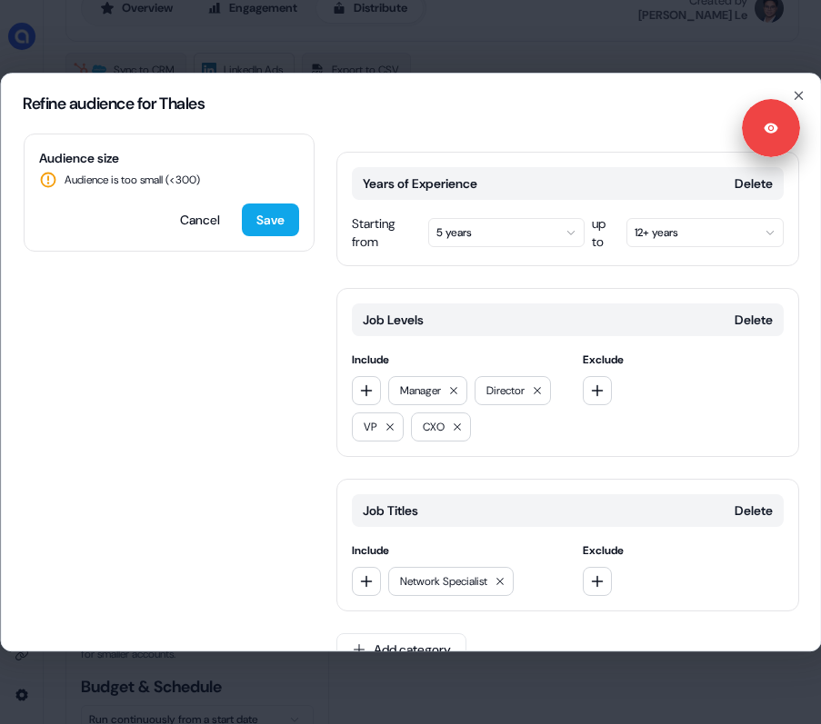
click at [504, 376] on div "Manager Director VP CXO" at bounding box center [451, 408] width 201 height 65
click at [380, 567] on div "Network Specialist" at bounding box center [451, 581] width 201 height 29
click at [374, 567] on button "button" at bounding box center [365, 581] width 29 height 29
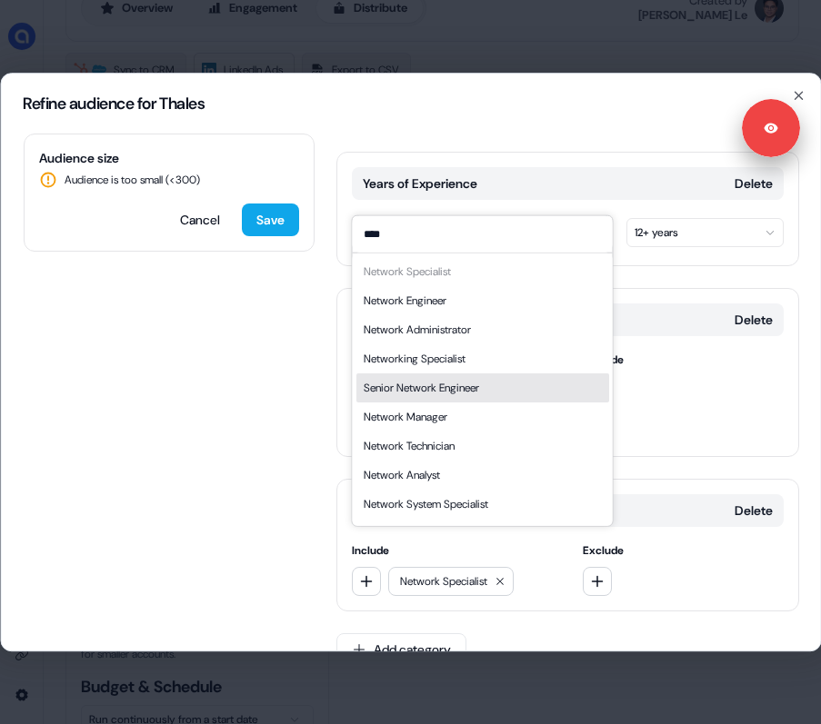
type input "****"
click at [426, 392] on div "Senior Network Engineer" at bounding box center [420, 387] width 115 height 18
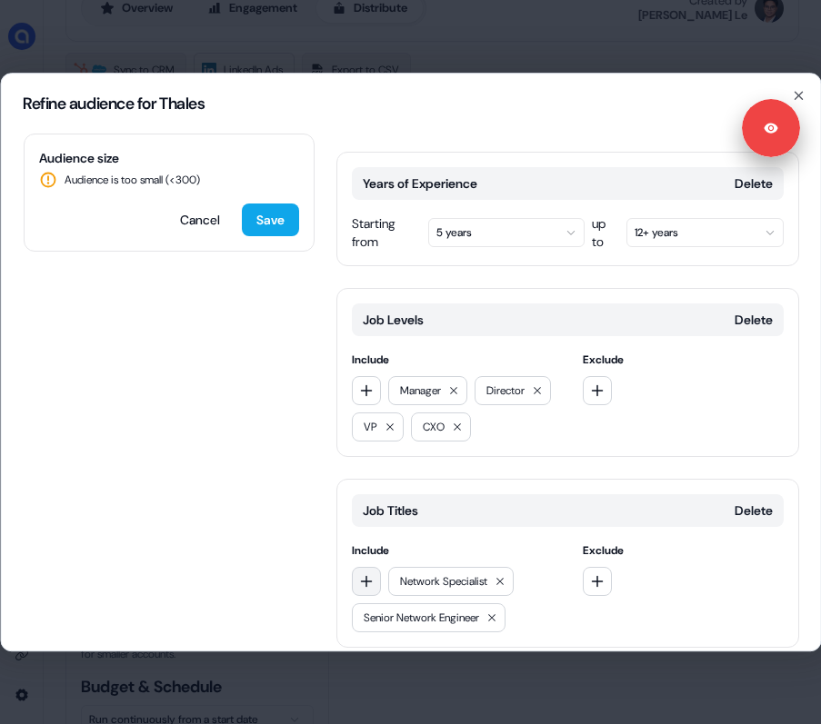
click at [364, 575] on icon "button" at bounding box center [366, 581] width 12 height 12
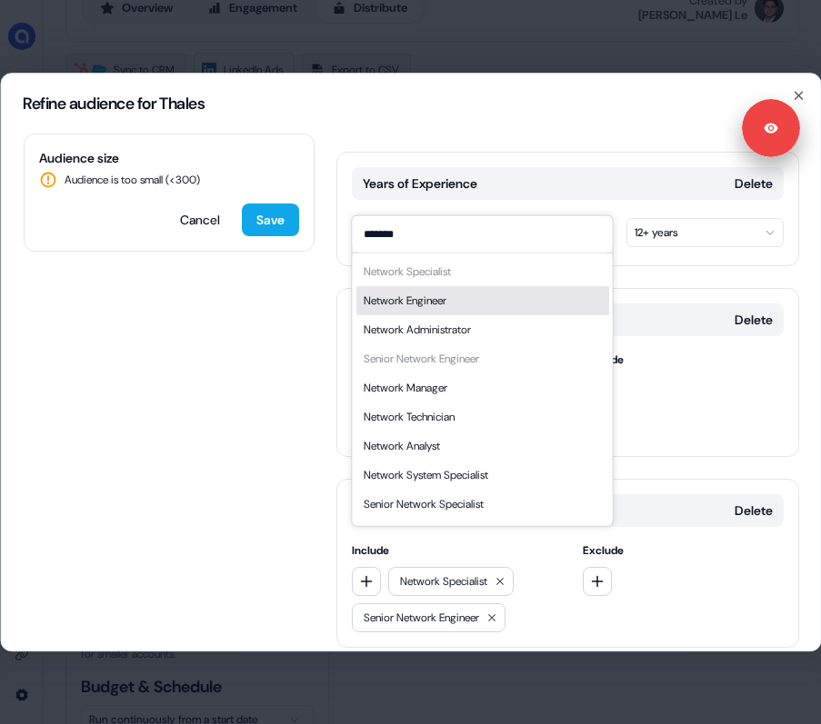
type input "*******"
click at [430, 296] on div "Network Engineer" at bounding box center [404, 300] width 83 height 18
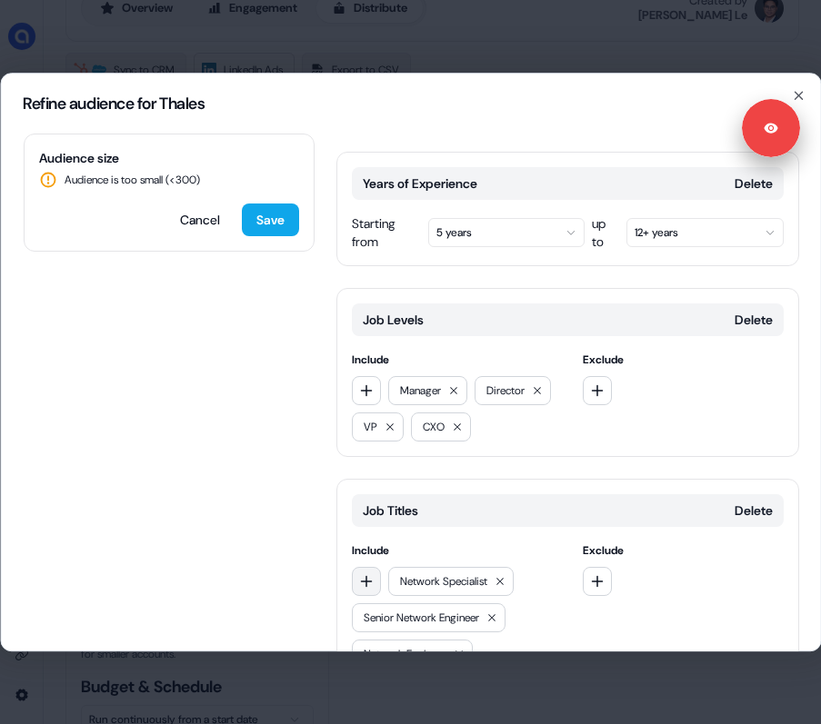
click at [366, 574] on icon "button" at bounding box center [365, 581] width 15 height 15
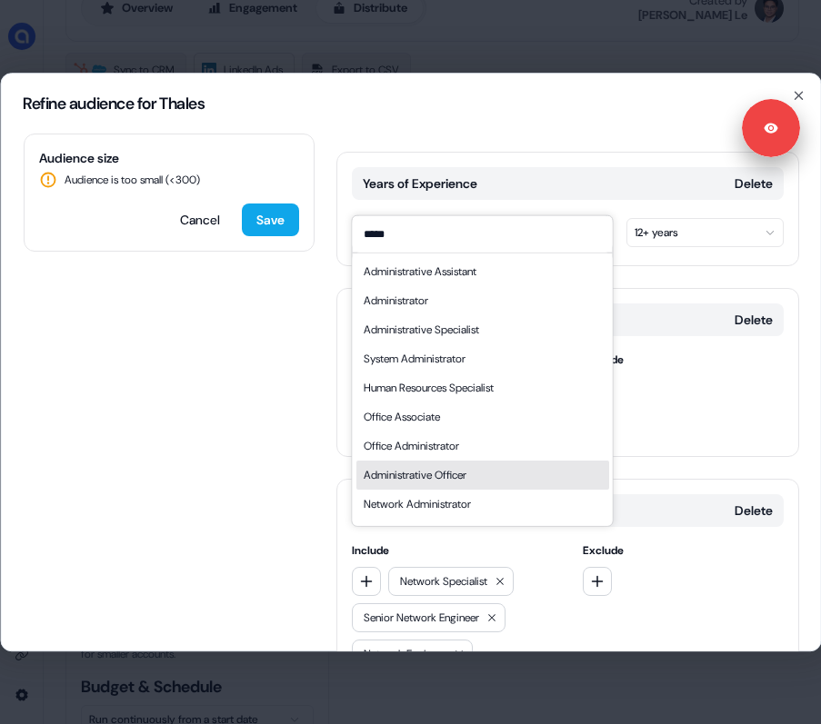
scroll to position [25, 0]
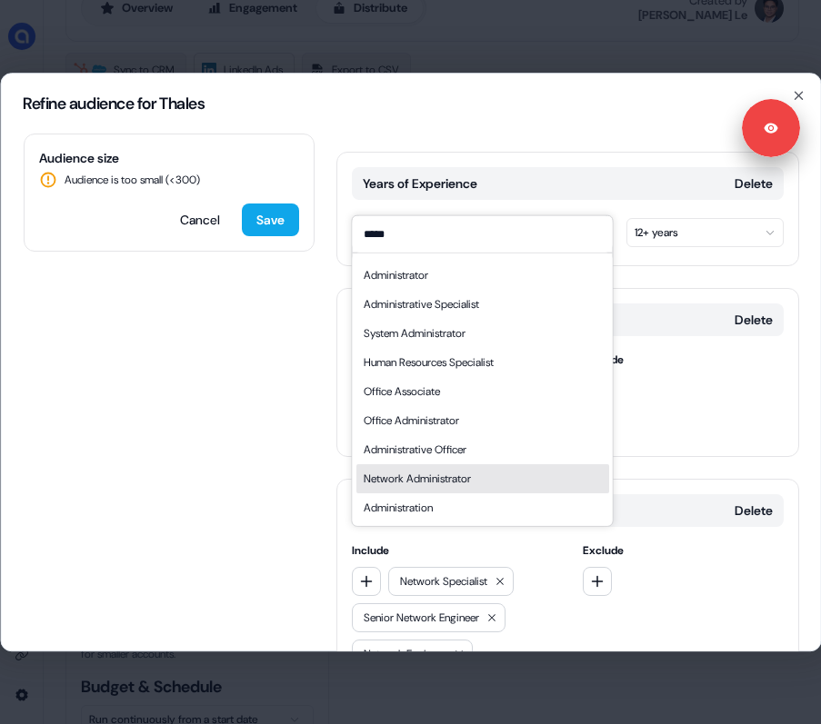
type input "*****"
click at [467, 480] on div "Network Administrator" at bounding box center [416, 478] width 107 height 18
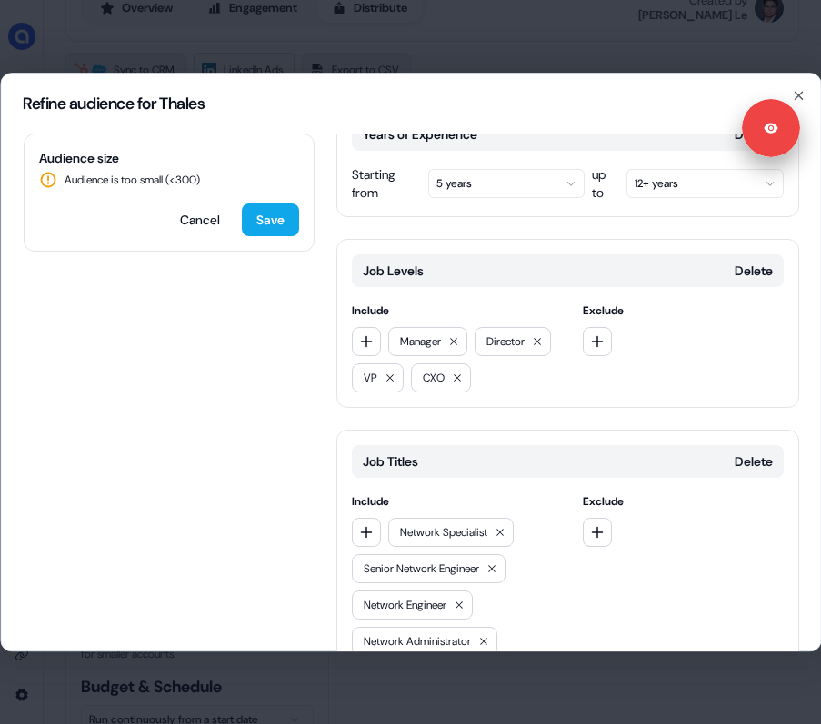
scroll to position [934, 0]
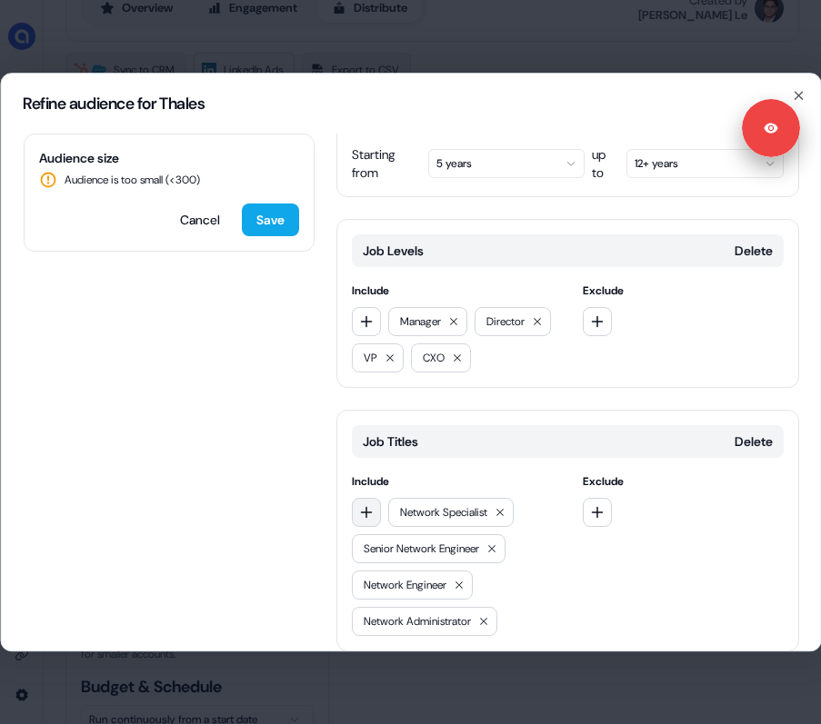
click at [367, 506] on icon "button" at bounding box center [366, 512] width 12 height 12
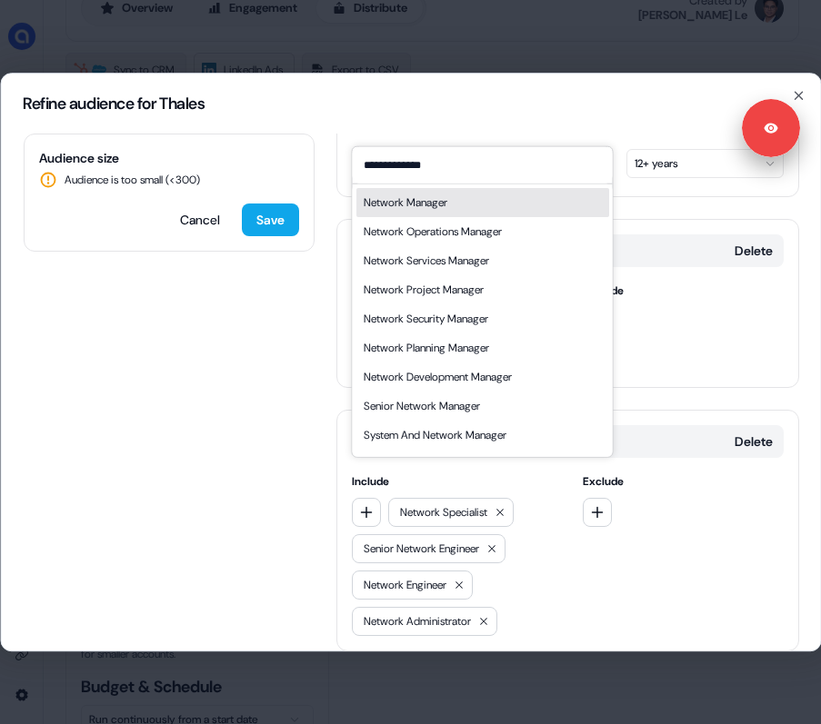
type input "**********"
click at [454, 209] on div "Network Manager" at bounding box center [481, 201] width 253 height 29
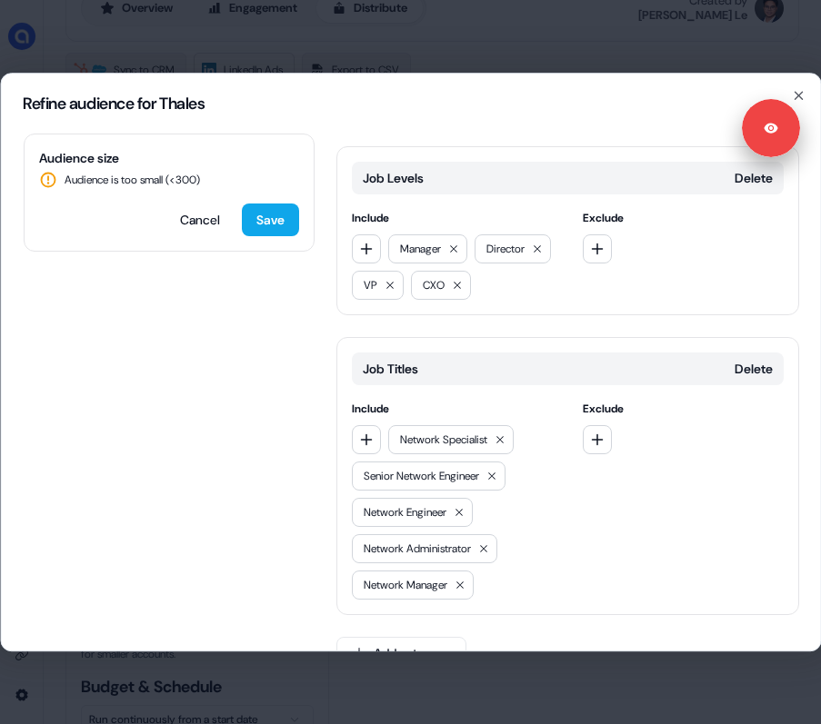
scroll to position [1009, 0]
click at [496, 469] on icon at bounding box center [490, 474] width 11 height 11
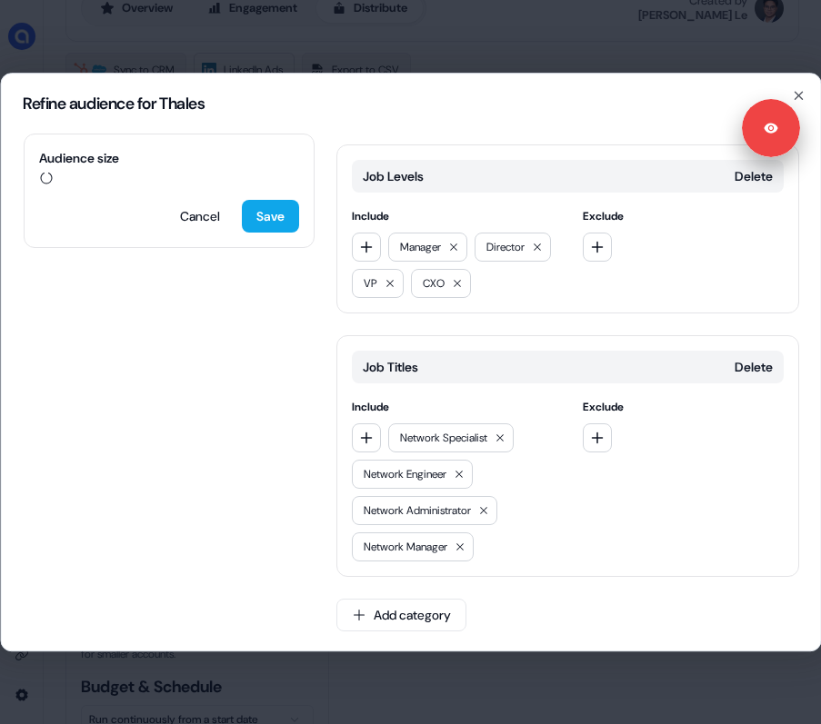
scroll to position [974, 0]
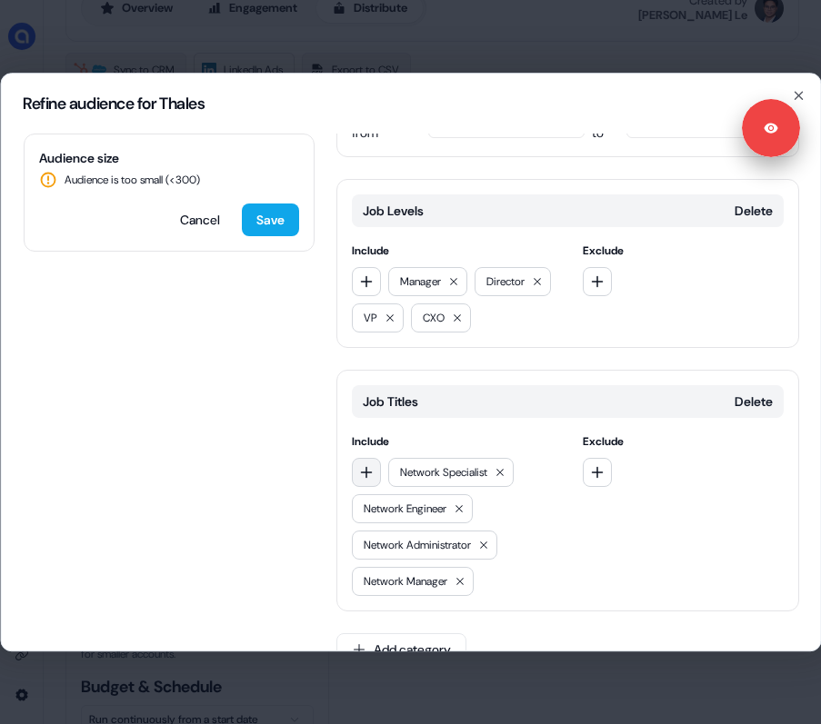
click at [371, 465] on icon "button" at bounding box center [365, 472] width 15 height 15
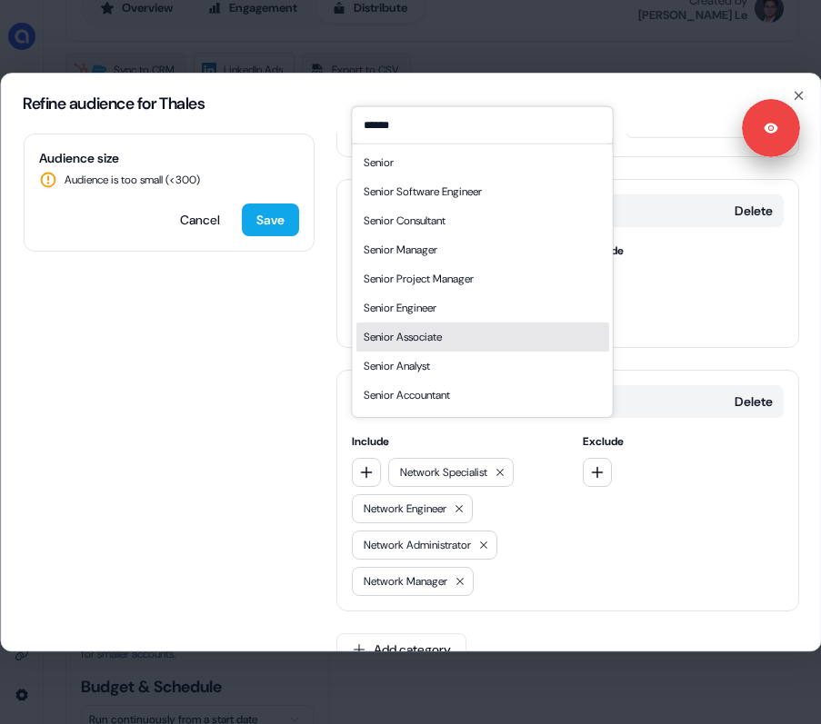
scroll to position [25, 0]
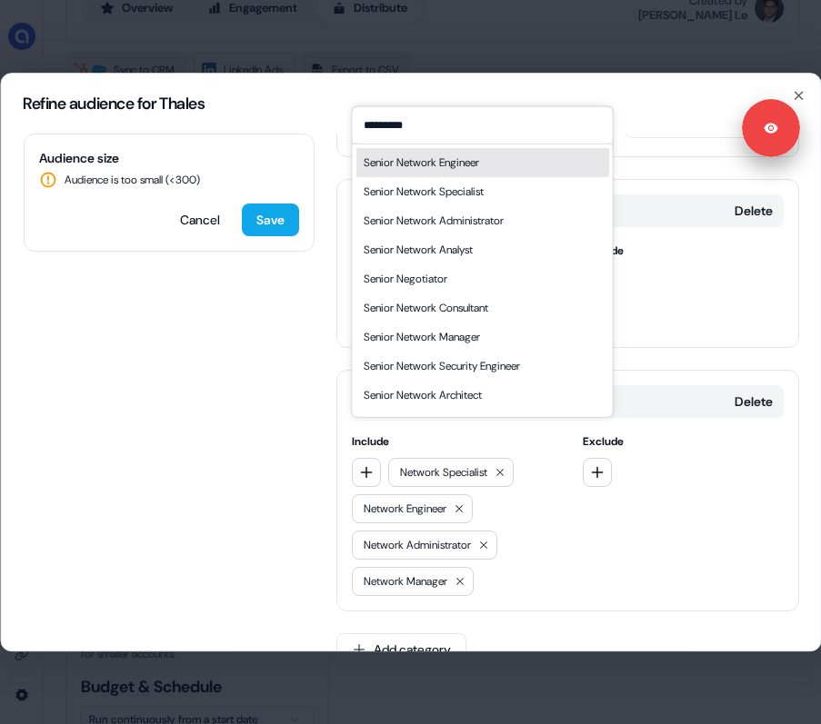
type input "*********"
click at [417, 163] on div "Senior Network Engineer" at bounding box center [420, 162] width 115 height 18
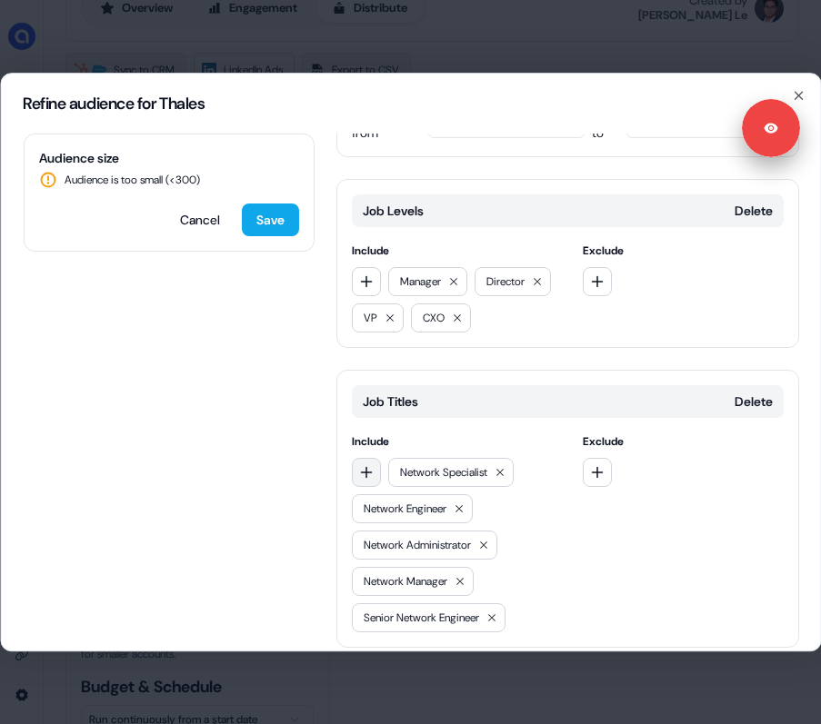
click at [368, 465] on icon "button" at bounding box center [365, 472] width 15 height 15
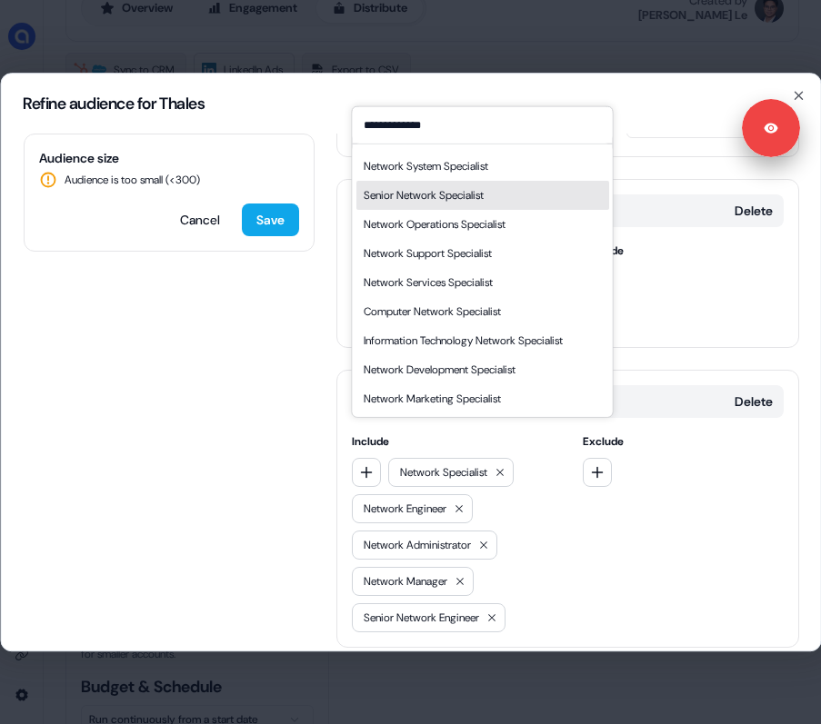
type input "**********"
click at [447, 196] on div "Senior Network Specialist" at bounding box center [423, 194] width 120 height 18
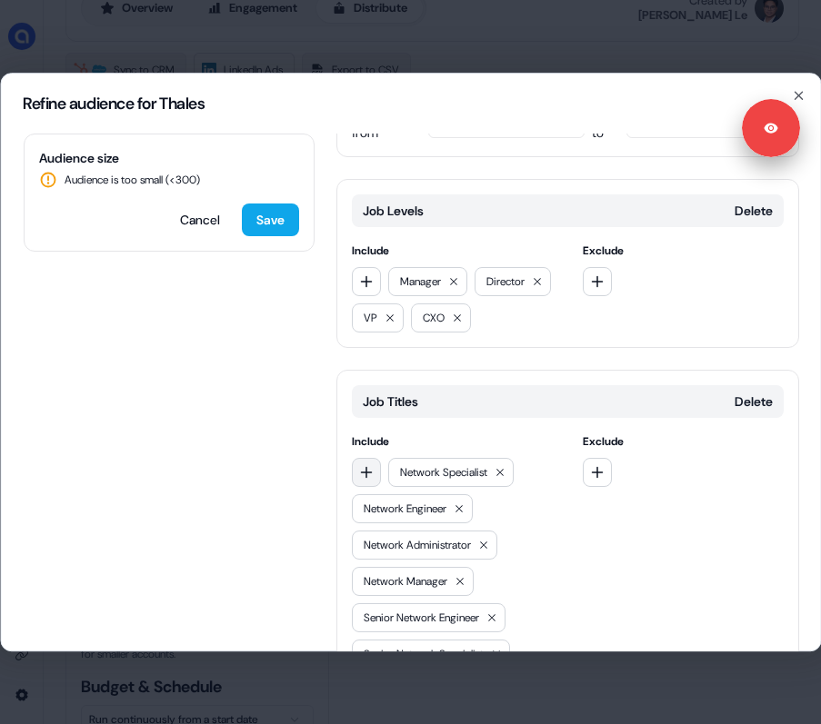
click at [362, 465] on icon "button" at bounding box center [365, 472] width 15 height 15
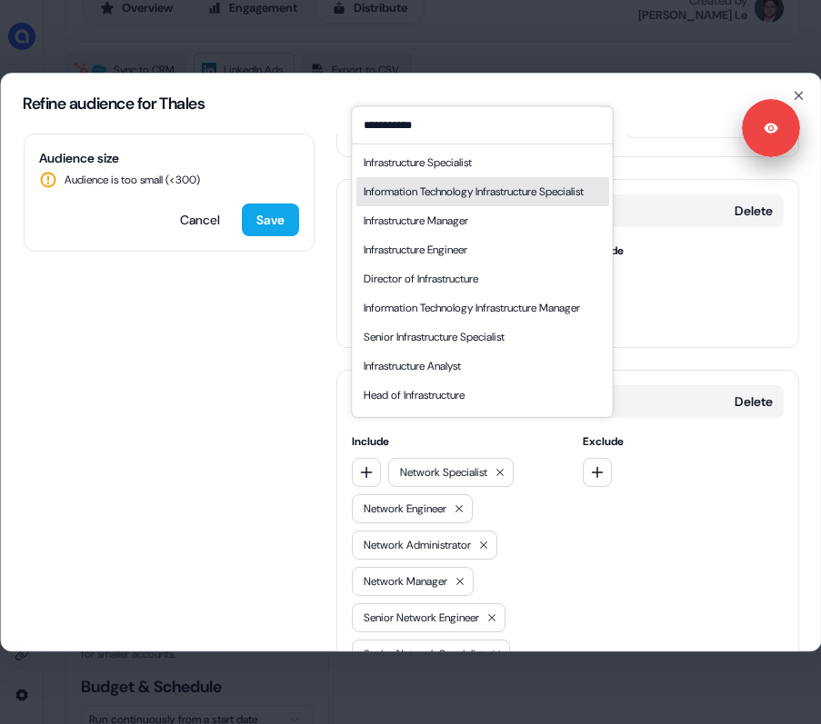
type input "**********"
click at [415, 189] on div "Information Technology Infrastructure Specialist" at bounding box center [473, 191] width 220 height 18
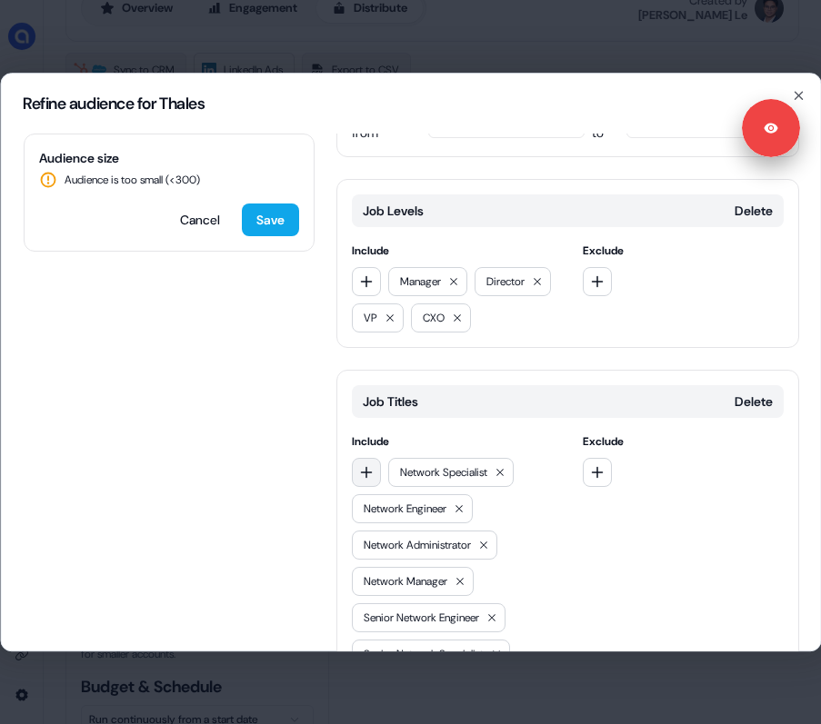
click at [367, 466] on icon "button" at bounding box center [366, 472] width 12 height 12
click at [384, 477] on input "**********" at bounding box center [482, 472] width 260 height 36
drag, startPoint x: 429, startPoint y: 470, endPoint x: 386, endPoint y: 469, distance: 42.7
click at [386, 469] on input "**********" at bounding box center [482, 472] width 260 height 36
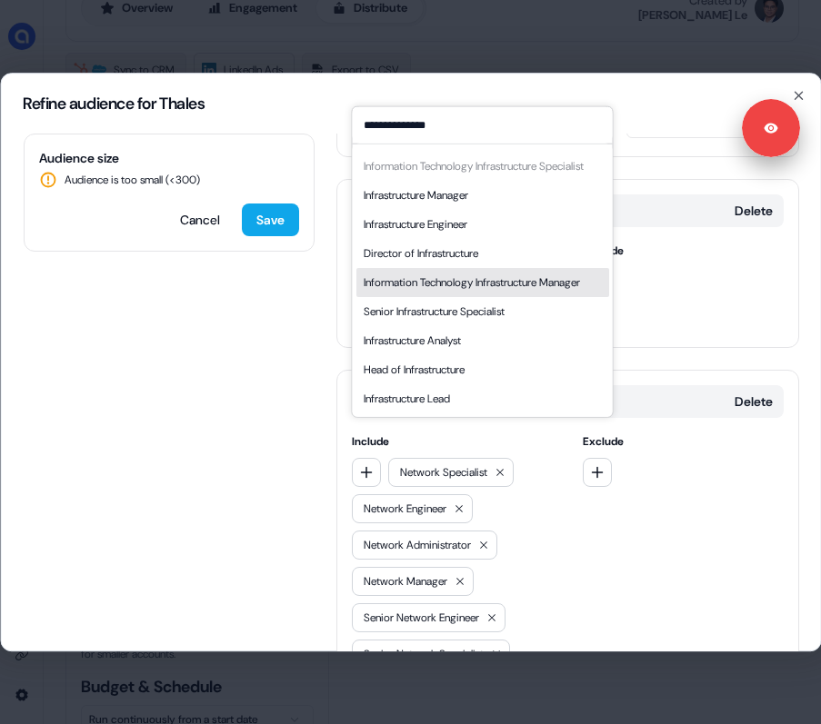
scroll to position [62, 0]
type input "**********"
click at [424, 280] on div "Information Technology Infrastructure Manager" at bounding box center [471, 282] width 216 height 18
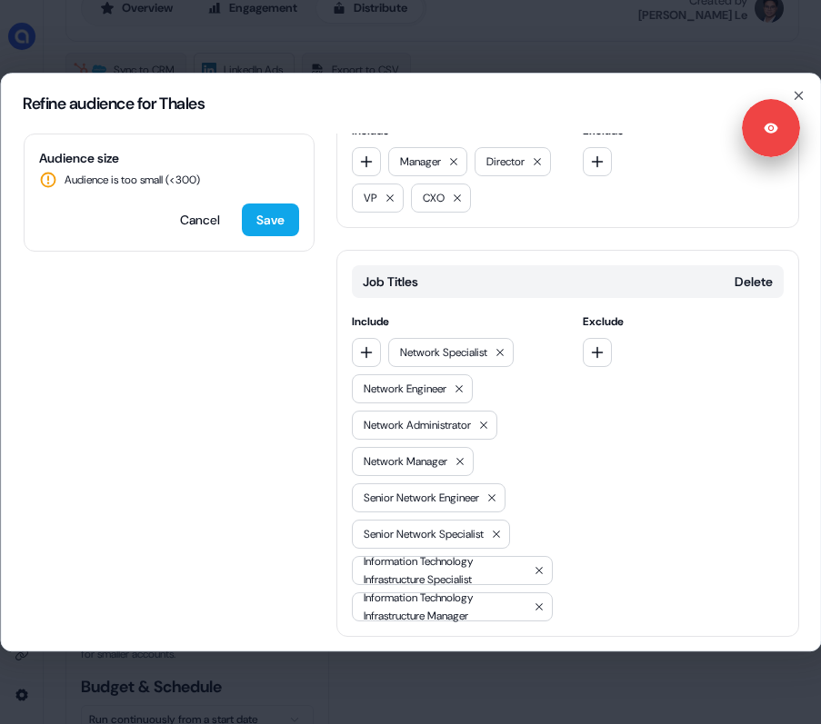
scroll to position [1095, 0]
click at [371, 344] on icon "button" at bounding box center [365, 351] width 15 height 15
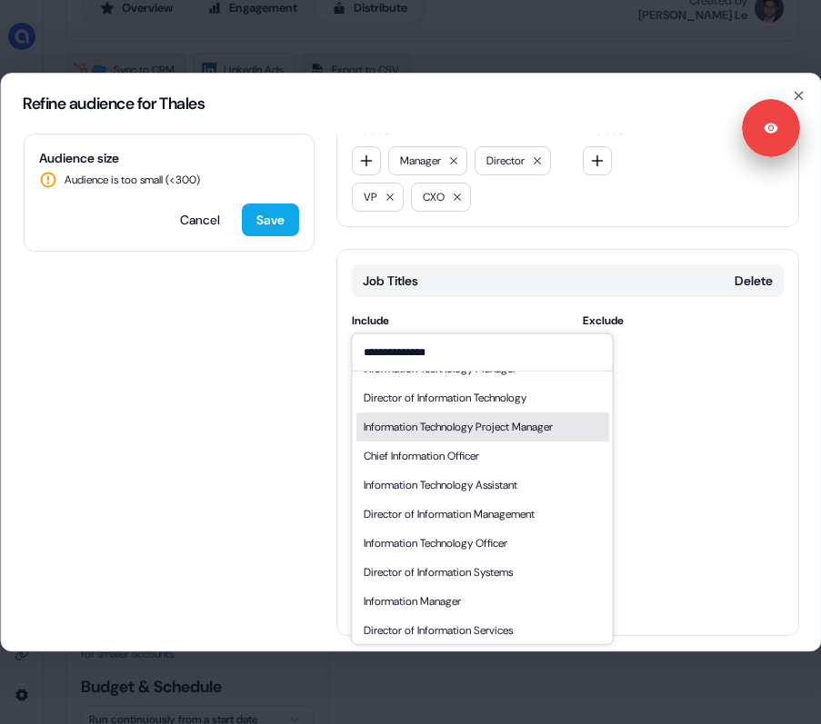
scroll to position [25, 0]
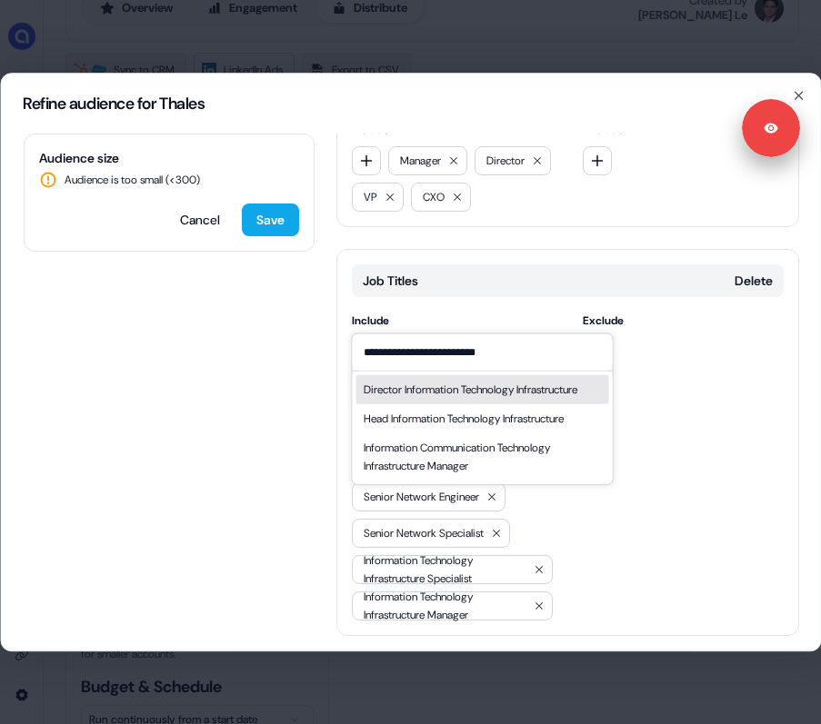
type input "**********"
click at [444, 394] on div "Director Information Technology Infrastructure" at bounding box center [470, 389] width 214 height 18
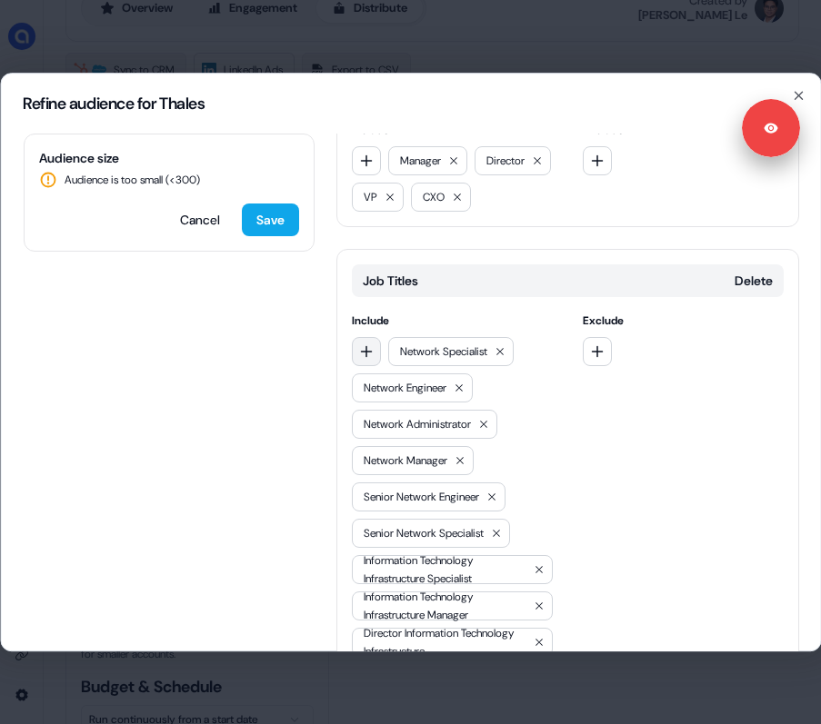
click at [367, 344] on icon "button" at bounding box center [365, 351] width 15 height 15
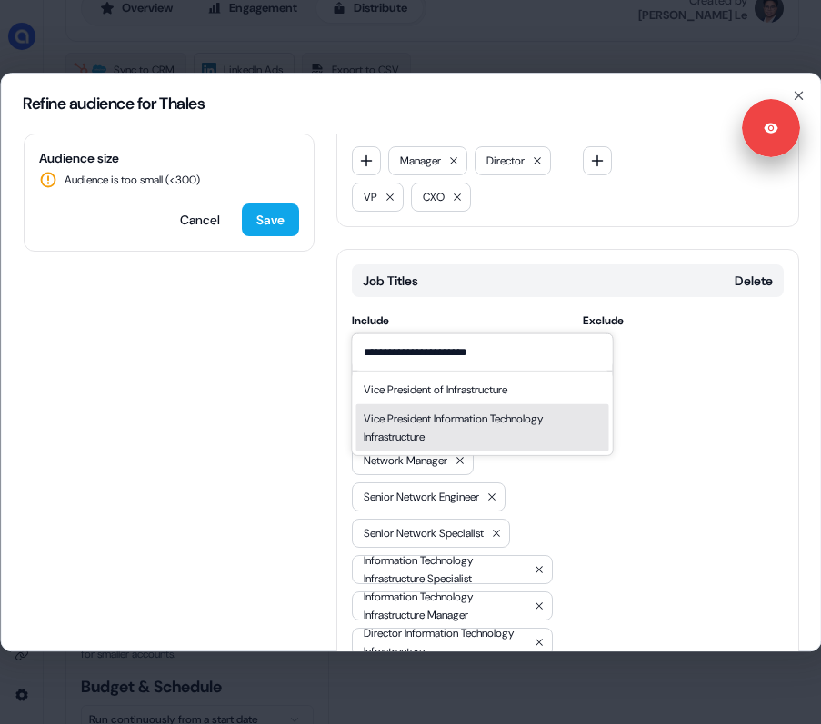
type input "**********"
click at [454, 421] on div "Vice President Information Technology Infrastructure" at bounding box center [482, 427] width 238 height 36
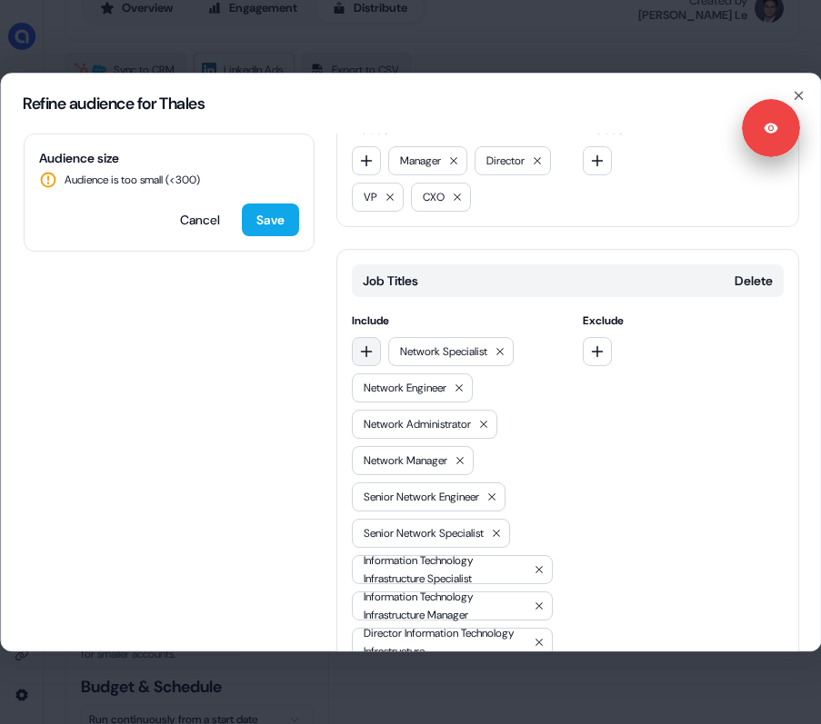
click at [374, 337] on button "button" at bounding box center [365, 351] width 29 height 29
click at [400, 354] on input "**********" at bounding box center [482, 352] width 260 height 36
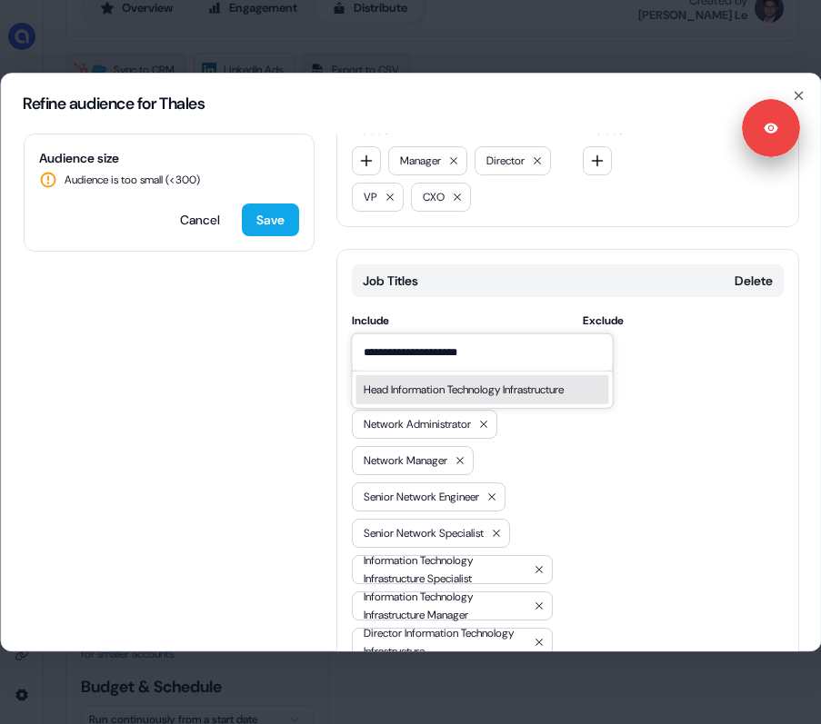
type input "**********"
click at [467, 385] on div "Head Information Technology Infrastructure" at bounding box center [463, 389] width 200 height 18
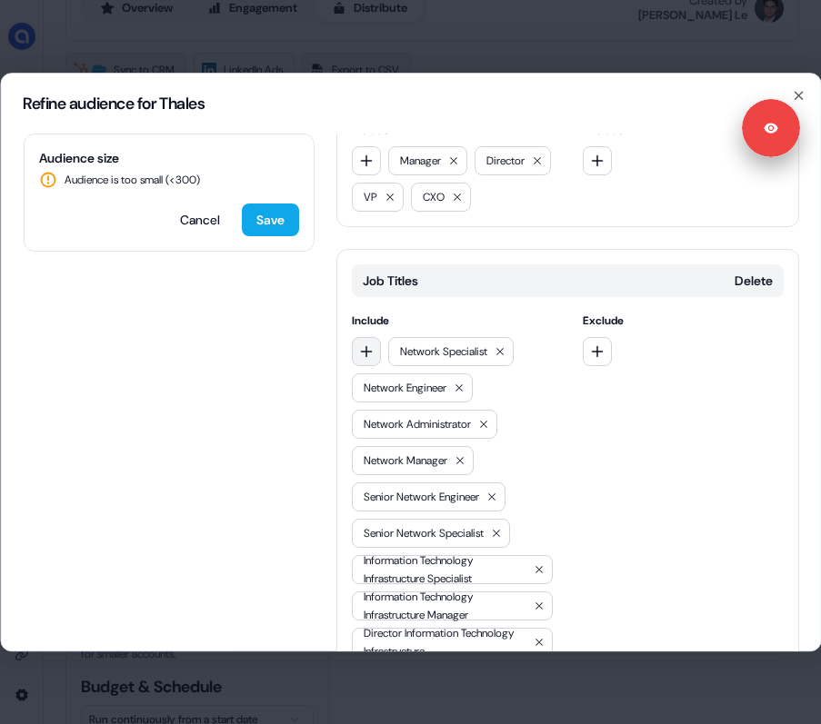
click at [356, 337] on button "button" at bounding box center [365, 351] width 29 height 29
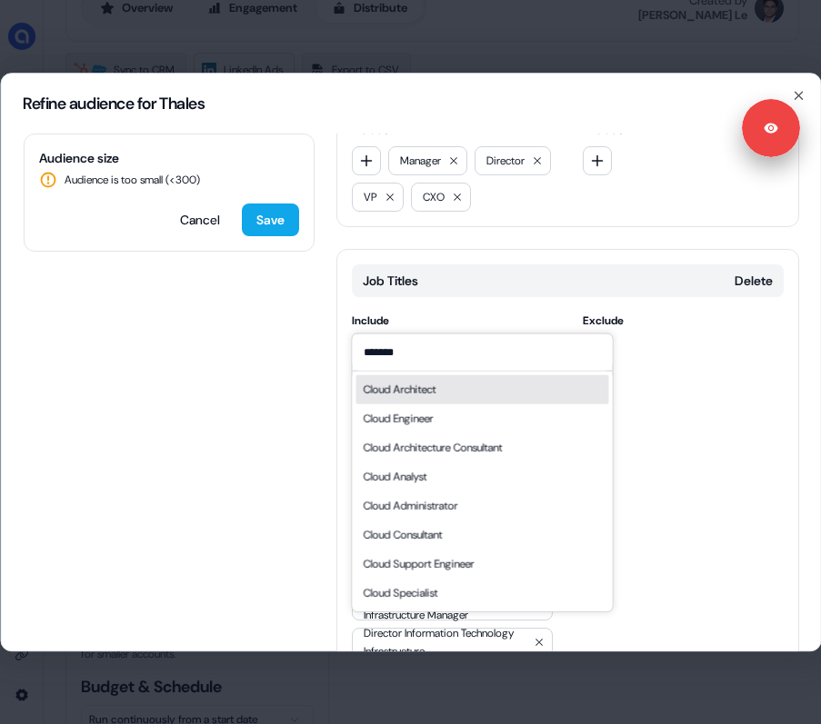
type input "*******"
click at [413, 388] on div "Cloud Architect" at bounding box center [399, 389] width 73 height 18
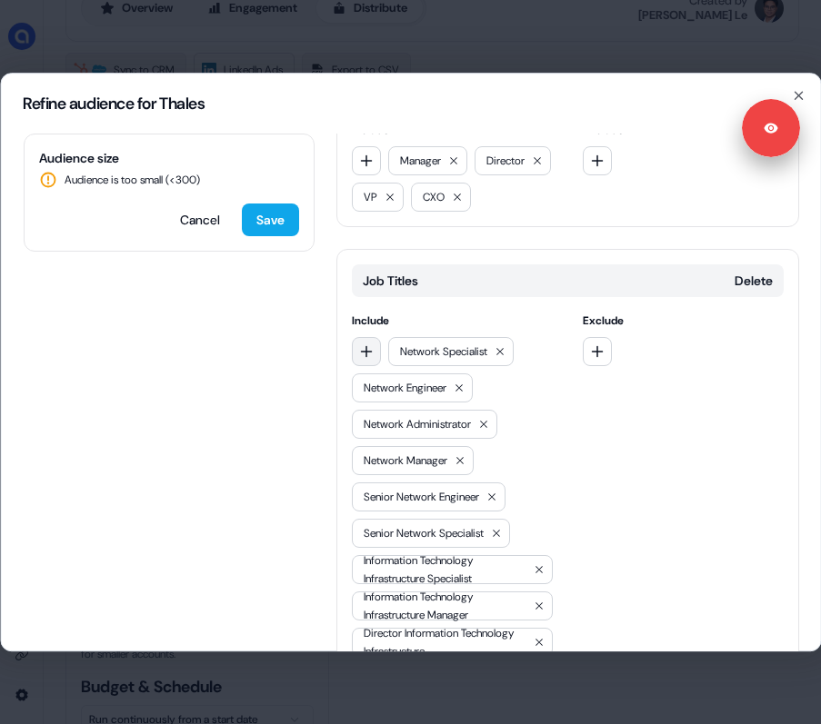
click at [363, 337] on button "button" at bounding box center [365, 351] width 29 height 29
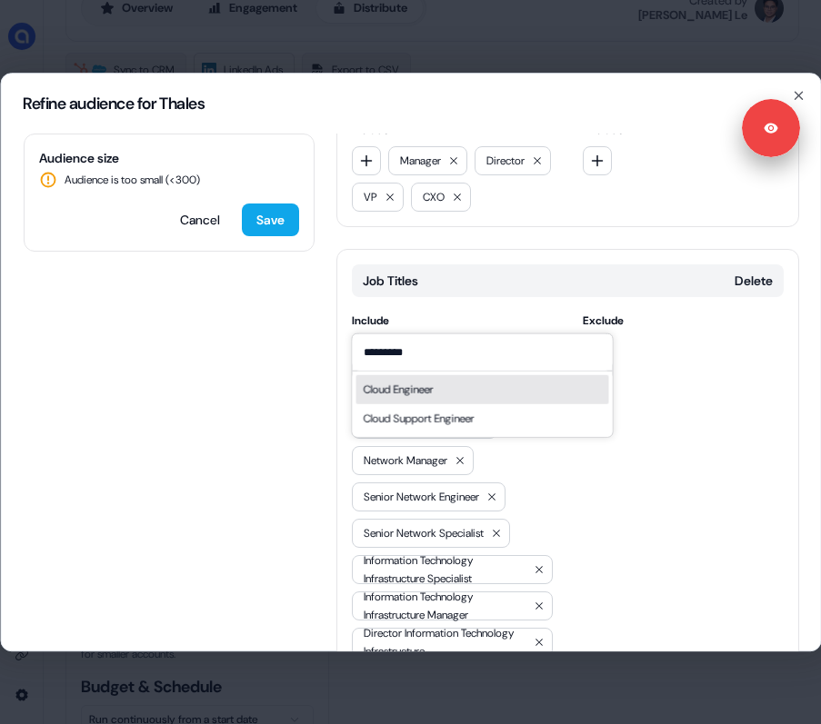
type input "*********"
click at [432, 392] on div "Cloud Engineer" at bounding box center [398, 389] width 70 height 18
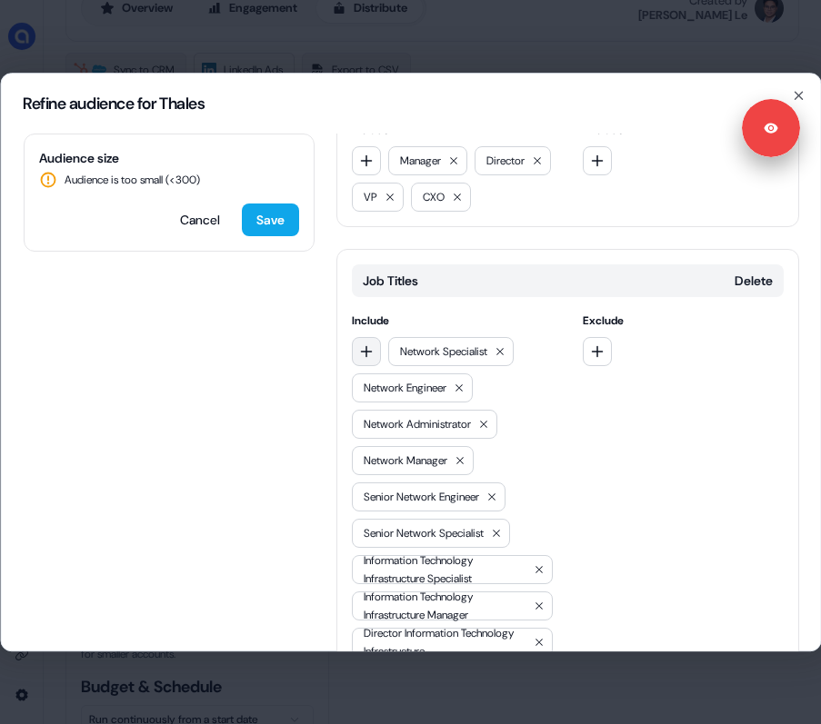
click at [355, 337] on button "button" at bounding box center [365, 351] width 29 height 29
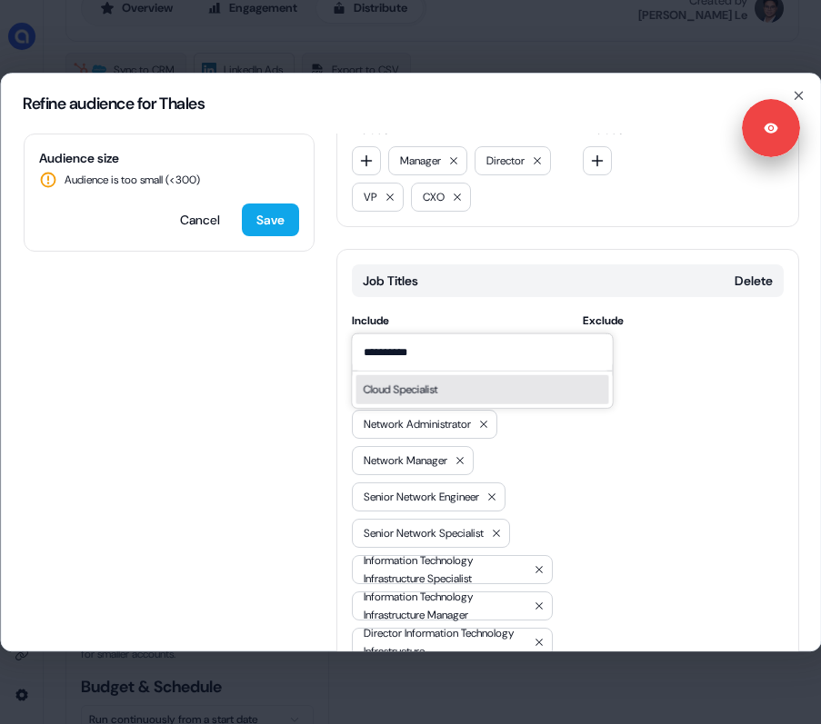
type input "**********"
click at [422, 390] on div "Cloud Specialist" at bounding box center [400, 389] width 75 height 18
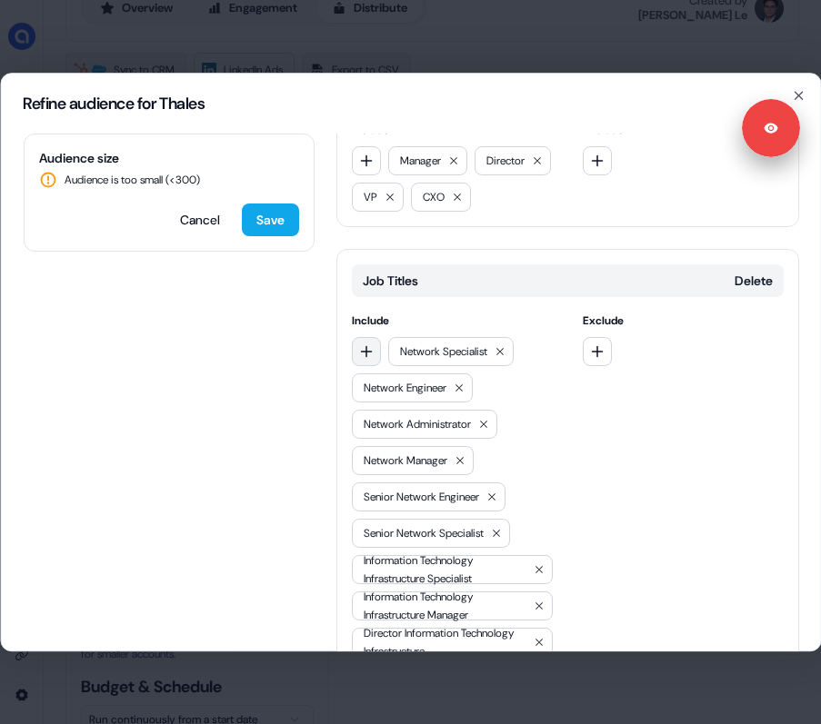
click at [362, 344] on icon "button" at bounding box center [365, 351] width 15 height 15
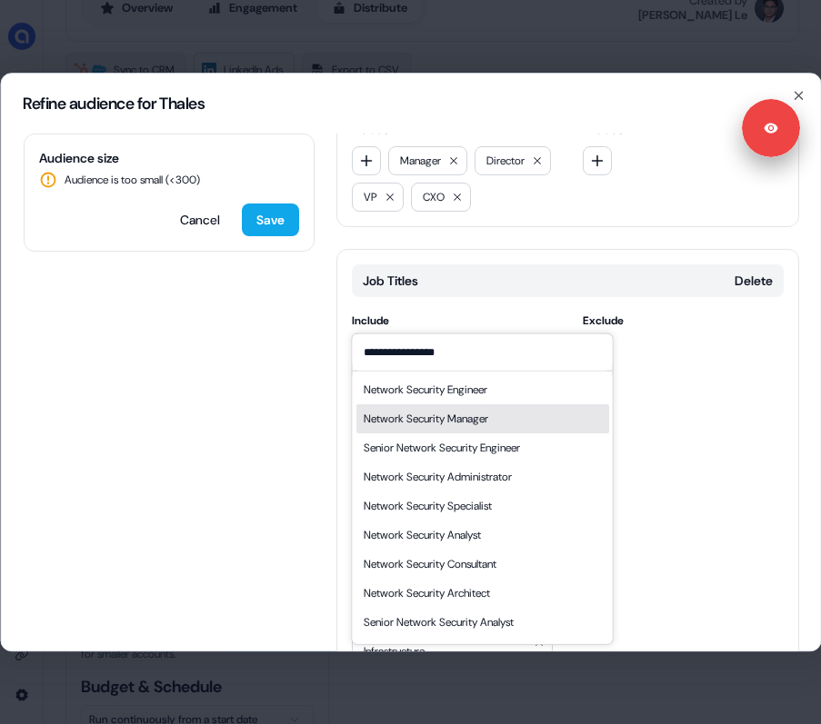
type input "**********"
click at [422, 417] on div "Network Security Manager" at bounding box center [425, 418] width 125 height 18
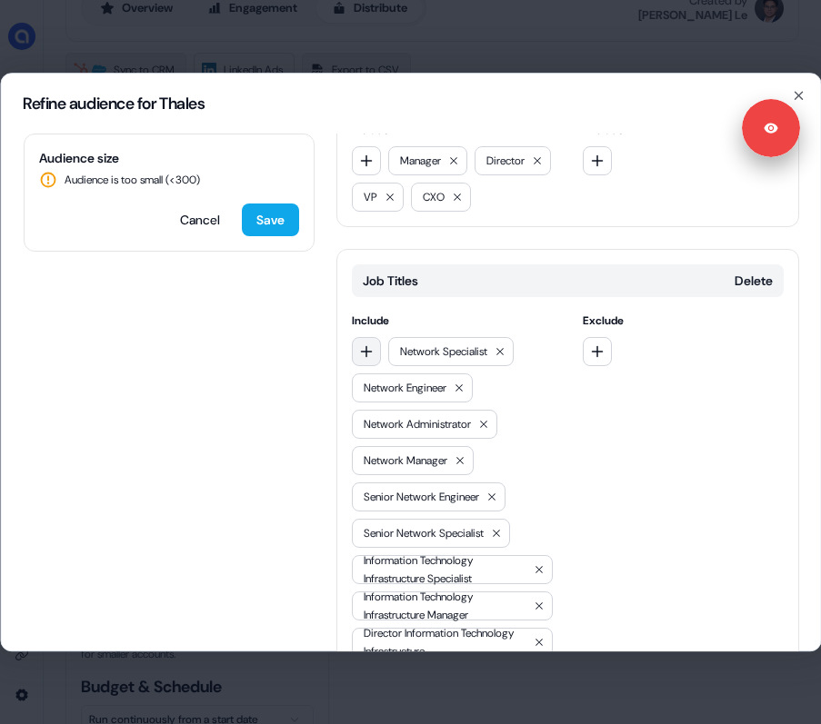
click at [361, 344] on icon "button" at bounding box center [365, 351] width 15 height 15
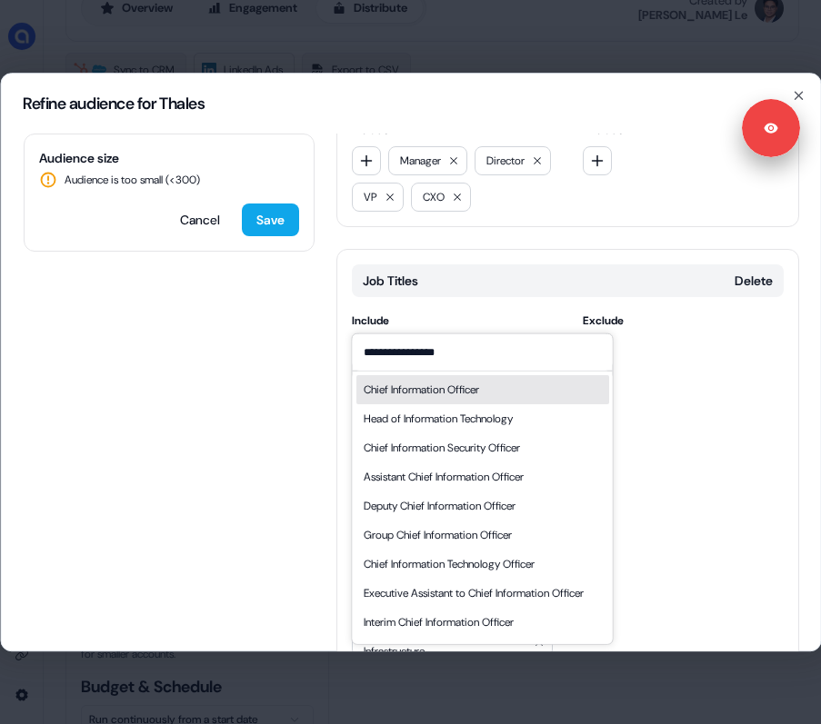
type input "**********"
click at [451, 398] on div "Chief Information Officer" at bounding box center [420, 389] width 115 height 18
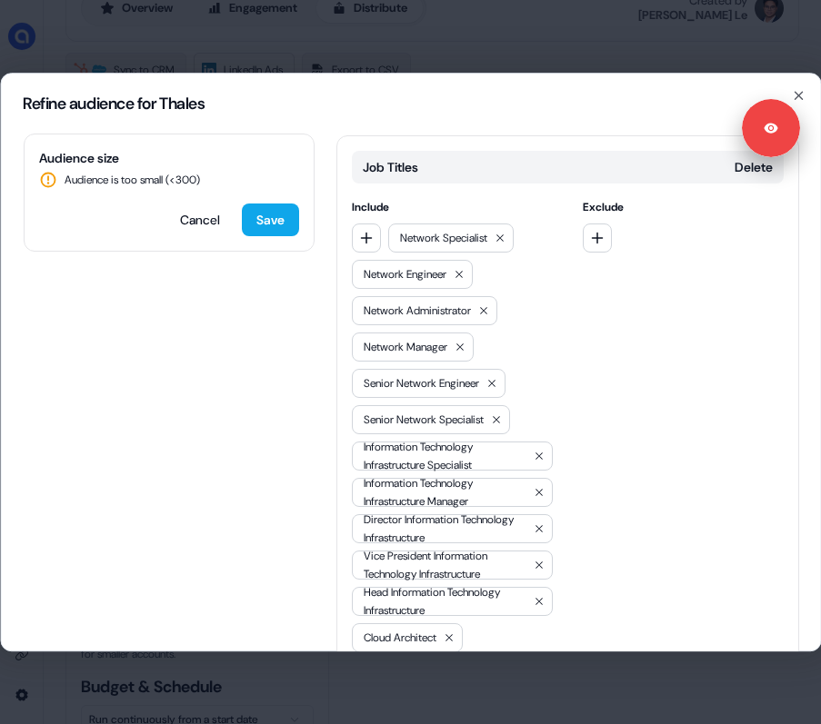
scroll to position [1121, 0]
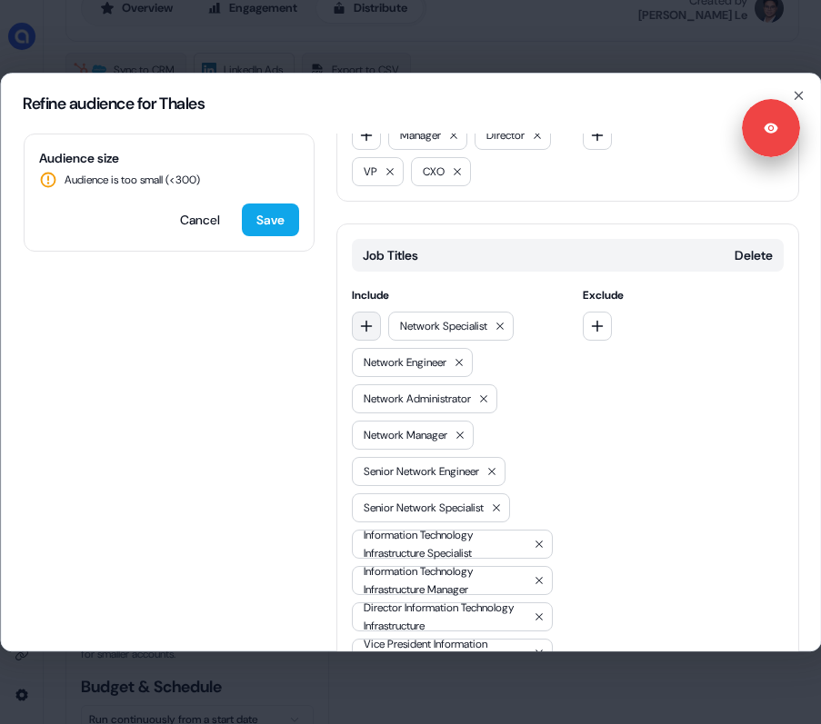
click at [363, 320] on icon "button" at bounding box center [366, 326] width 12 height 12
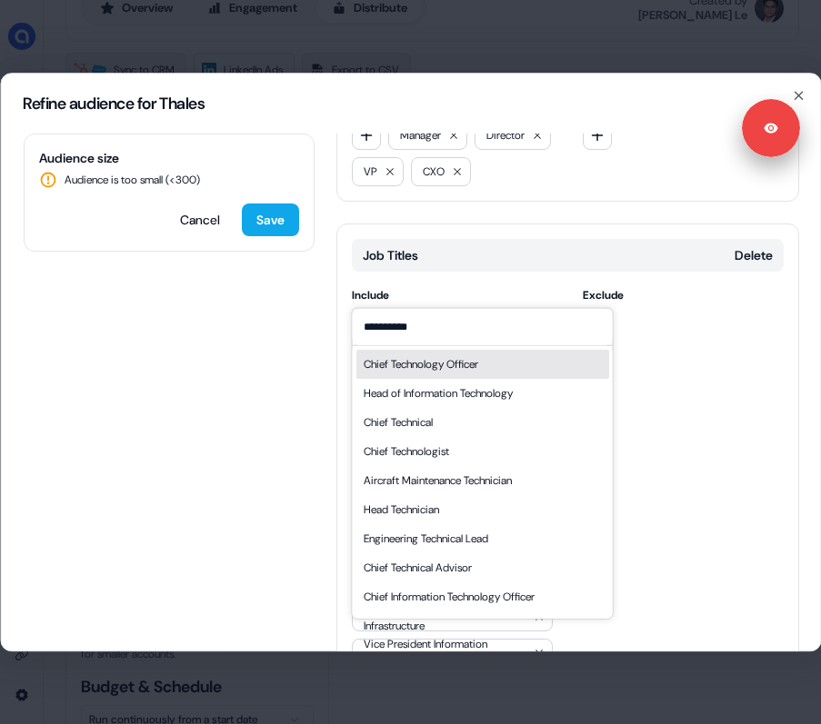
type input "**********"
click at [503, 366] on div "Chief Technology Officer" at bounding box center [481, 363] width 253 height 29
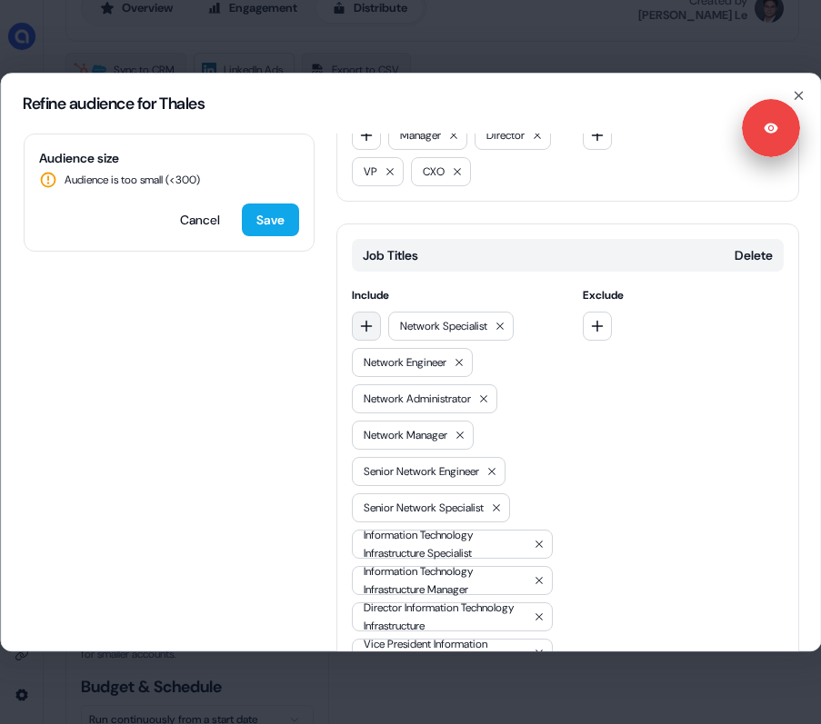
click at [366, 319] on icon "button" at bounding box center [365, 326] width 15 height 15
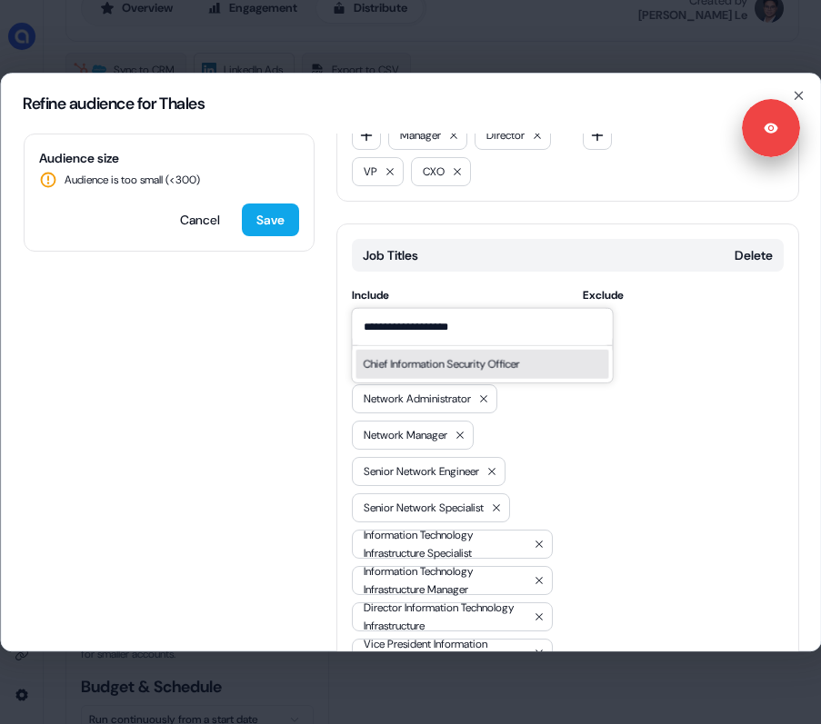
type input "**********"
click at [519, 364] on div "Chief Information Security Officer" at bounding box center [441, 363] width 156 height 18
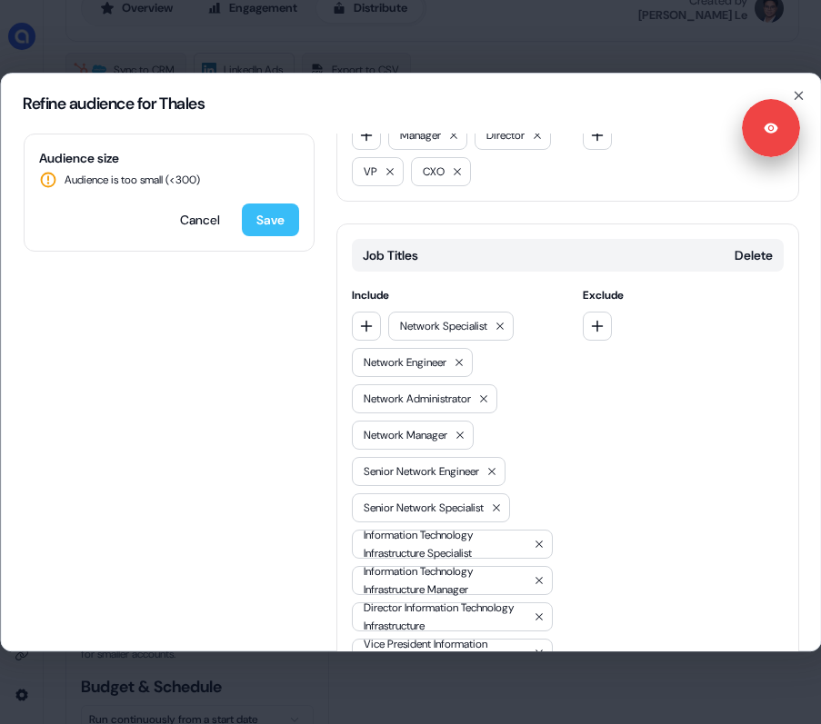
click at [274, 233] on button "Save" at bounding box center [269, 220] width 57 height 33
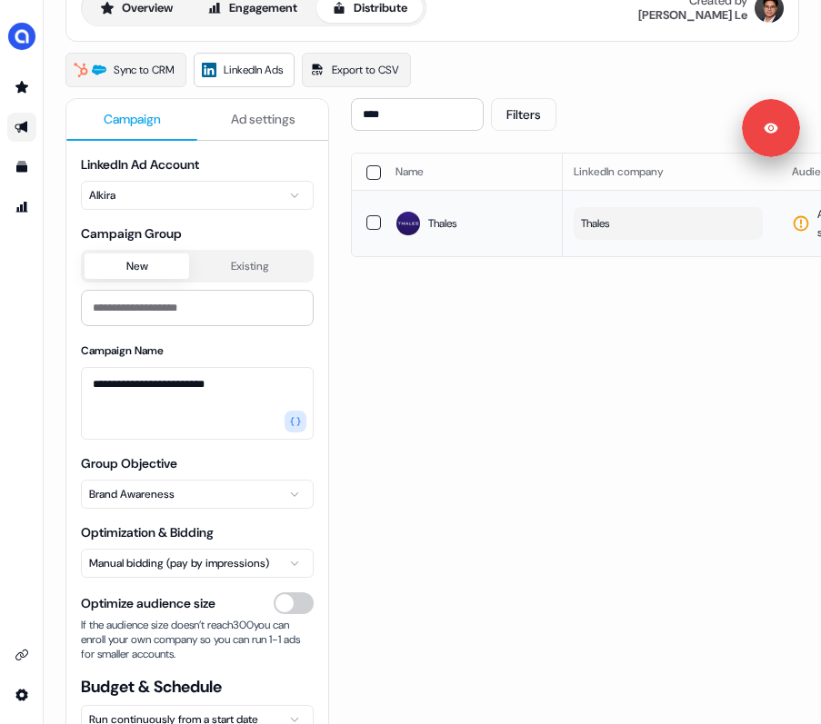
scroll to position [0, 0]
click at [662, 227] on button "Thales" at bounding box center [671, 223] width 189 height 33
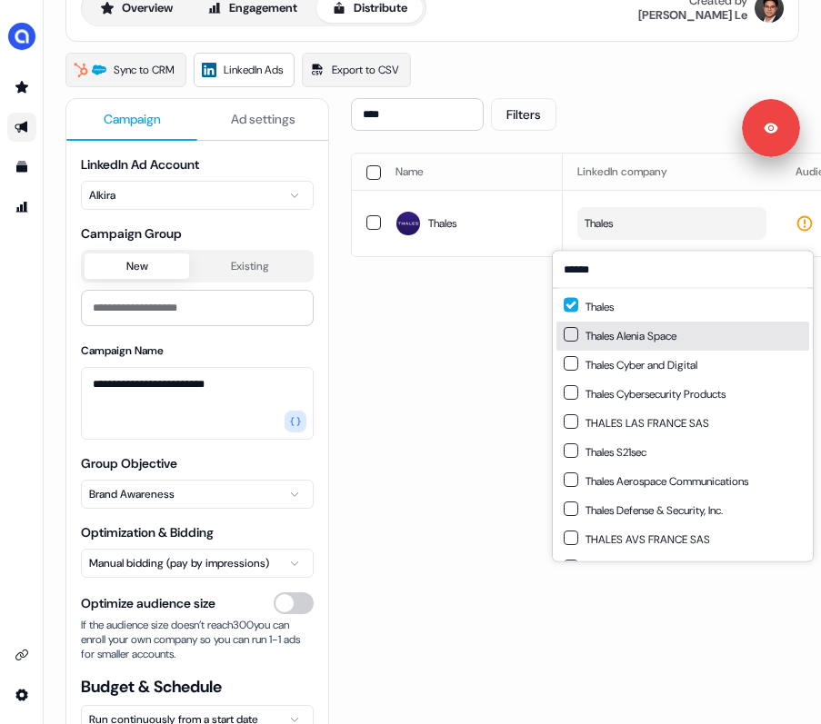
type input "******"
click at [573, 334] on button "Suggestions" at bounding box center [570, 334] width 15 height 15
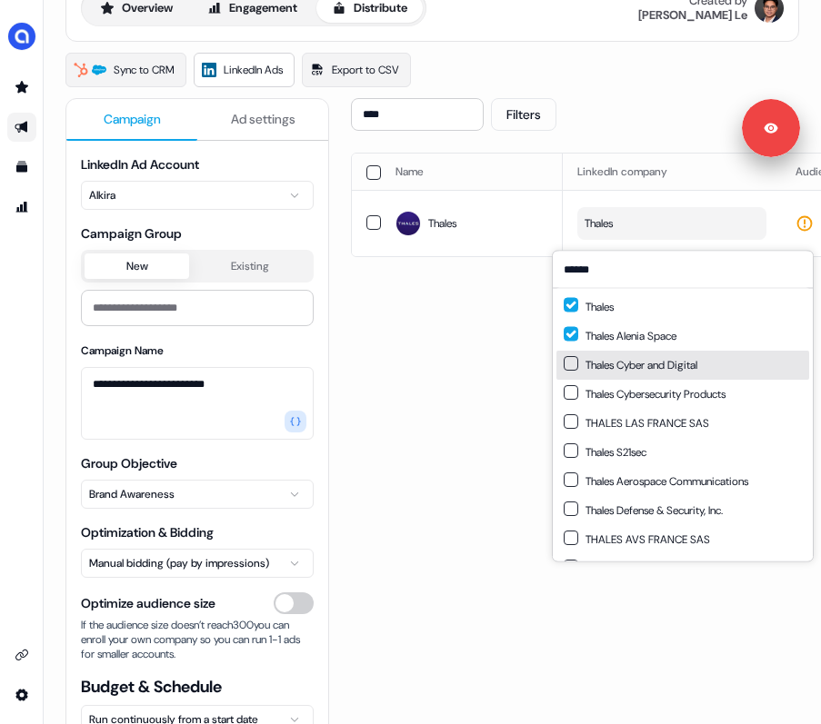
click at [573, 359] on button "Suggestions" at bounding box center [570, 363] width 15 height 15
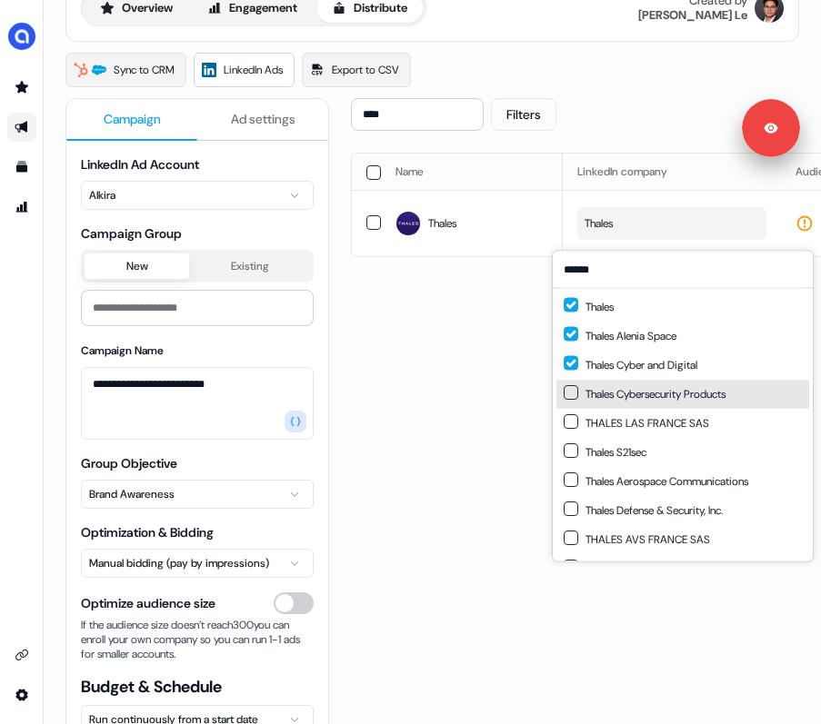
click at [573, 394] on button "Suggestions" at bounding box center [570, 392] width 15 height 15
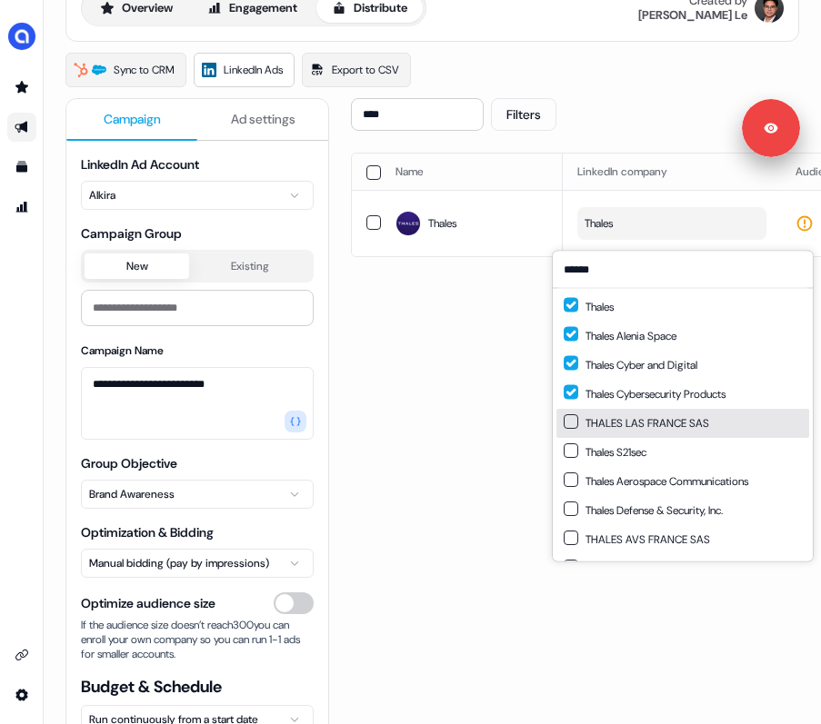
click at [571, 421] on button "Suggestions" at bounding box center [570, 421] width 15 height 15
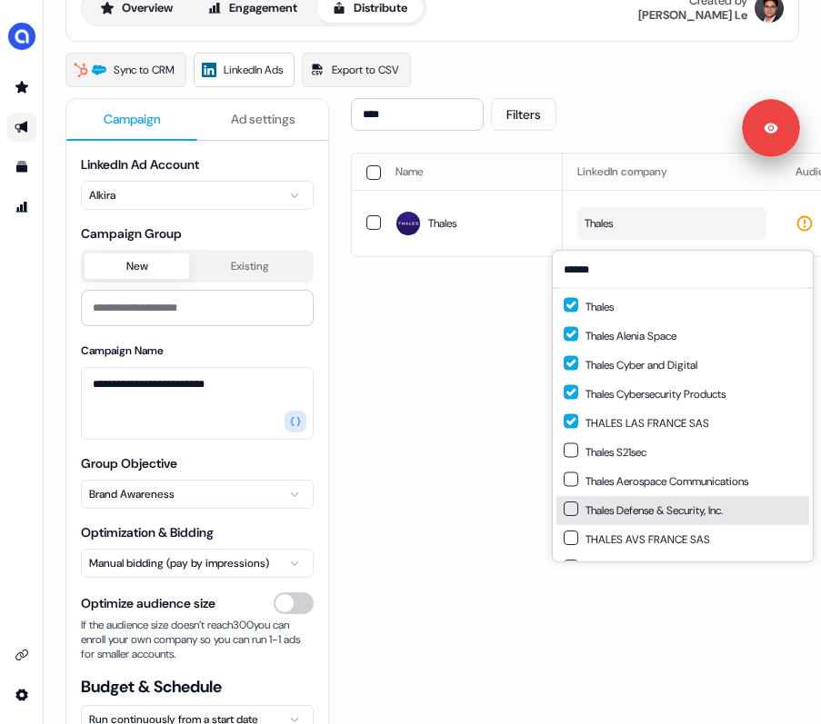
click at [577, 506] on button "Suggestions" at bounding box center [570, 509] width 15 height 15
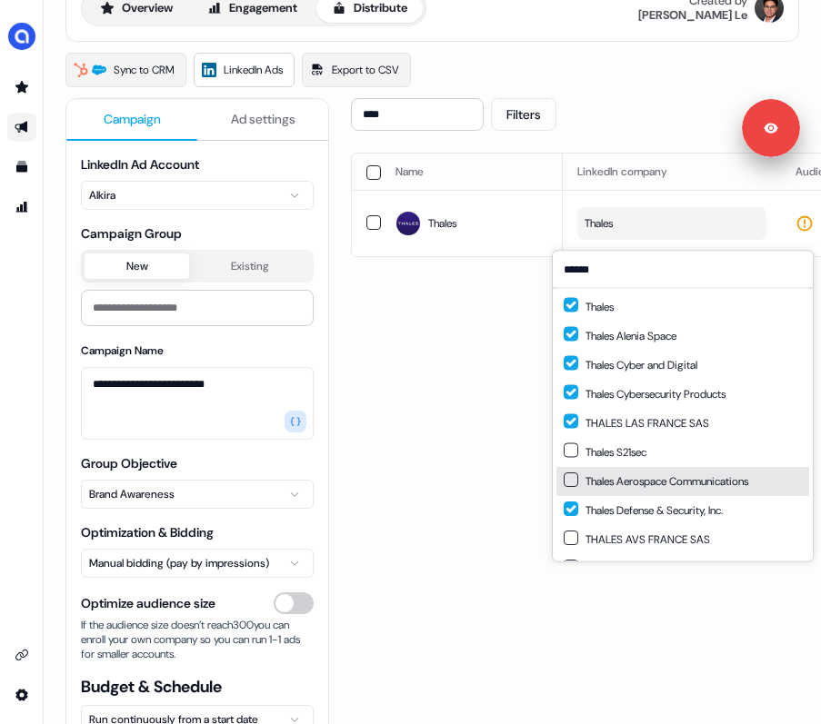
click at [575, 474] on button "Suggestions" at bounding box center [570, 480] width 15 height 15
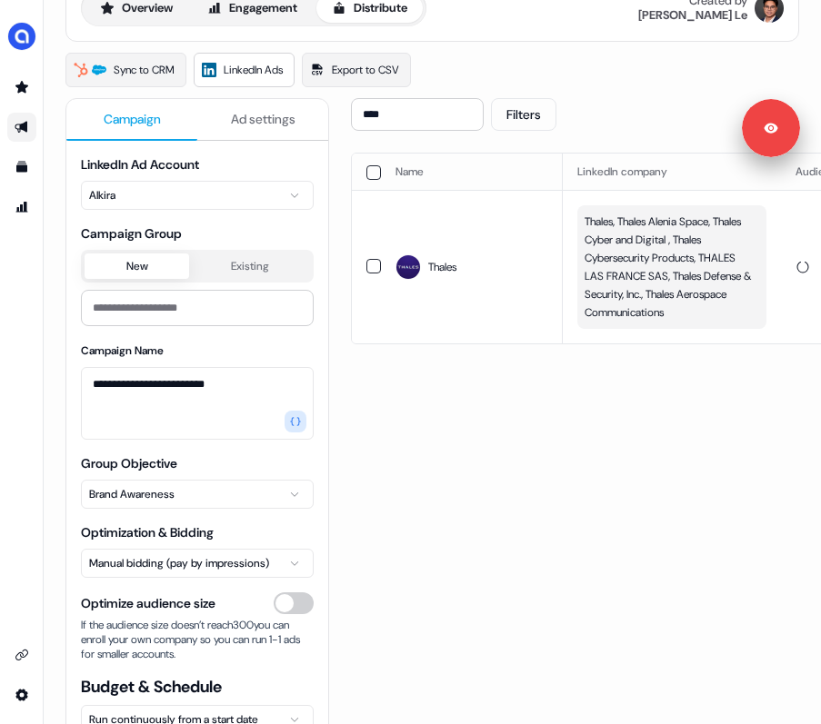
click at [517, 349] on div "**** Filters Sync to LinkedIn Go live Name LinkedIn company Audience Size Audie…" at bounding box center [760, 444] width 818 height 692
click at [698, 297] on span "Thales, Thales Alenia Space, Thales Cyber and Digital , Thales Cybersecurity Pr…" at bounding box center [669, 267] width 171 height 109
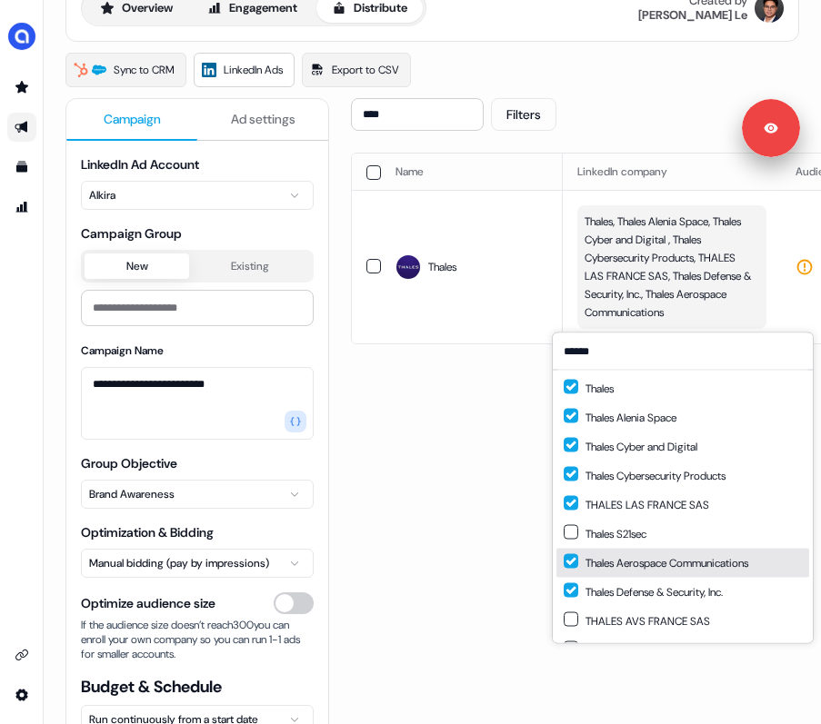
scroll to position [25, 0]
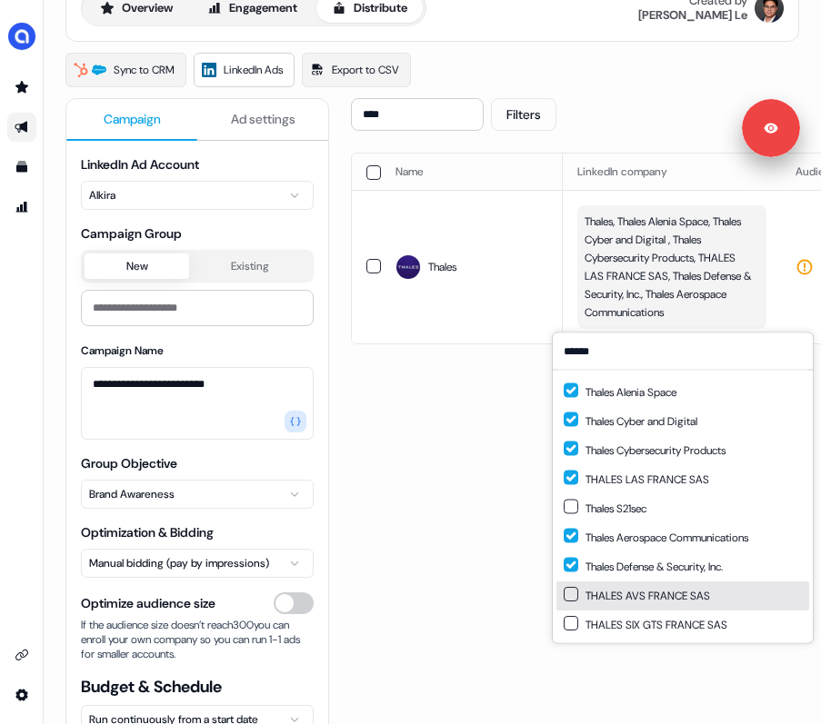
type input "******"
click at [567, 590] on button "Suggestions" at bounding box center [570, 594] width 15 height 15
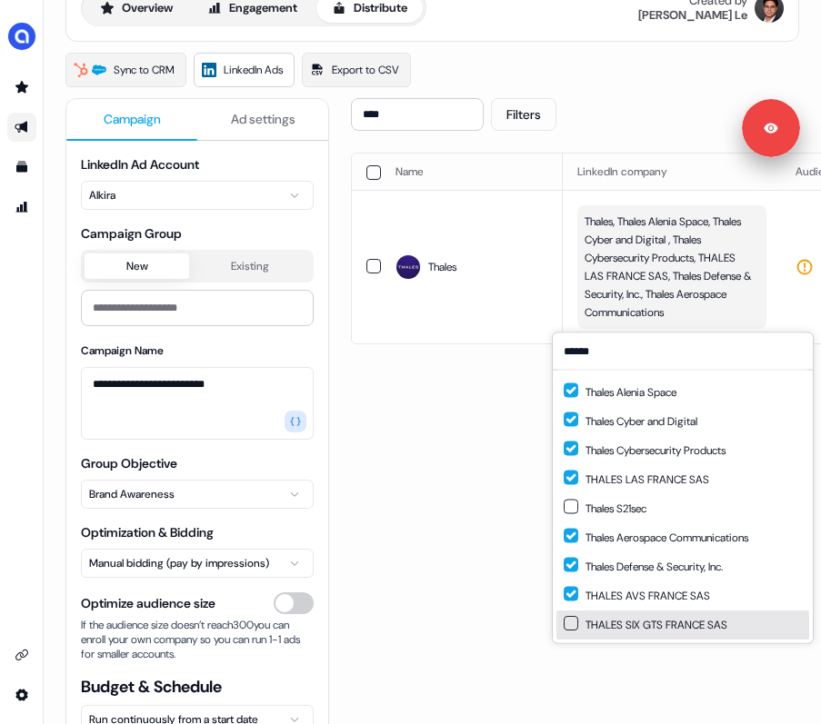
click at [572, 628] on button "Suggestions" at bounding box center [570, 623] width 15 height 15
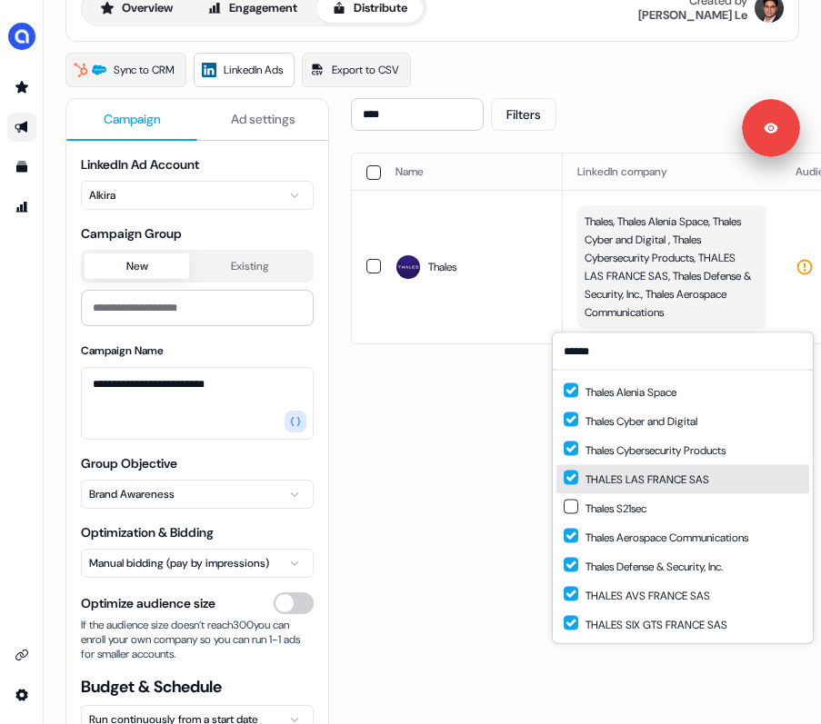
scroll to position [0, 0]
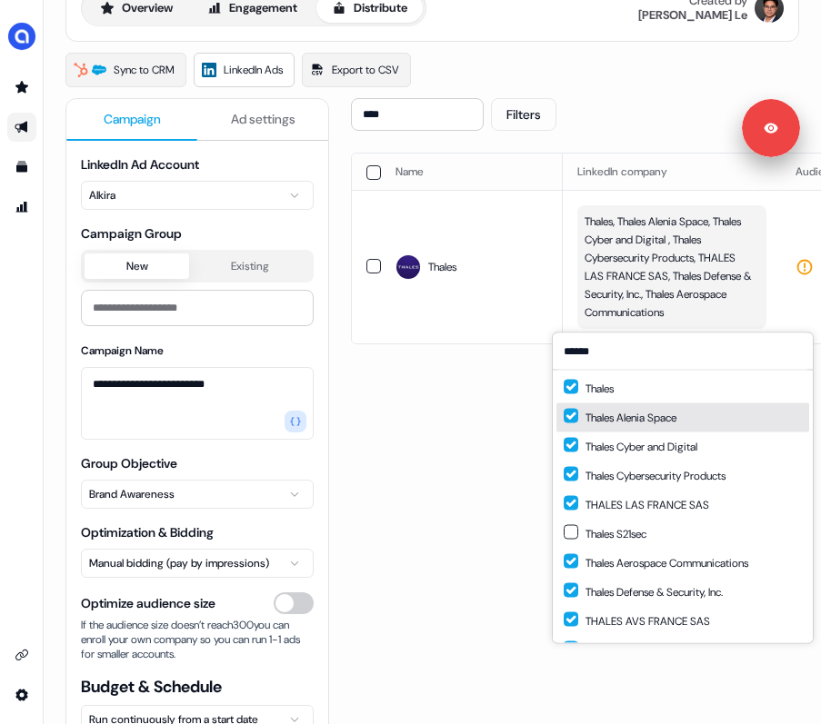
click at [526, 428] on div "**** Filters Sync to LinkedIn Go live Name LinkedIn company Audience Size Audie…" at bounding box center [760, 444] width 818 height 692
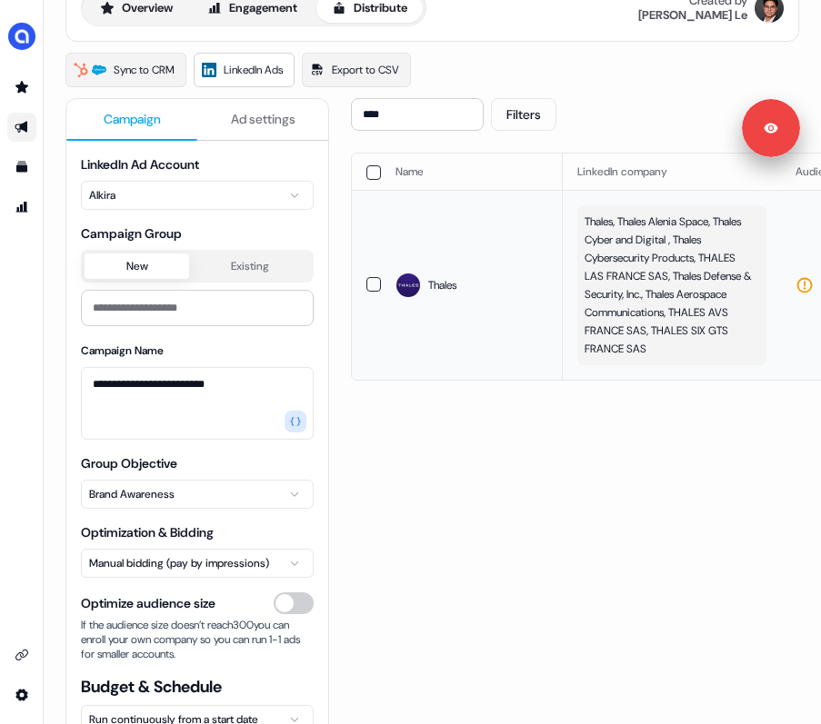
click at [696, 355] on span "Thales, Thales Alenia Space, Thales Cyber and Digital , Thales Cybersecurity Pr…" at bounding box center [669, 285] width 171 height 145
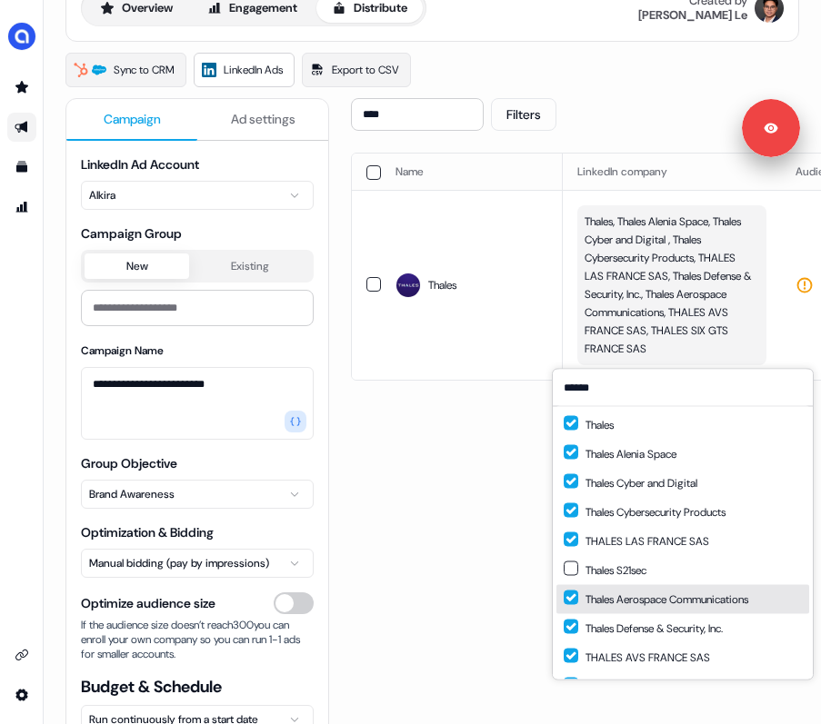
type input "******"
click at [648, 591] on div "Thales Aerospace Communications" at bounding box center [655, 600] width 184 height 18
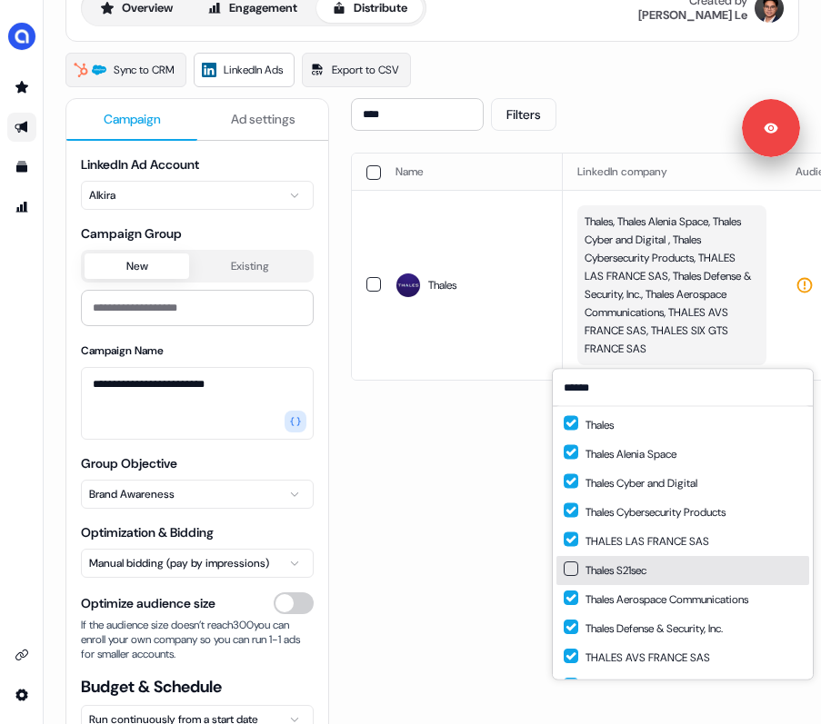
click at [648, 581] on div "Thales S21sec" at bounding box center [682, 570] width 253 height 29
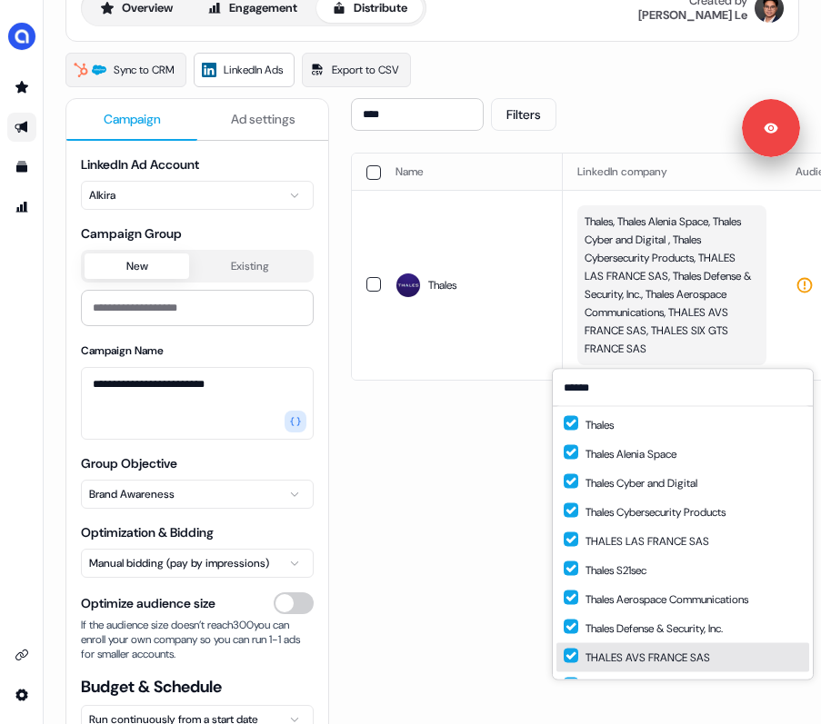
scroll to position [25, 0]
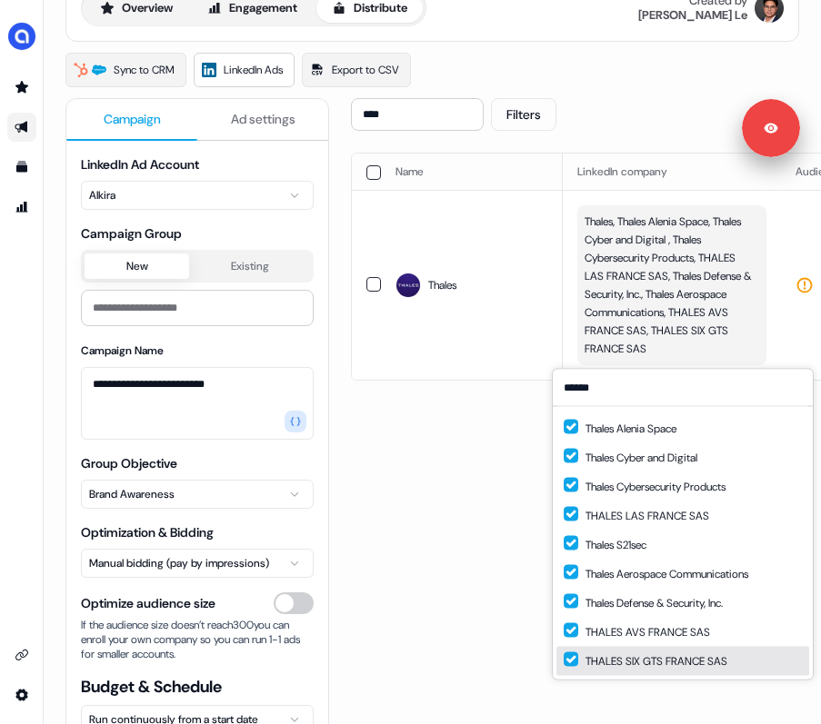
click at [634, 700] on div "**** Filters Sync to LinkedIn Go live Name LinkedIn company Audience Size Audie…" at bounding box center [760, 444] width 818 height 692
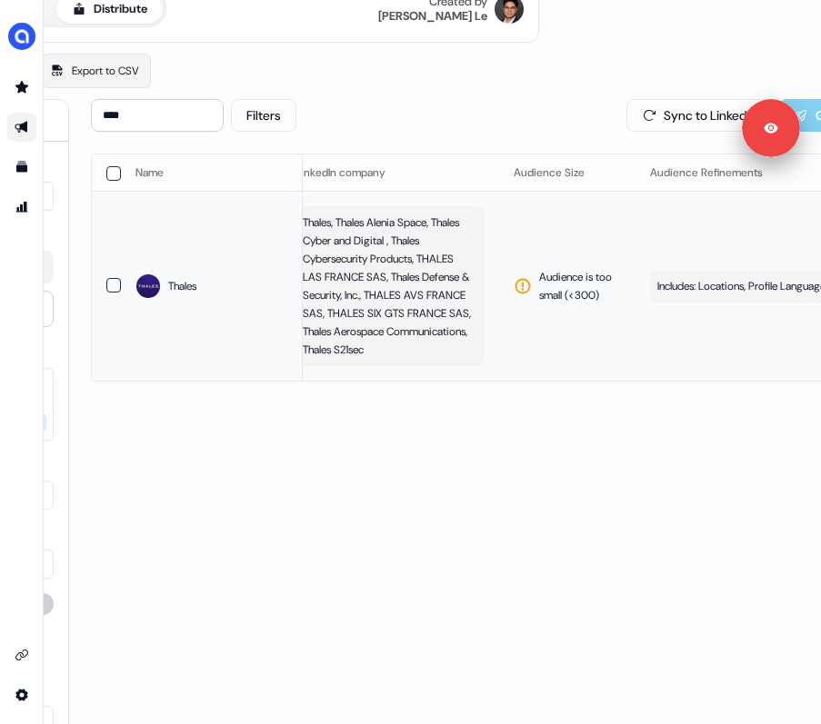
scroll to position [0, 23]
click at [446, 329] on span "Thales, Thales Alenia Space, Thales Cyber and Digital , Thales Cybersecurity Pr…" at bounding box center [387, 286] width 171 height 145
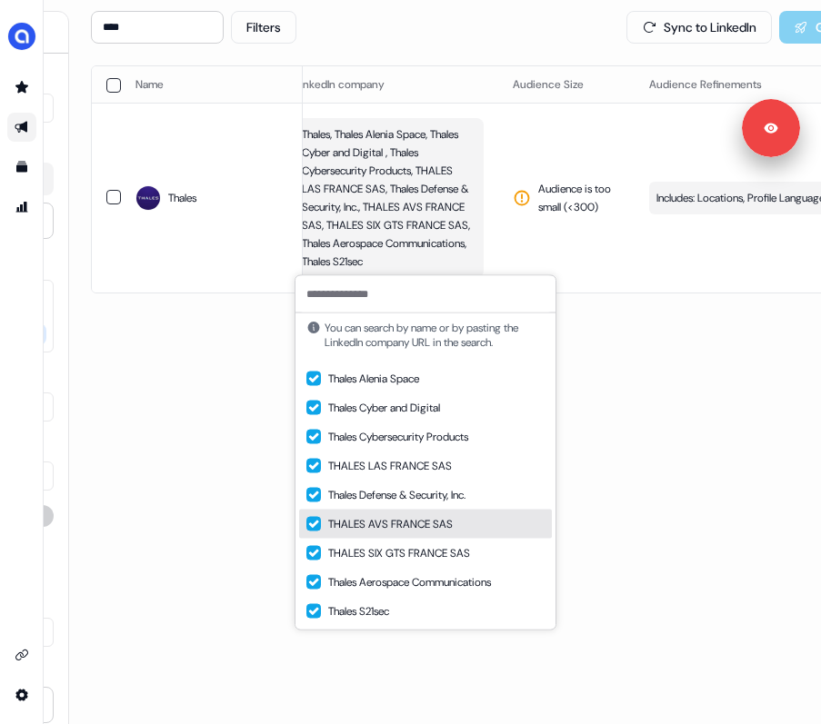
scroll to position [0, 0]
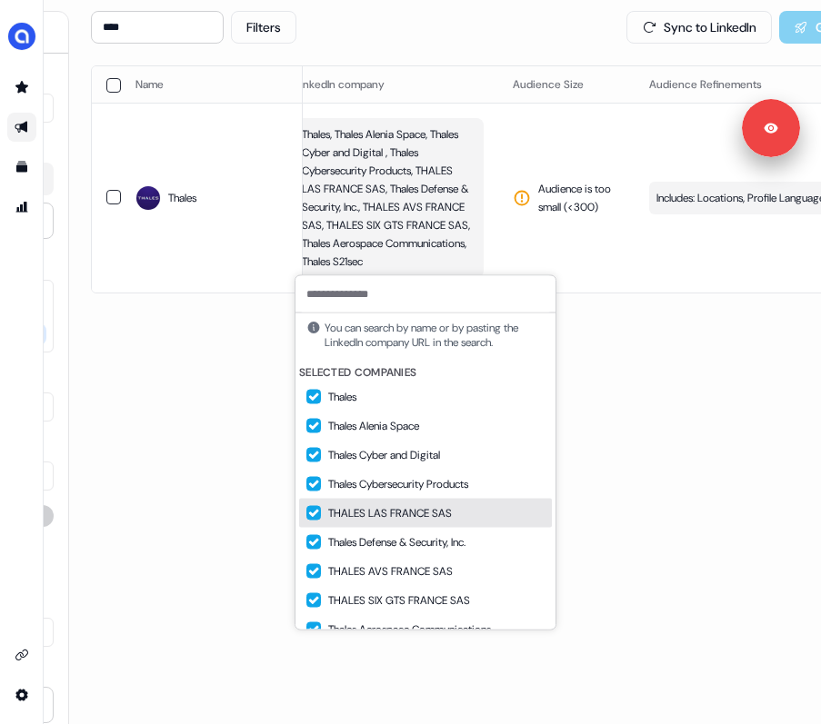
click at [647, 450] on div "**** Filters Sync to LinkedIn Go live Name LinkedIn company Audience Size Audie…" at bounding box center [500, 357] width 818 height 692
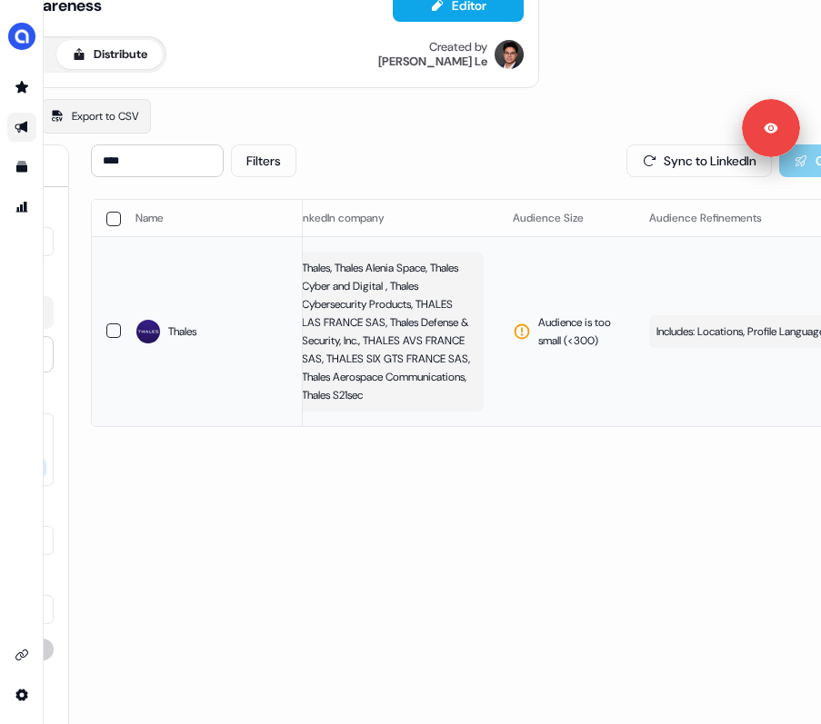
scroll to position [0, 260]
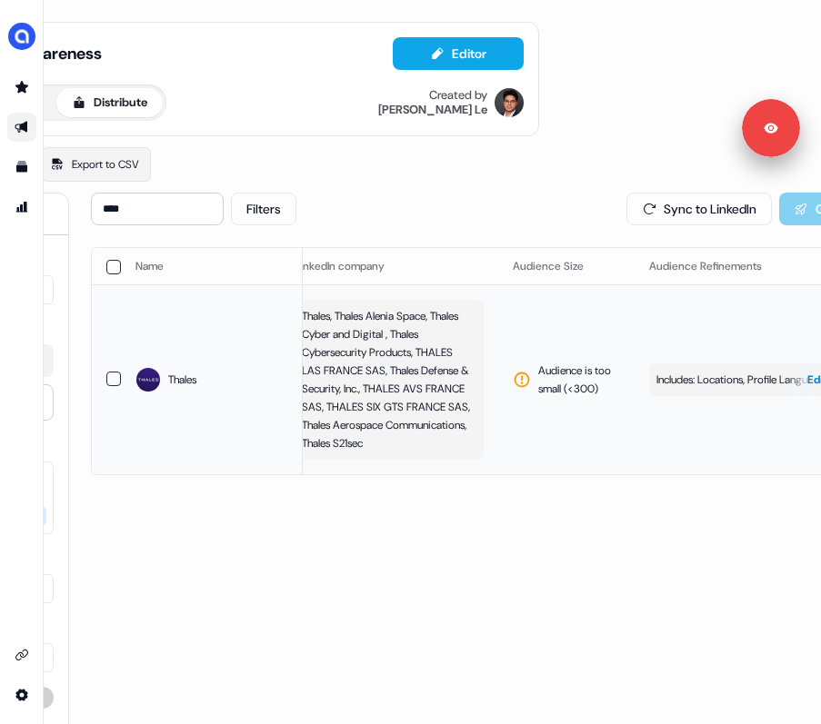
click at [710, 384] on span "Includes: Locations, Profile Language, Job Functions, Member Skills, Years of E…" at bounding box center [743, 380] width 174 height 18
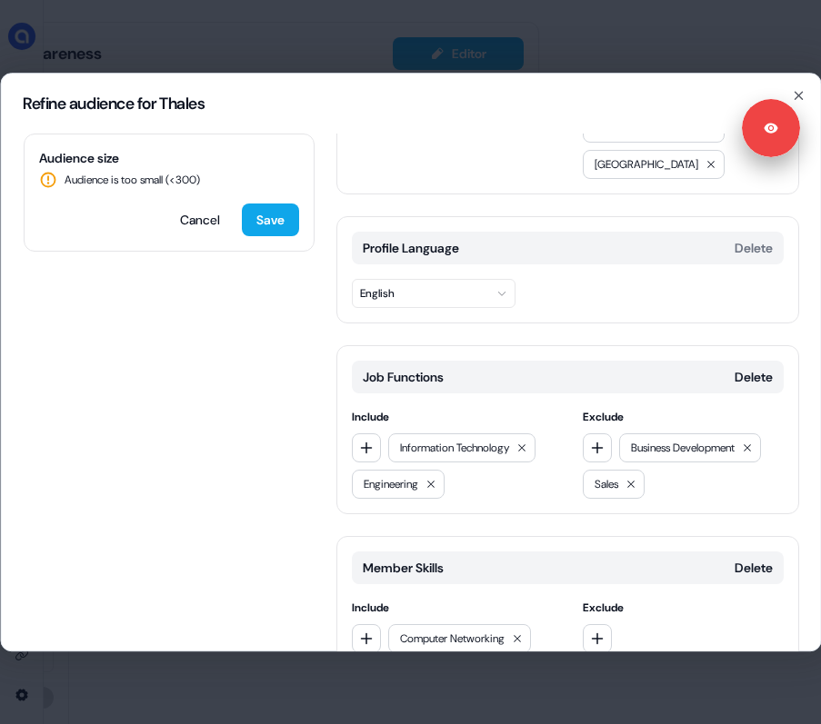
scroll to position [171, 0]
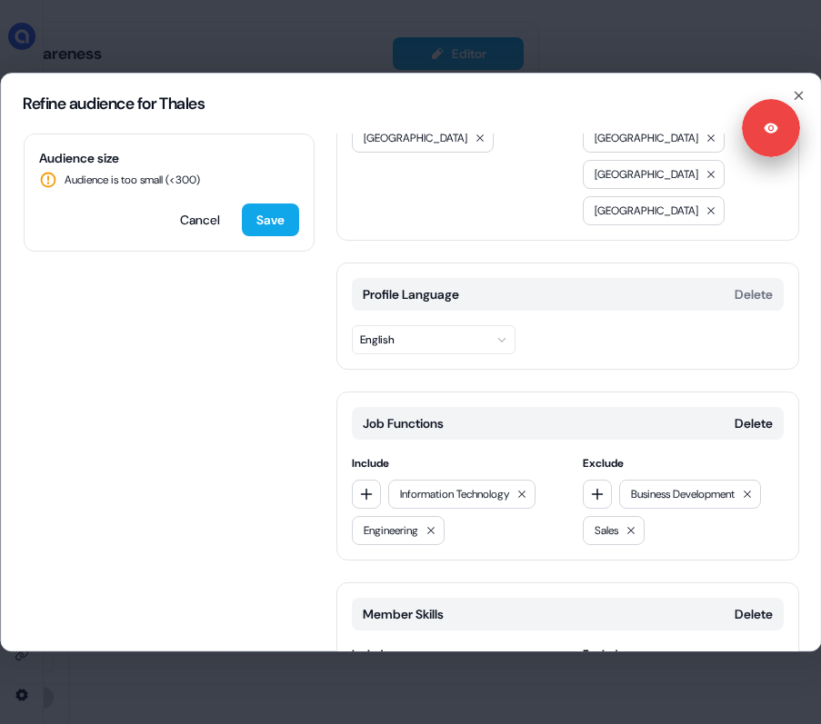
click at [694, 407] on div "Job Functions Delete" at bounding box center [567, 423] width 432 height 33
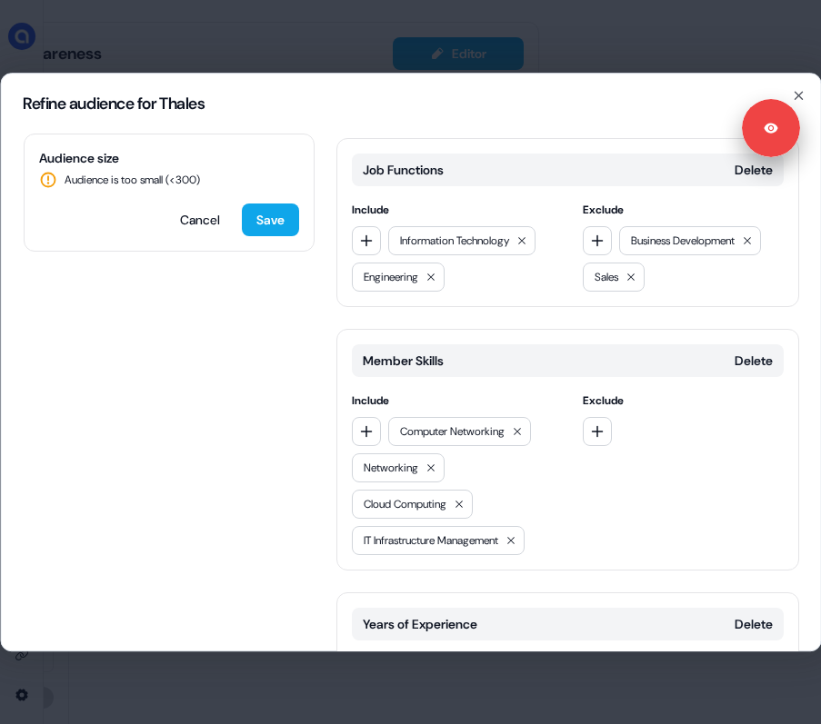
scroll to position [418, 0]
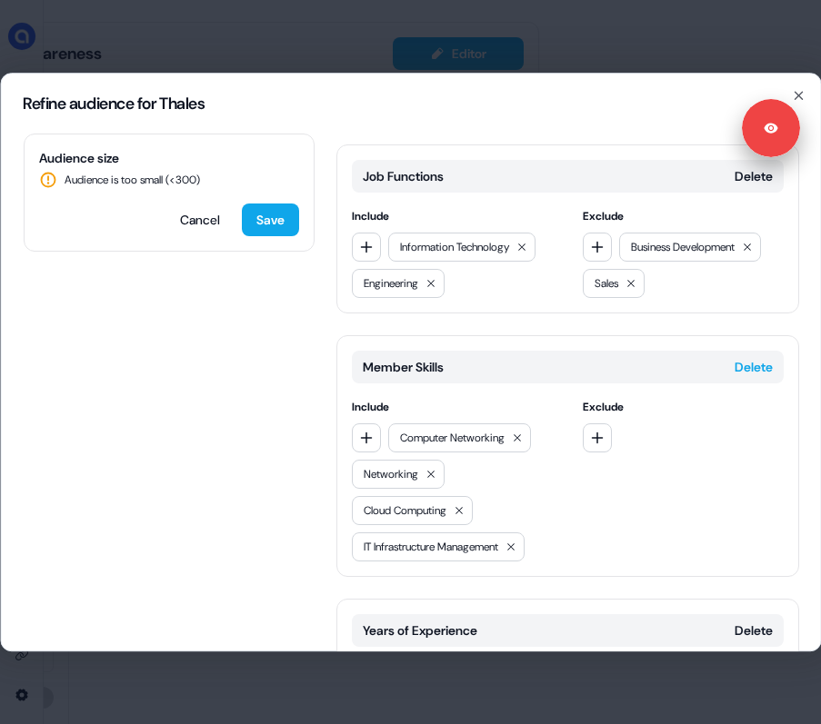
click at [753, 358] on button "Delete" at bounding box center [752, 367] width 38 height 18
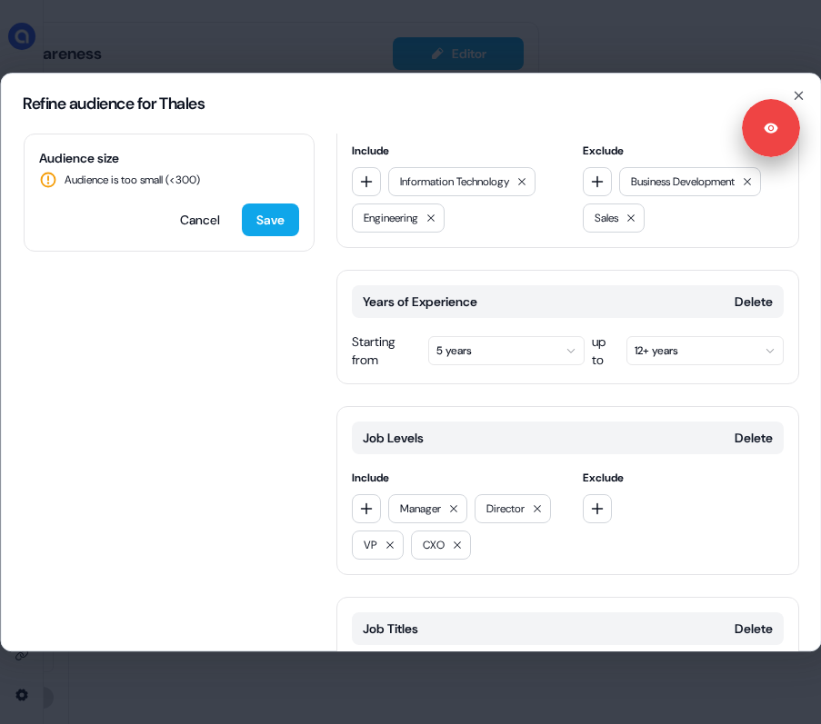
scroll to position [509, 0]
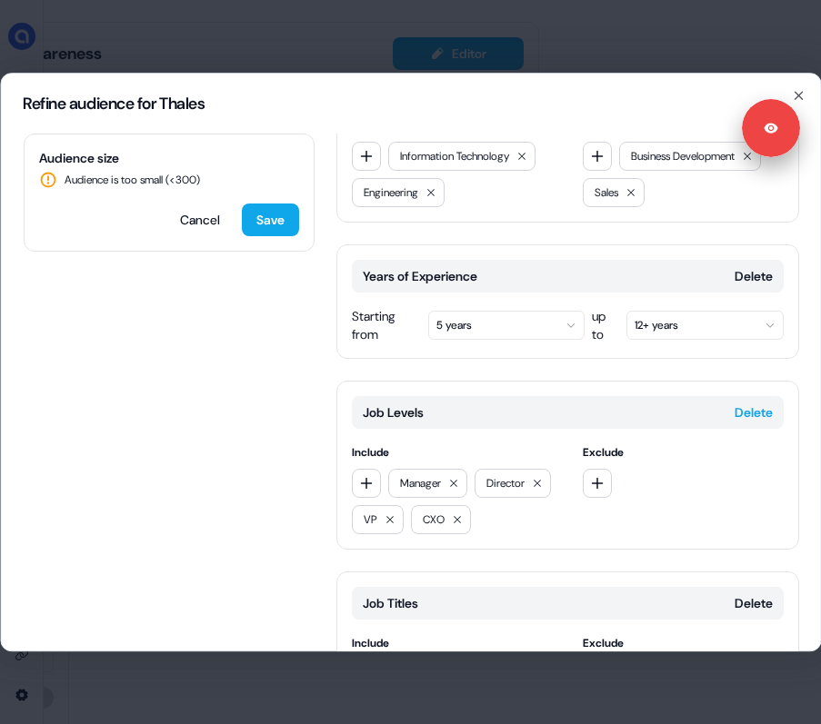
click at [760, 404] on button "Delete" at bounding box center [752, 413] width 38 height 18
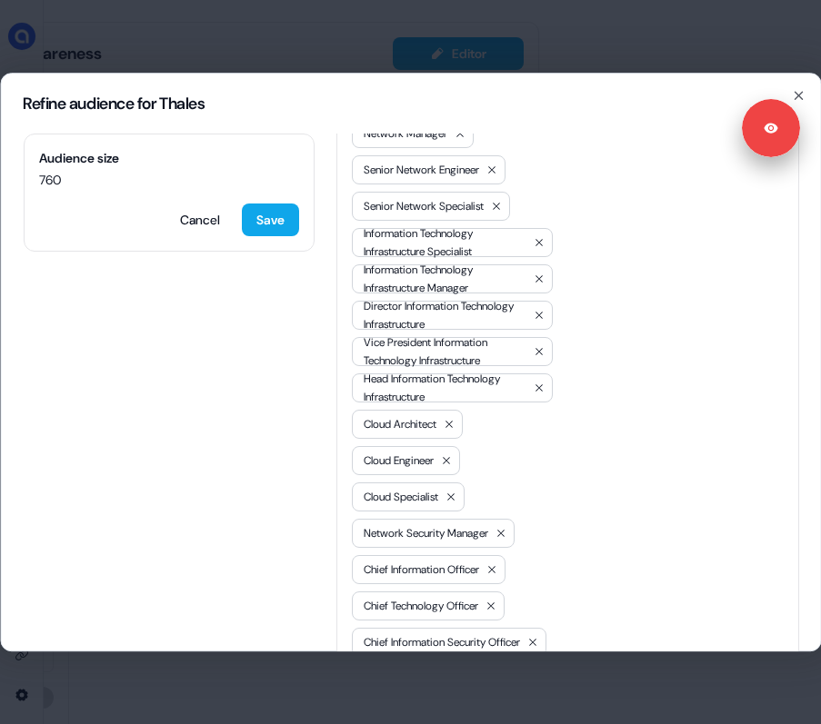
scroll to position [992, 0]
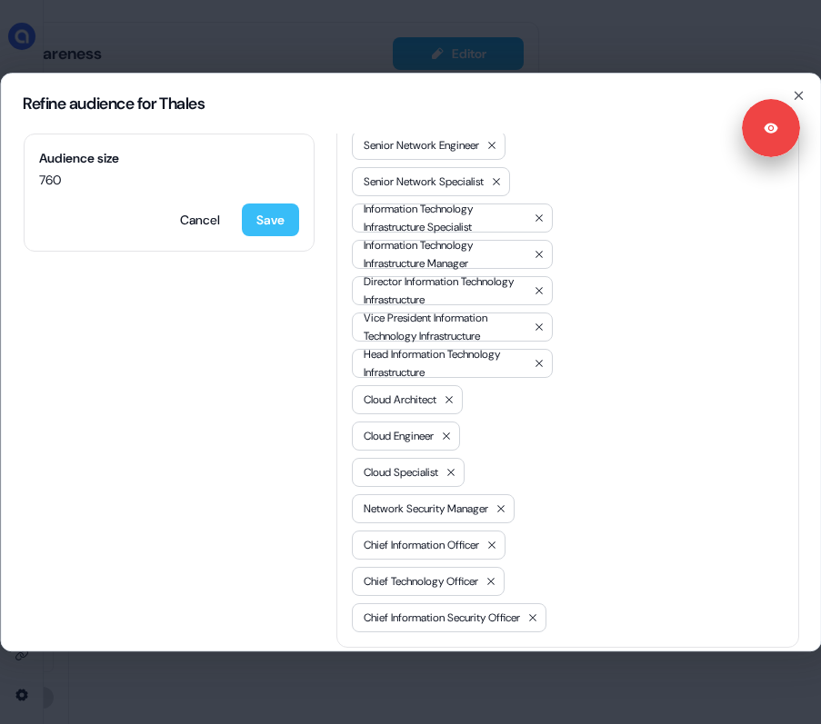
click at [276, 228] on button "Save" at bounding box center [269, 220] width 57 height 33
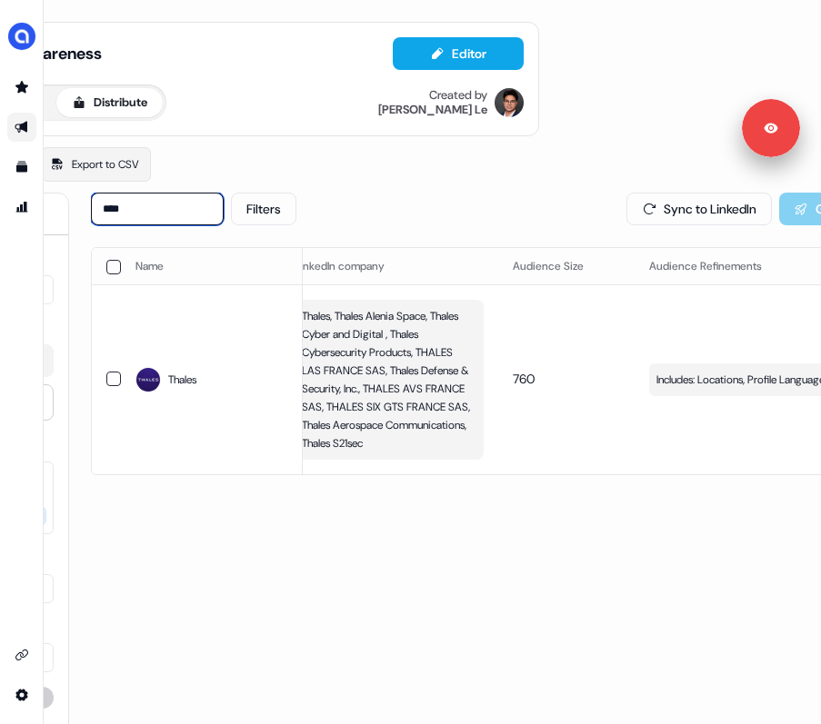
click at [161, 199] on input "****" at bounding box center [157, 209] width 133 height 33
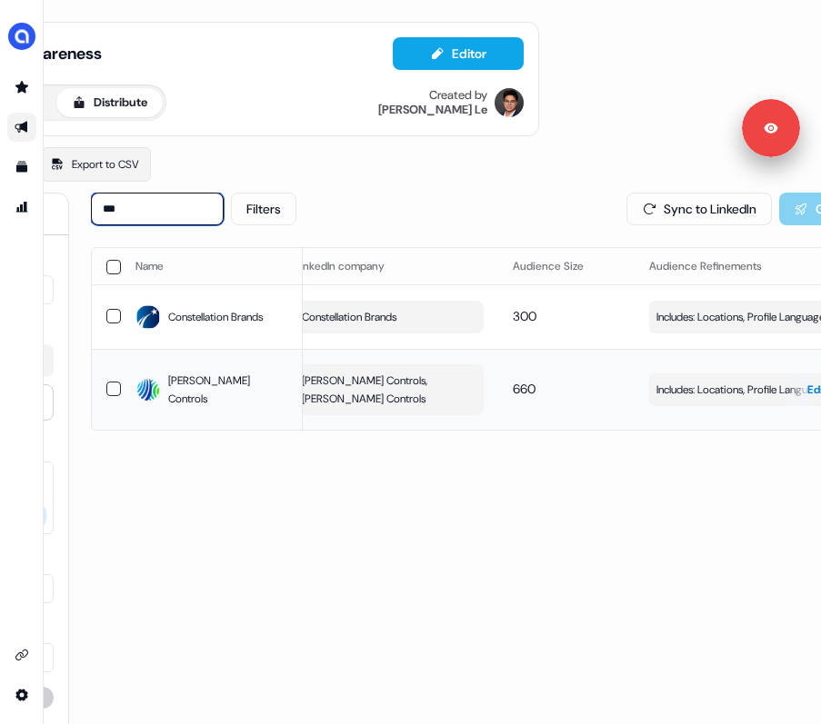
scroll to position [0, 25]
type input "***"
click at [366, 408] on span "Johnson Controls, Johnson Controls" at bounding box center [384, 390] width 171 height 36
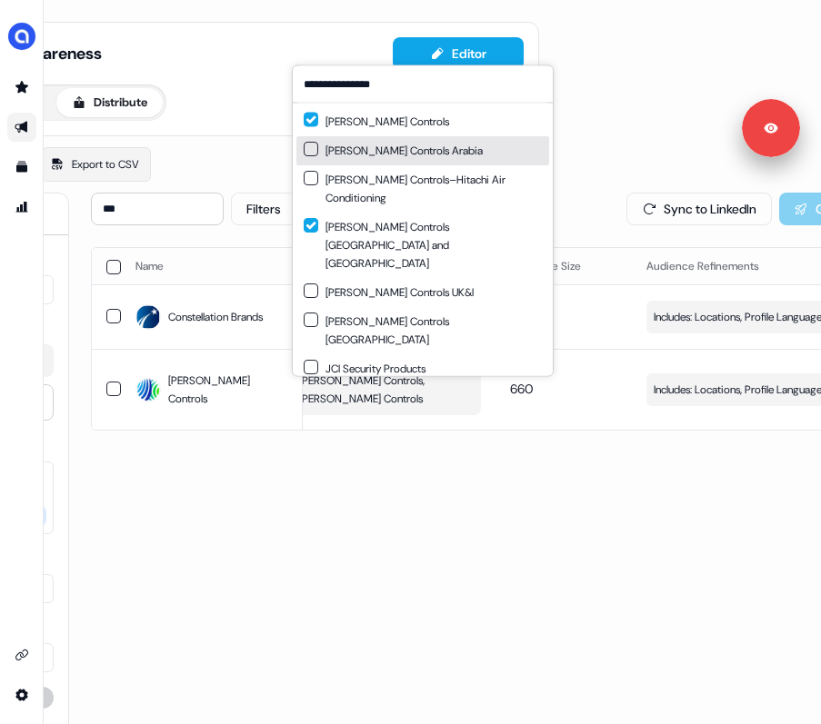
type input "**********"
click at [313, 152] on button "Suggestions" at bounding box center [311, 149] width 15 height 15
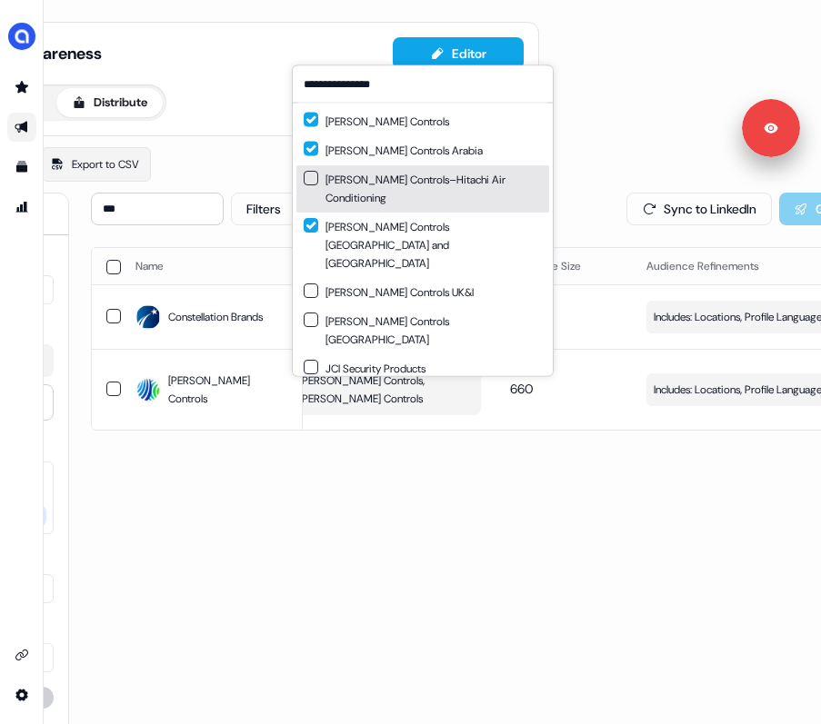
click at [313, 184] on button "Suggestions" at bounding box center [311, 178] width 15 height 15
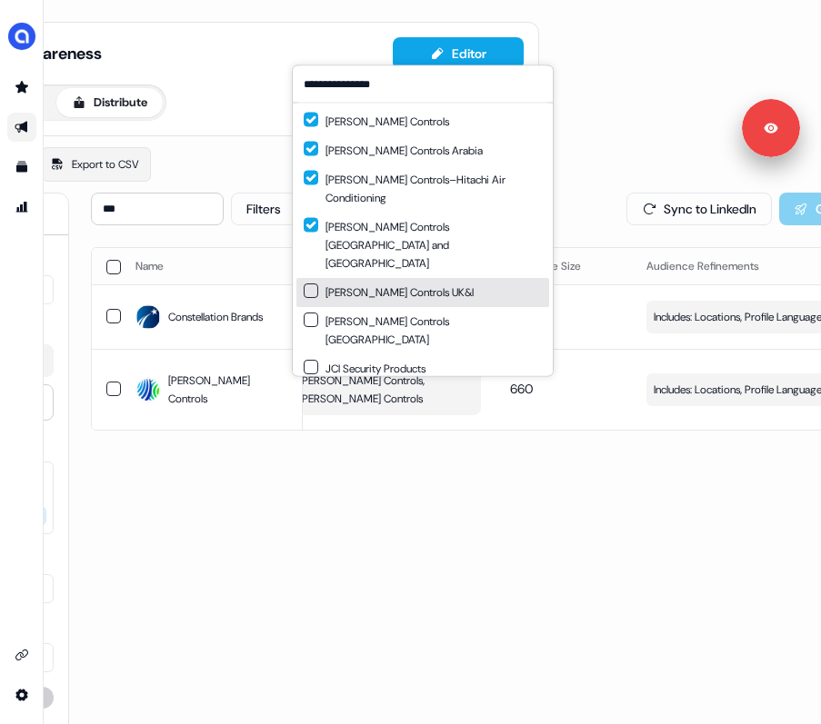
click at [308, 284] on button "Suggestions" at bounding box center [311, 291] width 15 height 15
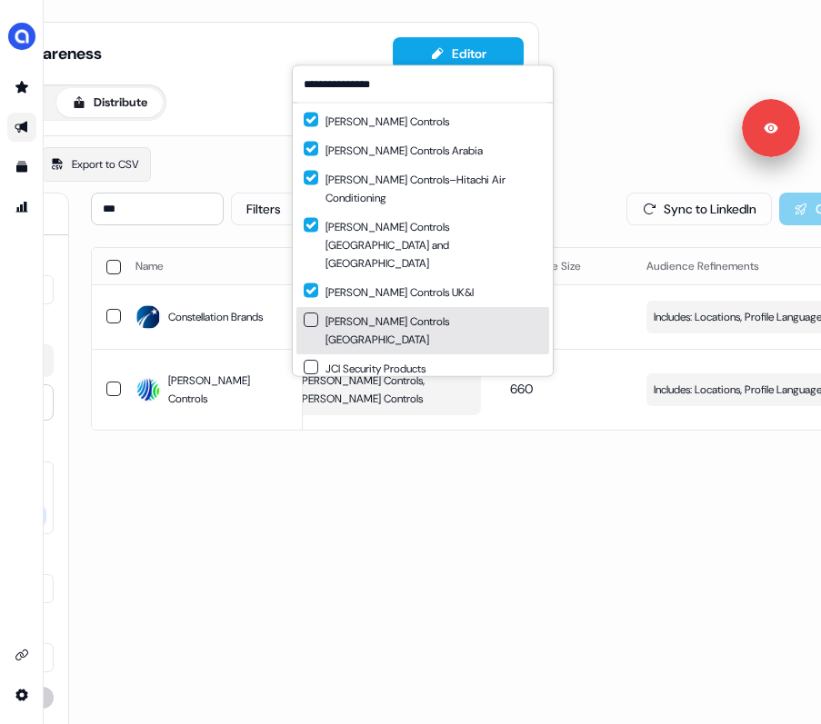
click at [309, 313] on button "Suggestions" at bounding box center [311, 320] width 15 height 15
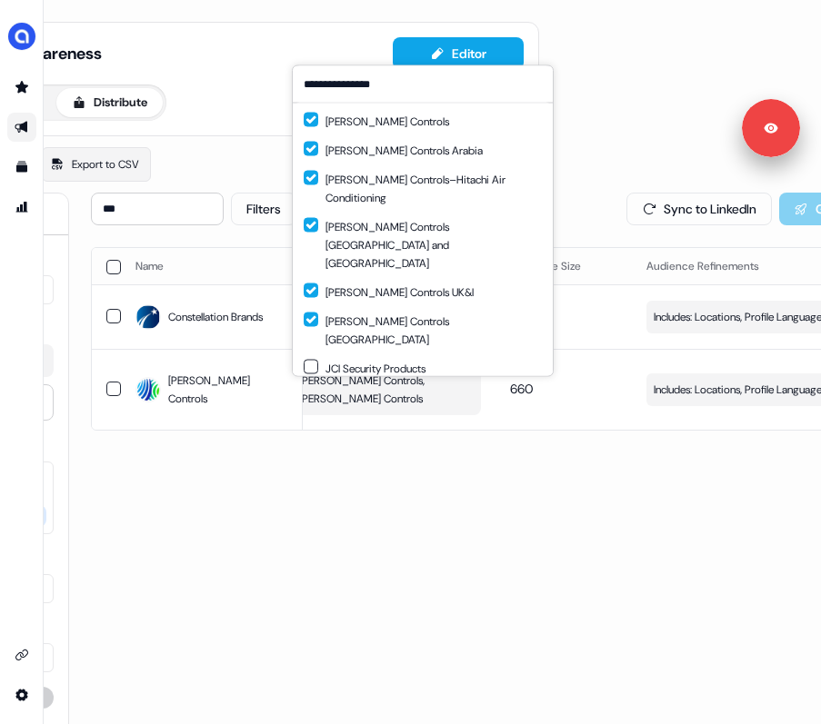
click at [322, 389] on div "Johnson Controls Ireland HVAC" at bounding box center [423, 407] width 238 height 36
click at [314, 436] on button "Suggestions" at bounding box center [311, 443] width 15 height 15
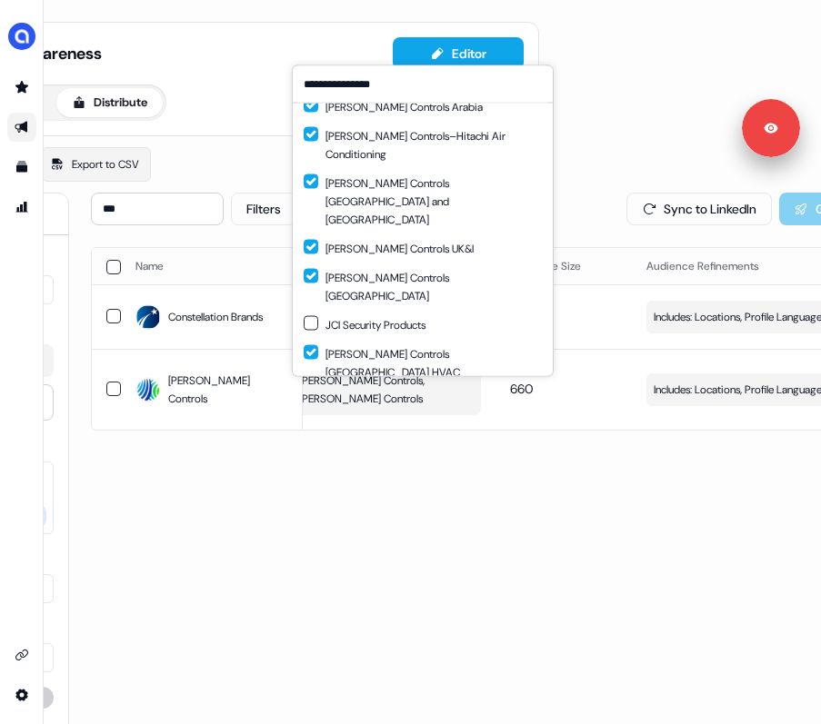
click at [403, 525] on div "*** Filters Sync to LinkedIn Go live Name LinkedIn company Audience Size Audien…" at bounding box center [500, 539] width 818 height 692
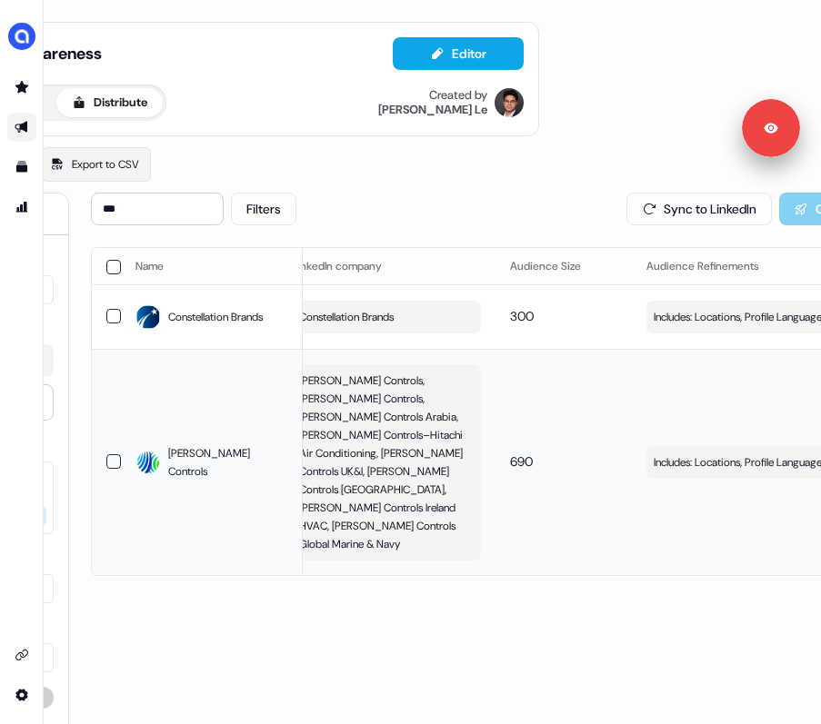
scroll to position [0, 0]
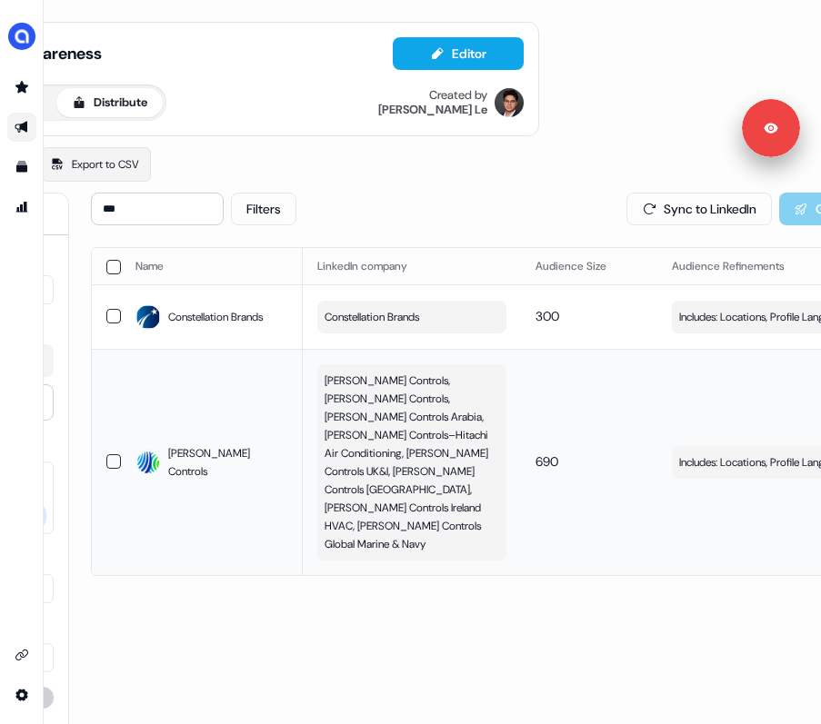
click at [436, 404] on span "Johnson Controls, Johnson Controls, Johnson Controls Arabia, Johnson Controls–H…" at bounding box center [409, 463] width 171 height 182
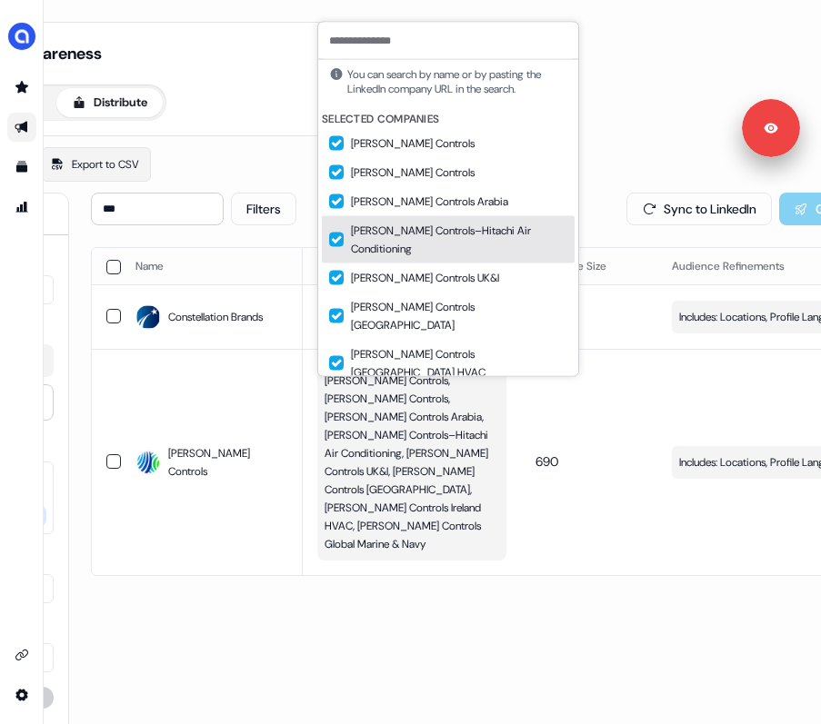
scroll to position [7, 0]
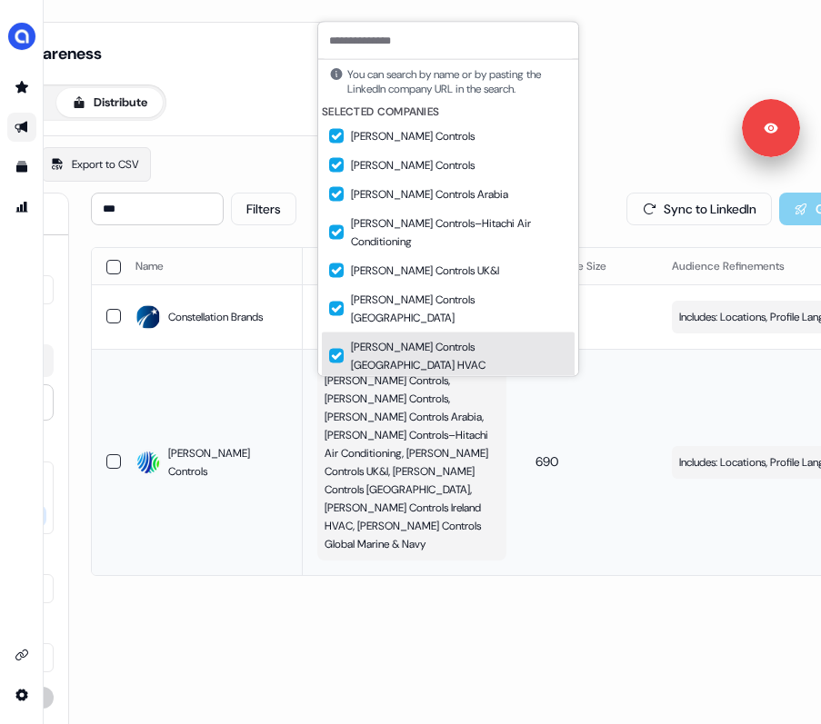
click at [647, 543] on td "690" at bounding box center [589, 462] width 136 height 226
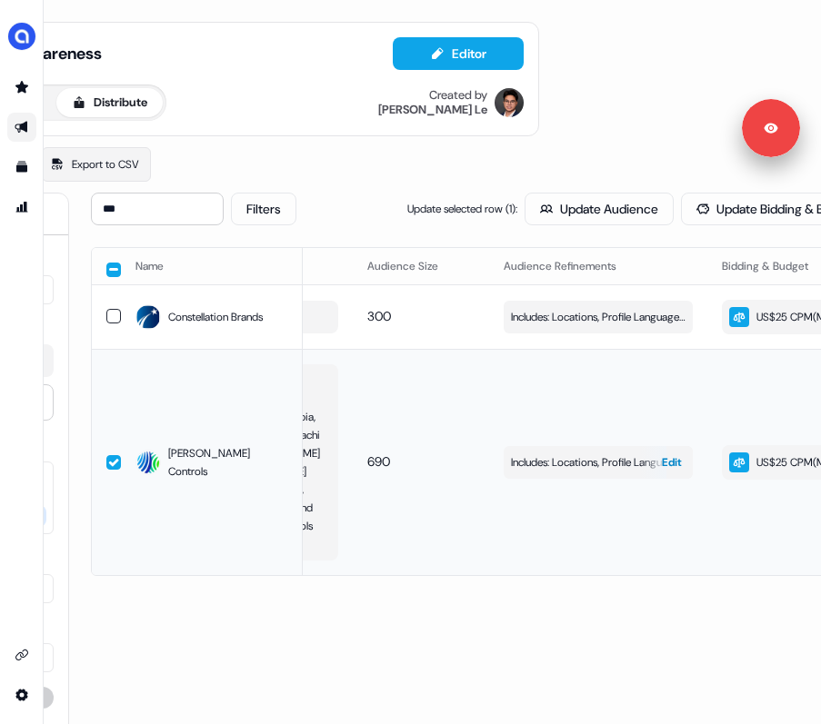
scroll to position [0, 184]
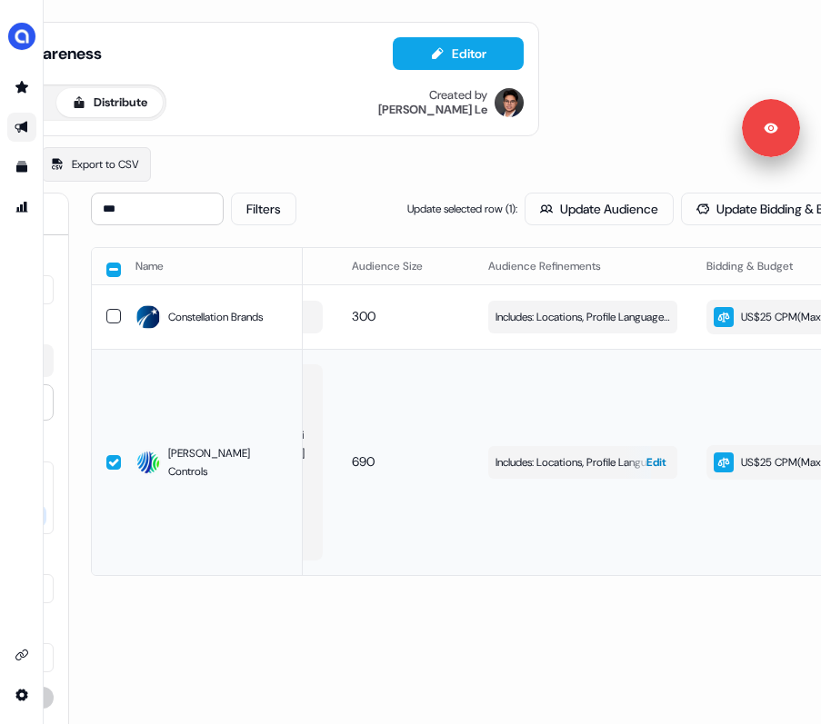
click at [643, 460] on div "button" at bounding box center [637, 462] width 26 height 33
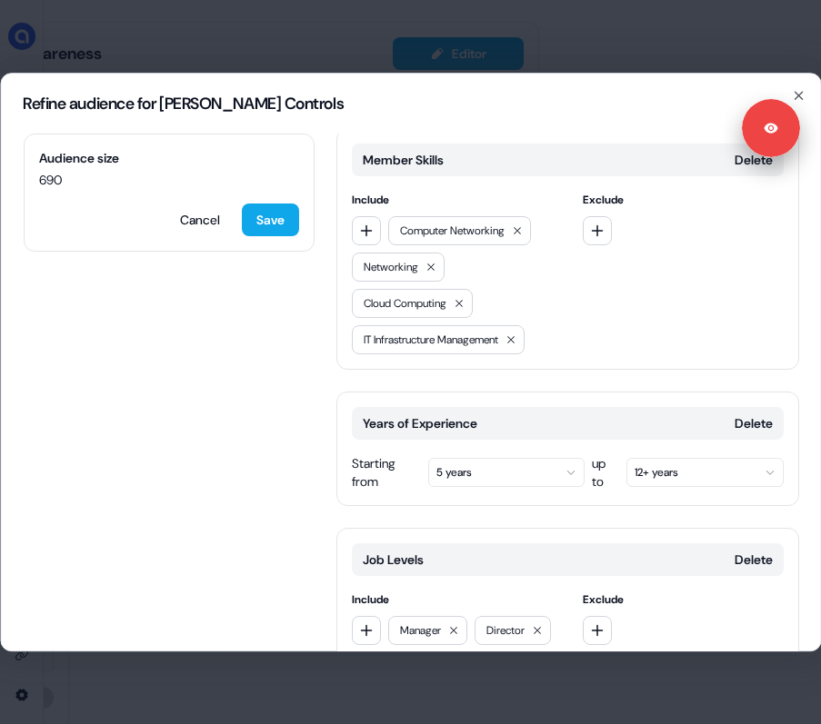
scroll to position [561, 0]
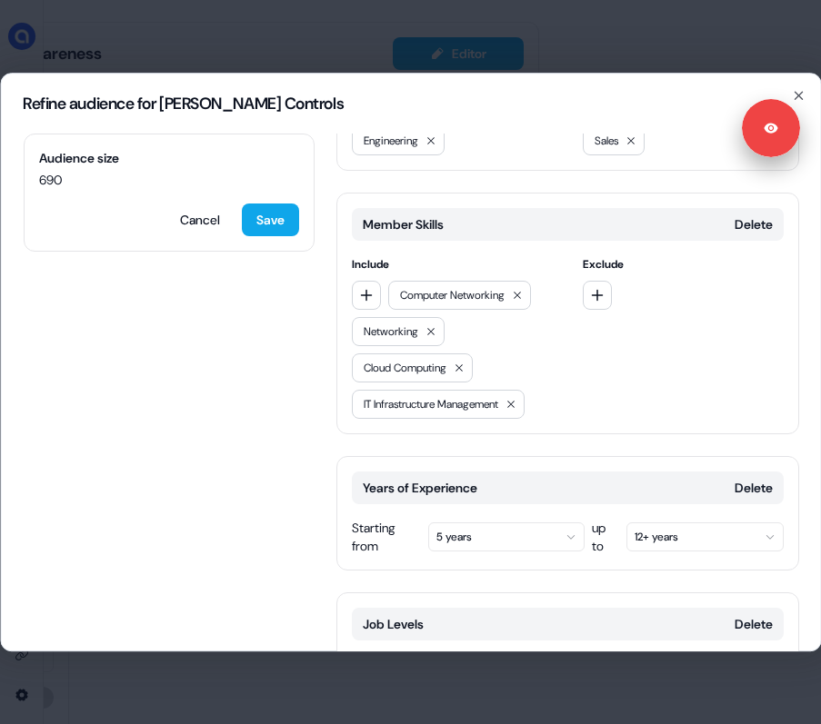
click at [498, 523] on button "5 years" at bounding box center [505, 537] width 157 height 29
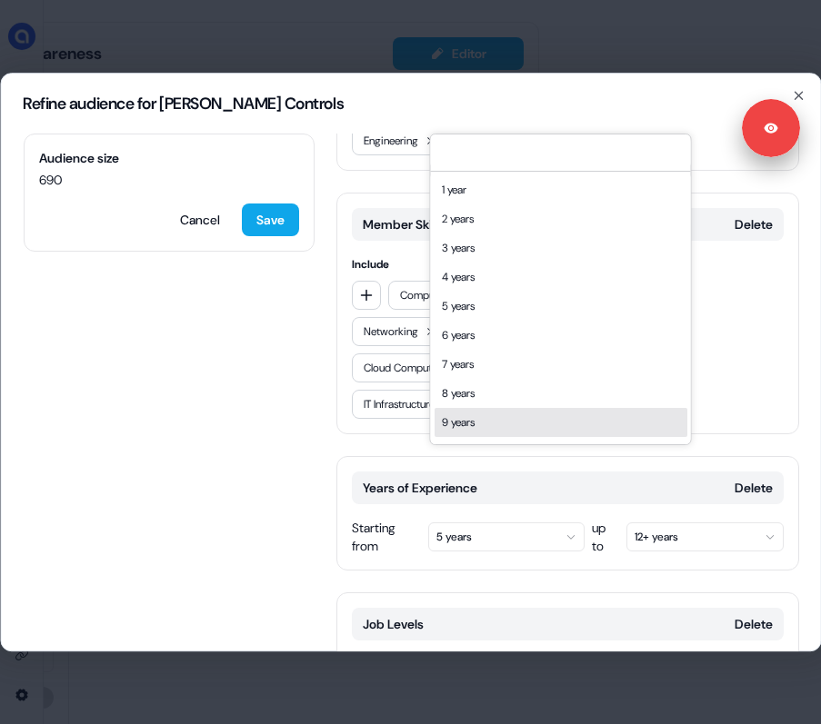
scroll to position [31, 0]
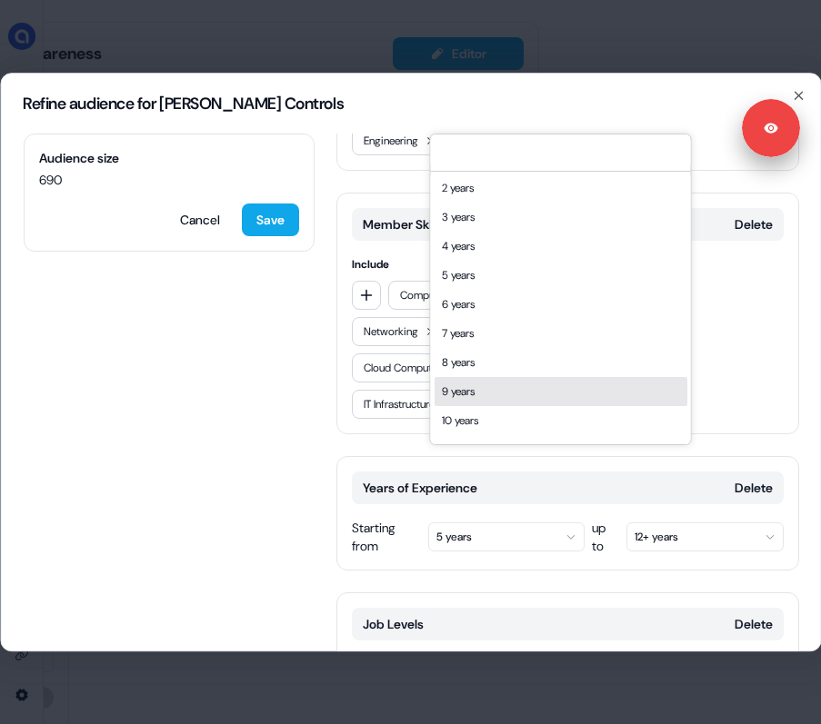
click at [467, 422] on div "10 years" at bounding box center [560, 420] width 253 height 29
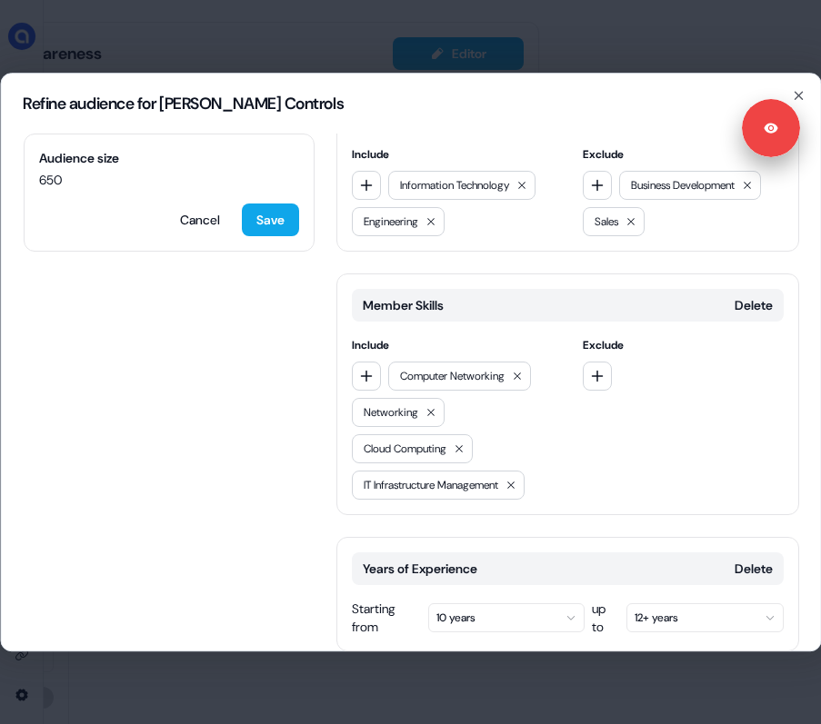
scroll to position [711, 0]
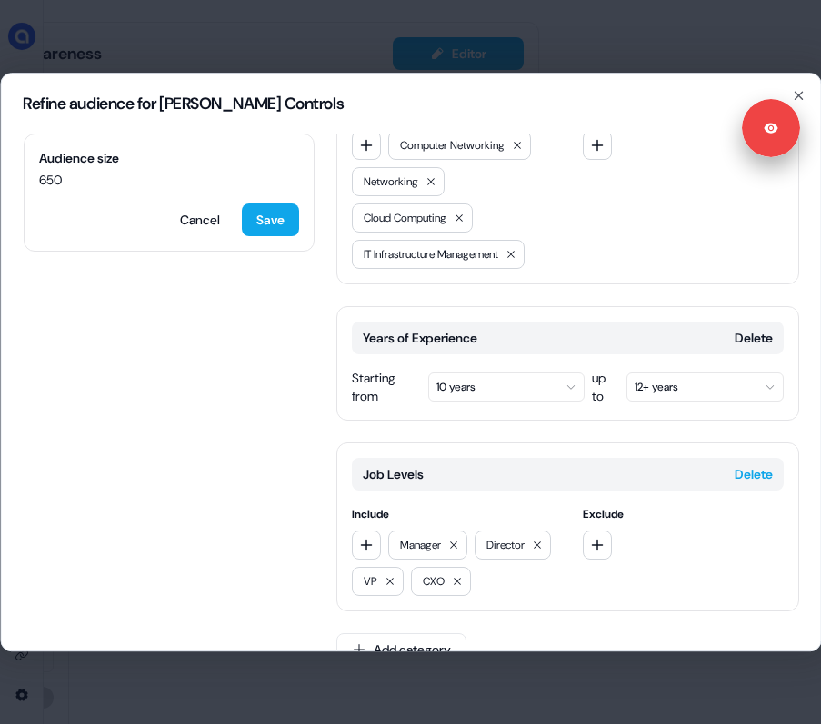
click at [753, 465] on button "Delete" at bounding box center [752, 474] width 38 height 18
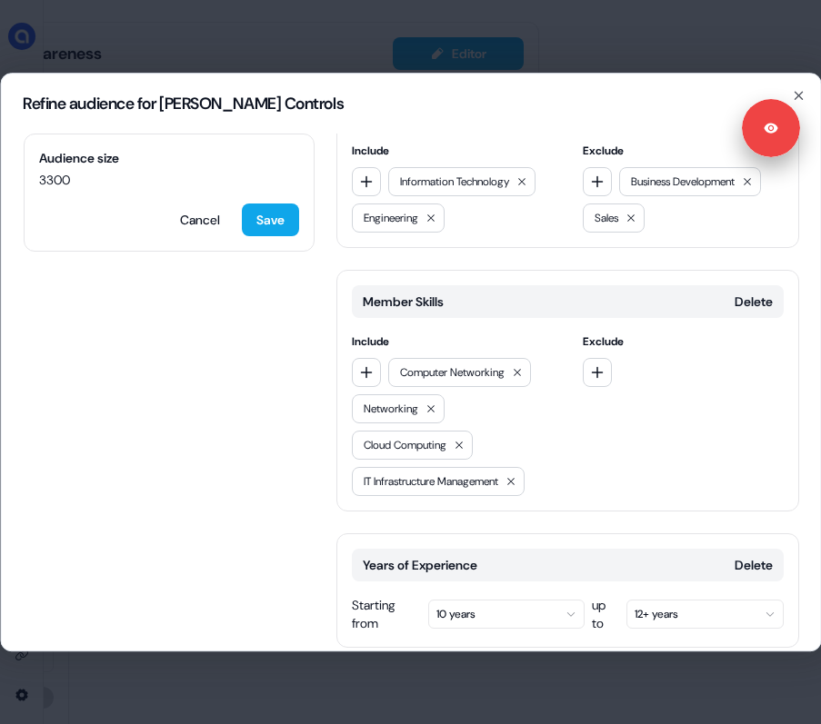
click at [377, 670] on button "Add category" at bounding box center [400, 686] width 130 height 33
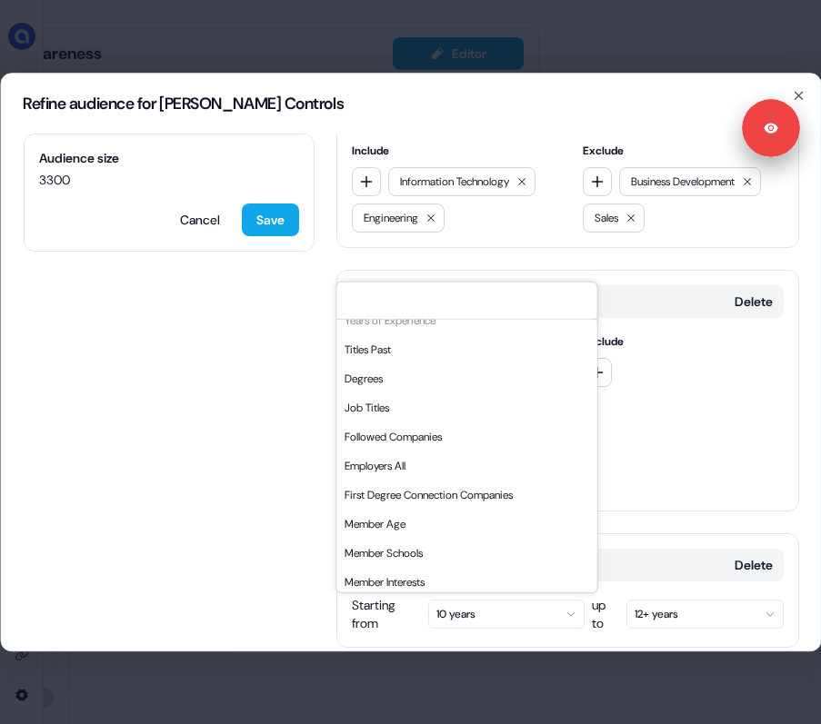
scroll to position [309, 0]
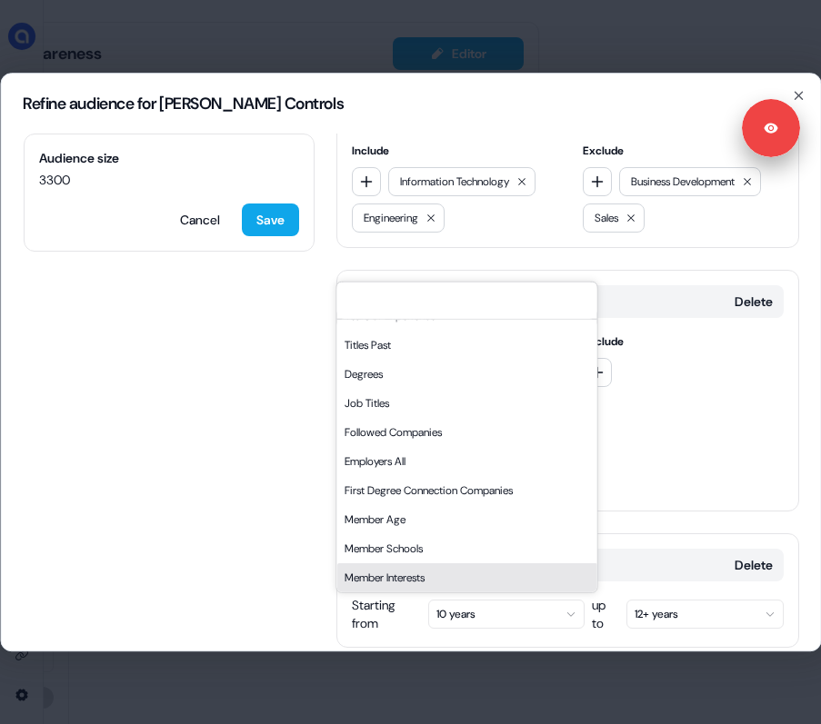
click at [407, 583] on div "Member Interests" at bounding box center [466, 577] width 260 height 29
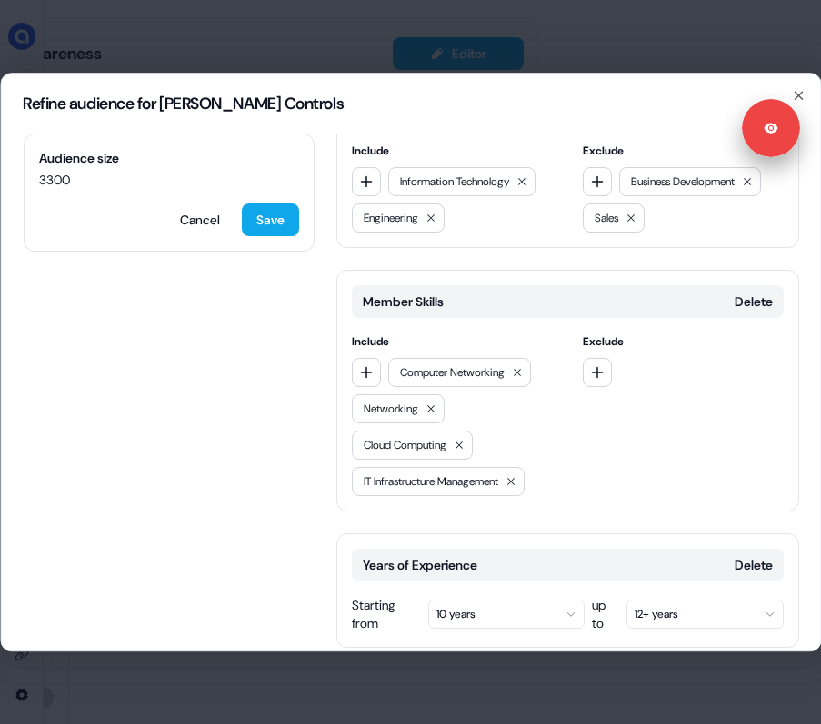
scroll to position [638, 0]
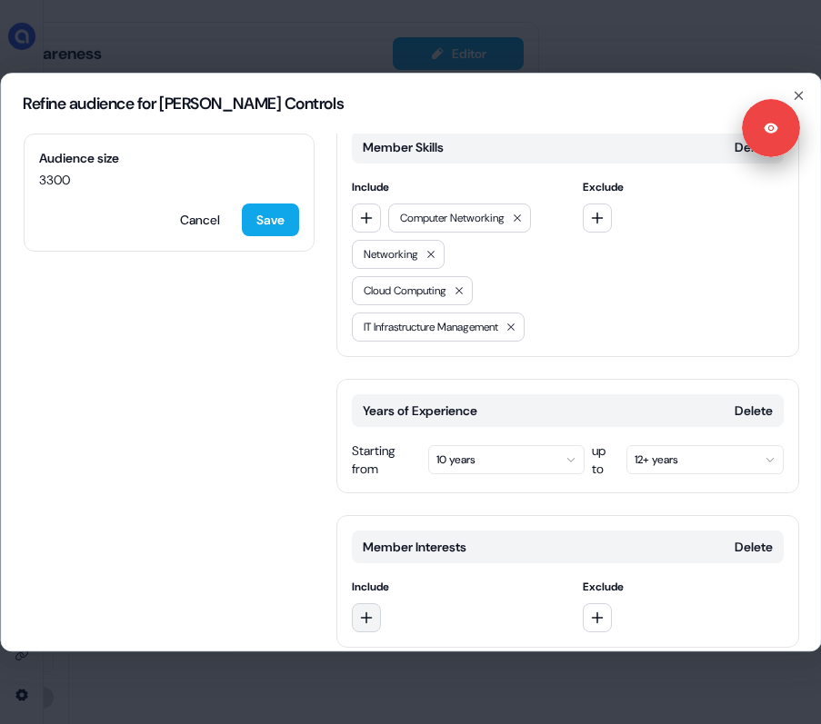
click at [369, 612] on icon "button" at bounding box center [366, 618] width 12 height 12
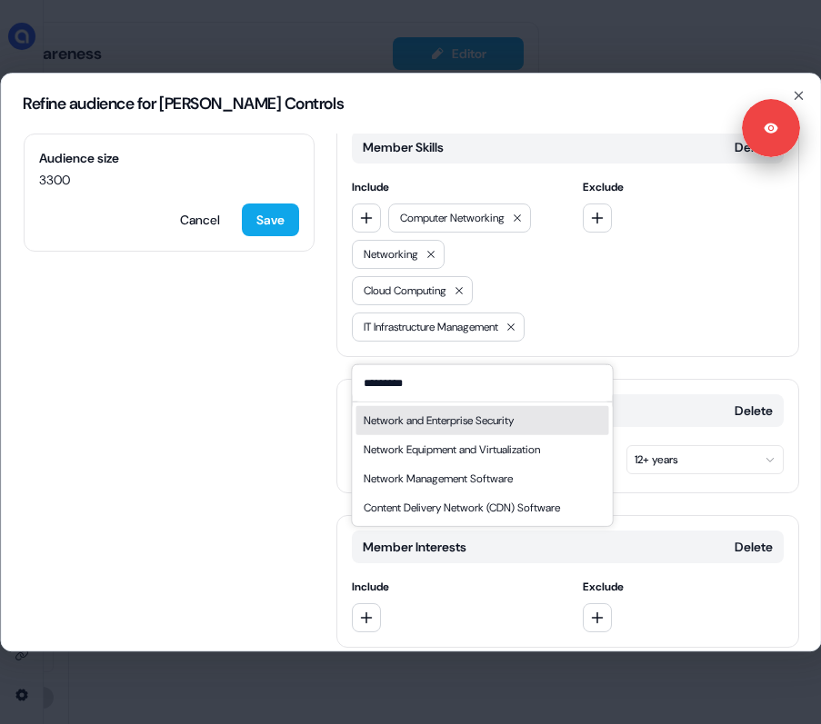
type input "*********"
click at [453, 420] on div "Network and Enterprise Security" at bounding box center [438, 420] width 150 height 18
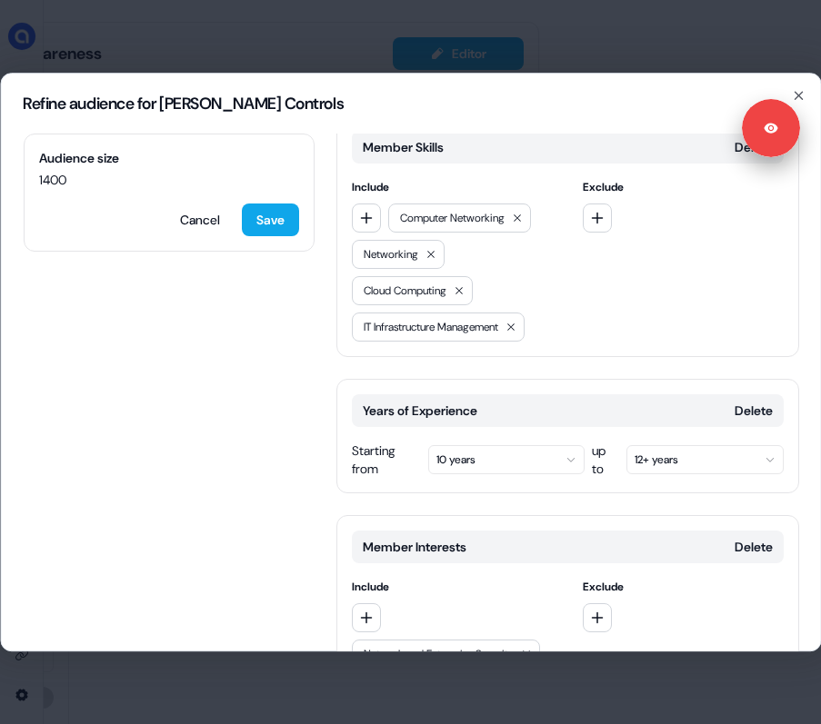
scroll to position [674, 0]
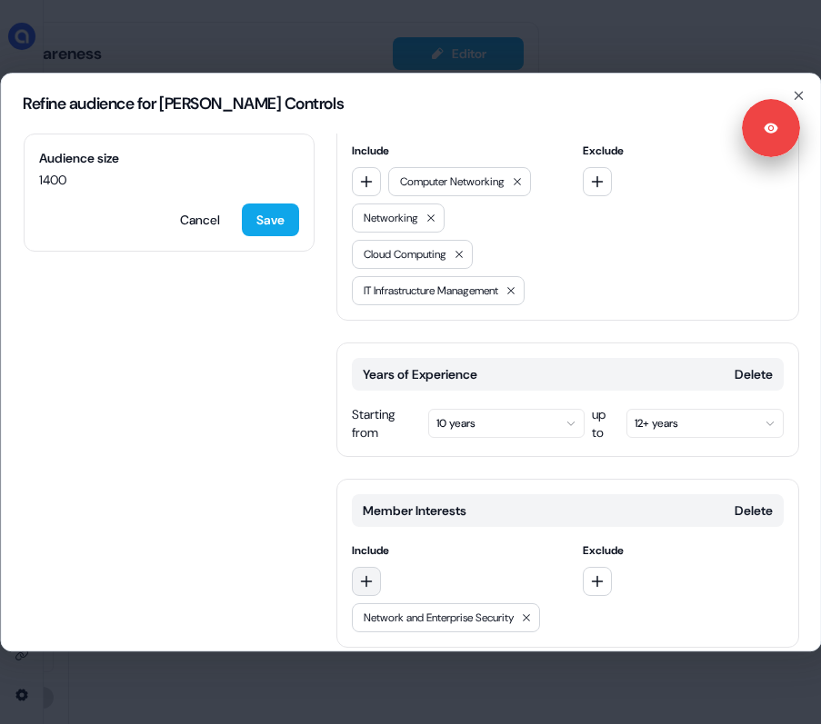
click at [364, 575] on icon "button" at bounding box center [366, 581] width 12 height 12
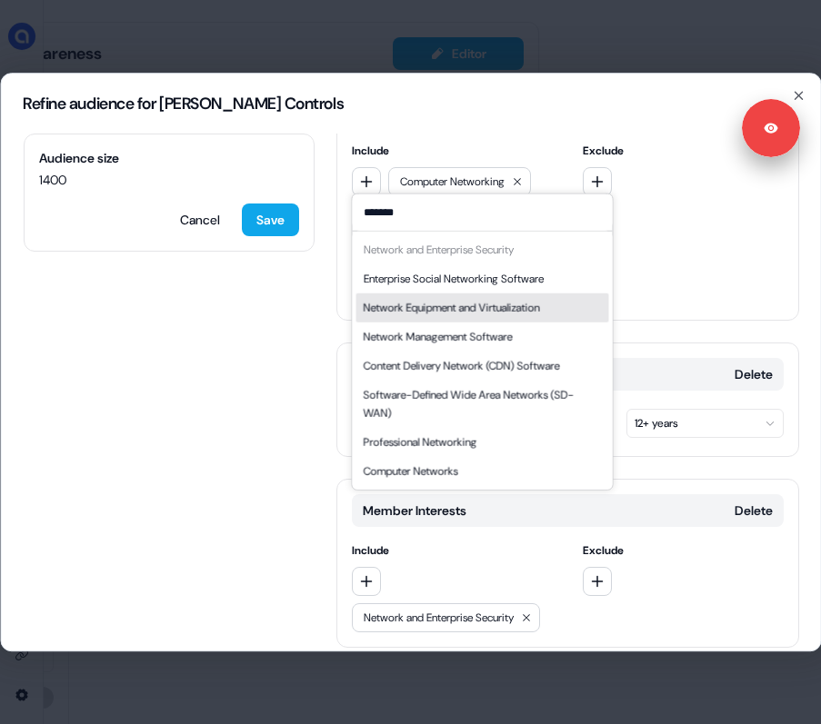
type input "*******"
click at [510, 309] on div "Network Equipment and Virtualization" at bounding box center [451, 307] width 176 height 18
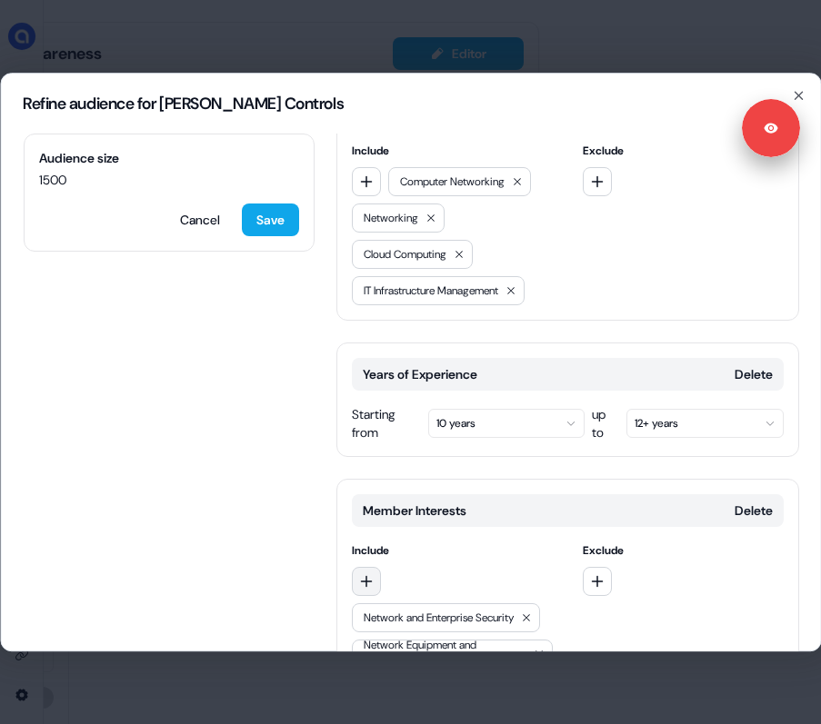
click at [366, 574] on icon "button" at bounding box center [365, 581] width 15 height 15
click at [375, 550] on input "*****" at bounding box center [482, 545] width 260 height 36
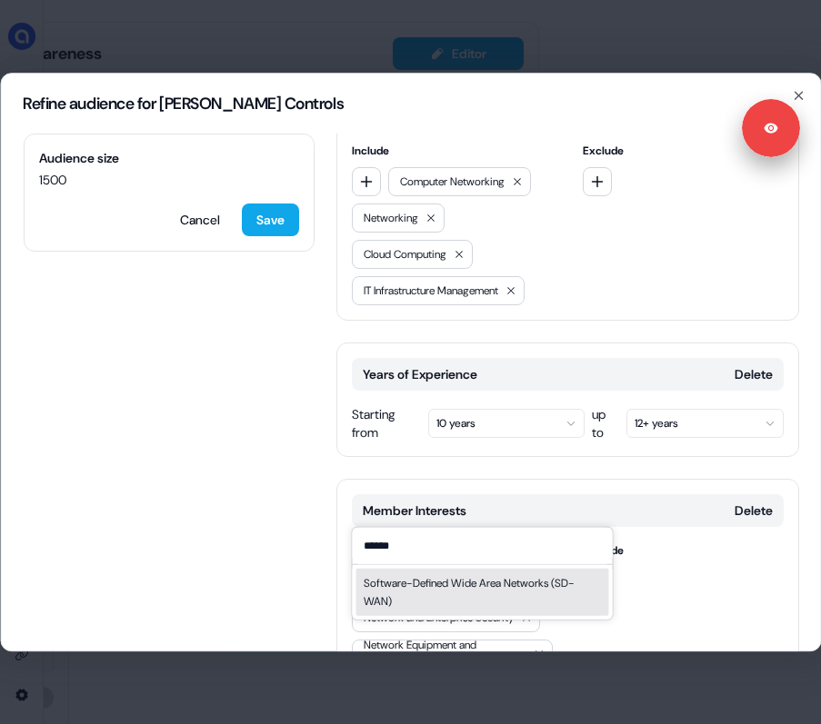
type input "******"
click at [420, 601] on div "Software-Defined Wide Area Networks (SD-WAN)" at bounding box center [482, 591] width 238 height 36
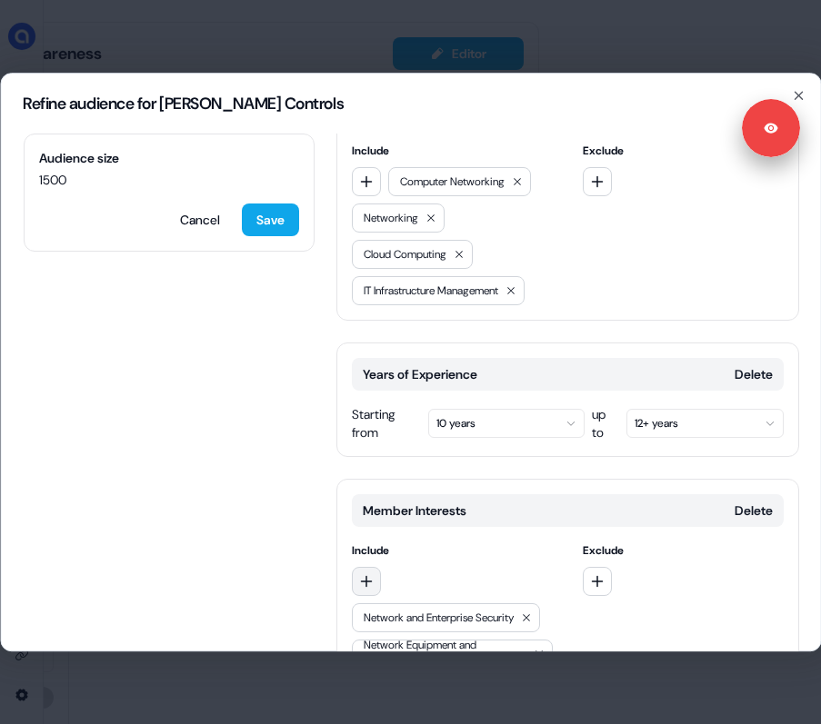
click at [374, 567] on button "button" at bounding box center [365, 581] width 29 height 29
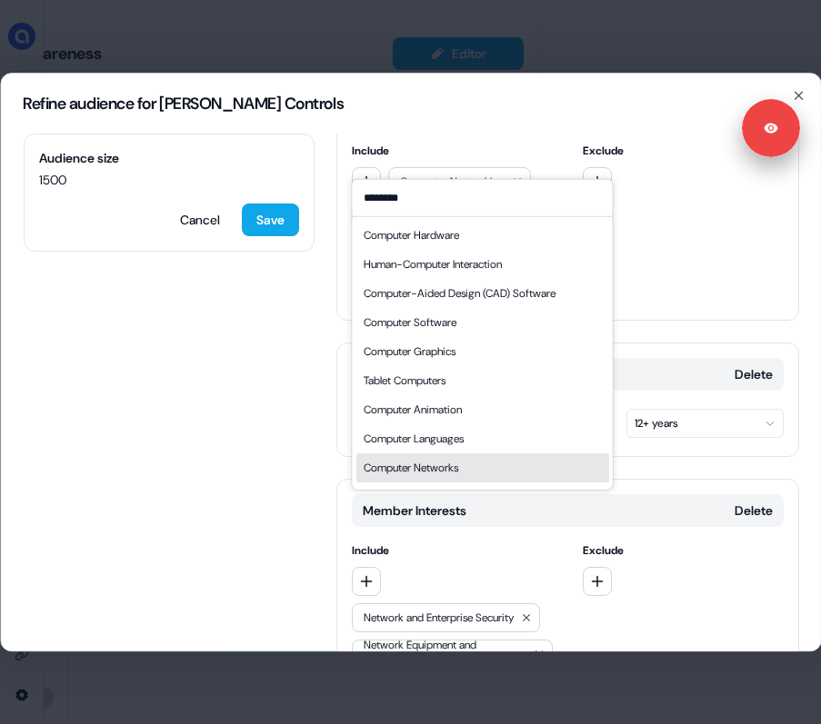
type input "********"
click at [450, 467] on div "Computer Networks" at bounding box center [410, 467] width 95 height 18
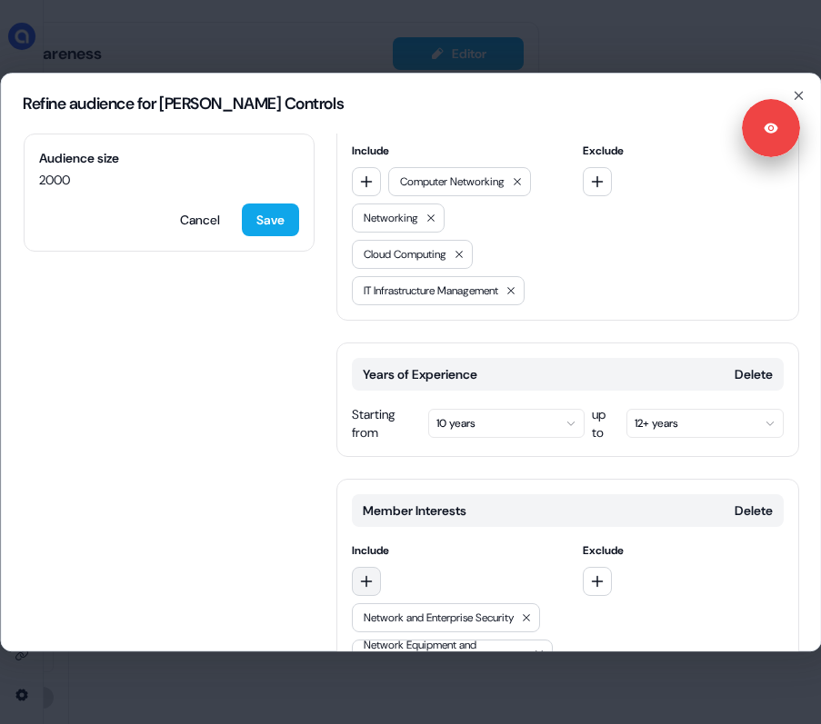
click at [374, 567] on button "button" at bounding box center [365, 581] width 29 height 29
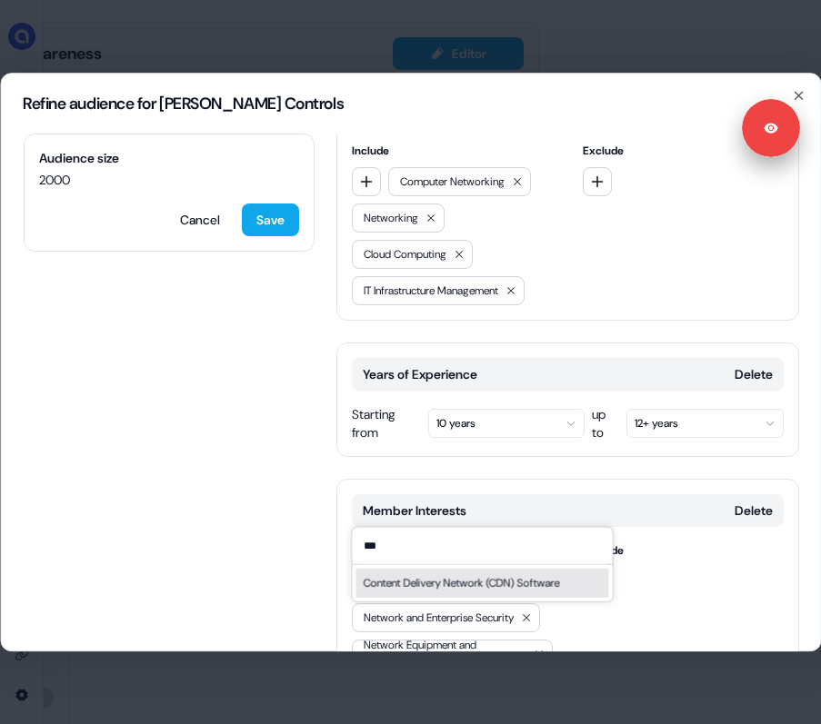
type input "***"
click at [421, 582] on div "Content Delivery Network (CDN) Software" at bounding box center [461, 582] width 196 height 18
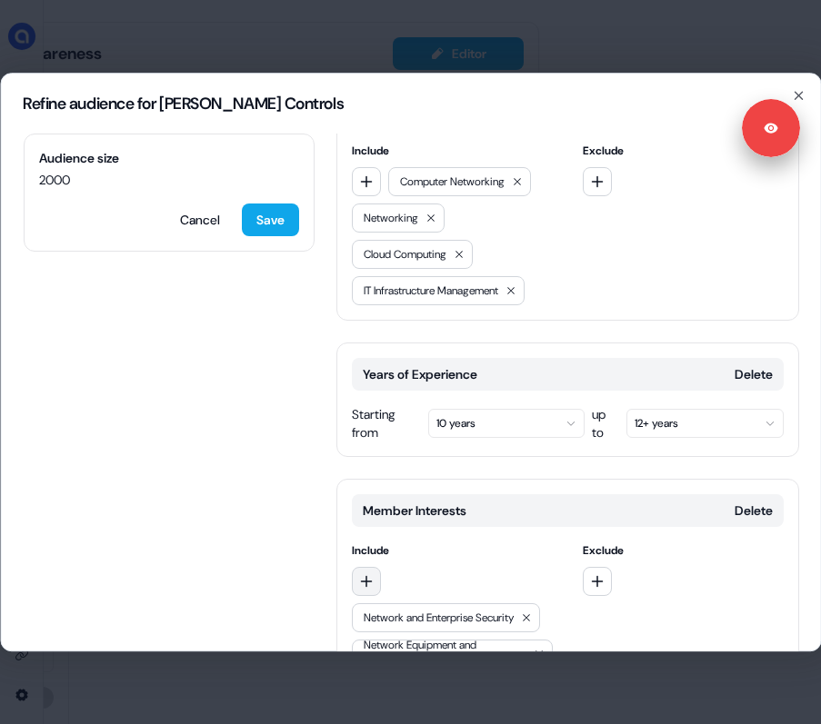
click at [367, 574] on icon "button" at bounding box center [365, 581] width 15 height 15
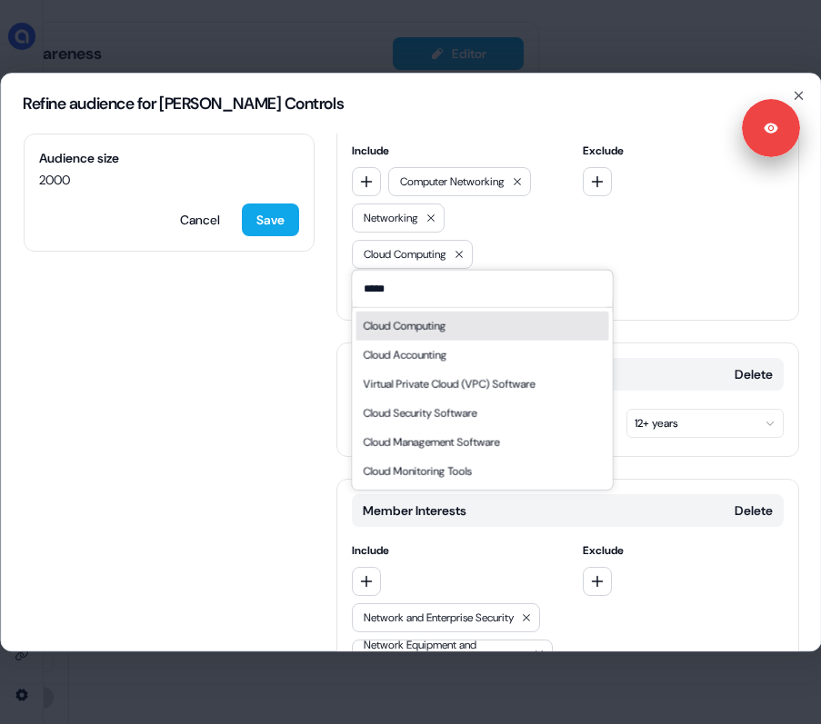
type input "*****"
click at [444, 323] on div "Cloud Computing" at bounding box center [404, 325] width 83 height 18
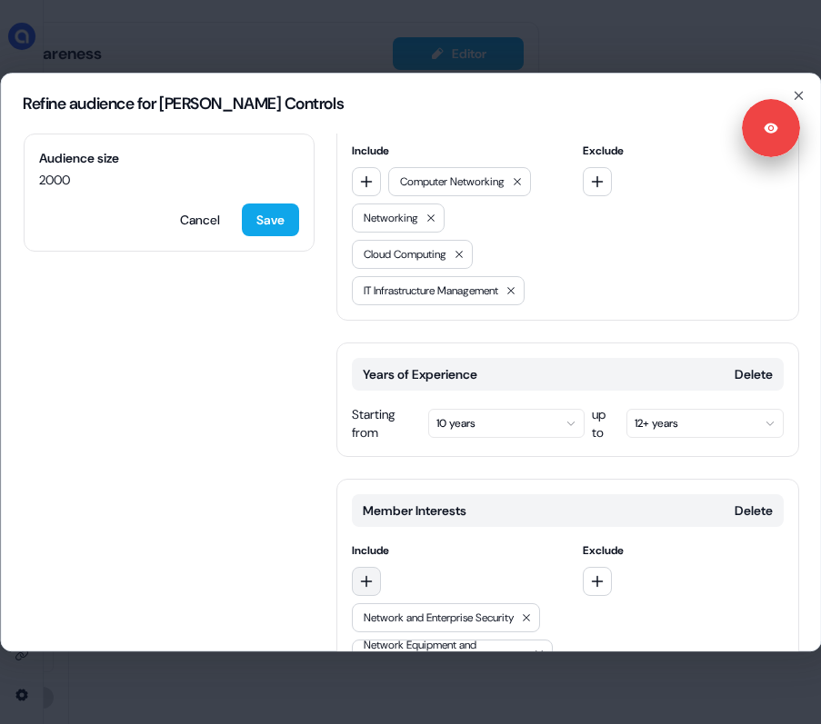
click at [370, 574] on icon "button" at bounding box center [365, 581] width 15 height 15
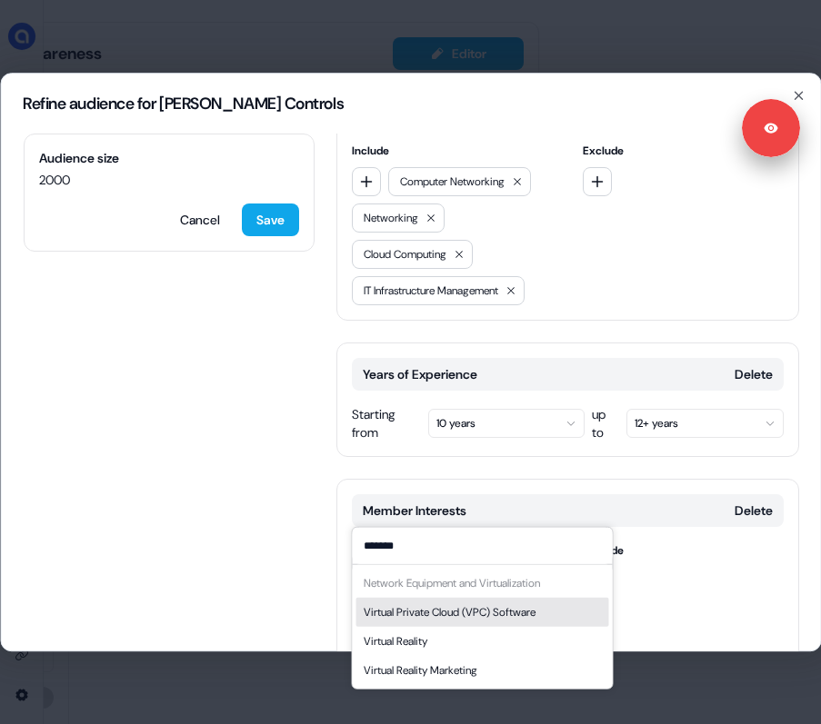
type input "*******"
click at [466, 613] on div "Virtual Private Cloud (VPC) Software" at bounding box center [449, 612] width 172 height 18
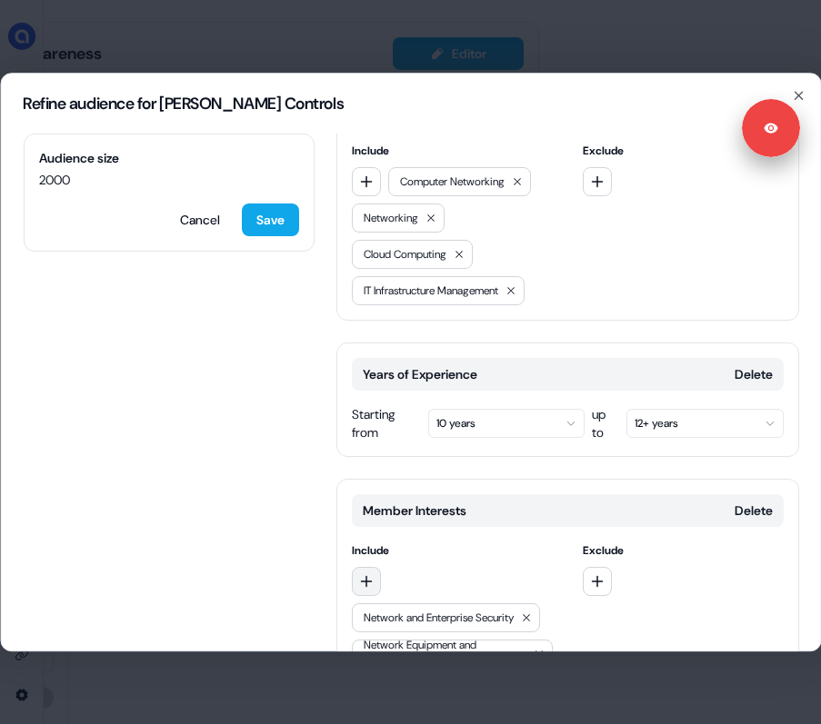
click at [369, 574] on icon "button" at bounding box center [365, 581] width 15 height 15
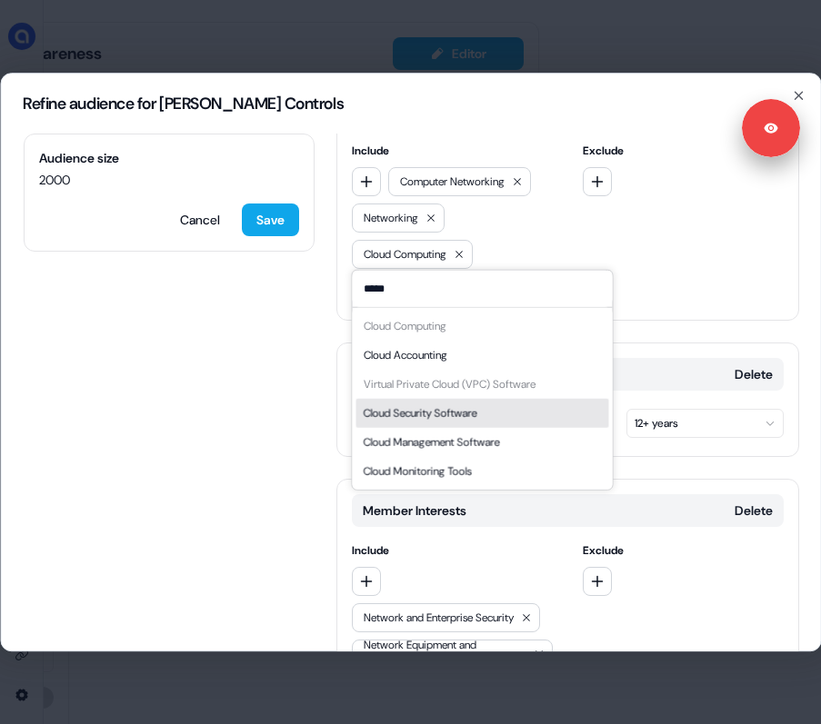
type input "*****"
click at [476, 414] on div "Cloud Security Software" at bounding box center [420, 413] width 114 height 18
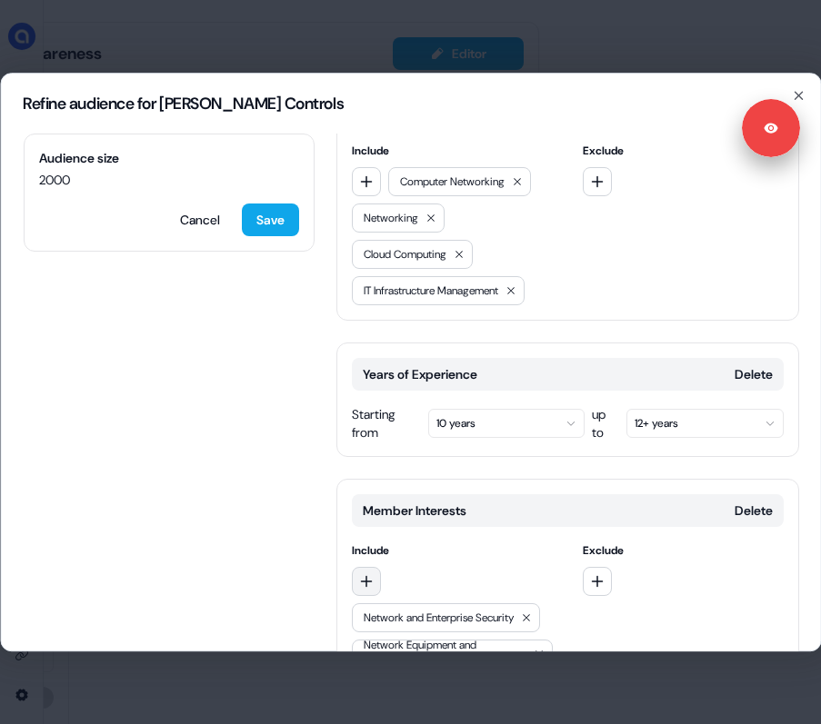
click at [370, 574] on icon "button" at bounding box center [365, 581] width 15 height 15
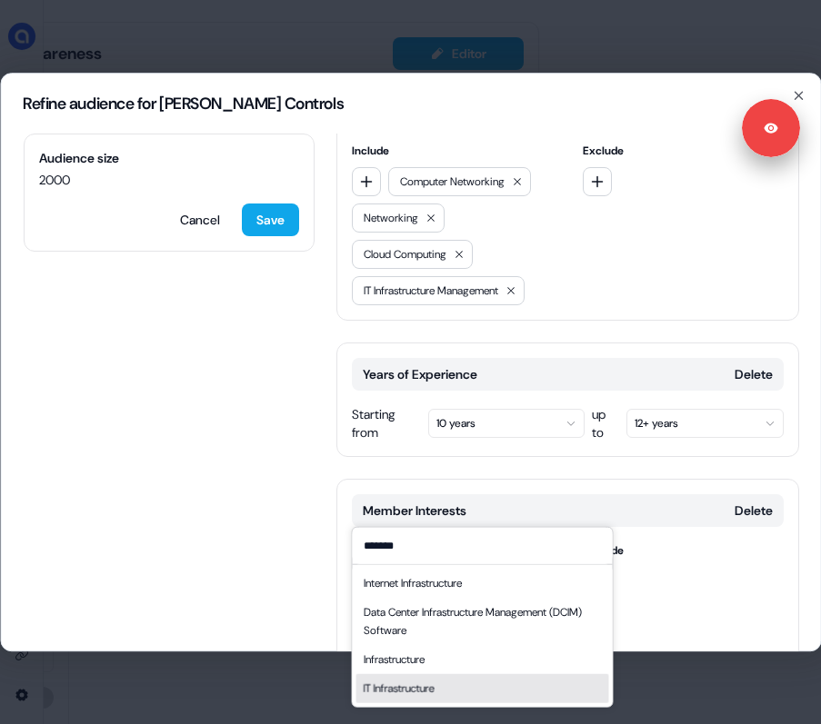
type input "*******"
click at [434, 679] on div "IT Infrastructure" at bounding box center [398, 688] width 71 height 18
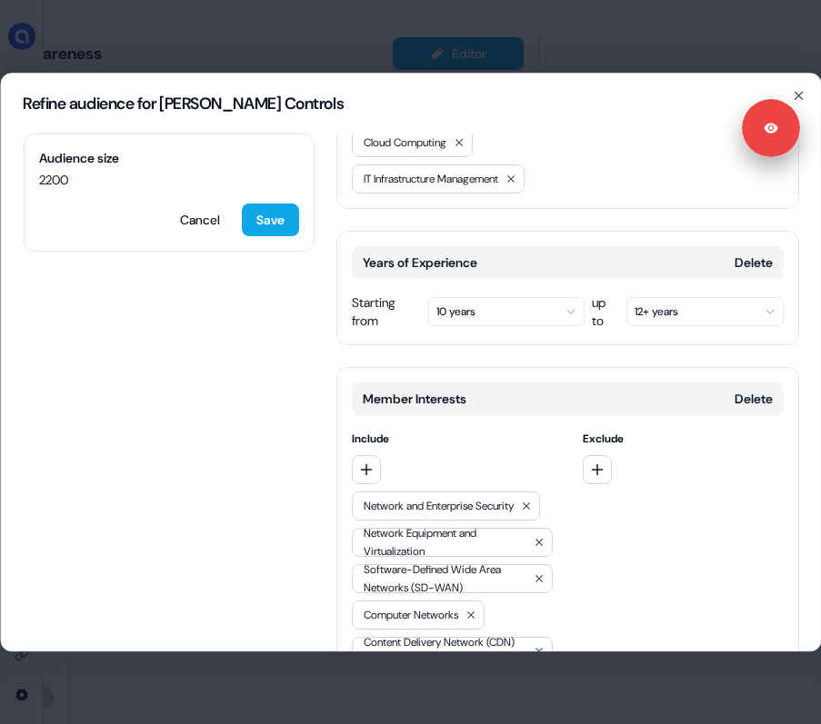
scroll to position [864, 0]
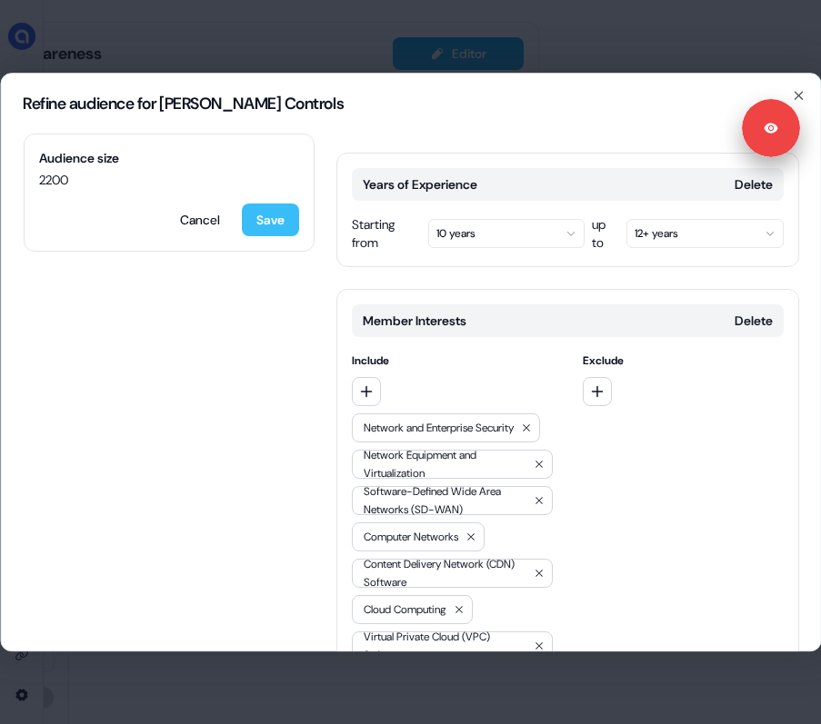
click at [261, 214] on button "Save" at bounding box center [269, 220] width 57 height 33
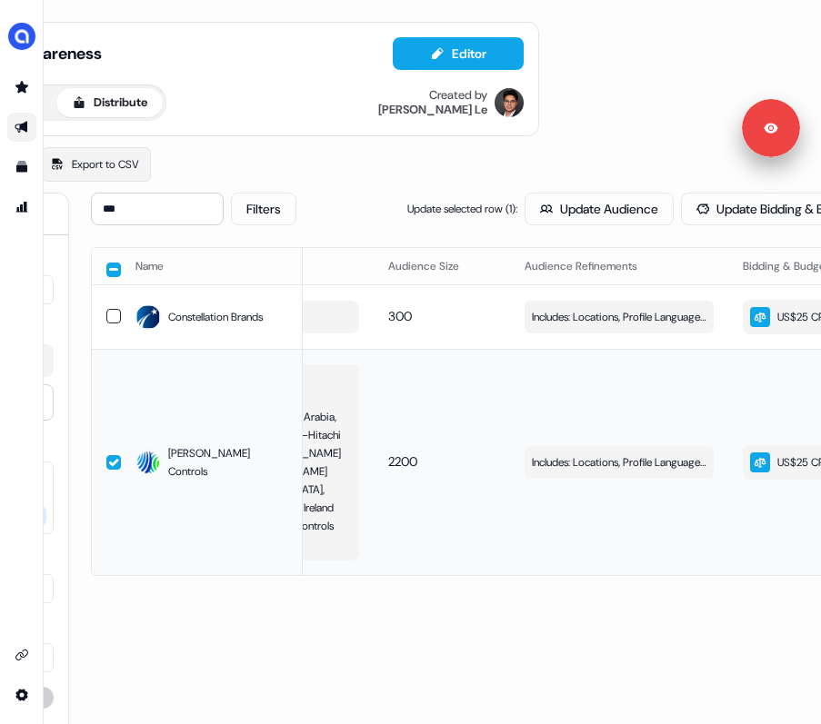
scroll to position [0, 123]
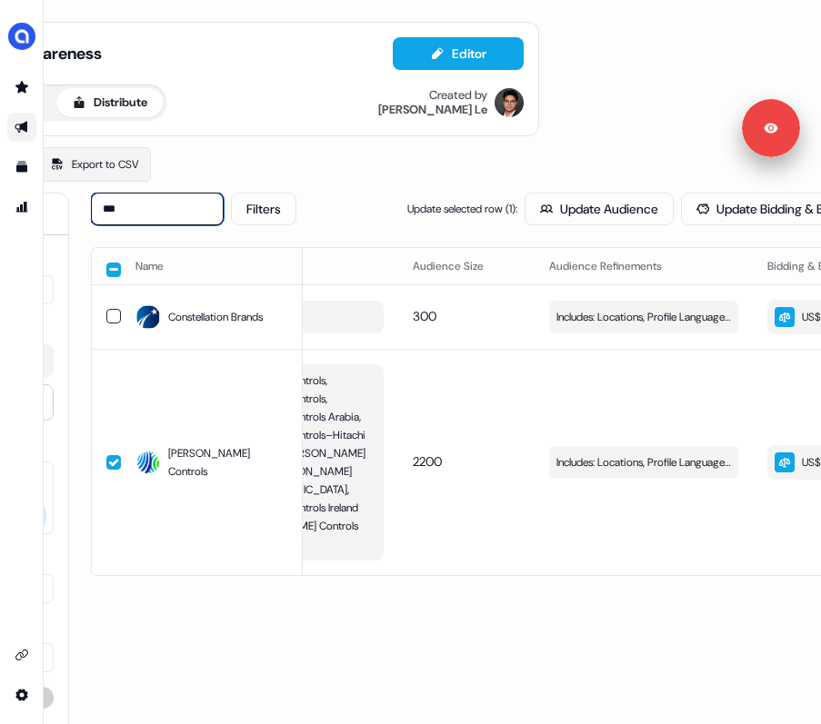
click at [148, 216] on input "***" at bounding box center [157, 209] width 133 height 33
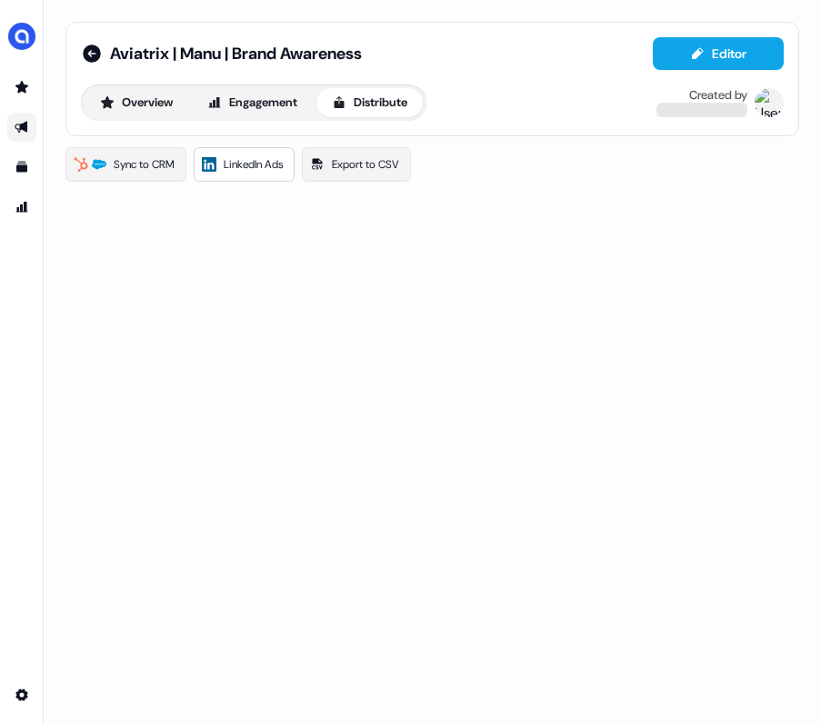
click at [248, 159] on span "LinkedIn Ads" at bounding box center [253, 164] width 59 height 18
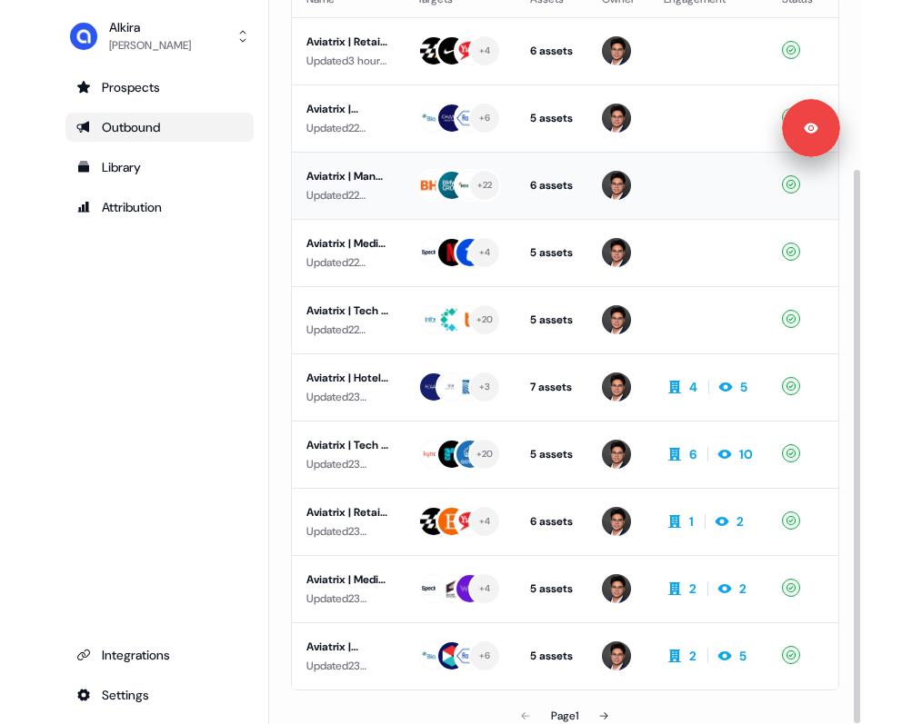
scroll to position [221, 0]
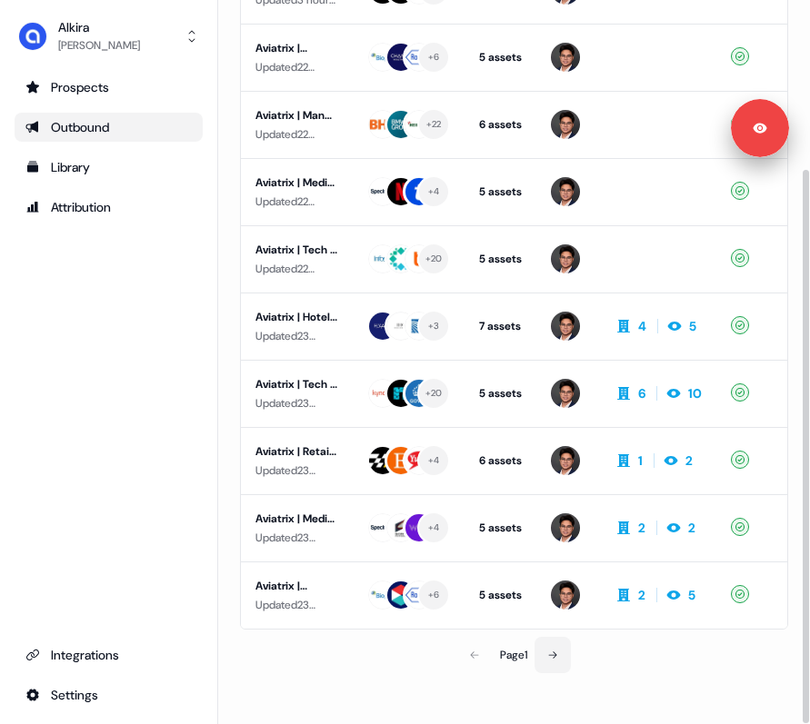
click at [554, 654] on icon at bounding box center [553, 655] width 8 height 7
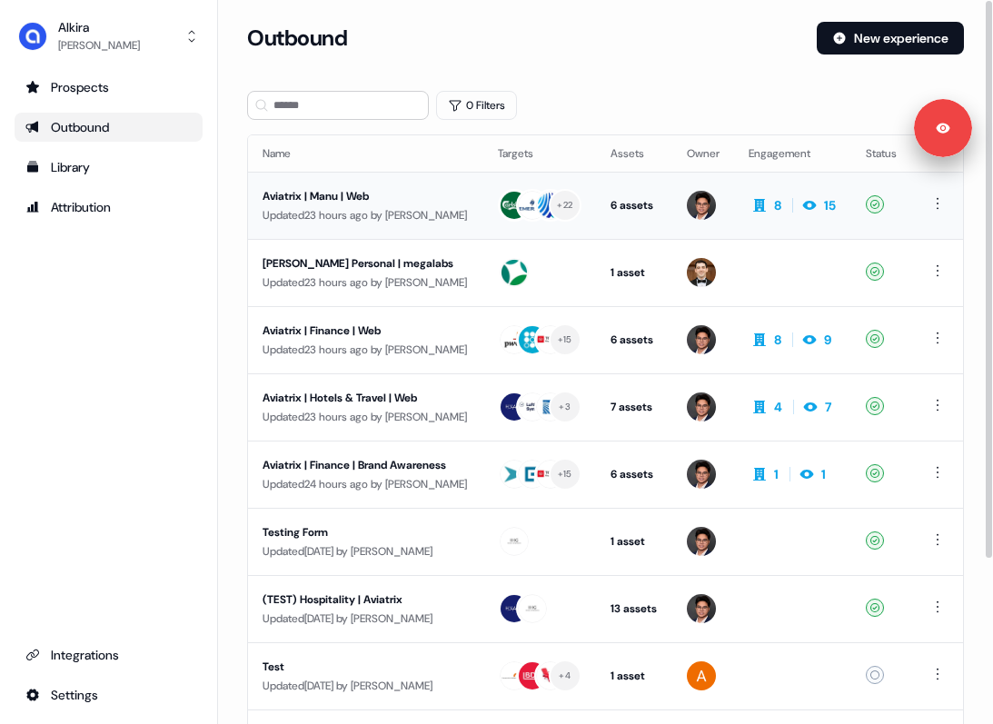
click at [378, 206] on div "Updated 23 hours ago by [PERSON_NAME]" at bounding box center [366, 215] width 206 height 18
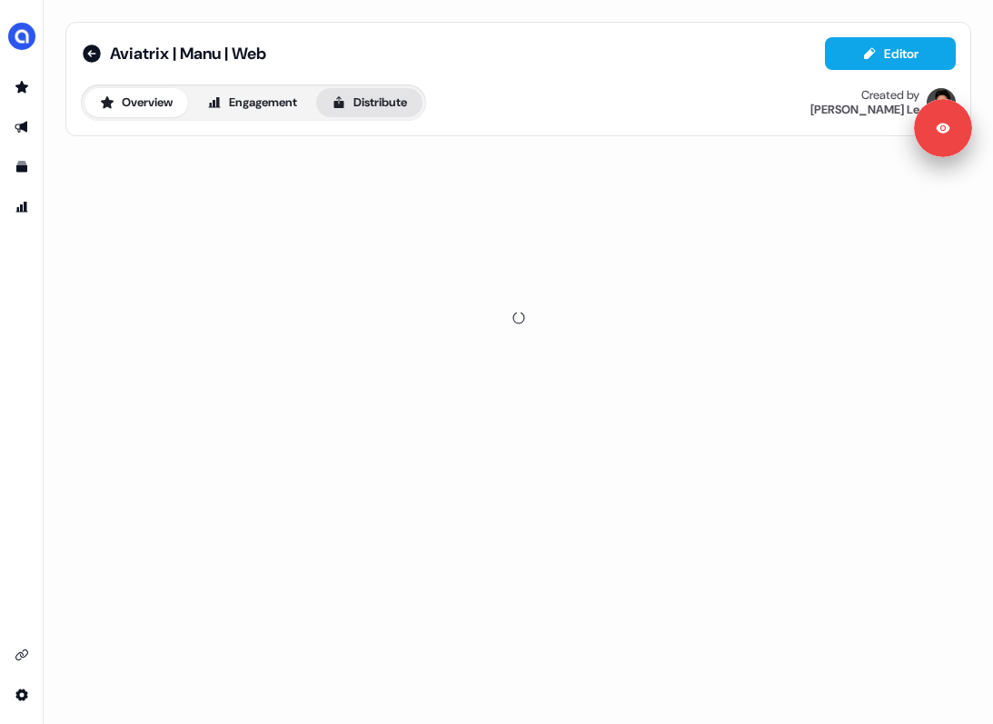
click at [372, 97] on button "Distribute" at bounding box center [369, 102] width 106 height 29
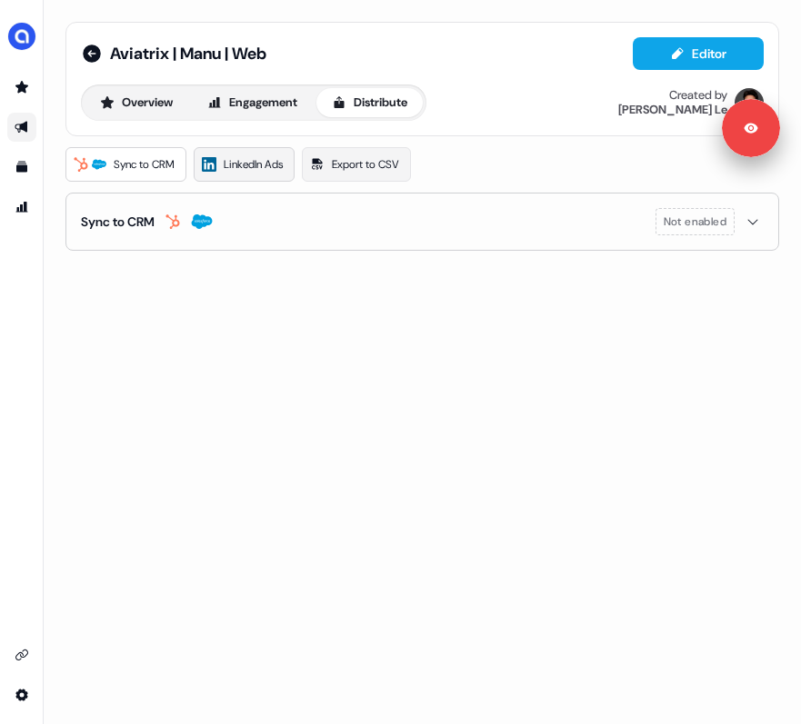
click at [275, 161] on span "LinkedIn Ads" at bounding box center [253, 164] width 59 height 18
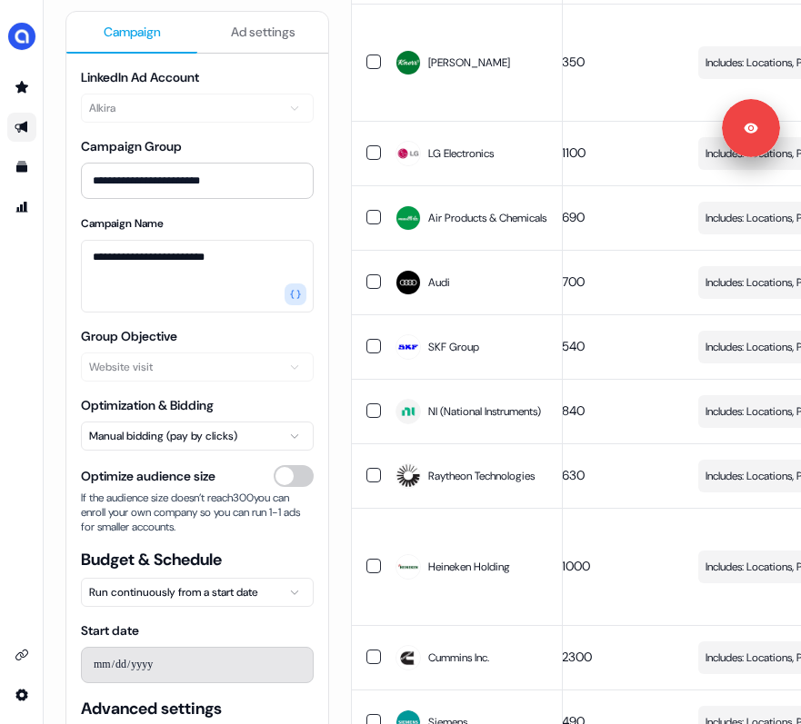
scroll to position [0, 342]
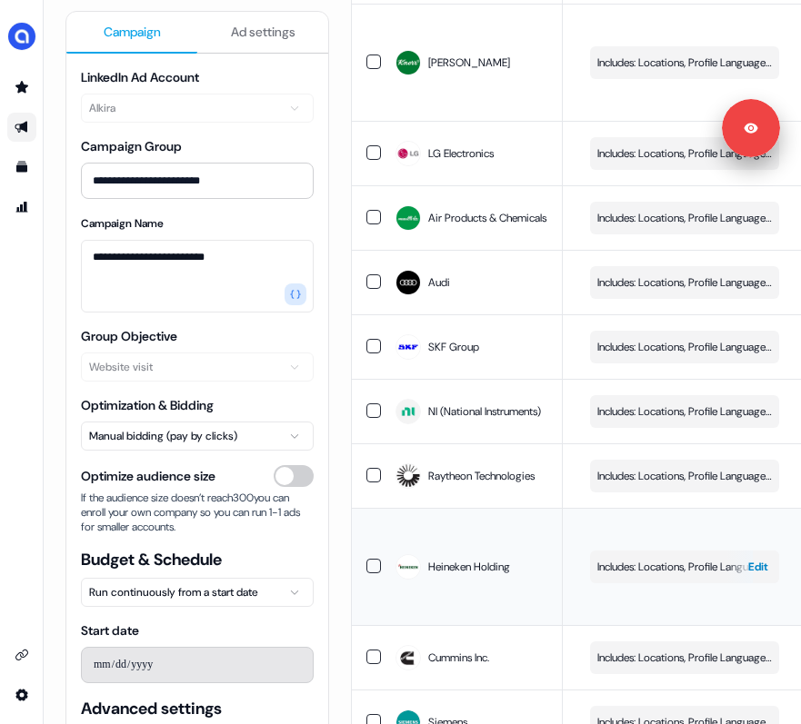
click at [685, 565] on span "Includes: Locations, Profile Language, Years of Experience, Job Functions, Memb…" at bounding box center [684, 567] width 174 height 18
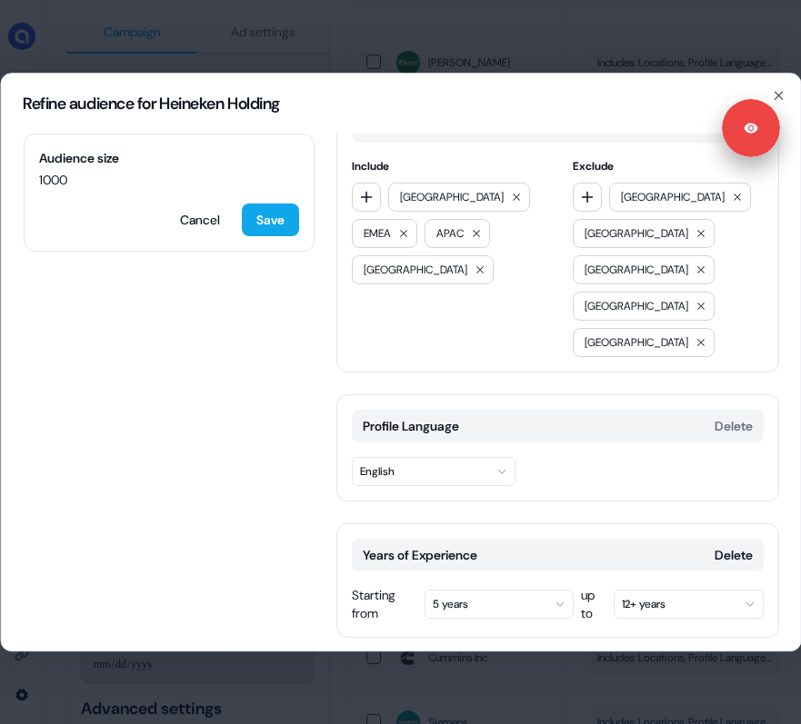
scroll to position [0, 0]
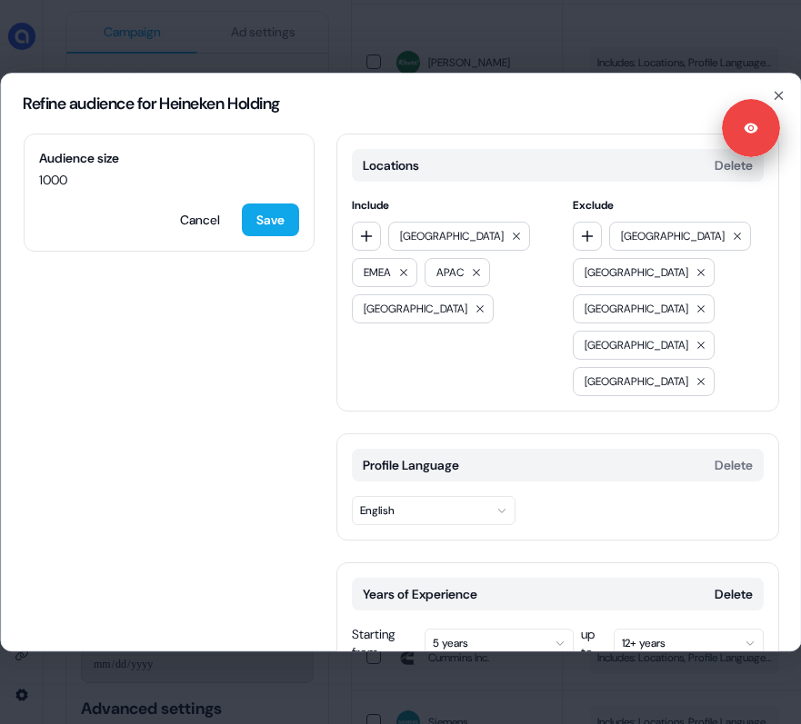
click at [664, 74] on div "Refine audience for Heineken Holding" at bounding box center [400, 104] width 799 height 60
click at [779, 94] on icon "button" at bounding box center [777, 95] width 7 height 7
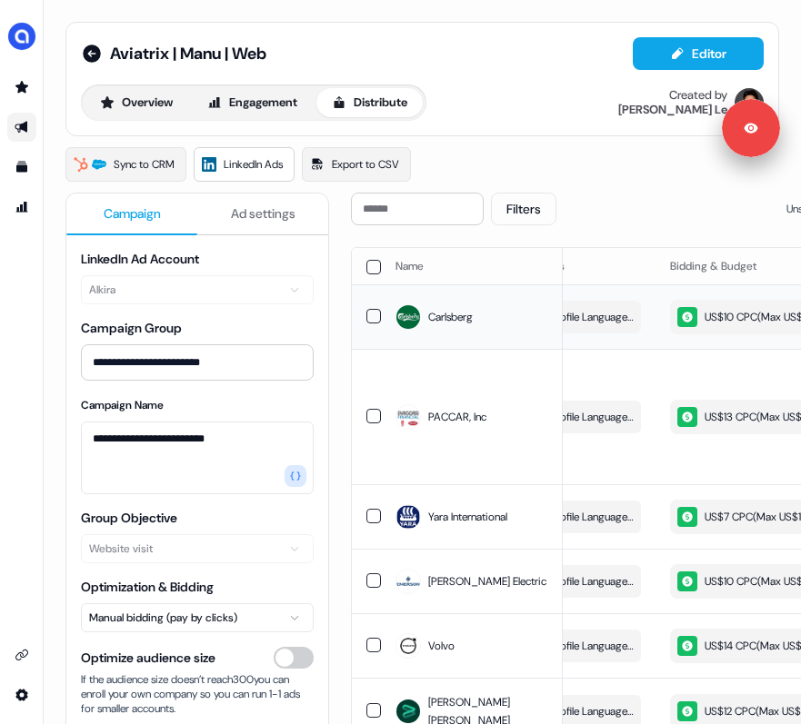
scroll to position [0, 326]
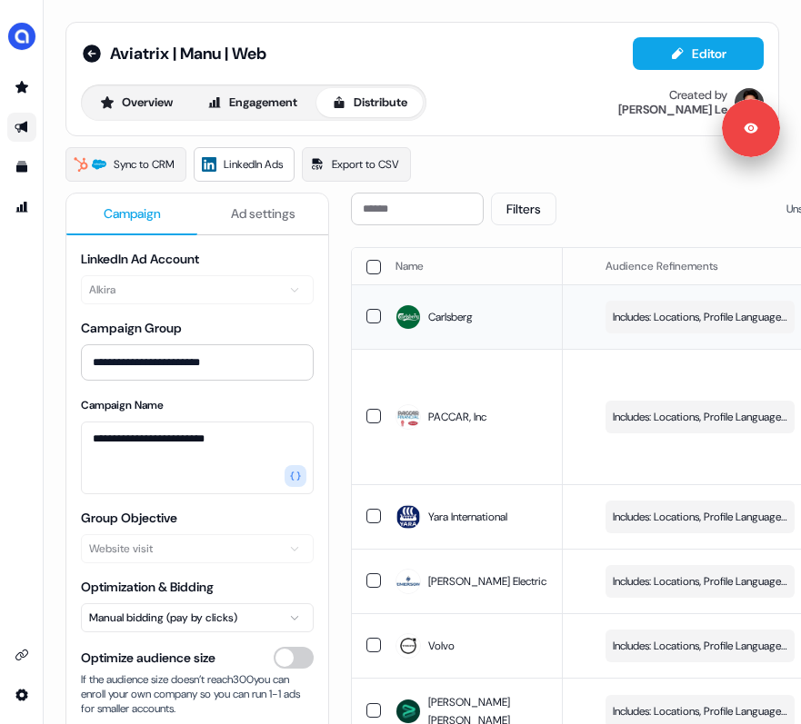
click at [0, 0] on div "button" at bounding box center [0, 0] width 0 height 0
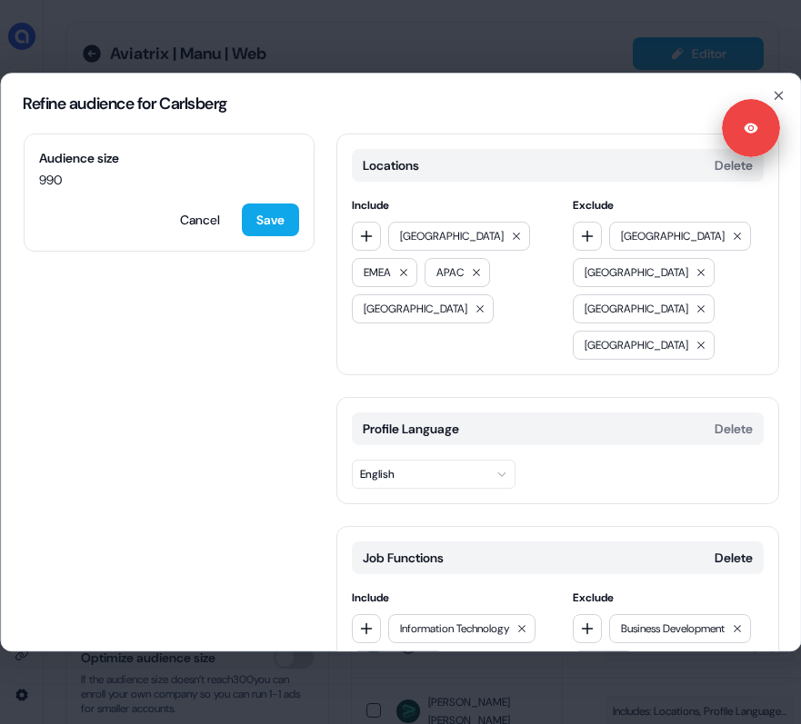
scroll to position [120, 0]
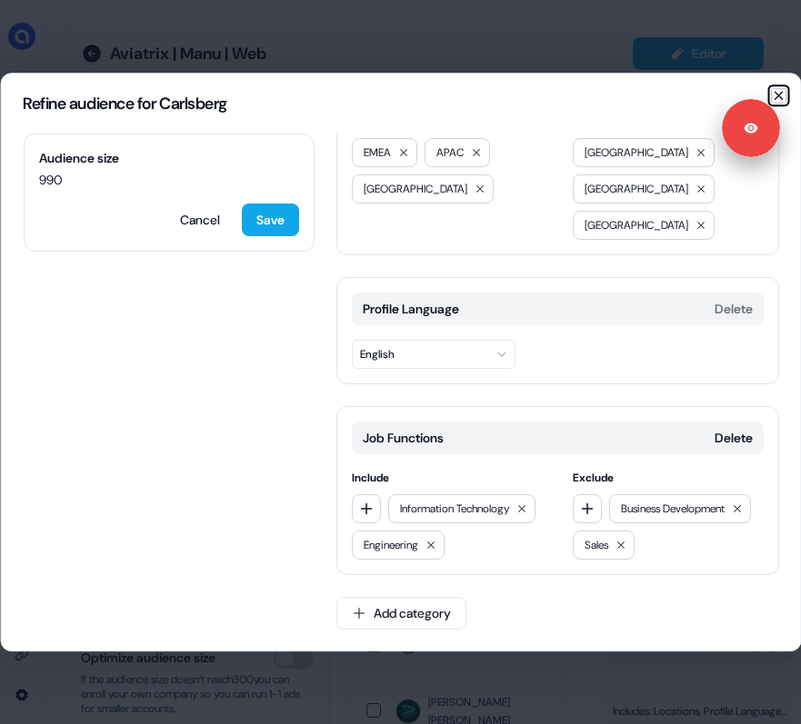
click at [780, 95] on icon "button" at bounding box center [778, 95] width 15 height 15
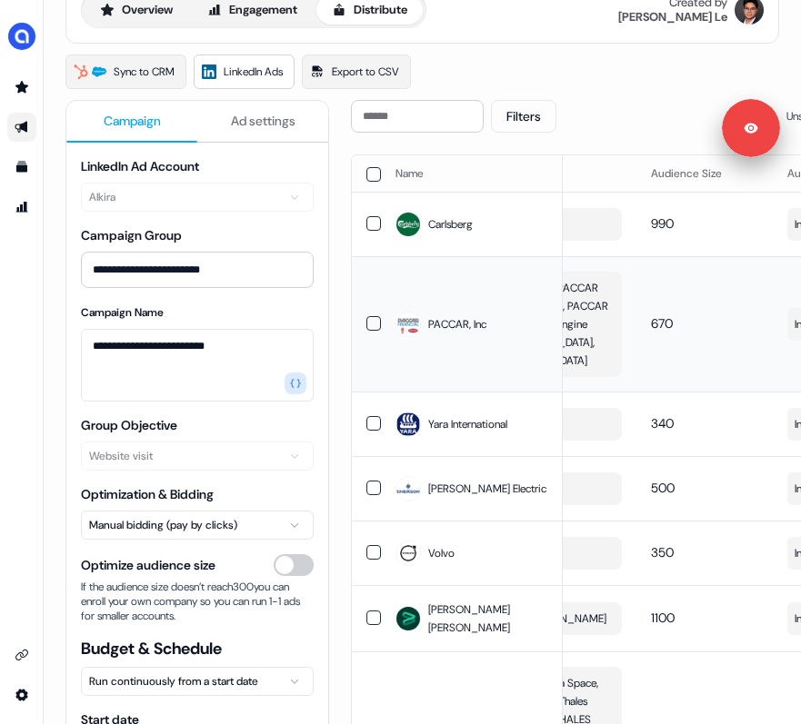
scroll to position [94, 0]
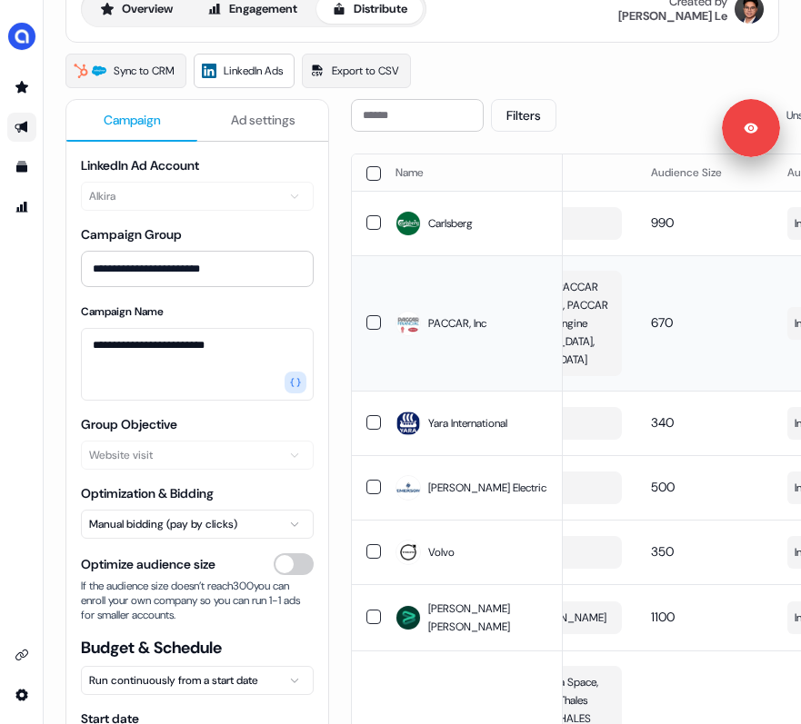
click at [663, 291] on td "670" at bounding box center [704, 322] width 136 height 135
click at [374, 331] on button "button" at bounding box center [373, 323] width 15 height 15
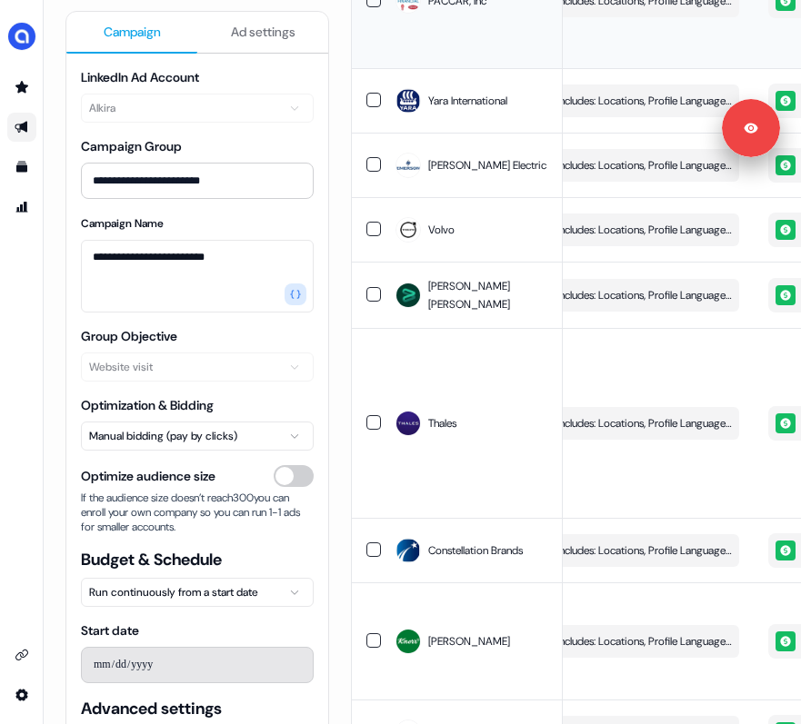
scroll to position [0, 403]
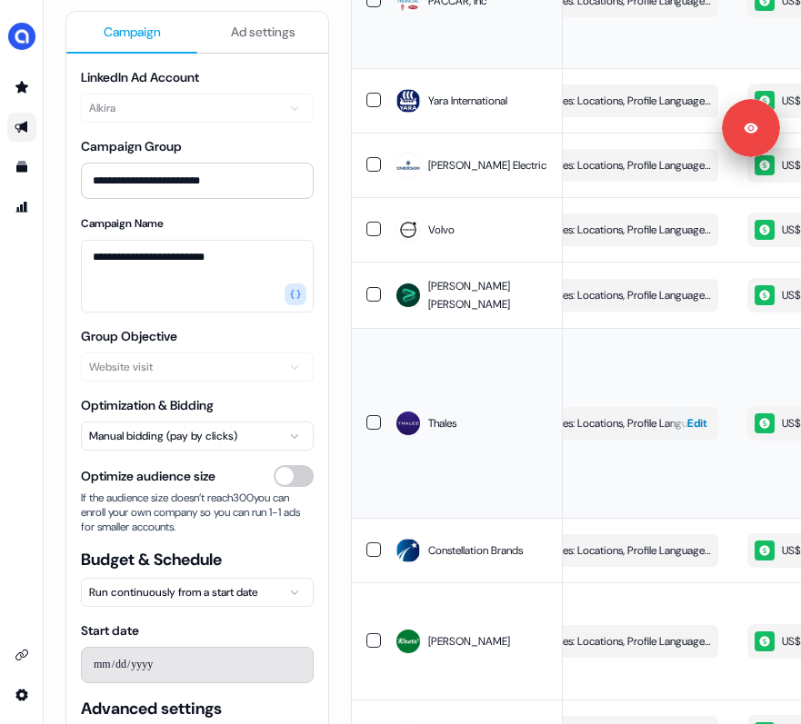
click at [666, 440] on div "button" at bounding box center [678, 423] width 26 height 33
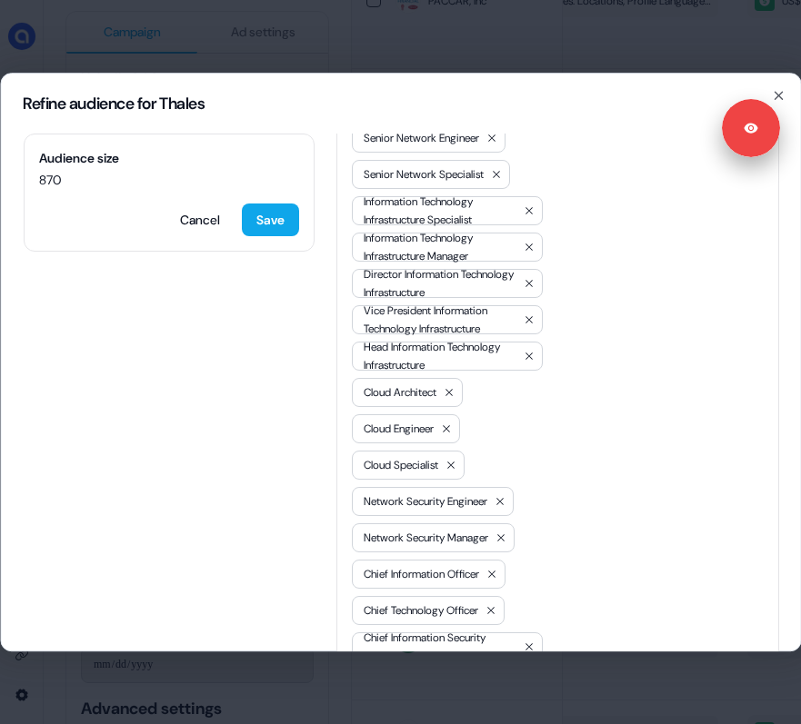
scroll to position [838, 0]
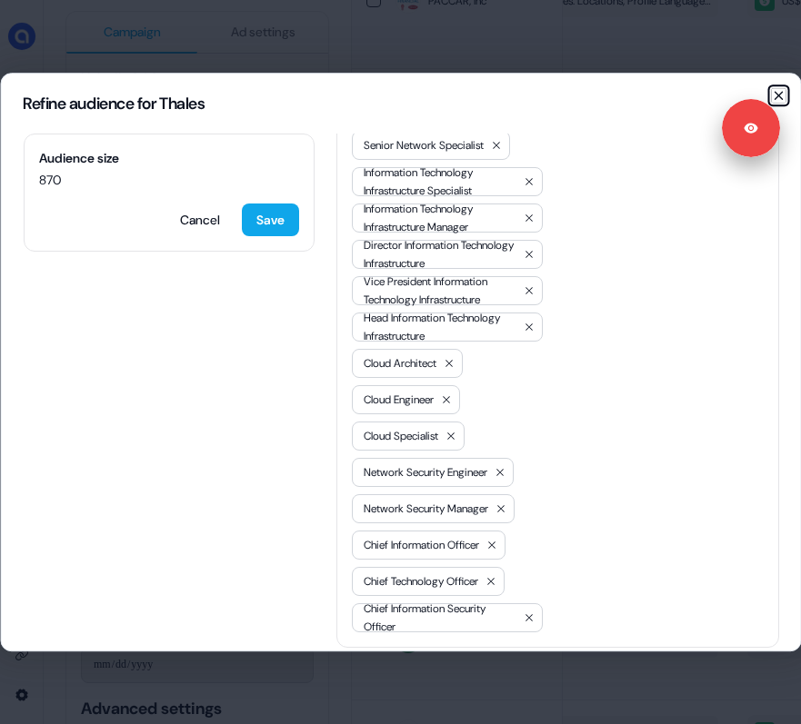
click at [778, 97] on icon "button" at bounding box center [778, 95] width 15 height 15
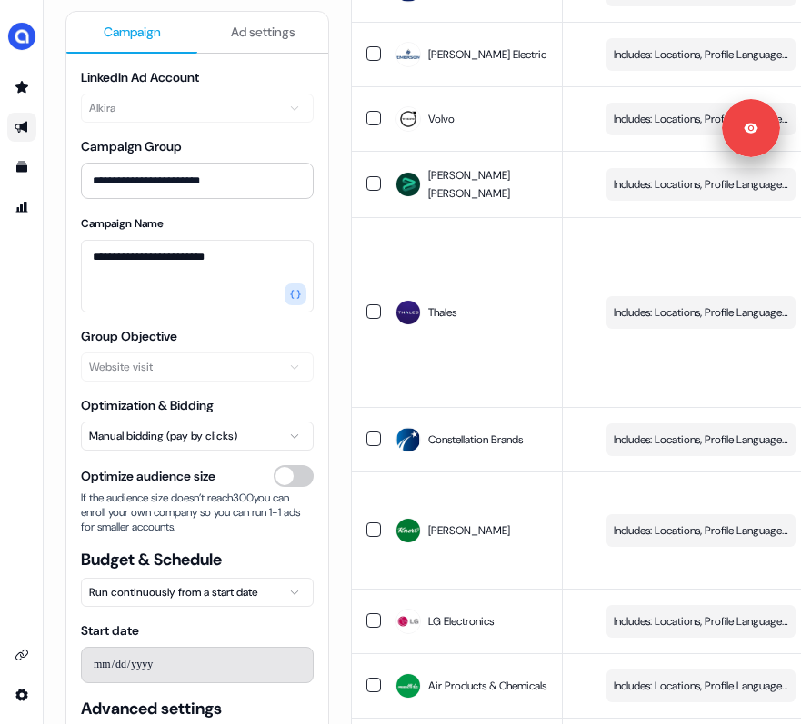
scroll to position [0, 355]
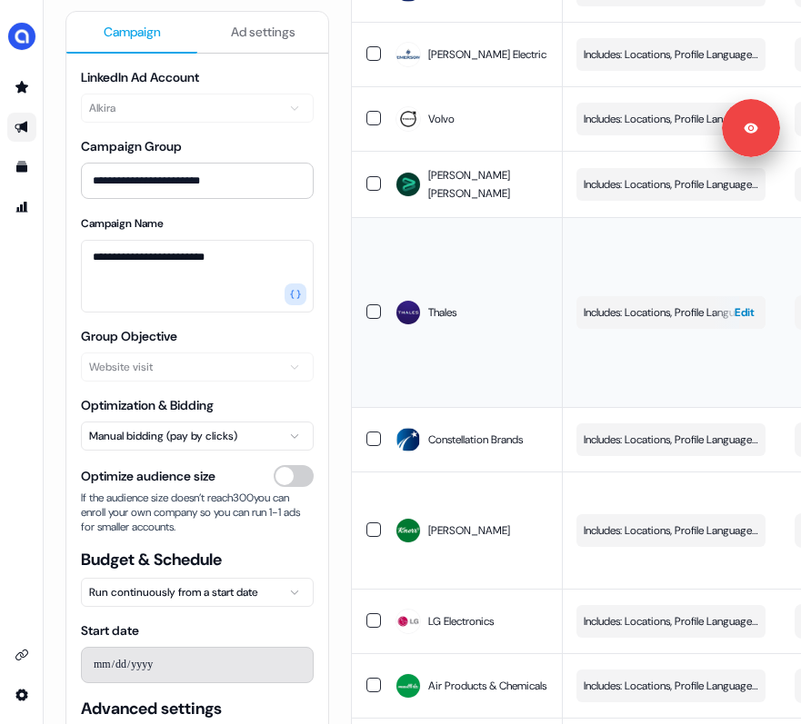
click at [656, 322] on span "Includes: Locations, Profile Language, Years of Experience, Job Titles / Exclud…" at bounding box center [670, 313] width 174 height 18
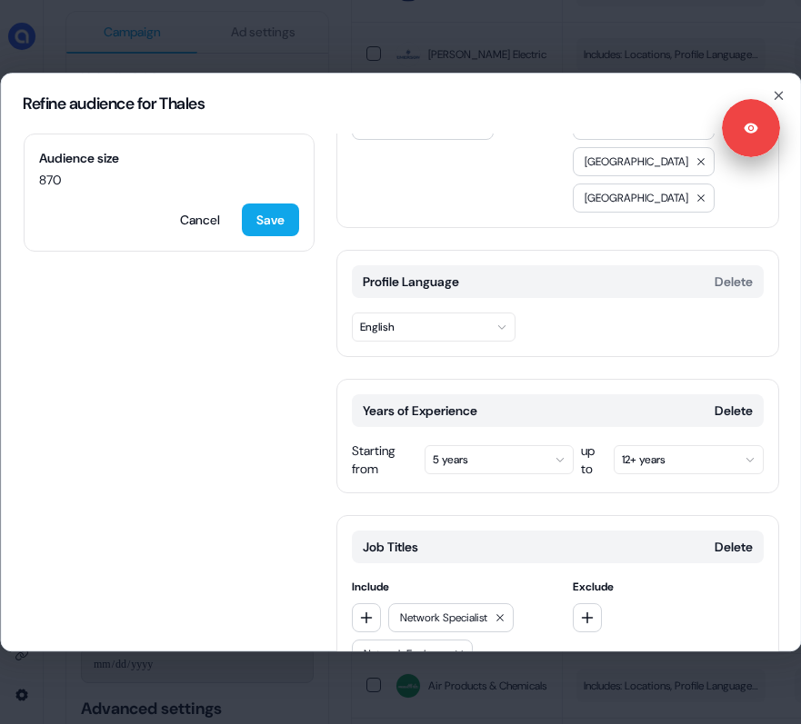
scroll to position [75, 0]
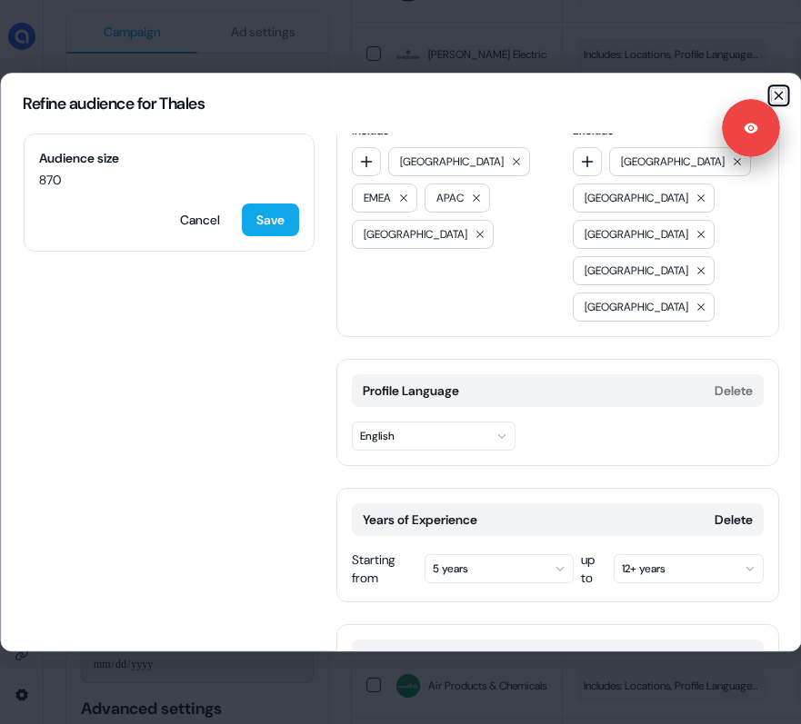
click at [781, 92] on icon "button" at bounding box center [777, 95] width 7 height 7
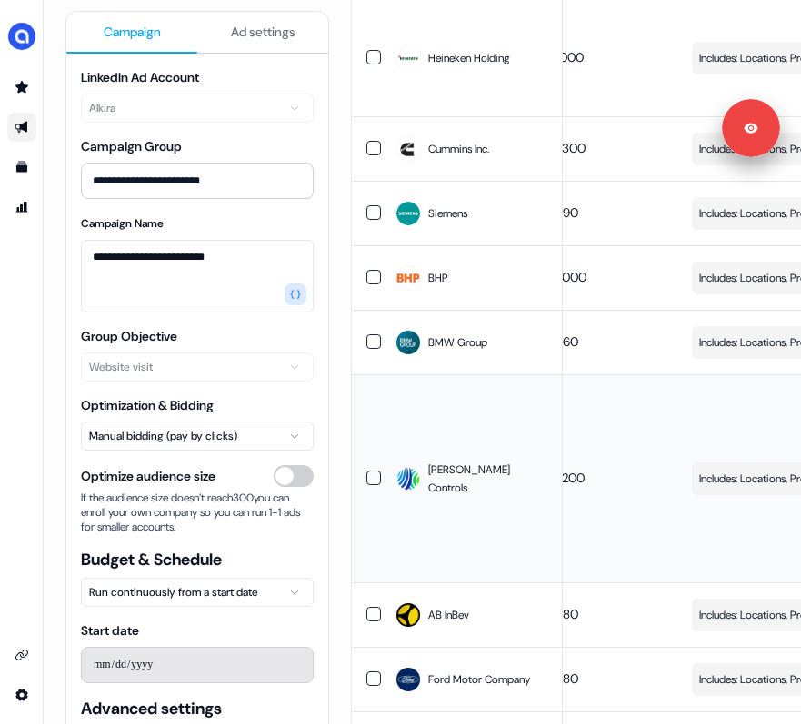
scroll to position [0, 242]
click at [765, 477] on span "Includes: Locations, Profile Language, Years of Experience, Job Functions, Memb…" at bounding box center [784, 479] width 174 height 18
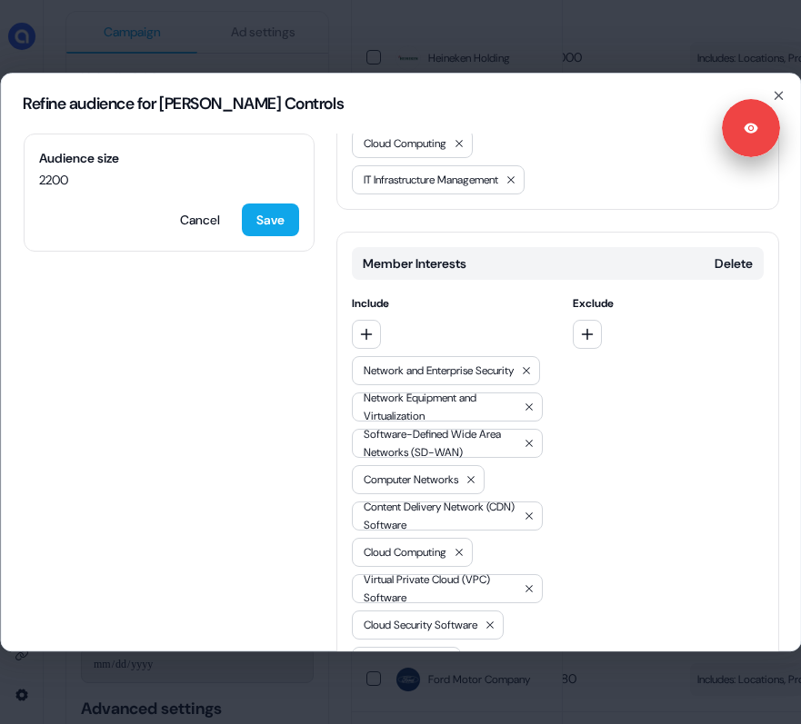
scroll to position [1002, 0]
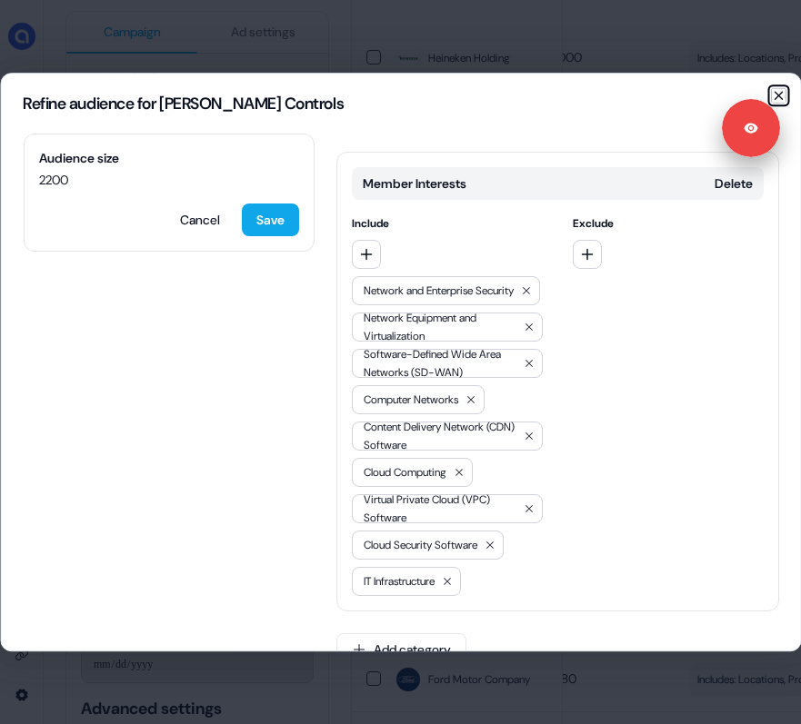
click at [779, 91] on icon "button" at bounding box center [778, 95] width 15 height 15
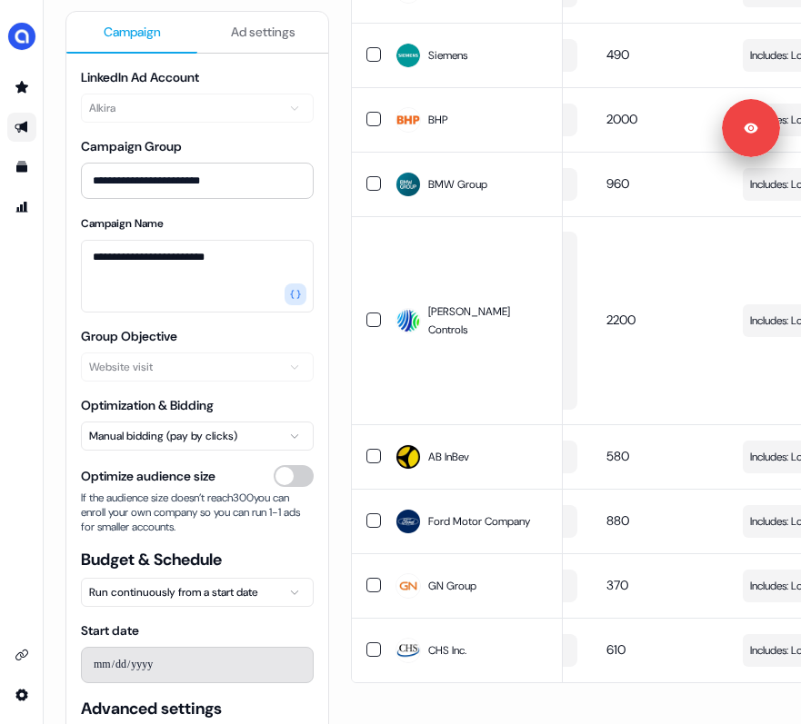
scroll to position [0, 0]
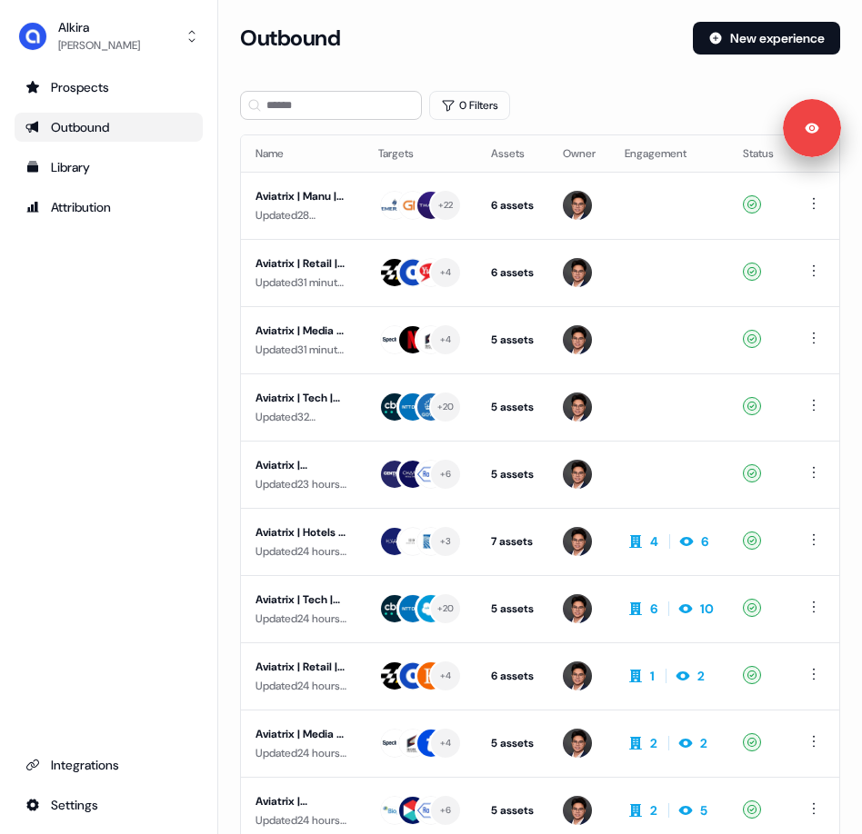
scroll to position [105, 0]
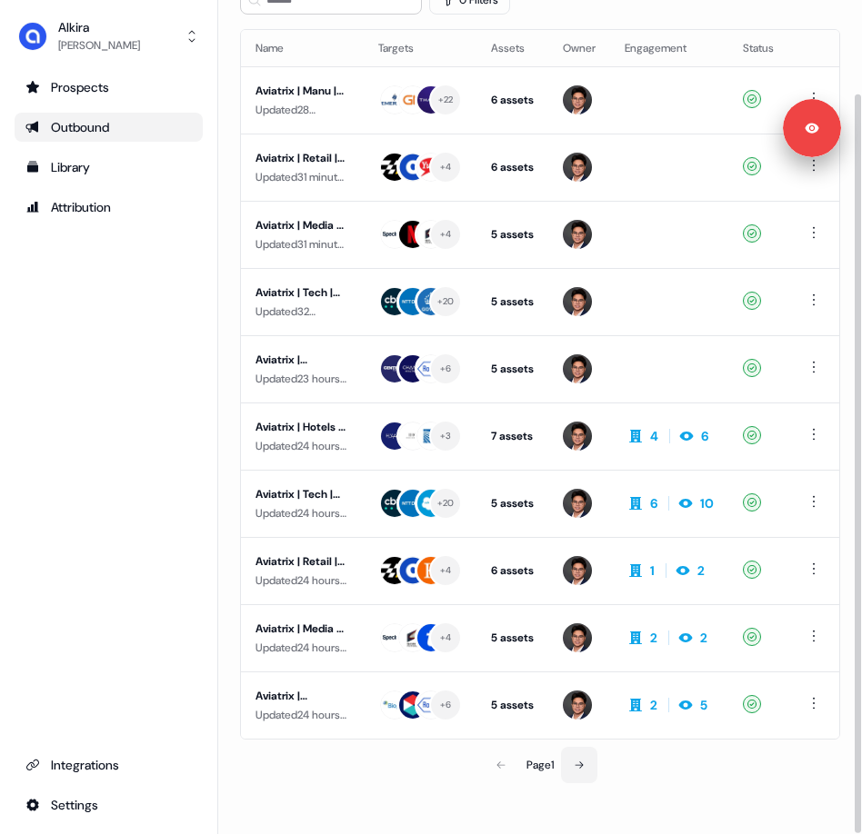
click at [583, 761] on icon at bounding box center [578, 765] width 11 height 11
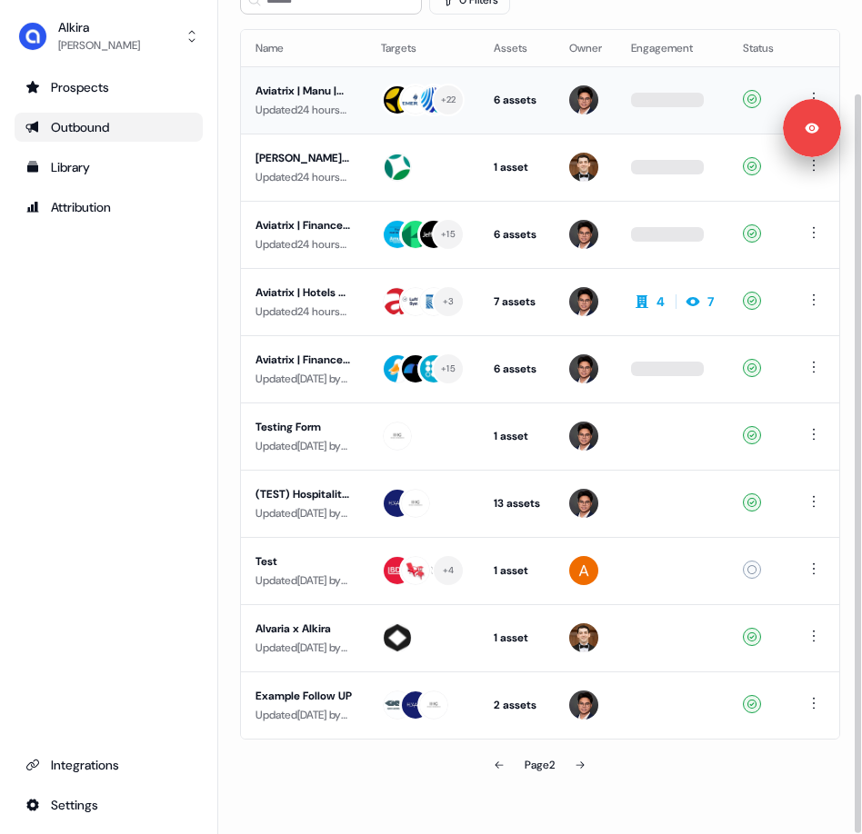
click at [336, 92] on div "Aviatrix | Manu | Web" at bounding box center [303, 91] width 96 height 18
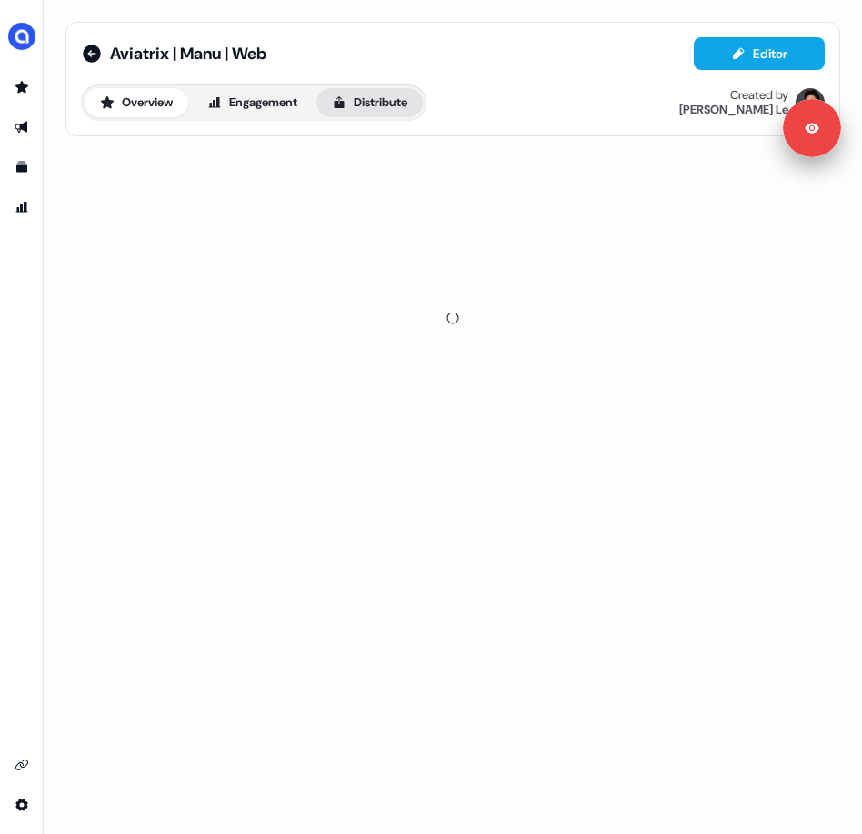
click at [384, 99] on button "Distribute" at bounding box center [369, 102] width 106 height 29
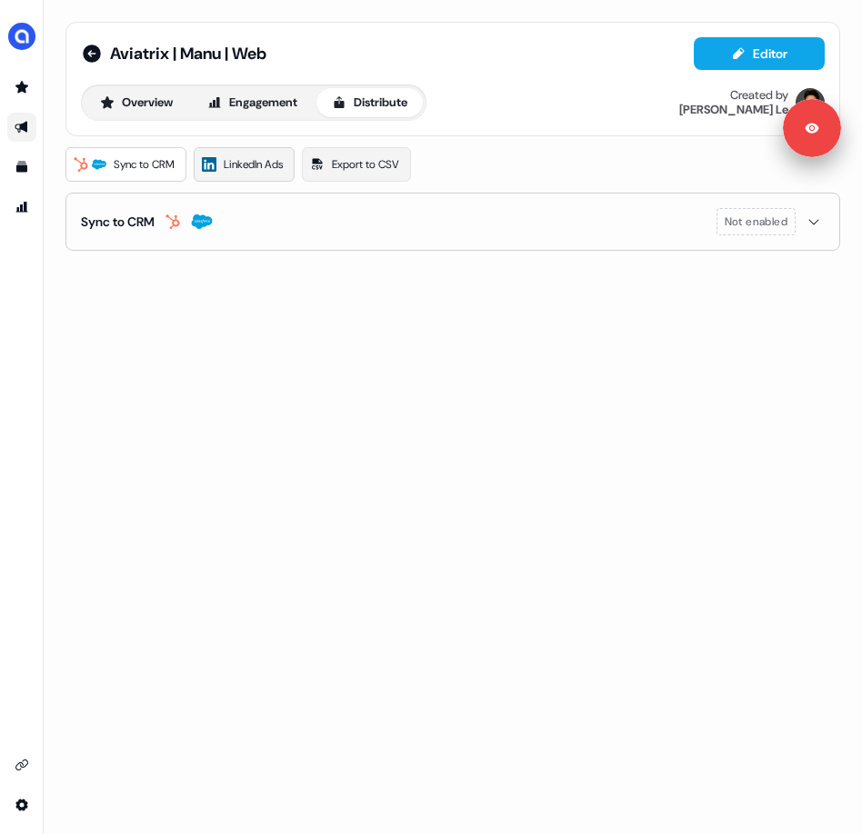
click at [251, 161] on span "LinkedIn Ads" at bounding box center [253, 164] width 59 height 18
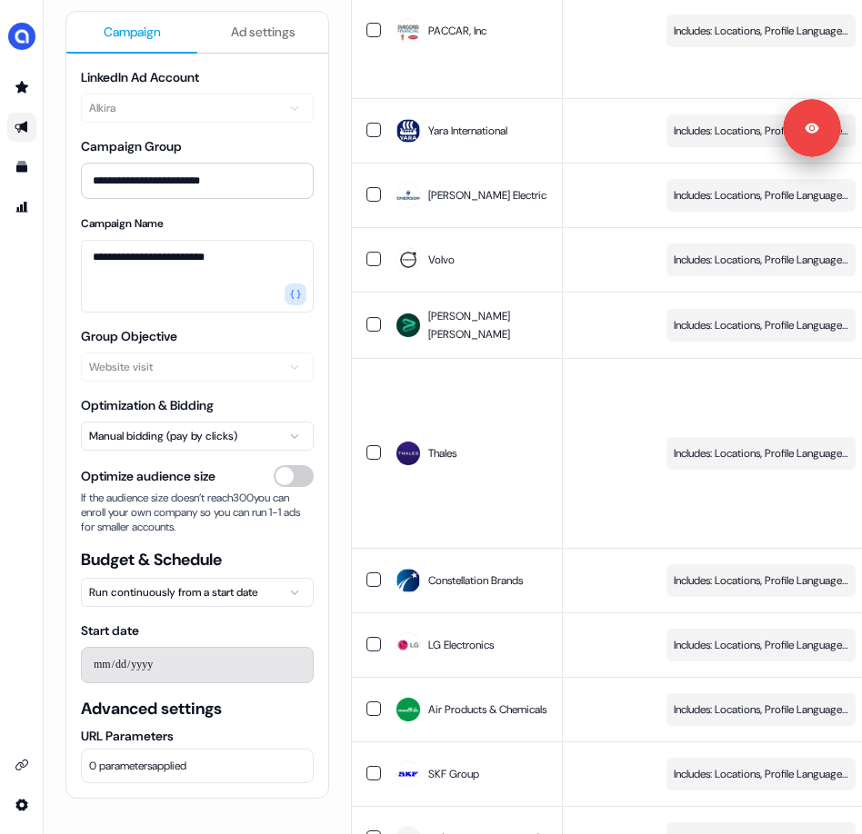
scroll to position [0, 273]
click at [802, 711] on div "button" at bounding box center [808, 709] width 26 height 33
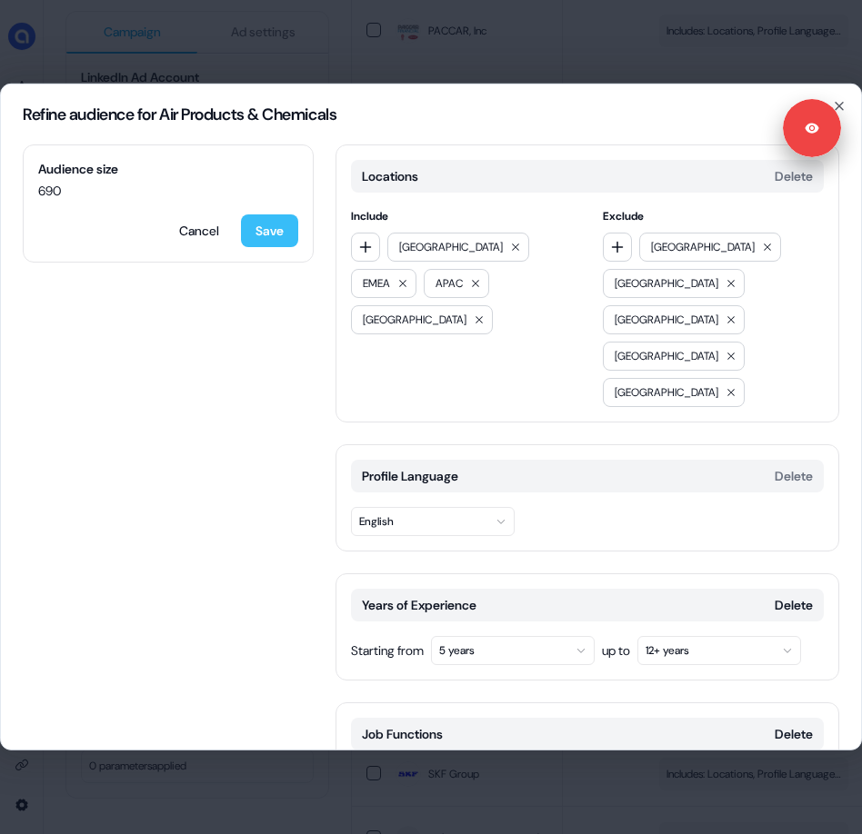
click at [280, 224] on button "Save" at bounding box center [269, 230] width 57 height 33
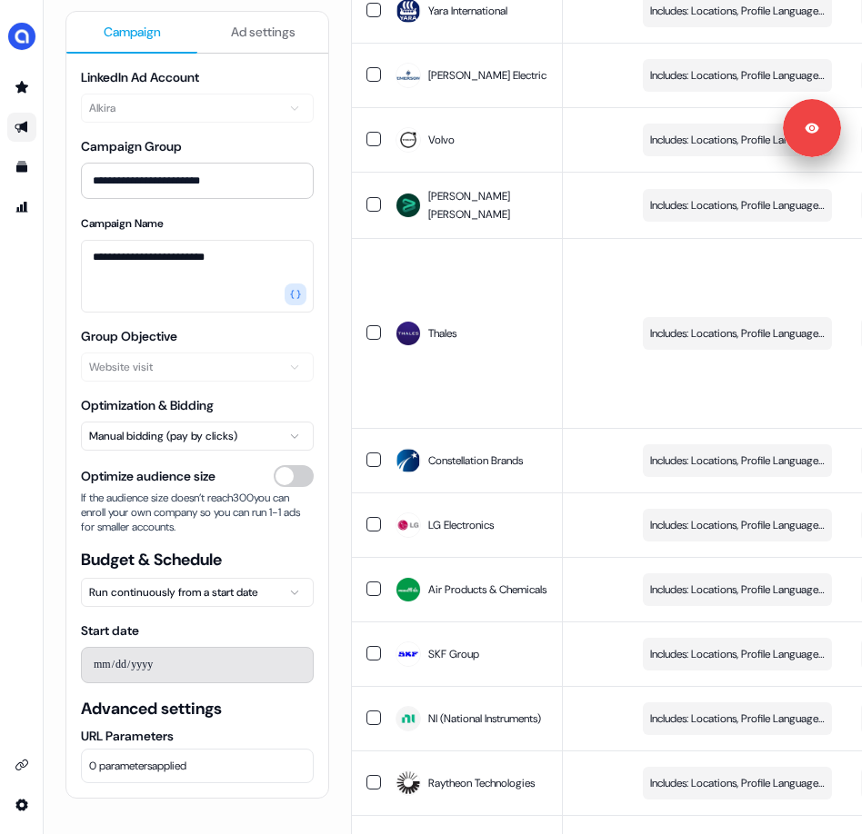
scroll to position [703, 0]
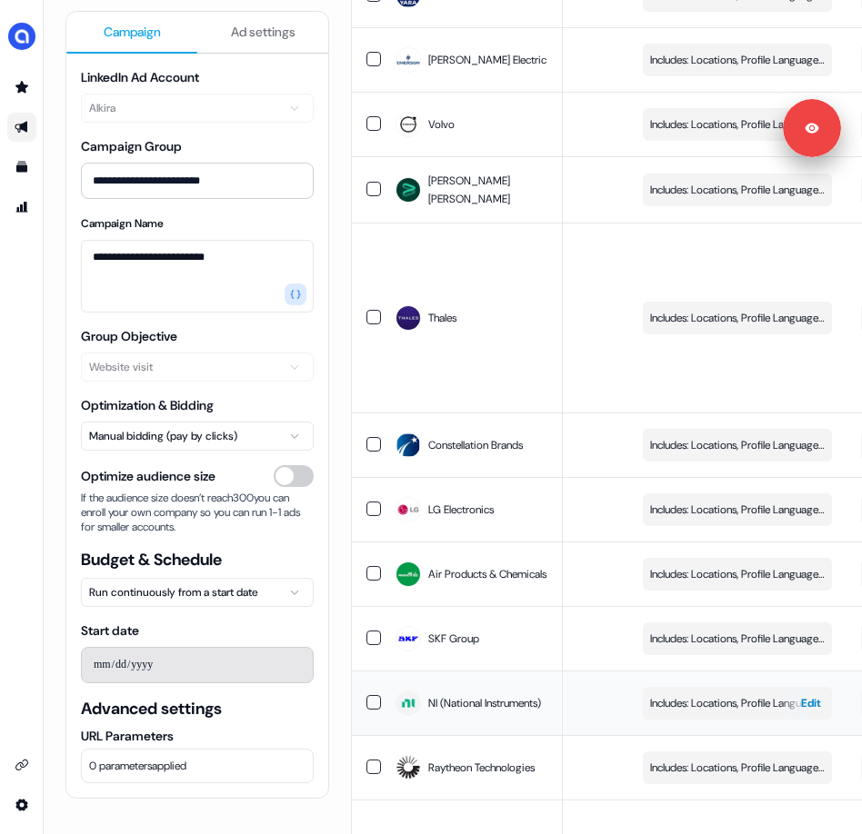
click at [737, 706] on span "Includes: Locations, Profile Language, Years of Experience, Job Functions, Memb…" at bounding box center [737, 703] width 174 height 18
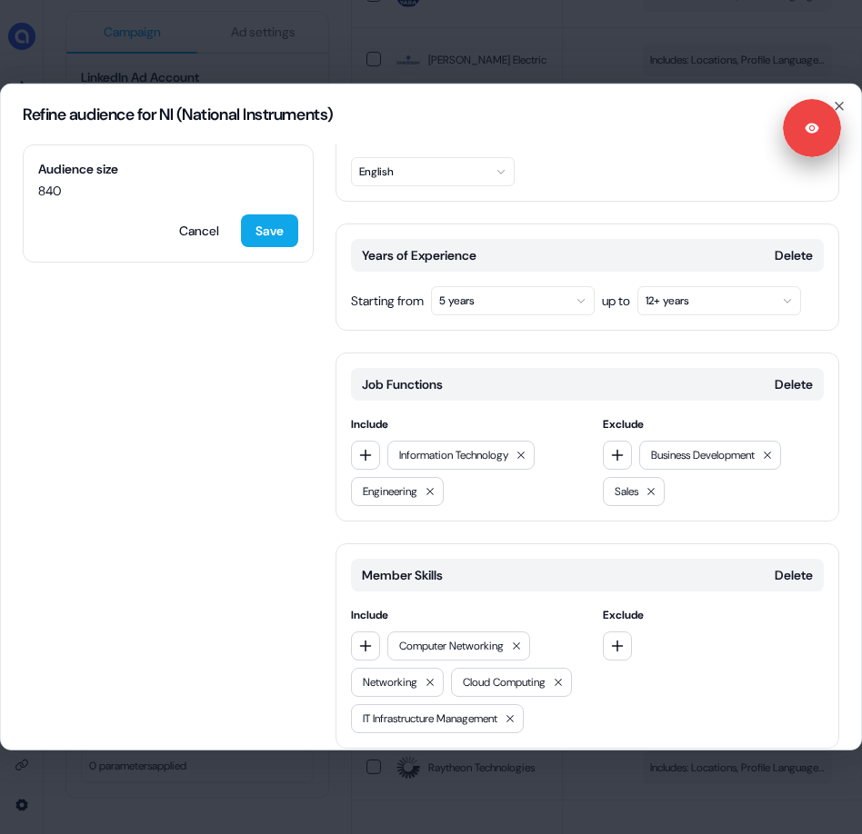
scroll to position [389, 0]
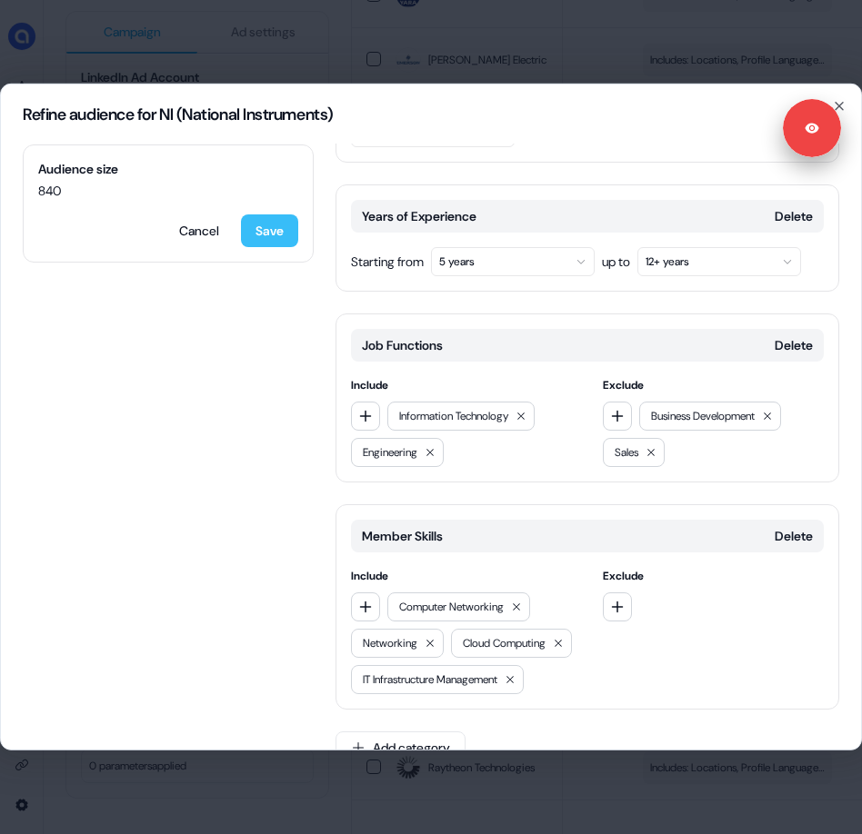
click at [277, 222] on button "Save" at bounding box center [269, 230] width 57 height 33
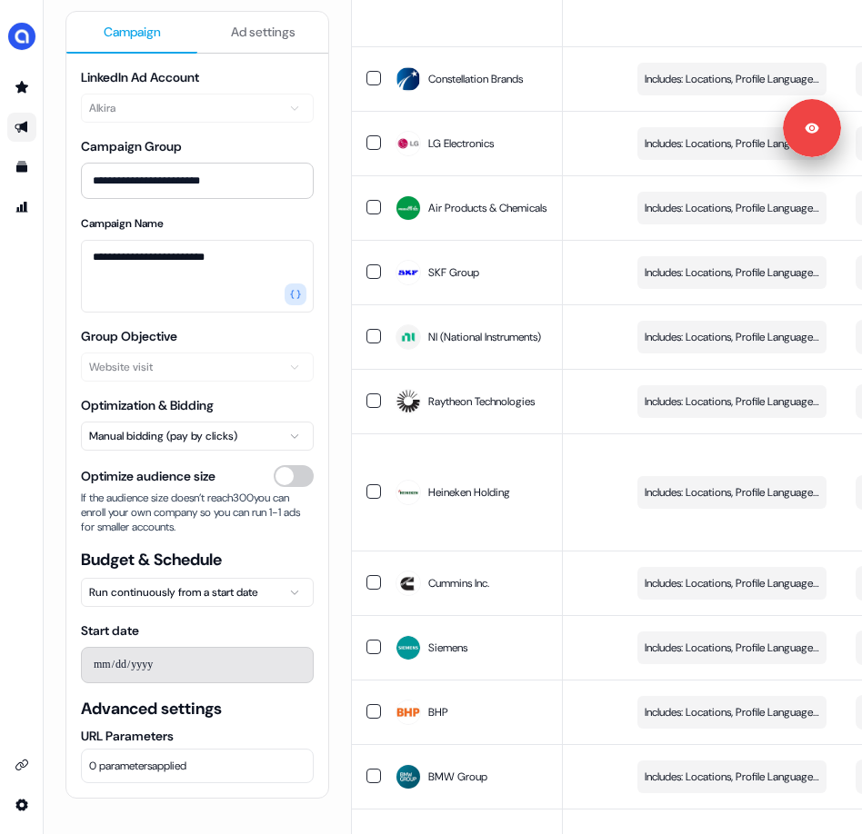
scroll to position [0, 300]
click at [778, 583] on div "button" at bounding box center [781, 583] width 26 height 33
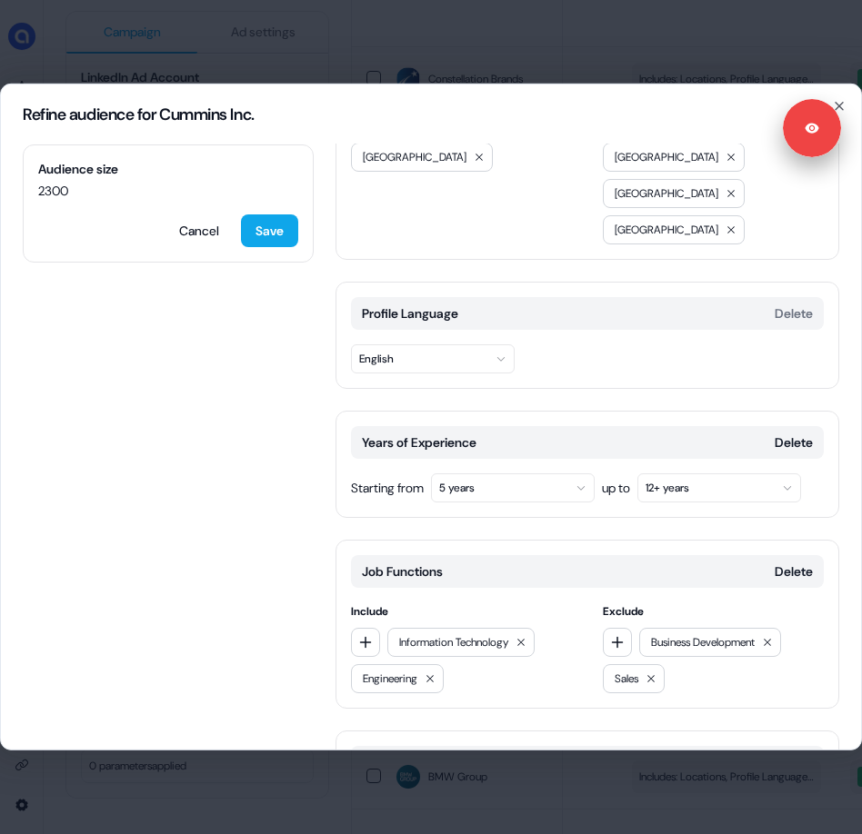
scroll to position [389, 0]
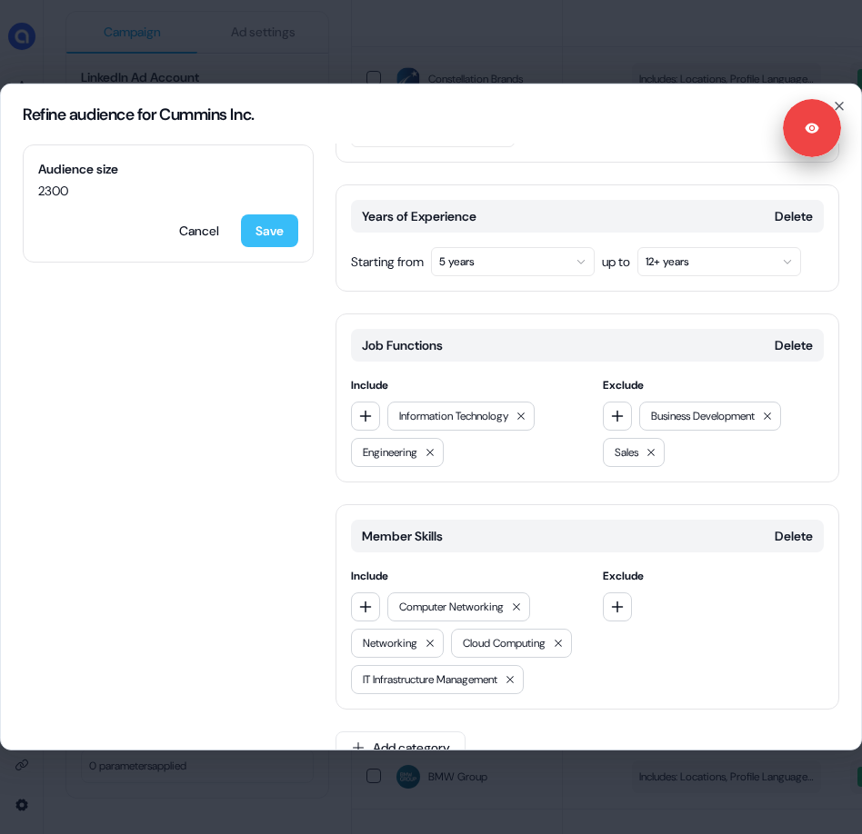
click at [275, 237] on button "Save" at bounding box center [269, 230] width 57 height 33
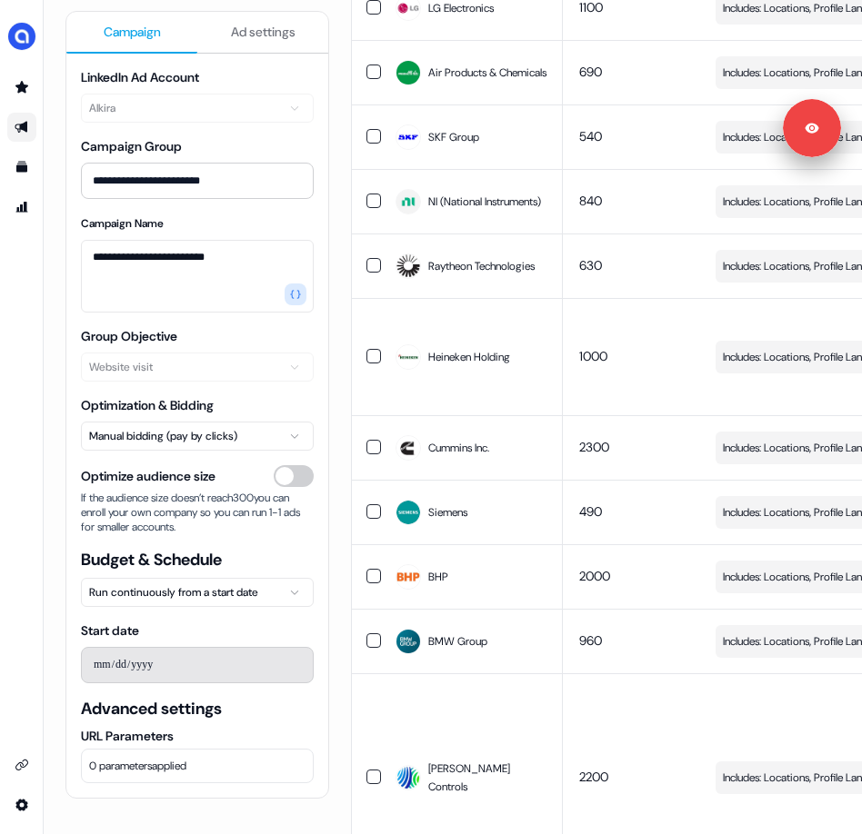
scroll to position [0, 211]
click at [815, 586] on span "Includes: Locations, Profile Language, Years of Experience, Job Functions, Memb…" at bounding box center [815, 577] width 174 height 18
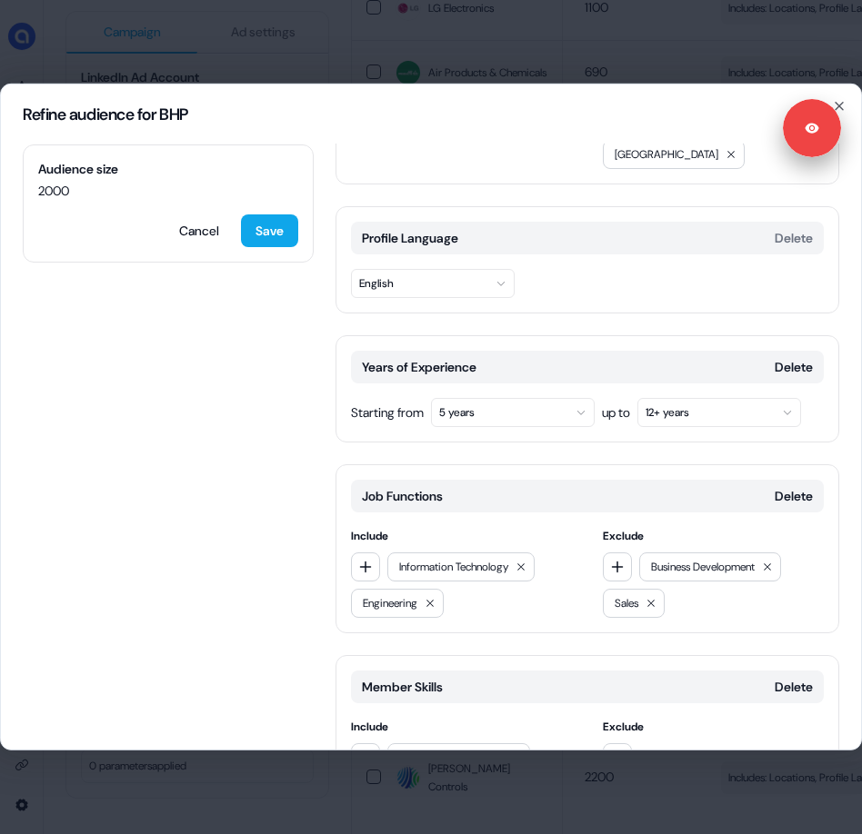
scroll to position [354, 0]
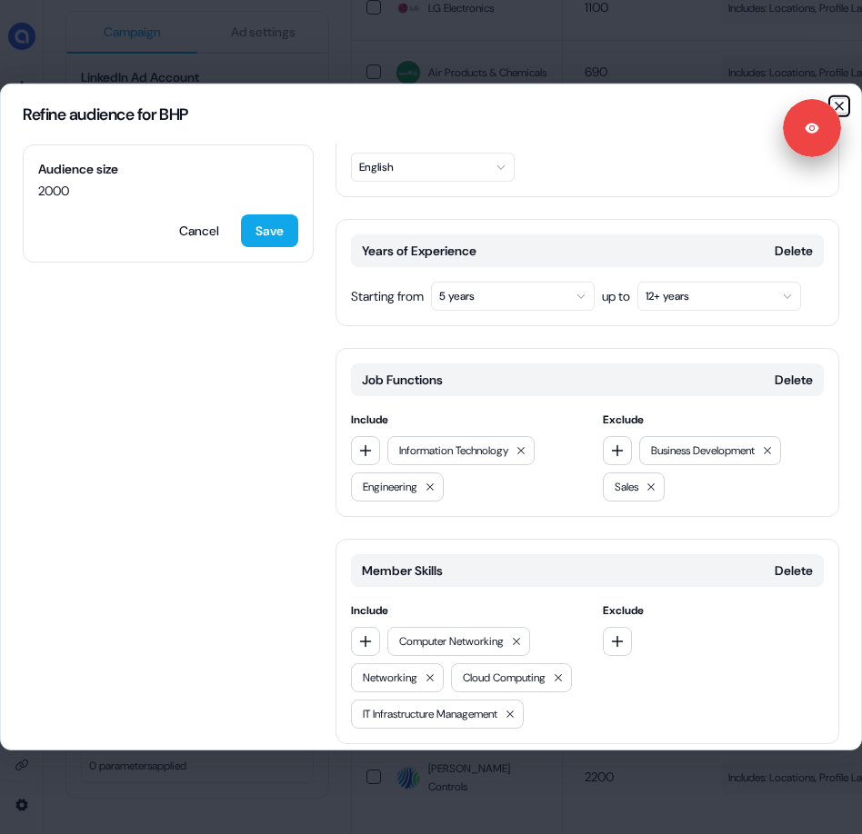
click at [842, 104] on icon "button" at bounding box center [839, 106] width 15 height 15
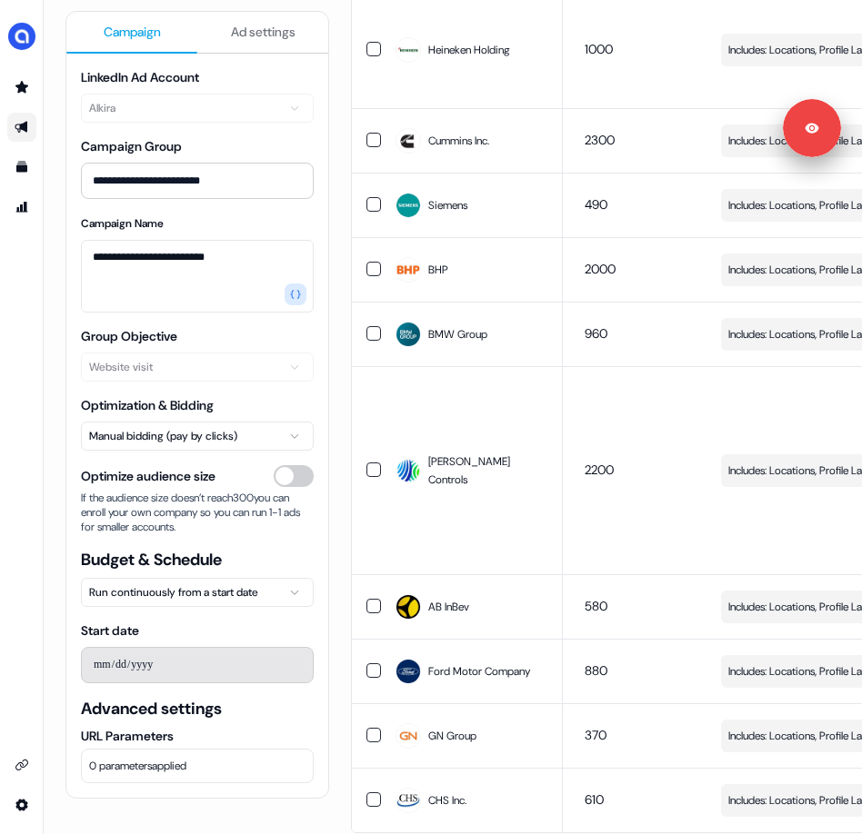
scroll to position [1520, 0]
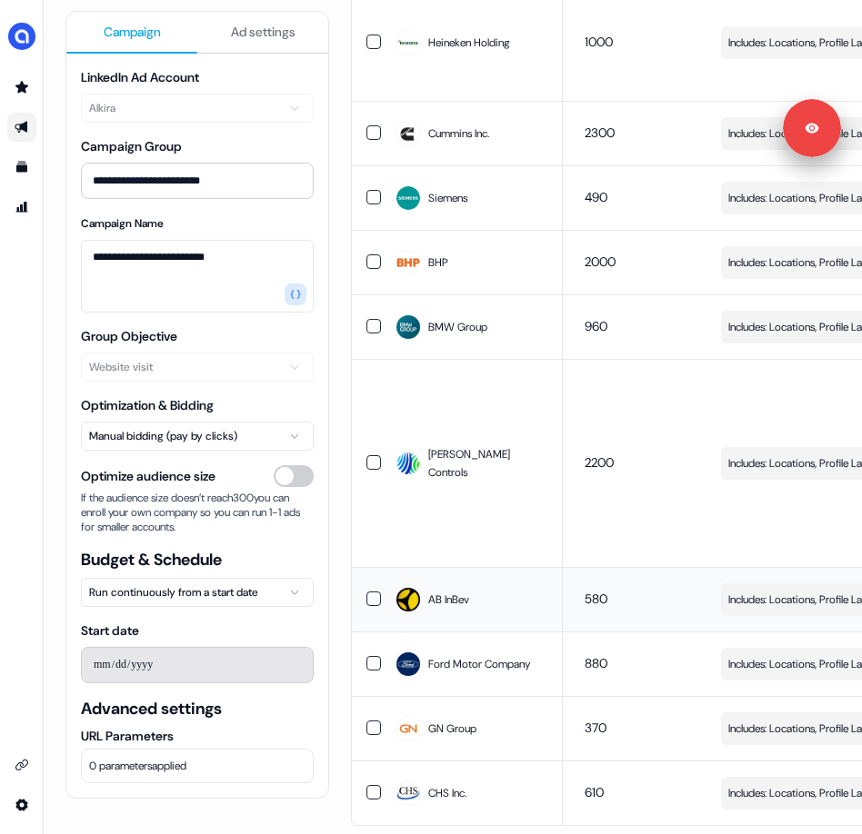
click at [780, 591] on span "Includes: Locations, Profile Language, Years of Experience, Job Functions, Memb…" at bounding box center [815, 600] width 174 height 18
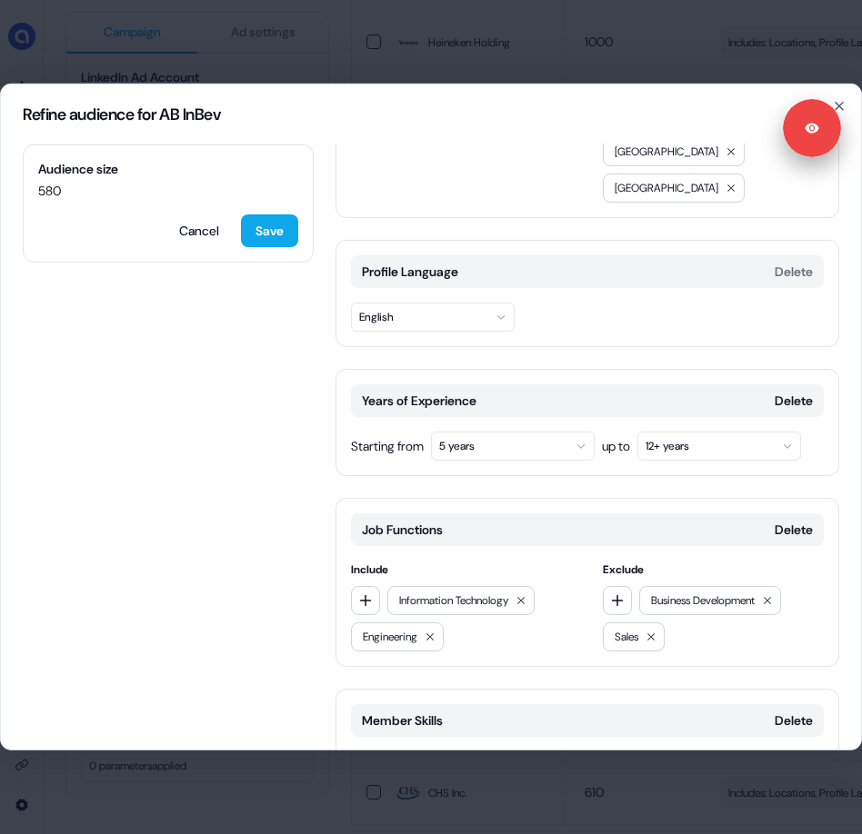
scroll to position [220, 0]
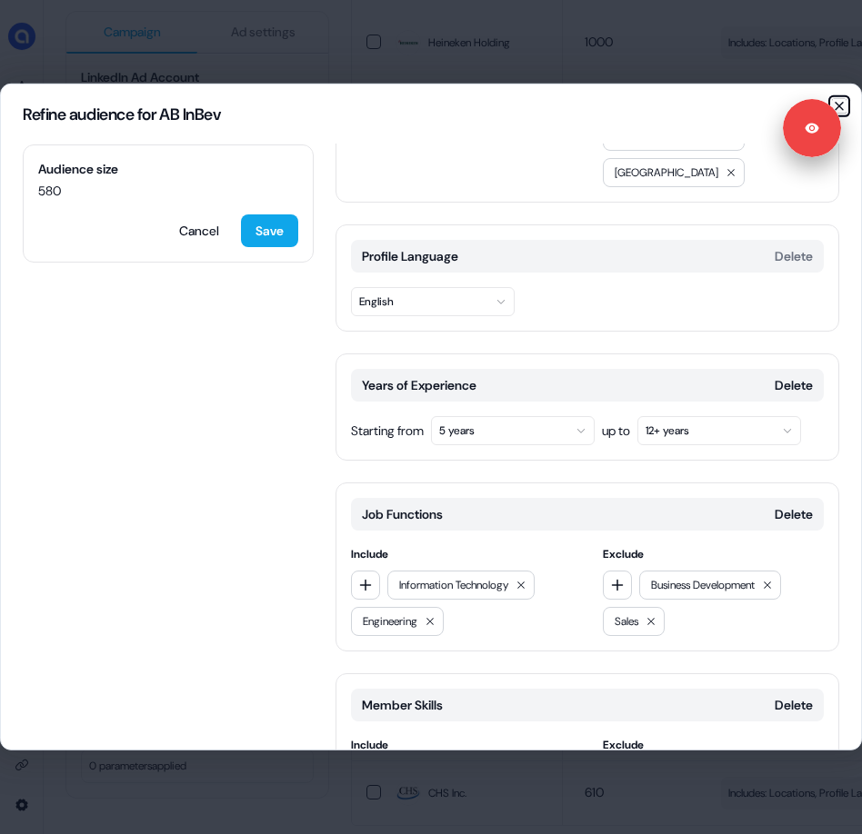
click at [839, 105] on icon "button" at bounding box center [838, 106] width 7 height 7
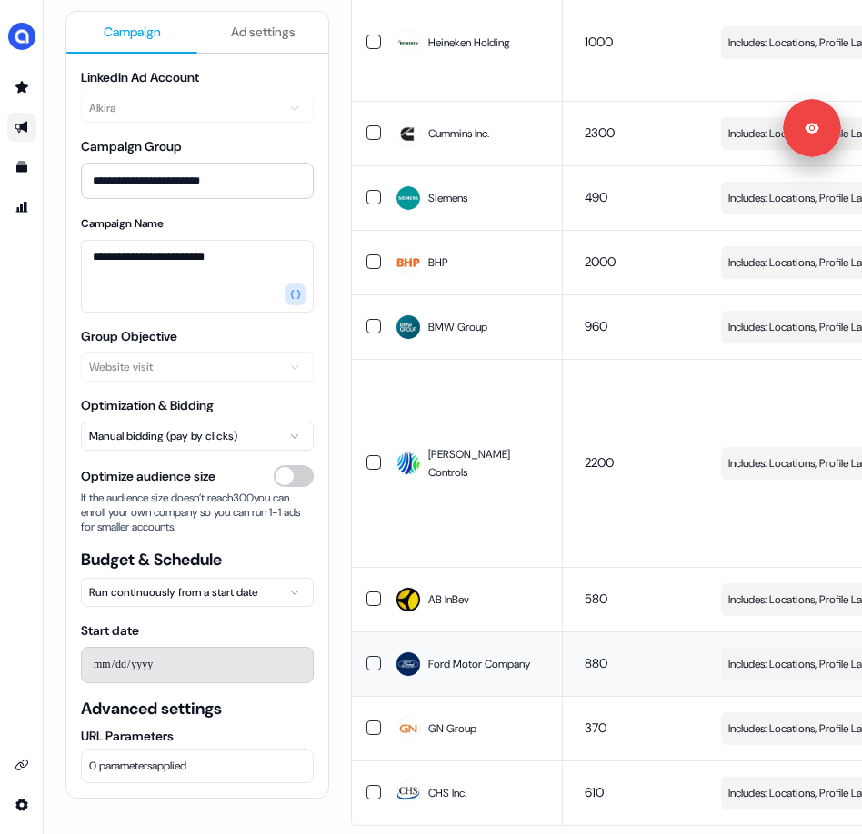
click at [789, 655] on span "Includes: Locations, Profile Language, Years of Experience, Job Functions, Memb…" at bounding box center [815, 664] width 174 height 18
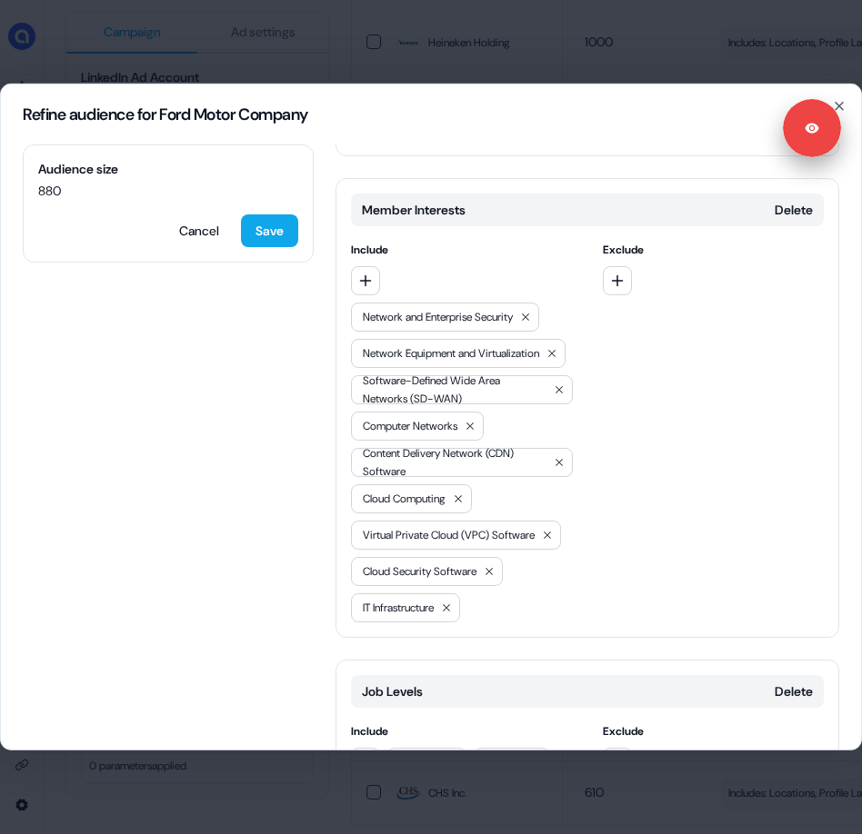
scroll to position [937, 0]
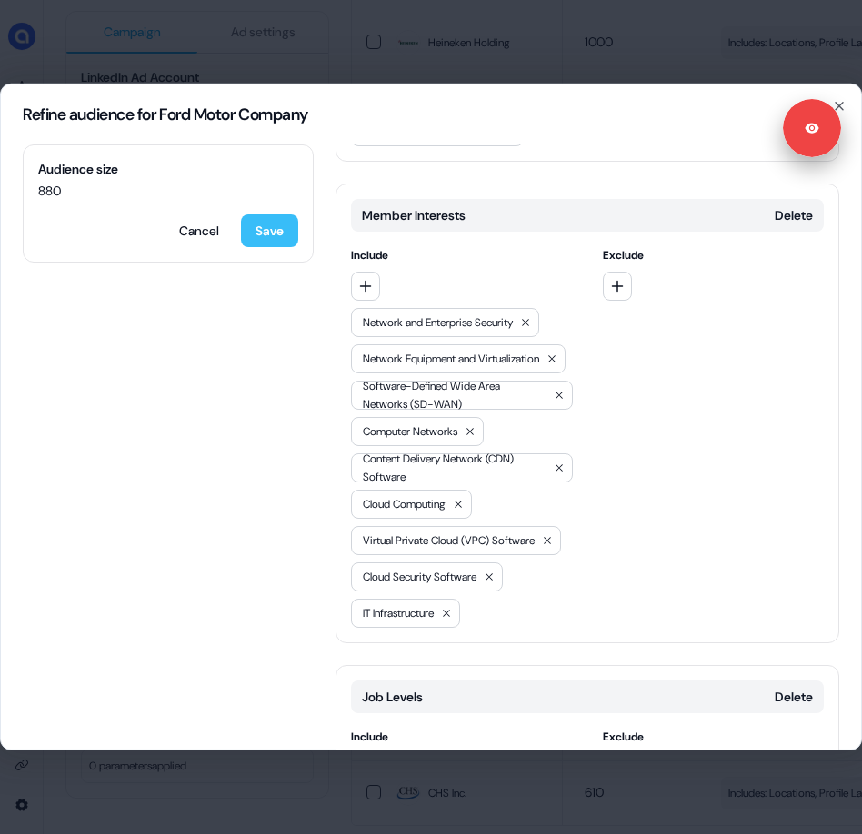
click at [257, 231] on button "Save" at bounding box center [269, 230] width 57 height 33
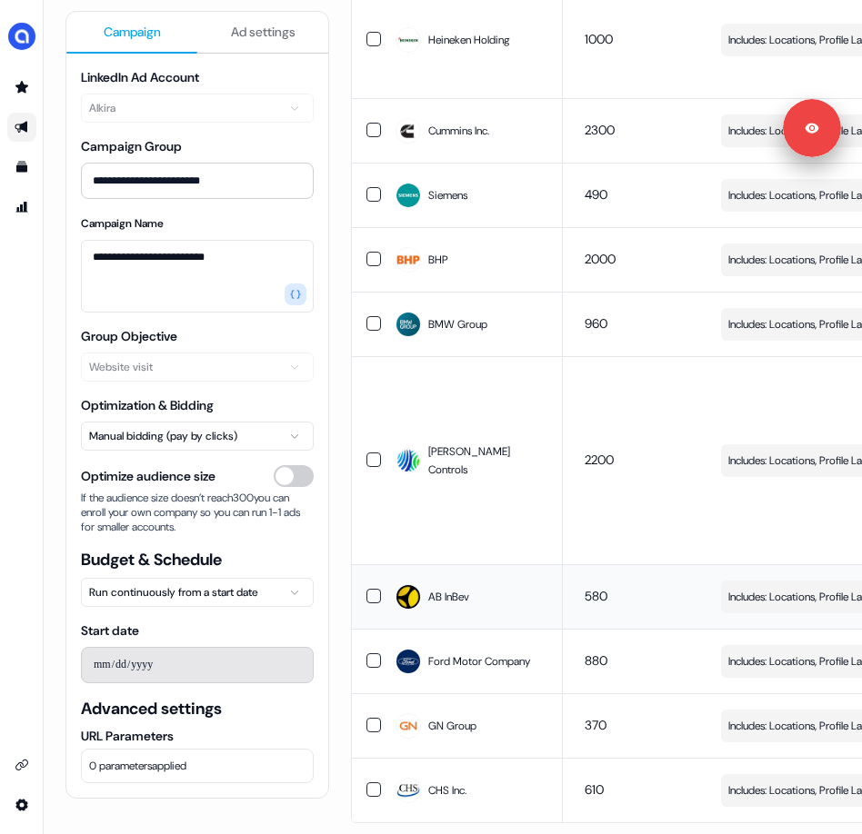
scroll to position [1553, 0]
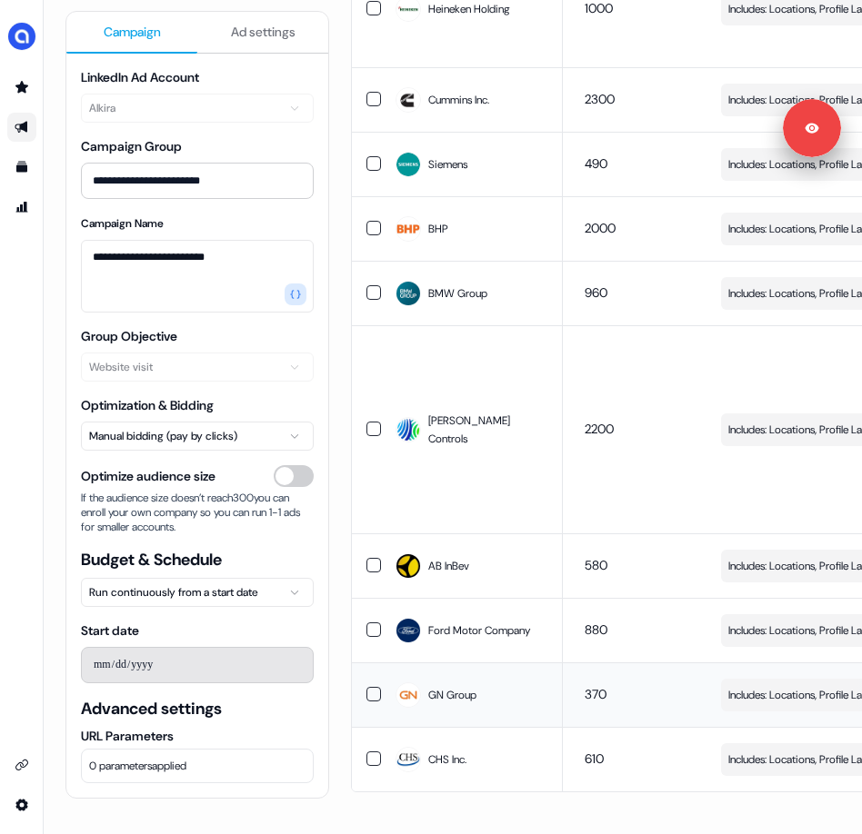
click at [776, 686] on span "Includes: Locations, Profile Language, Years of Experience, Job Functions, Memb…" at bounding box center [815, 695] width 174 height 18
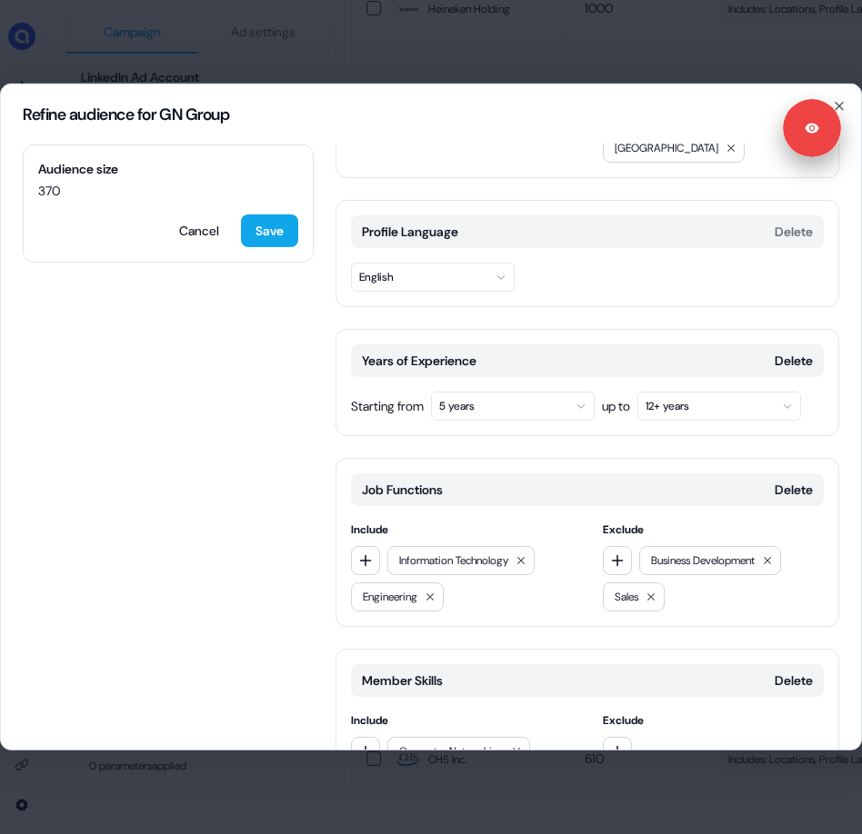
scroll to position [84, 0]
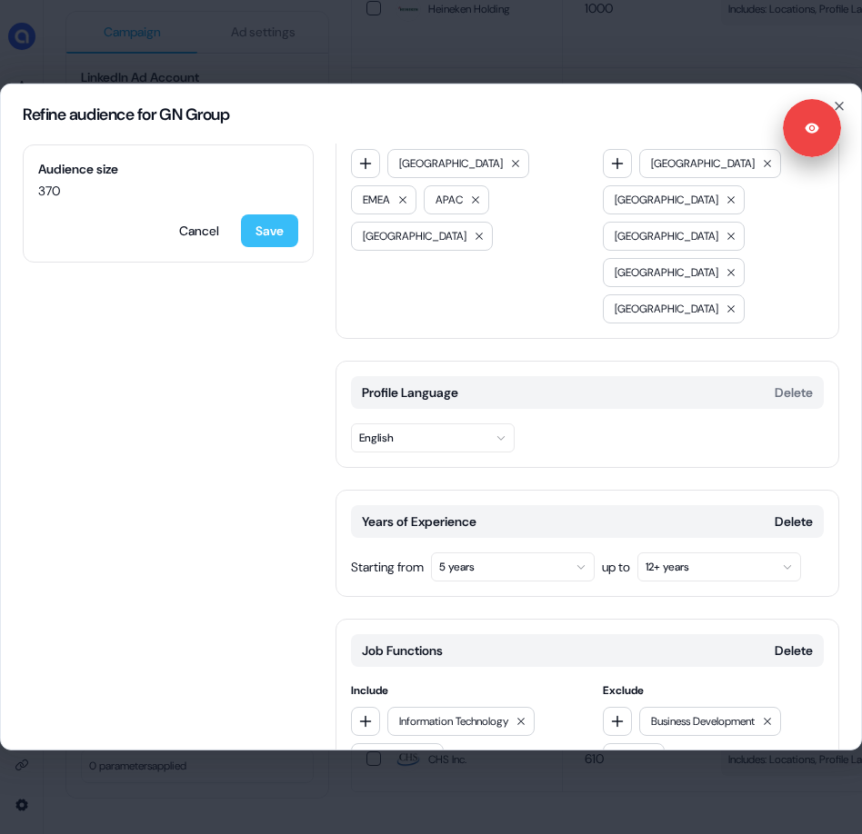
click at [272, 234] on button "Save" at bounding box center [269, 230] width 57 height 33
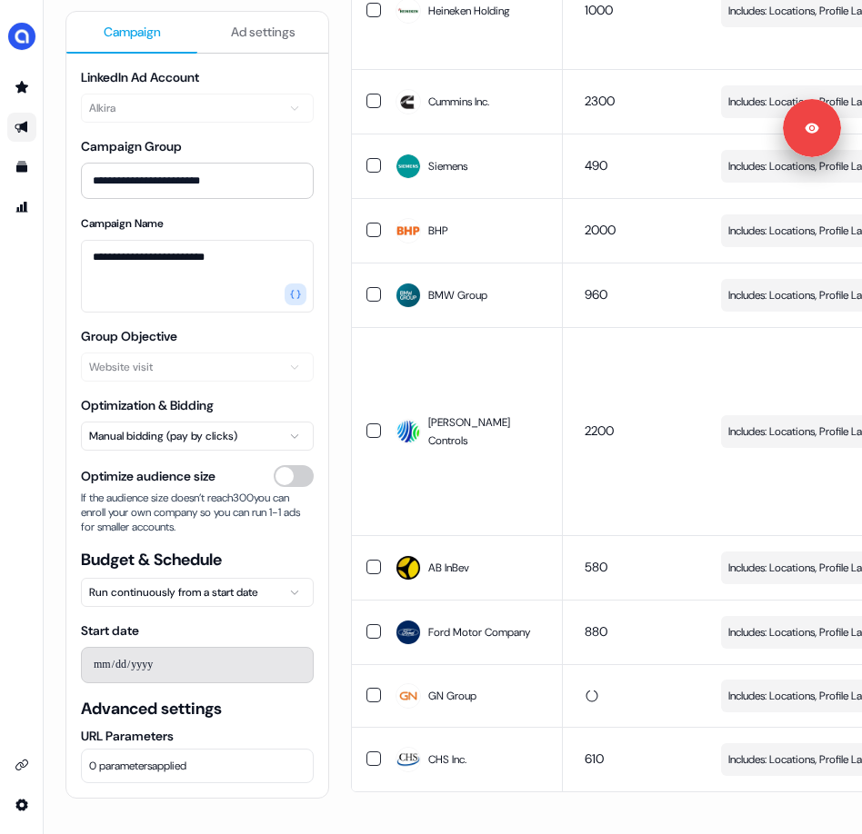
scroll to position [1553, 0]
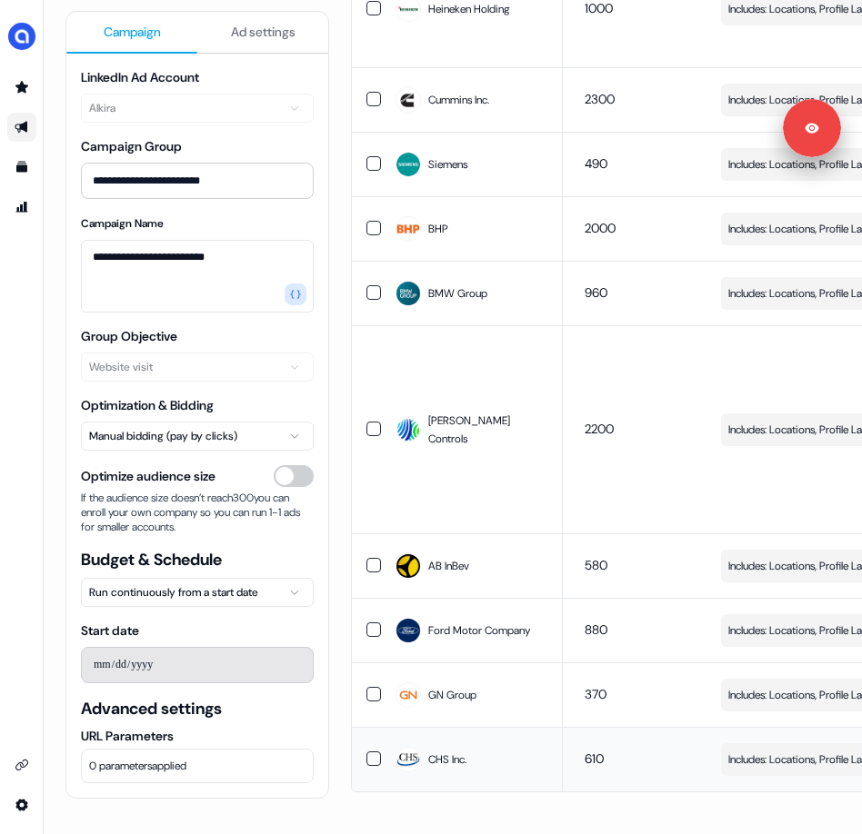
click at [766, 751] on span "Includes: Locations, Profile Language, Job Functions, Years of Experience, Memb…" at bounding box center [815, 760] width 174 height 18
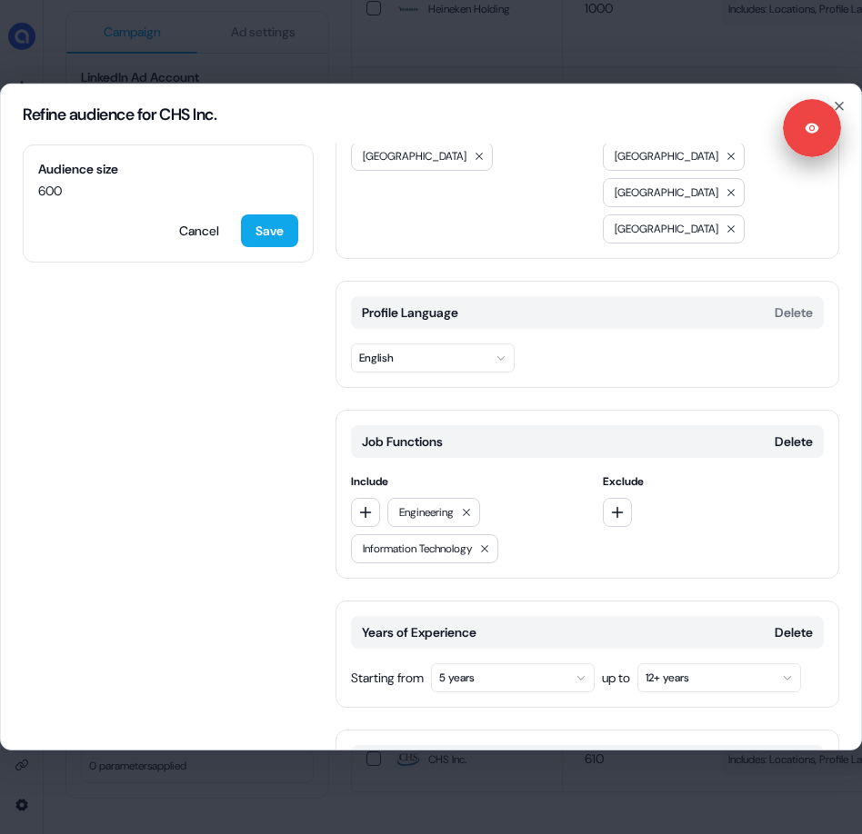
scroll to position [154, 0]
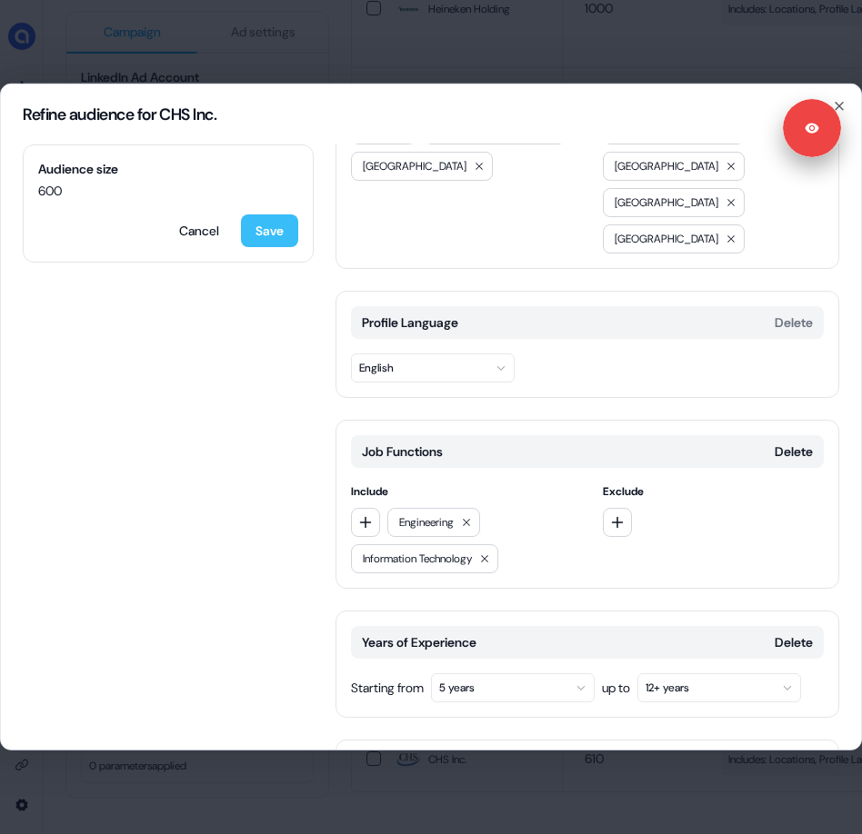
click at [274, 234] on button "Save" at bounding box center [269, 230] width 57 height 33
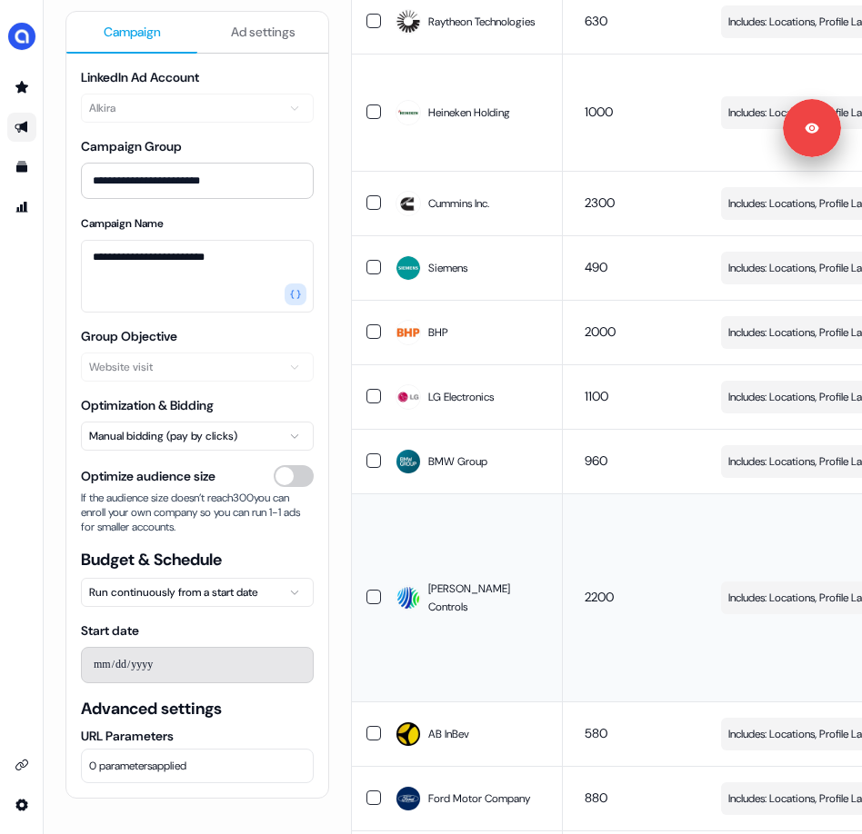
scroll to position [1371, 0]
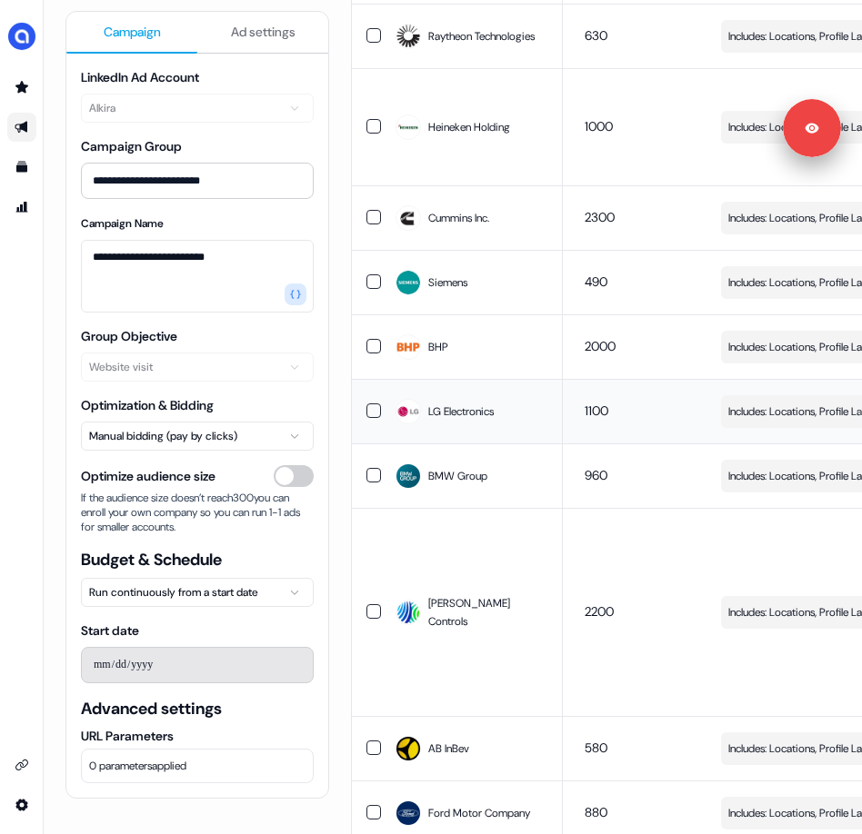
click at [774, 421] on span "Includes: Locations, Profile Language, Years of Experience, Job Functions, Memb…" at bounding box center [815, 412] width 174 height 18
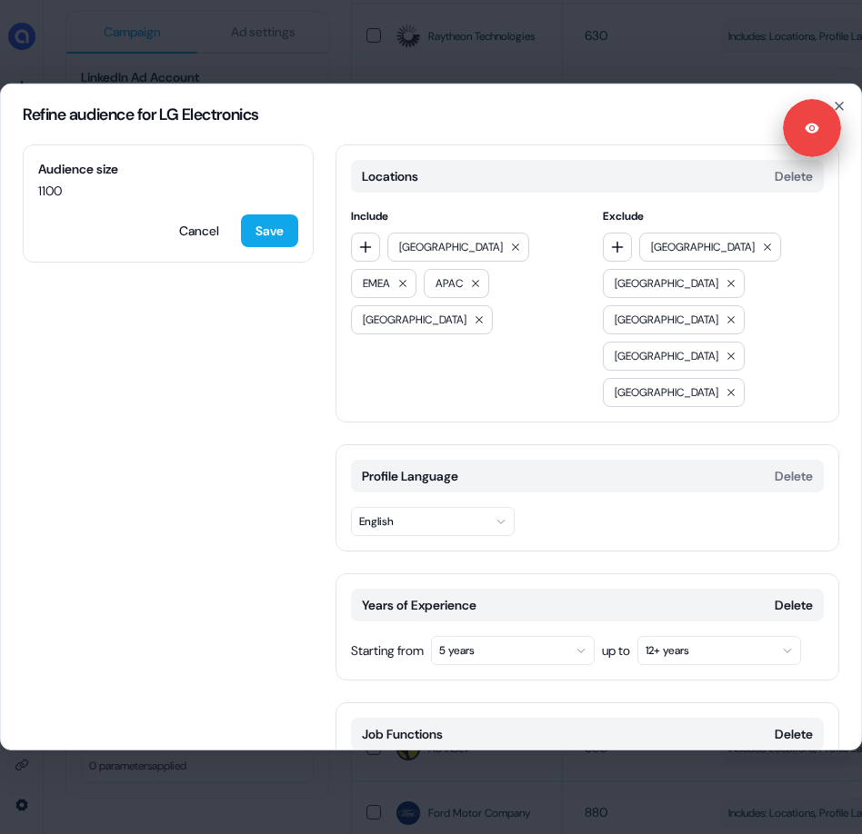
scroll to position [389, 0]
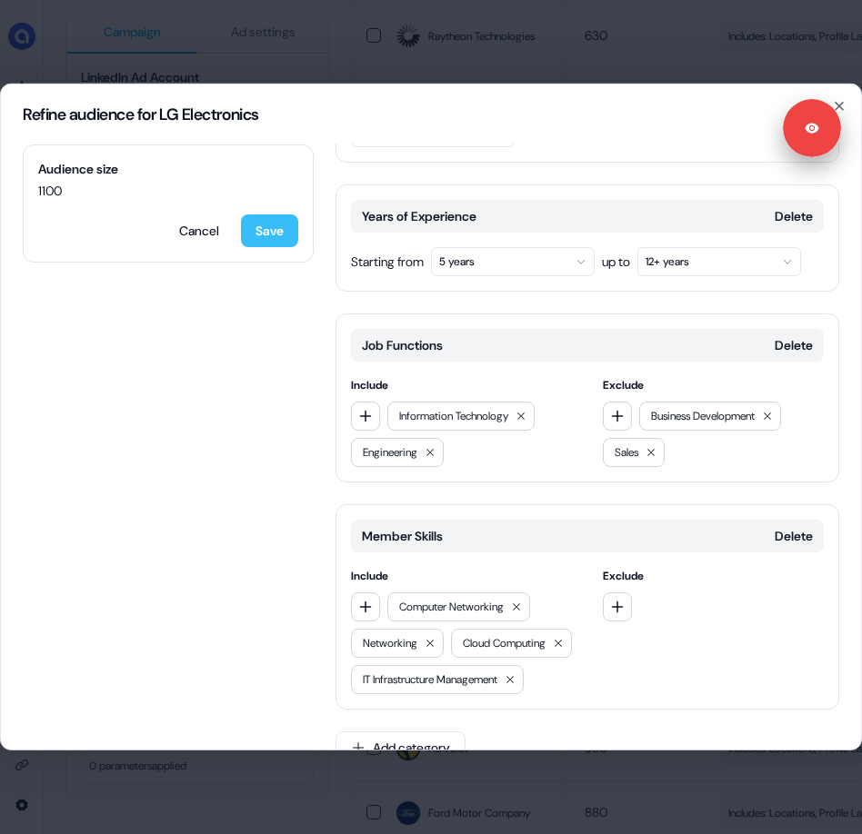
click at [288, 234] on button "Save" at bounding box center [269, 230] width 57 height 33
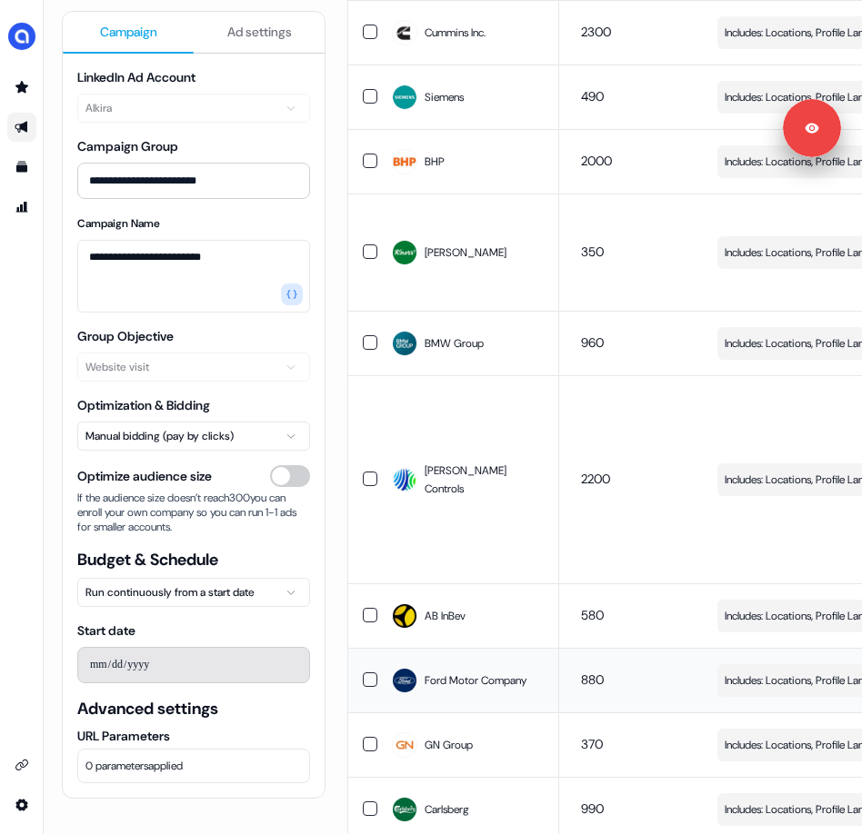
scroll to position [1435, 5]
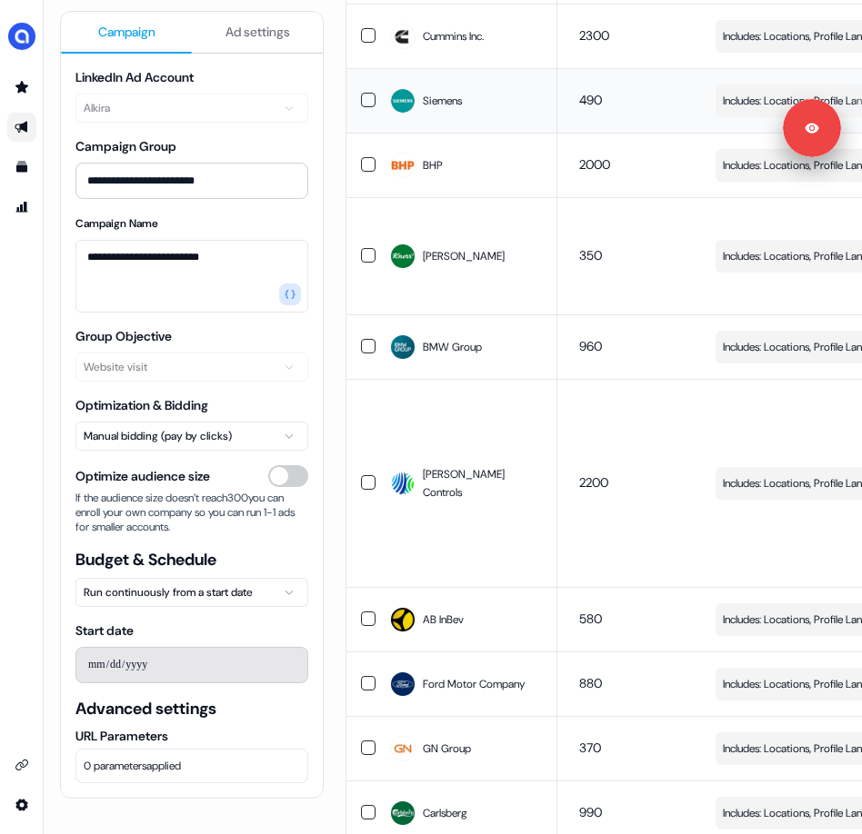
click at [758, 110] on span "Includes: Locations, Profile Language, Years of Experience, Member Skills, Job …" at bounding box center [810, 101] width 174 height 18
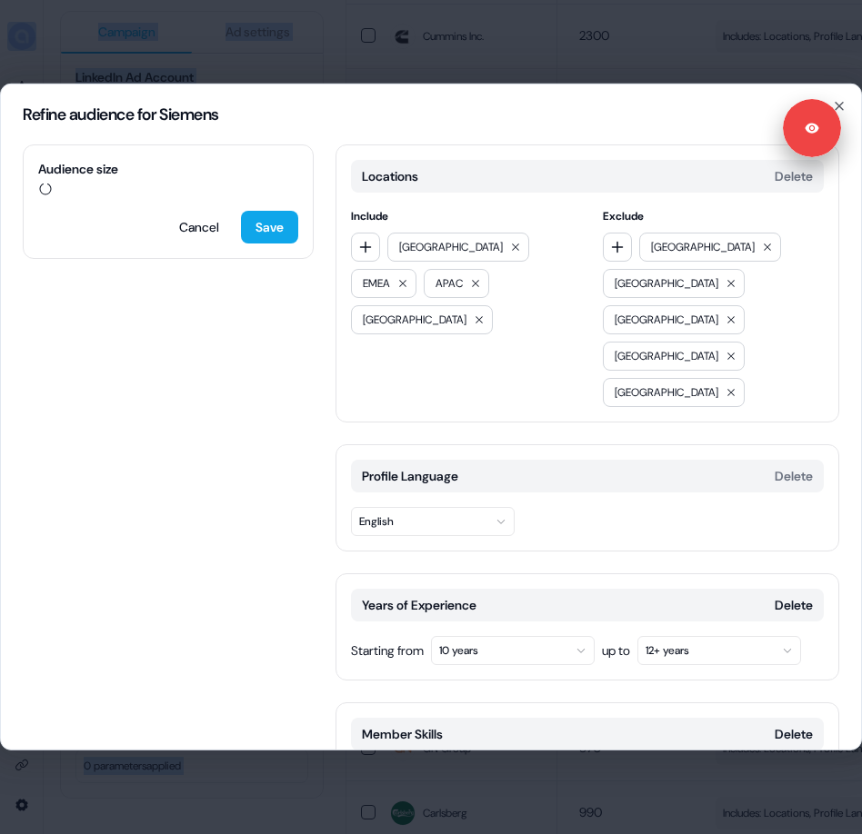
click at [758, 145] on div "Refine audience for Siemens" at bounding box center [431, 115] width 860 height 60
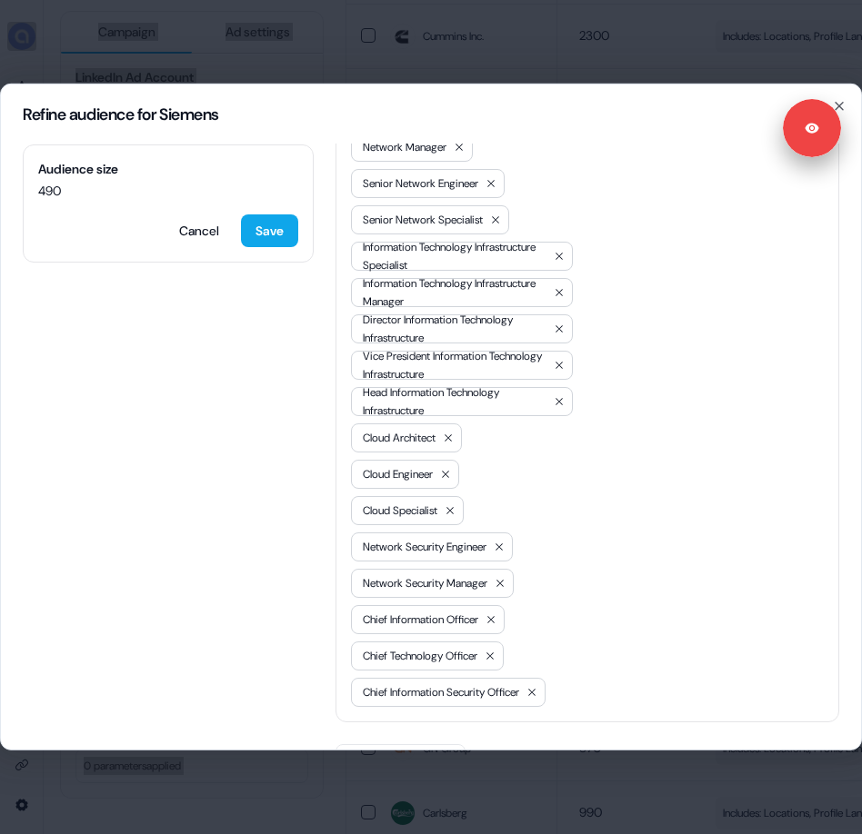
scroll to position [1007, 0]
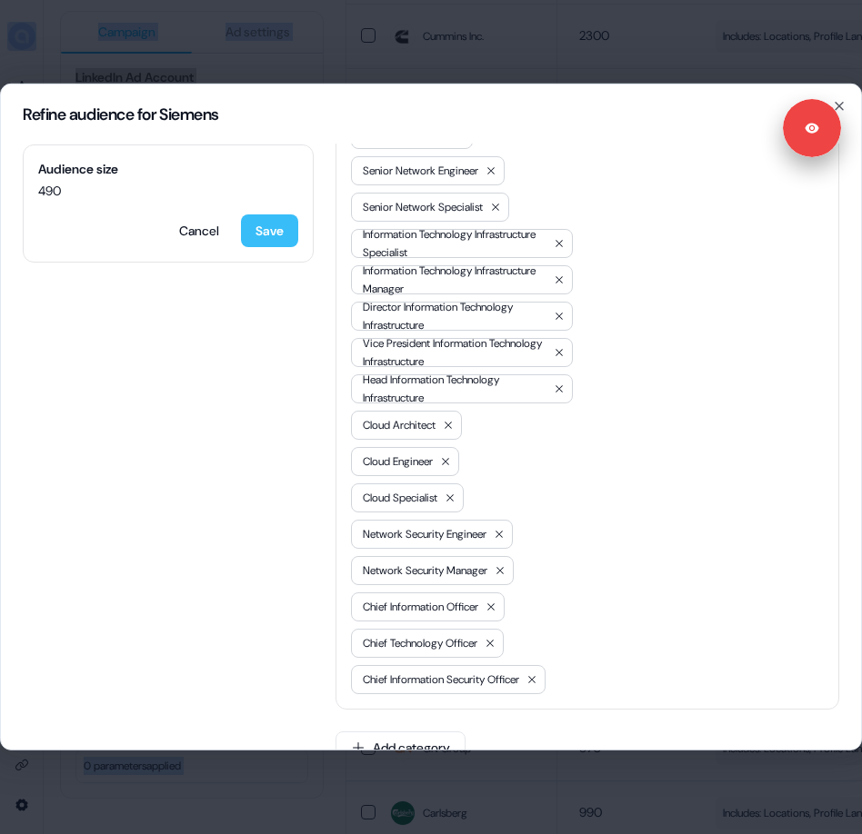
click at [255, 234] on button "Save" at bounding box center [269, 230] width 57 height 33
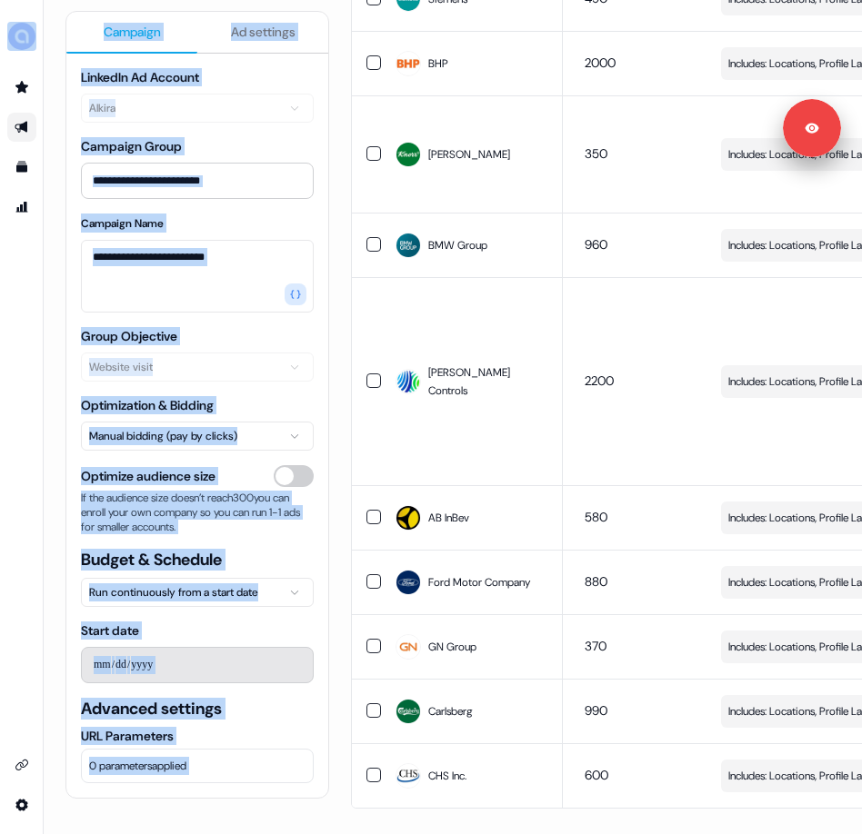
scroll to position [0, 0]
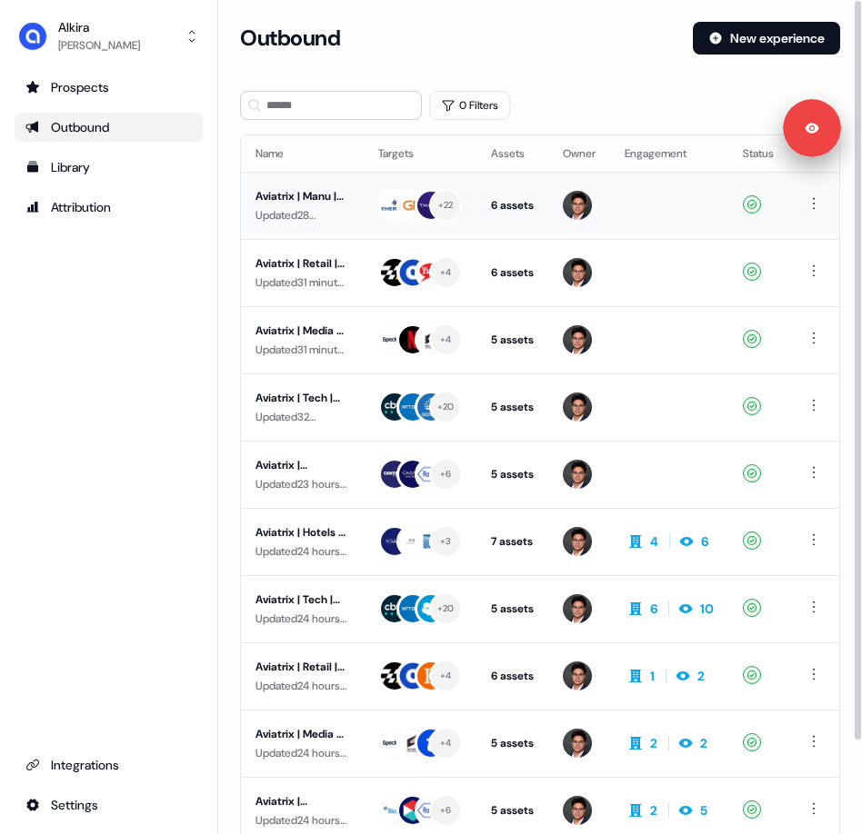
click at [295, 199] on div "Aviatrix | Manu | Brand Awareness" at bounding box center [302, 196] width 94 height 18
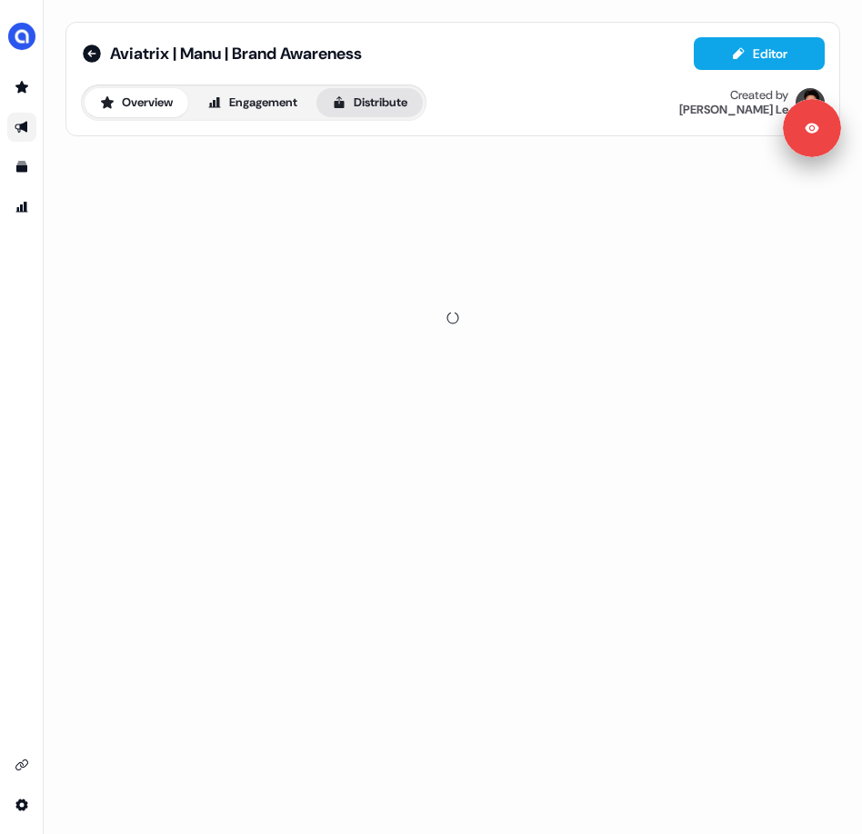
click at [386, 104] on button "Distribute" at bounding box center [369, 102] width 106 height 29
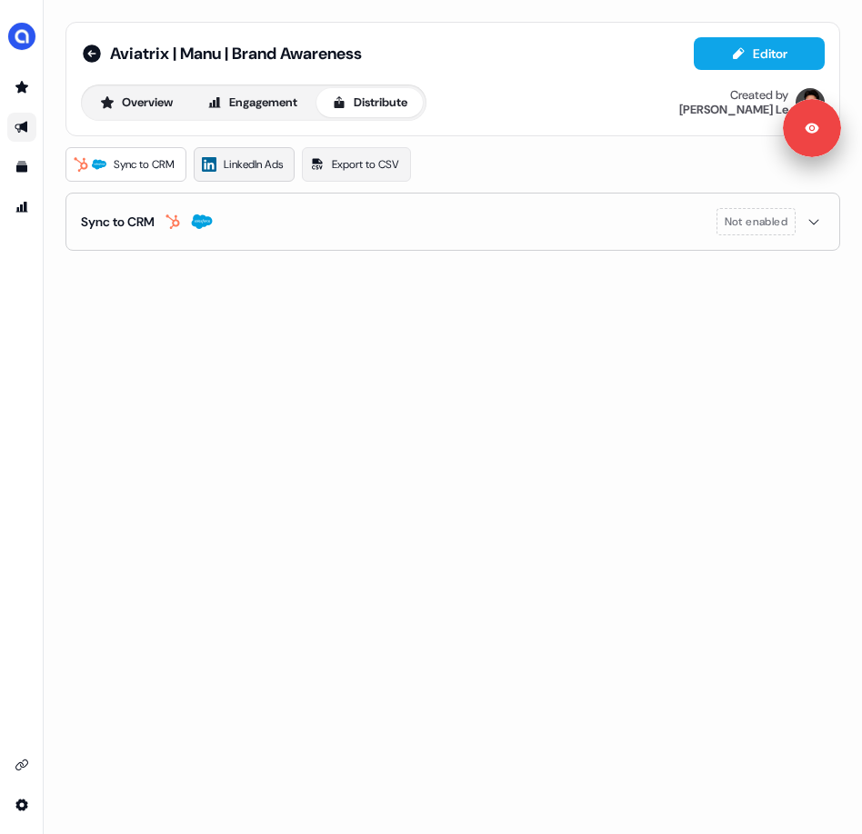
click at [246, 162] on span "LinkedIn Ads" at bounding box center [253, 164] width 59 height 18
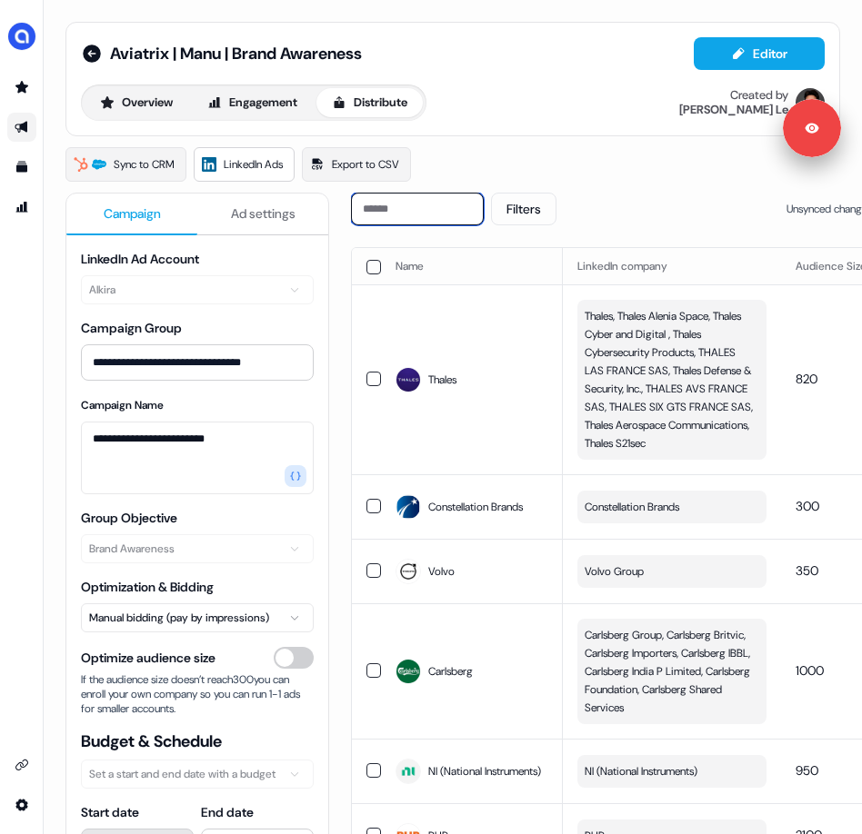
click at [447, 205] on input at bounding box center [417, 209] width 133 height 33
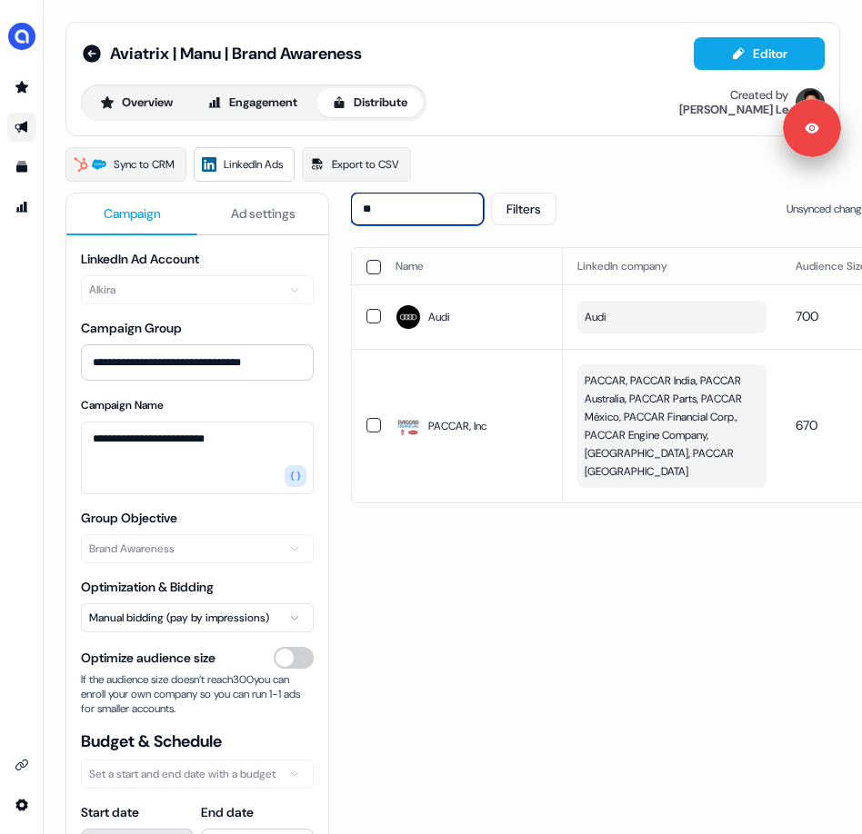
type input "*"
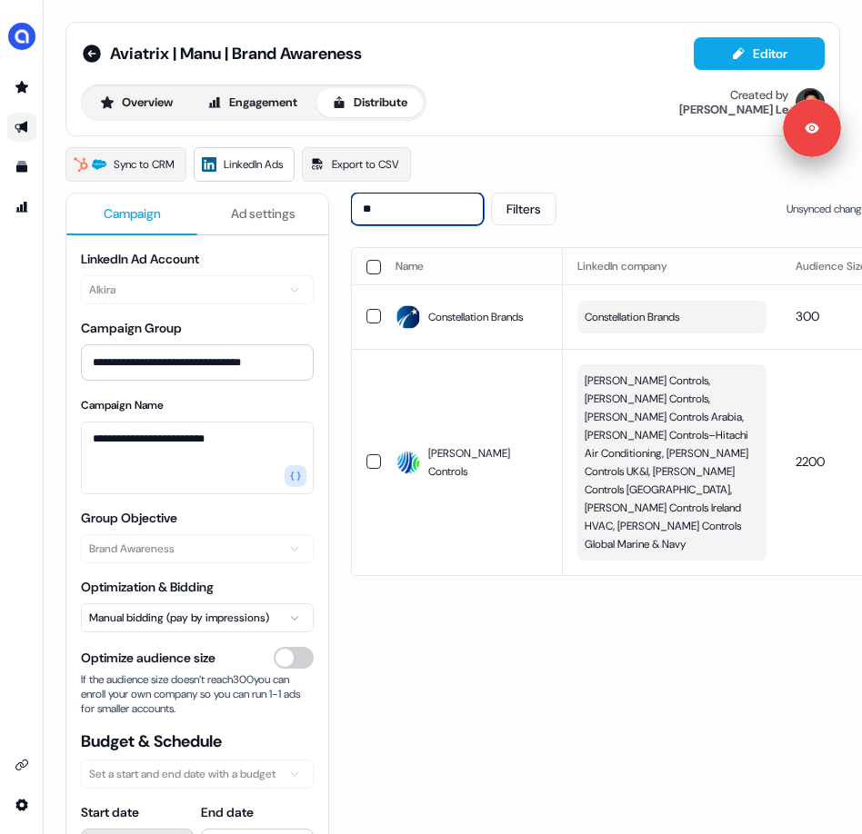
type input "*"
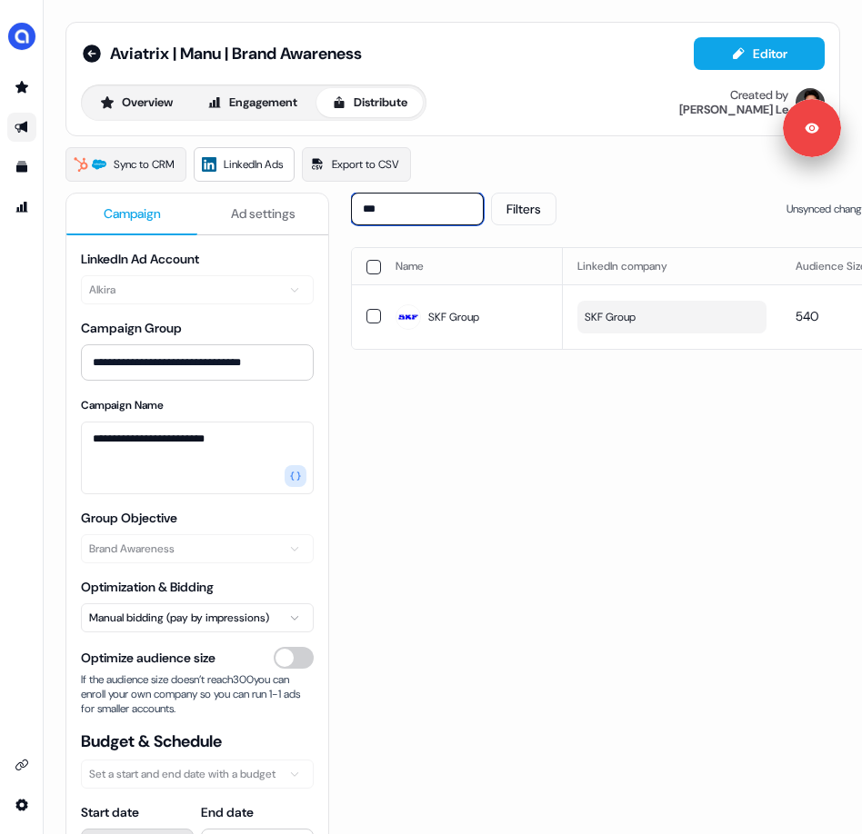
click at [472, 209] on input "***" at bounding box center [417, 209] width 133 height 33
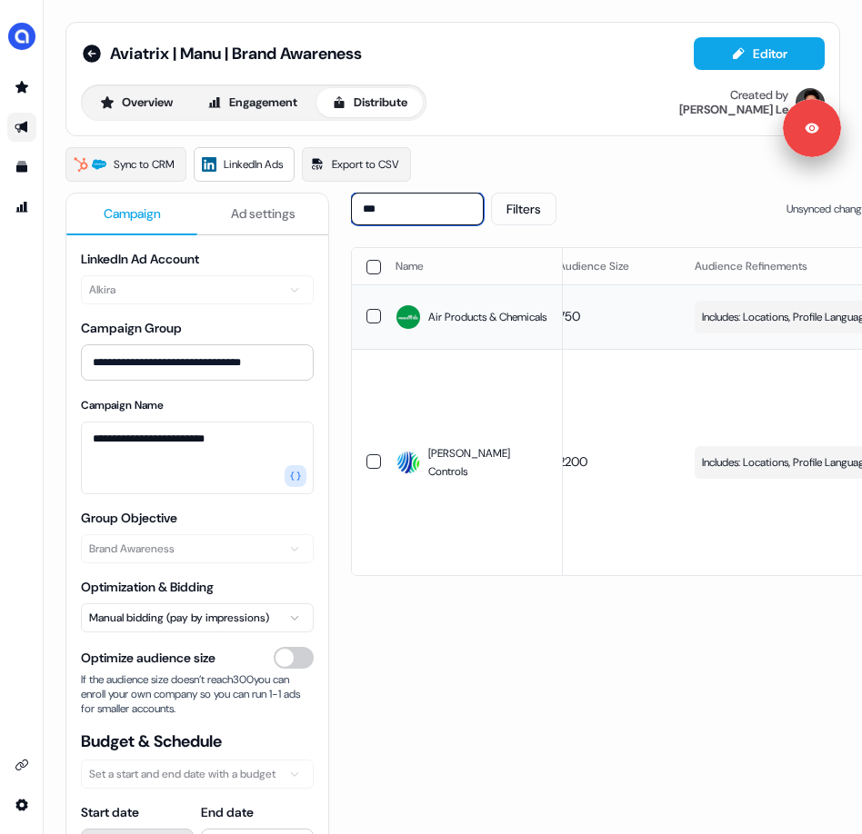
scroll to position [0, 251]
click at [763, 321] on span "Includes: Locations, Profile Language, Job Functions, Member Skills / Excludes:…" at bounding box center [775, 317] width 174 height 18
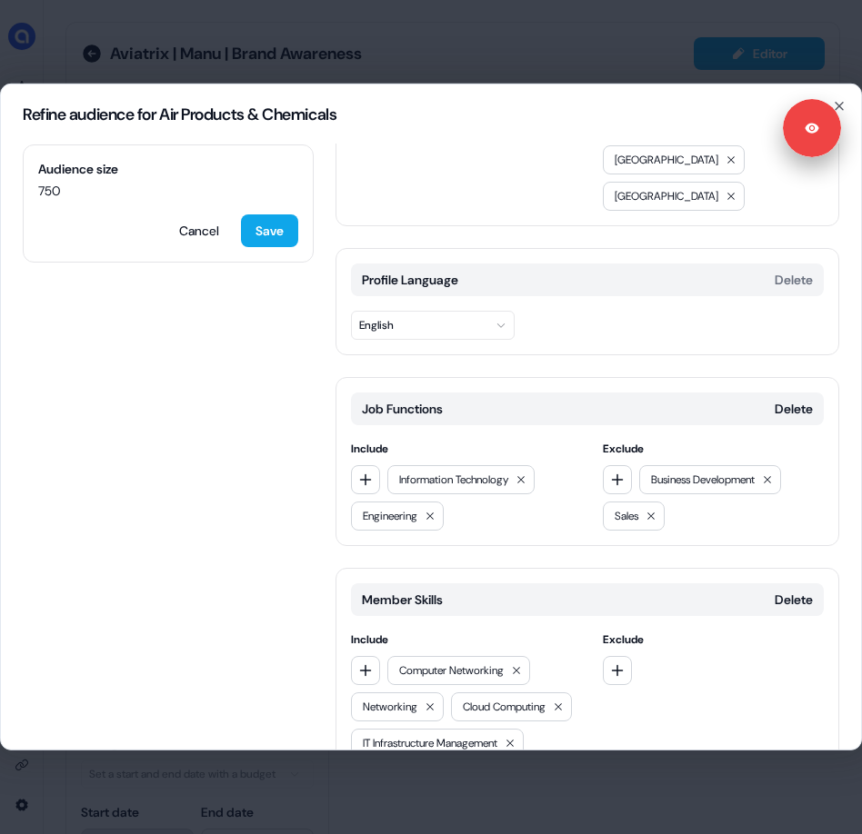
scroll to position [260, 0]
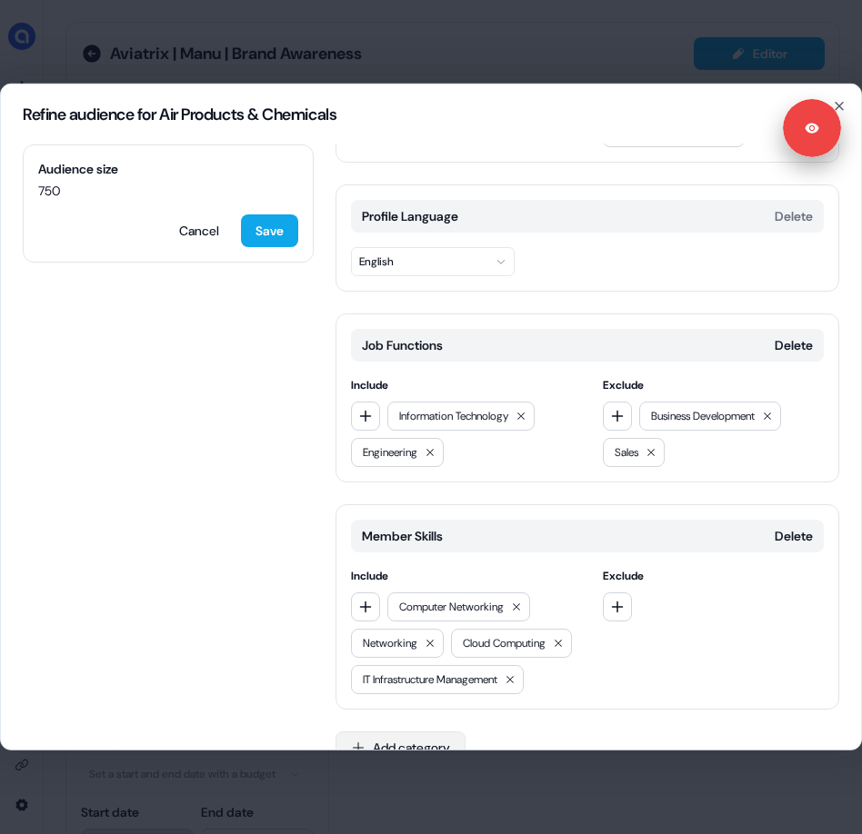
click at [430, 732] on button "Add category" at bounding box center [400, 748] width 130 height 33
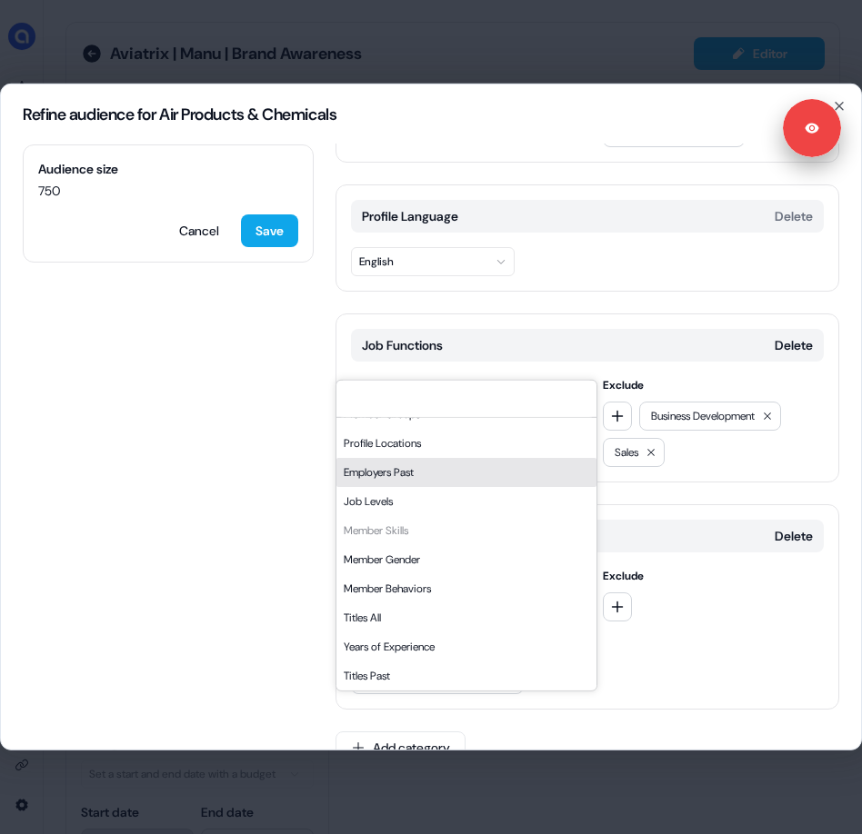
scroll to position [102, 0]
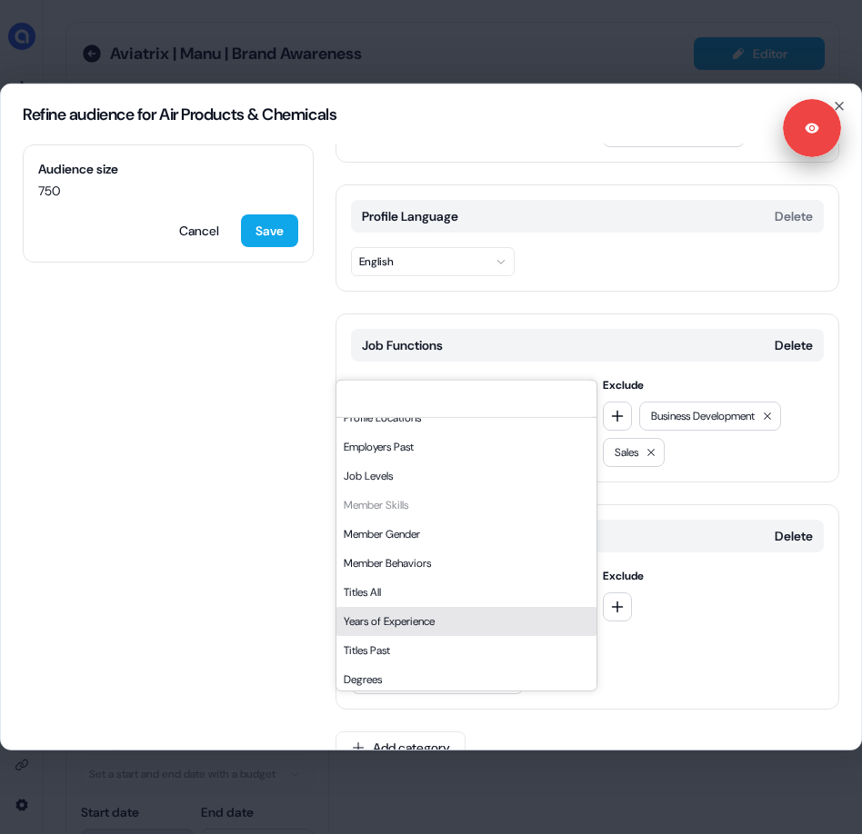
click at [404, 619] on div "Years of Experience" at bounding box center [466, 621] width 260 height 29
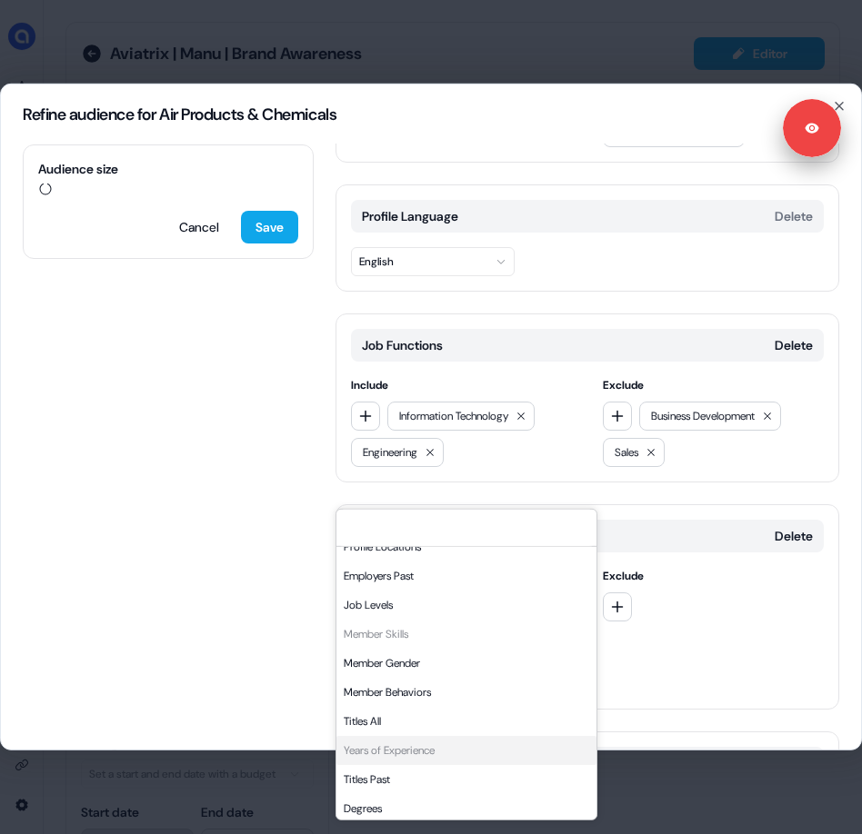
scroll to position [389, 0]
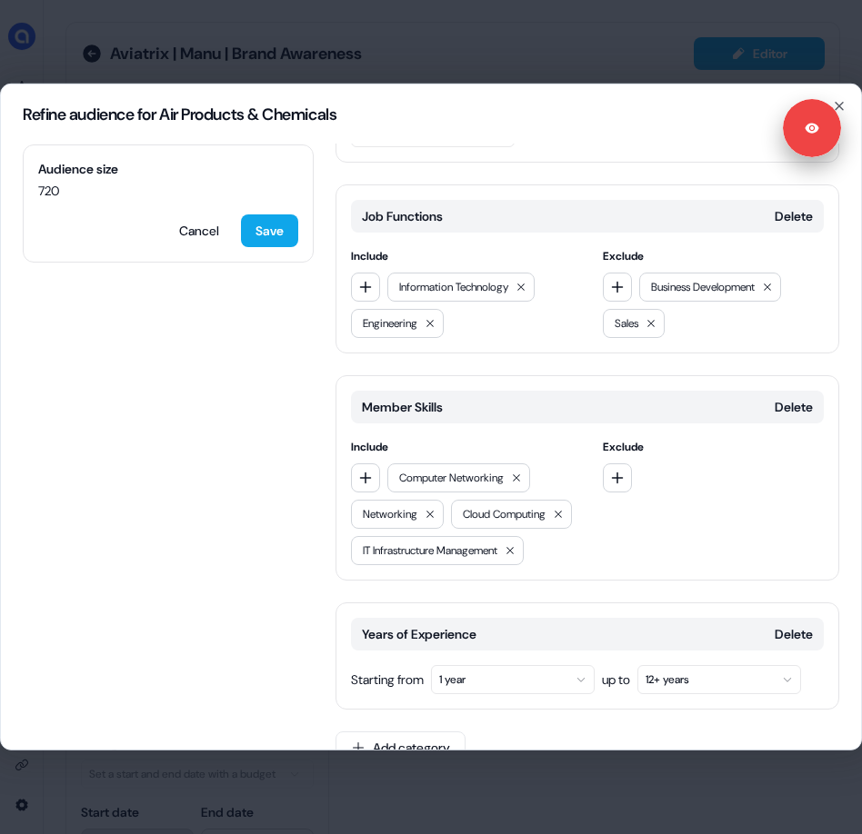
click at [449, 665] on button "1 year" at bounding box center [513, 679] width 164 height 29
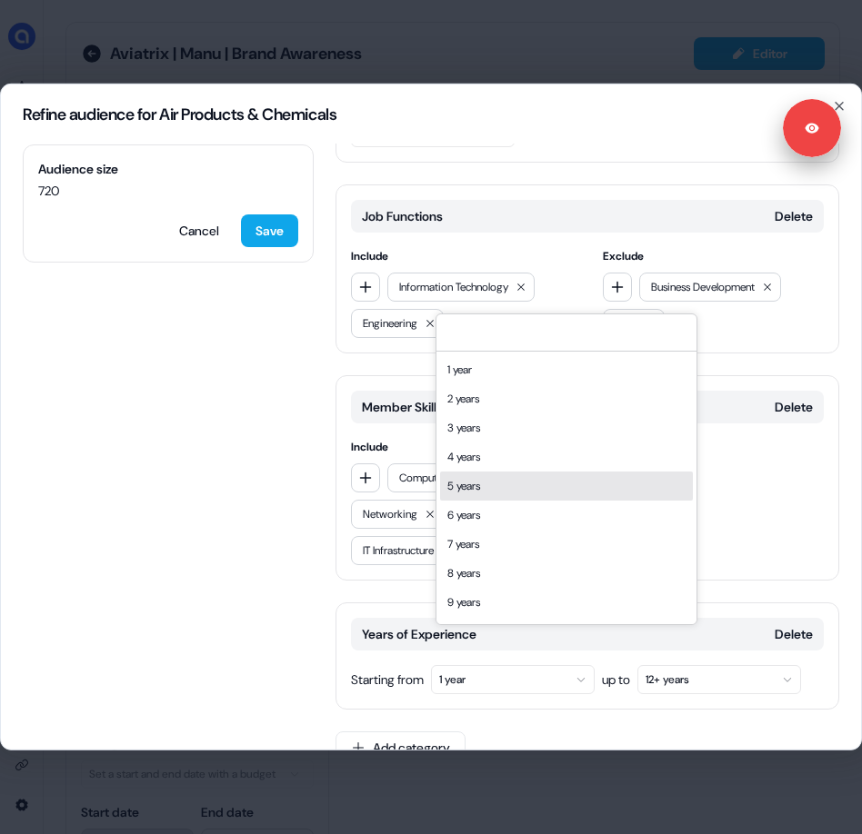
click at [503, 493] on div "5 years" at bounding box center [566, 486] width 253 height 29
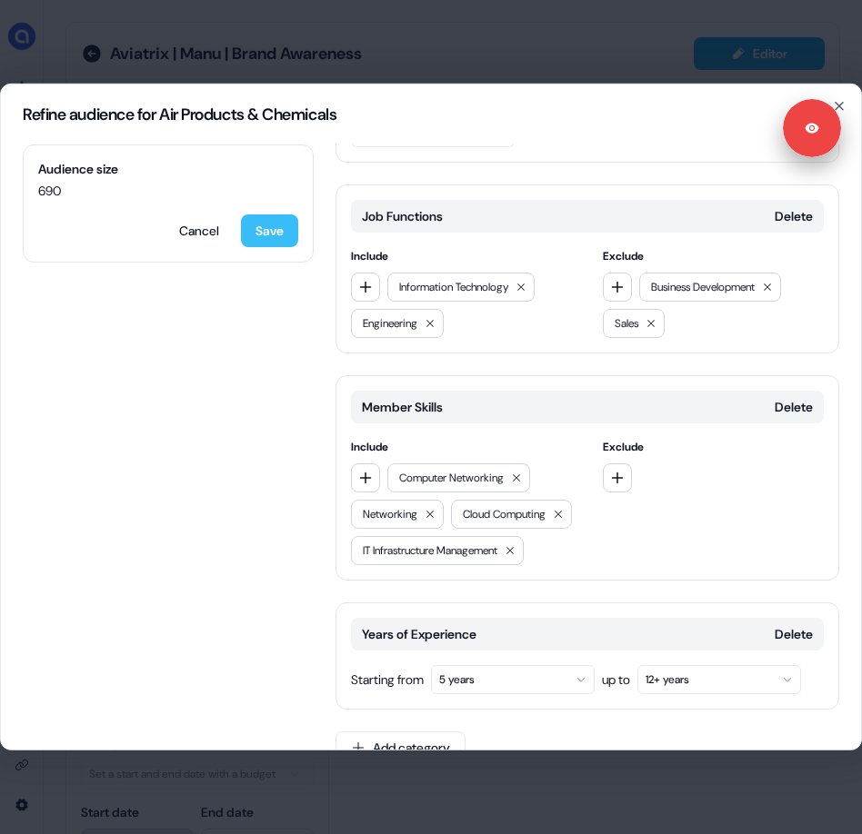
click at [256, 218] on button "Save" at bounding box center [269, 230] width 57 height 33
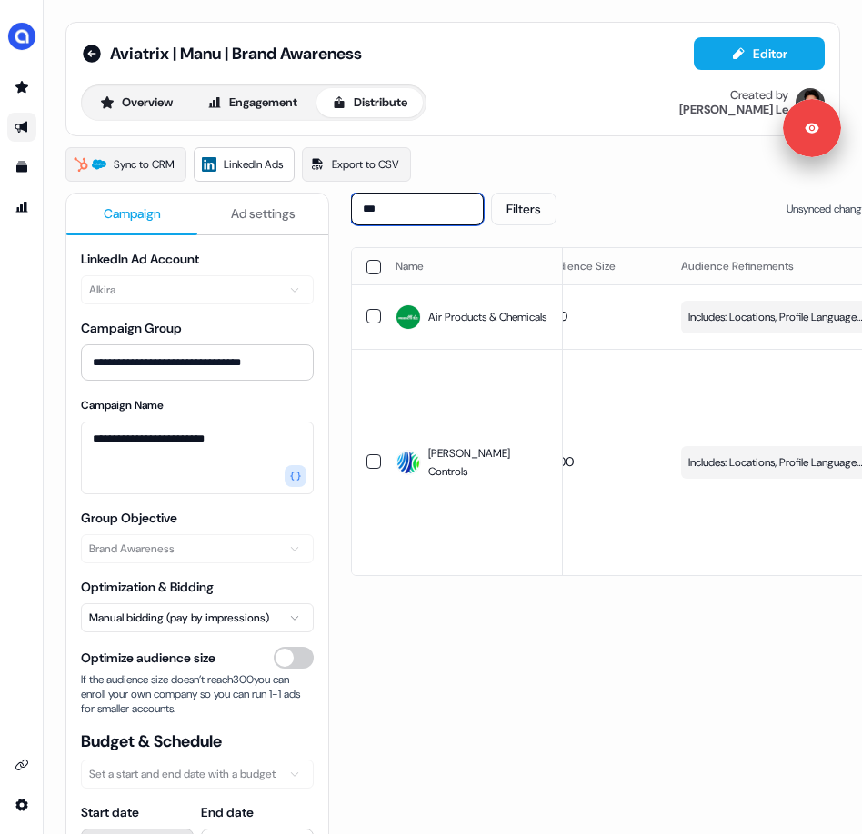
click at [404, 206] on input "***" at bounding box center [417, 209] width 133 height 33
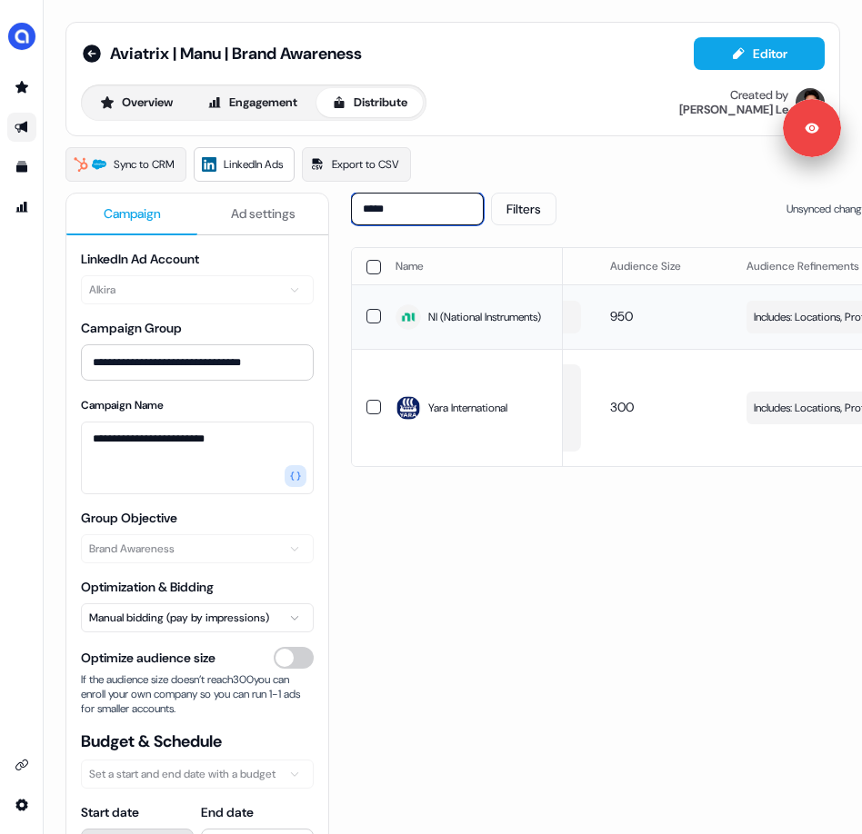
scroll to position [0, 184]
click at [784, 325] on span "Includes: Locations, Profile Language, Job Functions, Member Skills / Excludes:…" at bounding box center [842, 317] width 174 height 18
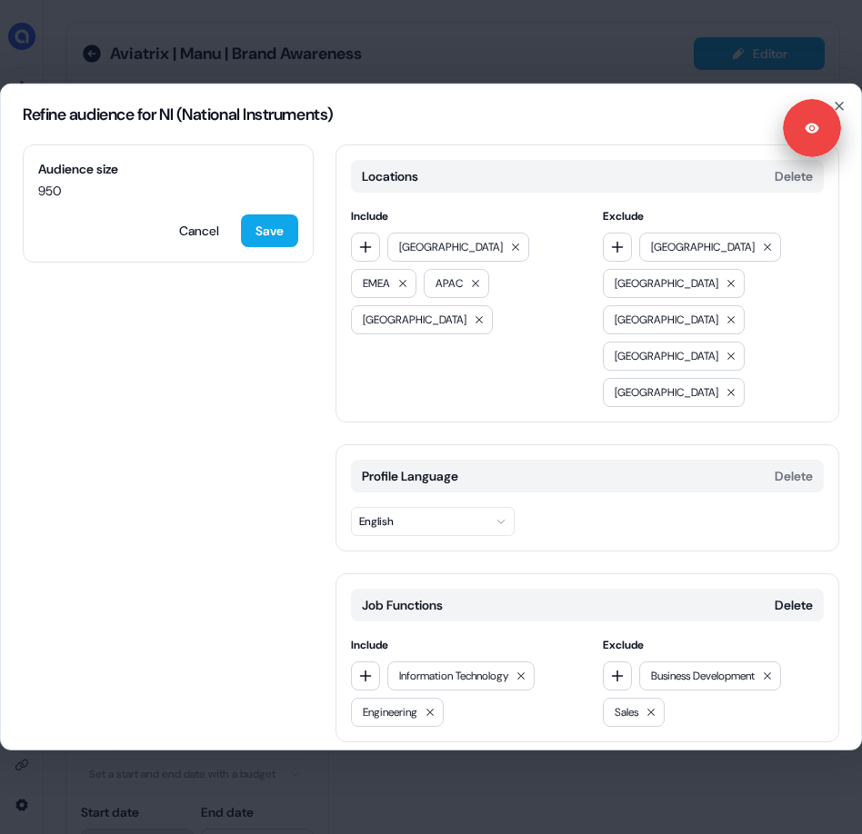
scroll to position [260, 0]
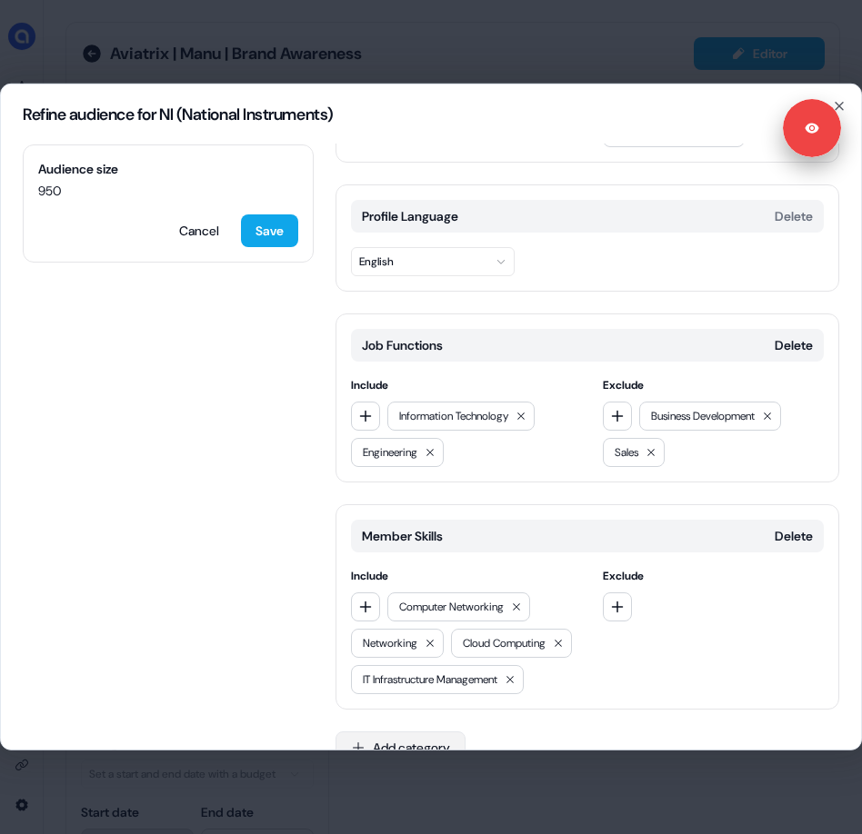
click at [432, 732] on button "Add category" at bounding box center [400, 748] width 130 height 33
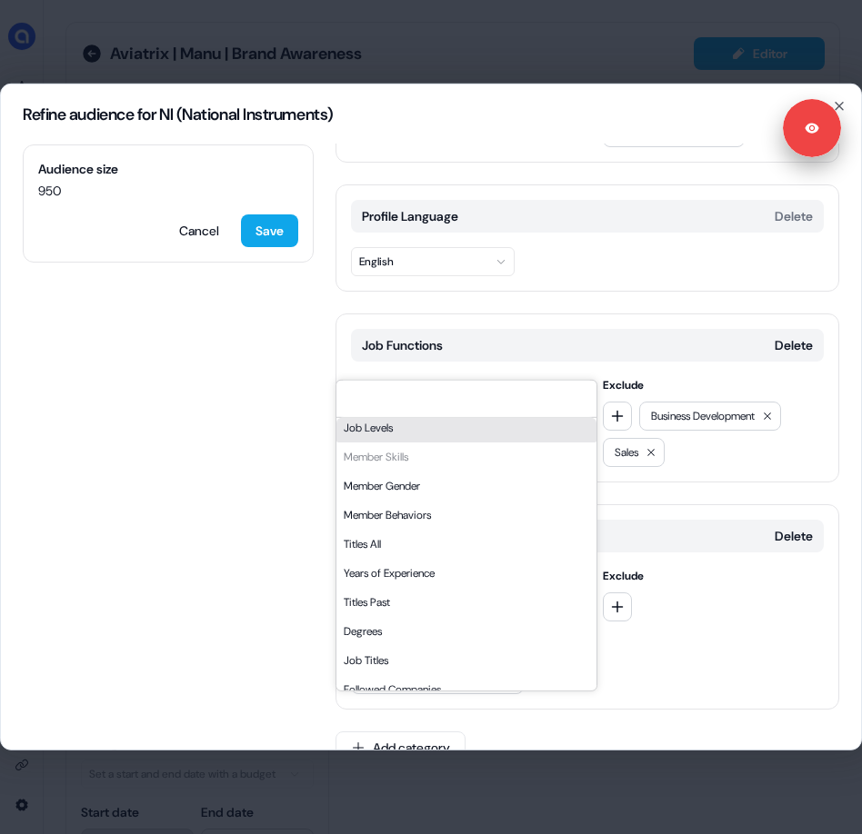
scroll to position [299, 0]
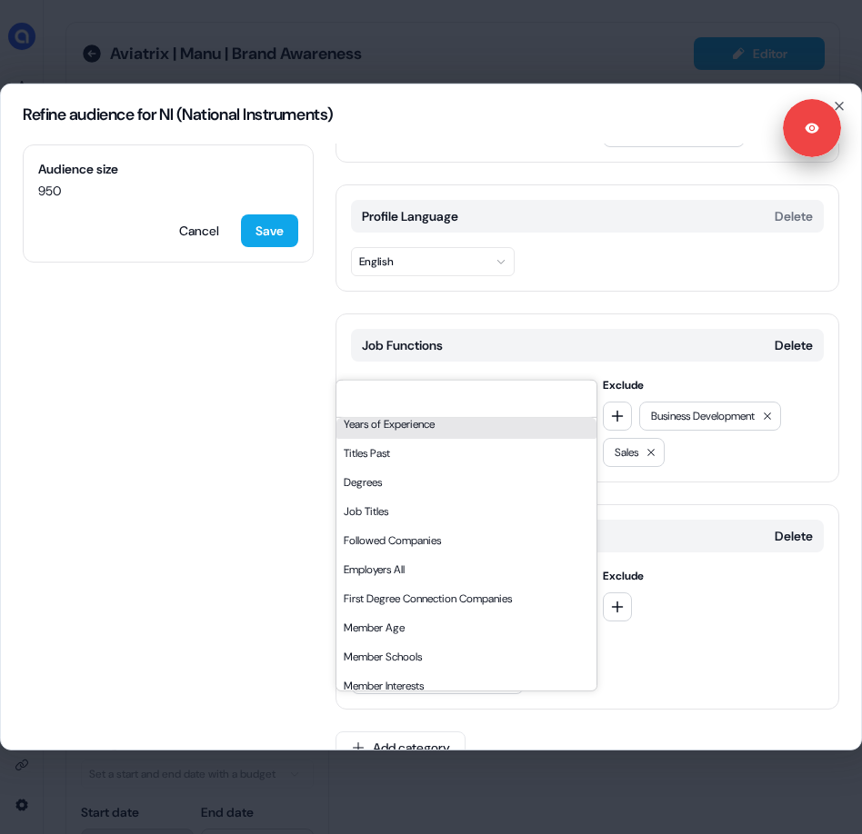
click at [458, 437] on div "Years of Experience" at bounding box center [466, 424] width 260 height 29
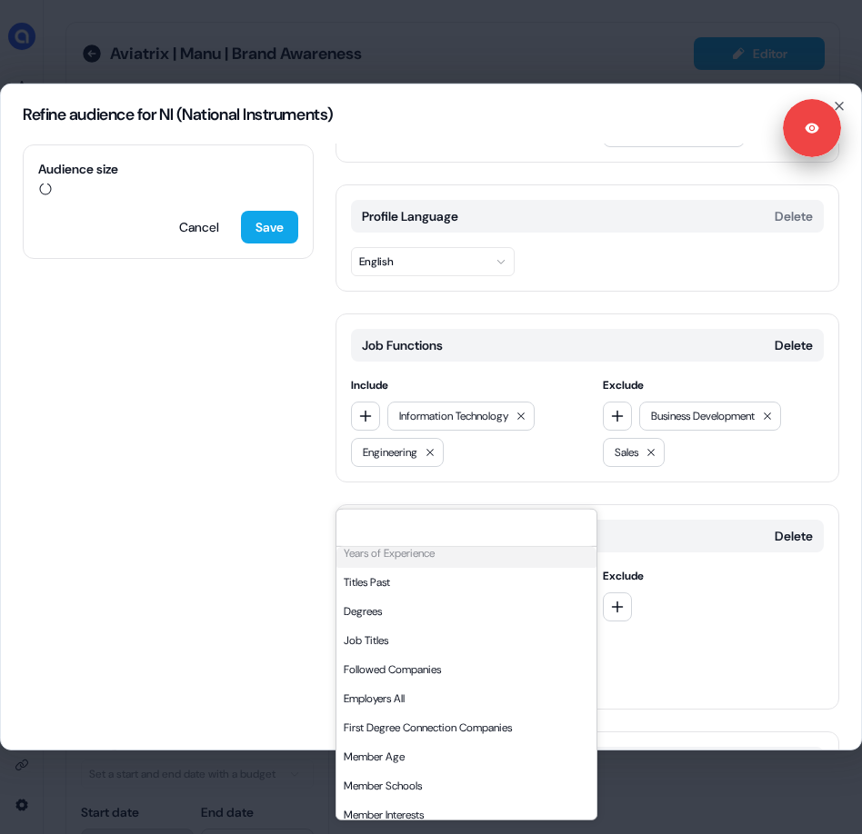
scroll to position [389, 0]
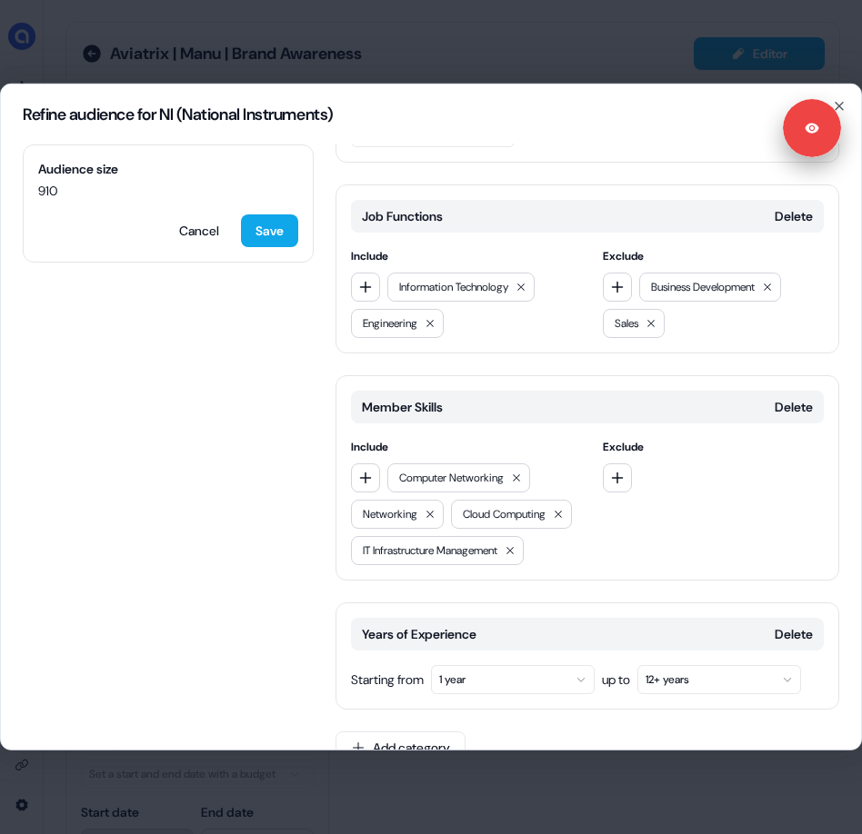
click at [476, 665] on button "1 year" at bounding box center [513, 679] width 164 height 29
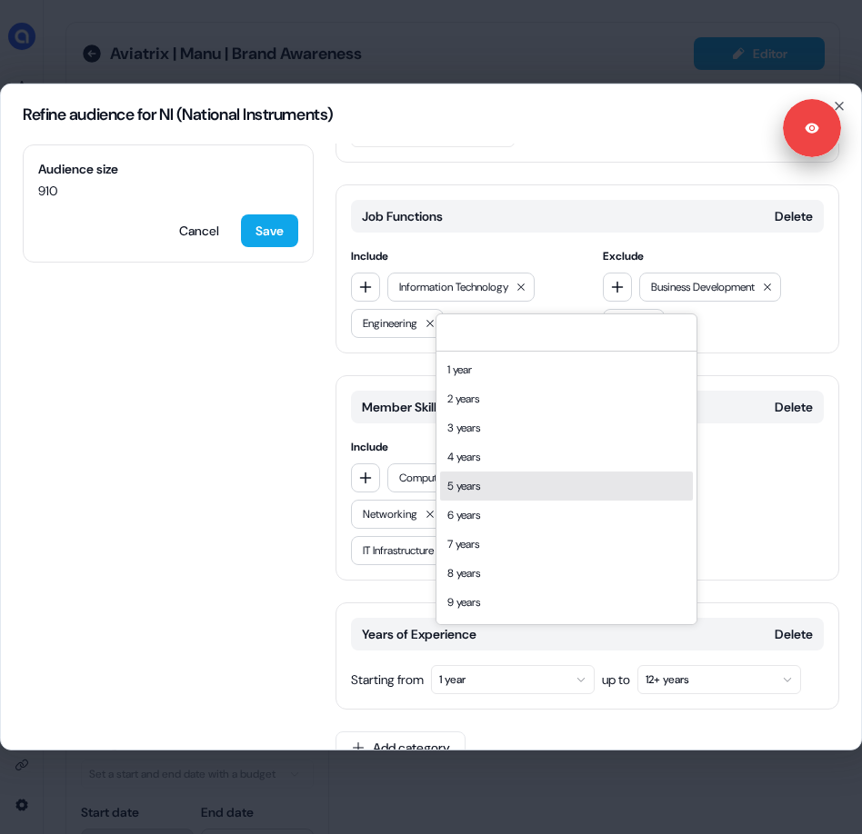
click at [533, 492] on div "5 years" at bounding box center [566, 486] width 253 height 29
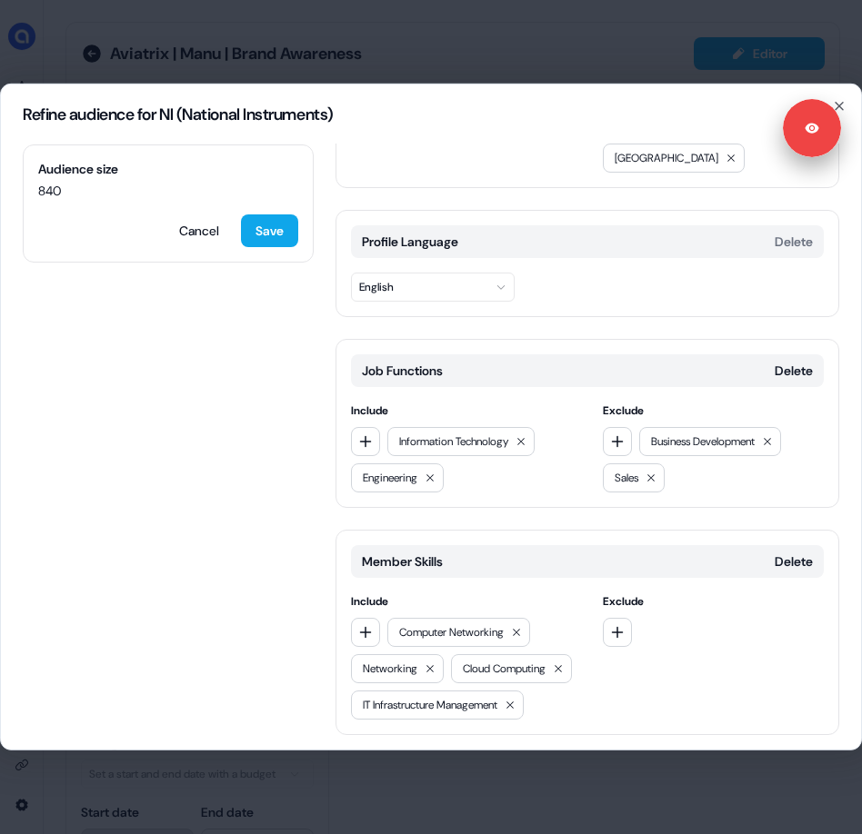
scroll to position [119, 0]
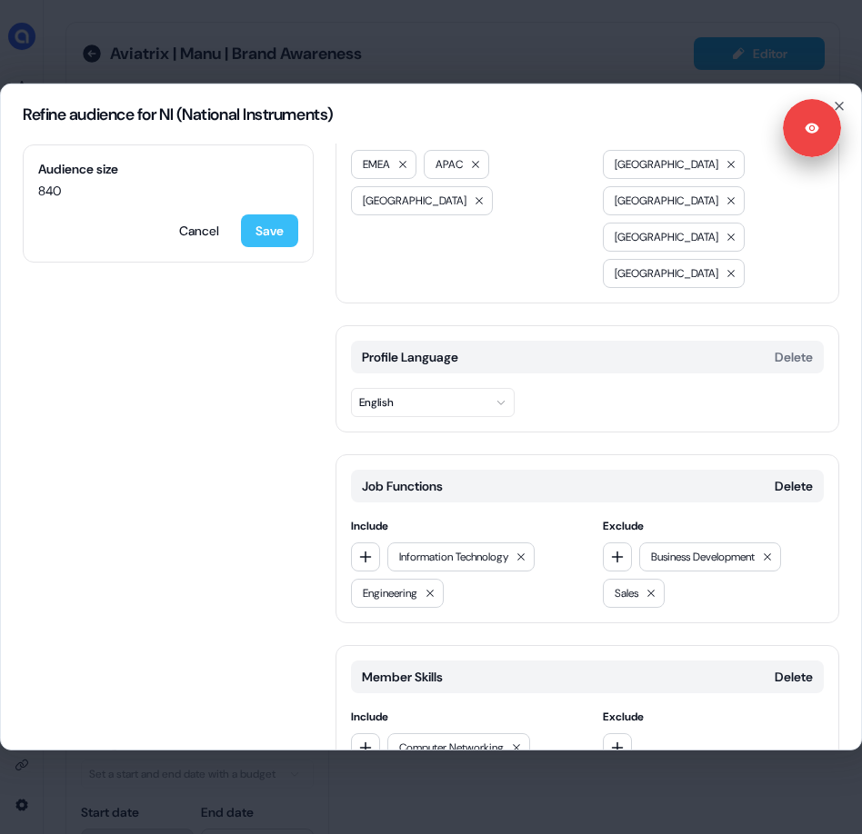
click at [255, 228] on button "Save" at bounding box center [269, 230] width 57 height 33
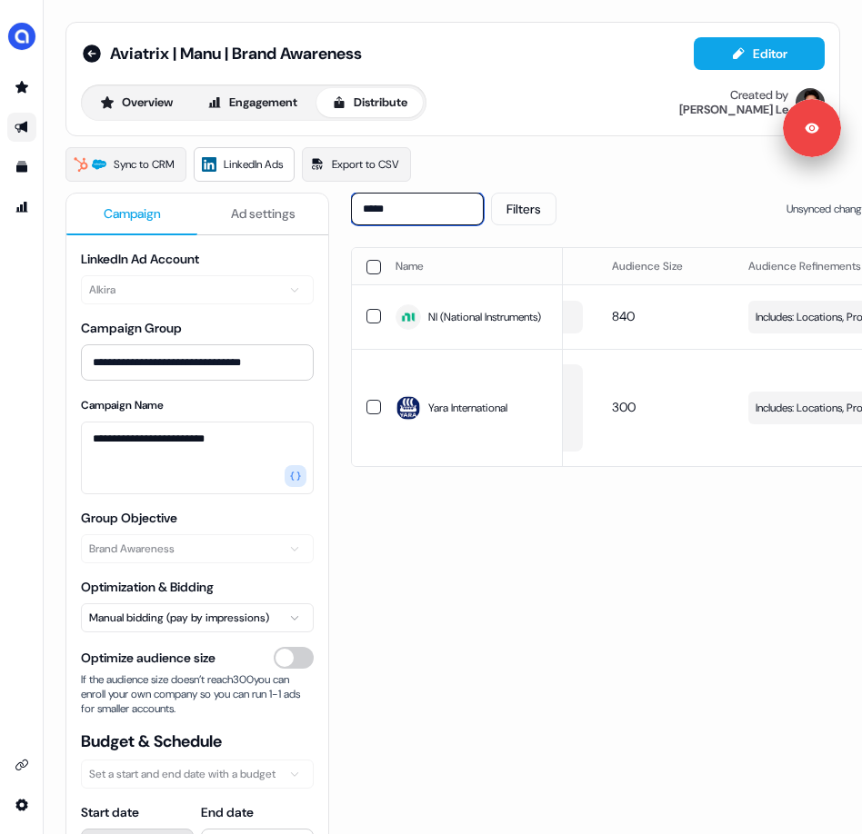
click at [423, 203] on input "*****" at bounding box center [417, 209] width 133 height 33
click at [421, 211] on input "*****" at bounding box center [417, 209] width 133 height 33
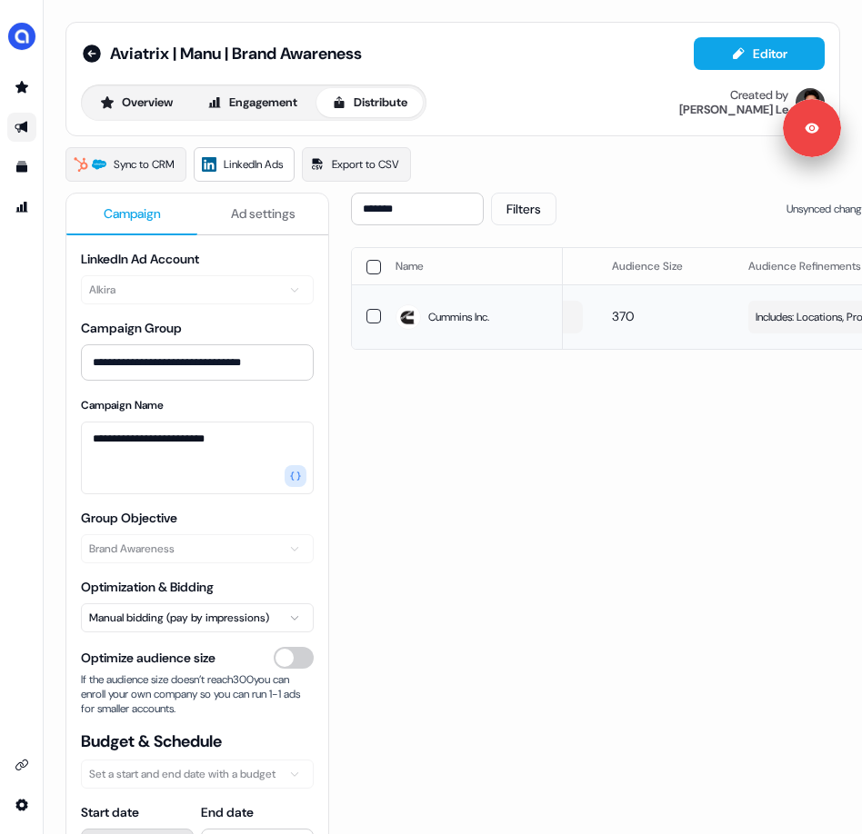
click at [799, 324] on span "Includes: Locations, Profile Language, Job Functions, Member Skills, Years of E…" at bounding box center [842, 317] width 174 height 18
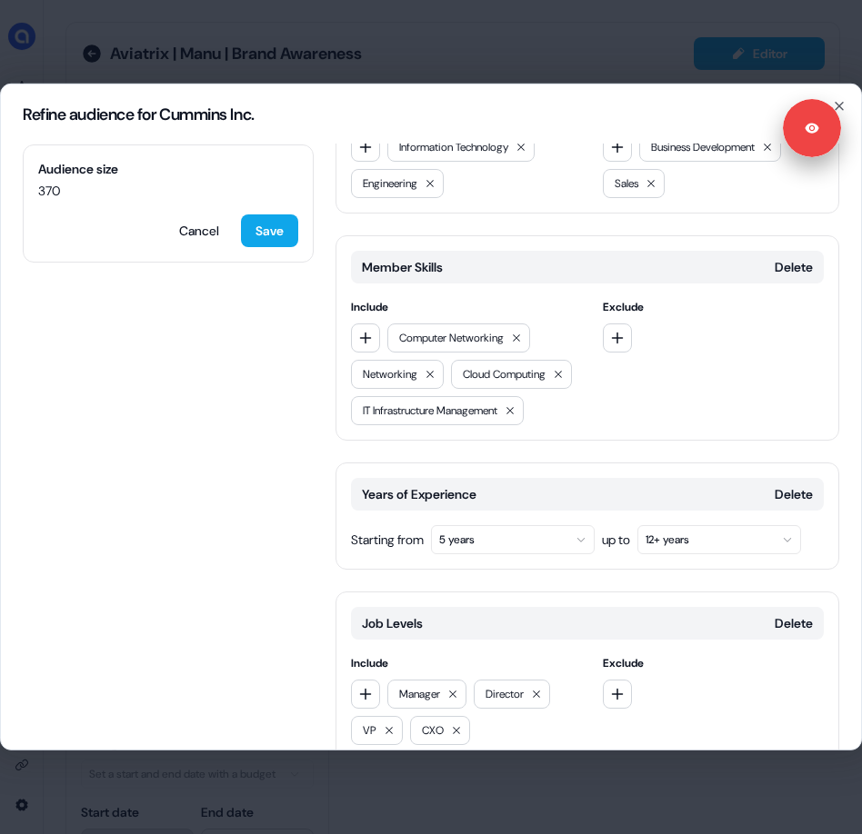
scroll to position [536, 0]
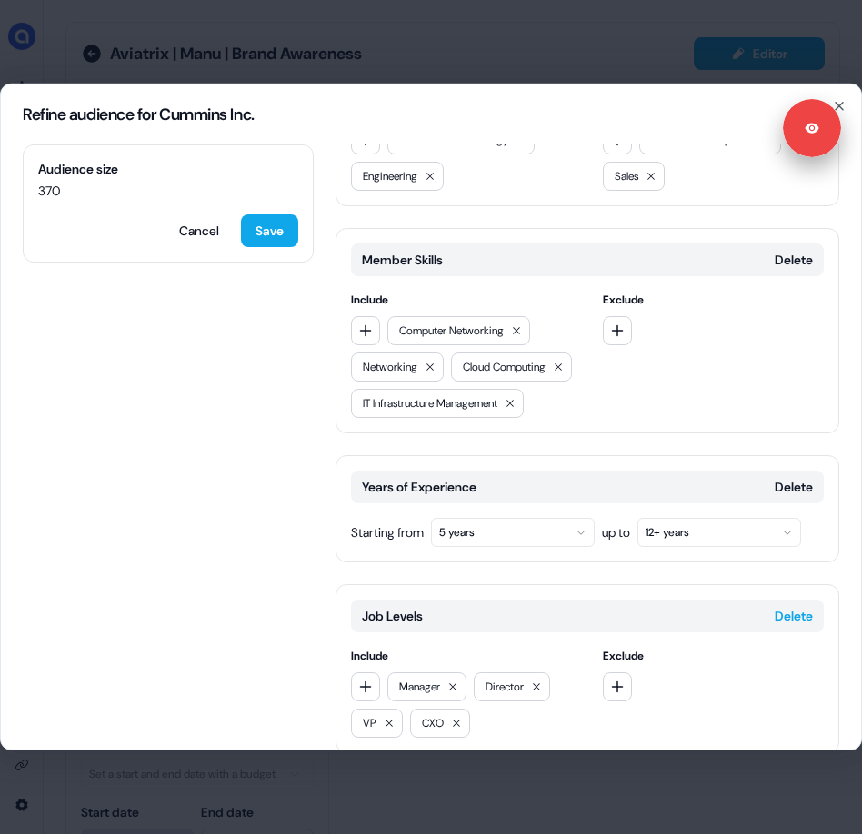
click at [792, 607] on button "Delete" at bounding box center [793, 616] width 38 height 18
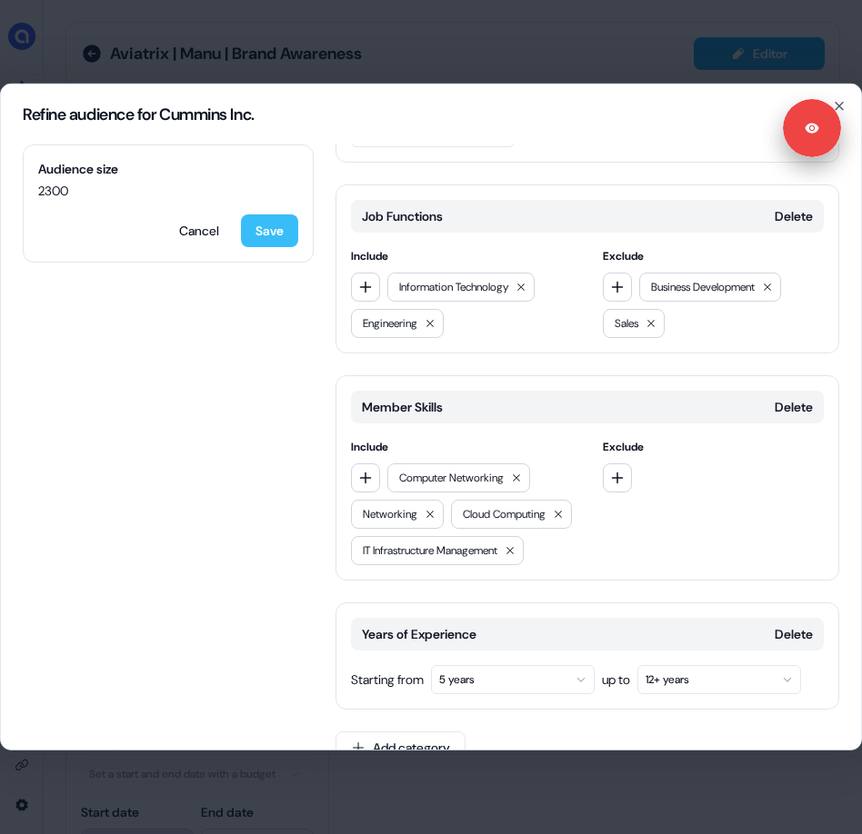
click at [283, 233] on button "Save" at bounding box center [269, 230] width 57 height 33
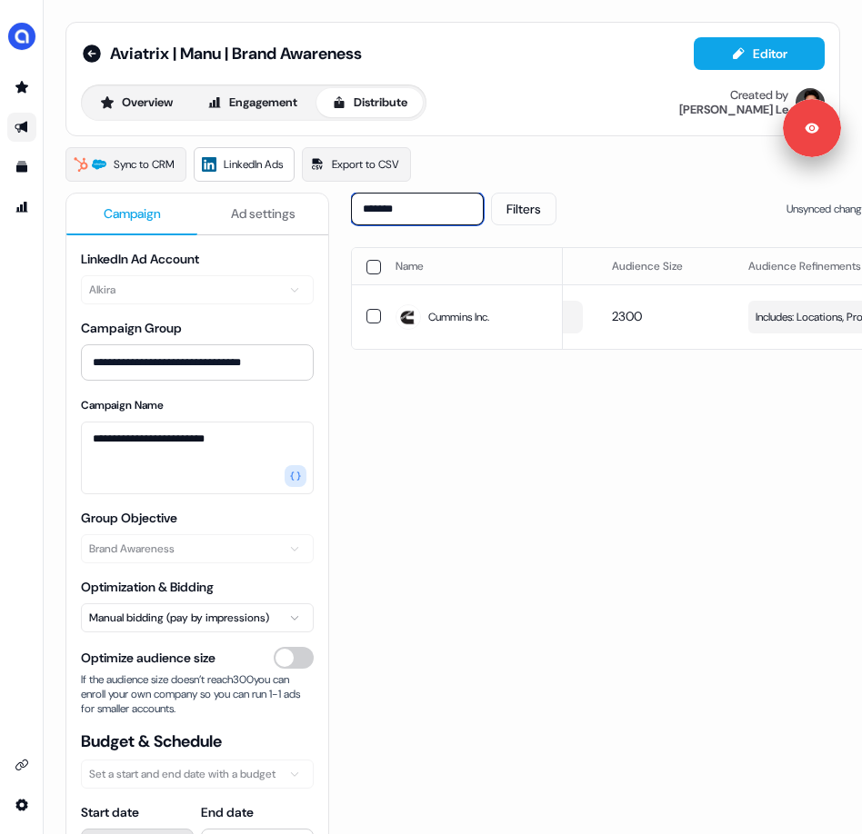
click at [452, 208] on input "*******" at bounding box center [417, 209] width 133 height 33
type input "***"
click at [832, 326] on span "Includes: Locations, Profile Language, Job Functions, Member Skills / Excludes:…" at bounding box center [842, 317] width 174 height 18
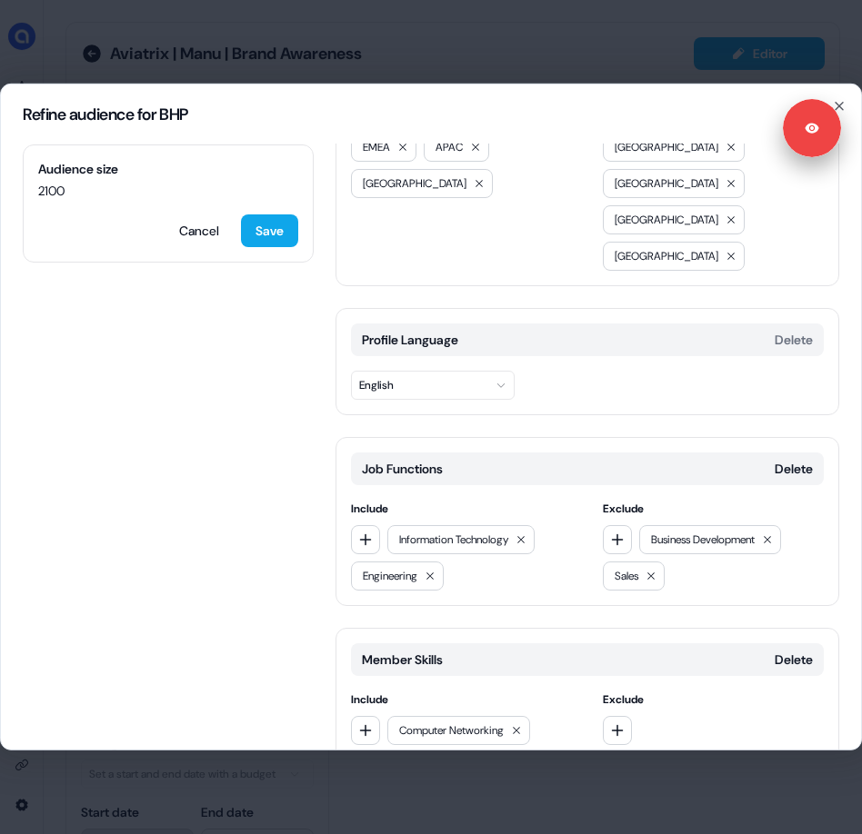
scroll to position [260, 0]
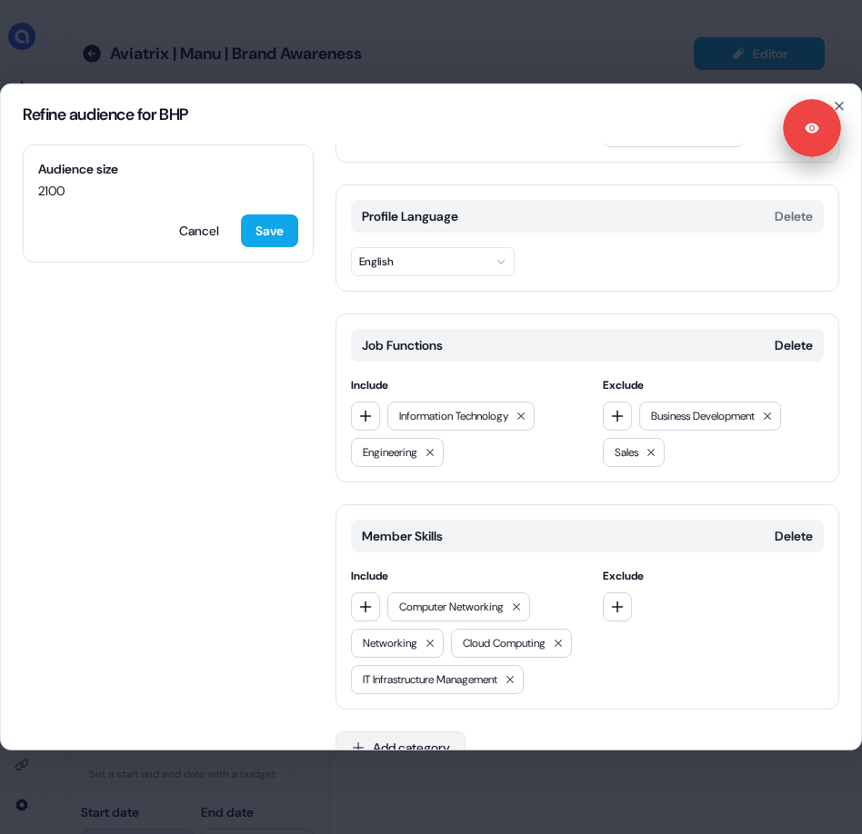
click at [430, 732] on button "Add category" at bounding box center [400, 748] width 130 height 33
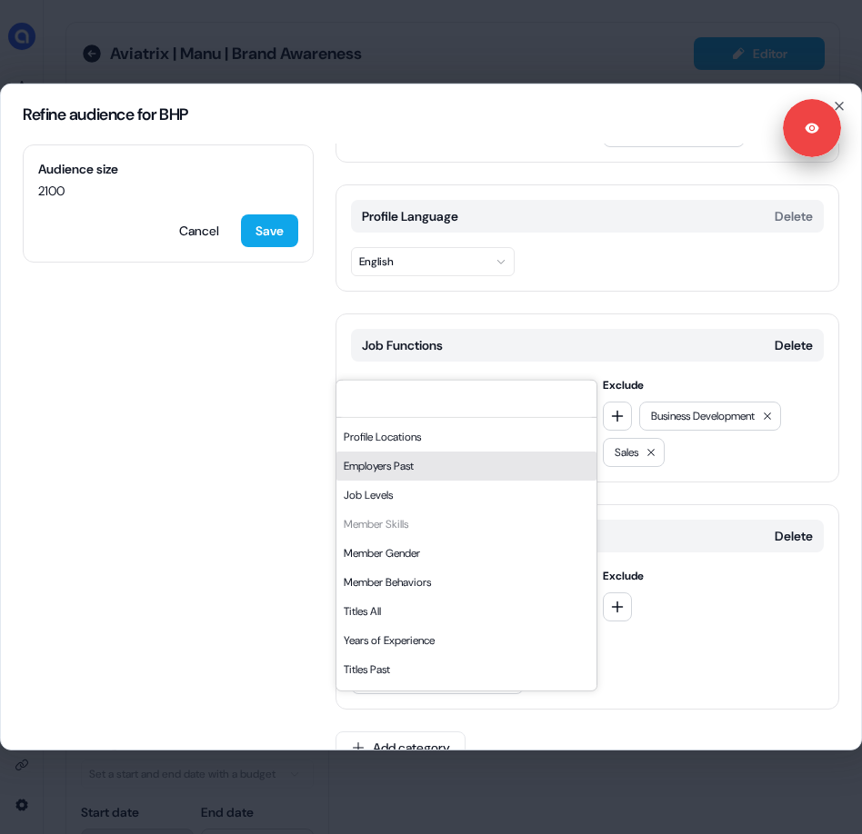
scroll to position [90, 0]
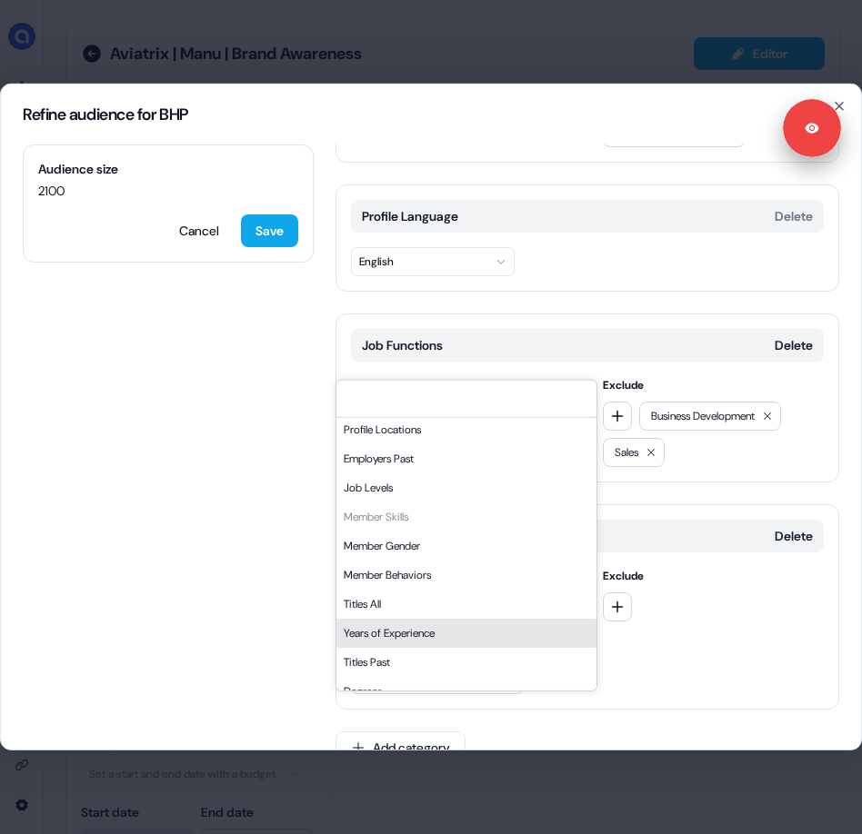
click at [411, 636] on div "Years of Experience" at bounding box center [466, 633] width 260 height 29
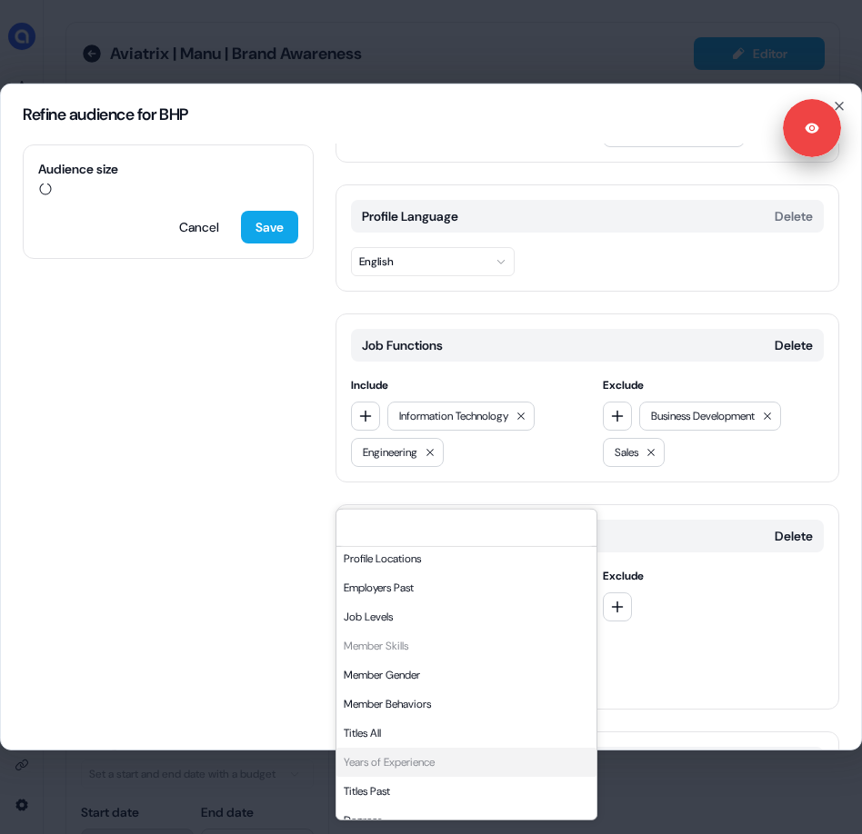
scroll to position [389, 0]
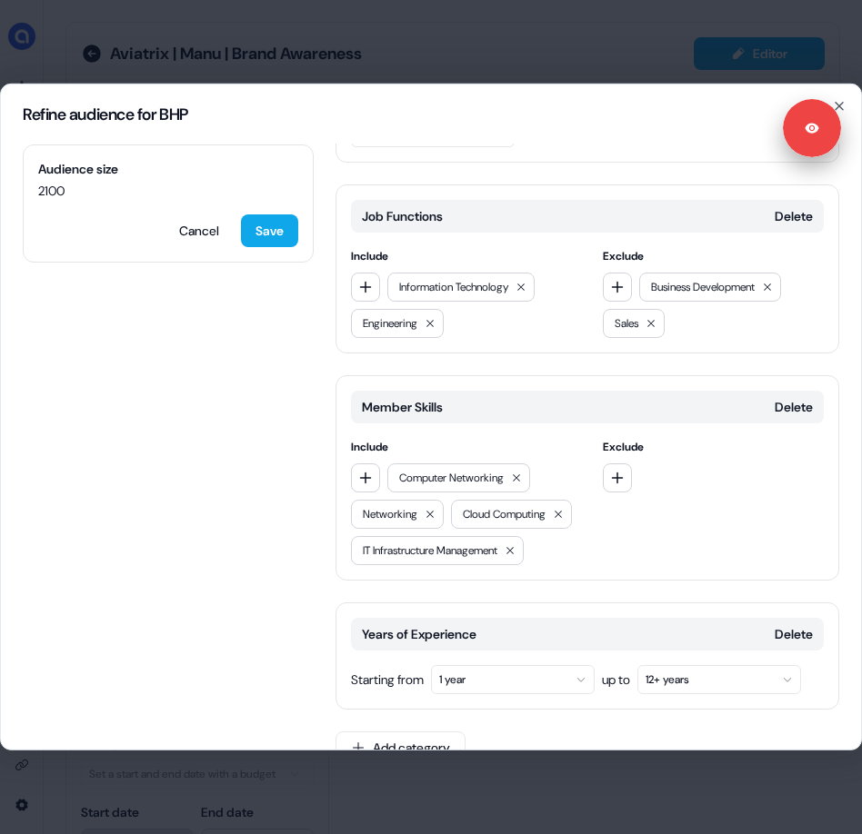
click at [461, 665] on button "1 year" at bounding box center [513, 679] width 164 height 29
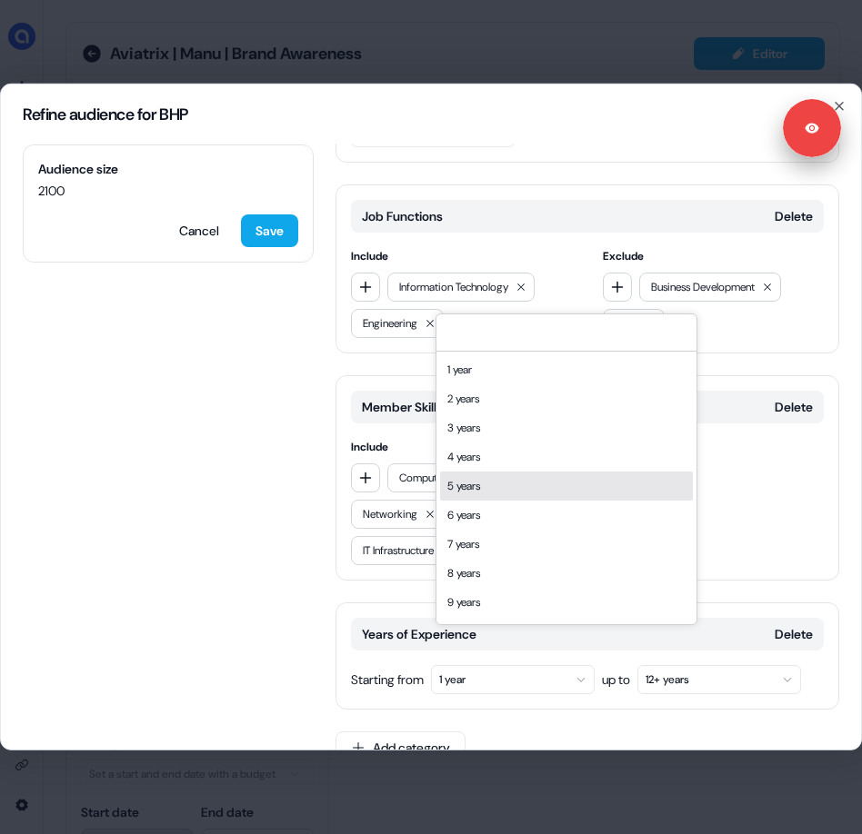
click at [506, 491] on div "5 years" at bounding box center [566, 486] width 253 height 29
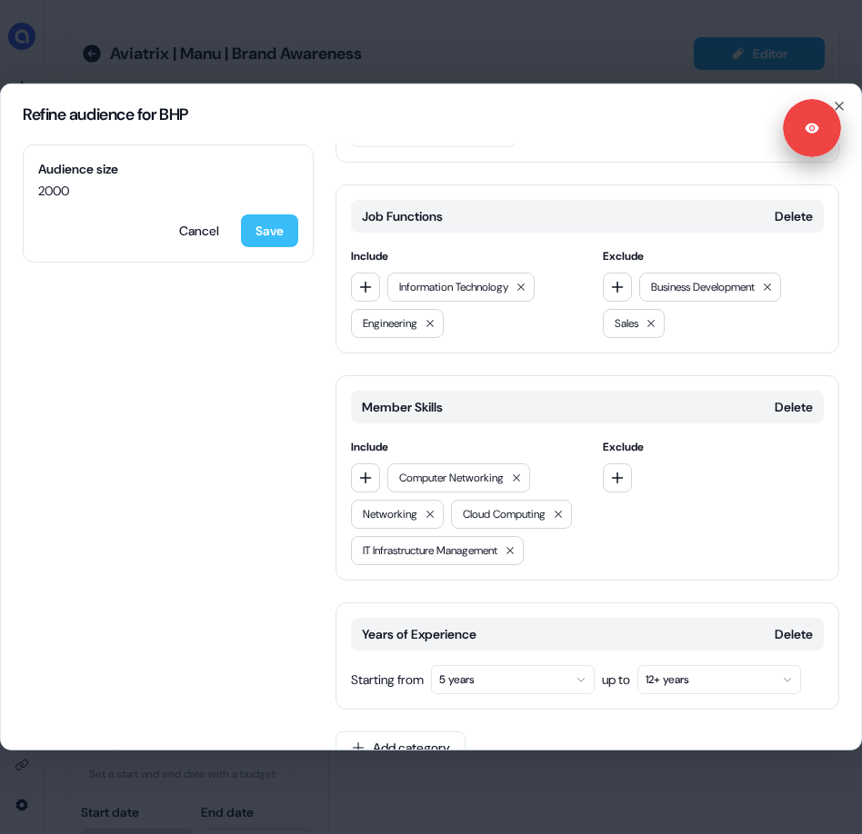
click at [287, 230] on button "Save" at bounding box center [269, 230] width 57 height 33
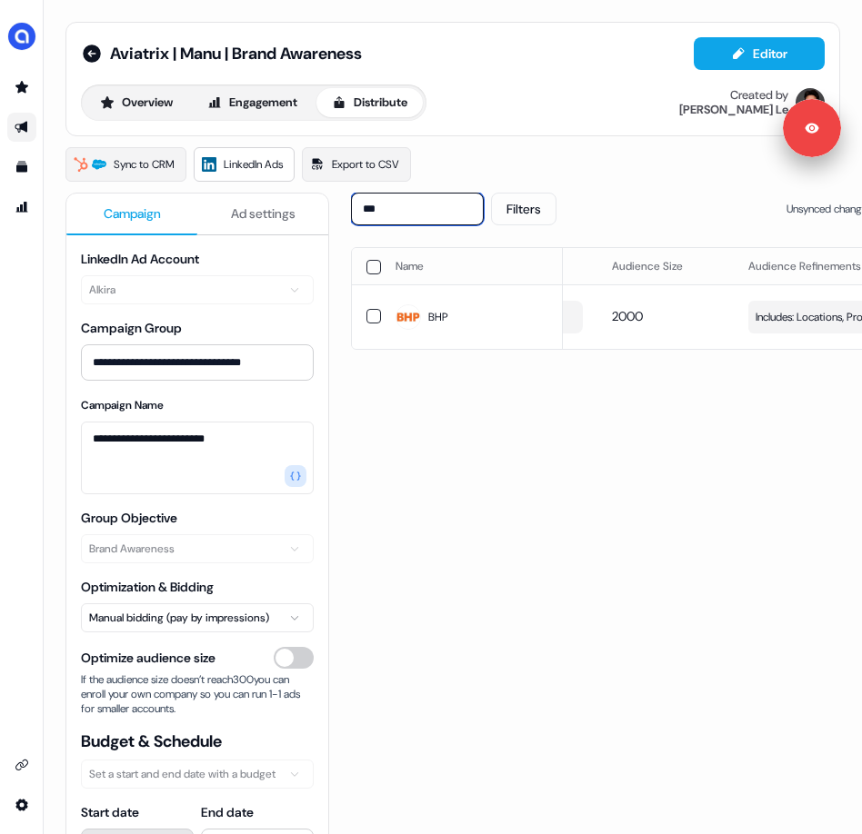
click at [468, 198] on input "***" at bounding box center [417, 209] width 133 height 33
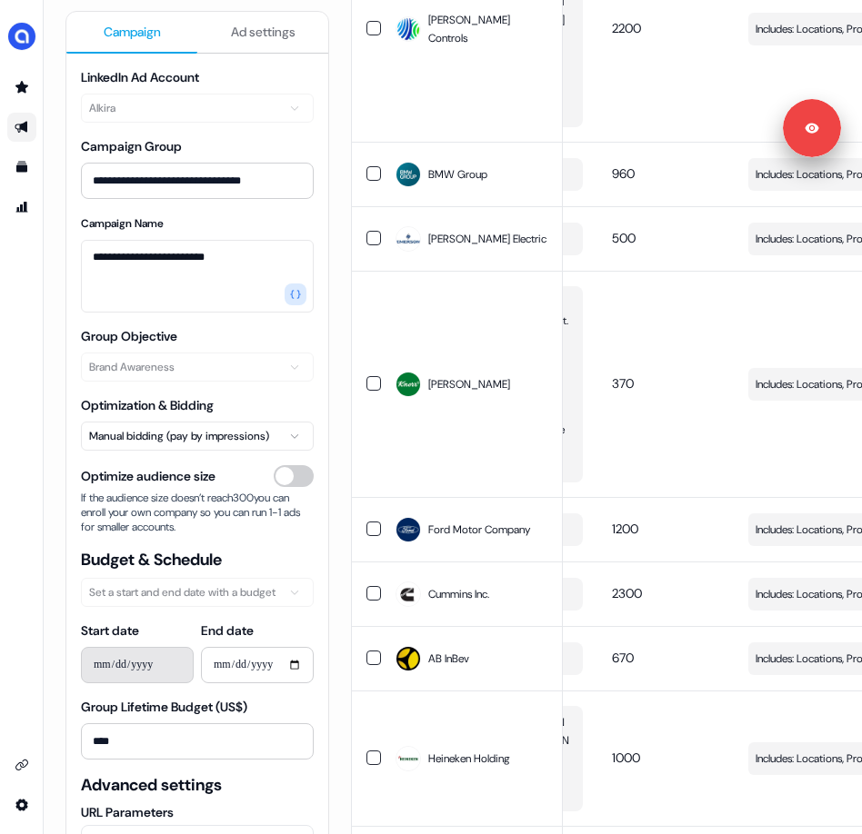
scroll to position [1307, 0]
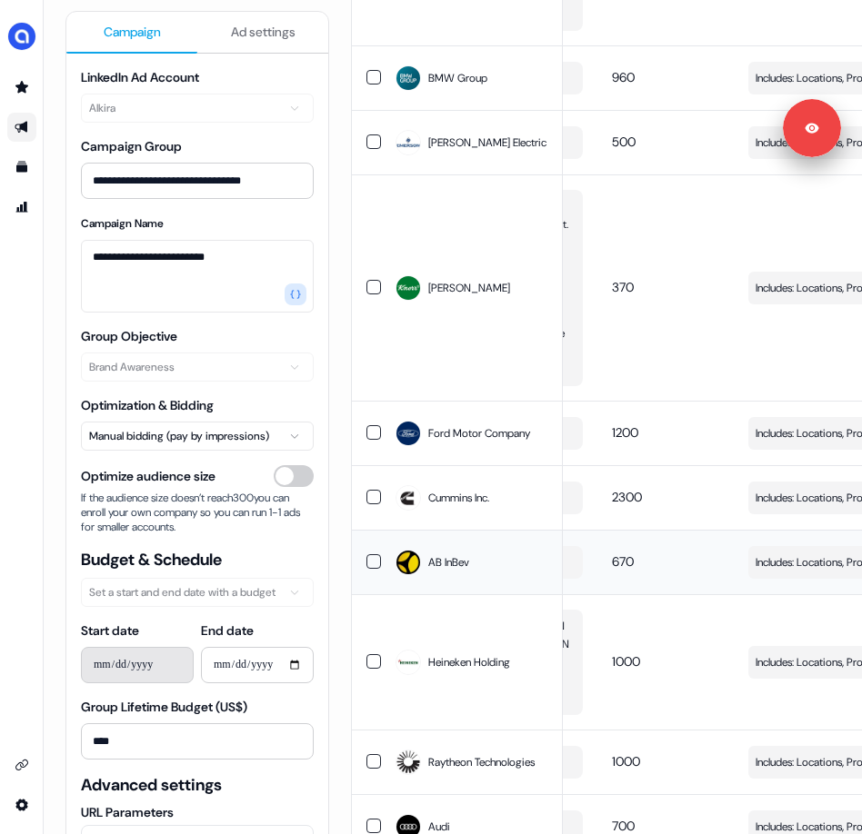
click at [823, 572] on span "Includes: Locations, Profile Language, Job Functions, Member Skills / Excludes:…" at bounding box center [842, 562] width 174 height 18
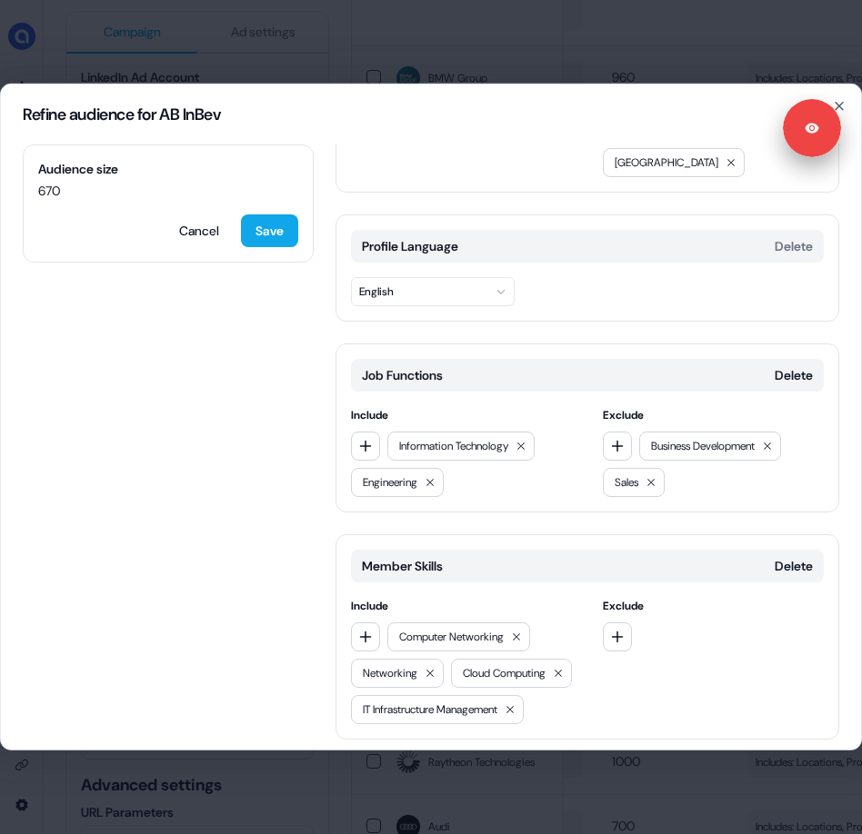
scroll to position [260, 0]
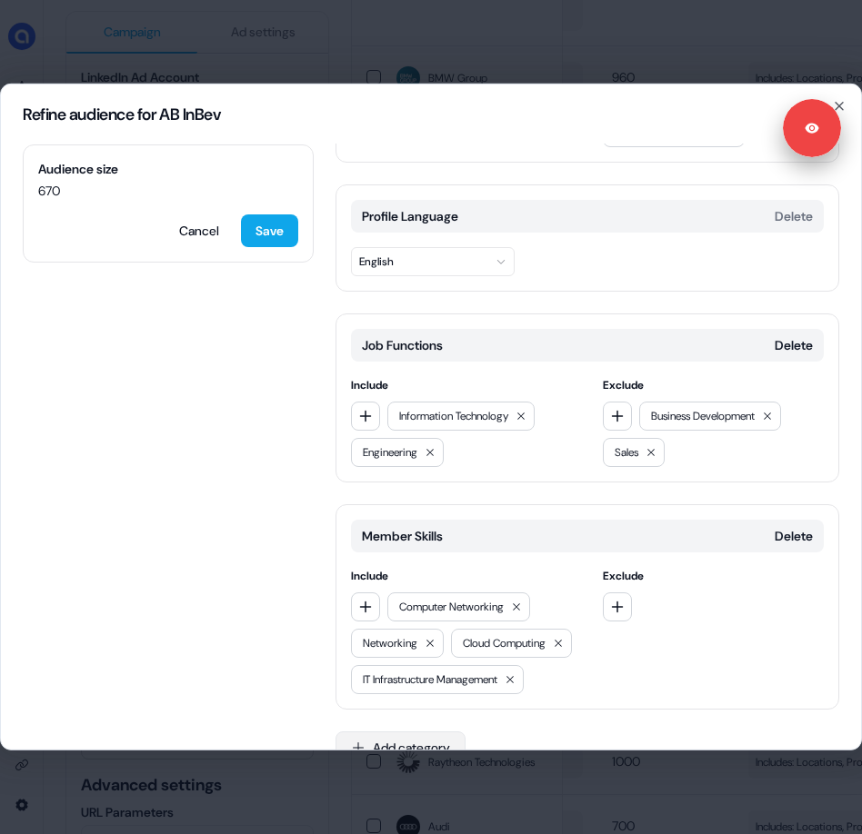
click at [388, 732] on button "Add category" at bounding box center [400, 748] width 130 height 33
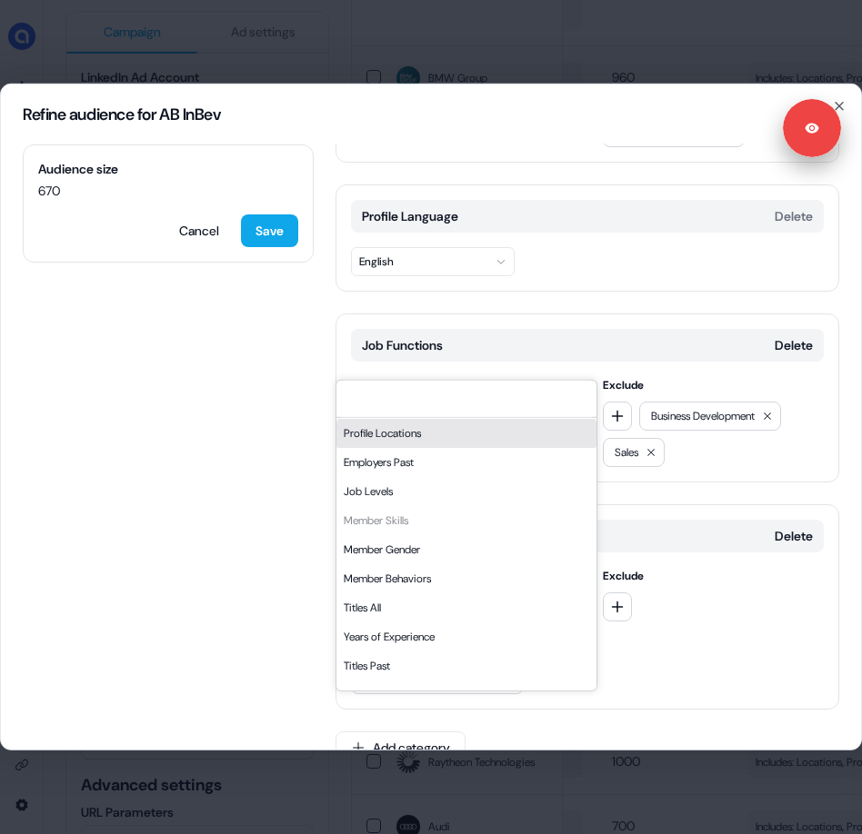
scroll to position [88, 0]
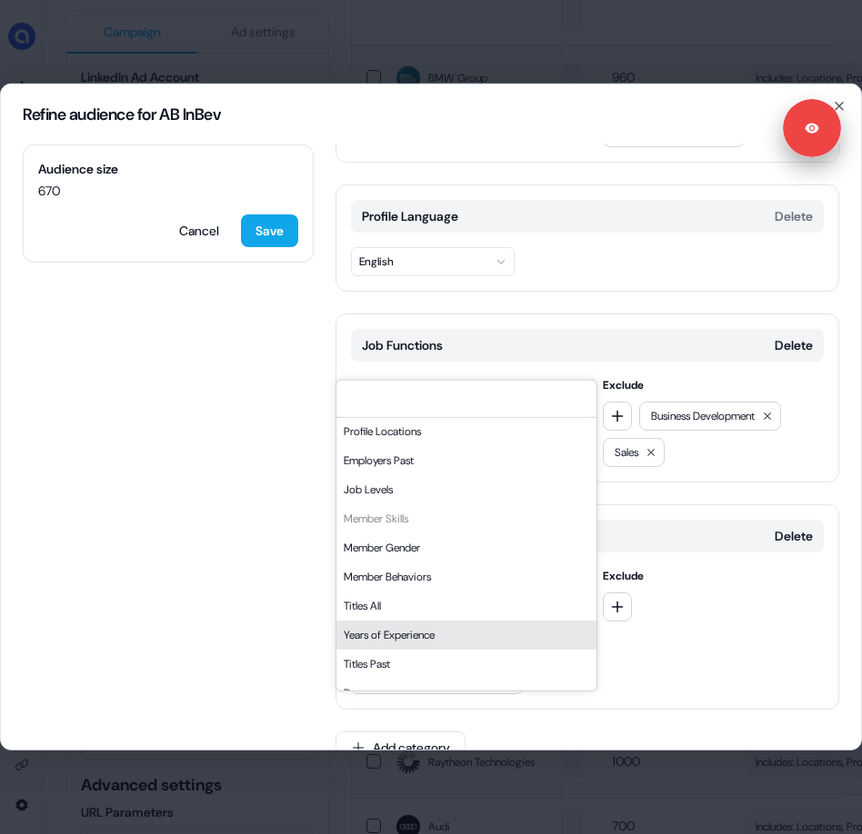
click at [421, 627] on div "Years of Experience" at bounding box center [466, 635] width 260 height 29
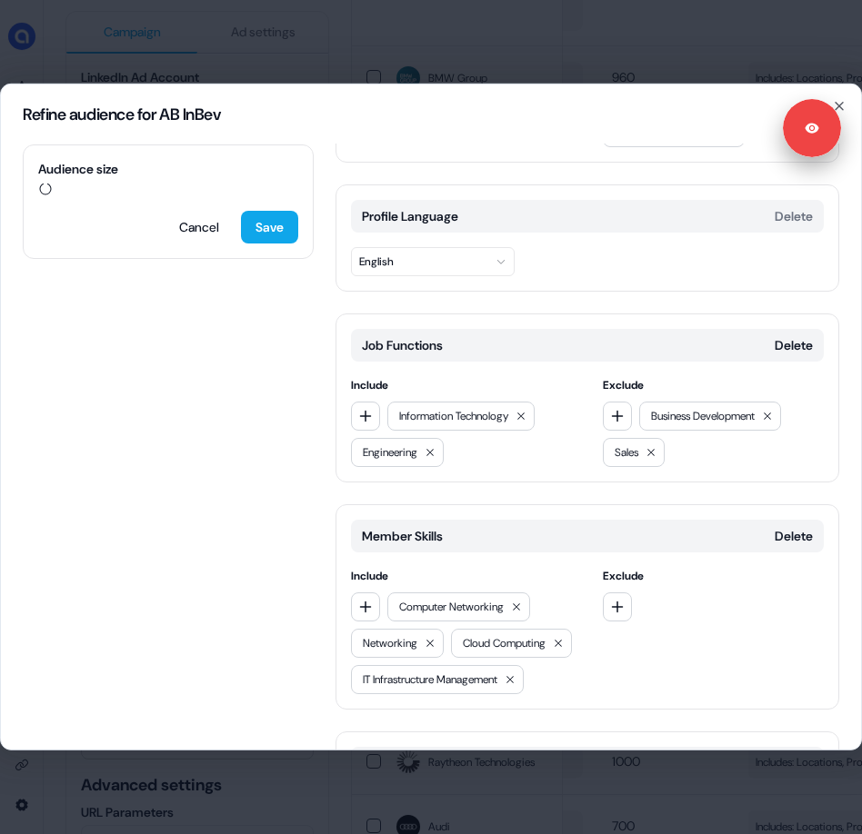
scroll to position [389, 0]
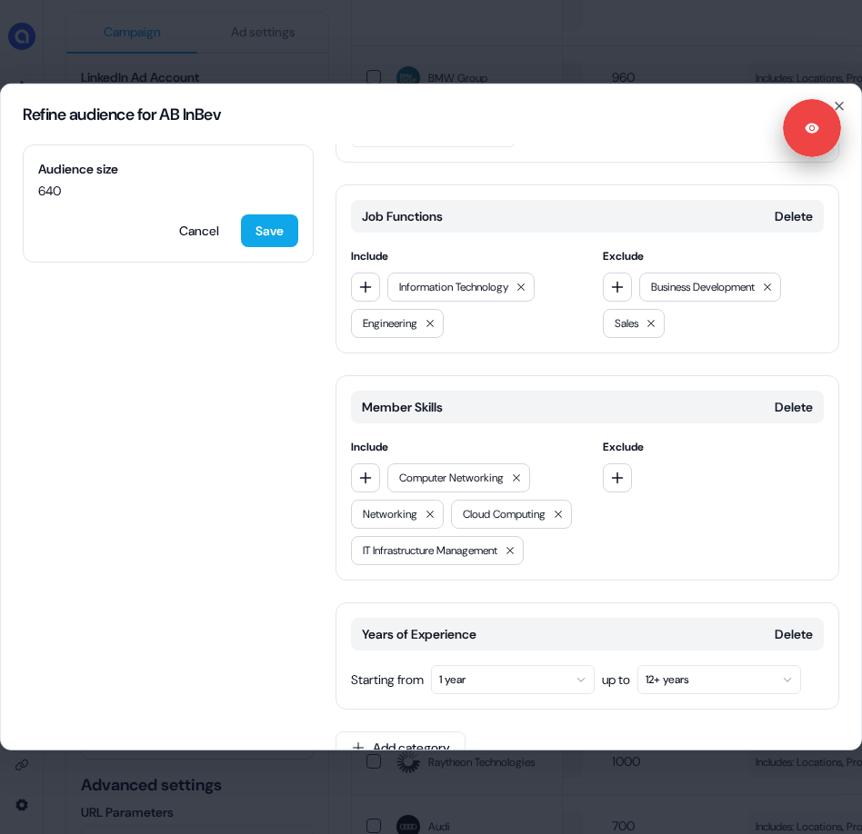
click at [531, 665] on button "1 year" at bounding box center [513, 679] width 164 height 29
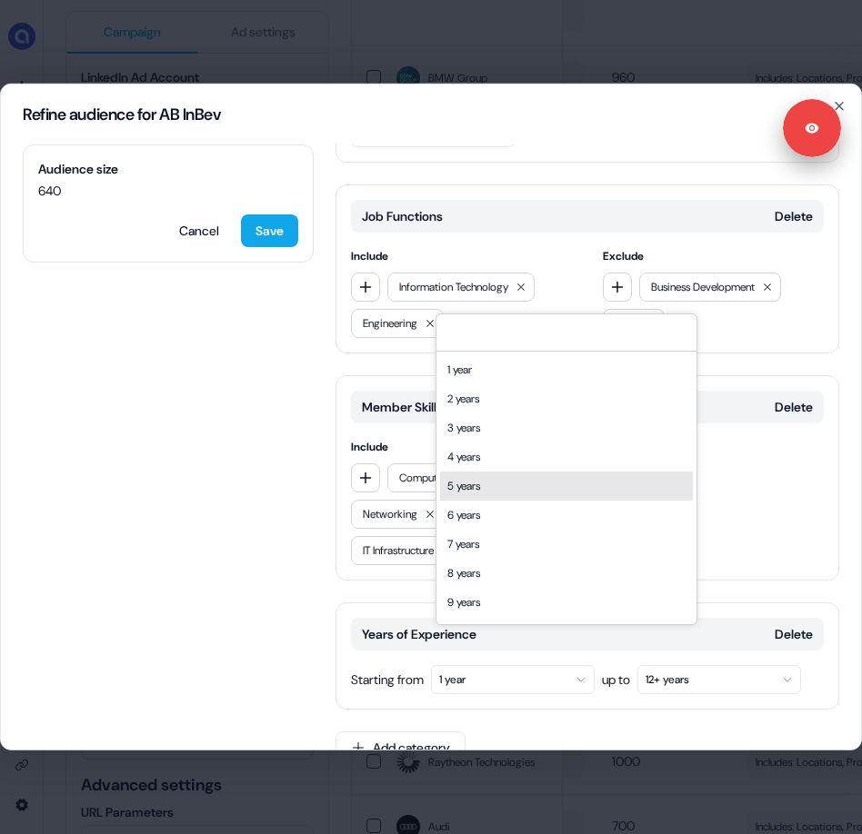
click at [553, 488] on div "5 years" at bounding box center [566, 486] width 253 height 29
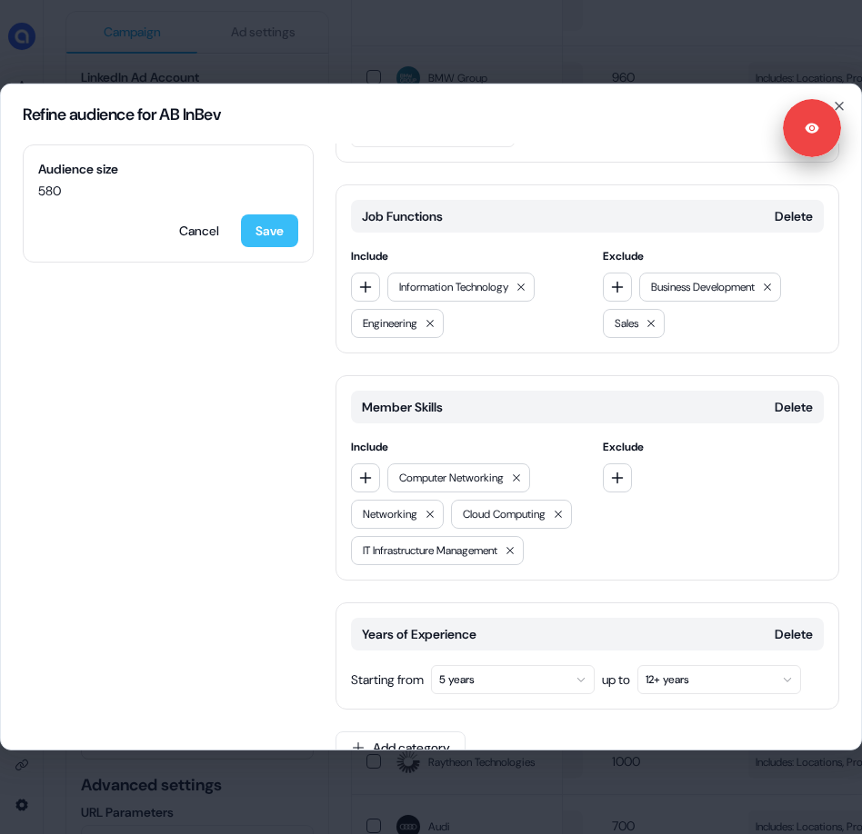
click at [260, 231] on button "Save" at bounding box center [269, 230] width 57 height 33
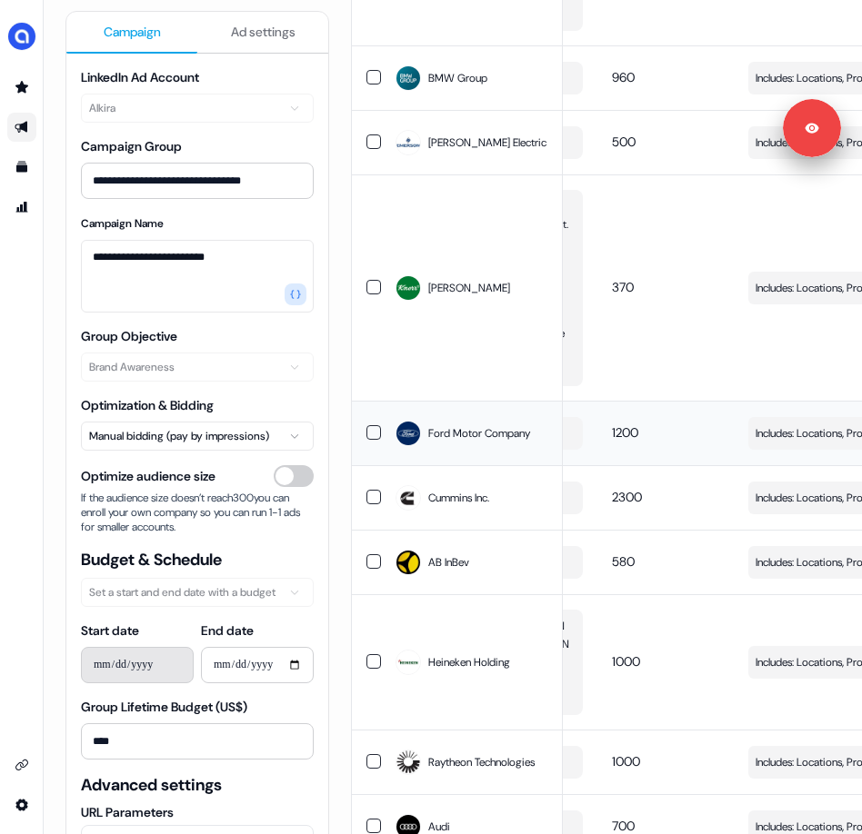
click at [822, 443] on span "Includes: Locations, Profile Language, Job Functions, Member Skills, Years of E…" at bounding box center [842, 433] width 174 height 18
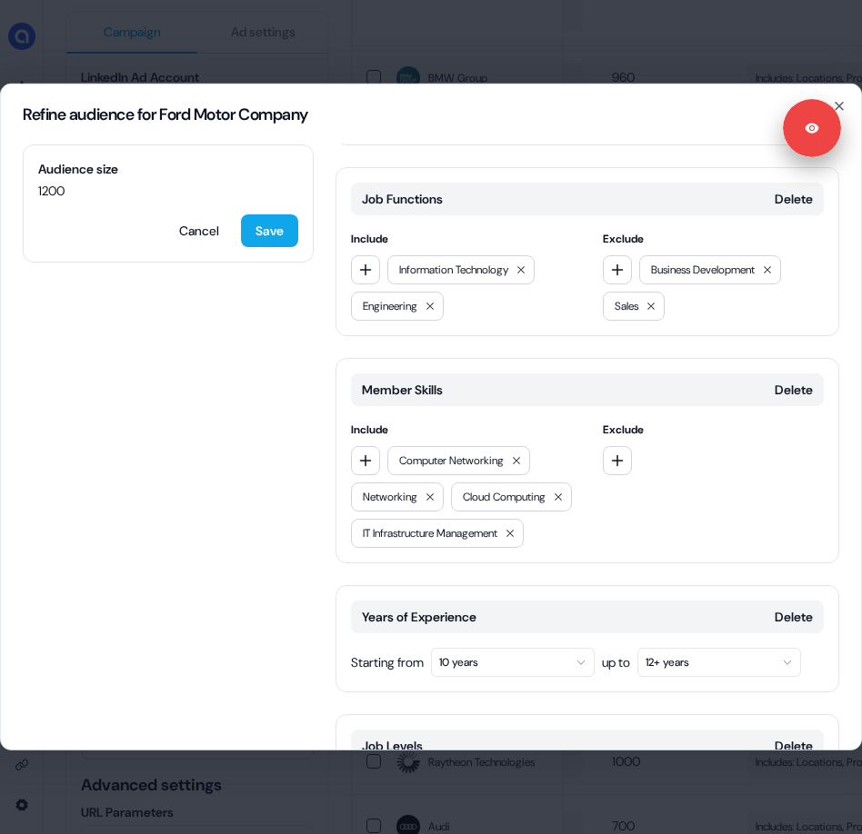
scroll to position [580, 0]
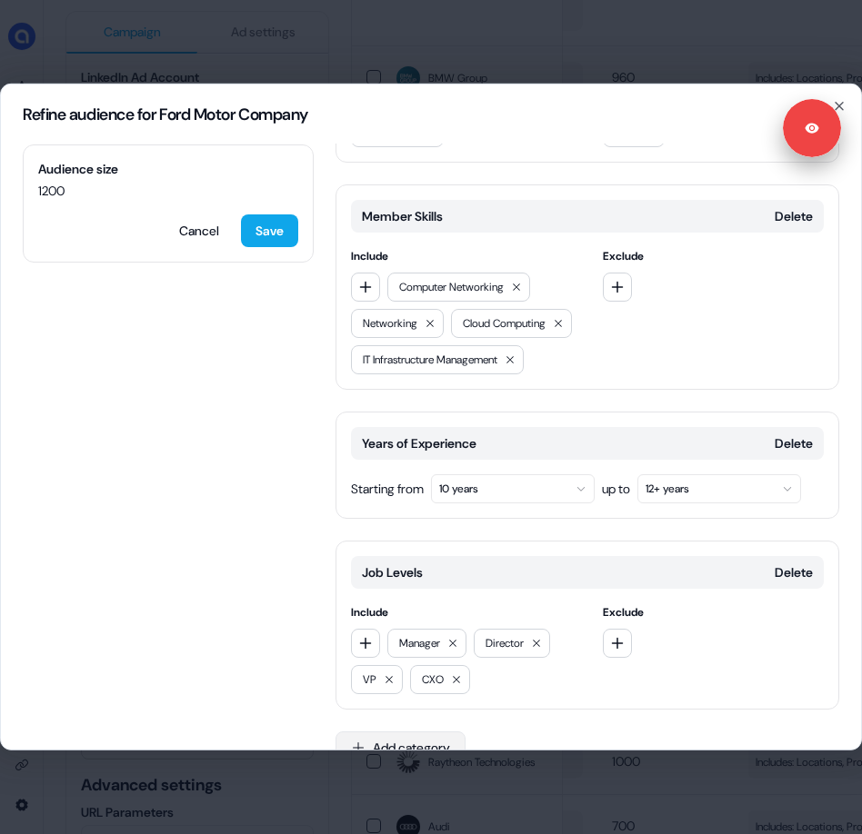
click at [401, 732] on button "Add category" at bounding box center [400, 748] width 130 height 33
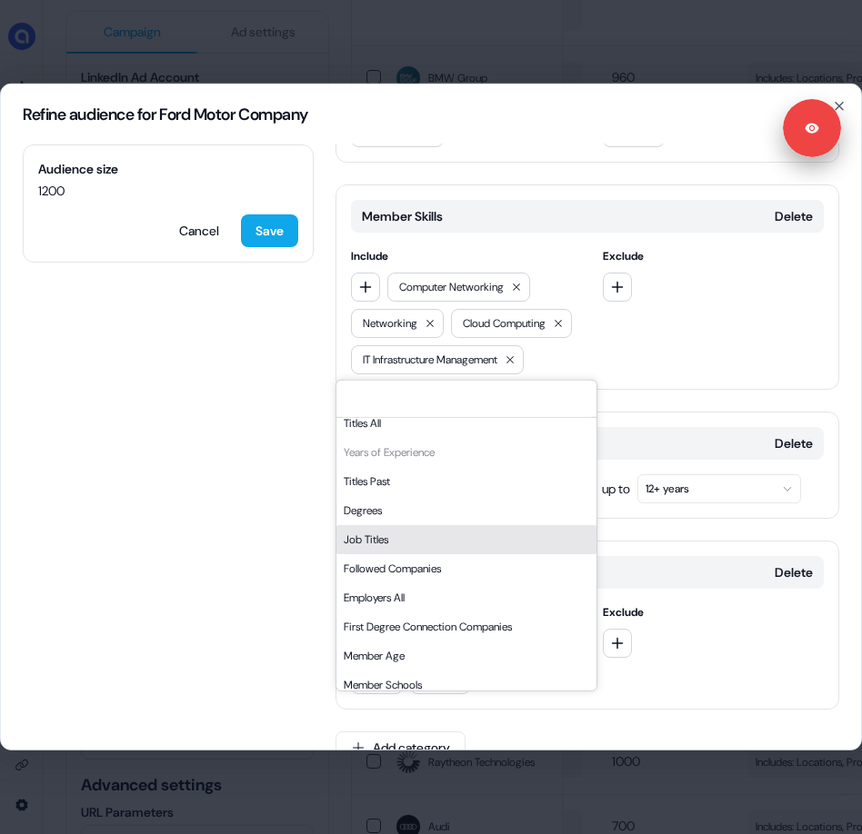
scroll to position [309, 0]
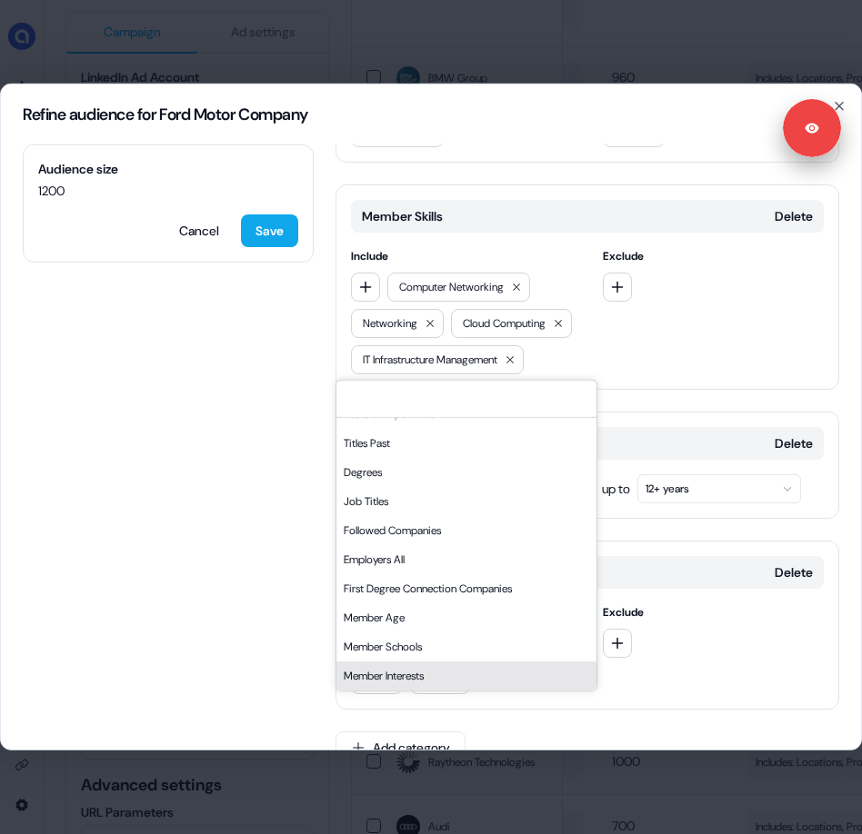
click at [427, 673] on div "Member Interests" at bounding box center [466, 676] width 260 height 29
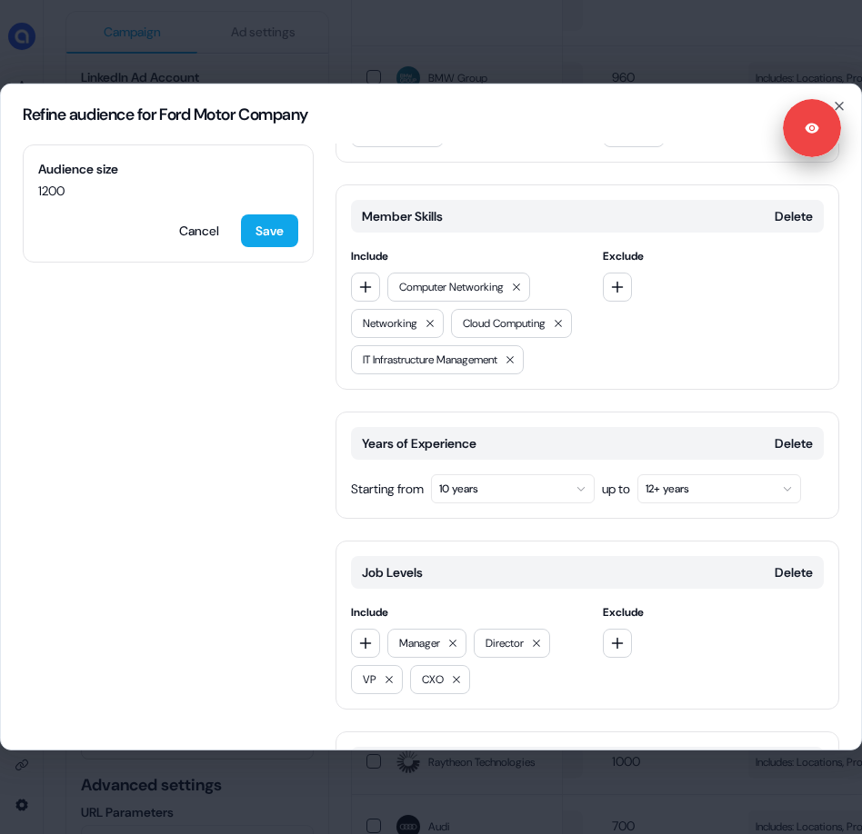
scroll to position [734, 0]
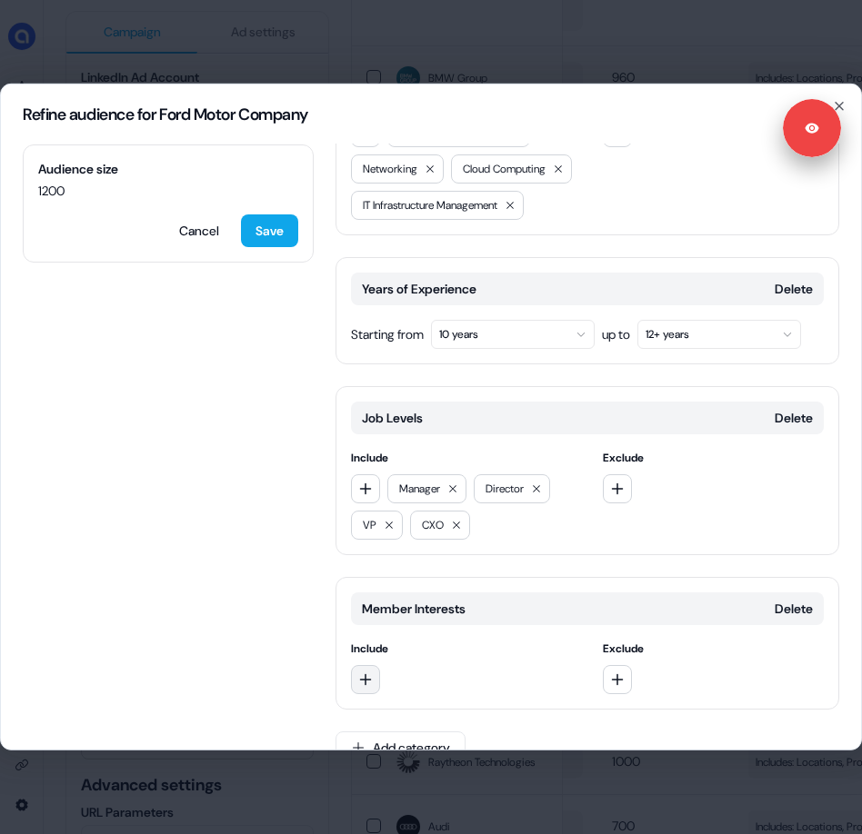
click at [374, 665] on button "button" at bounding box center [365, 679] width 29 height 29
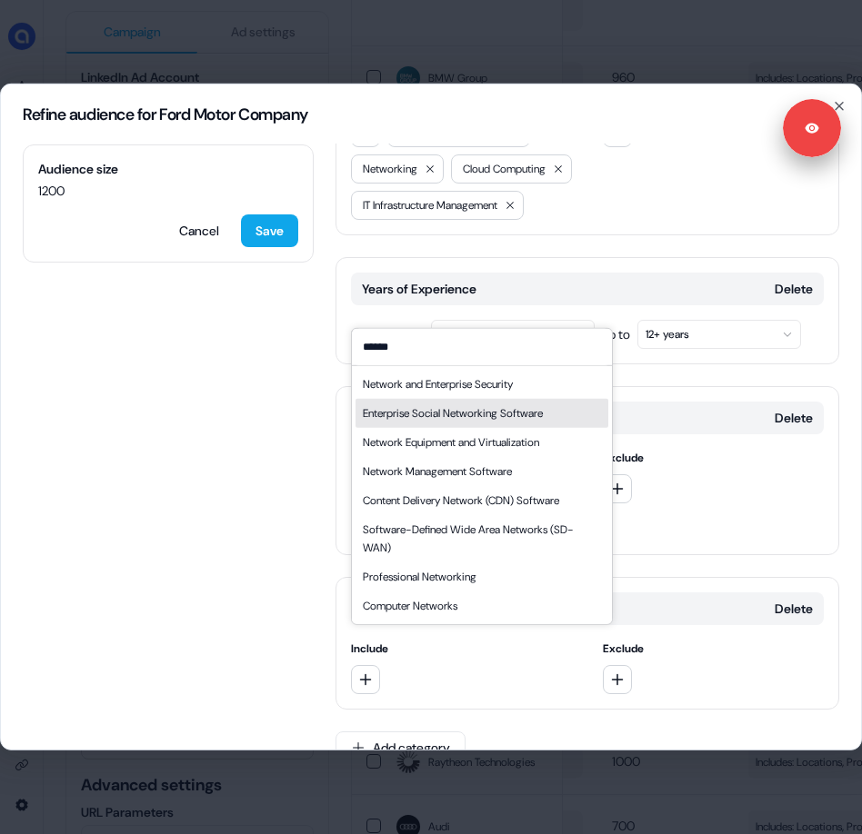
type input "******"
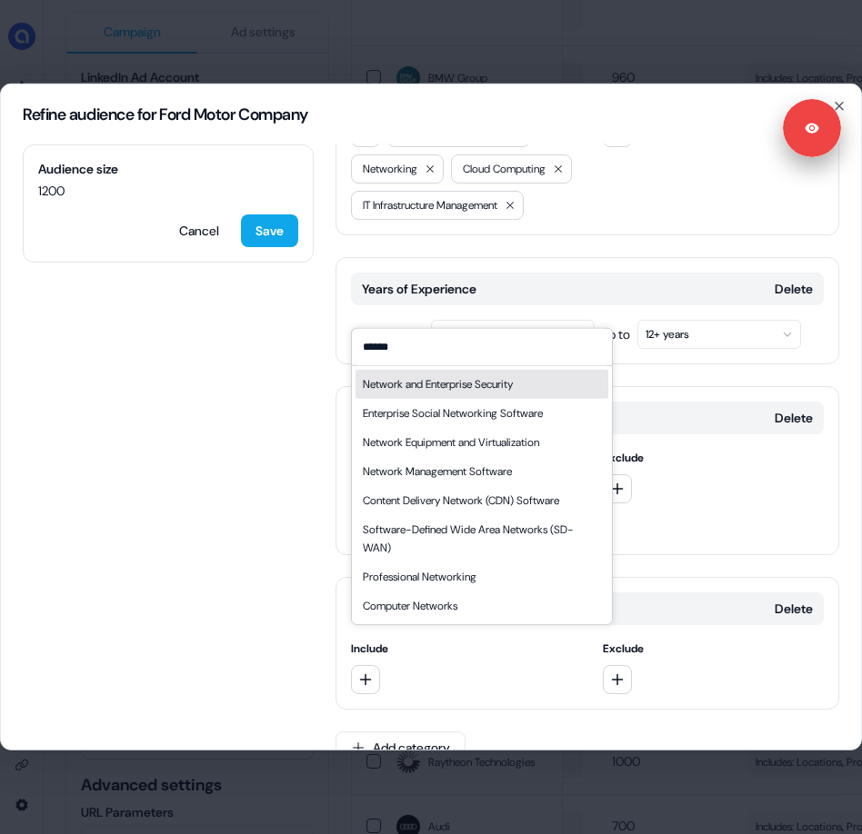
click at [495, 394] on div "Network and Enterprise Security" at bounding box center [481, 384] width 253 height 29
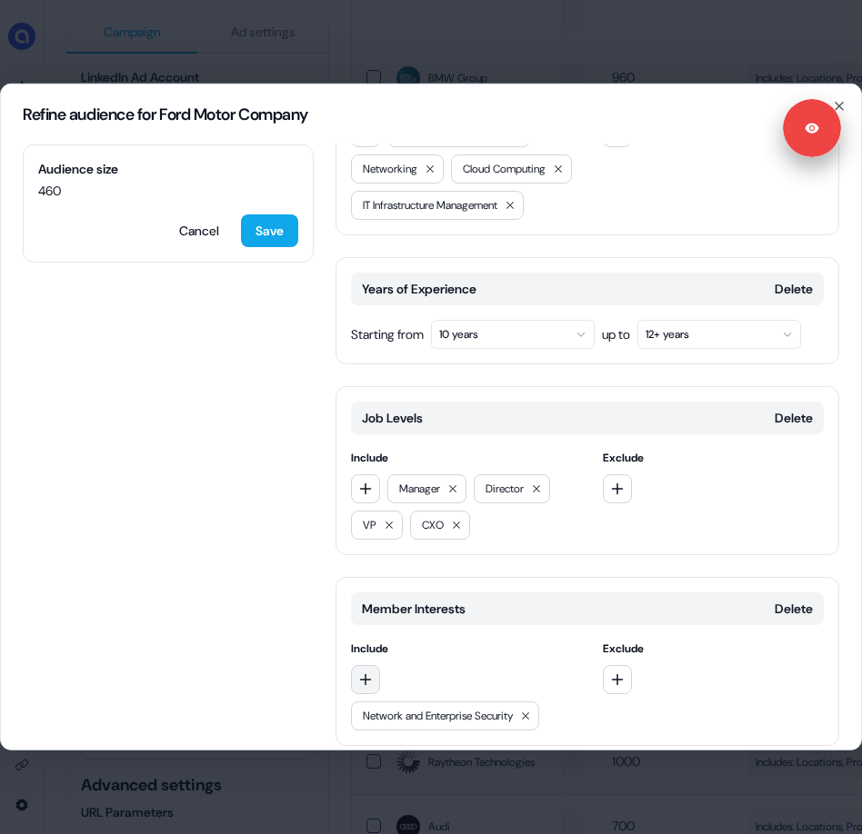
click at [370, 673] on icon "button" at bounding box center [365, 680] width 15 height 15
type input "*"
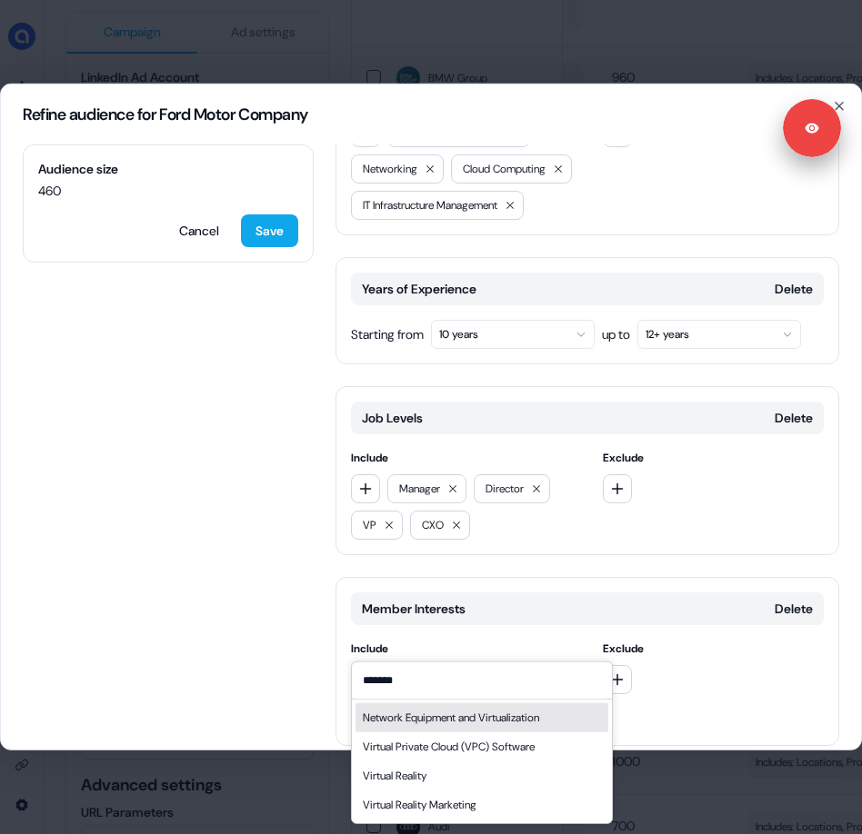
type input "*******"
click at [424, 723] on div "Network Equipment and Virtualization" at bounding box center [451, 718] width 176 height 18
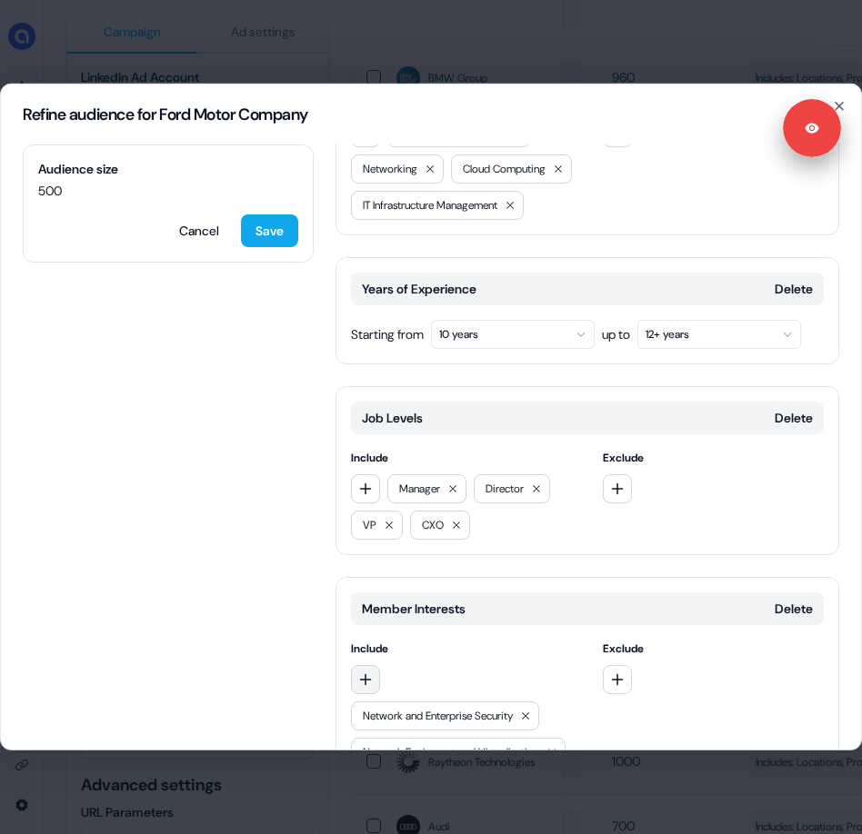
click at [361, 665] on button "button" at bounding box center [365, 679] width 29 height 29
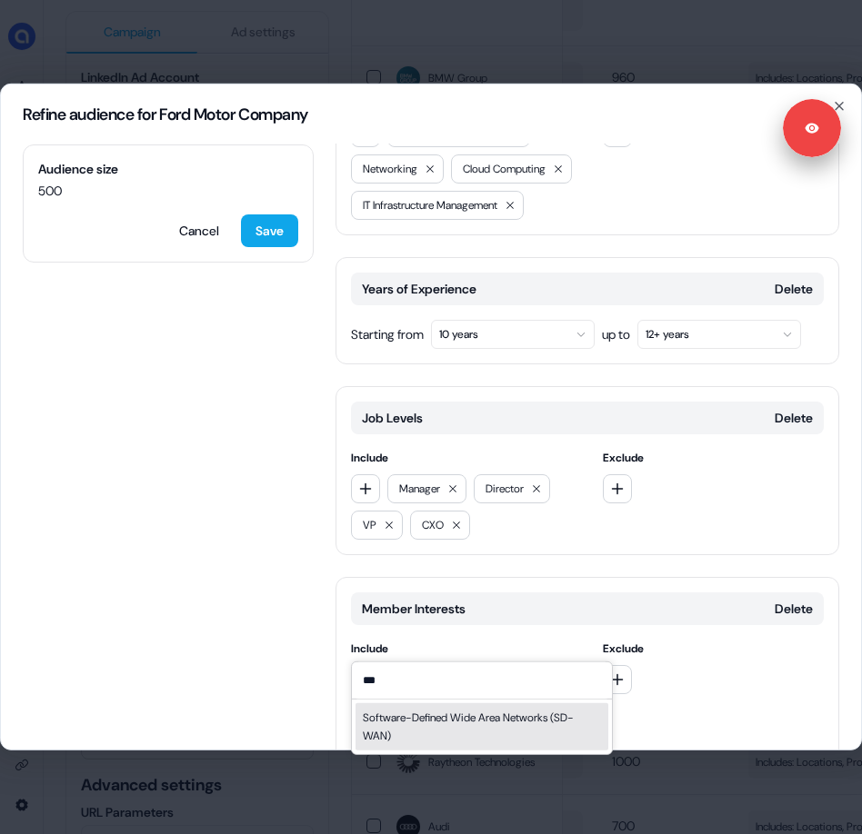
type input "***"
click at [393, 730] on div "Software-Defined Wide Area Networks (SD-WAN)" at bounding box center [482, 727] width 238 height 36
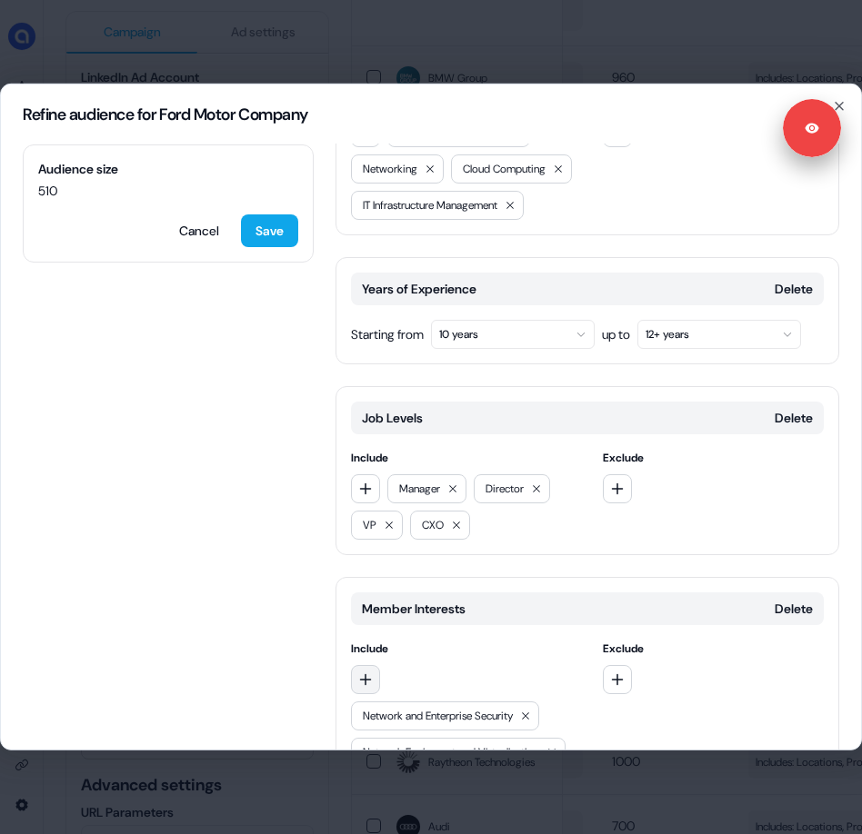
click at [354, 665] on button "button" at bounding box center [365, 679] width 29 height 29
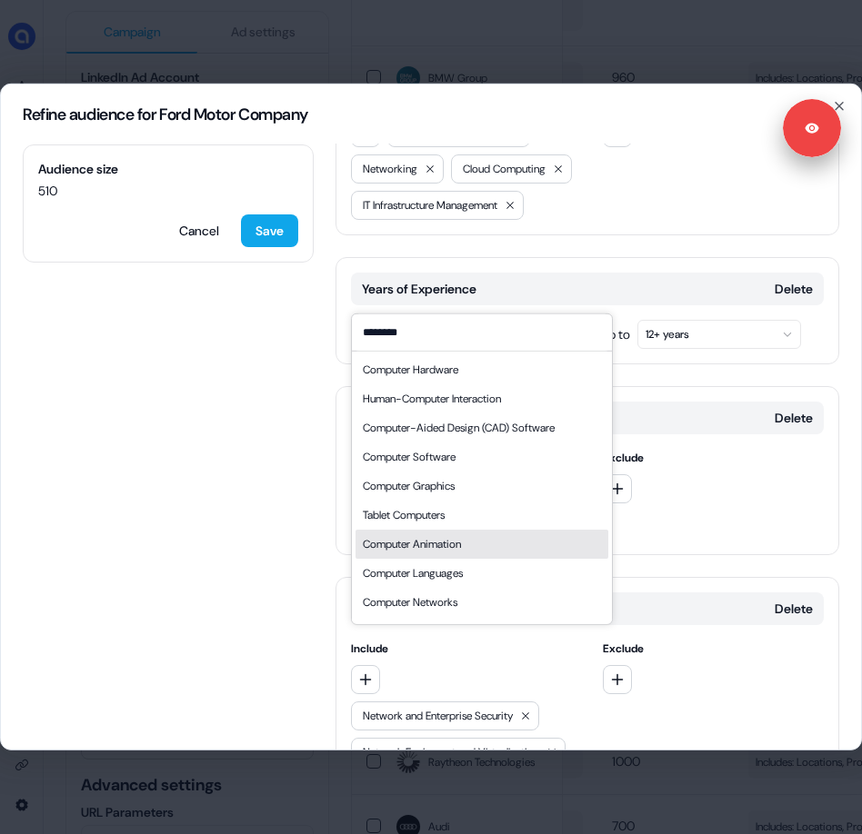
scroll to position [25, 0]
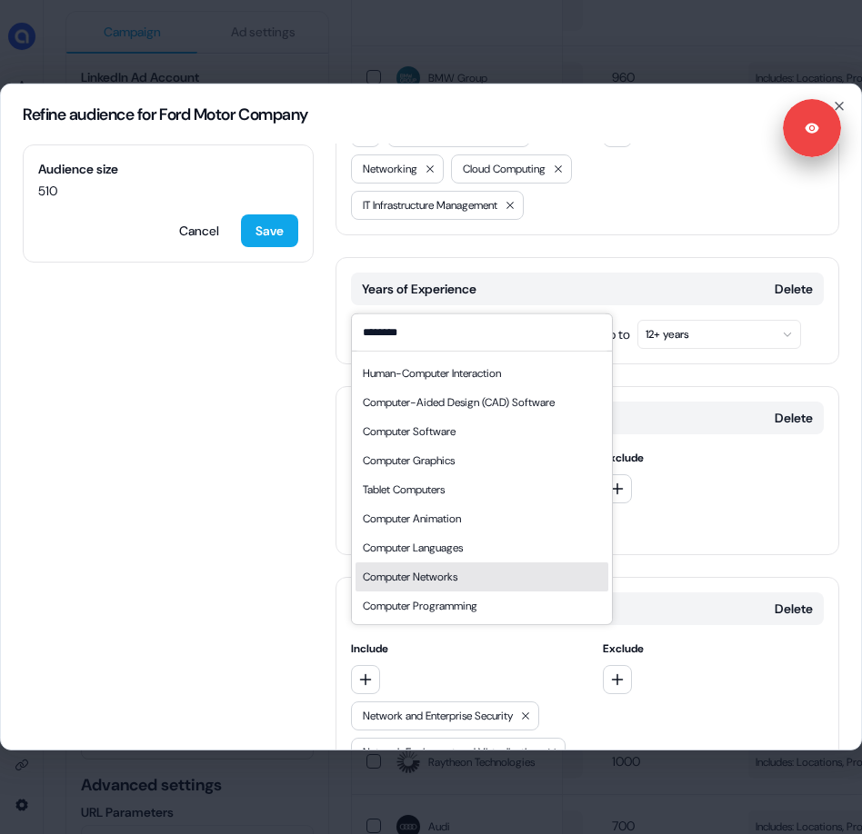
type input "********"
click at [473, 574] on div "Computer Networks" at bounding box center [481, 577] width 253 height 29
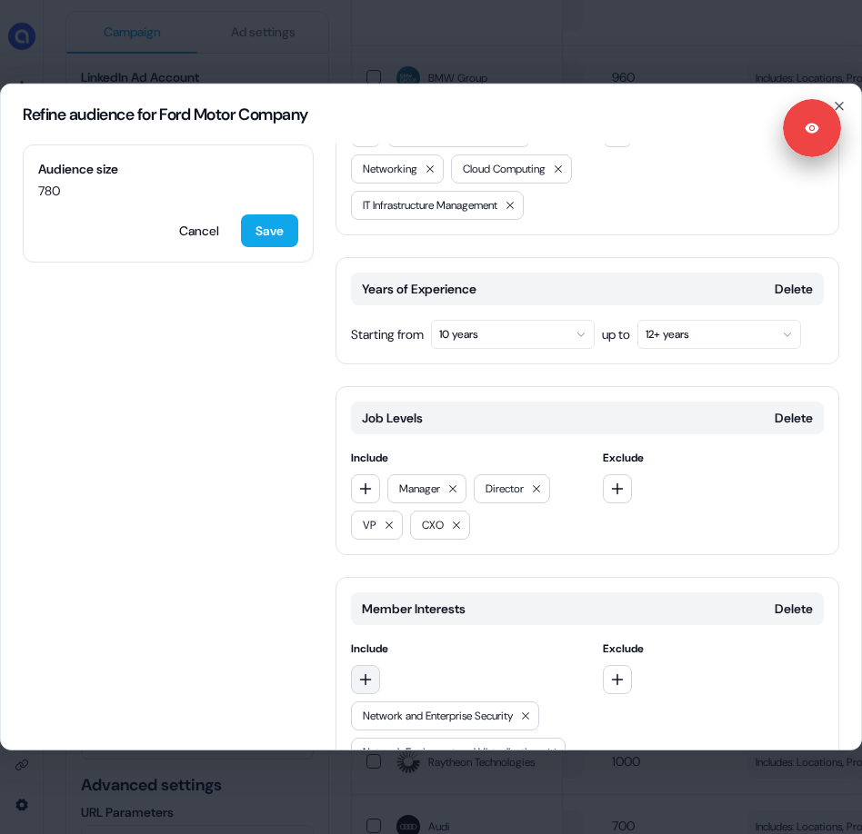
click at [370, 673] on icon "button" at bounding box center [365, 680] width 15 height 15
type input "***"
click at [422, 717] on div "Content Delivery Network (CDN) Software" at bounding box center [461, 718] width 196 height 18
click at [360, 673] on icon "button" at bounding box center [365, 680] width 15 height 15
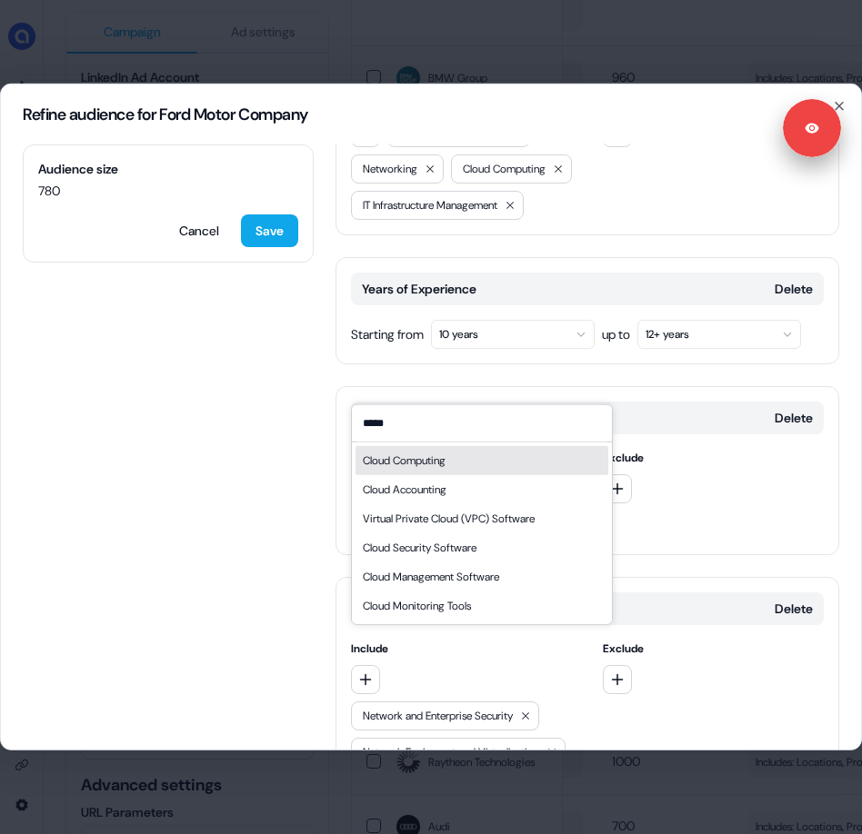
type input "*****"
click at [451, 470] on div "Cloud Computing" at bounding box center [481, 460] width 253 height 29
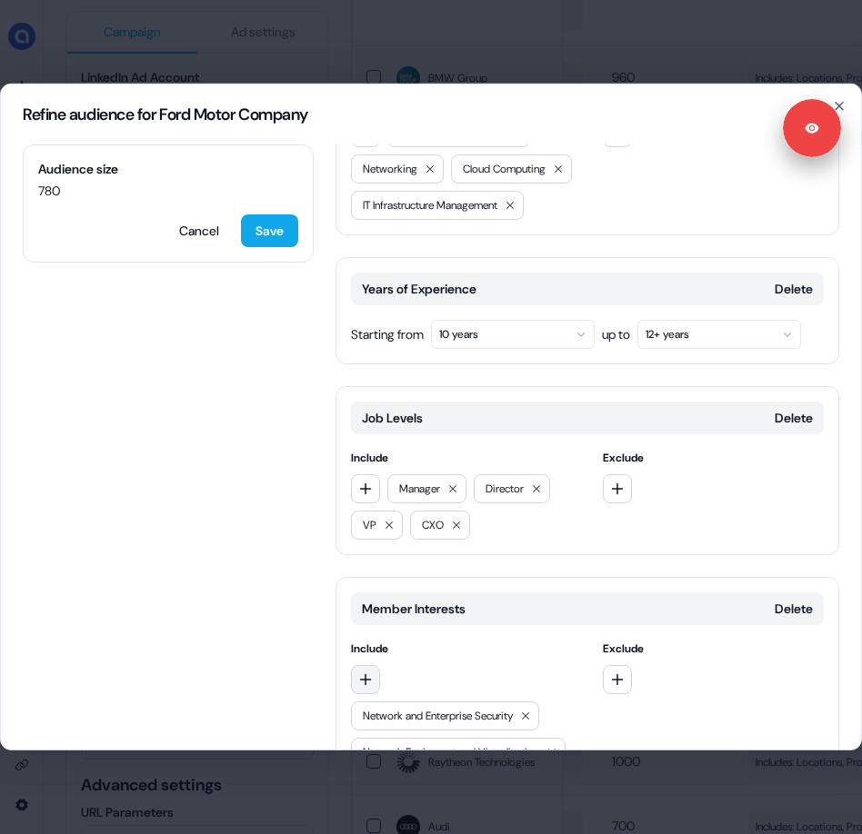
click at [370, 674] on icon "button" at bounding box center [366, 680] width 12 height 12
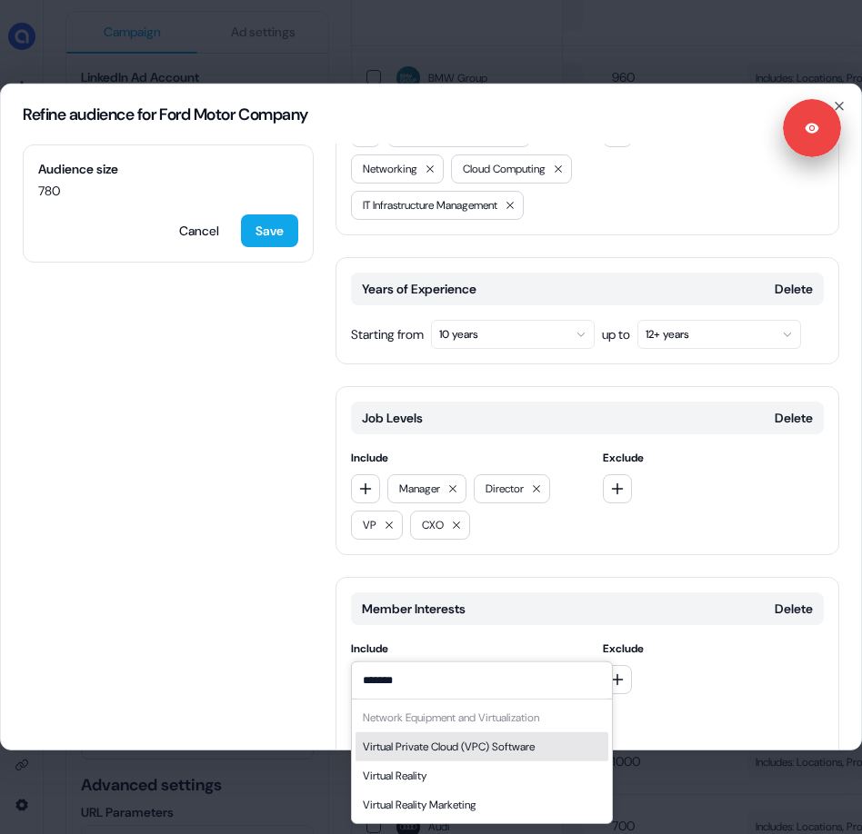
type input "*******"
click at [422, 738] on div "Virtual Private Cloud (VPC) Software" at bounding box center [449, 747] width 172 height 18
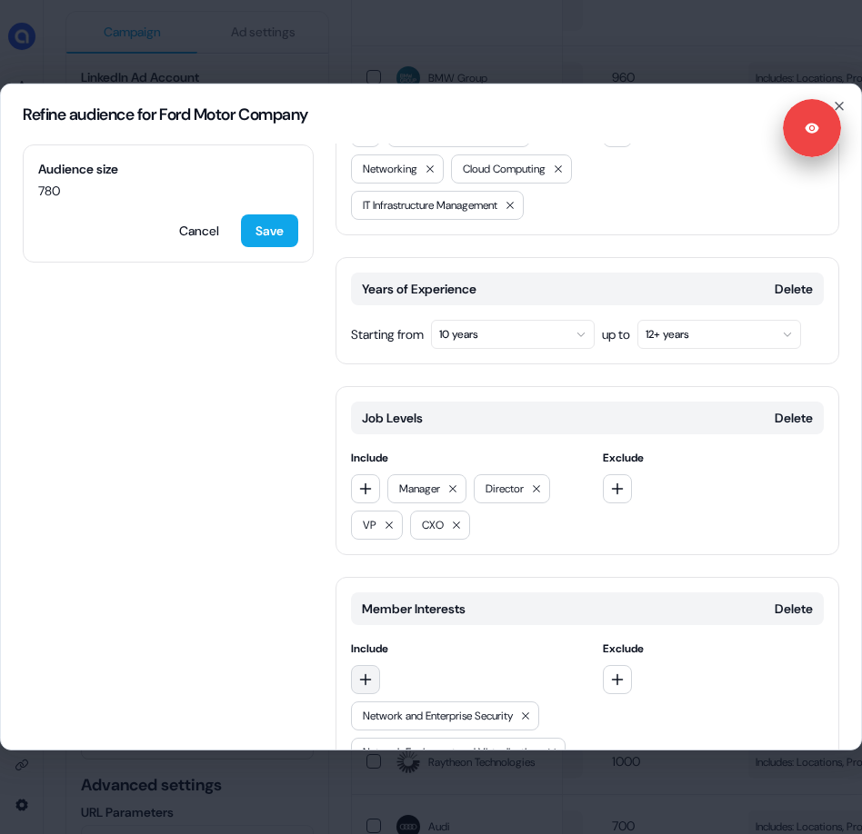
click at [364, 673] on icon "button" at bounding box center [365, 680] width 15 height 15
type input "**********"
click at [389, 714] on div "Cloud Security Software" at bounding box center [420, 718] width 114 height 18
click at [374, 665] on button "button" at bounding box center [365, 679] width 29 height 29
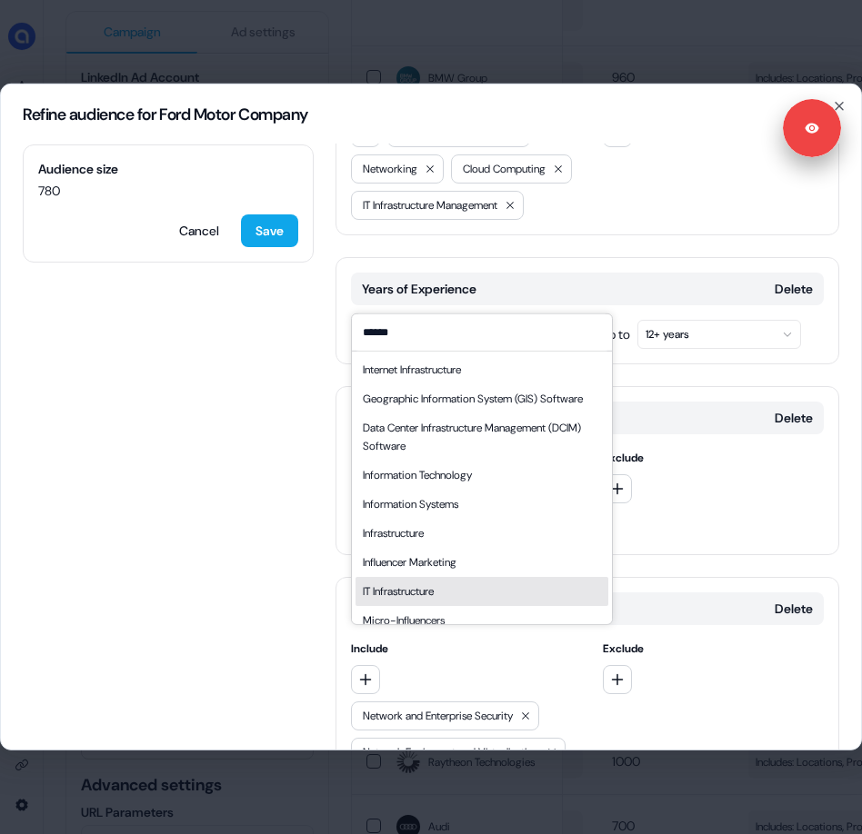
type input "******"
click at [434, 601] on div "IT Infrastructure" at bounding box center [398, 592] width 71 height 18
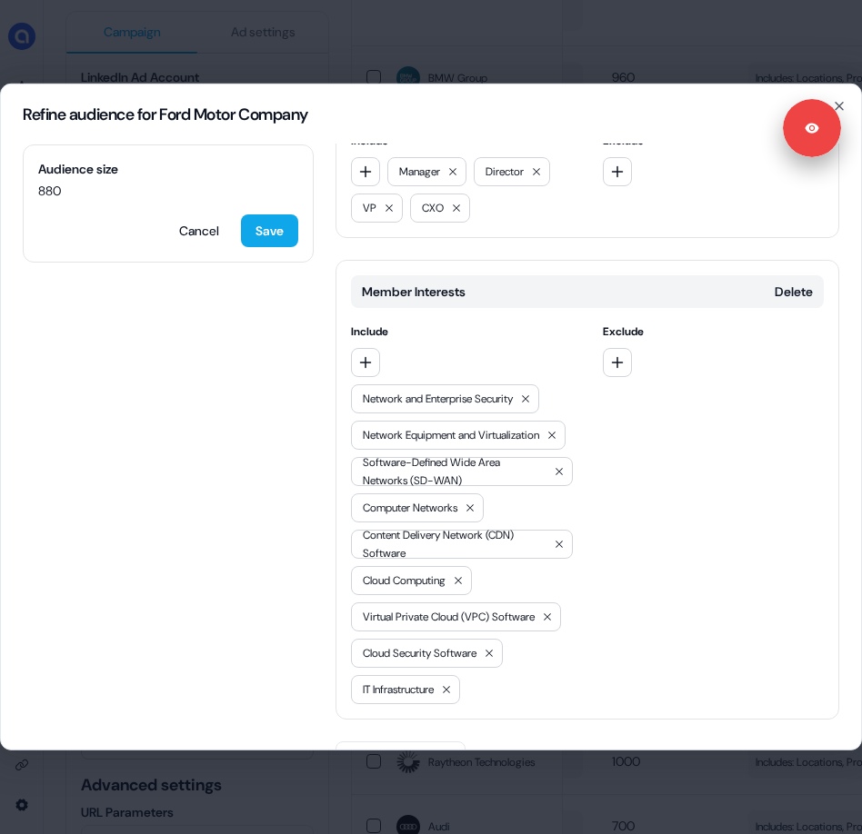
scroll to position [1062, 0]
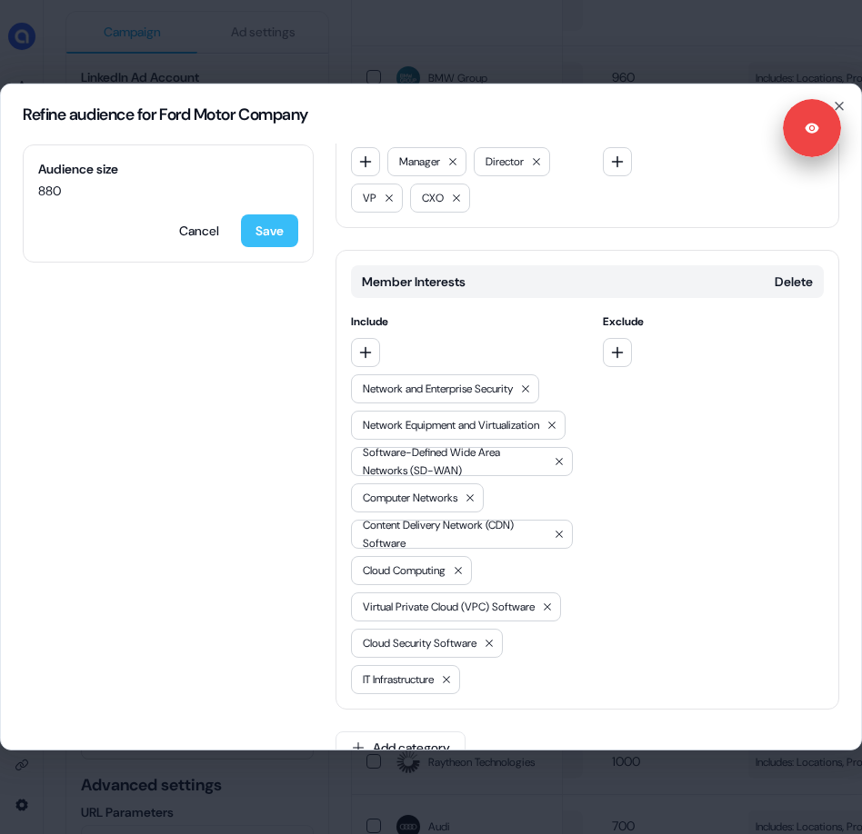
click at [286, 234] on button "Save" at bounding box center [269, 230] width 57 height 33
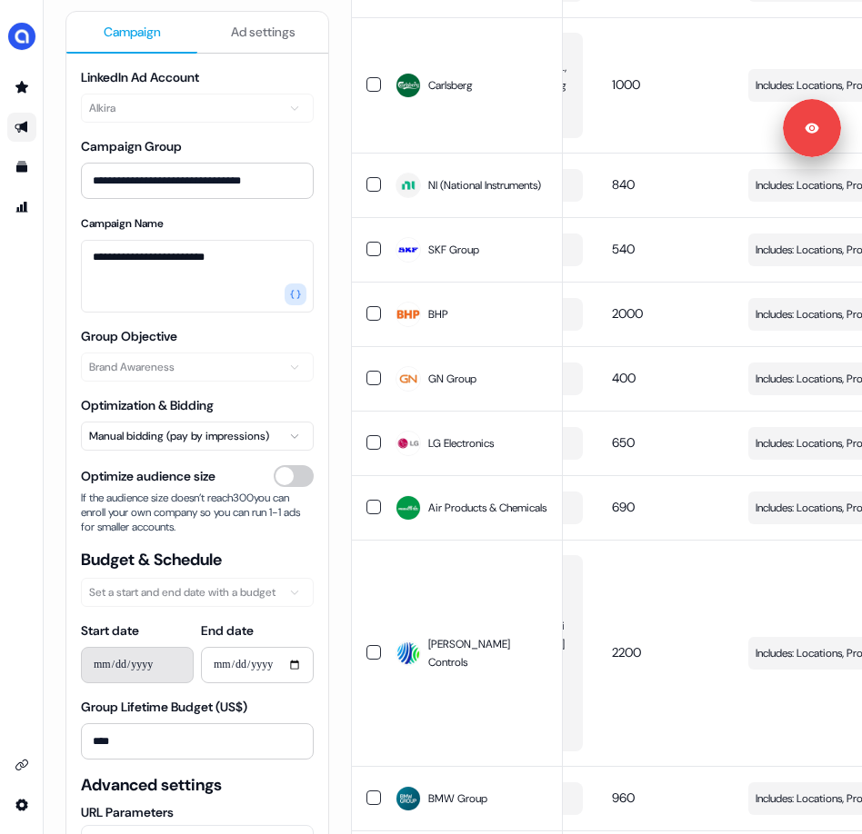
scroll to position [481, 0]
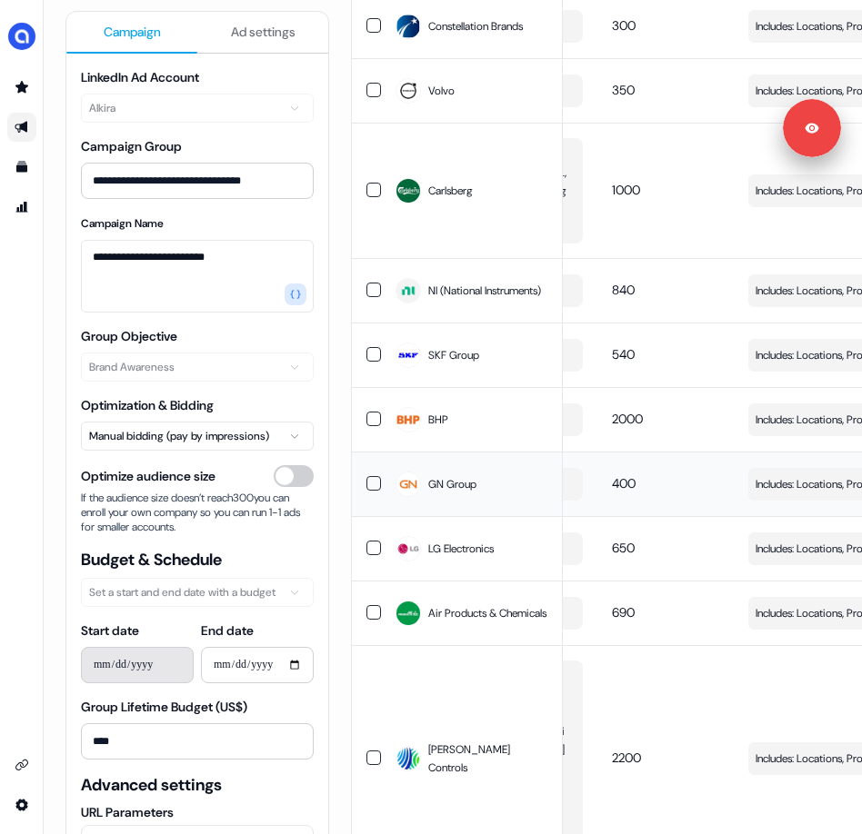
click at [792, 493] on span "Includes: Locations, Profile Language, Job Functions, Member Skills / Excludes:…" at bounding box center [842, 484] width 174 height 18
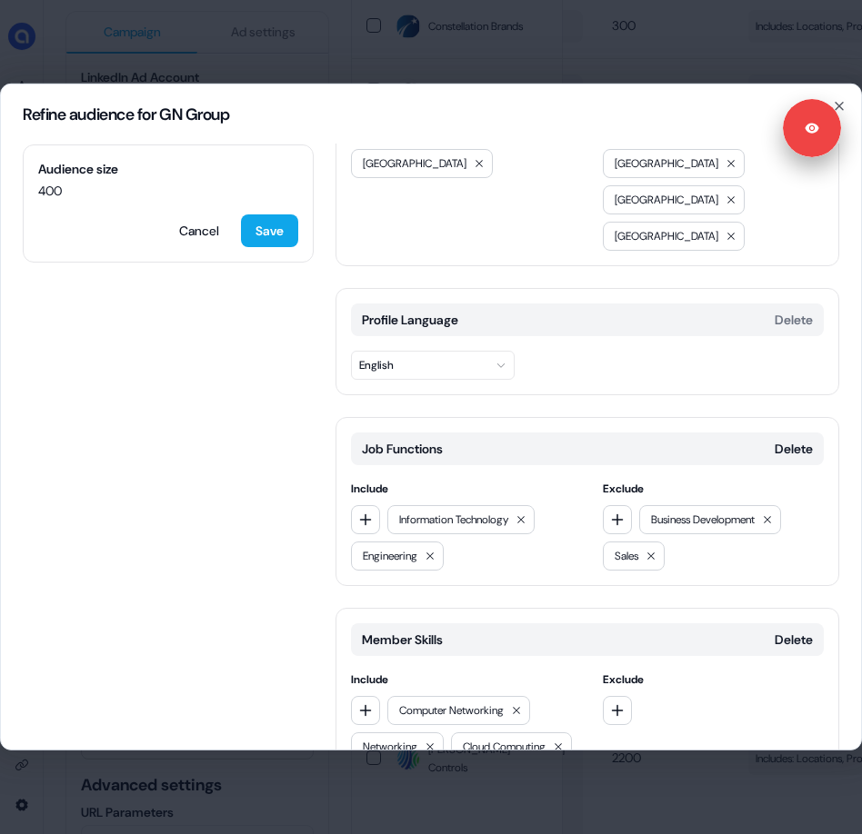
scroll to position [260, 0]
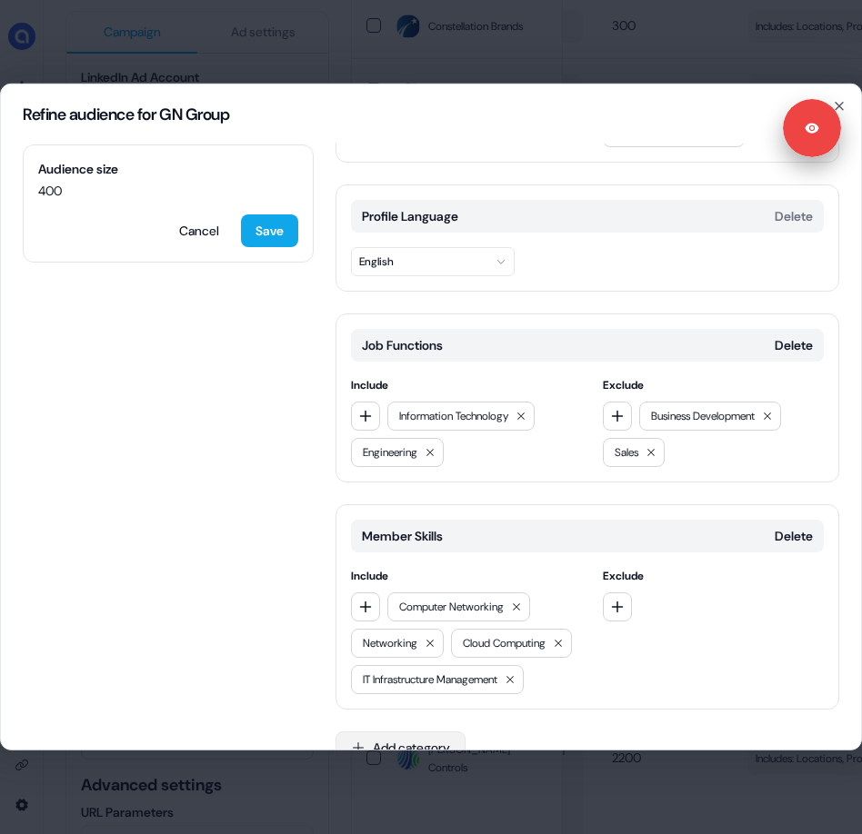
click at [419, 732] on button "Add category" at bounding box center [400, 748] width 130 height 33
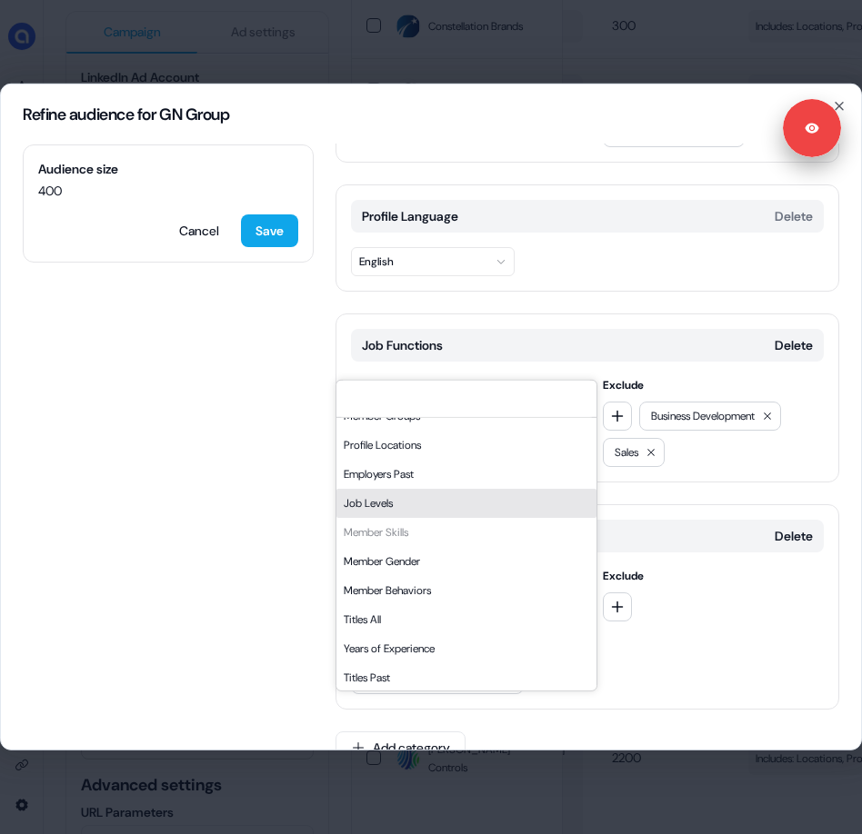
scroll to position [76, 0]
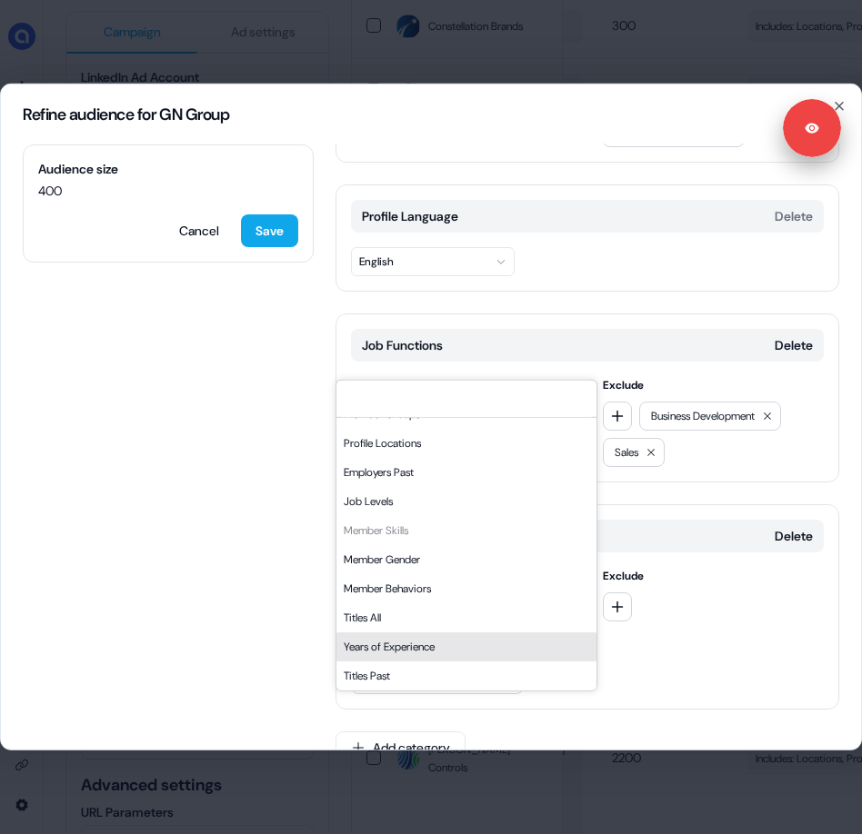
click at [398, 653] on div "Years of Experience" at bounding box center [466, 647] width 260 height 29
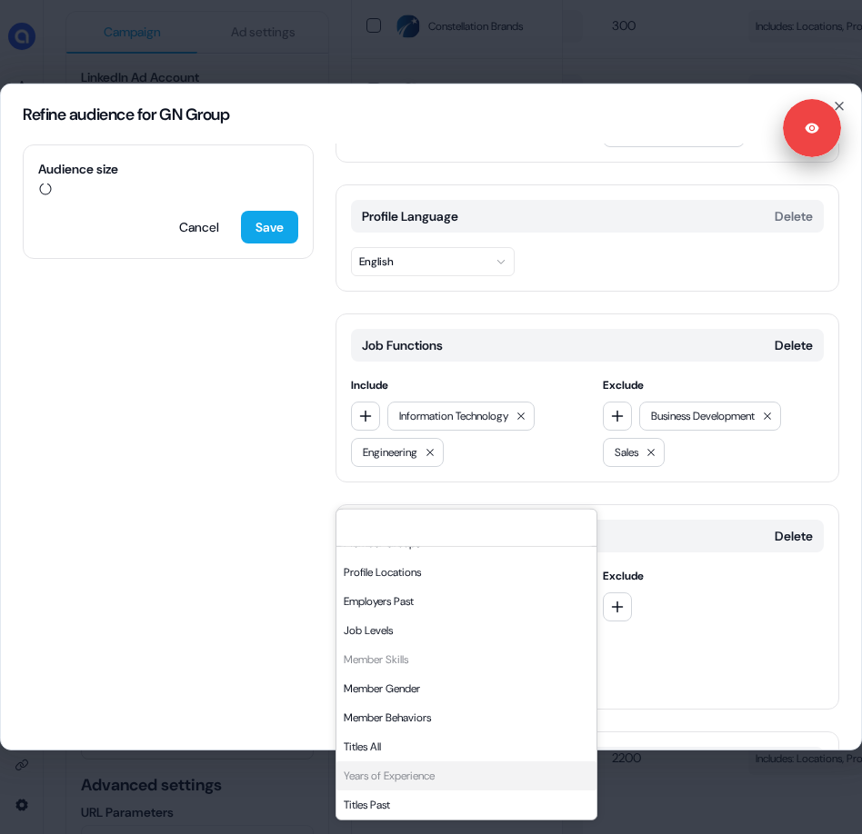
scroll to position [389, 0]
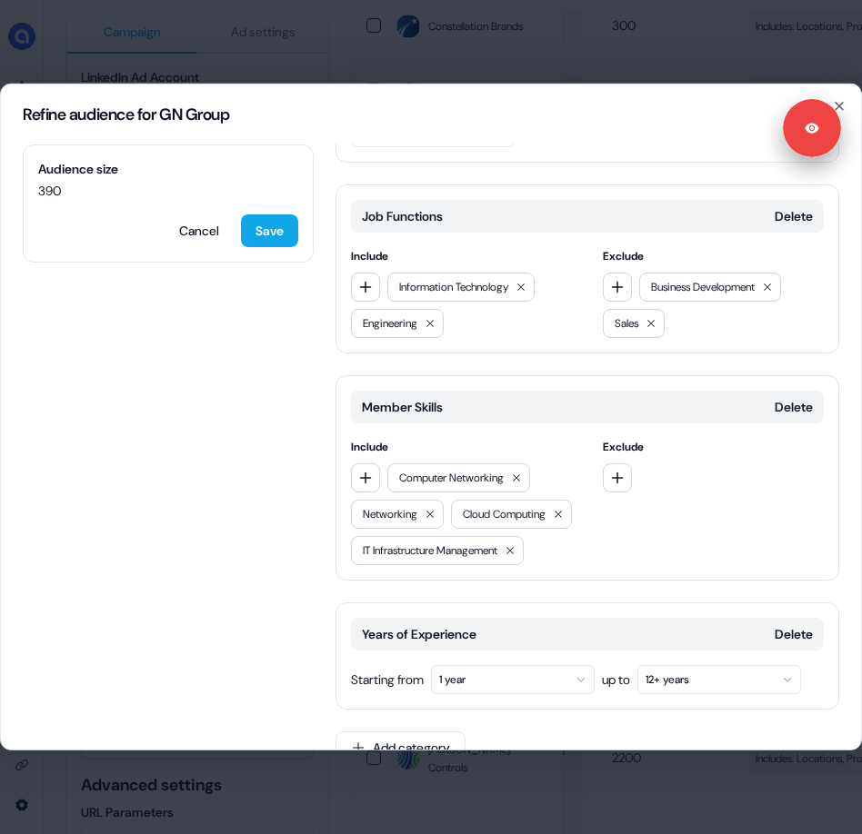
click at [514, 665] on button "1 year" at bounding box center [513, 679] width 164 height 29
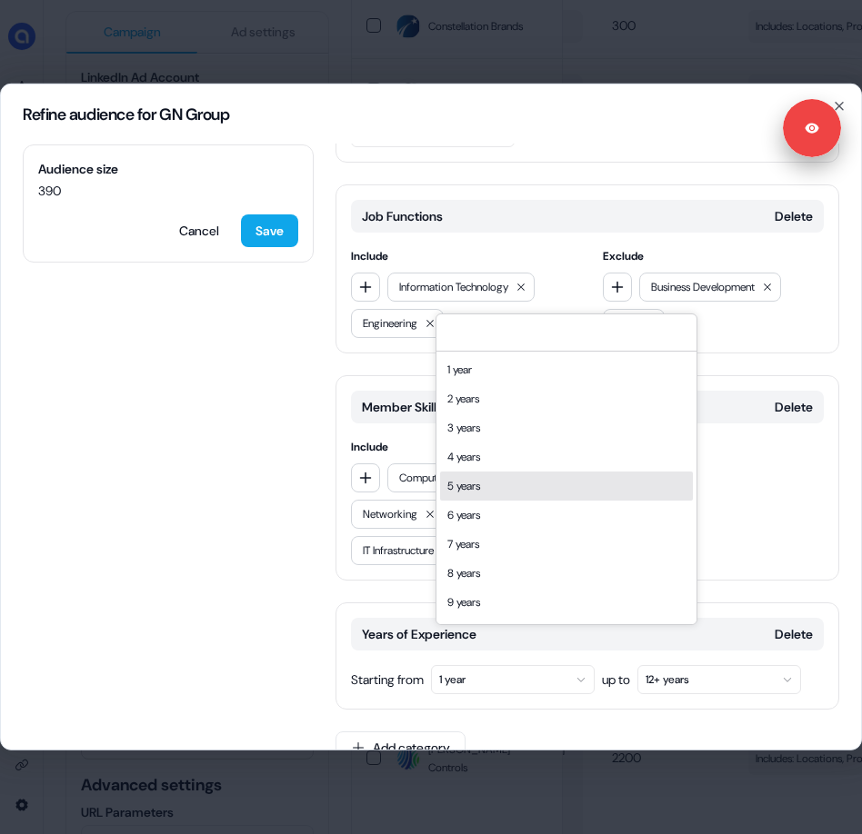
click at [509, 491] on div "5 years" at bounding box center [566, 486] width 253 height 29
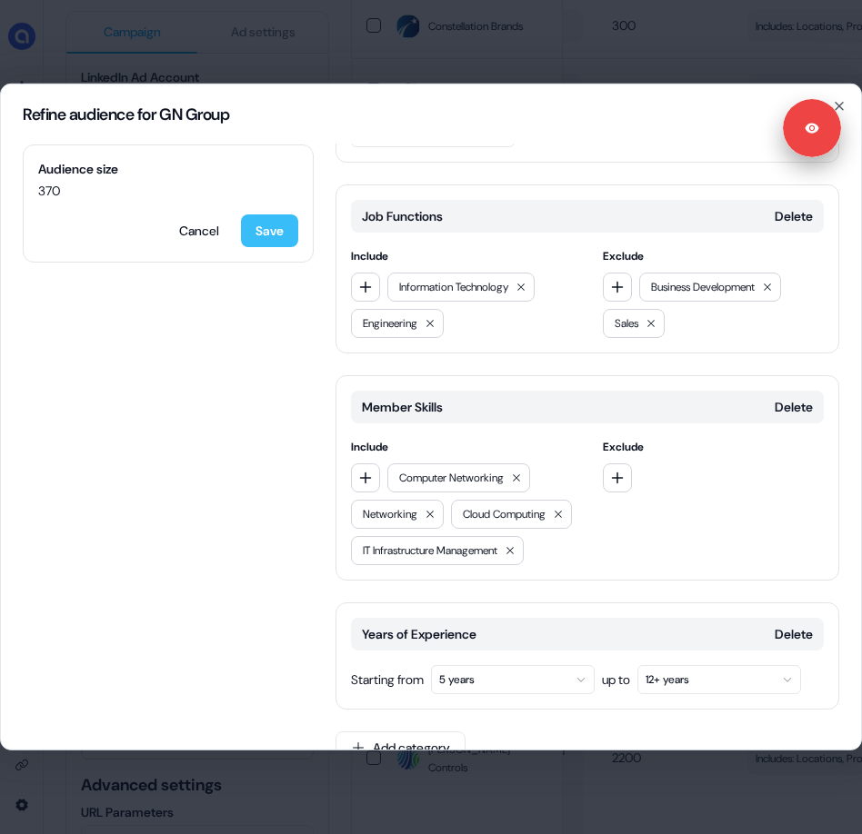
click at [257, 240] on button "Save" at bounding box center [269, 230] width 57 height 33
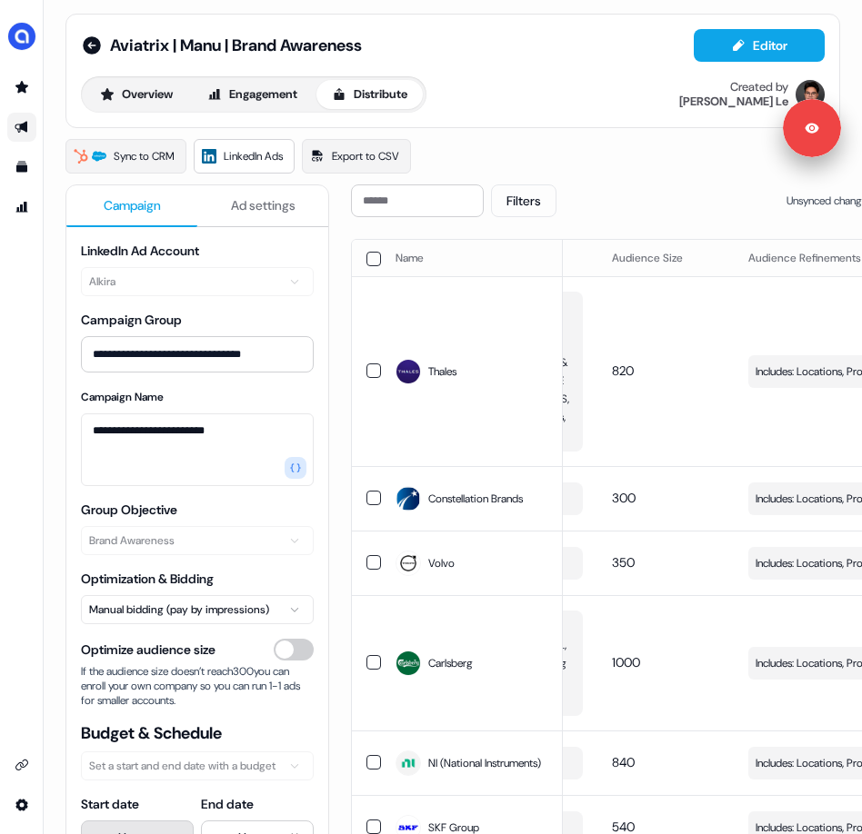
scroll to position [0, 0]
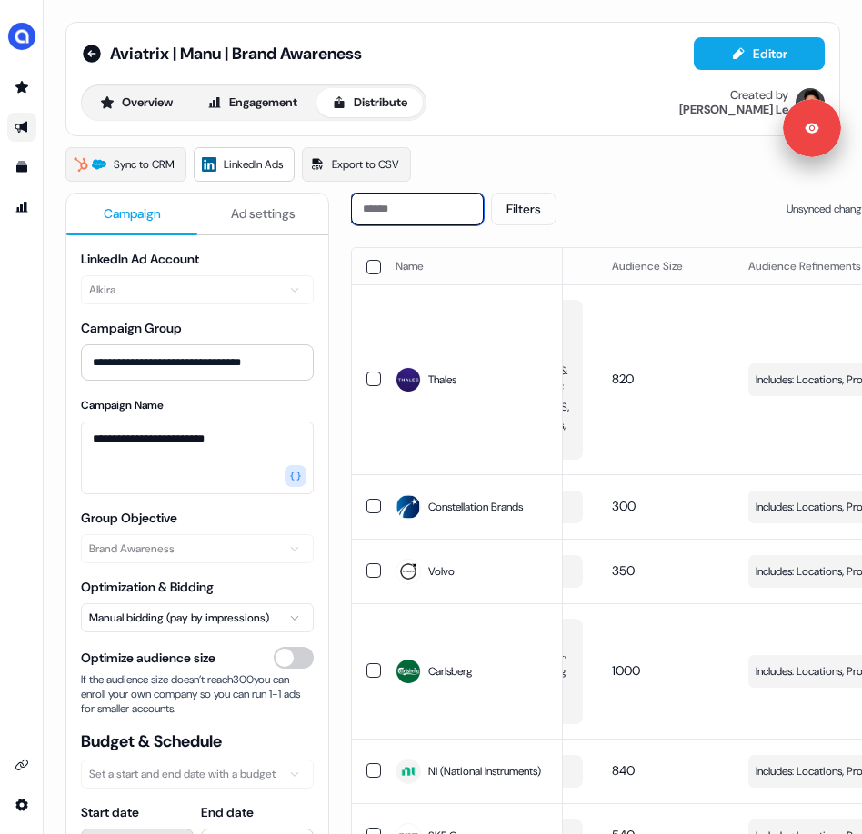
click at [403, 205] on input at bounding box center [417, 209] width 133 height 33
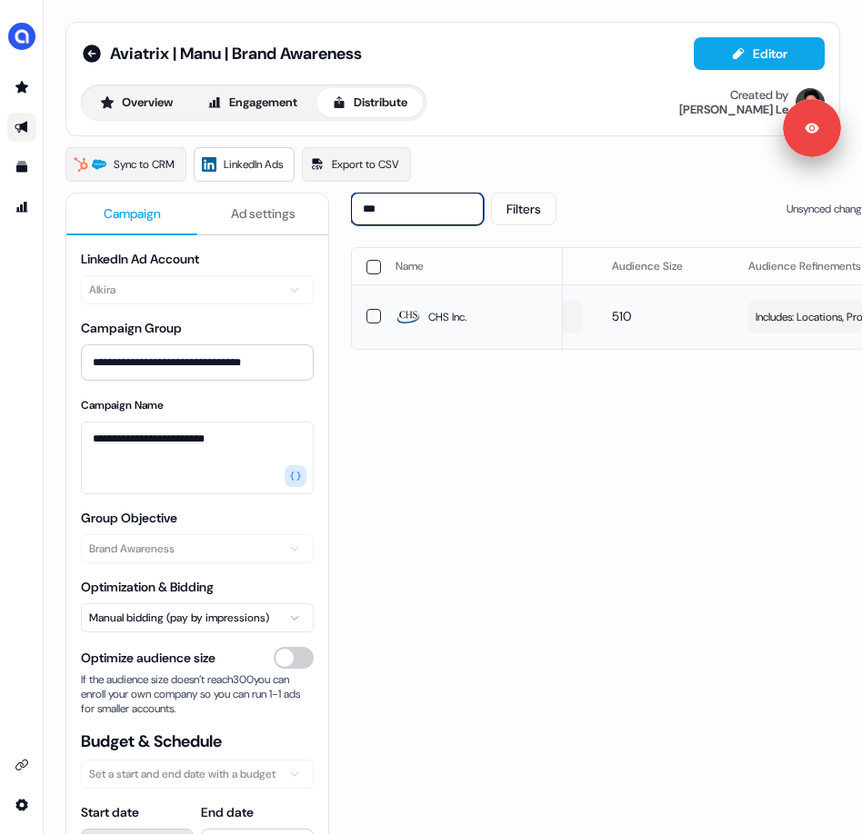
type input "***"
click at [794, 319] on span "Includes: Locations, Profile Language, Job Functions, Member Skills / Excludes:…" at bounding box center [842, 317] width 174 height 18
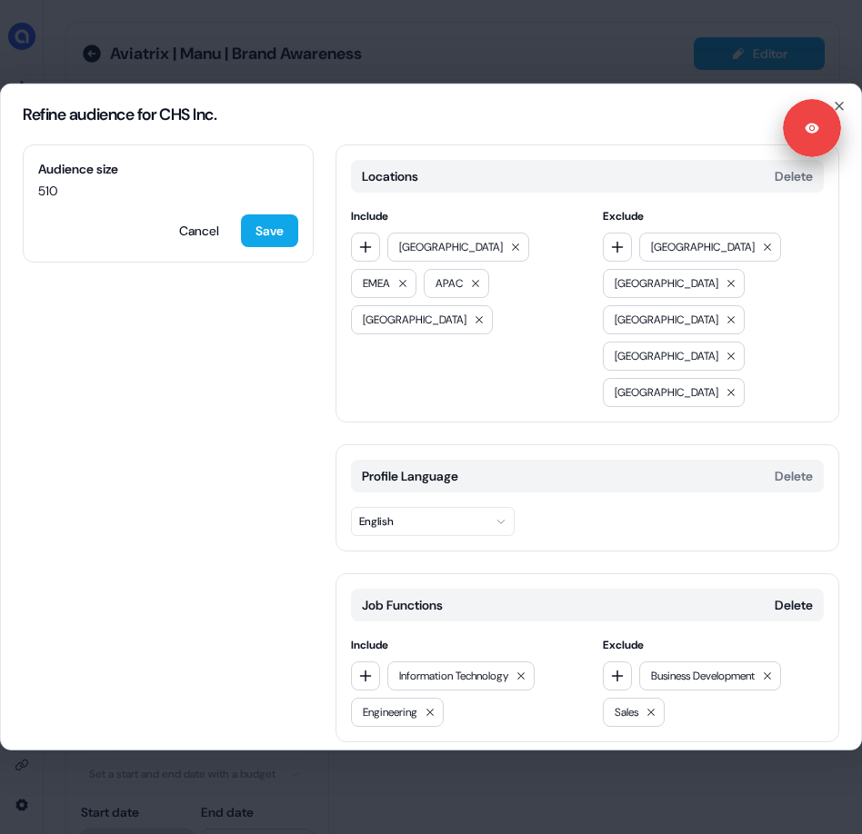
scroll to position [260, 0]
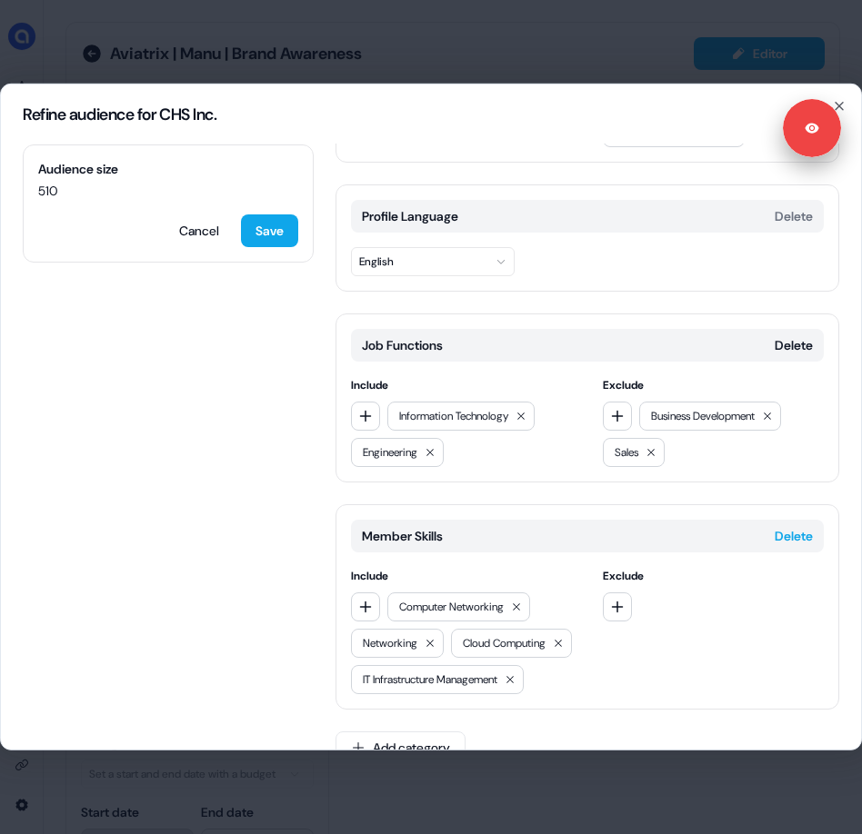
click at [786, 527] on button "Delete" at bounding box center [793, 536] width 38 height 18
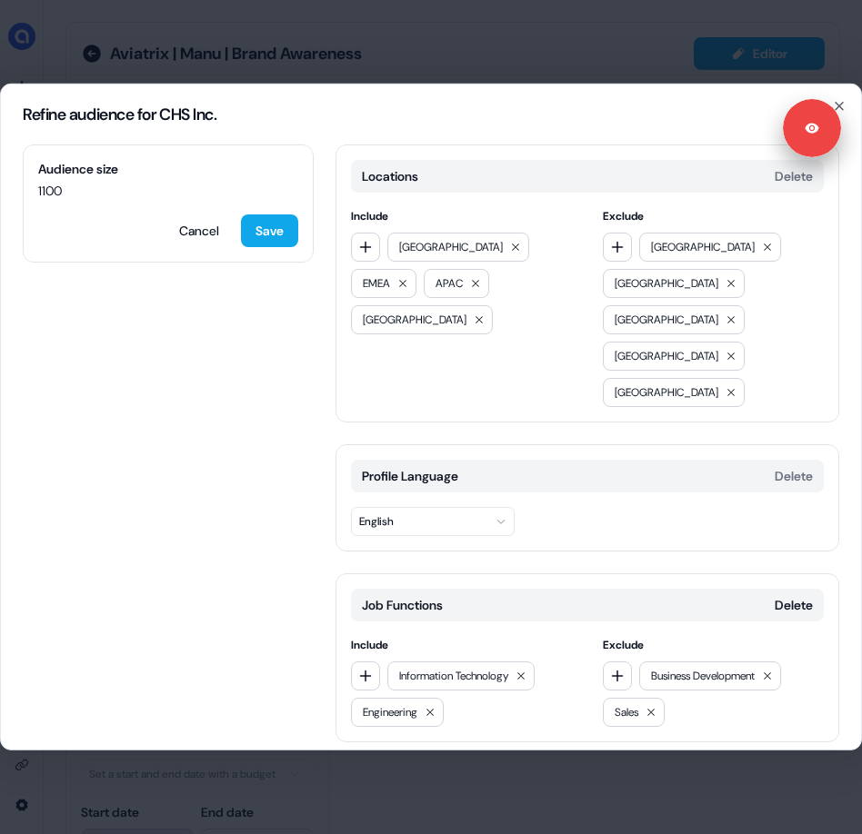
click at [377, 764] on button "Add category" at bounding box center [400, 780] width 130 height 33
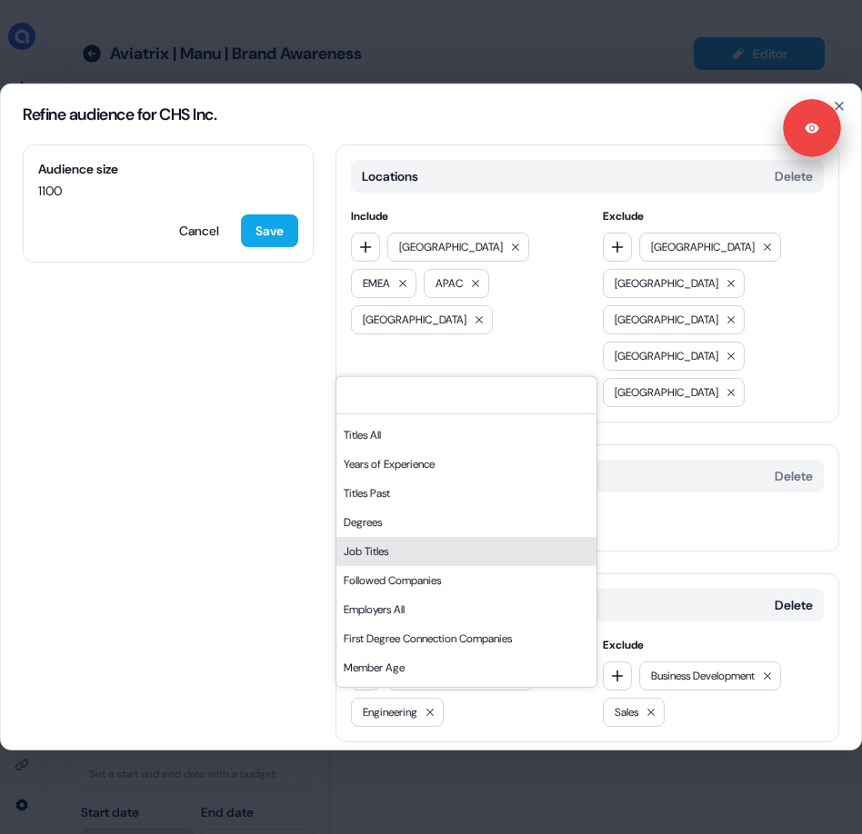
scroll to position [309, 0]
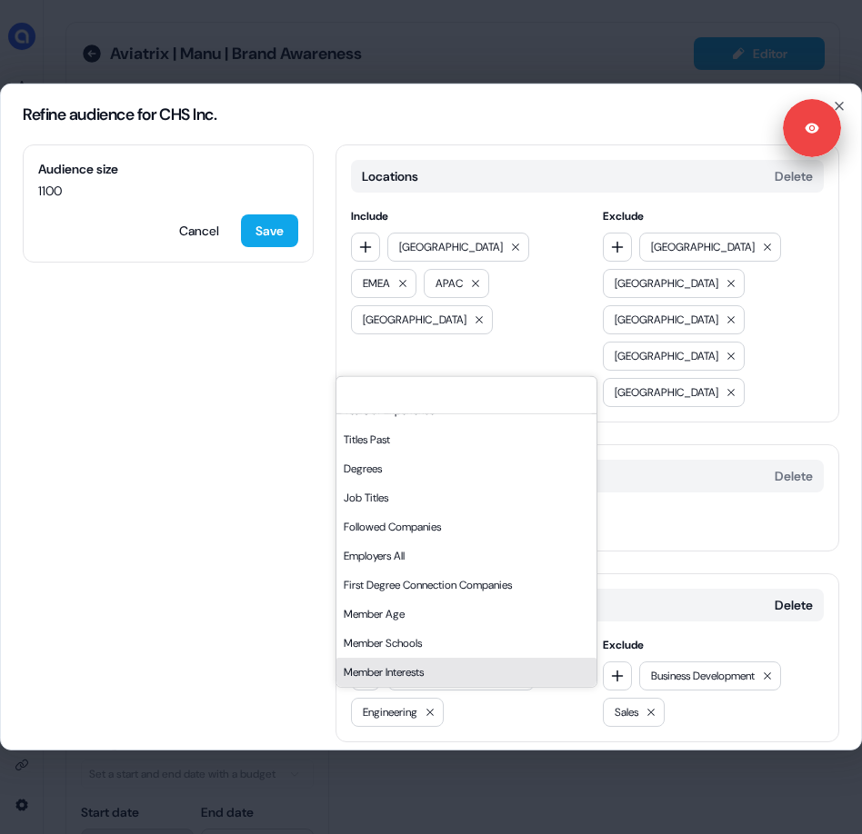
click at [401, 677] on div "Member Interests" at bounding box center [466, 672] width 260 height 29
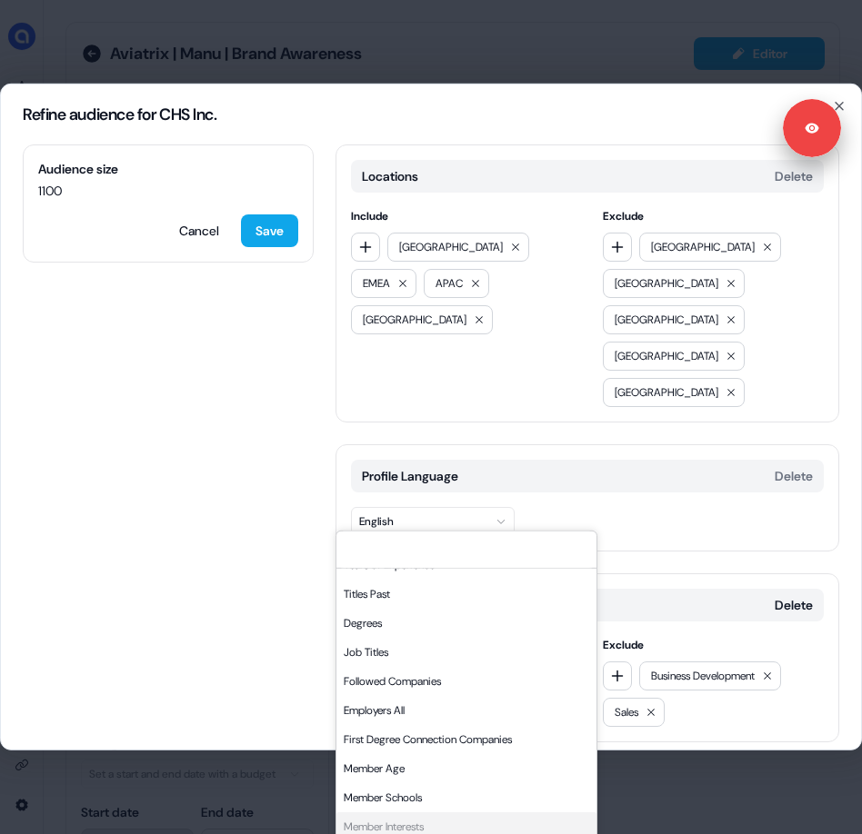
scroll to position [151, 0]
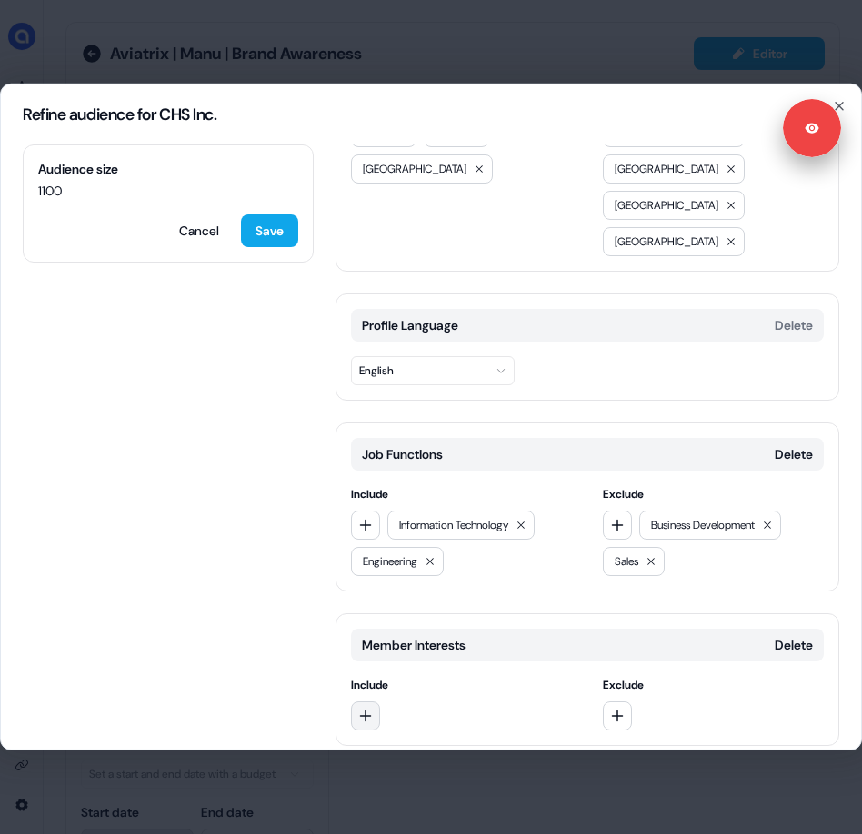
click at [369, 709] on icon "button" at bounding box center [365, 716] width 15 height 15
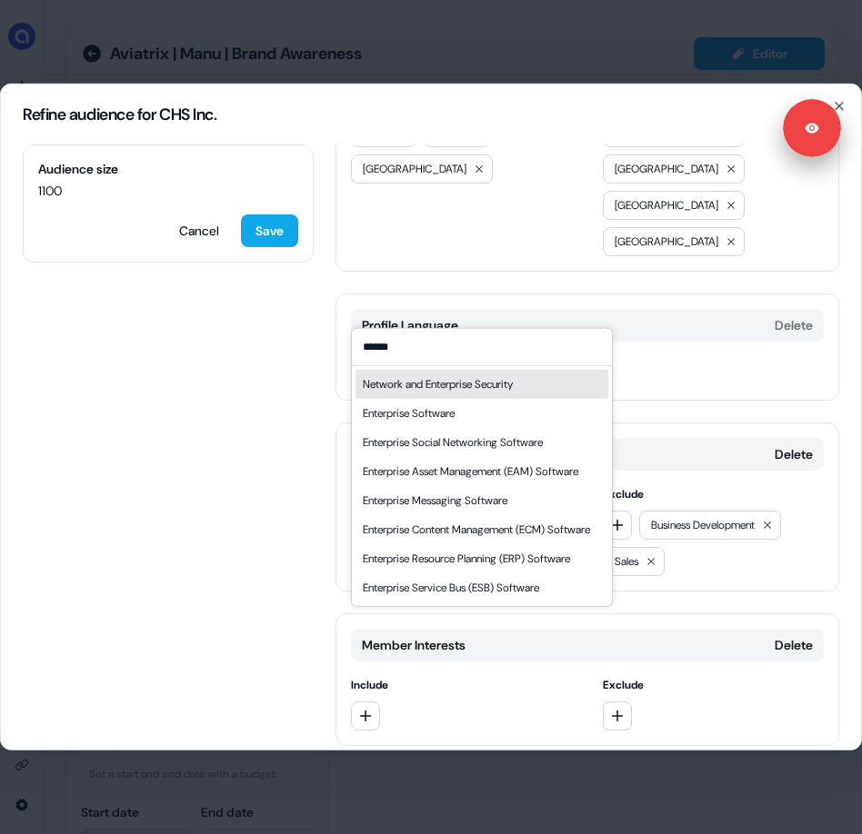
type input "******"
click at [493, 387] on div "Network and Enterprise Security" at bounding box center [438, 384] width 150 height 18
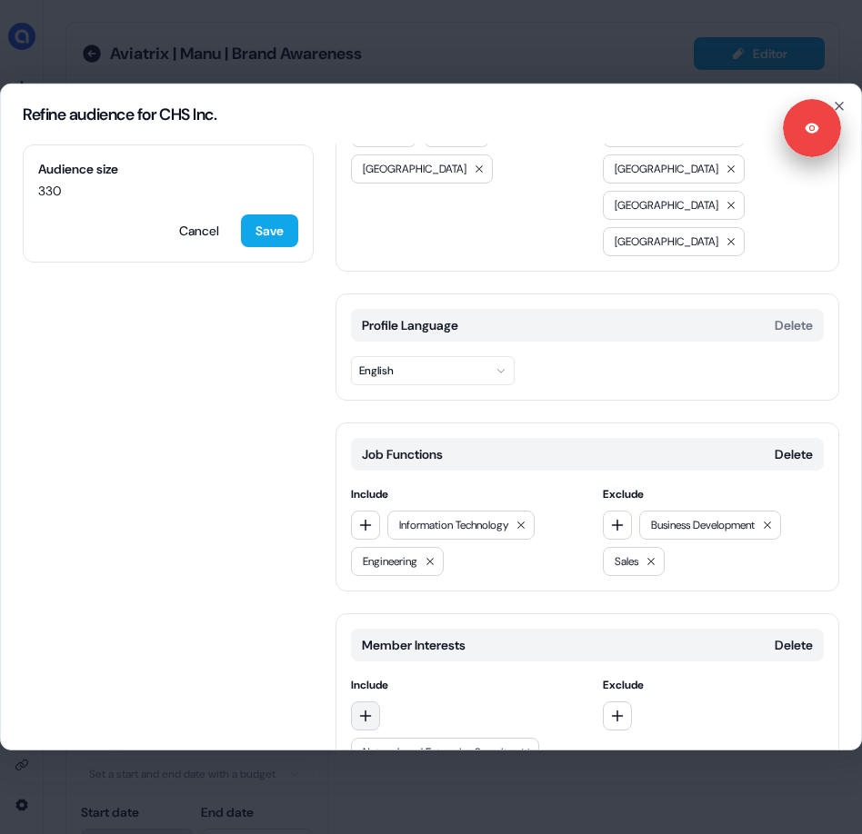
click at [368, 709] on icon "button" at bounding box center [365, 716] width 15 height 15
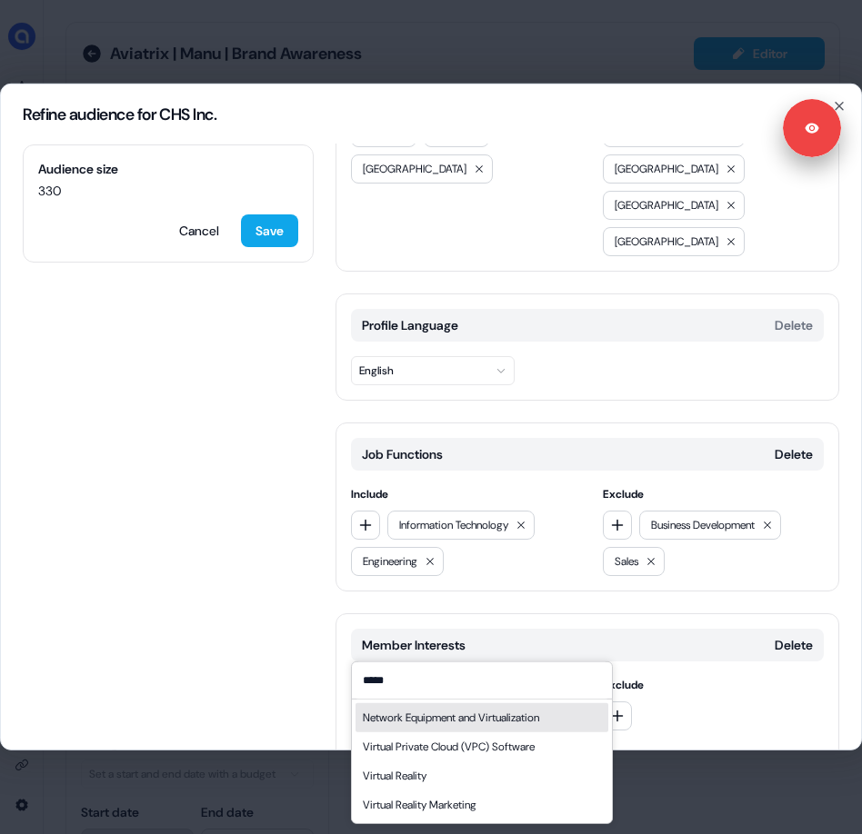
type input "*****"
click at [462, 715] on div "Network Equipment and Virtualization" at bounding box center [451, 718] width 176 height 18
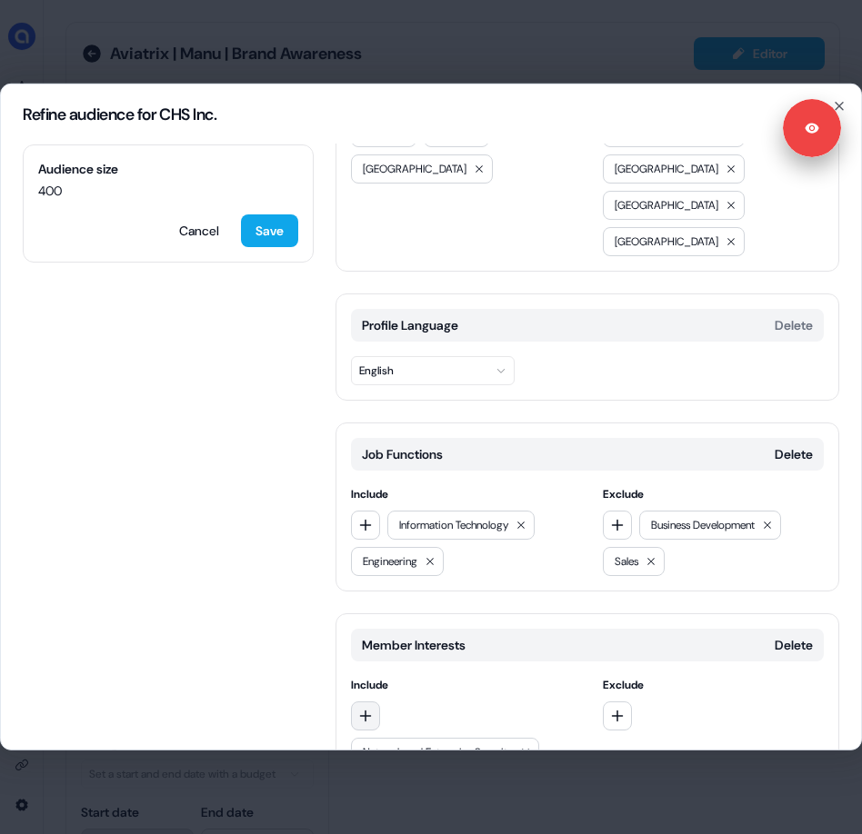
click at [377, 702] on button "button" at bounding box center [365, 716] width 29 height 29
type input "***"
click at [415, 713] on div "Content Delivery Network (CDN) Software" at bounding box center [461, 718] width 196 height 18
click at [368, 709] on icon "button" at bounding box center [365, 716] width 15 height 15
type input "*"
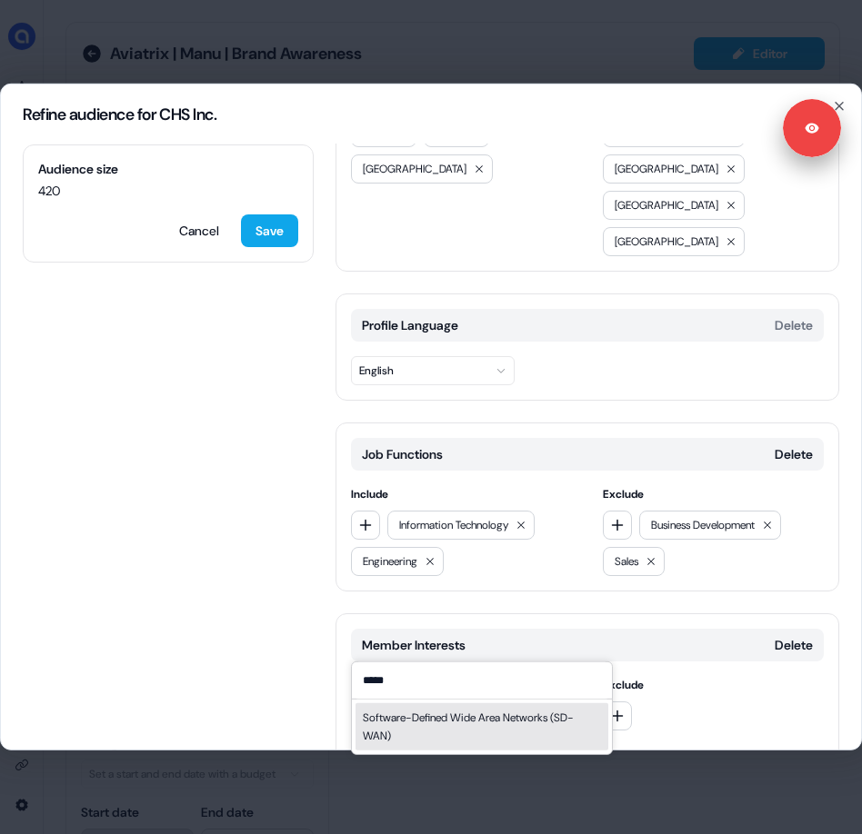
type input "*****"
click at [400, 718] on div "Software-Defined Wide Area Networks (SD-WAN)" at bounding box center [482, 727] width 238 height 36
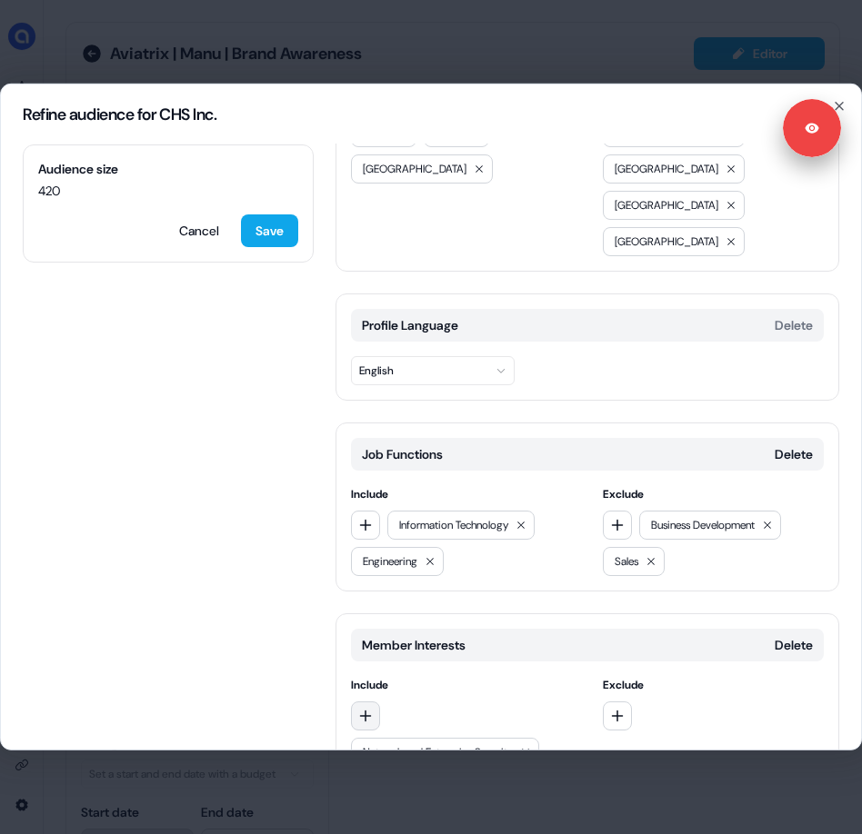
click at [371, 709] on icon "button" at bounding box center [365, 716] width 15 height 15
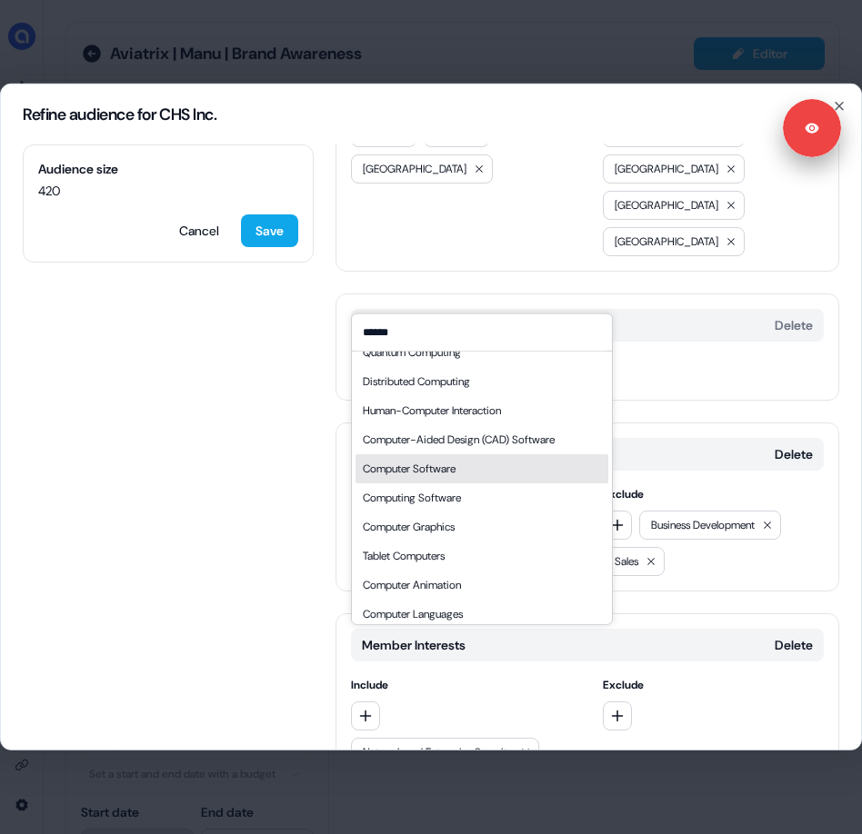
scroll to position [142, 0]
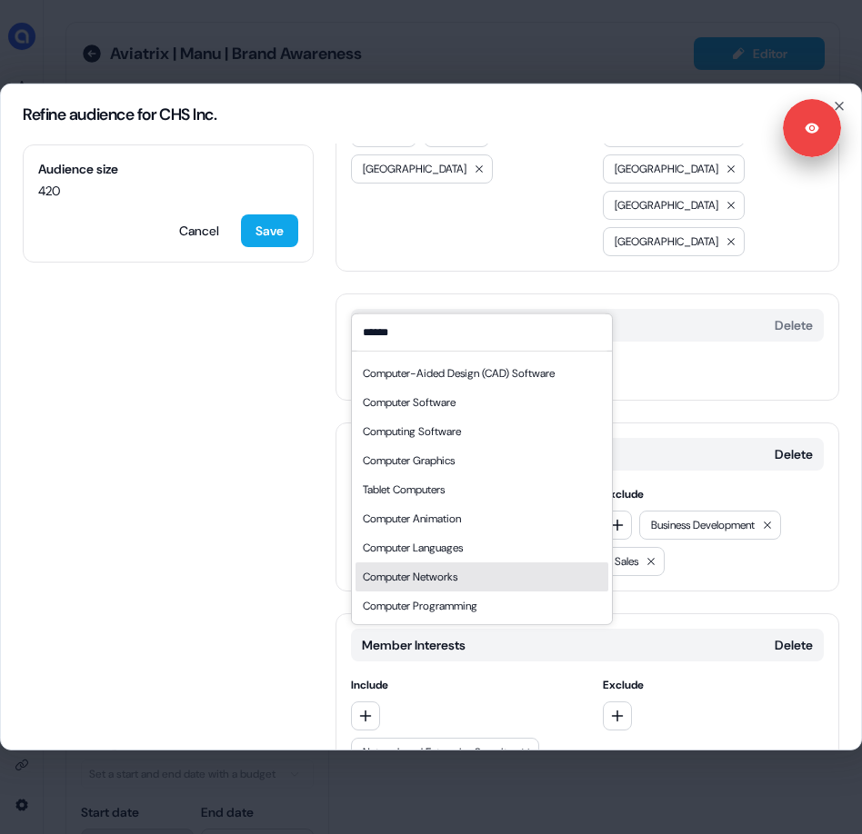
type input "******"
click at [457, 576] on div "Computer Networks" at bounding box center [410, 577] width 95 height 18
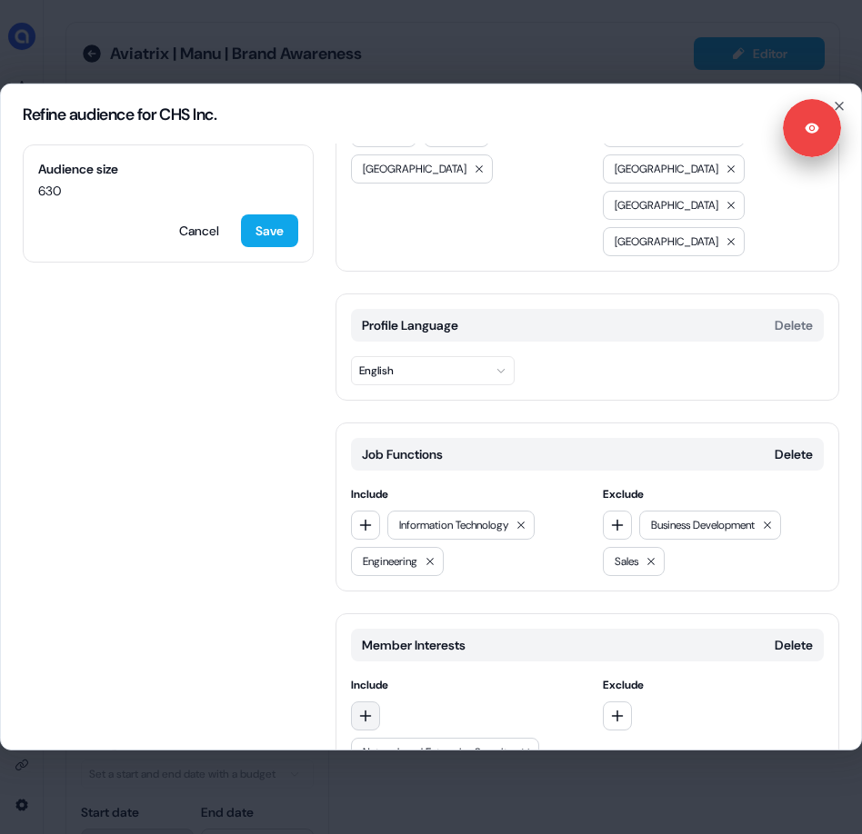
click at [364, 709] on icon "button" at bounding box center [365, 716] width 15 height 15
type input "********"
click at [415, 715] on div "Cloud Computing" at bounding box center [404, 718] width 83 height 18
click at [373, 702] on button "button" at bounding box center [365, 716] width 29 height 29
type input "*"
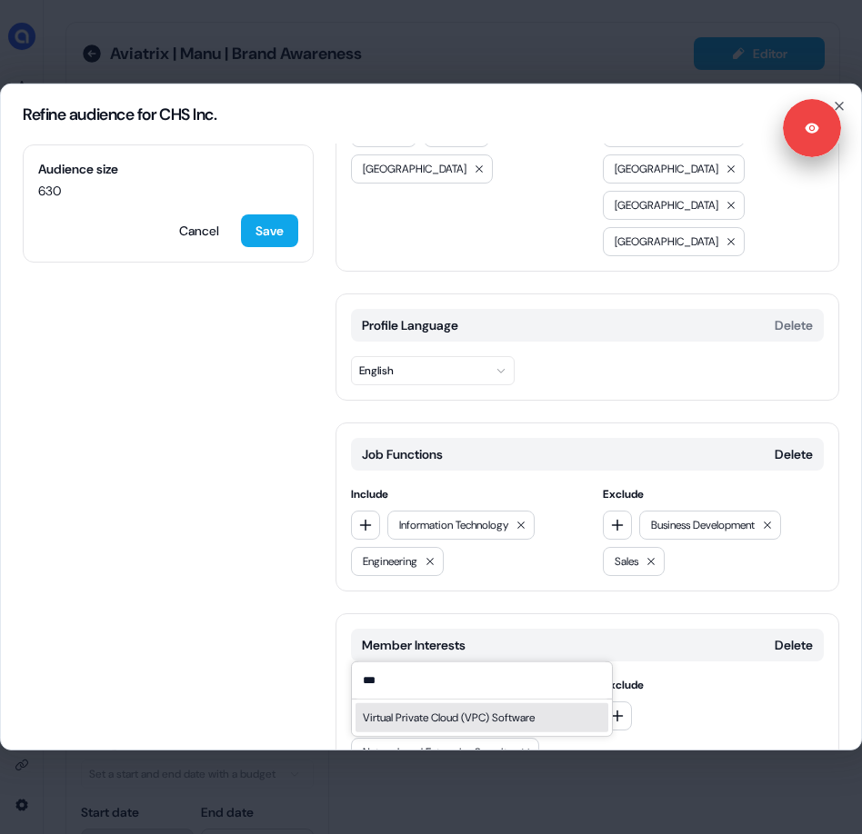
type input "***"
click at [401, 711] on div "Virtual Private Cloud (VPC) Software" at bounding box center [449, 718] width 172 height 18
click at [373, 702] on button "button" at bounding box center [365, 716] width 29 height 29
type input "**********"
click at [440, 718] on div "Cloud Security Software" at bounding box center [420, 718] width 114 height 18
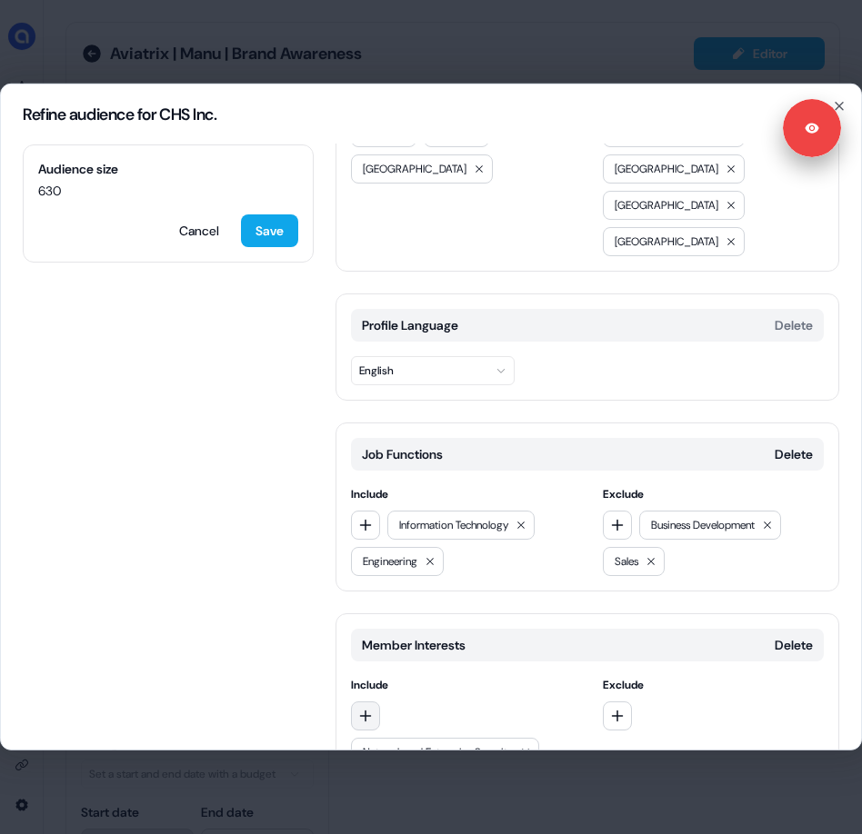
click at [374, 702] on button "button" at bounding box center [365, 716] width 29 height 29
type input "**********"
click at [422, 717] on div "Cloud Management Software" at bounding box center [431, 718] width 136 height 18
click at [365, 711] on icon "button" at bounding box center [366, 717] width 12 height 12
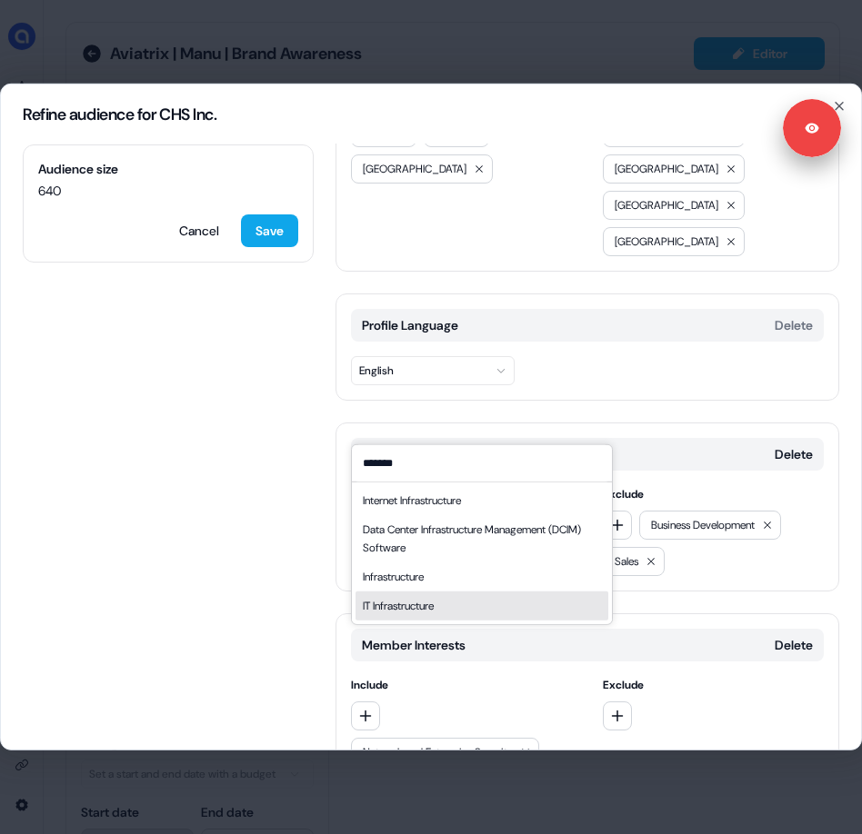
type input "*******"
click at [429, 601] on div "IT Infrastructure" at bounding box center [398, 606] width 71 height 18
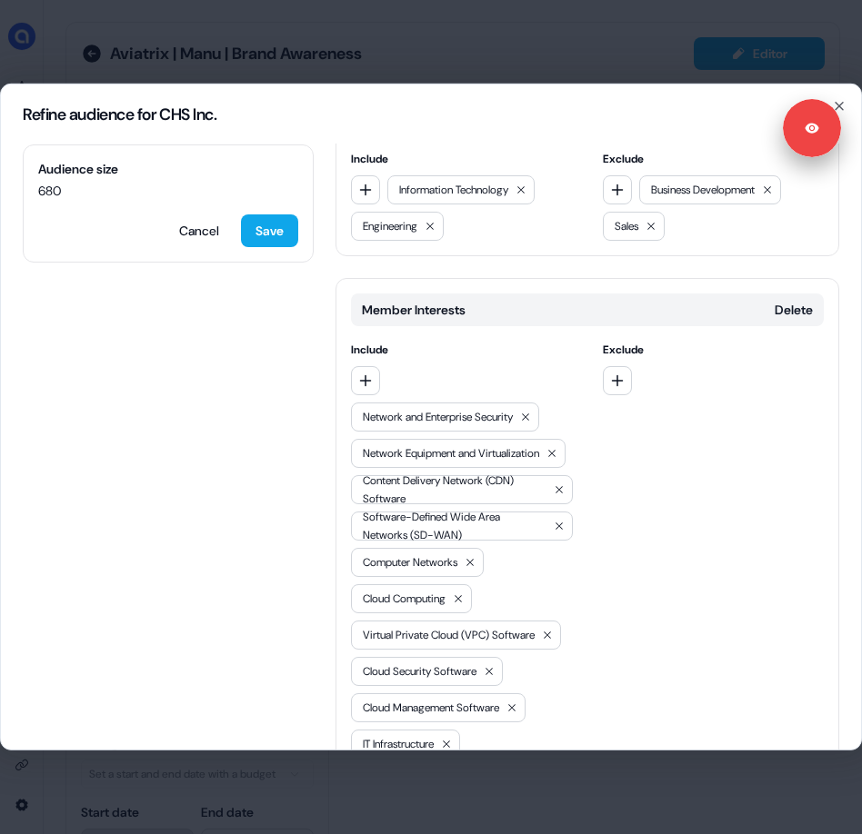
scroll to position [514, 0]
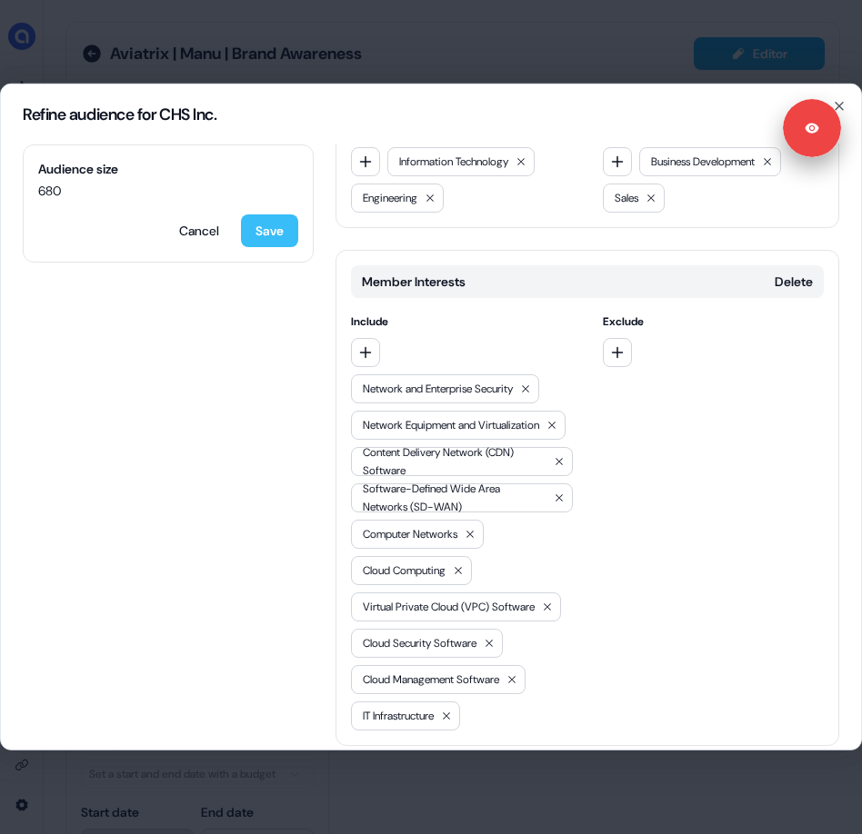
click at [265, 234] on button "Save" at bounding box center [269, 230] width 57 height 33
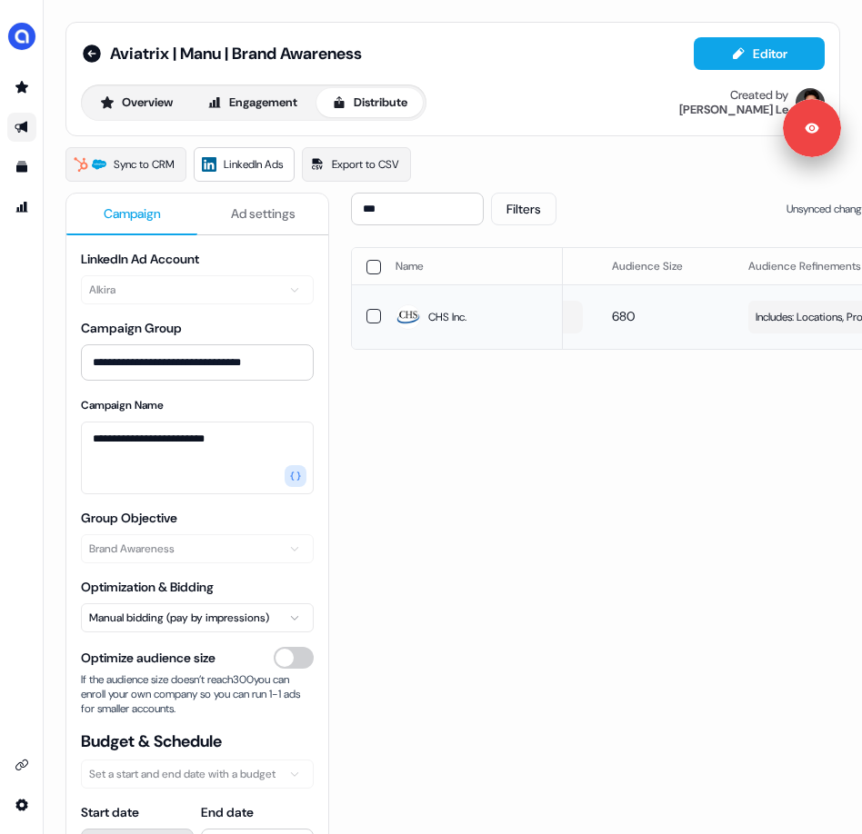
click at [793, 321] on span "Includes: Locations, Profile Language, Job Functions, Member Interests / Exclud…" at bounding box center [842, 317] width 174 height 18
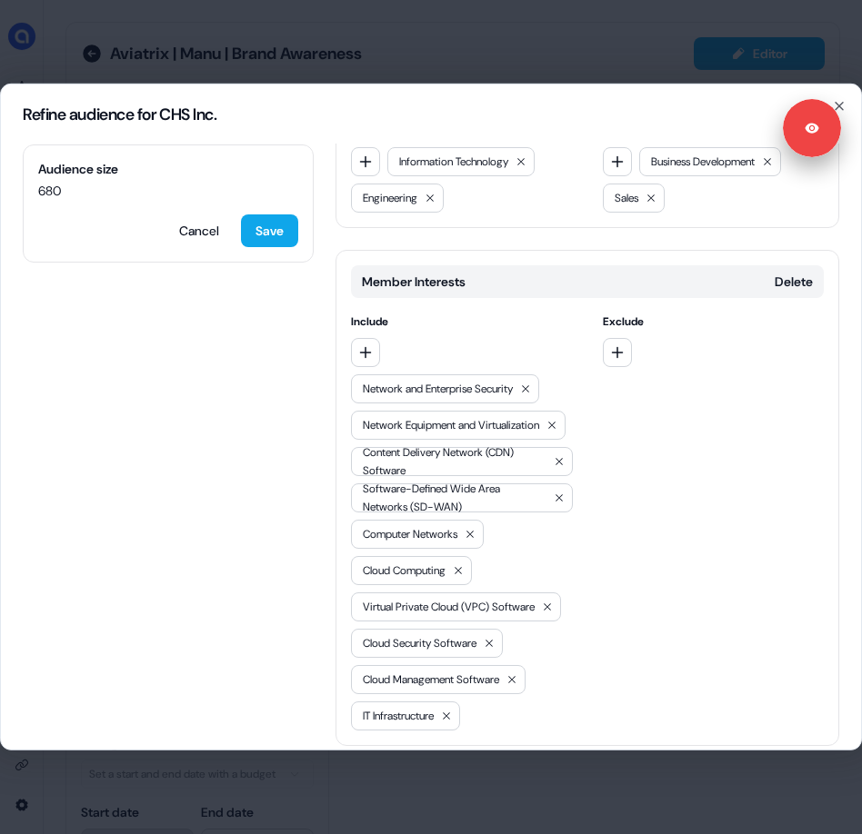
click at [445, 693] on div "Locations Delete Include [GEOGRAPHIC_DATA] EMEA APAC [GEOGRAPHIC_DATA] Exclude …" at bounding box center [586, 226] width 503 height 1192
click at [444, 768] on button "Add category" at bounding box center [400, 784] width 130 height 33
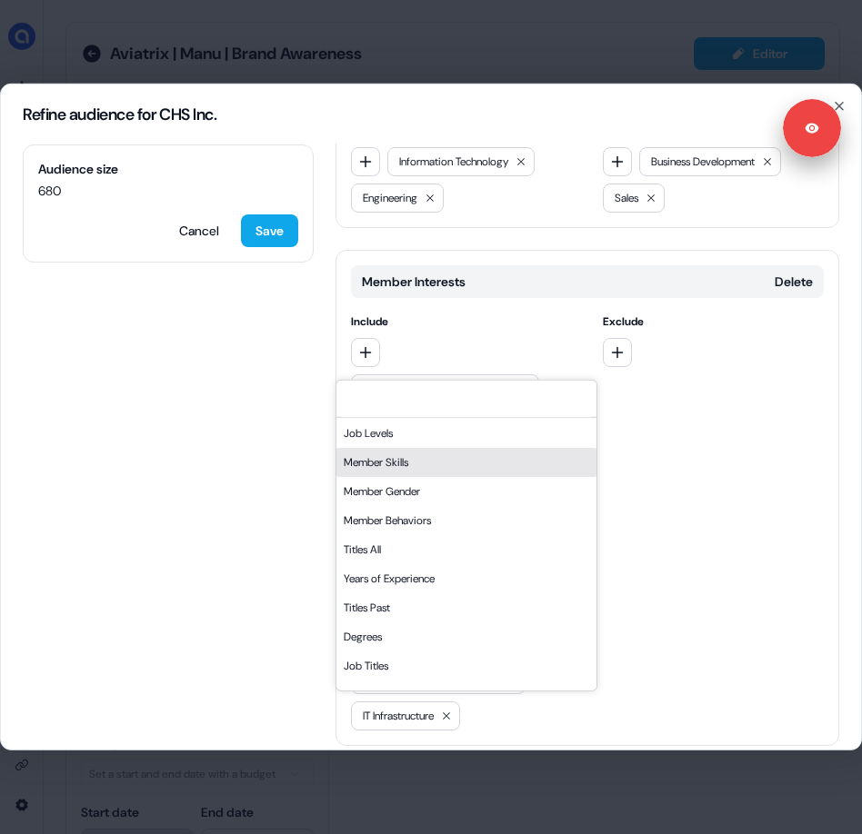
scroll to position [220, 0]
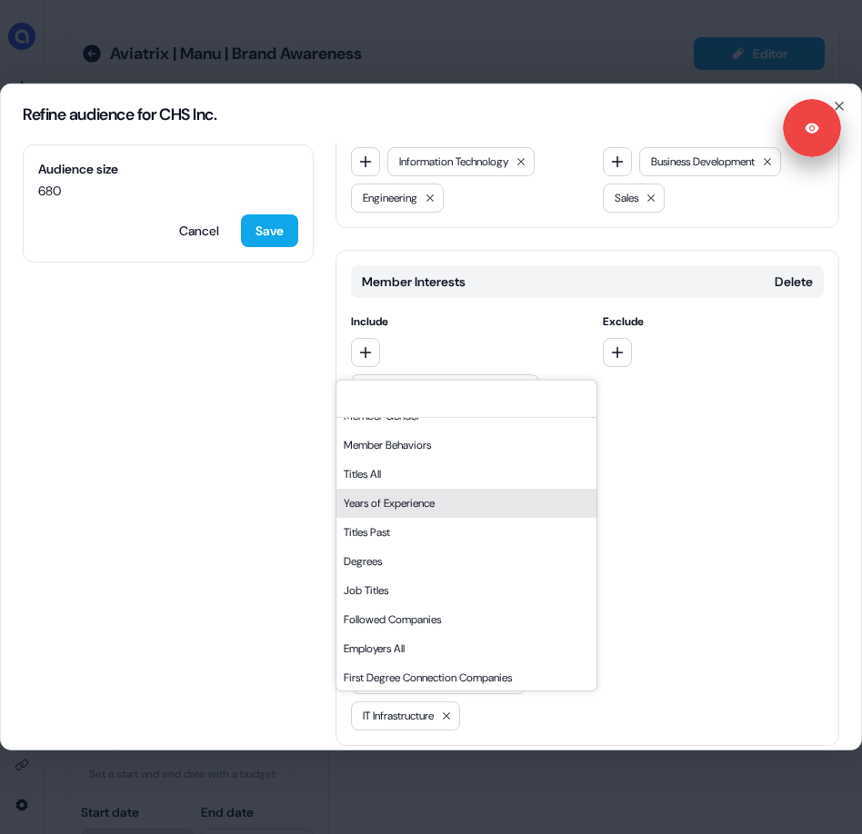
click at [440, 496] on div "Years of Experience" at bounding box center [466, 503] width 260 height 29
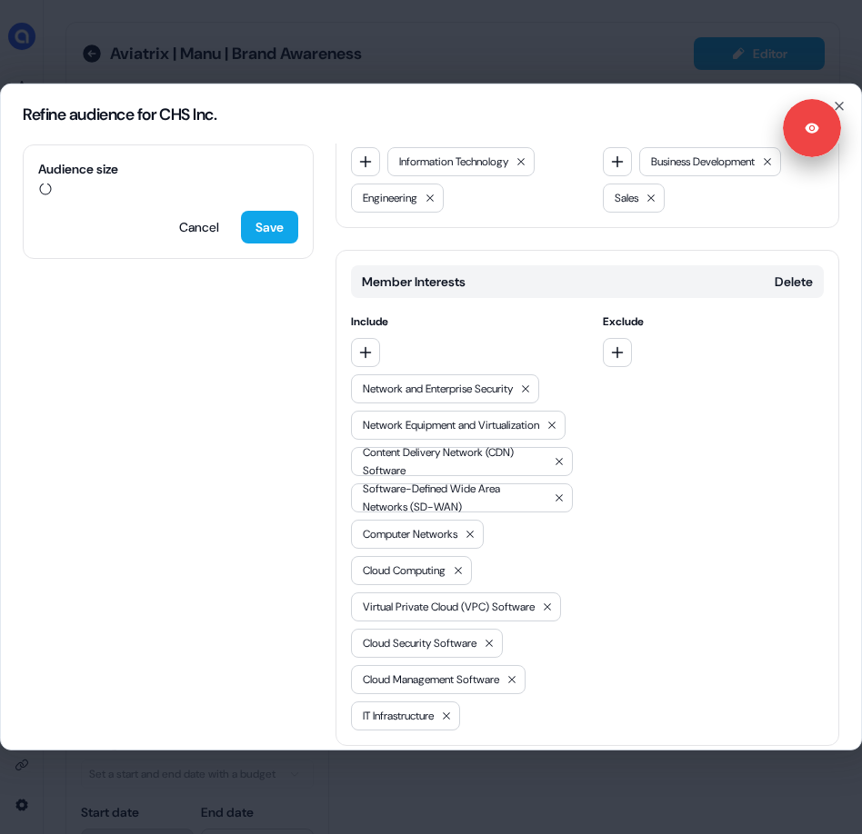
scroll to position [643, 0]
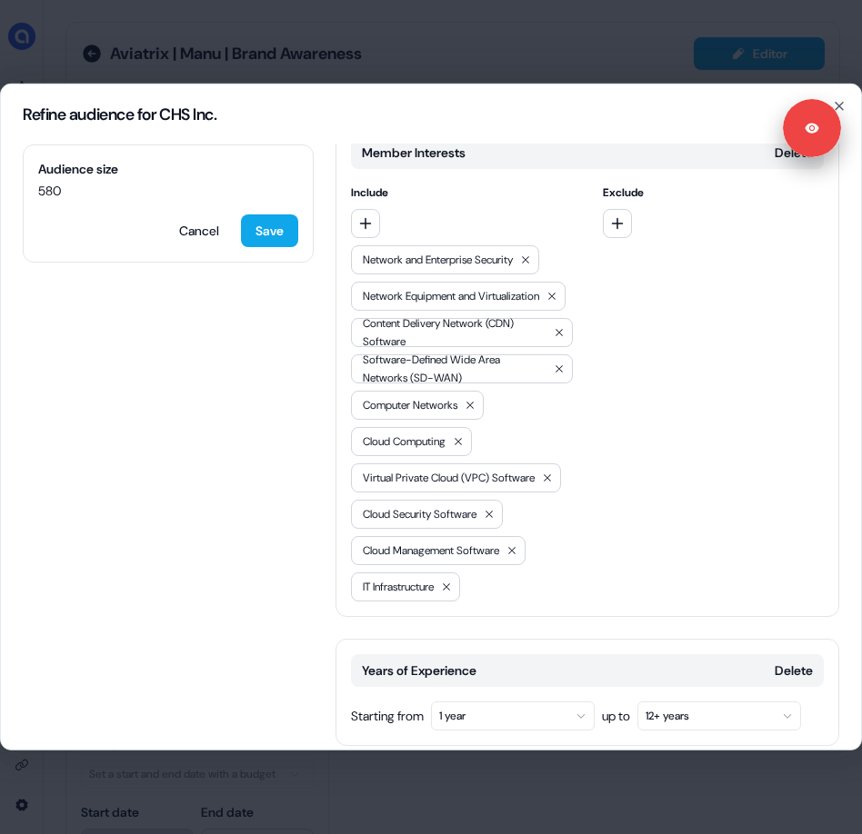
click at [453, 702] on button "1 year" at bounding box center [513, 716] width 164 height 29
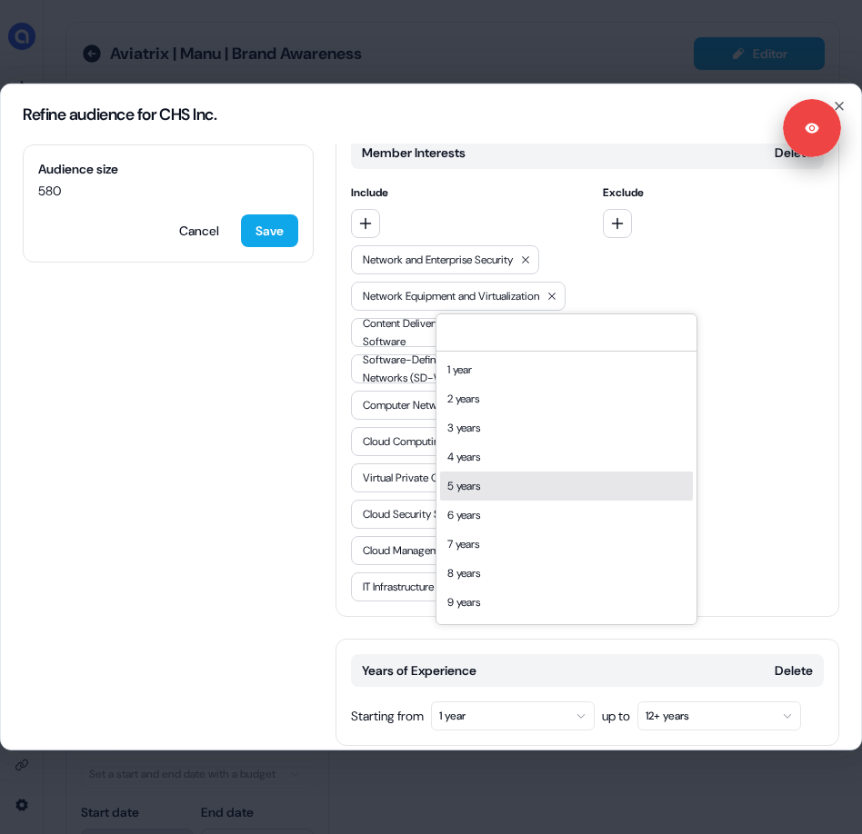
click at [503, 488] on div "5 years" at bounding box center [566, 486] width 253 height 29
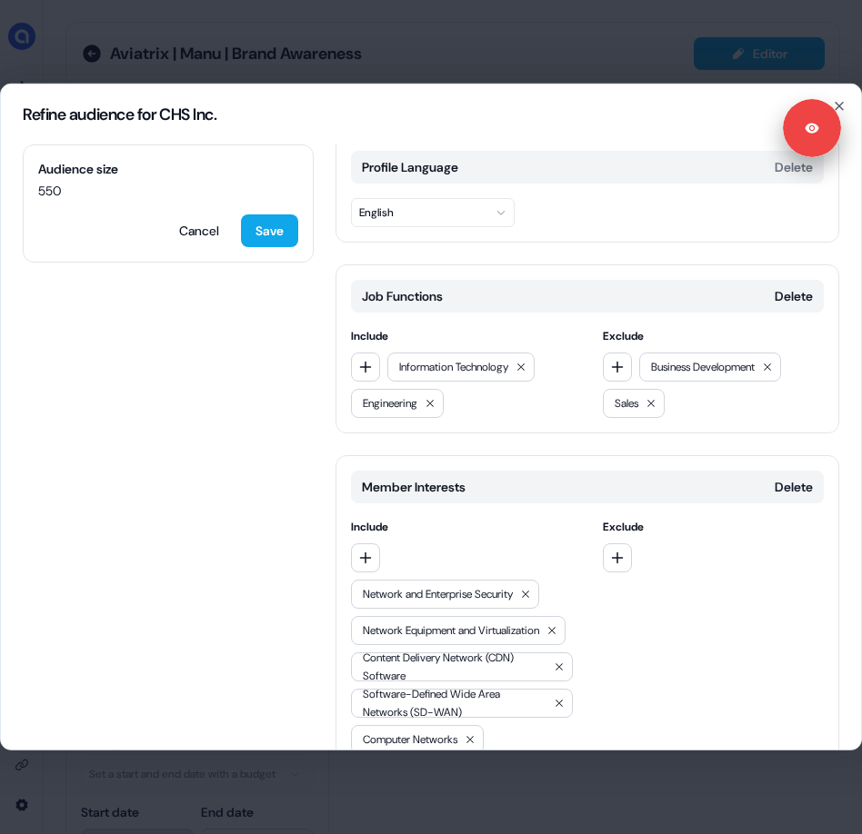
scroll to position [278, 0]
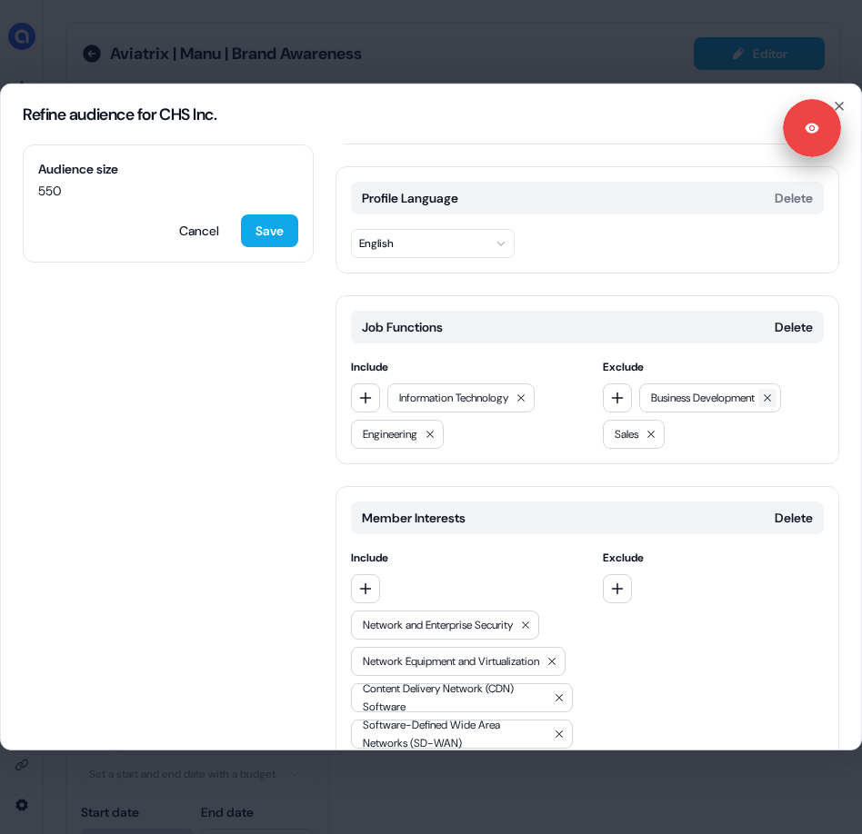
click at [772, 393] on icon at bounding box center [767, 398] width 11 height 11
click at [684, 394] on icon at bounding box center [686, 397] width 7 height 7
click at [280, 214] on button "Save" at bounding box center [269, 230] width 57 height 33
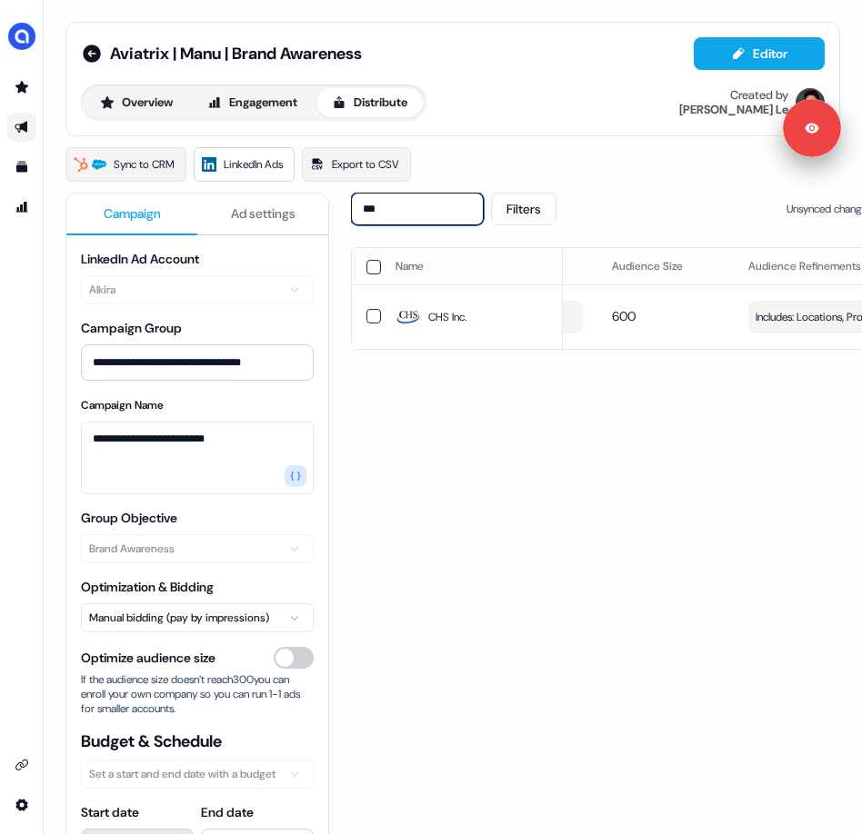
click at [440, 209] on input "***" at bounding box center [417, 209] width 133 height 33
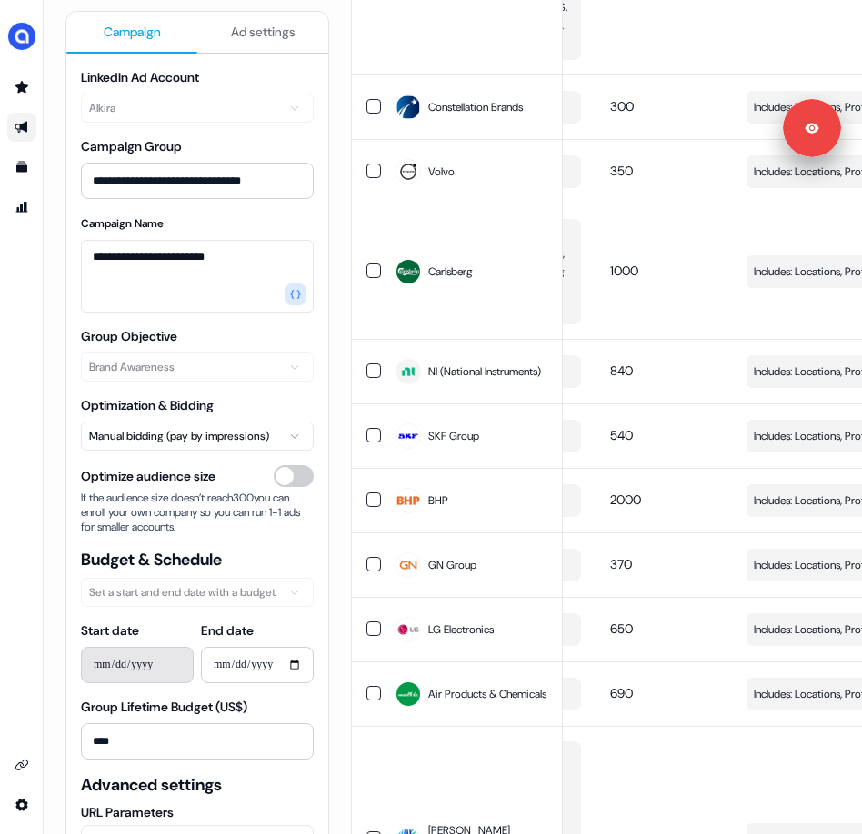
scroll to position [0, 0]
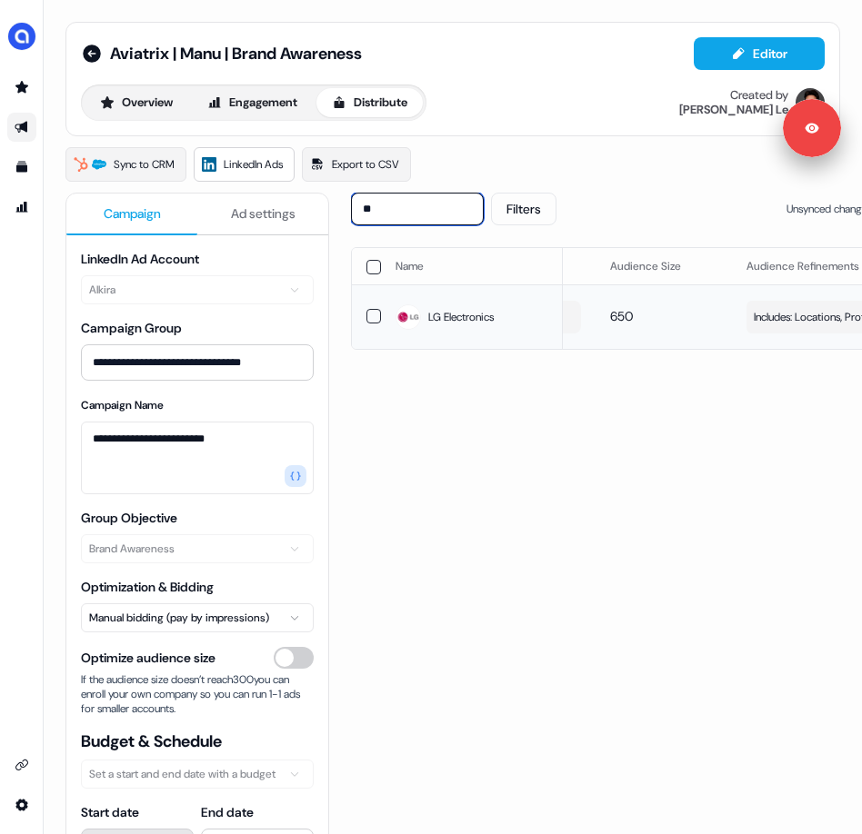
type input "**"
click at [803, 326] on span "Includes: Locations, Profile Language, Job Functions, Member Skills, Years of E…" at bounding box center [840, 317] width 174 height 18
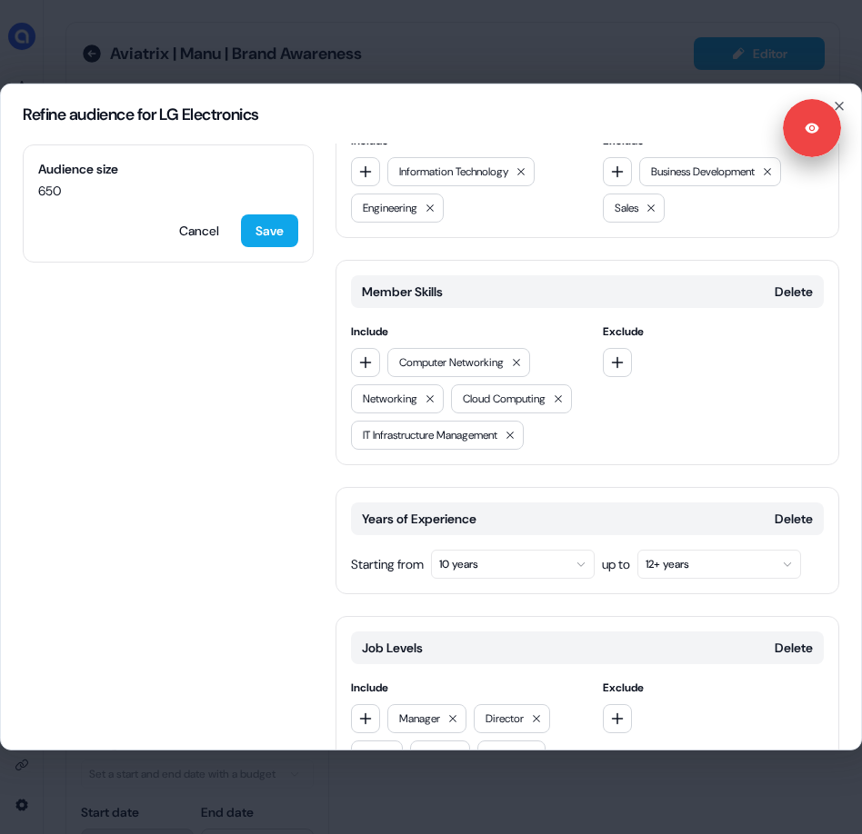
scroll to position [580, 0]
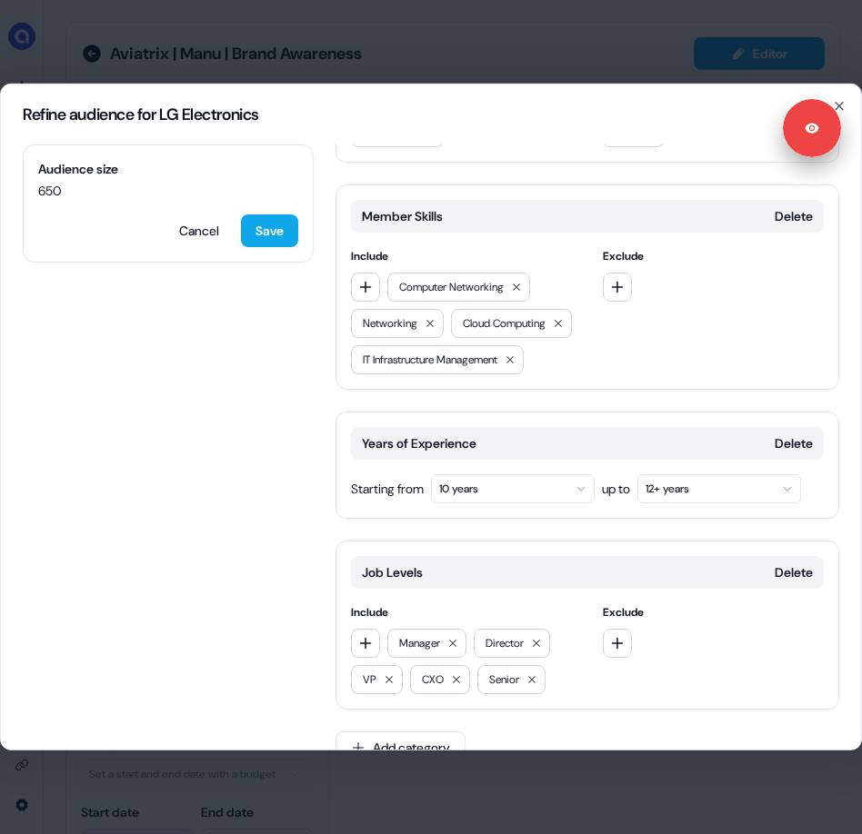
click at [493, 474] on button "10 years" at bounding box center [513, 488] width 164 height 29
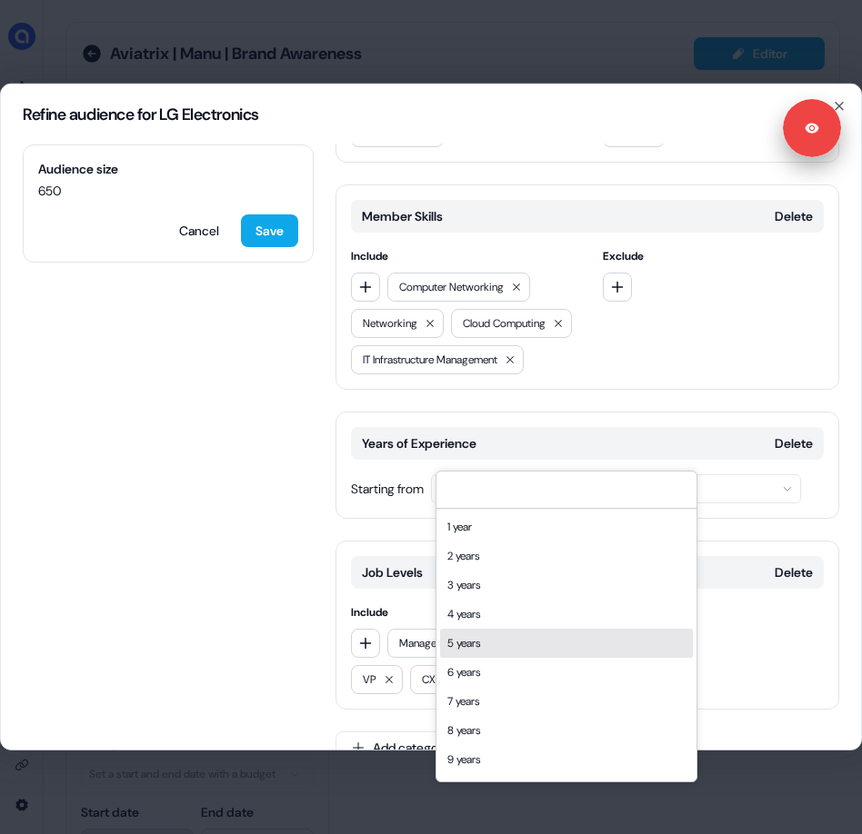
click at [461, 636] on div "5 years" at bounding box center [566, 643] width 253 height 29
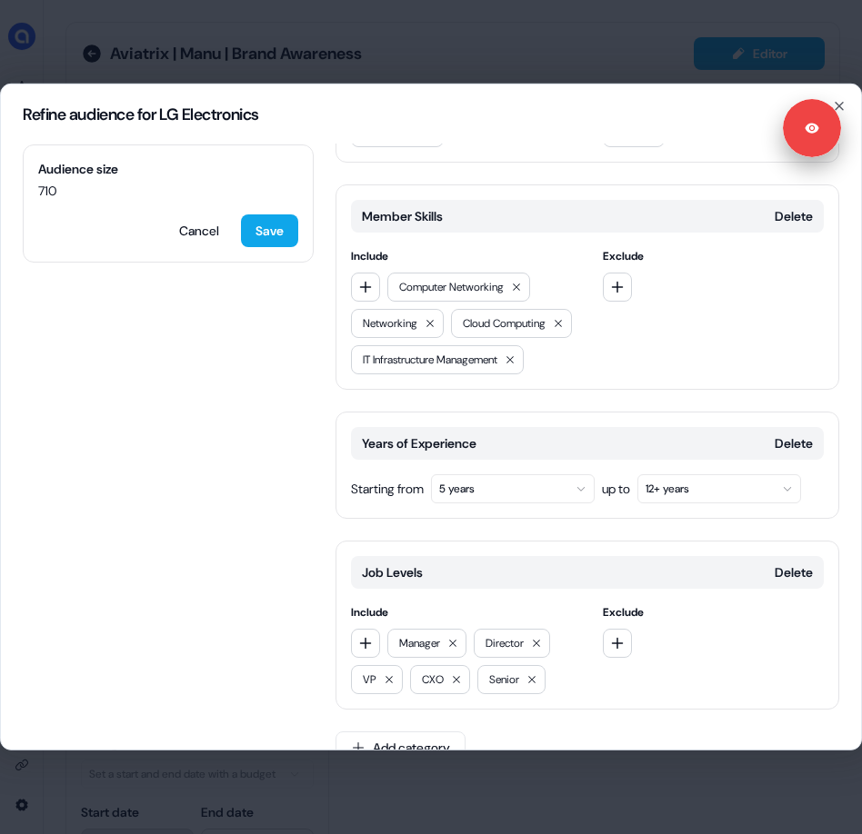
click at [788, 556] on div "Job Levels Delete" at bounding box center [587, 572] width 473 height 33
click at [788, 563] on button "Delete" at bounding box center [793, 572] width 38 height 18
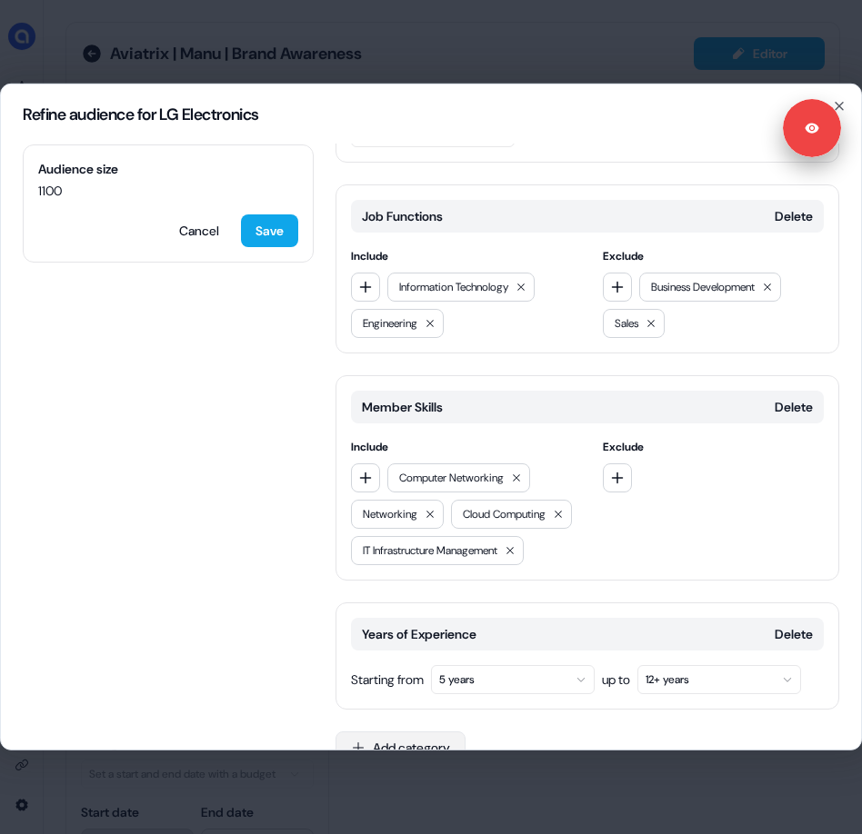
click at [429, 732] on button "Add category" at bounding box center [400, 748] width 130 height 33
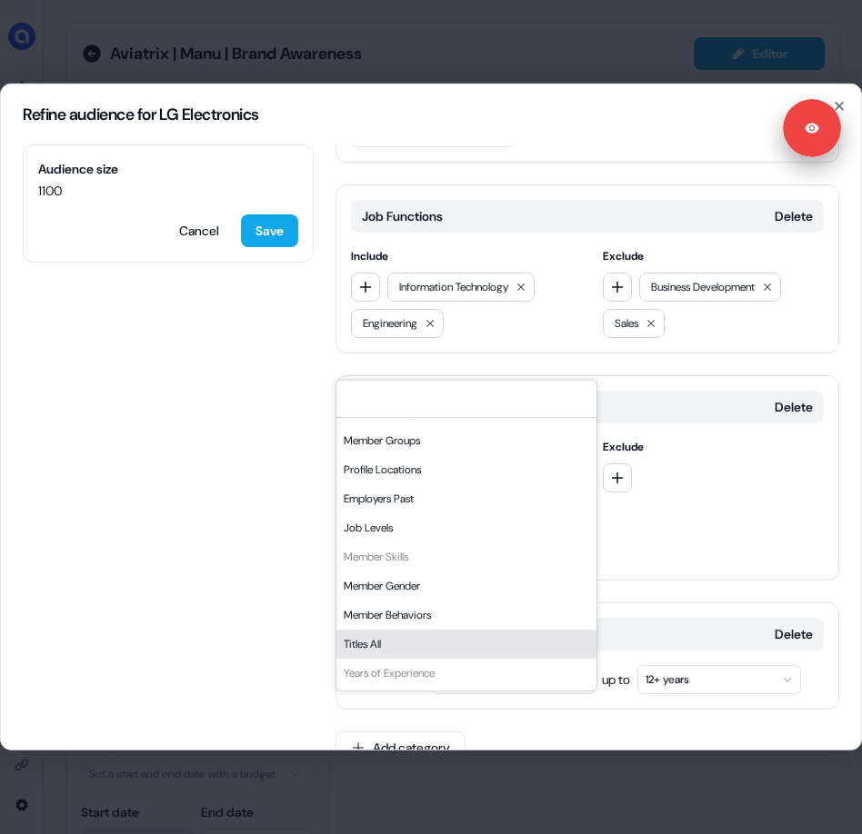
scroll to position [0, 0]
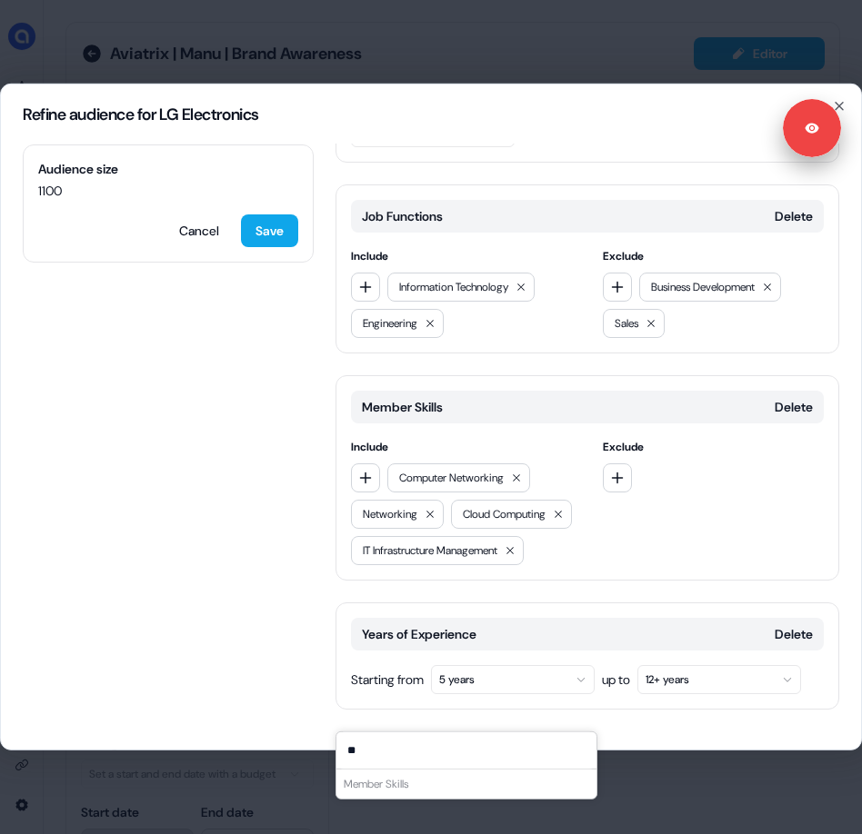
type input "**"
click at [429, 693] on div "Locations Delete Include [GEOGRAPHIC_DATA] EMEA APAC [GEOGRAPHIC_DATA] Exclude …" at bounding box center [586, 271] width 503 height 1031
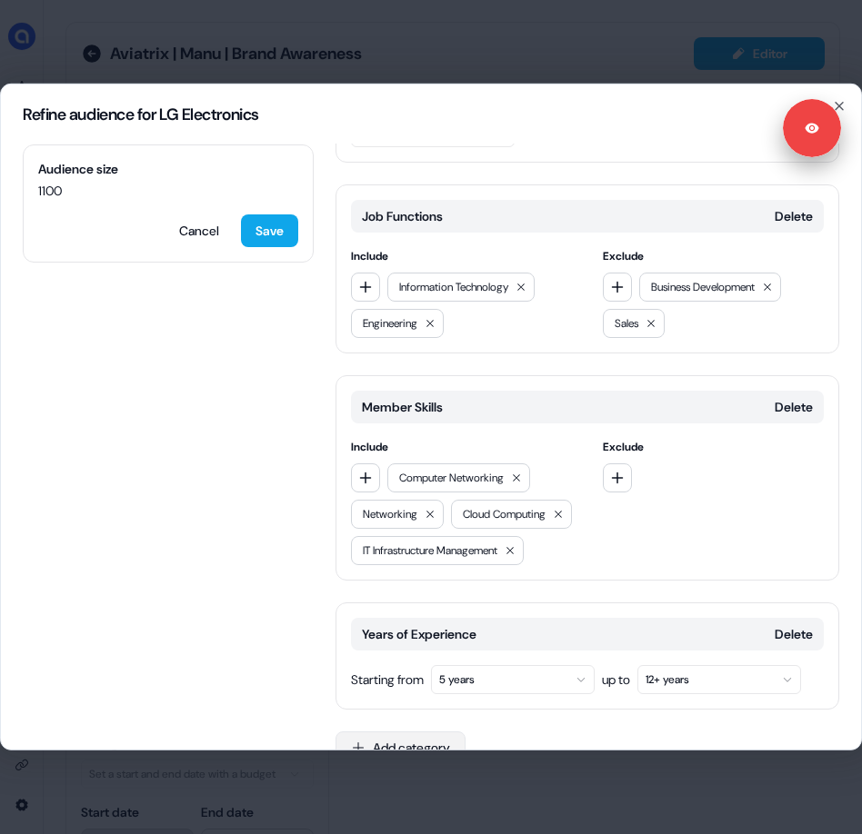
click at [427, 732] on button "Add category" at bounding box center [400, 748] width 130 height 33
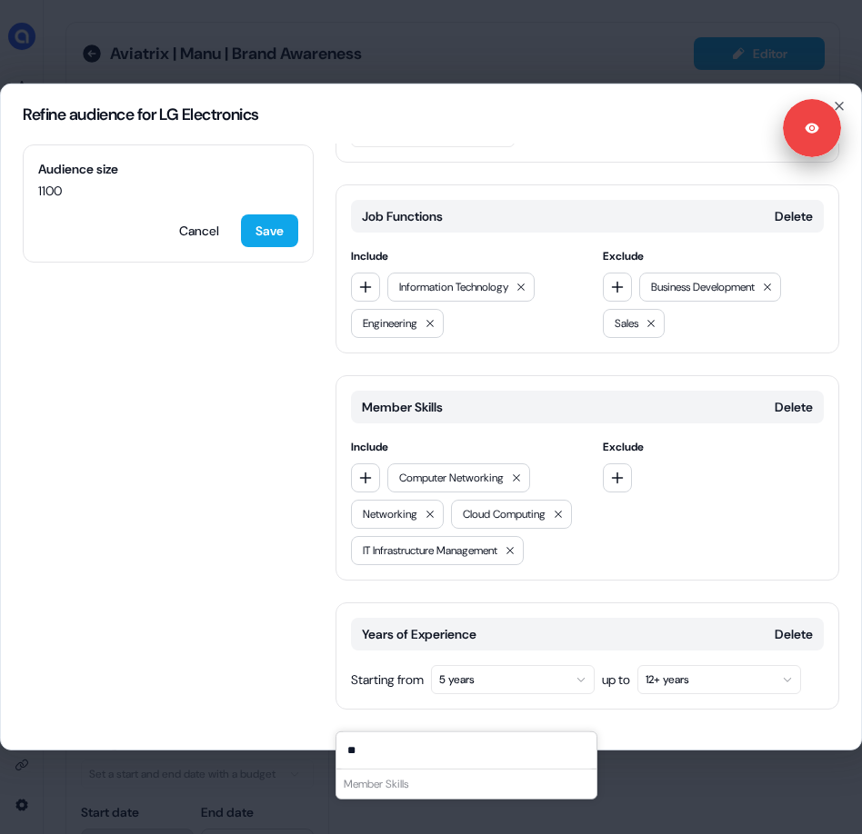
click at [635, 475] on div "Exclude" at bounding box center [714, 501] width 222 height 127
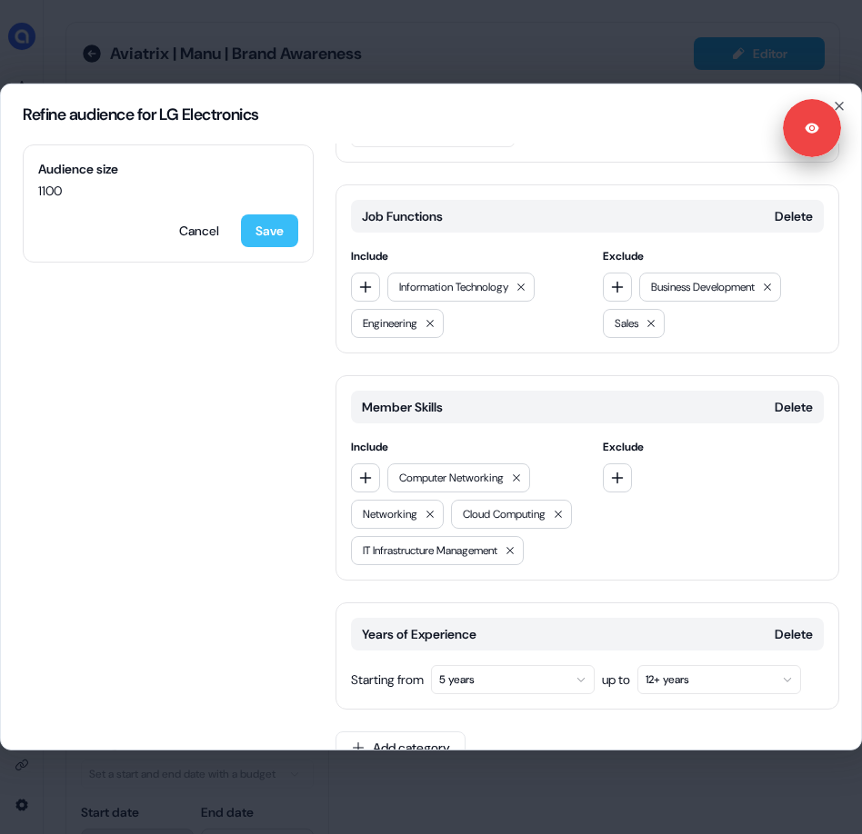
click at [283, 214] on button "Save" at bounding box center [269, 230] width 57 height 33
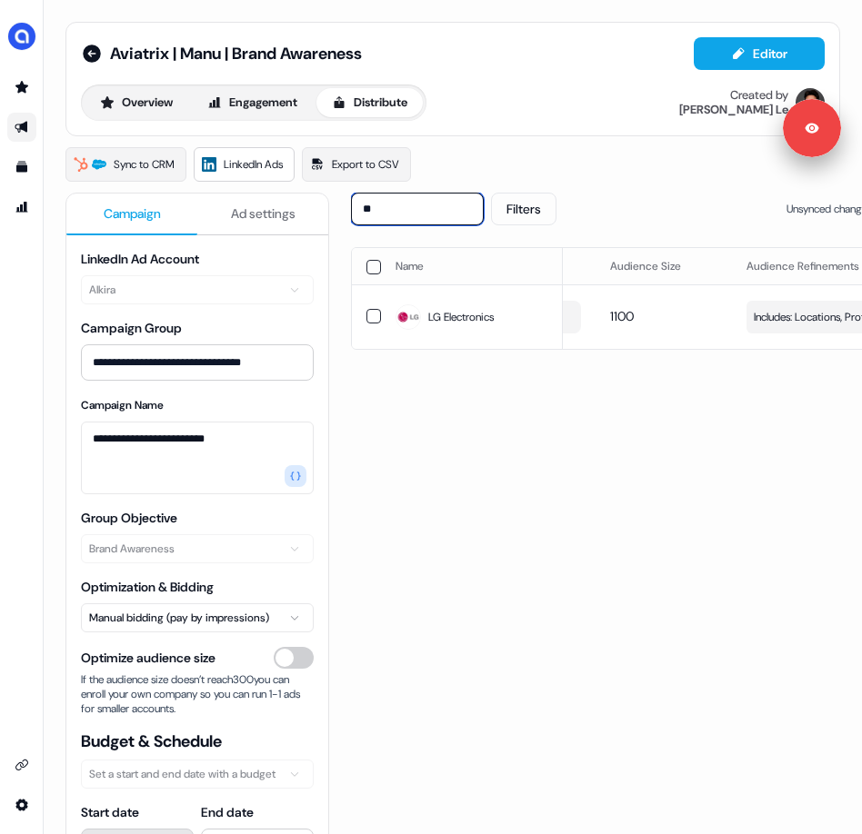
click at [425, 207] on input "**" at bounding box center [417, 209] width 133 height 33
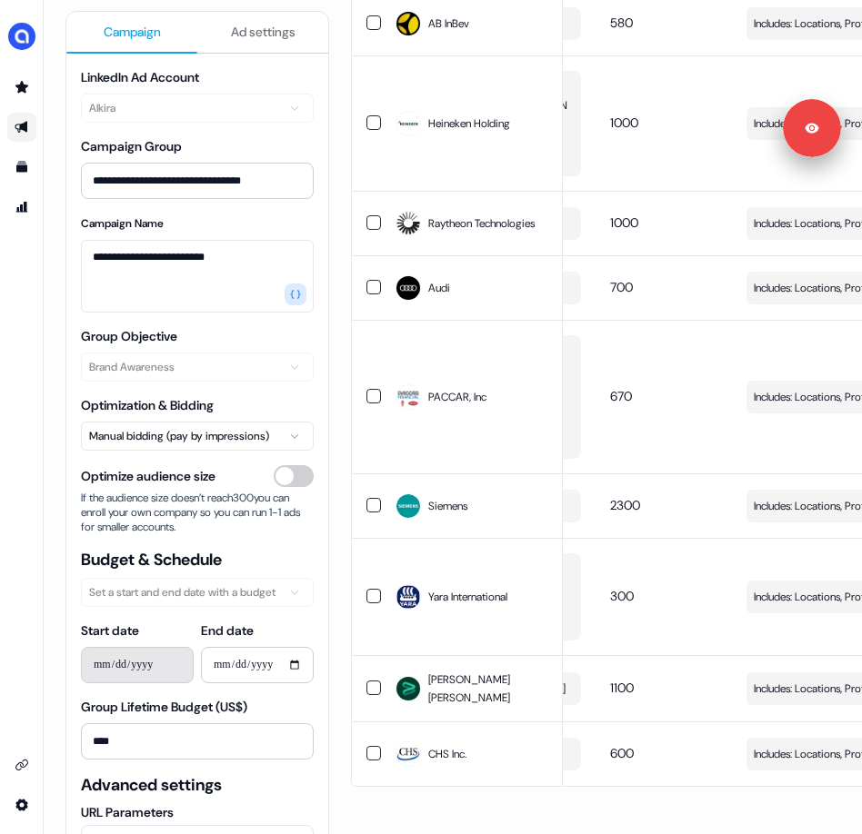
scroll to position [2024, 0]
click at [802, 497] on span "Includes: Locations, Profile Language, Job Functions, Member Skills, Years of E…" at bounding box center [840, 506] width 174 height 18
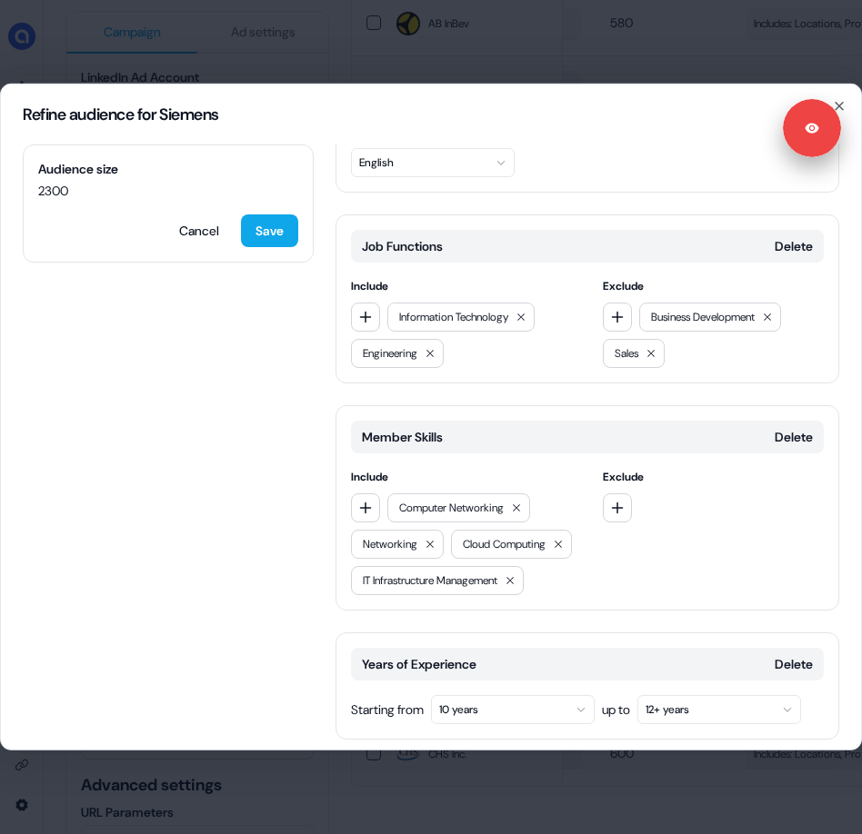
scroll to position [580, 0]
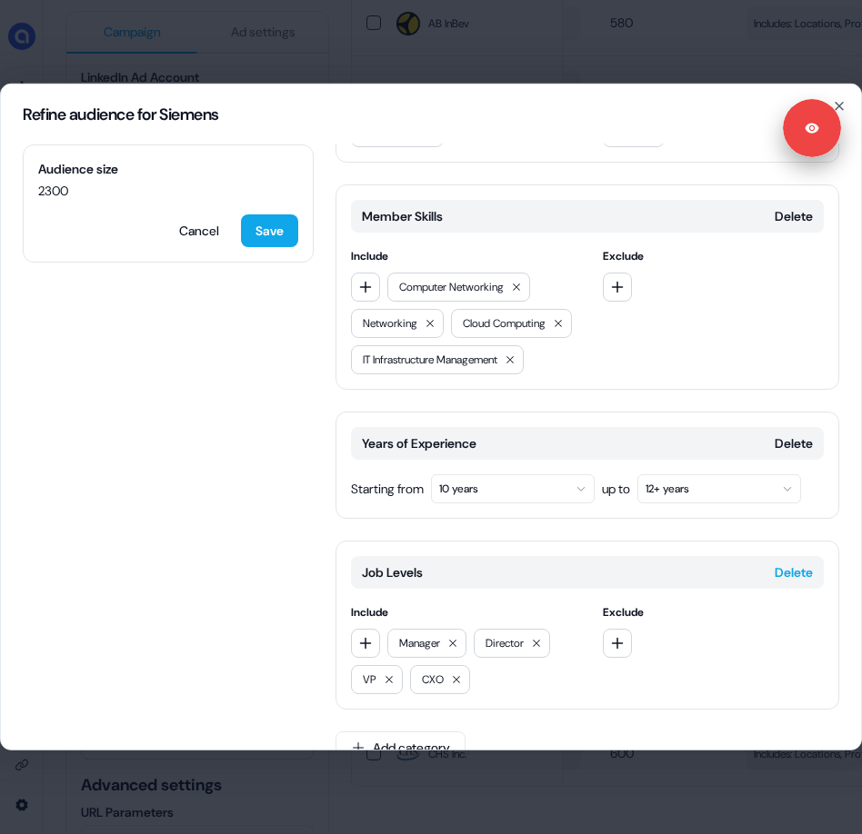
click at [790, 563] on button "Delete" at bounding box center [793, 572] width 38 height 18
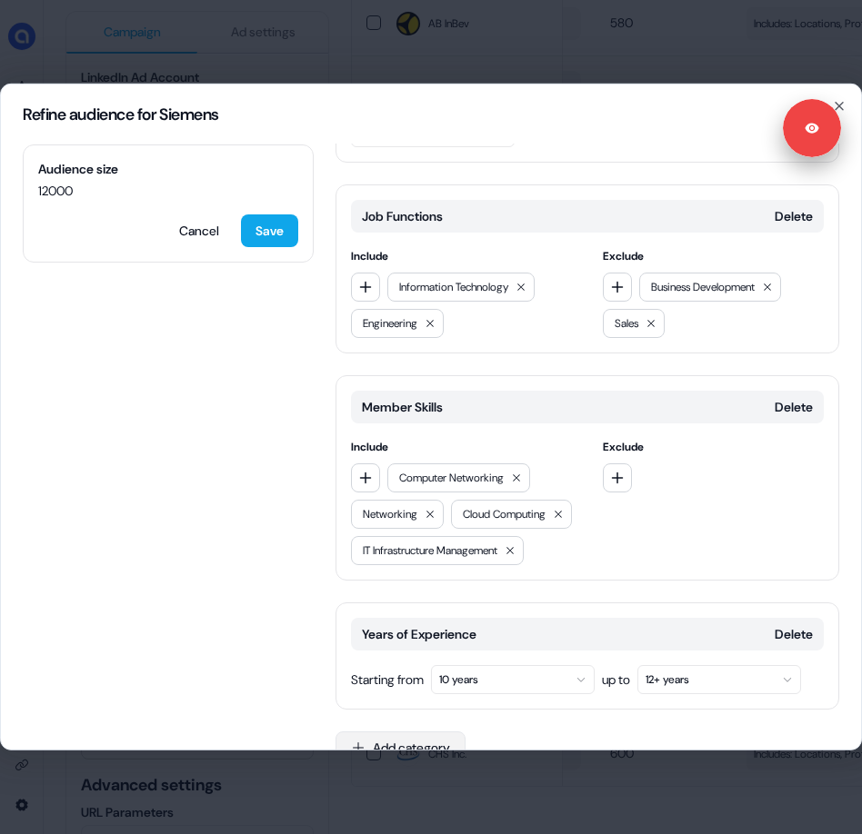
click at [380, 732] on button "Add category" at bounding box center [400, 748] width 130 height 33
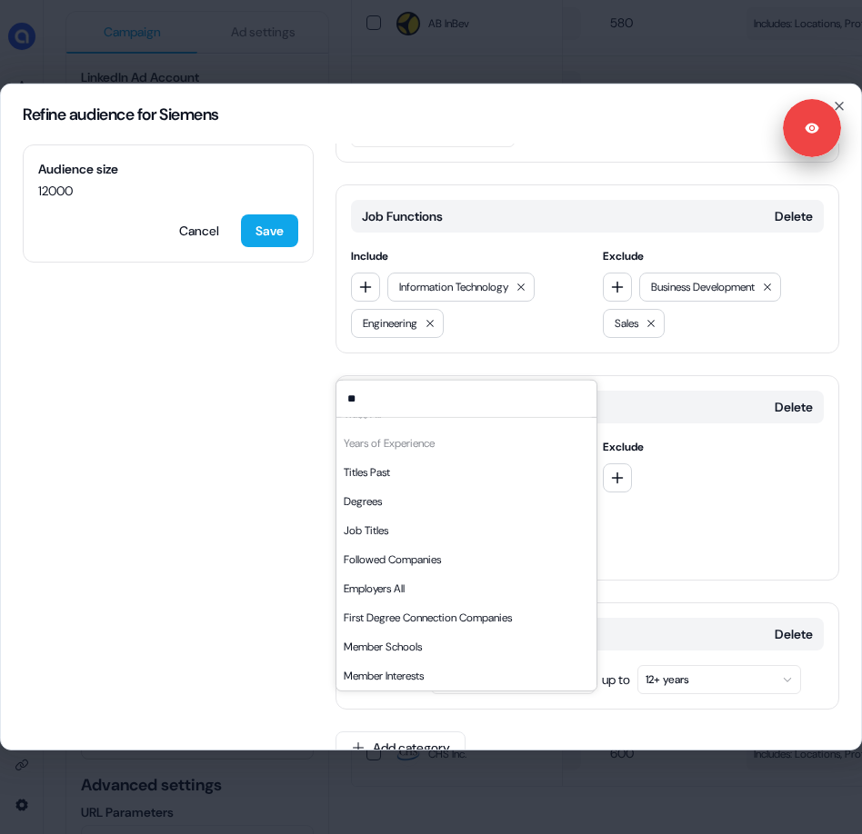
scroll to position [0, 0]
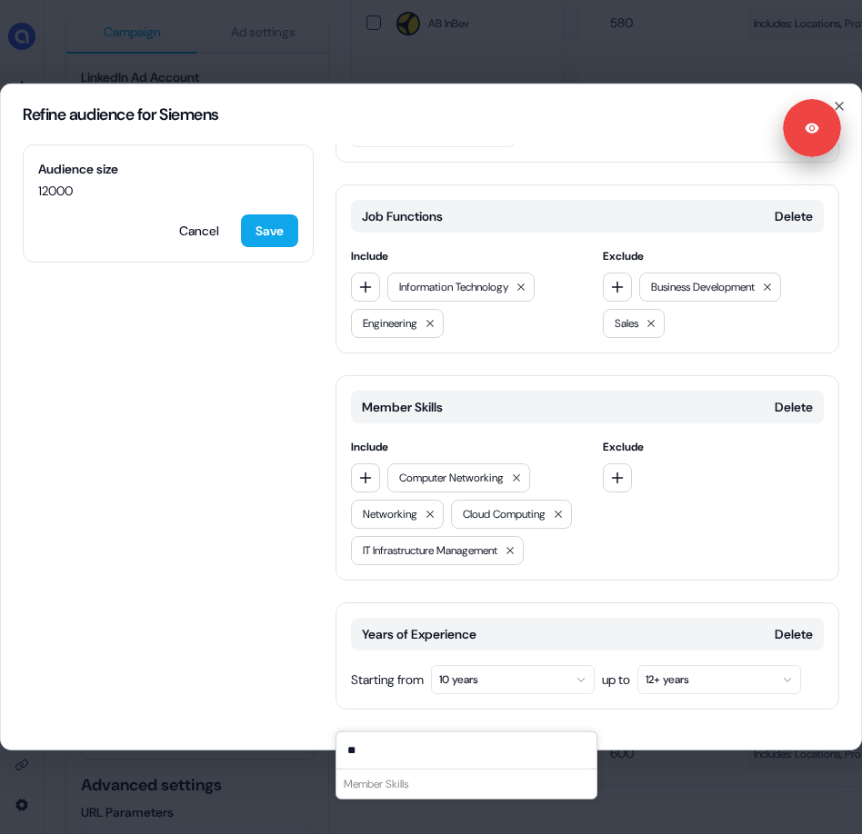
type input "*"
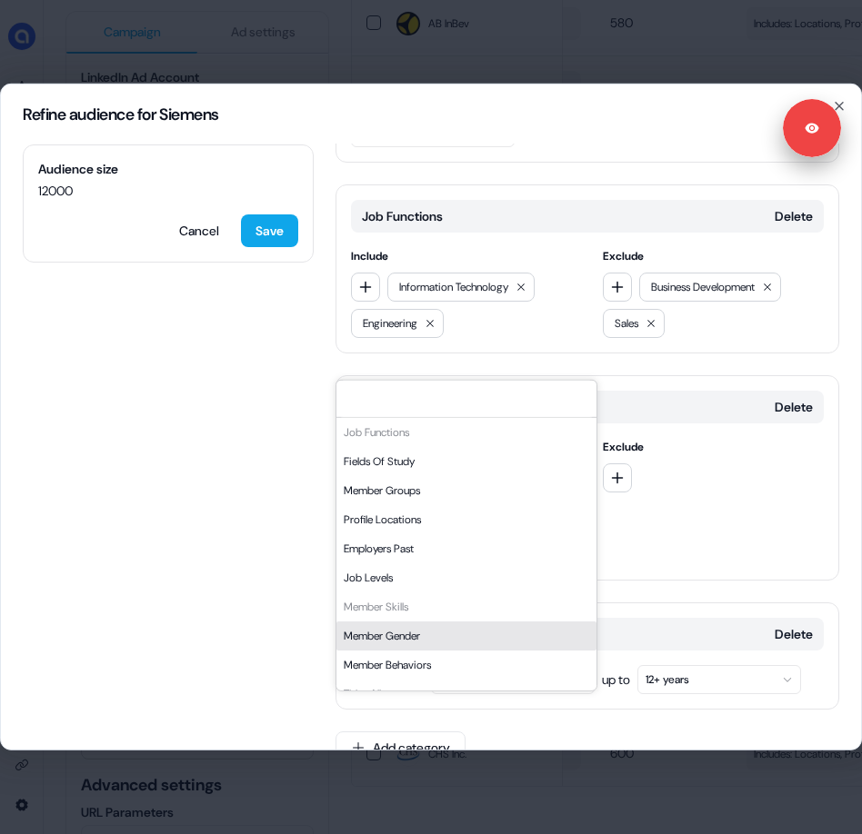
click at [721, 722] on div "Locations Delete Include [GEOGRAPHIC_DATA] EMEA APAC [GEOGRAPHIC_DATA] Exclude …" at bounding box center [586, 271] width 503 height 1031
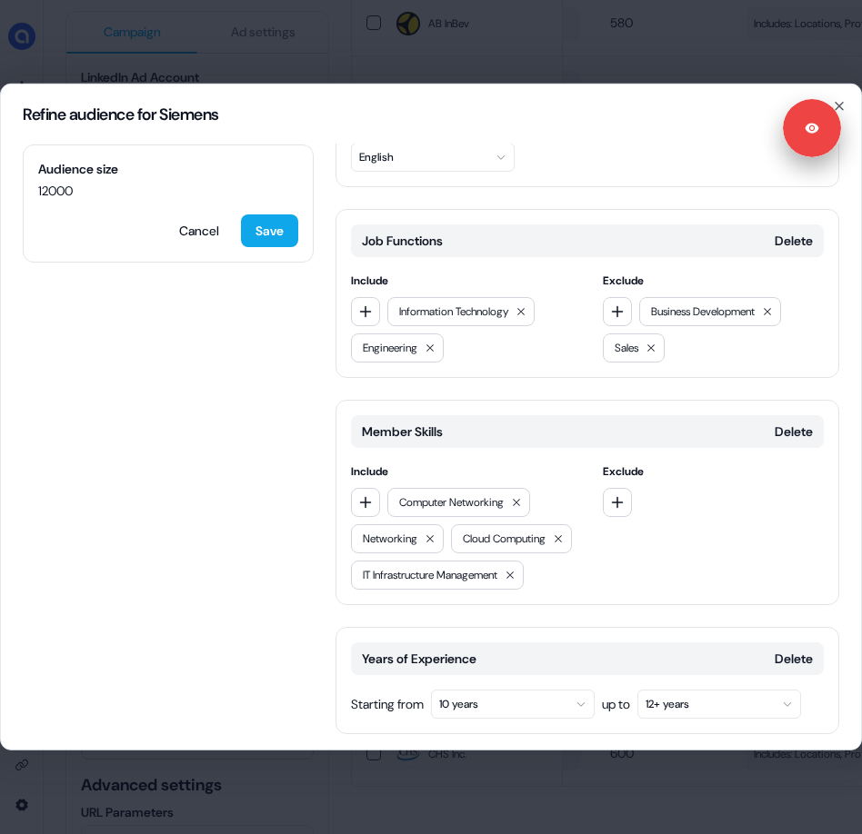
scroll to position [389, 0]
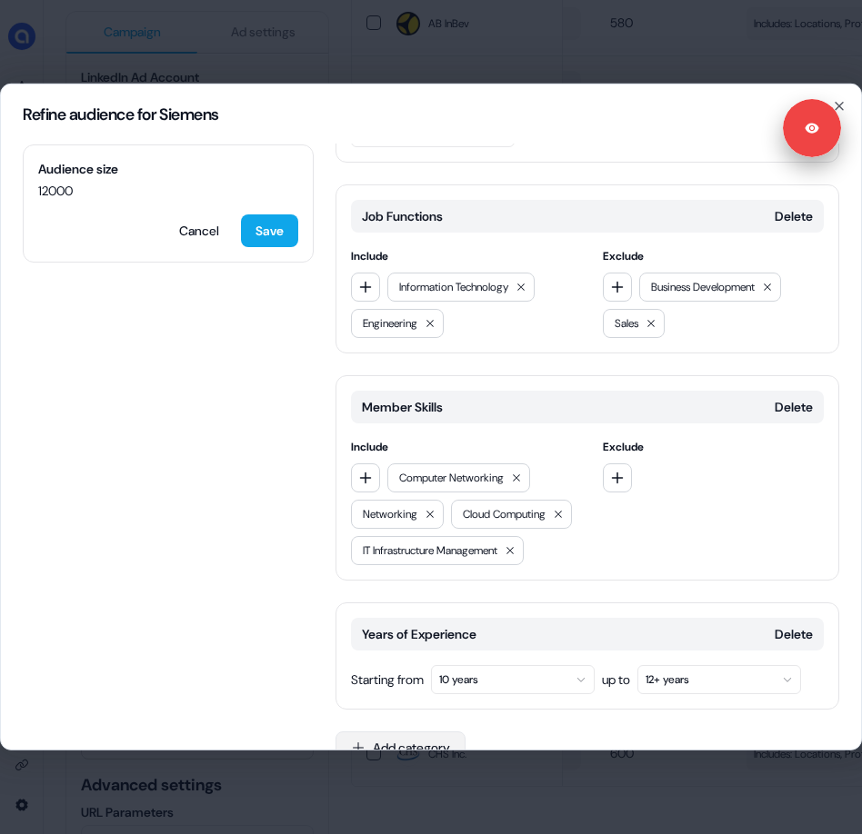
click at [371, 732] on button "Add category" at bounding box center [400, 748] width 130 height 33
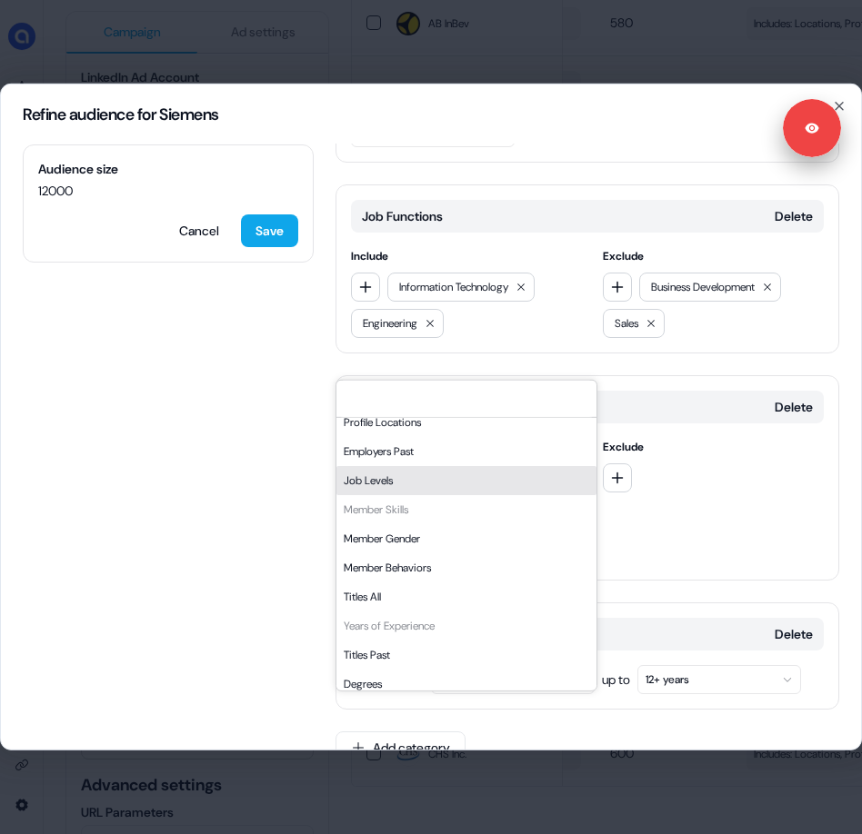
scroll to position [309, 0]
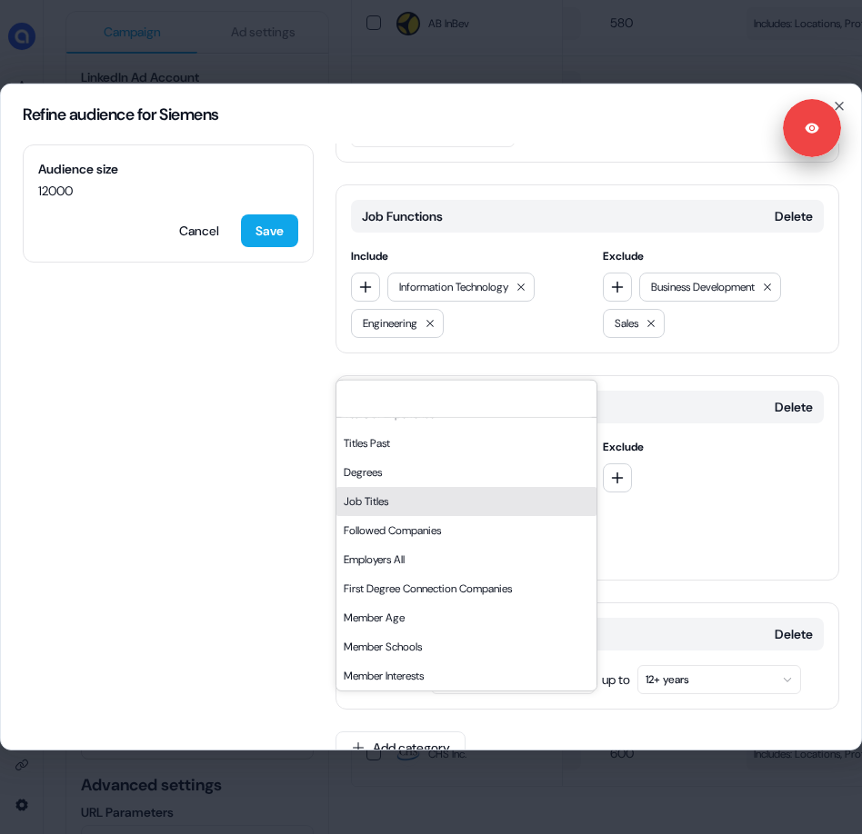
click at [391, 510] on div "Job Titles" at bounding box center [466, 501] width 260 height 29
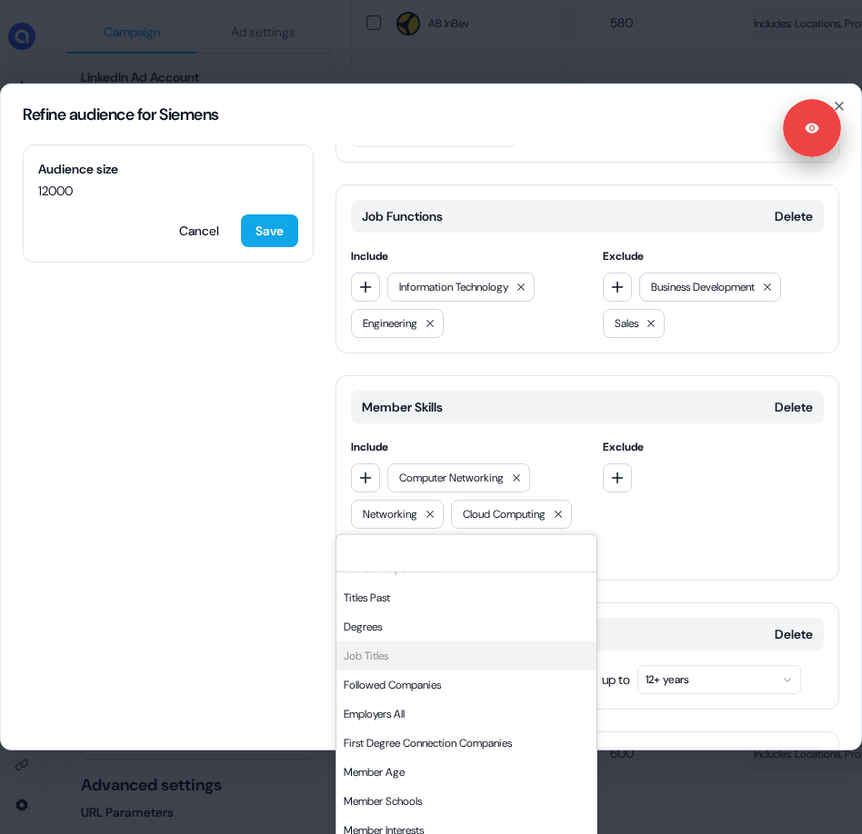
scroll to position [543, 0]
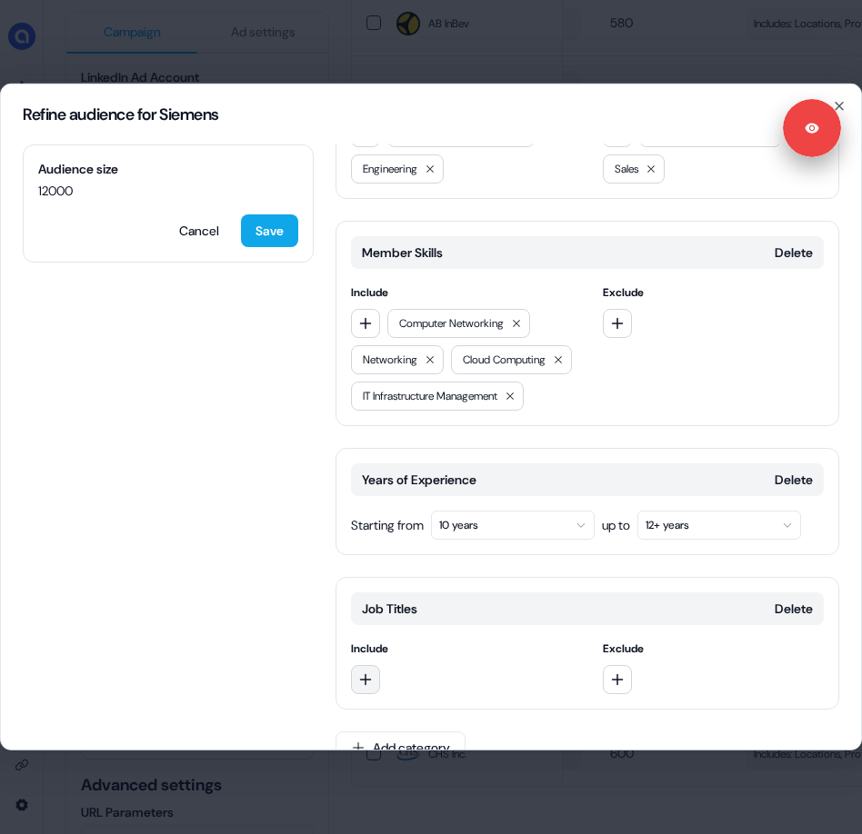
click at [367, 665] on button "button" at bounding box center [365, 679] width 29 height 29
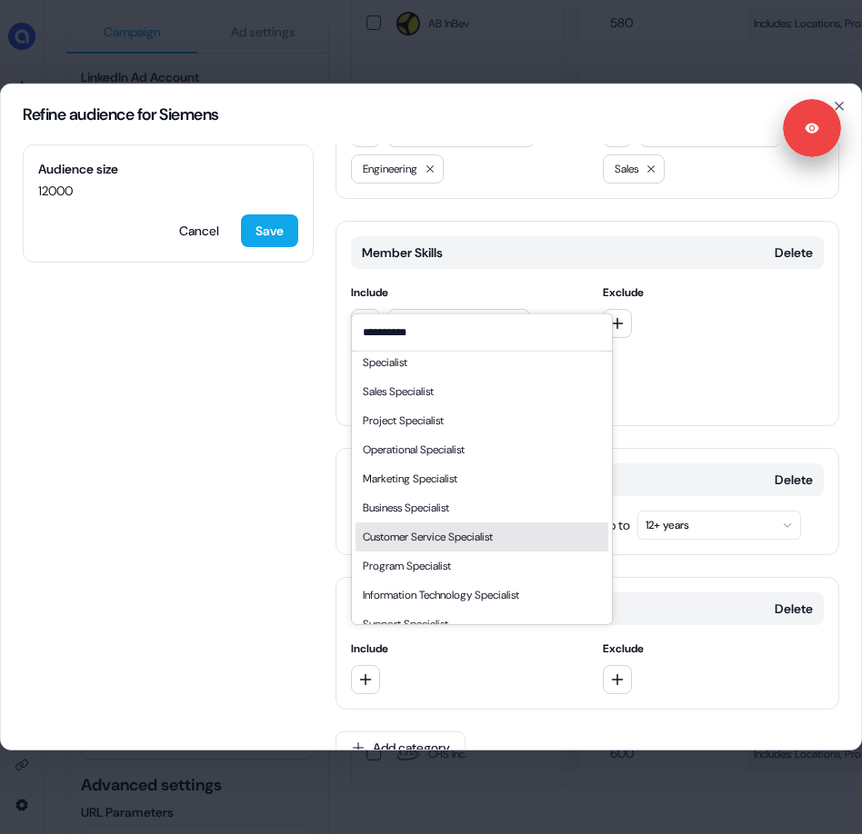
scroll to position [0, 0]
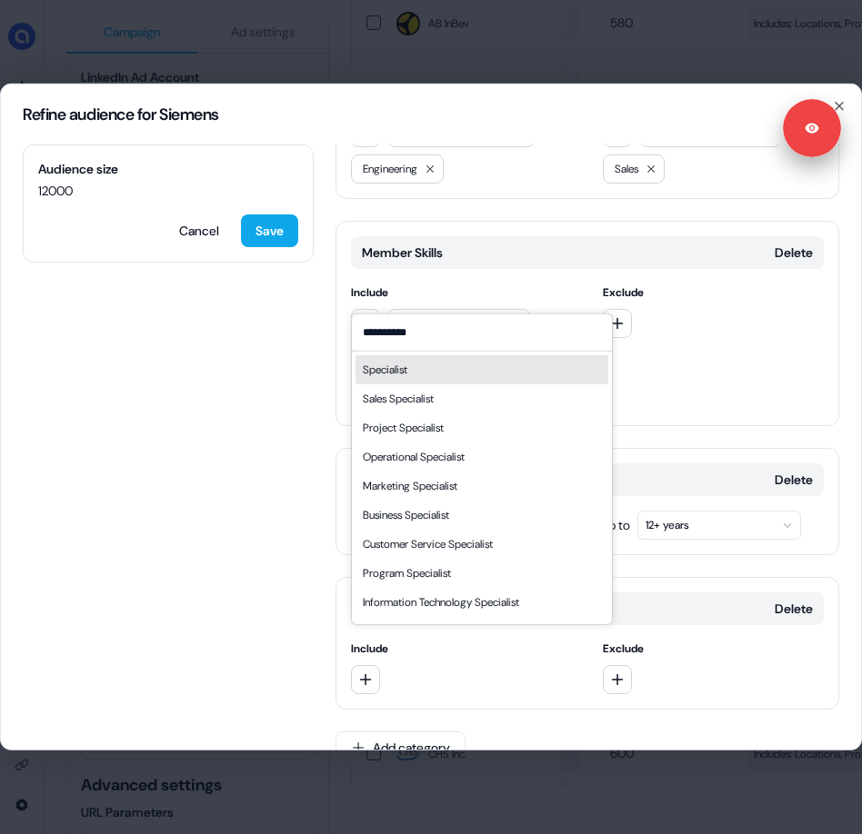
click at [404, 329] on input "**********" at bounding box center [482, 332] width 260 height 36
type input "*******"
click at [444, 364] on div "Network Specialist" at bounding box center [406, 370] width 87 height 18
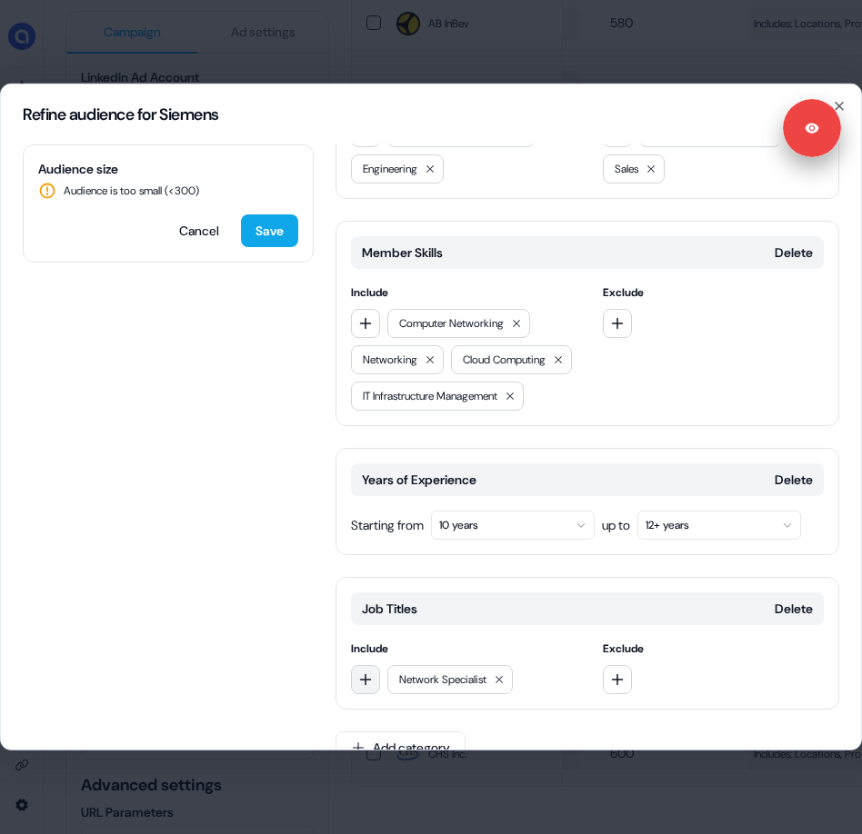
click at [373, 665] on button "button" at bounding box center [365, 679] width 29 height 29
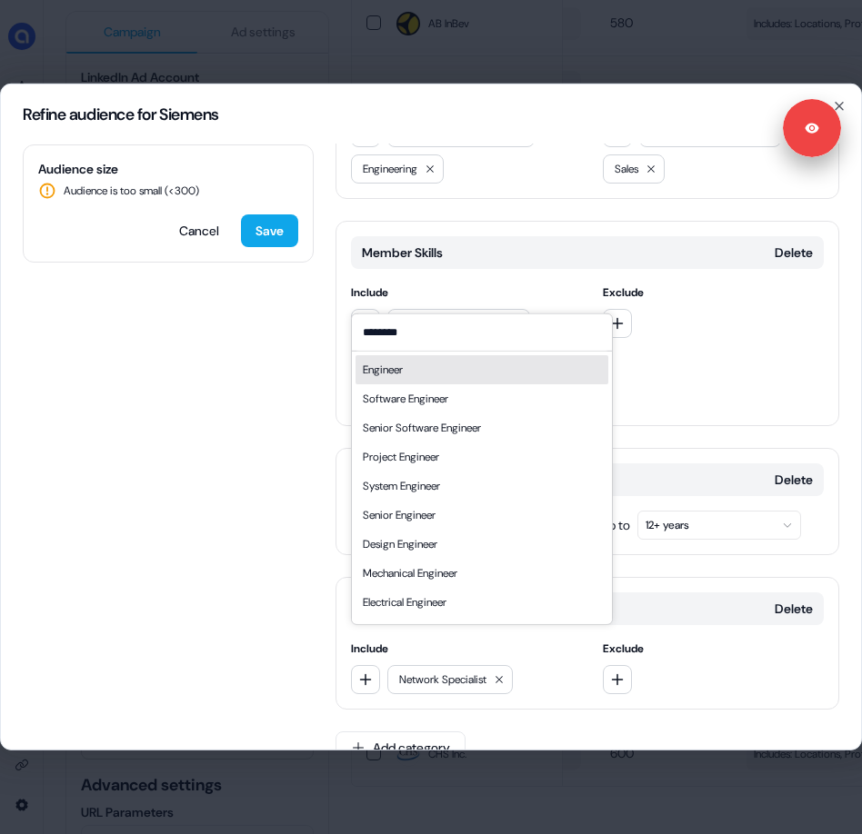
click at [362, 333] on input "********" at bounding box center [482, 332] width 260 height 36
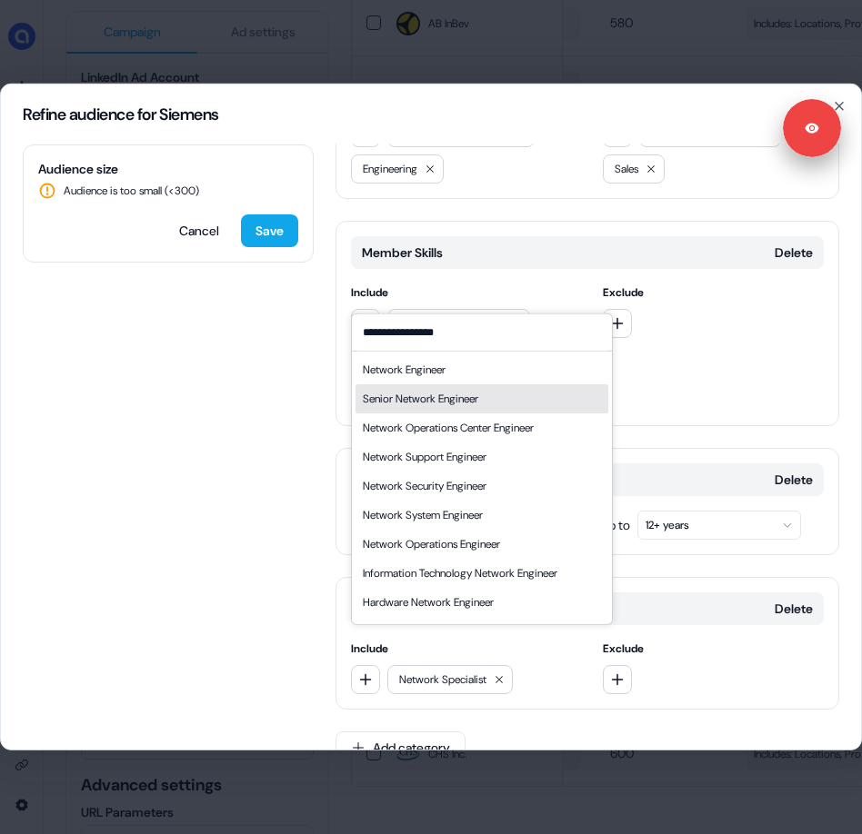
type input "**********"
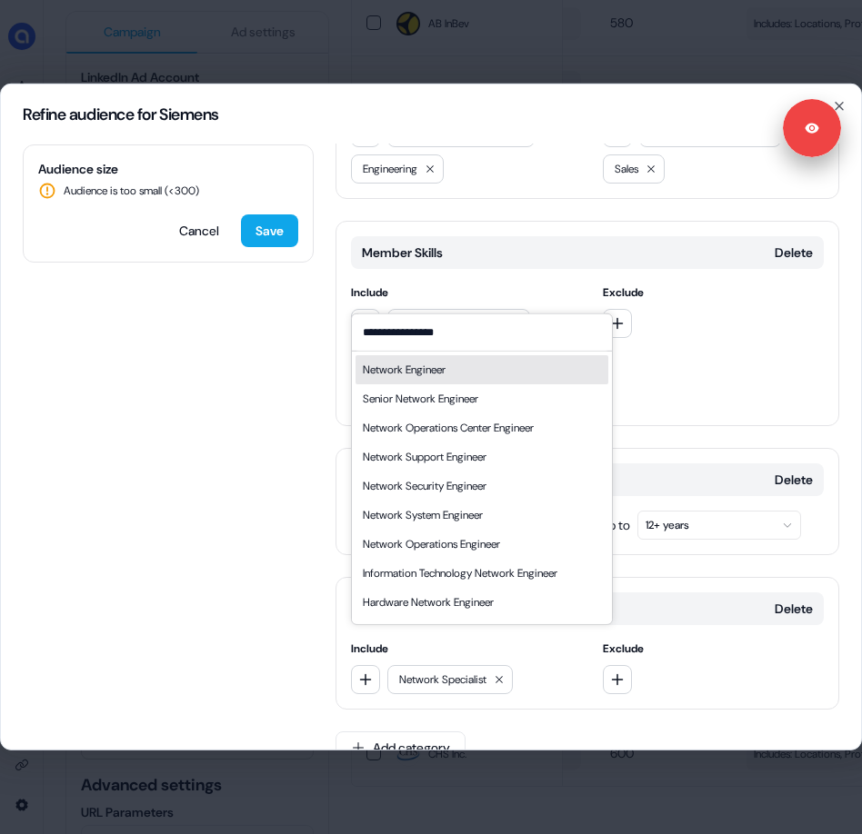
click at [456, 374] on div "Network Engineer" at bounding box center [481, 369] width 253 height 29
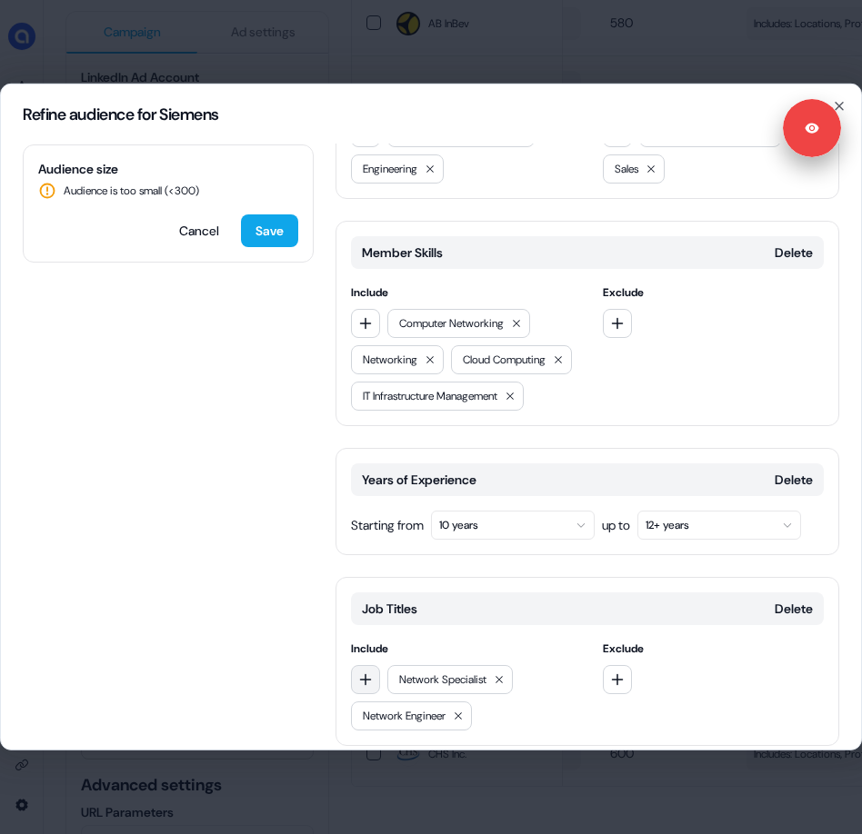
click at [359, 673] on icon "button" at bounding box center [365, 680] width 15 height 15
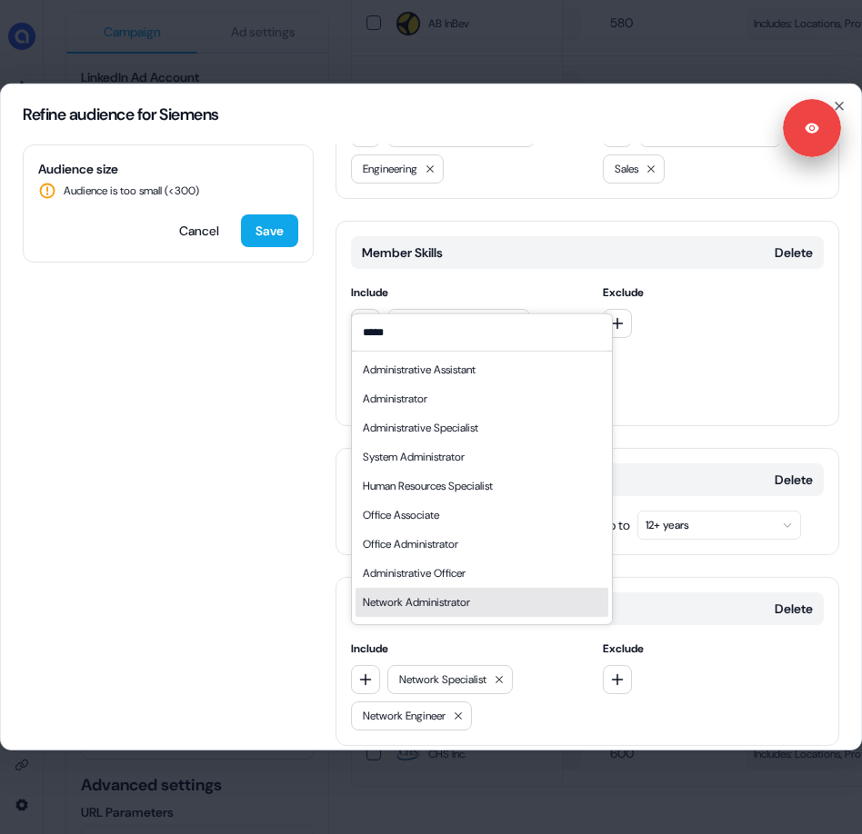
type input "*****"
click at [429, 598] on div "Network Administrator" at bounding box center [416, 602] width 107 height 18
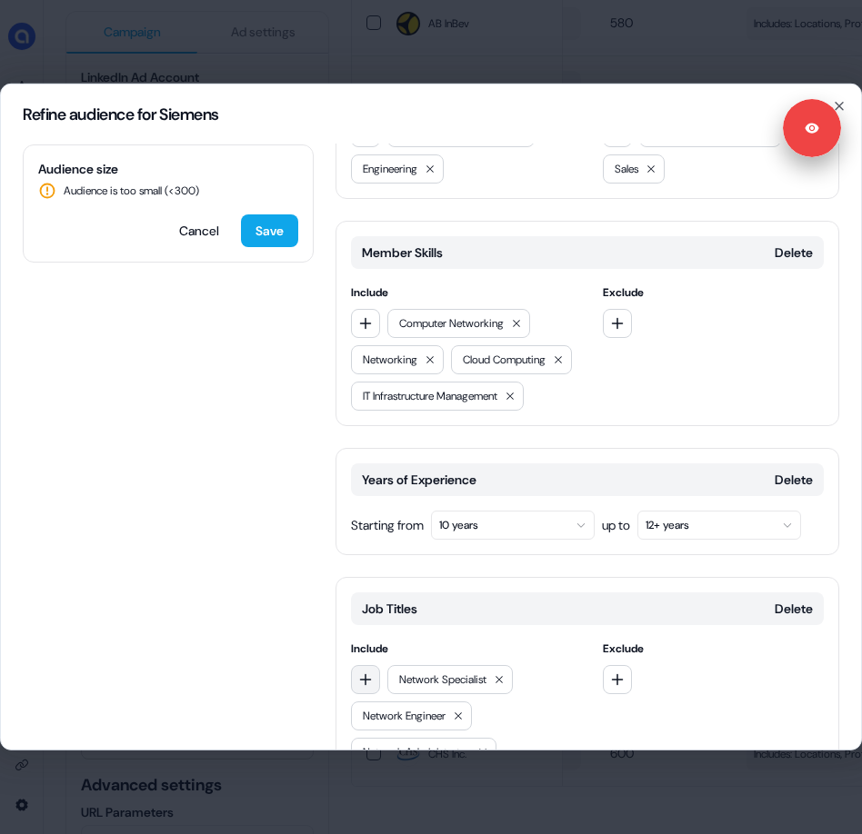
click at [372, 673] on icon "button" at bounding box center [365, 680] width 15 height 15
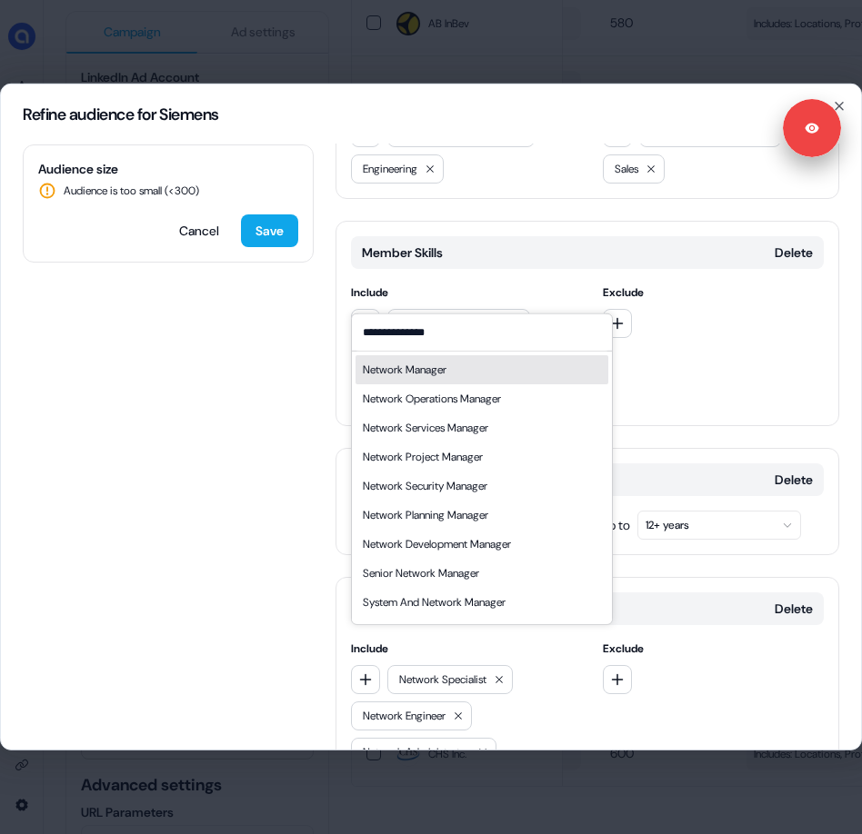
type input "**********"
click at [459, 372] on div "Network Manager" at bounding box center [481, 369] width 253 height 29
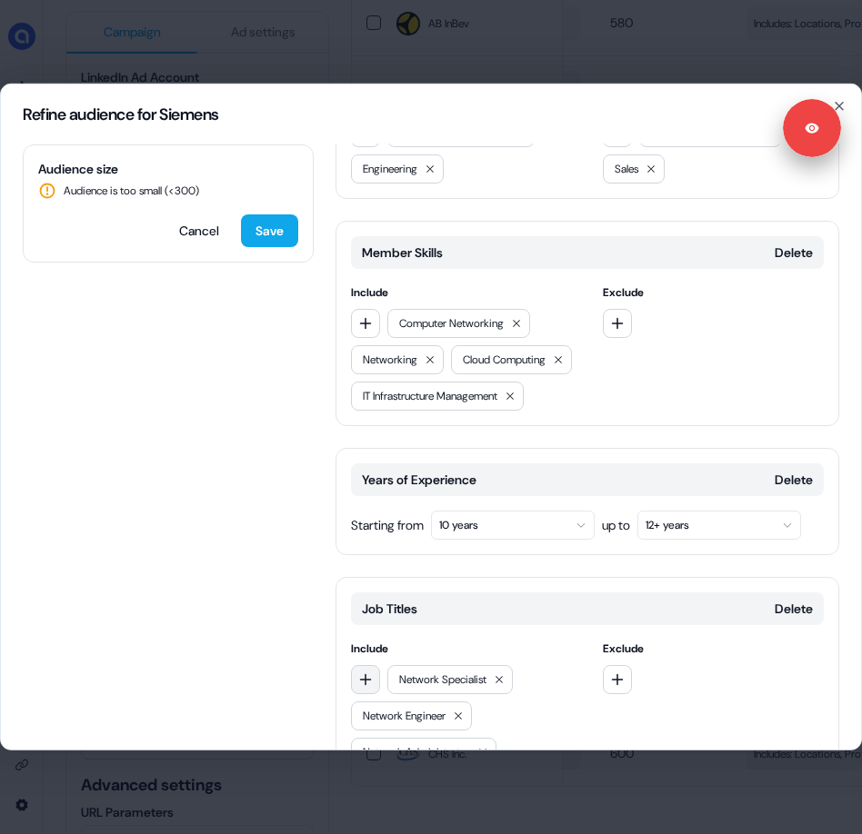
click at [371, 673] on icon "button" at bounding box center [365, 680] width 15 height 15
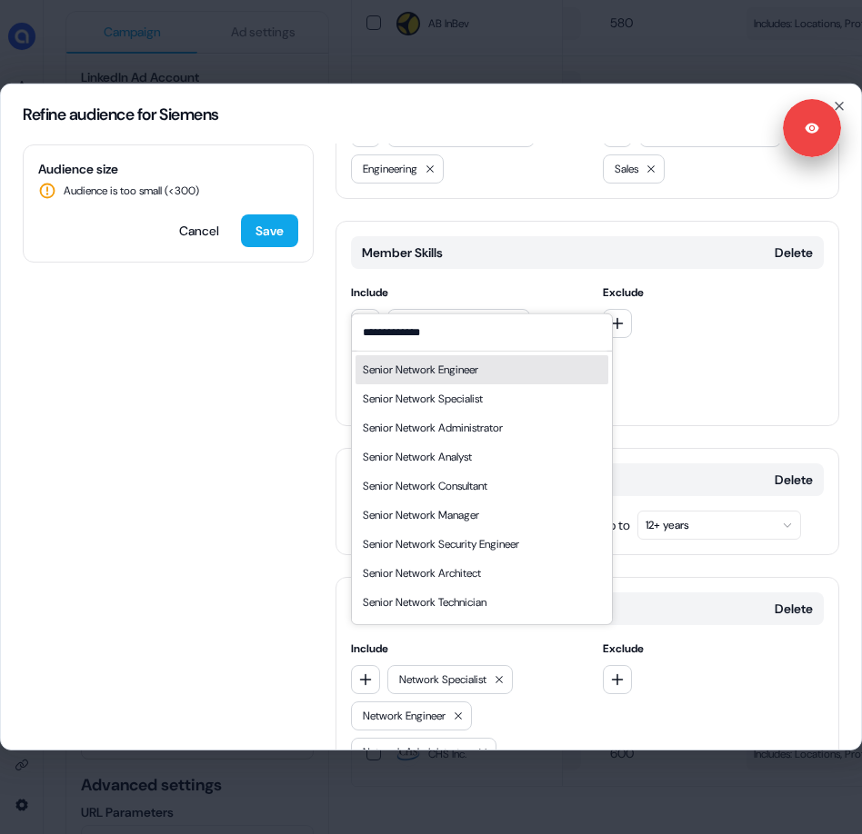
type input "**********"
click at [455, 374] on div "Senior Network Engineer" at bounding box center [420, 370] width 115 height 18
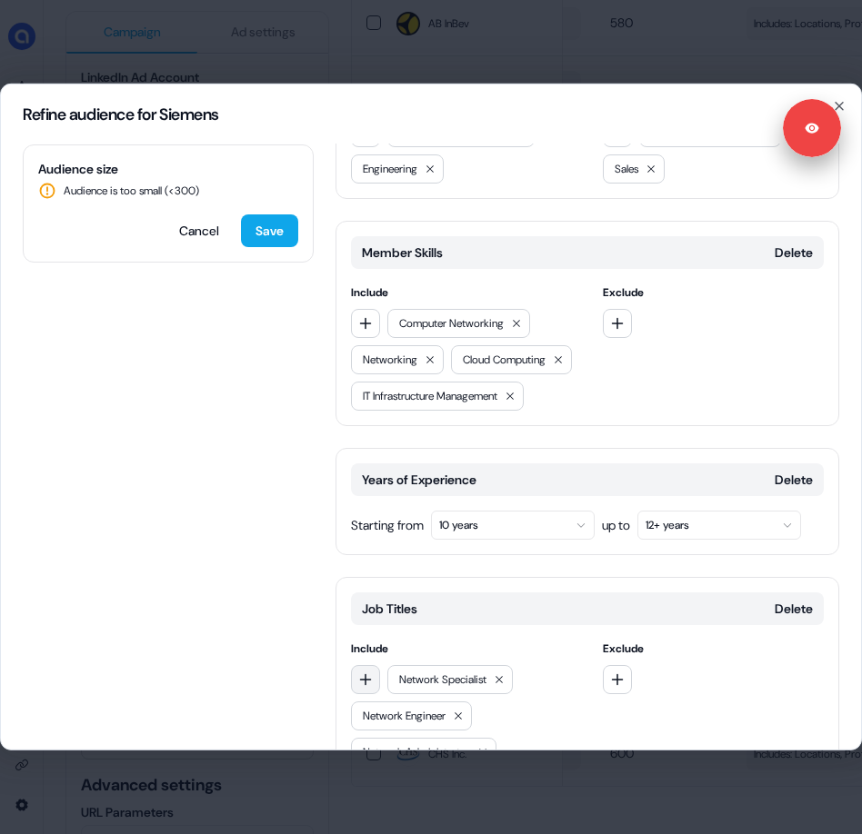
click at [370, 673] on icon "button" at bounding box center [365, 680] width 15 height 15
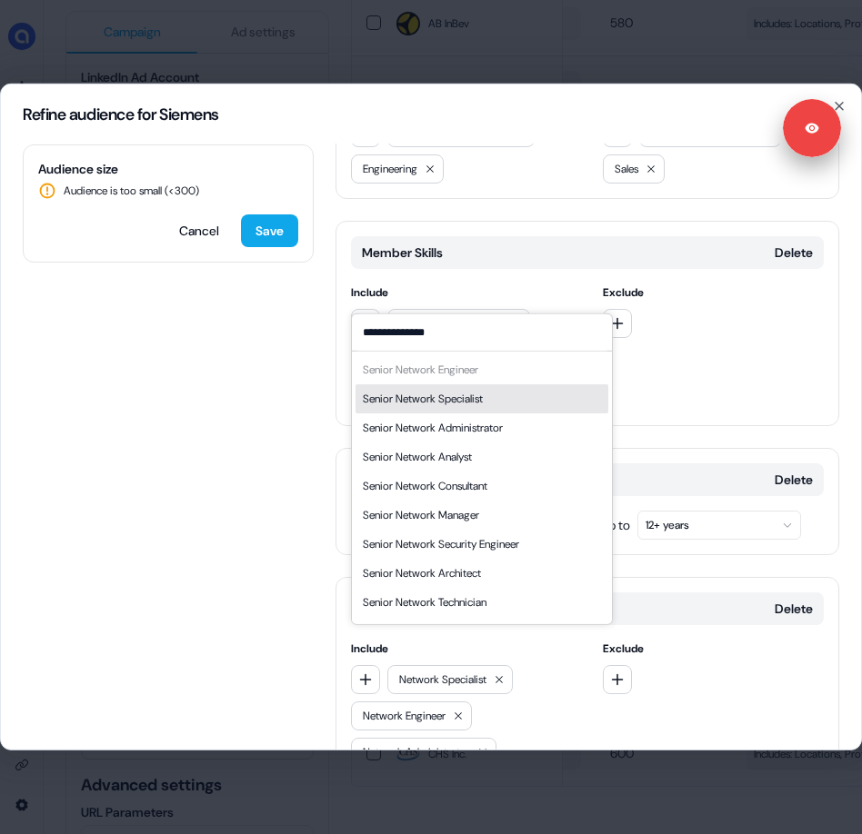
type input "**********"
click at [483, 395] on div "Senior Network Specialist" at bounding box center [423, 399] width 120 height 18
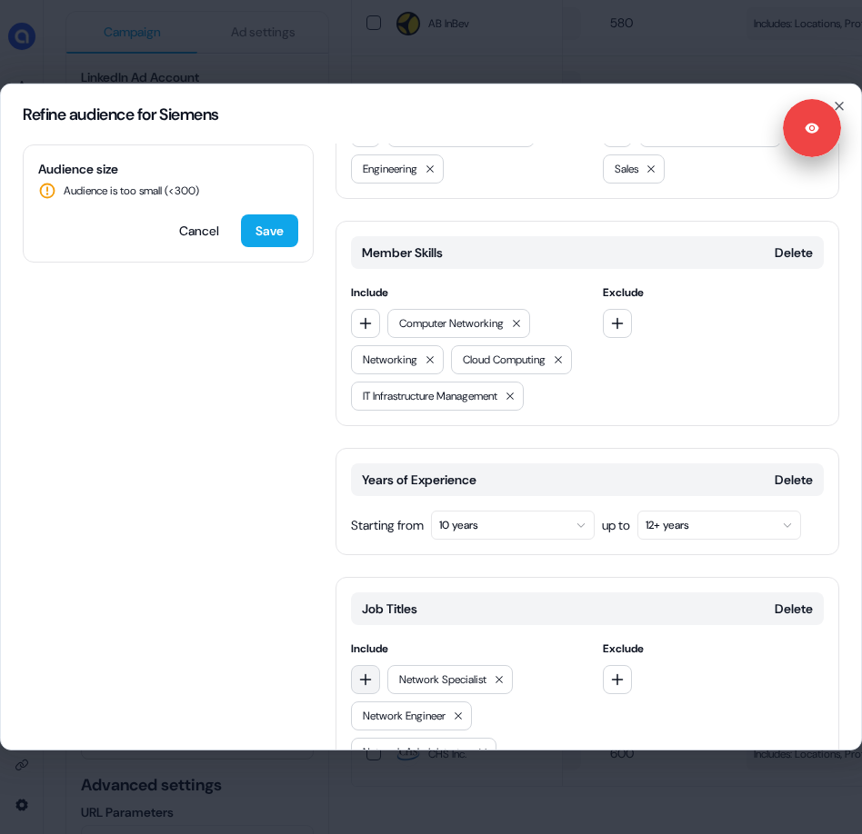
click at [374, 665] on button "button" at bounding box center [365, 679] width 29 height 29
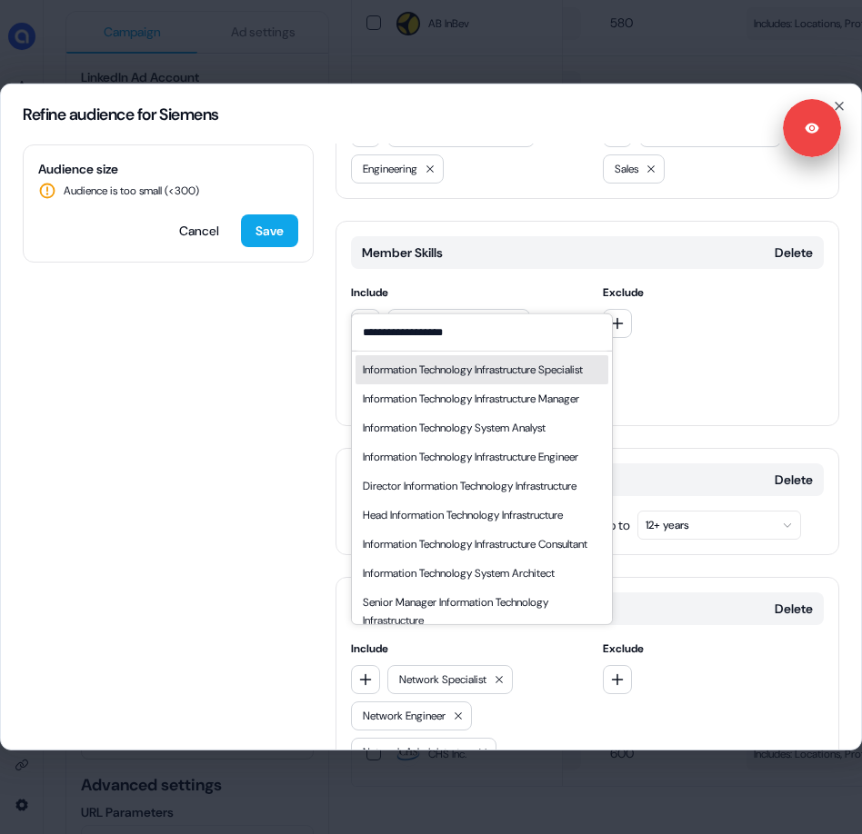
type input "**********"
click at [489, 374] on div "Information Technology Infrastructure Specialist" at bounding box center [473, 370] width 220 height 18
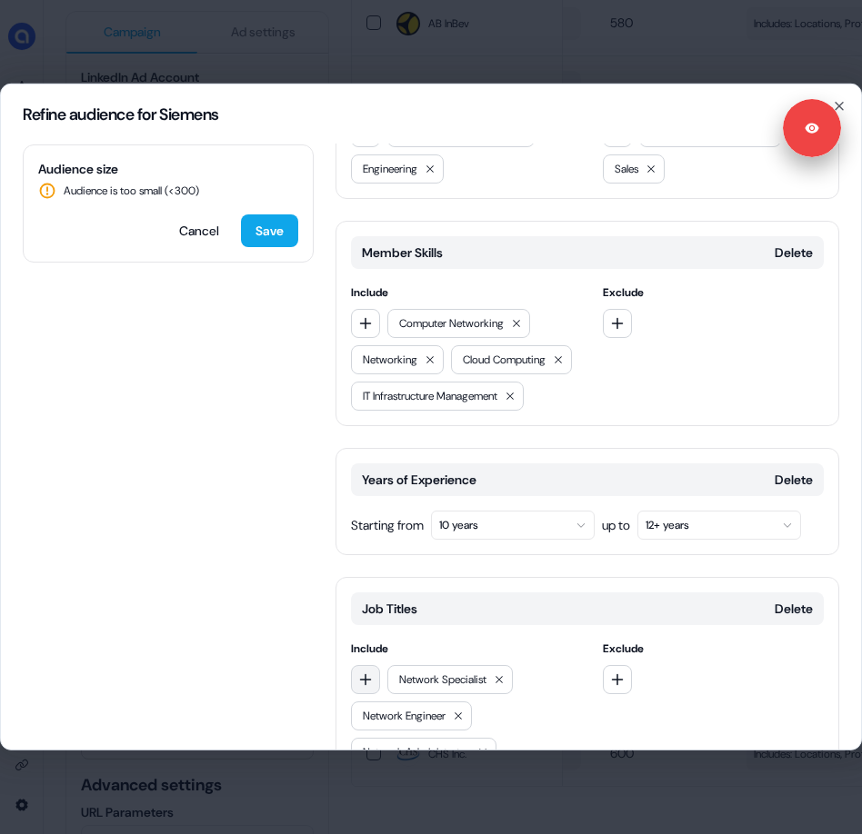
click at [373, 665] on button "button" at bounding box center [365, 679] width 29 height 29
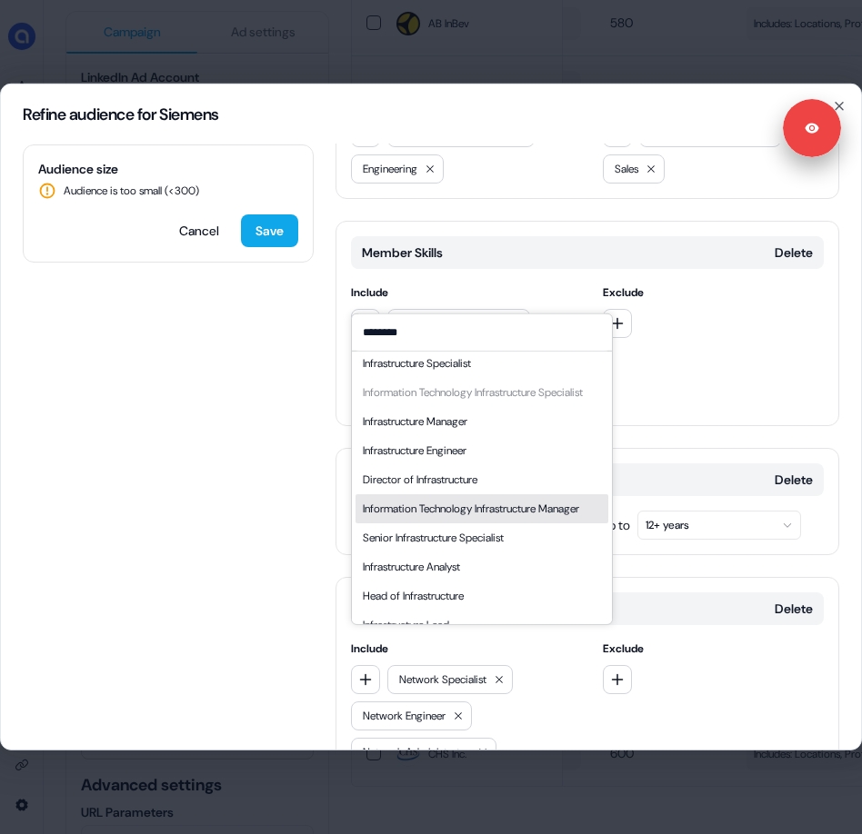
scroll to position [9, 0]
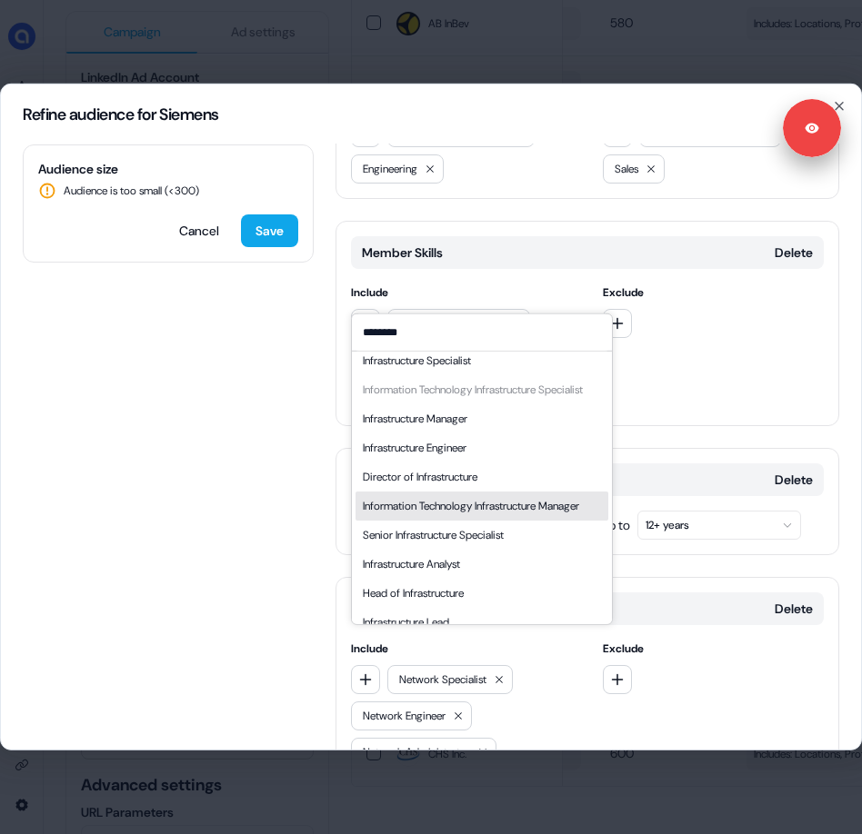
type input "********"
click at [462, 515] on div "Information Technology Infrastructure Manager" at bounding box center [471, 506] width 216 height 18
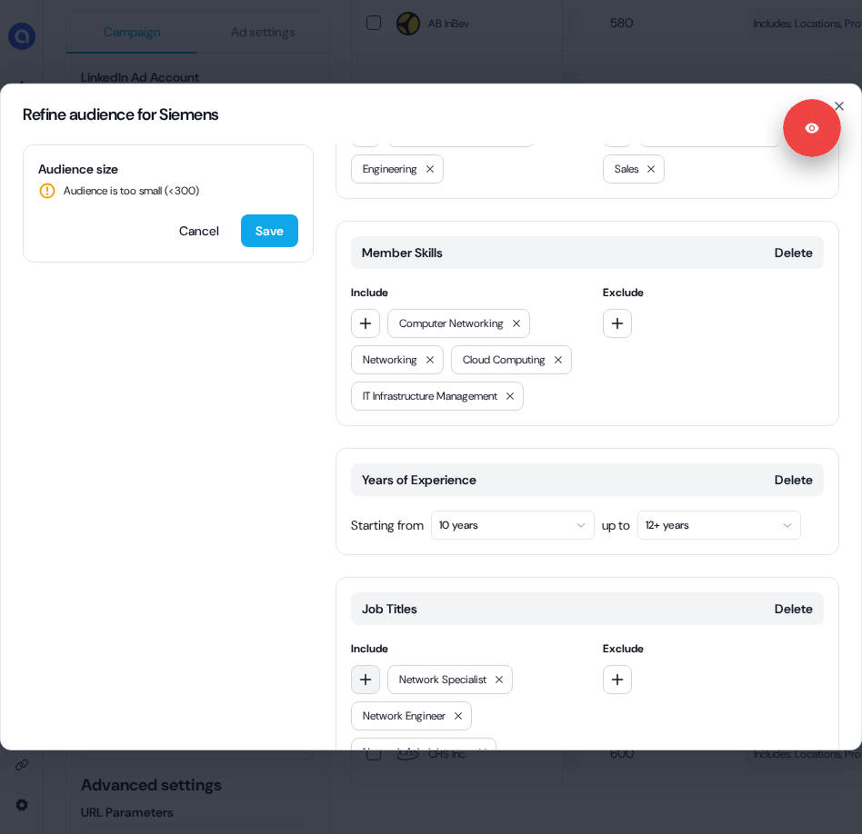
click at [376, 665] on button "button" at bounding box center [365, 679] width 29 height 29
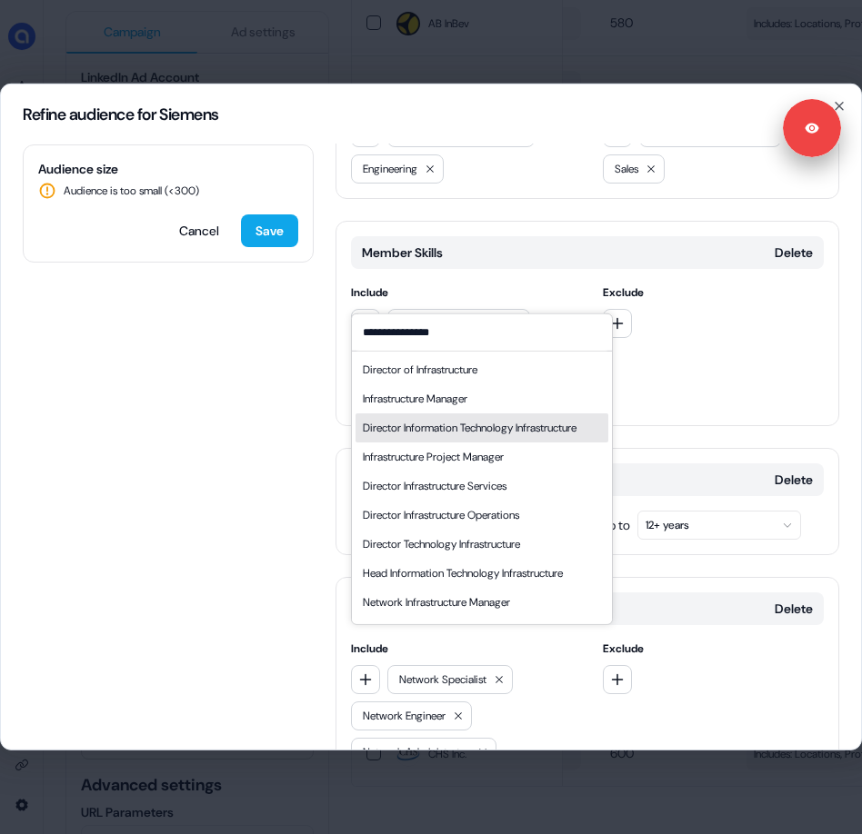
type input "**********"
click at [444, 437] on div "Director Information Technology Infrastructure" at bounding box center [470, 428] width 214 height 18
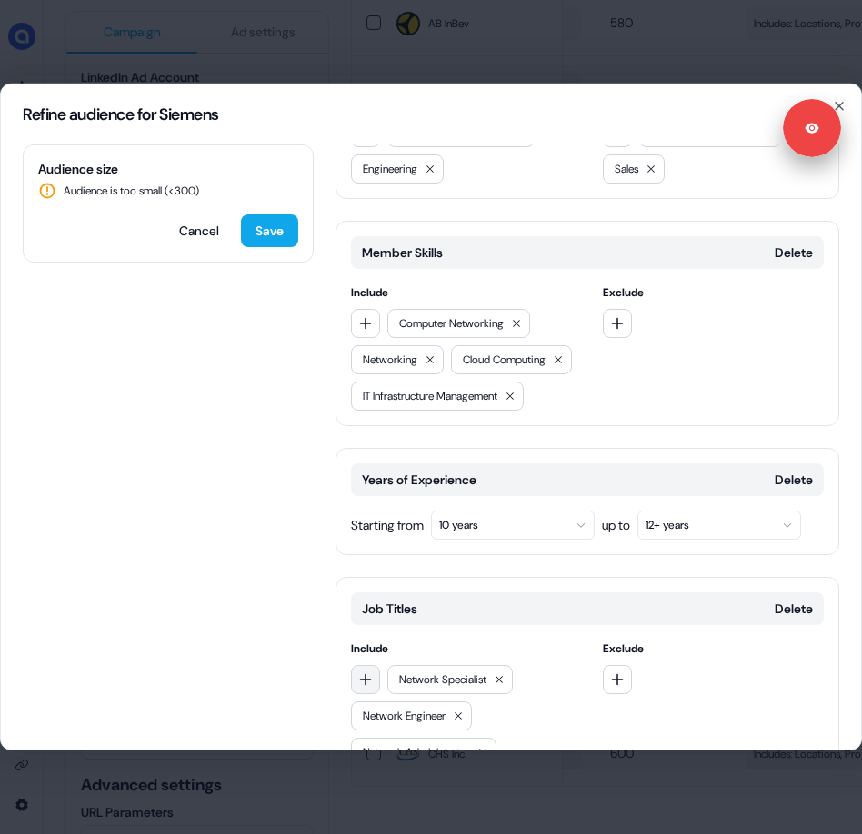
click at [361, 673] on icon "button" at bounding box center [365, 680] width 15 height 15
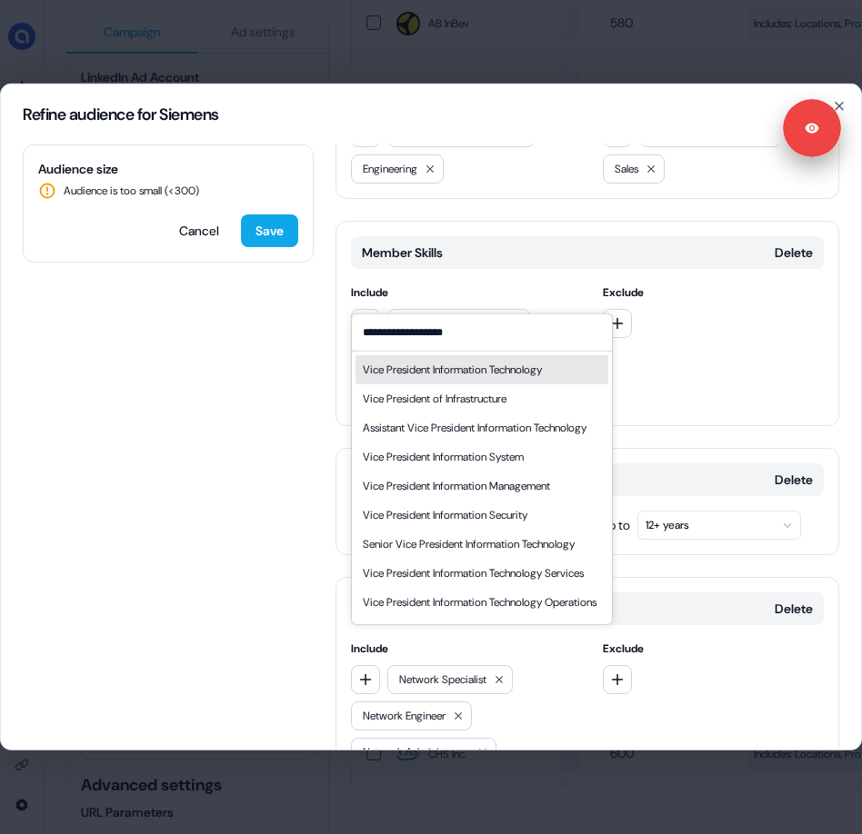
type input "**********"
click at [513, 371] on div "Vice President Information Technology" at bounding box center [452, 370] width 179 height 18
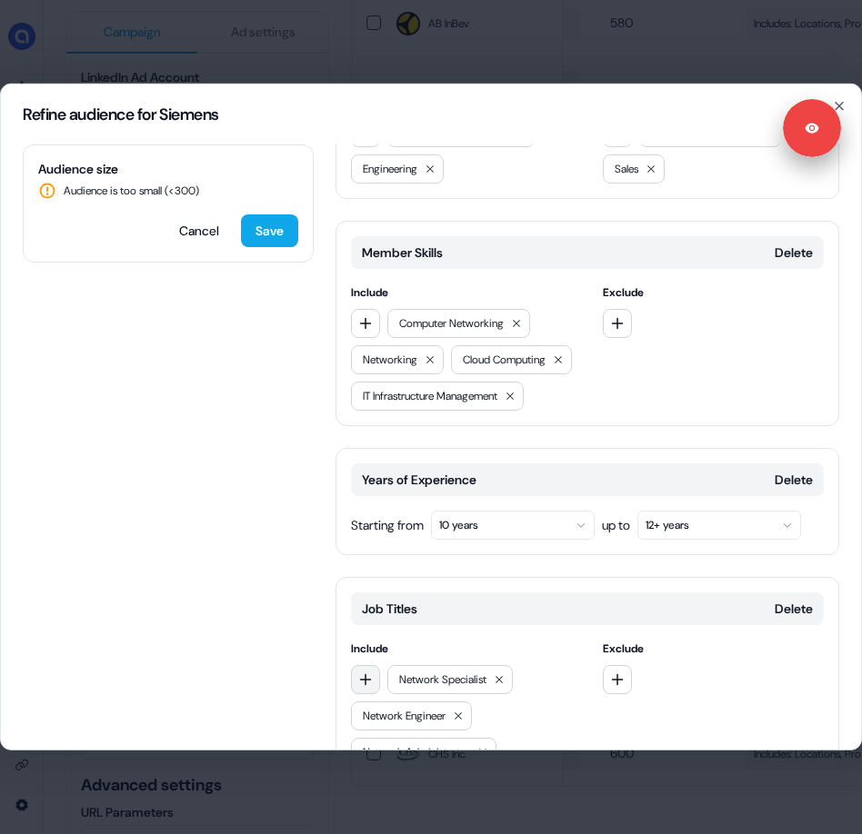
click at [370, 673] on icon "button" at bounding box center [365, 680] width 15 height 15
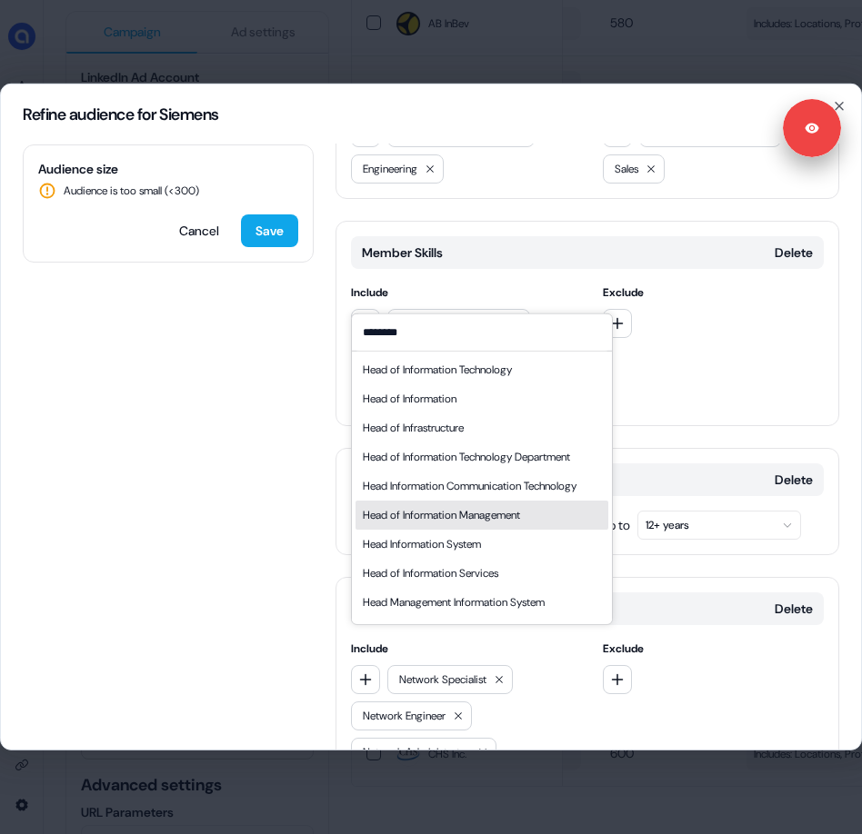
scroll to position [25, 0]
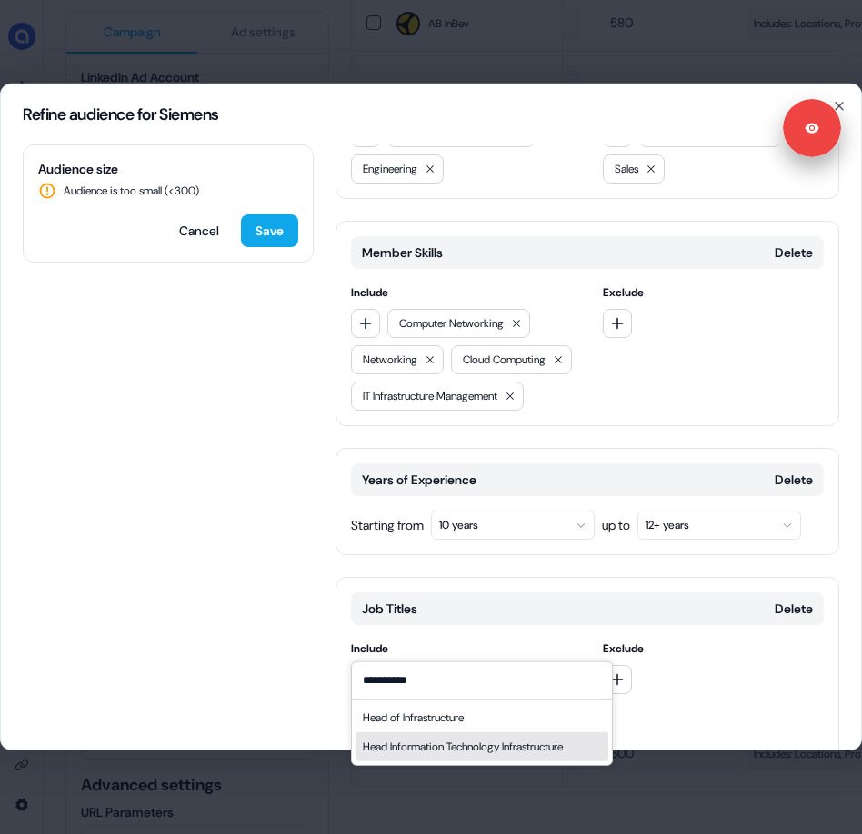
type input "**********"
click at [474, 742] on div "Head Information Technology Infrastructure" at bounding box center [463, 747] width 200 height 18
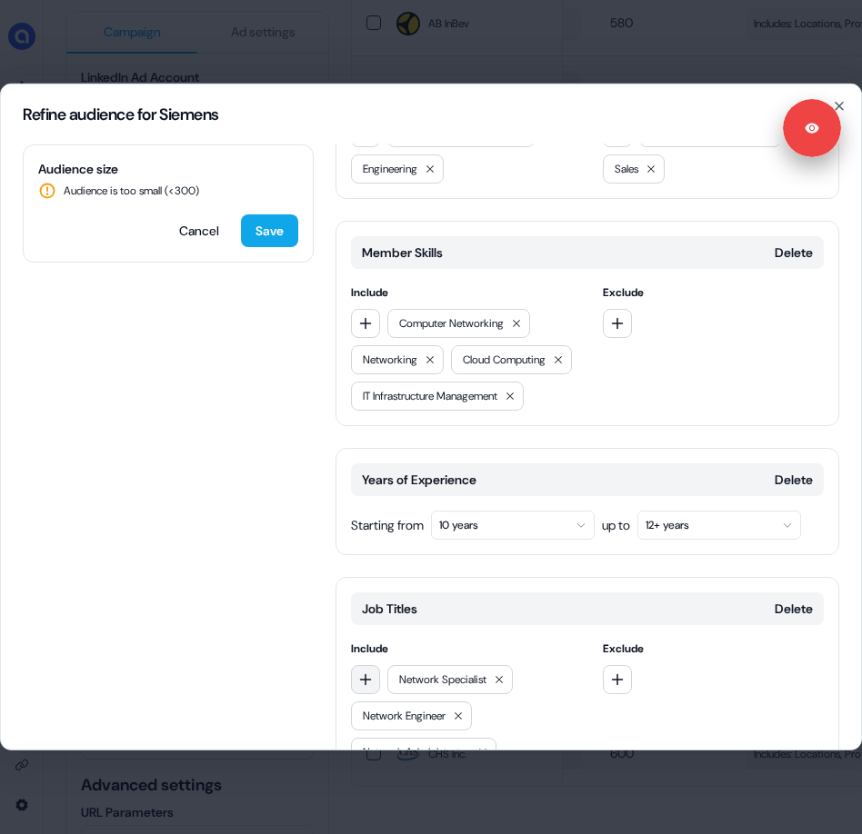
click at [374, 665] on button "button" at bounding box center [365, 679] width 29 height 29
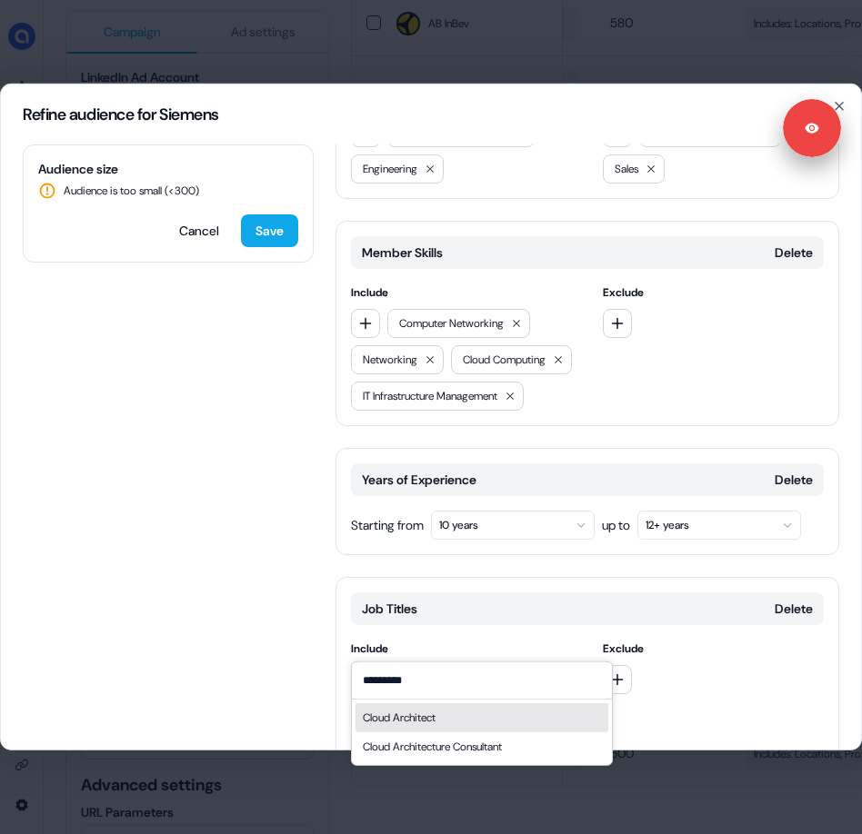
type input "*********"
click at [404, 715] on div "Cloud Architect" at bounding box center [399, 718] width 73 height 18
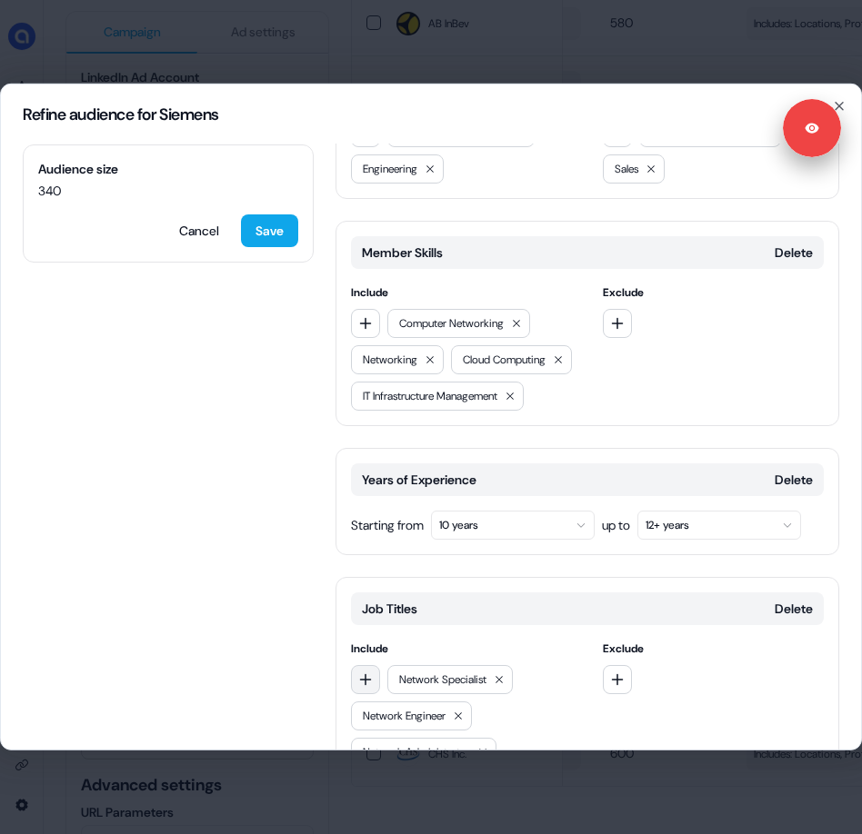
click at [363, 673] on icon "button" at bounding box center [365, 680] width 15 height 15
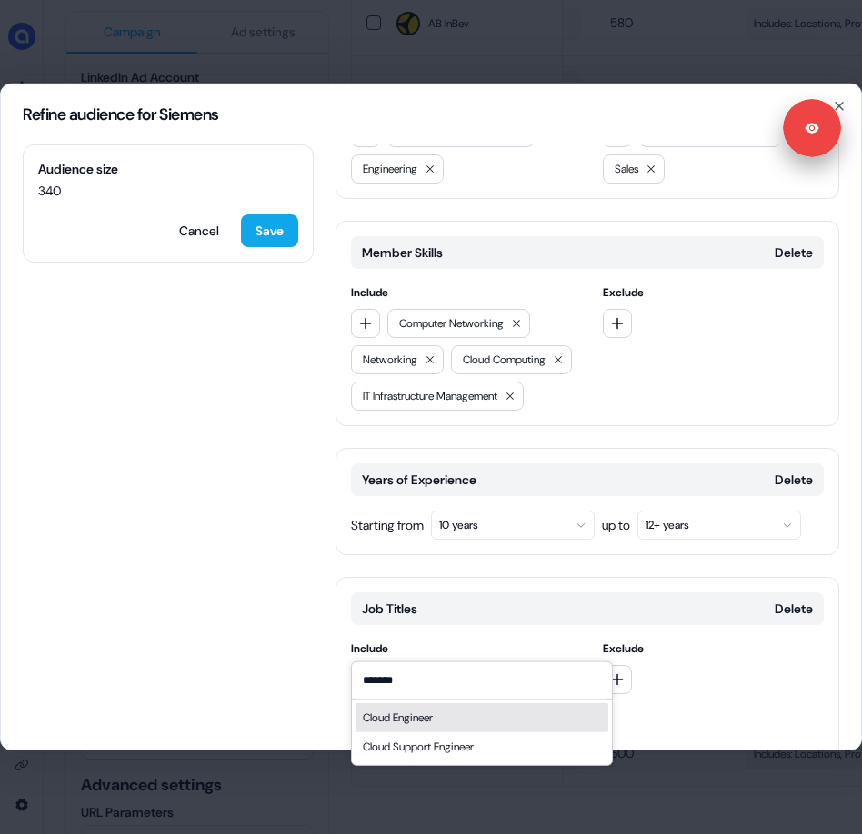
type input "*******"
click at [415, 715] on div "Cloud Engineer" at bounding box center [398, 718] width 70 height 18
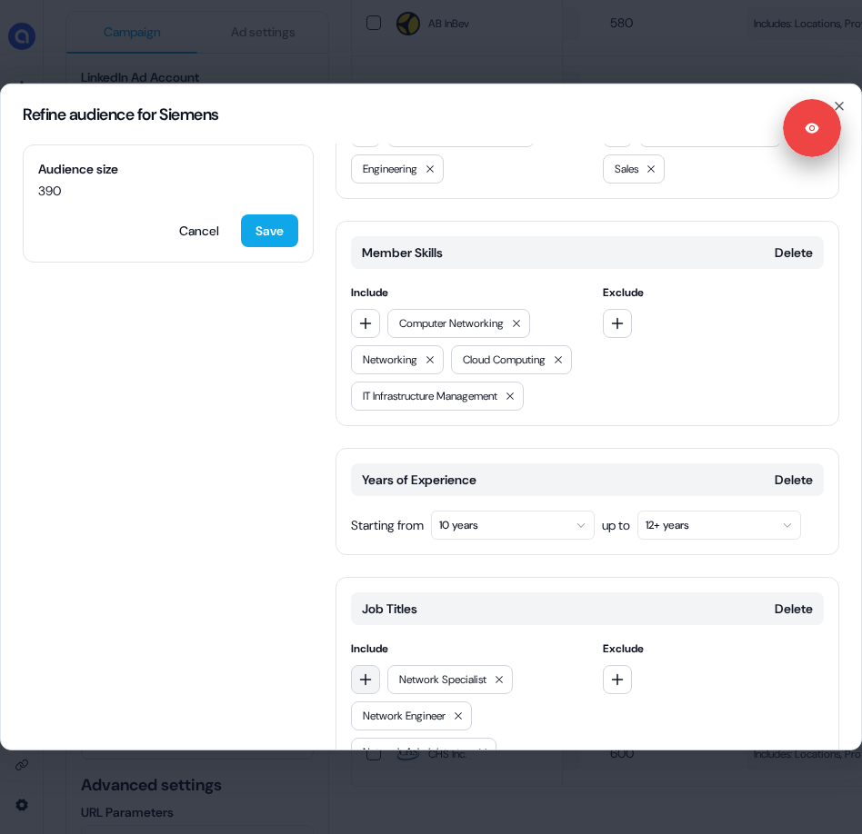
click at [370, 673] on icon "button" at bounding box center [365, 680] width 15 height 15
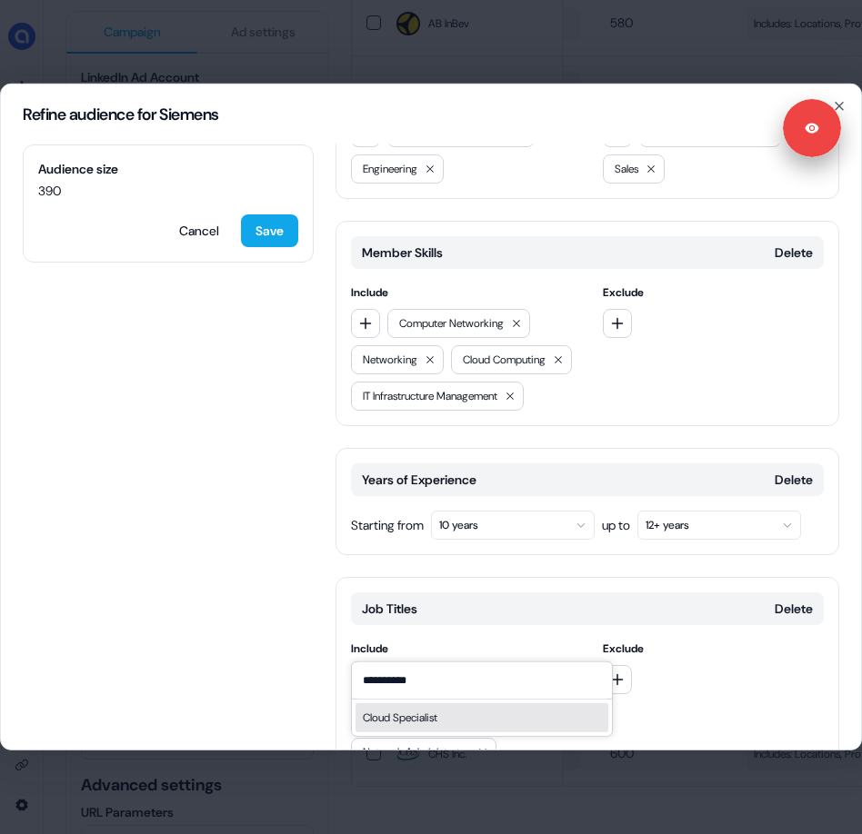
type input "**********"
click at [383, 712] on div "Cloud Specialist" at bounding box center [400, 718] width 75 height 18
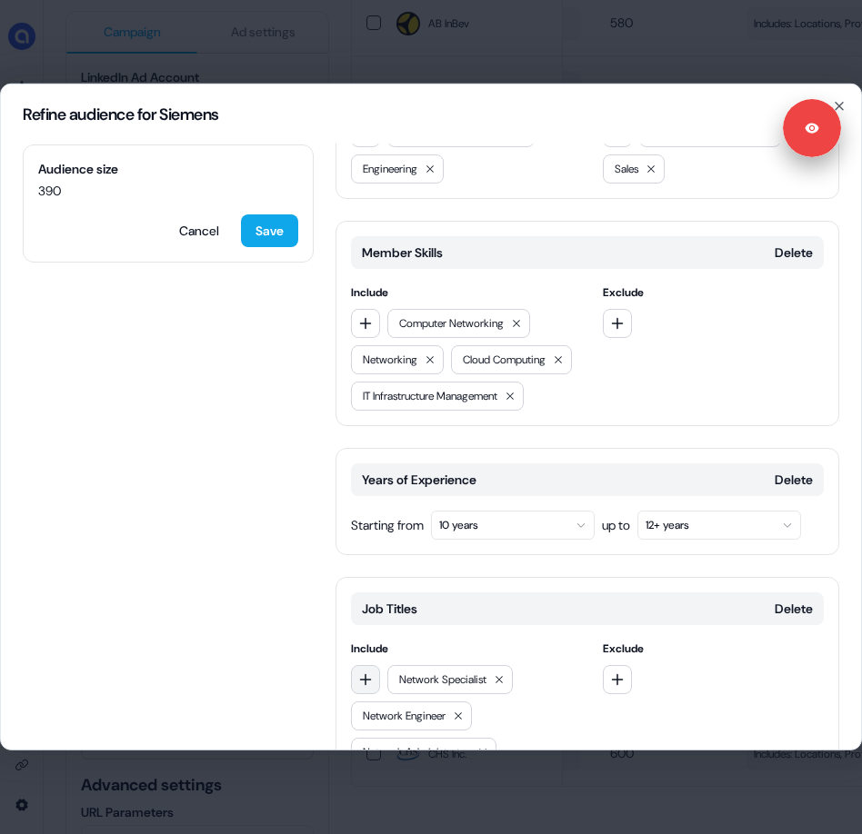
click at [365, 674] on icon "button" at bounding box center [366, 680] width 12 height 12
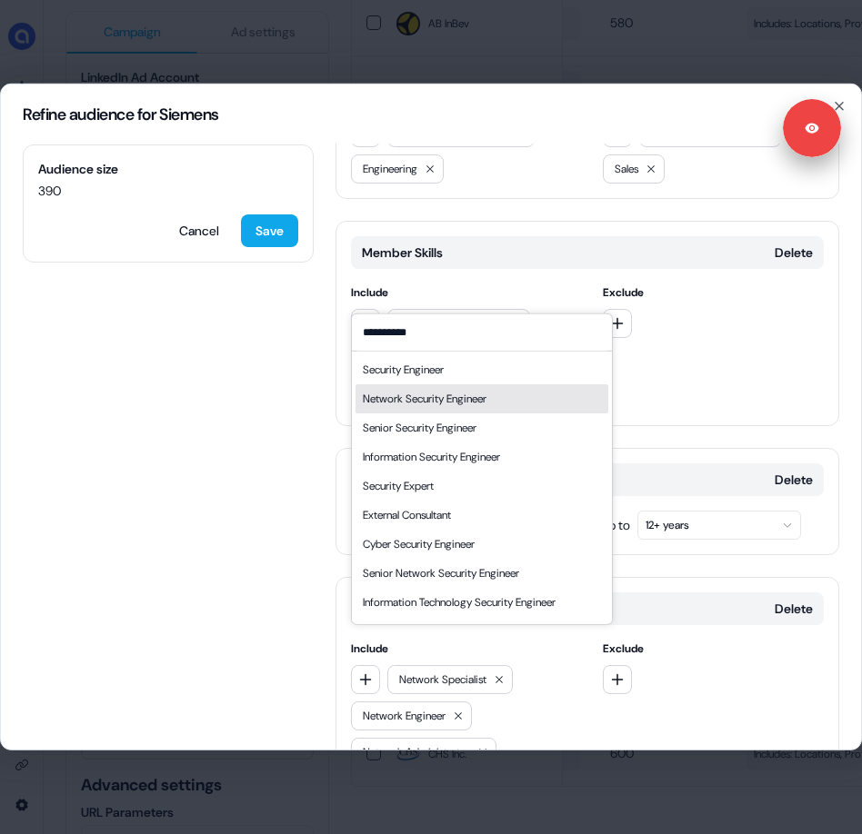
type input "**********"
click at [459, 396] on div "Network Security Engineer" at bounding box center [425, 399] width 124 height 18
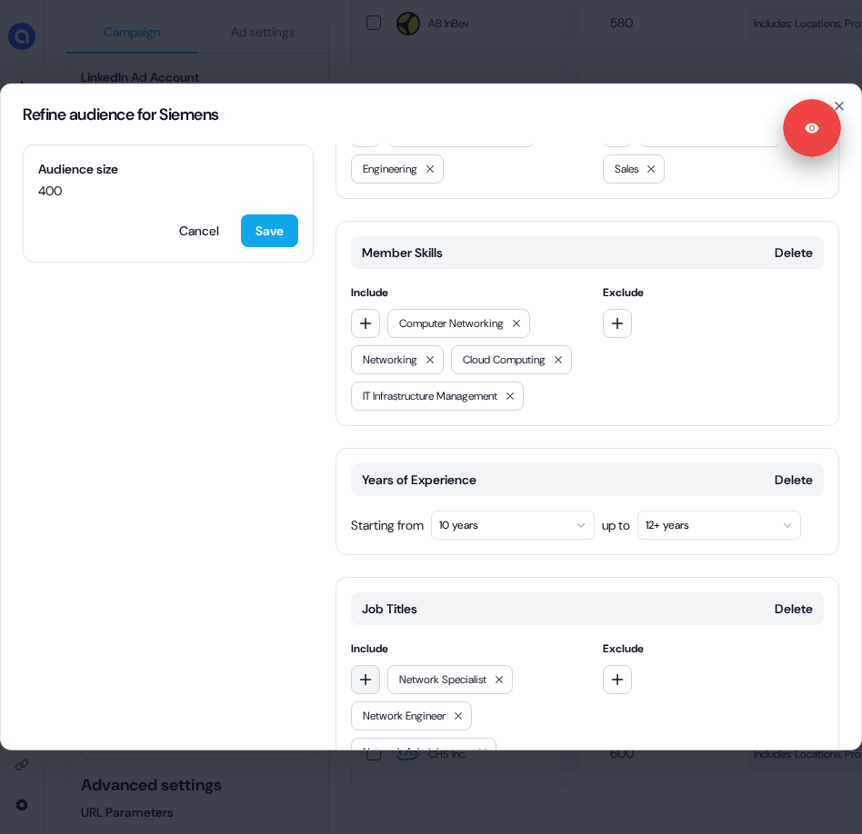
click at [360, 673] on icon "button" at bounding box center [365, 680] width 15 height 15
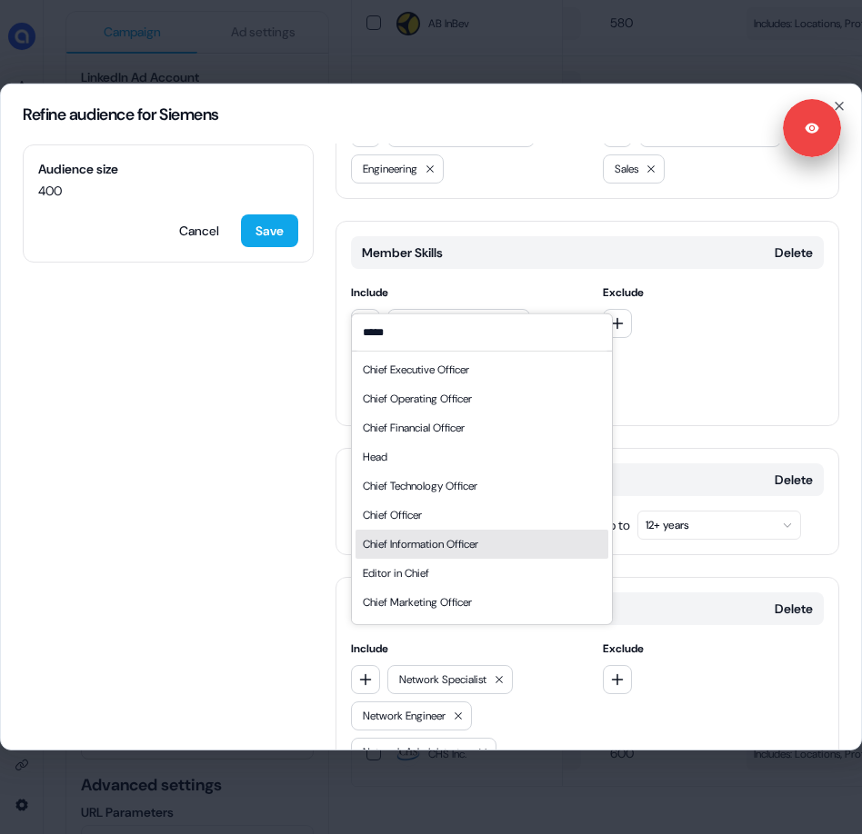
type input "*****"
click at [488, 554] on div "Chief Information Officer" at bounding box center [481, 544] width 253 height 29
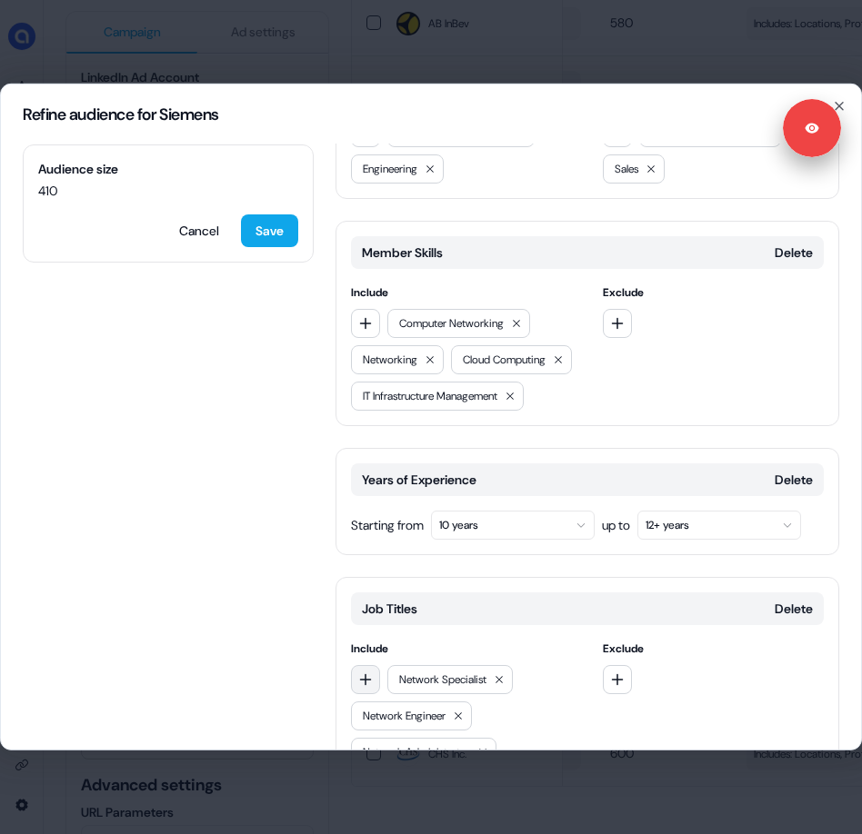
click at [373, 665] on button "button" at bounding box center [365, 679] width 29 height 29
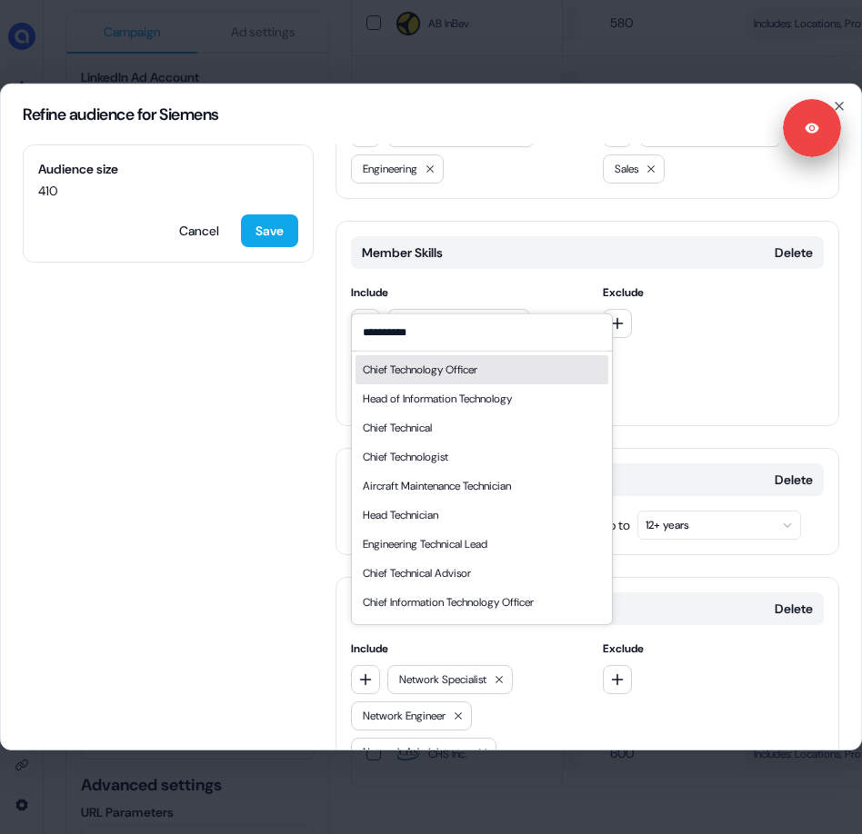
type input "**********"
click at [511, 377] on div "Chief Technology Officer" at bounding box center [481, 369] width 253 height 29
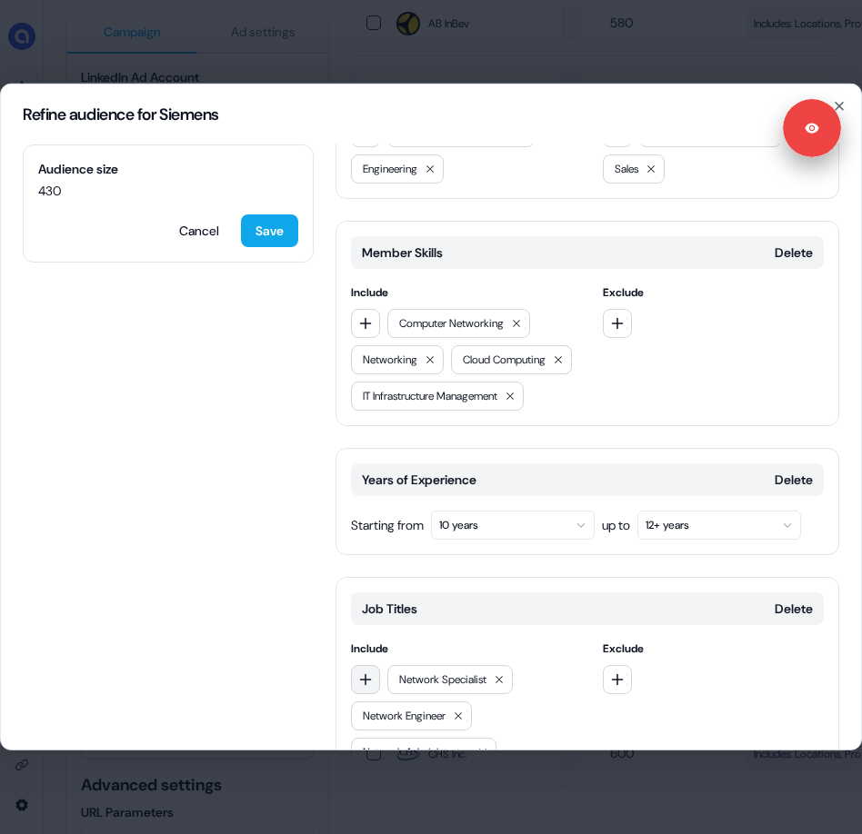
click at [378, 665] on button "button" at bounding box center [365, 679] width 29 height 29
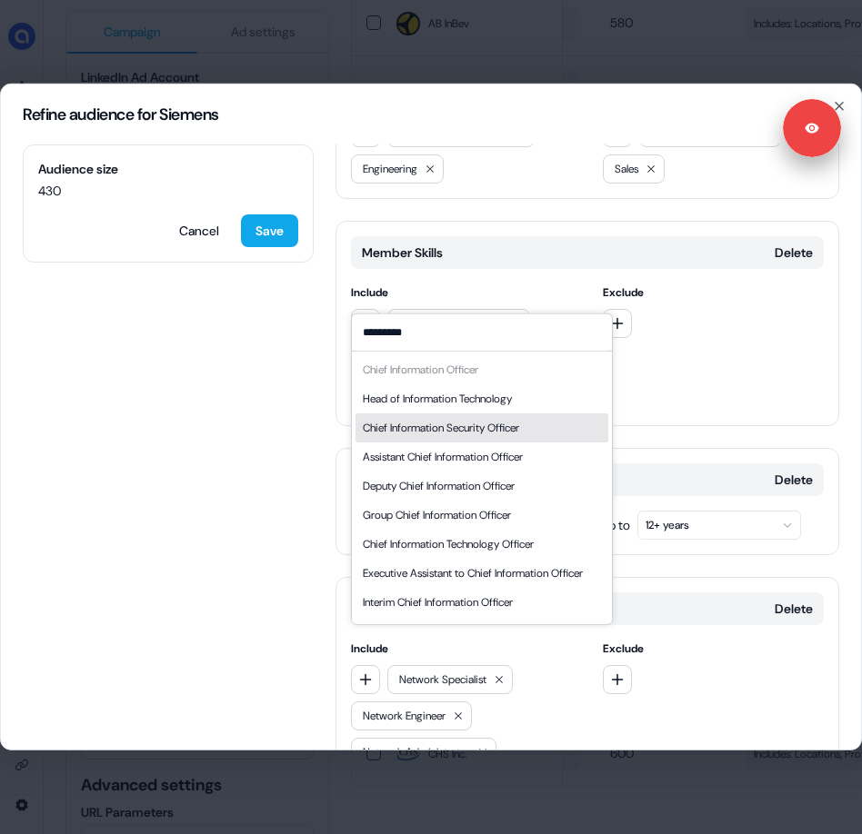
type input "*********"
click at [465, 433] on div "Chief Information Security Officer" at bounding box center [441, 428] width 156 height 18
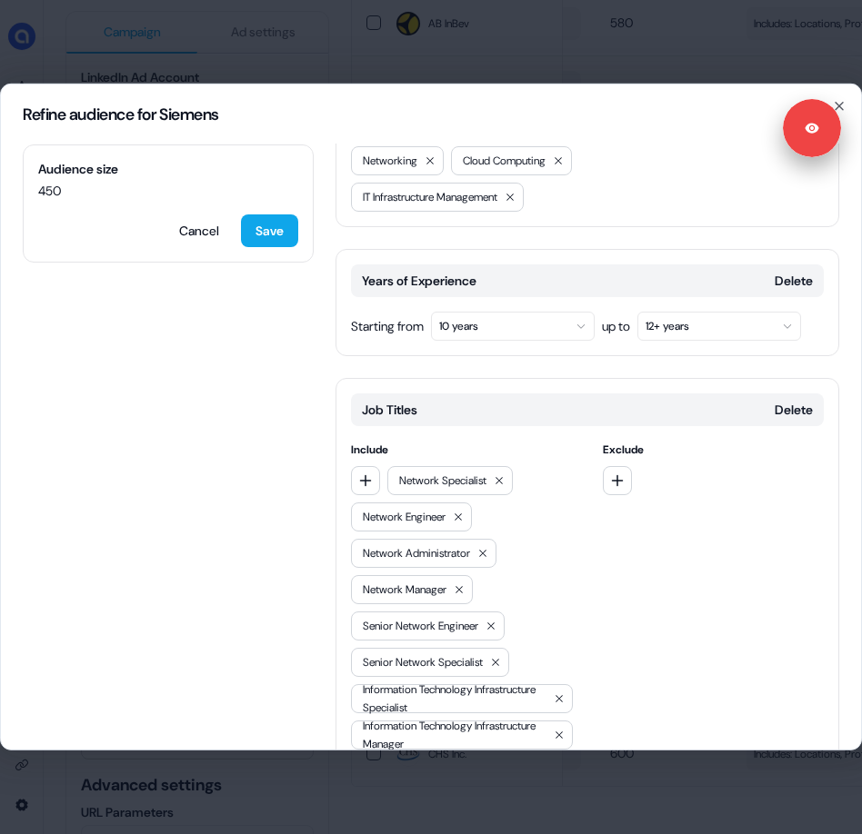
scroll to position [803, 0]
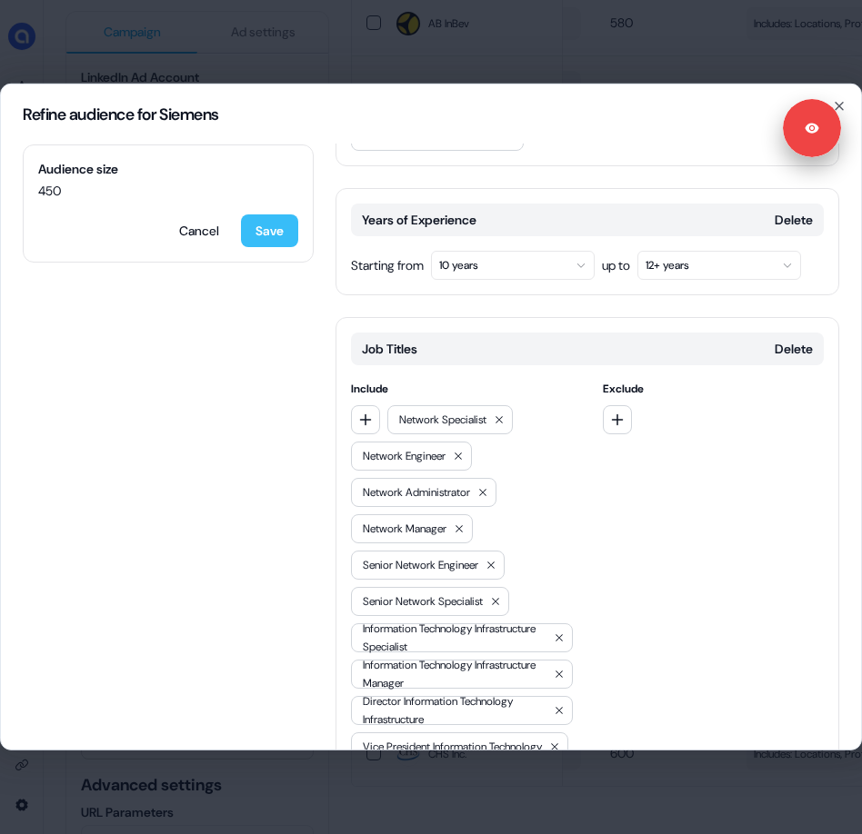
click at [267, 230] on button "Save" at bounding box center [269, 230] width 57 height 33
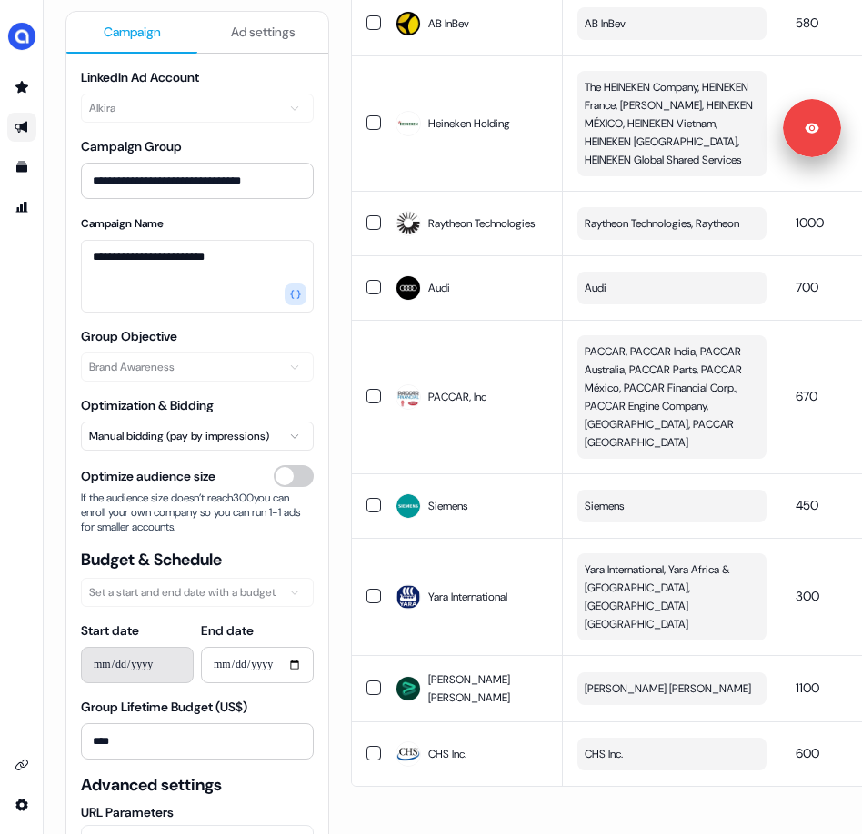
scroll to position [2024, 0]
click at [19, 38] on img "side nav menu" at bounding box center [21, 36] width 29 height 29
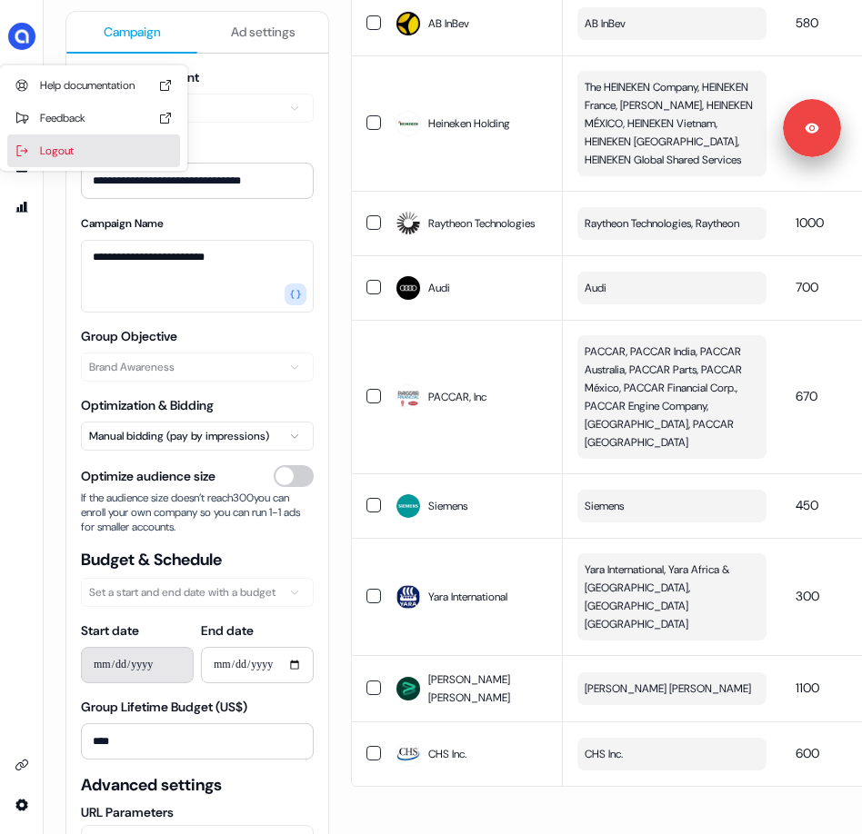
click at [55, 145] on div "Logout" at bounding box center [93, 151] width 173 height 33
